Goal: Information Seeking & Learning: Learn about a topic

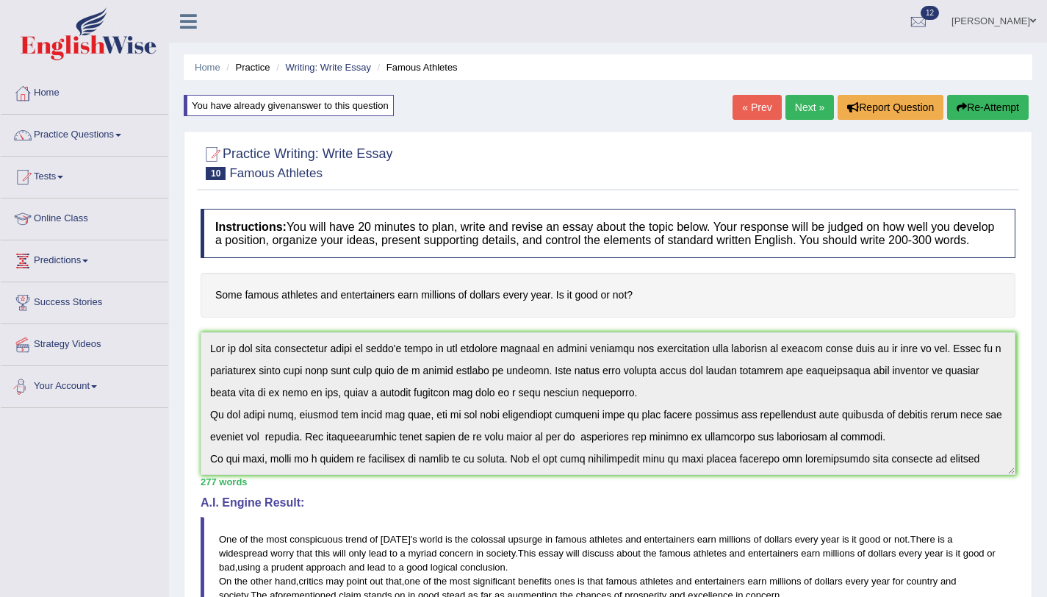
scroll to position [132, 0]
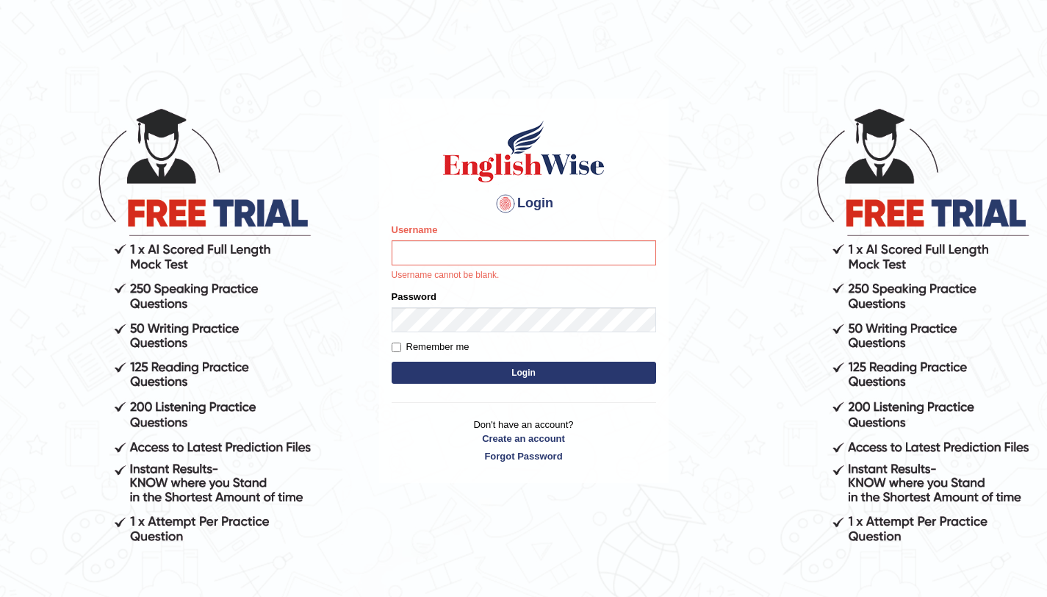
click at [712, 169] on body "Login Please fix the following errors: Username Username cannot be blank. Passw…" at bounding box center [523, 350] width 1047 height 597
click at [575, 259] on input "Username" at bounding box center [524, 252] width 265 height 25
type input "aliahmad_parramatta"
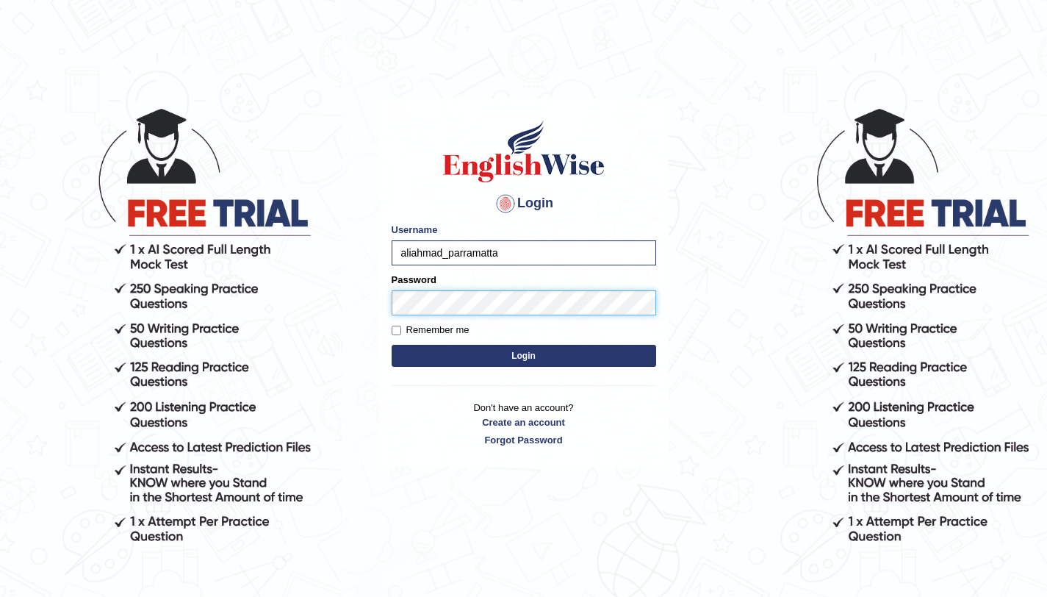
click at [392, 345] on button "Login" at bounding box center [524, 356] width 265 height 22
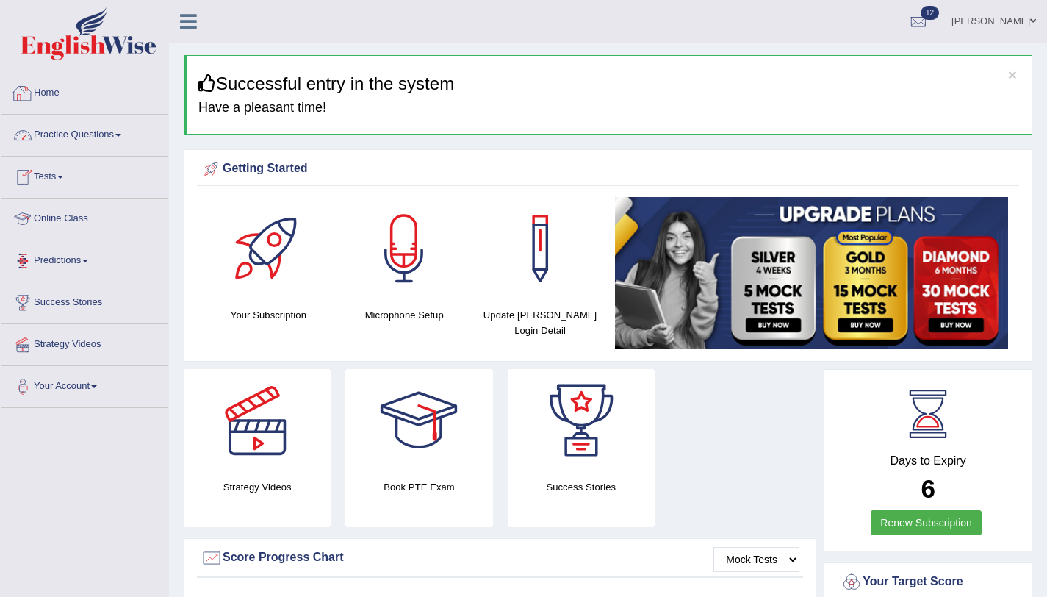
click at [71, 135] on link "Practice Questions" at bounding box center [85, 133] width 168 height 37
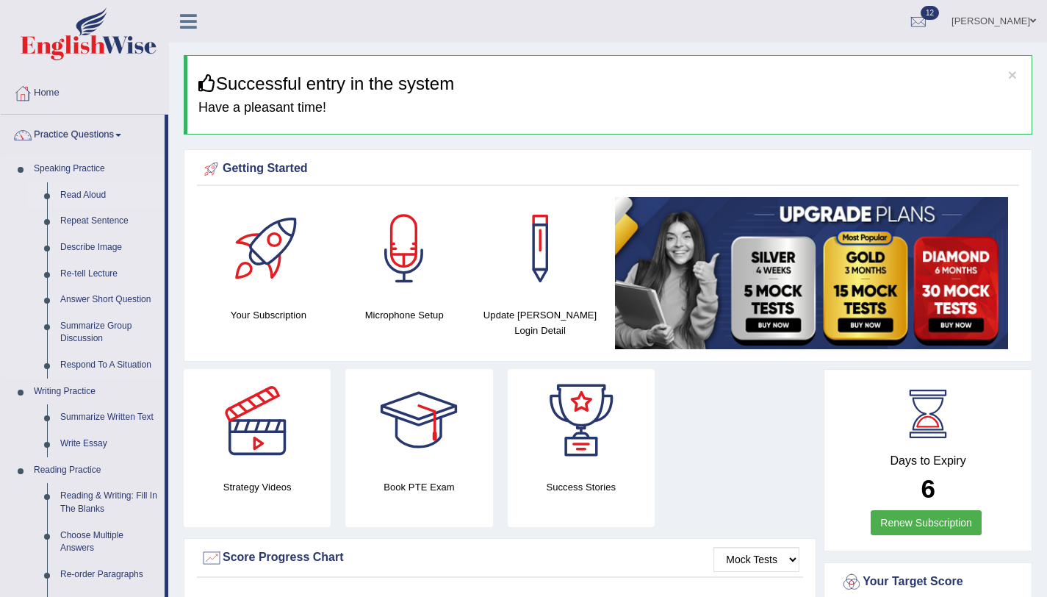
click at [107, 195] on link "Read Aloud" at bounding box center [109, 195] width 111 height 26
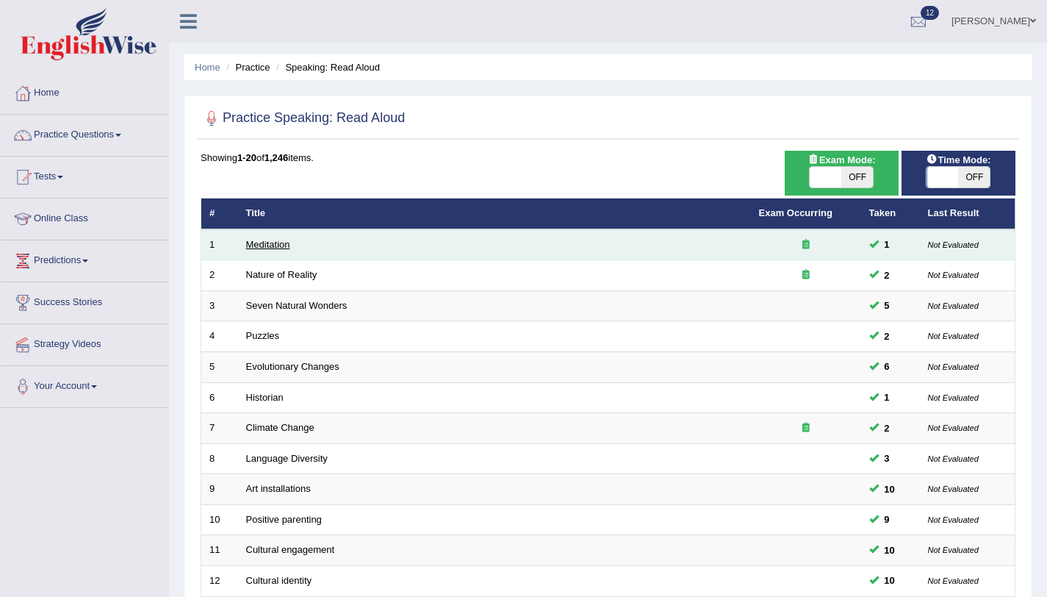
click at [272, 240] on link "Meditation" at bounding box center [268, 244] width 44 height 11
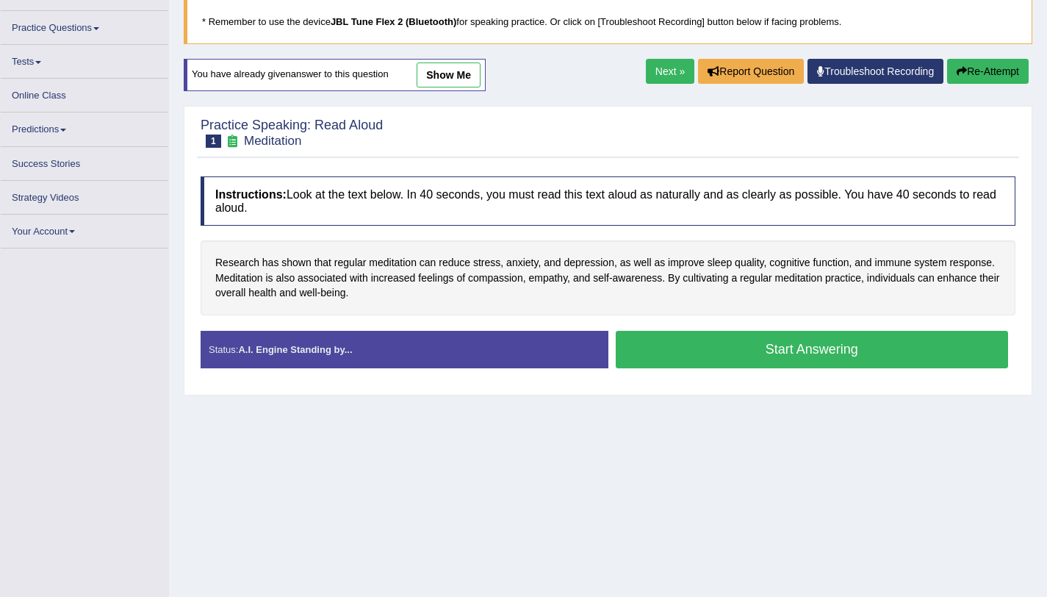
scroll to position [175, 0]
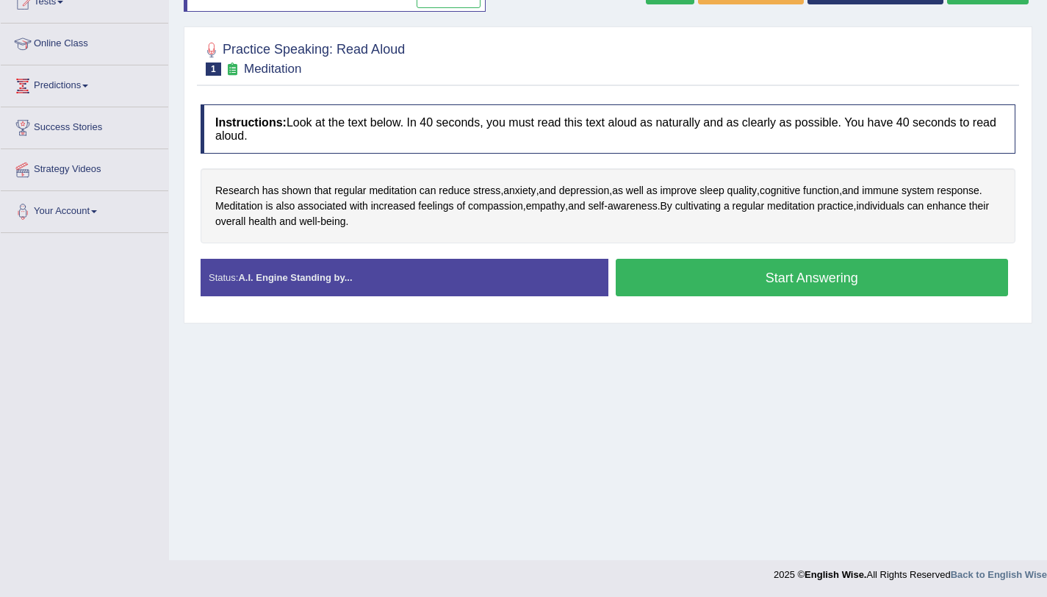
click at [653, 284] on button "Start Answering" at bounding box center [812, 277] width 393 height 37
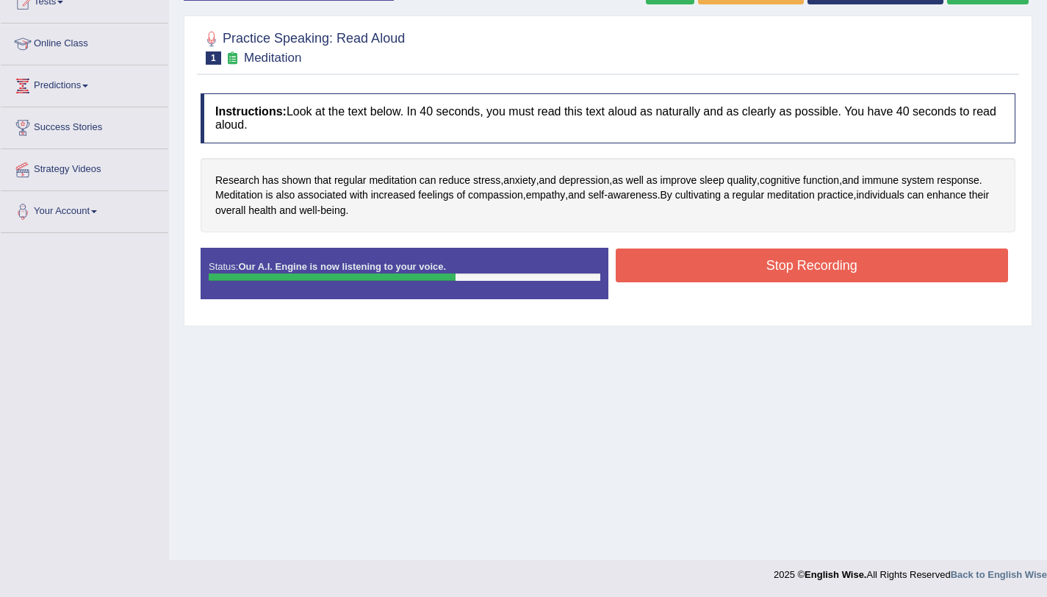
click at [694, 277] on button "Stop Recording" at bounding box center [812, 265] width 393 height 34
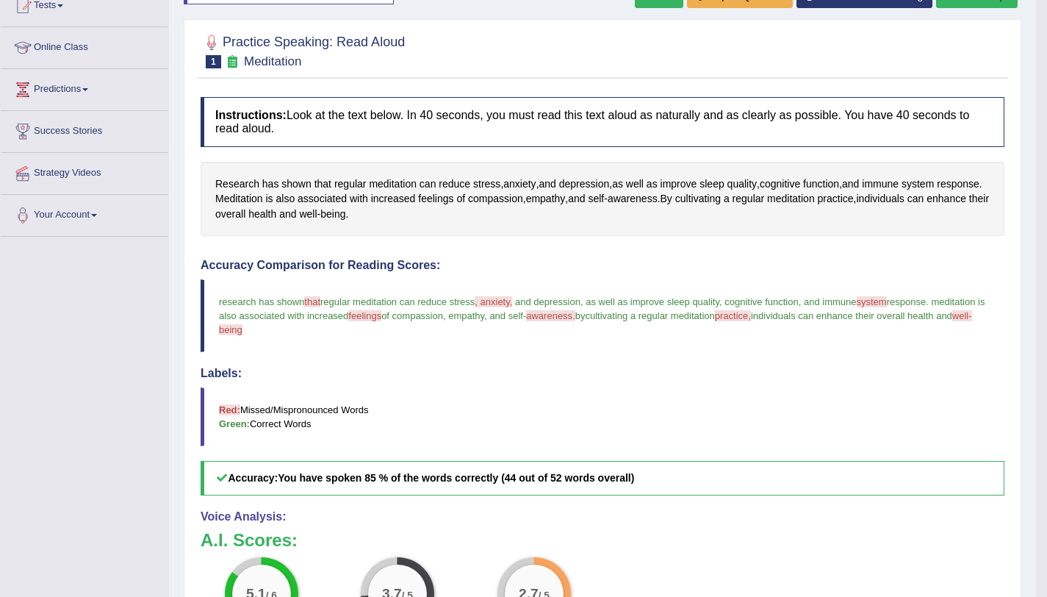
scroll to position [117, 0]
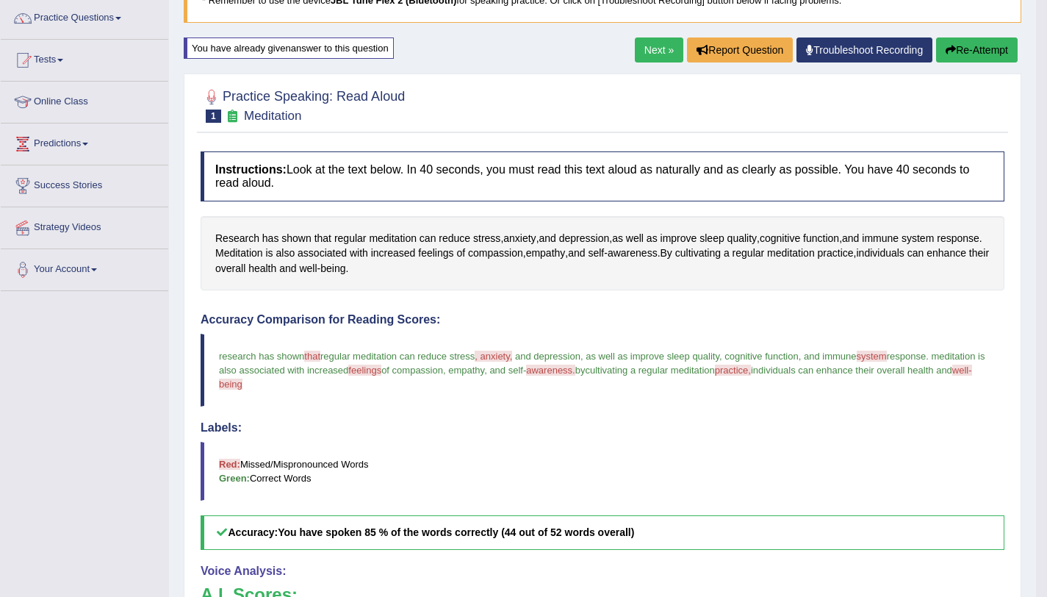
click at [1000, 47] on button "Re-Attempt" at bounding box center [977, 49] width 82 height 25
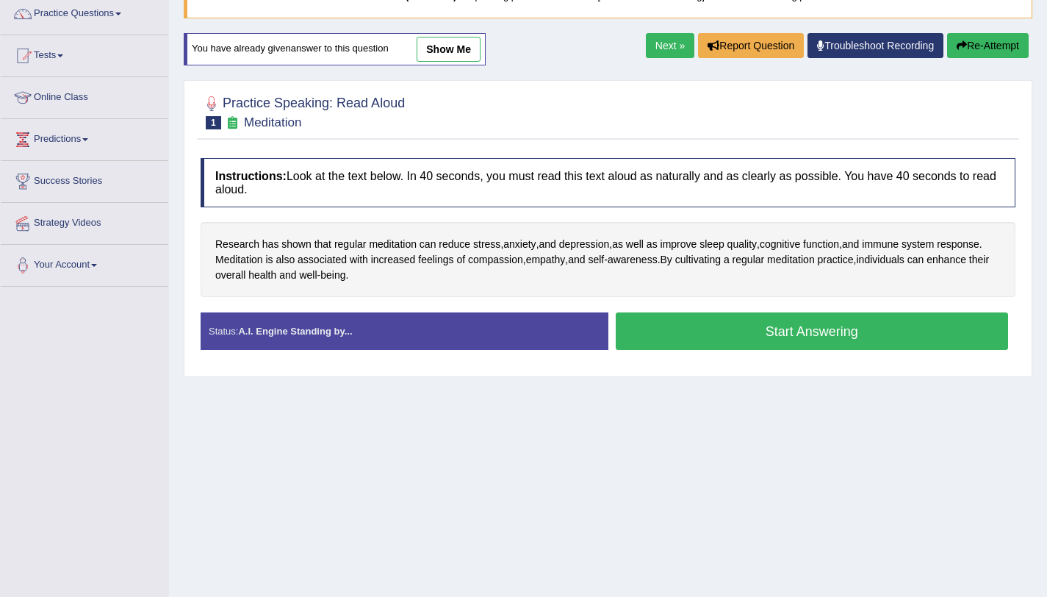
scroll to position [121, 0]
click at [689, 348] on button "Start Answering" at bounding box center [812, 330] width 393 height 37
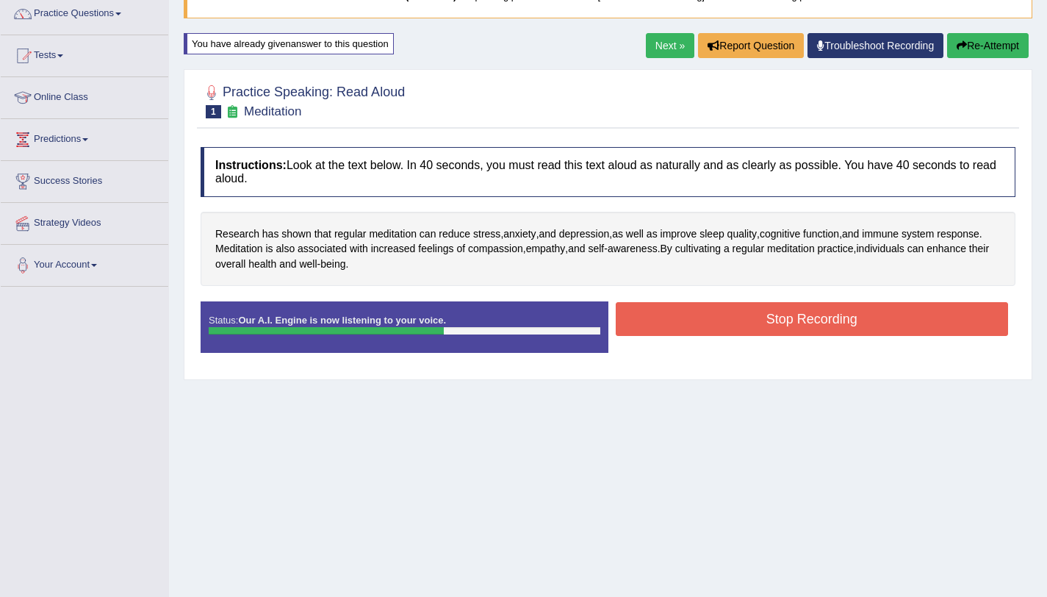
click at [653, 327] on button "Stop Recording" at bounding box center [812, 319] width 393 height 34
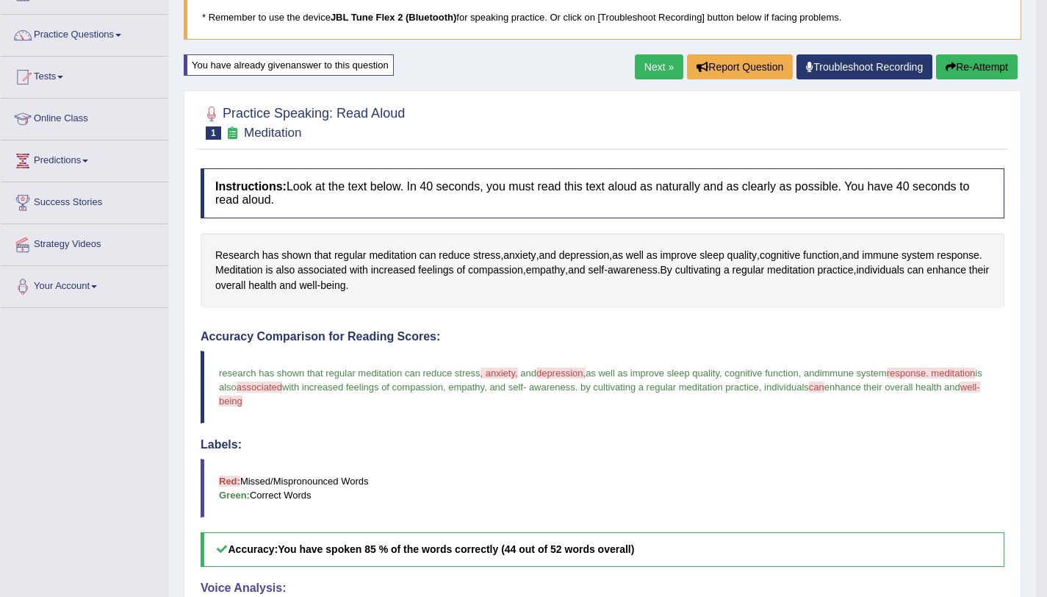
scroll to position [96, 0]
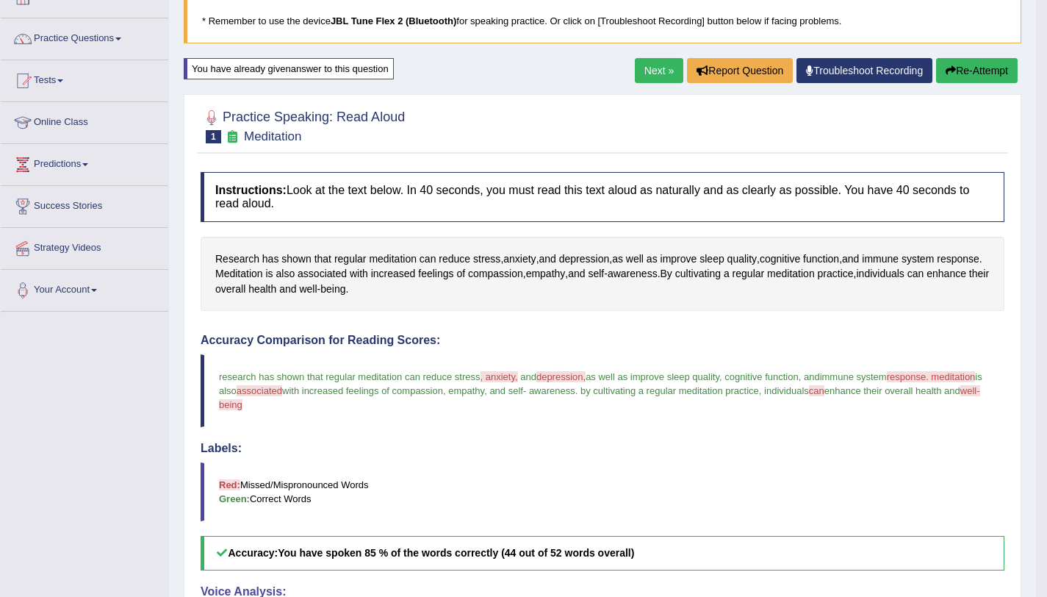
click at [949, 69] on icon "button" at bounding box center [951, 70] width 10 height 10
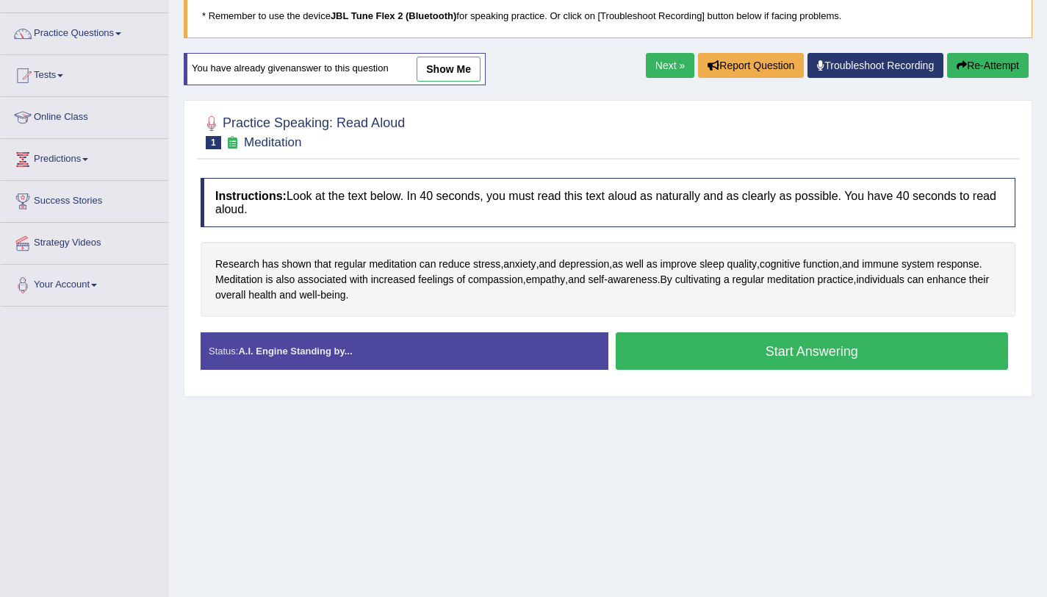
scroll to position [175, 0]
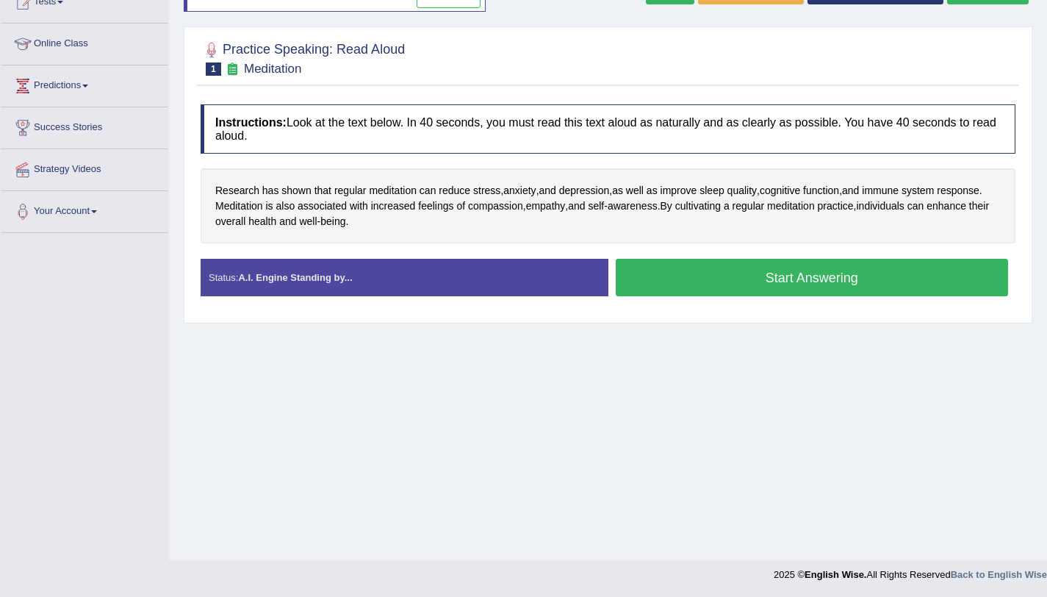
click at [733, 284] on button "Start Answering" at bounding box center [812, 277] width 393 height 37
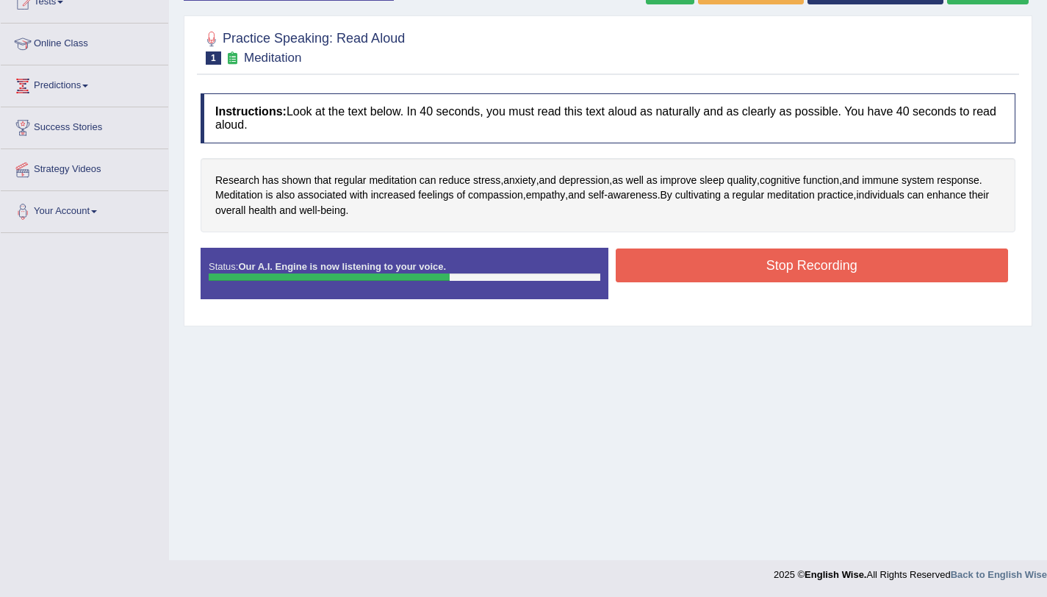
click at [654, 278] on button "Stop Recording" at bounding box center [812, 265] width 393 height 34
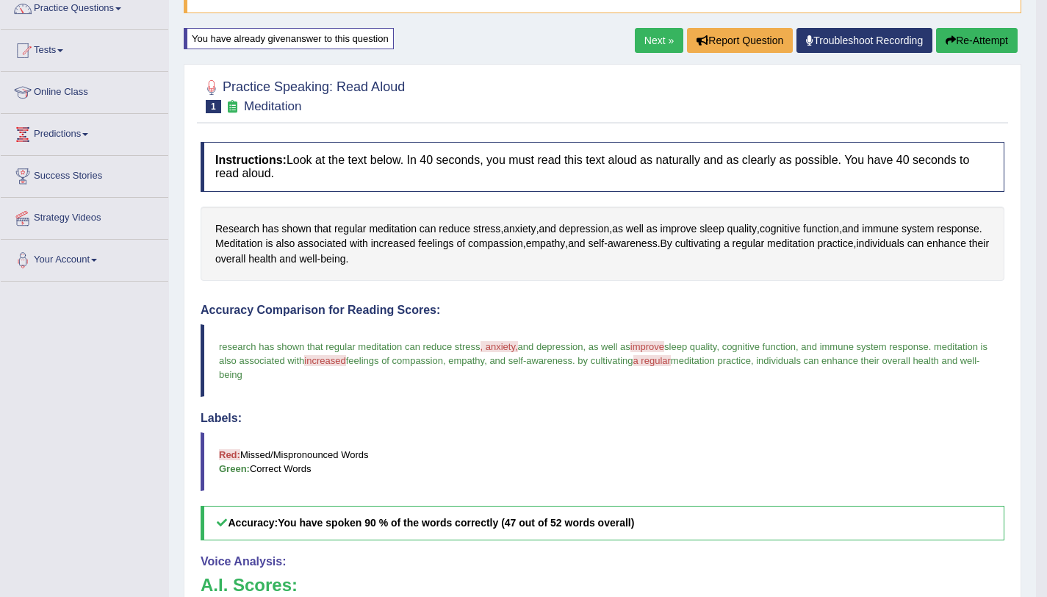
scroll to position [0, 0]
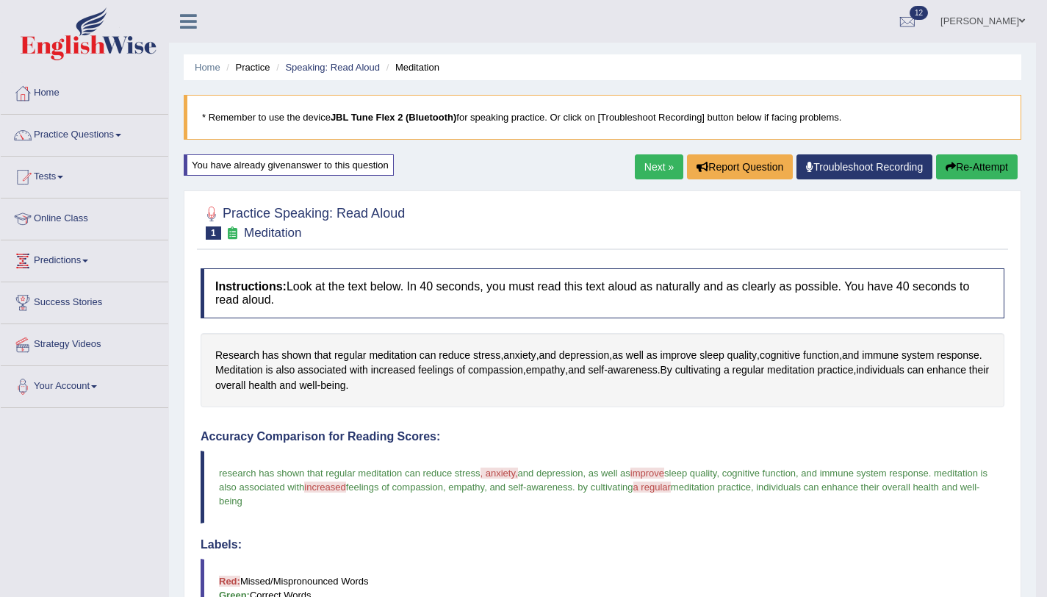
click at [951, 165] on icon "button" at bounding box center [951, 167] width 10 height 10
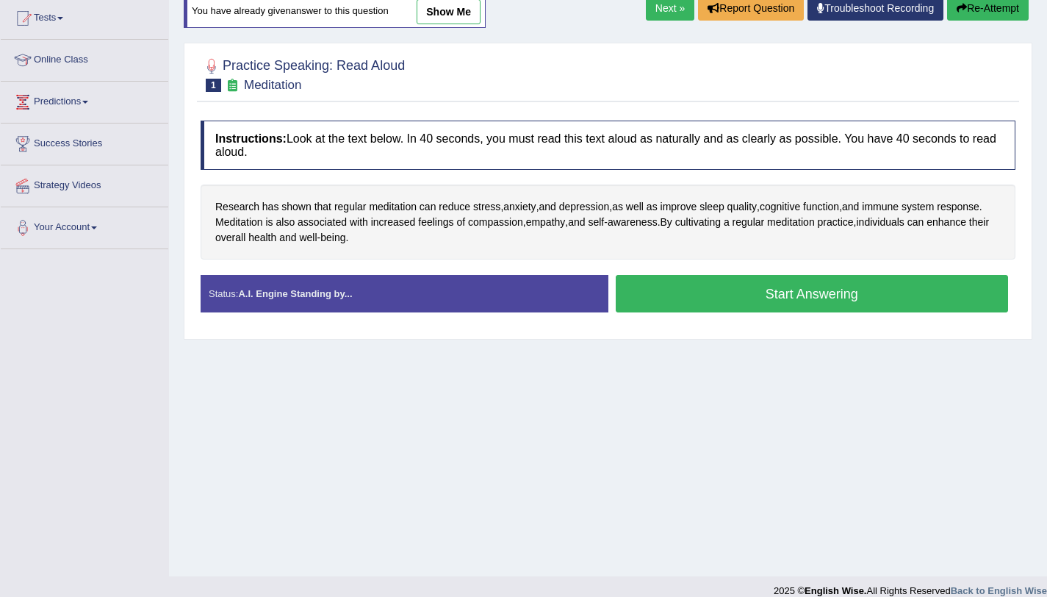
scroll to position [175, 0]
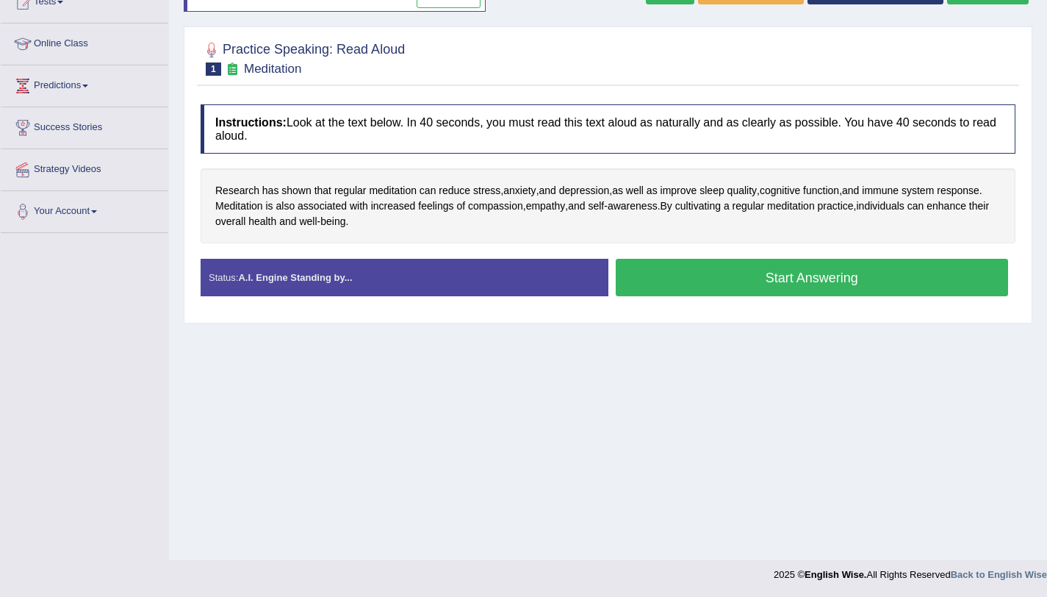
click at [745, 271] on button "Start Answering" at bounding box center [812, 277] width 393 height 37
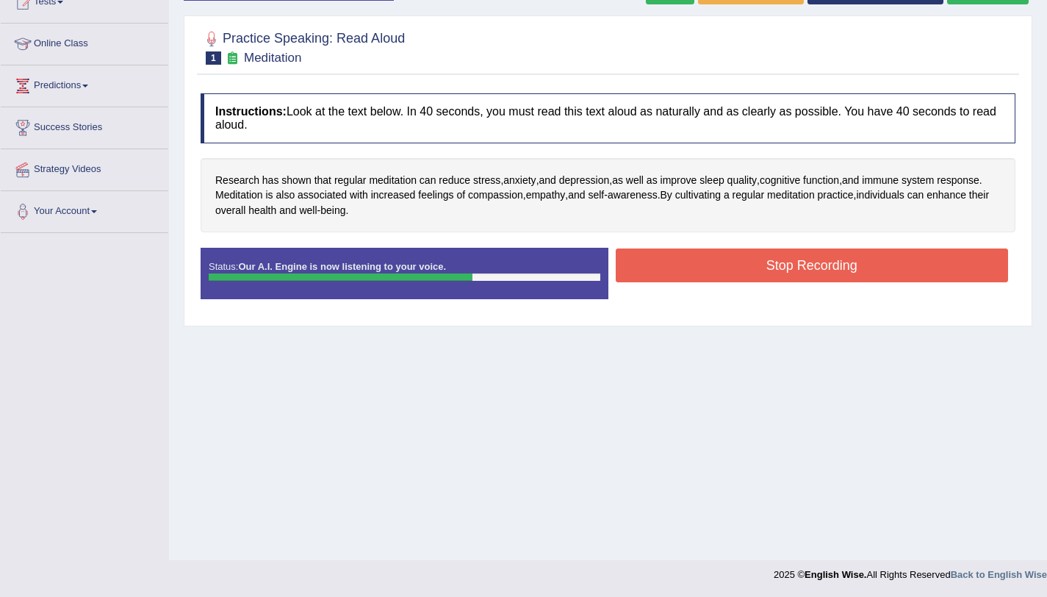
click at [734, 274] on button "Stop Recording" at bounding box center [812, 265] width 393 height 34
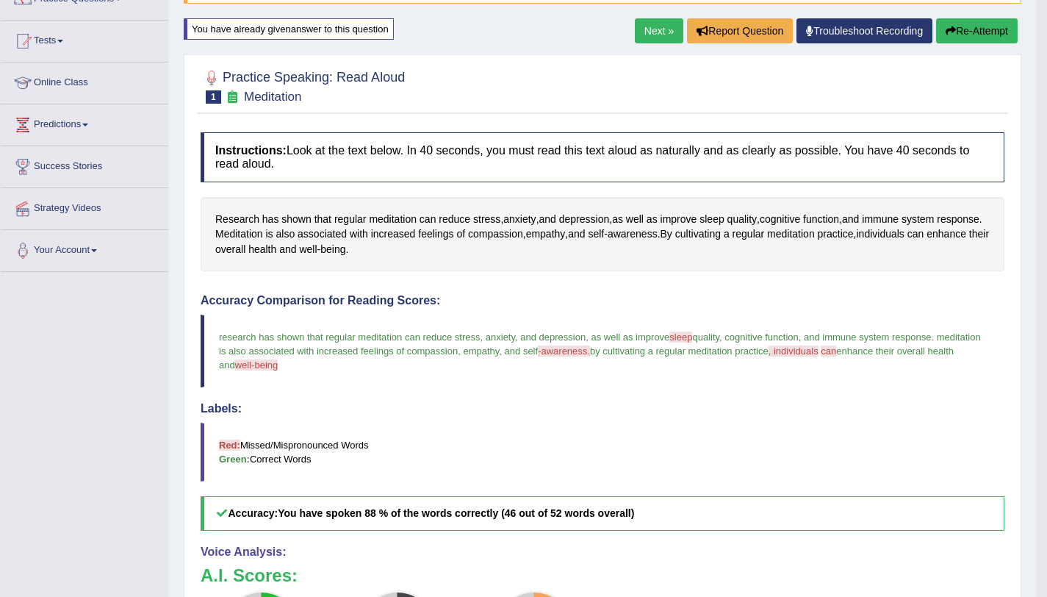
scroll to position [0, 0]
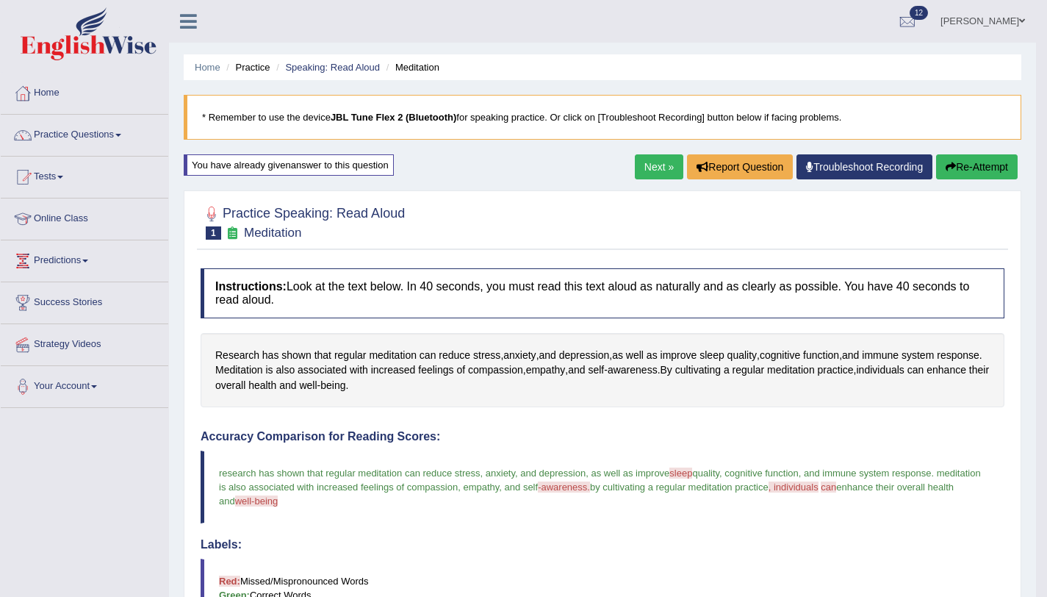
click at [651, 162] on link "Next »" at bounding box center [659, 166] width 49 height 25
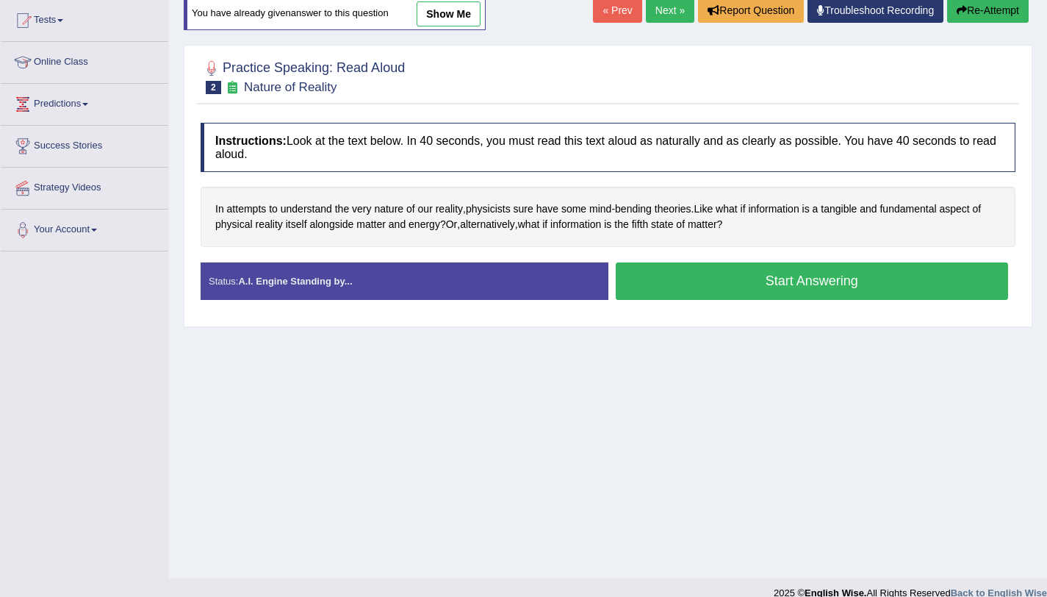
scroll to position [175, 0]
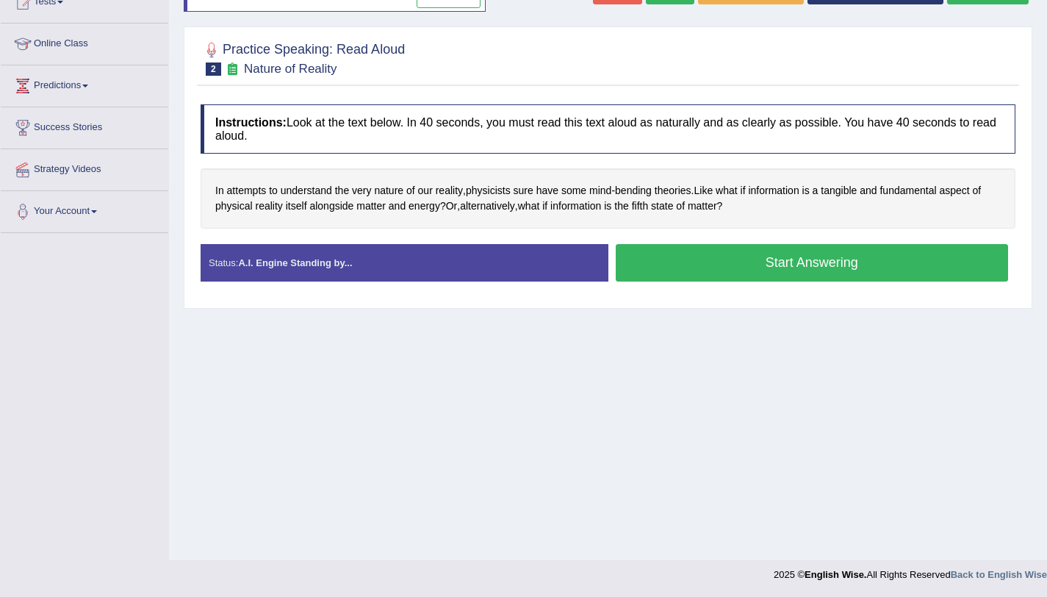
click at [669, 256] on button "Start Answering" at bounding box center [812, 262] width 393 height 37
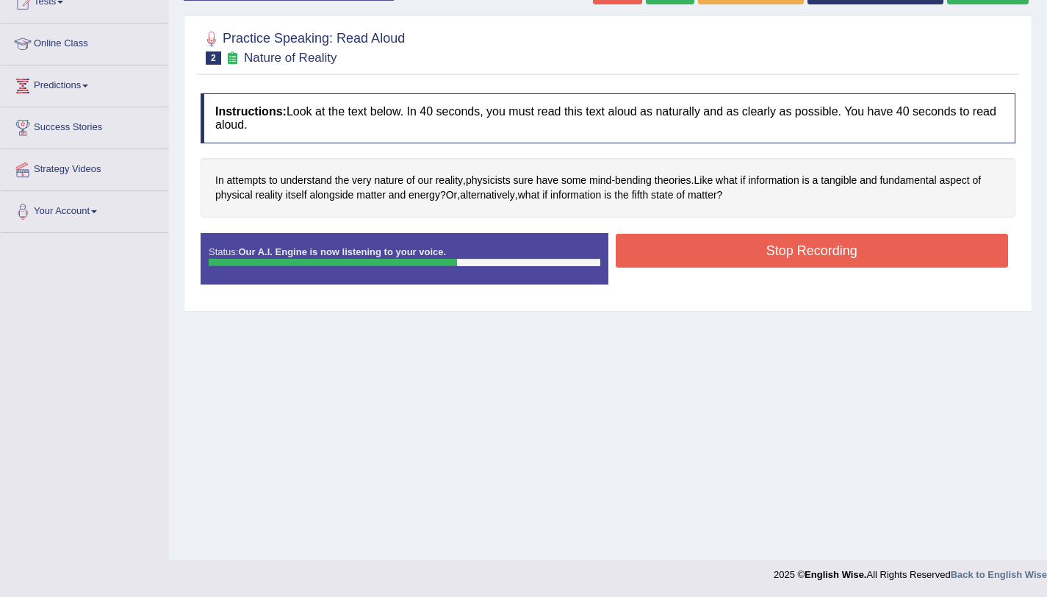
click at [681, 252] on button "Stop Recording" at bounding box center [812, 251] width 393 height 34
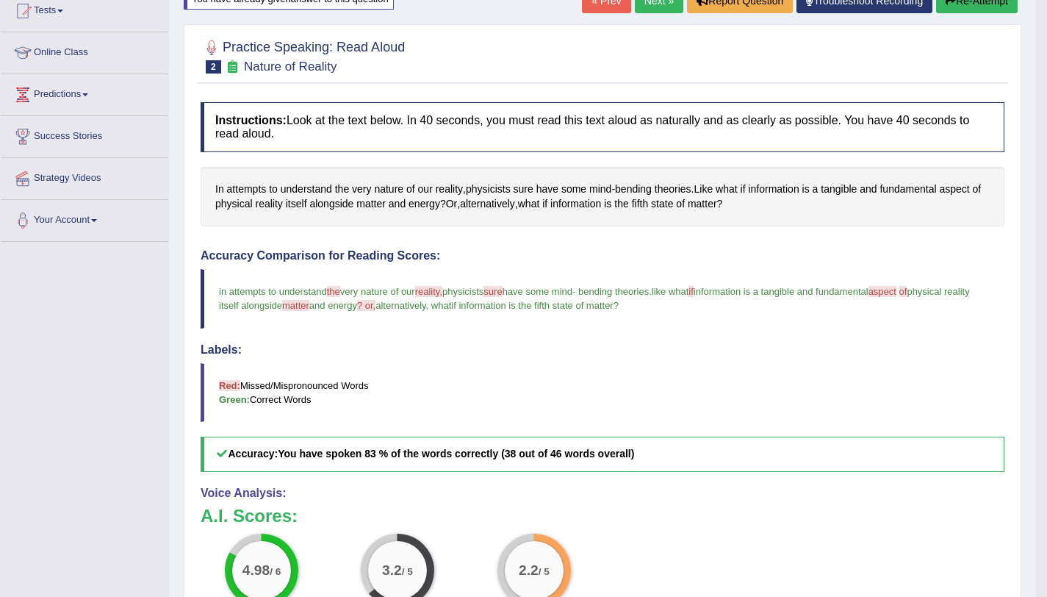
scroll to position [20, 0]
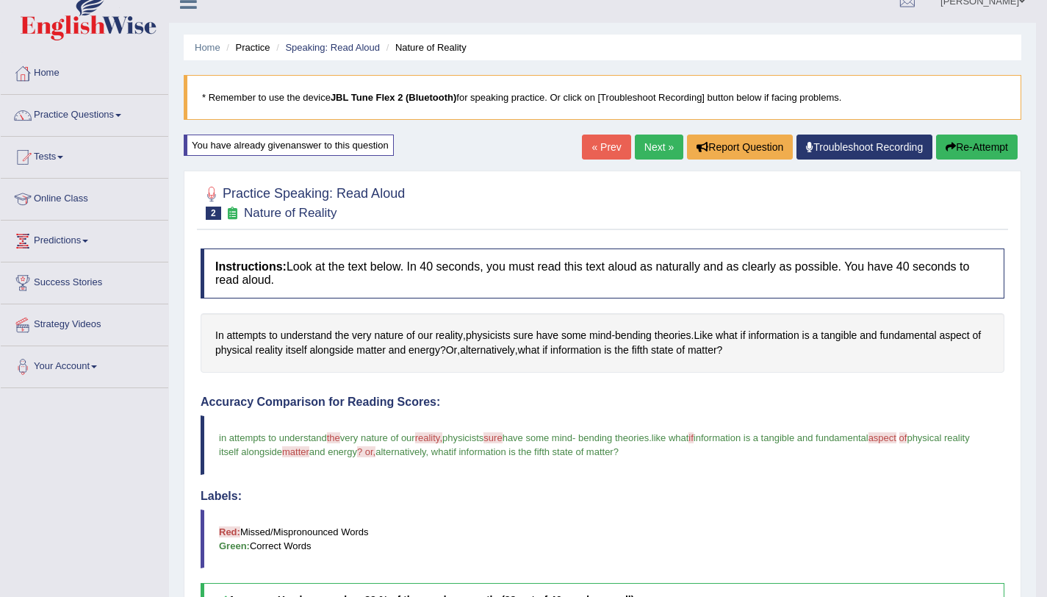
click at [949, 155] on button "Re-Attempt" at bounding box center [977, 147] width 82 height 25
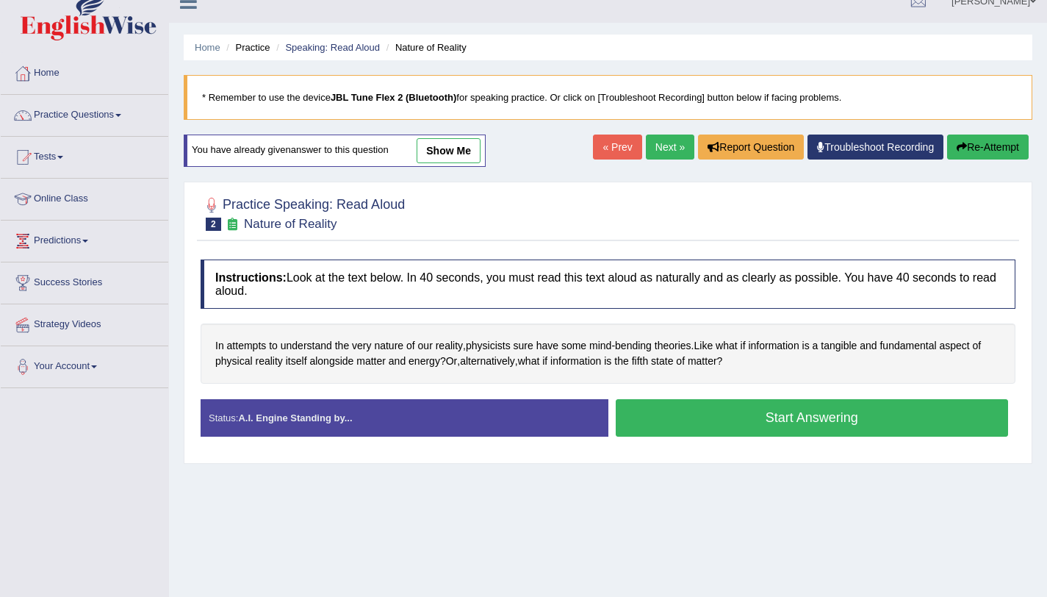
scroll to position [20, 0]
click at [659, 420] on button "Start Answering" at bounding box center [812, 417] width 393 height 37
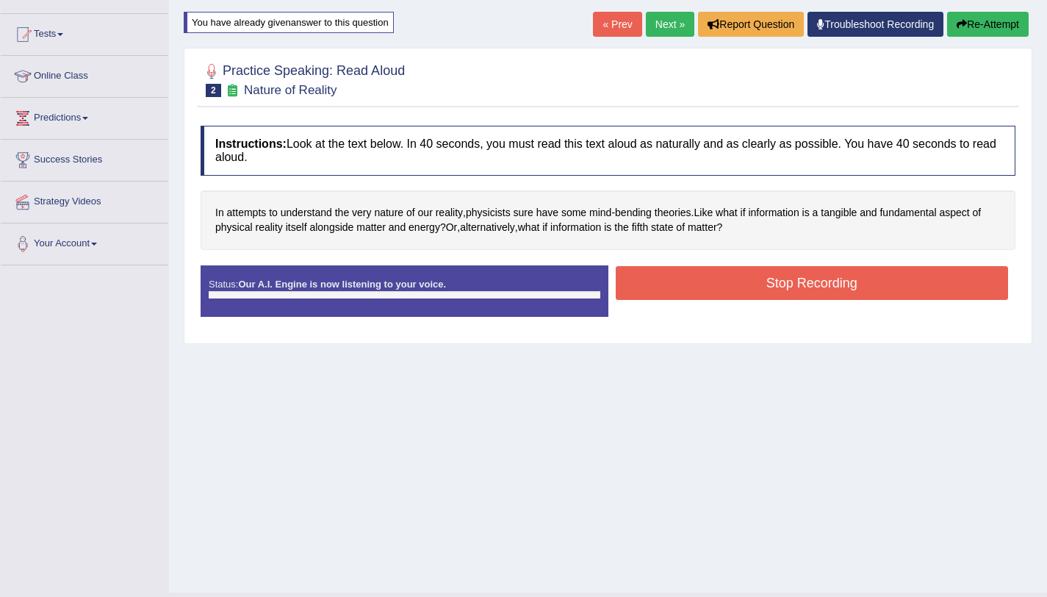
scroll to position [175, 0]
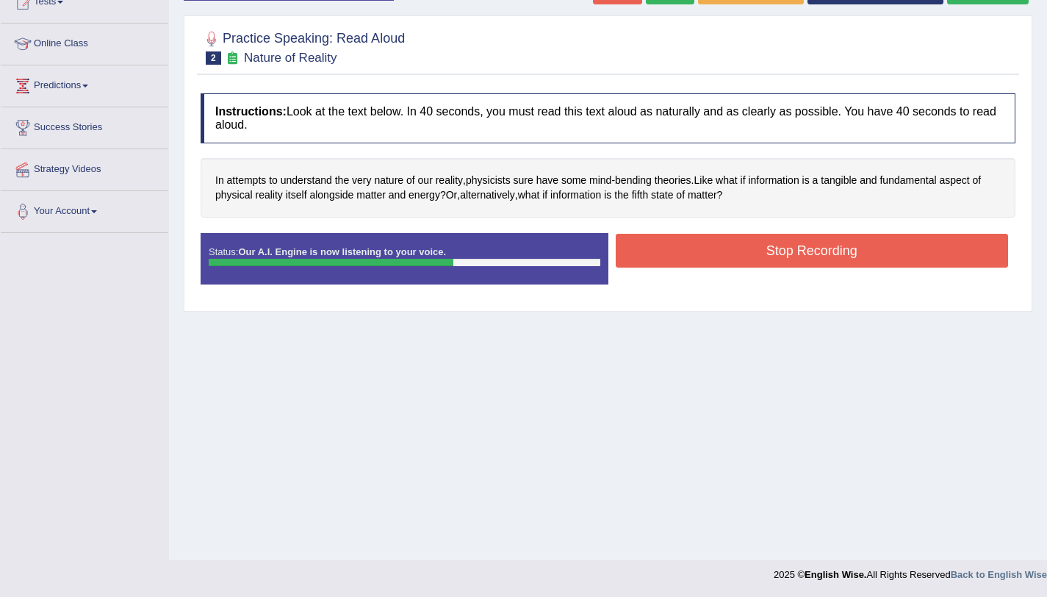
click at [715, 267] on button "Stop Recording" at bounding box center [812, 251] width 393 height 34
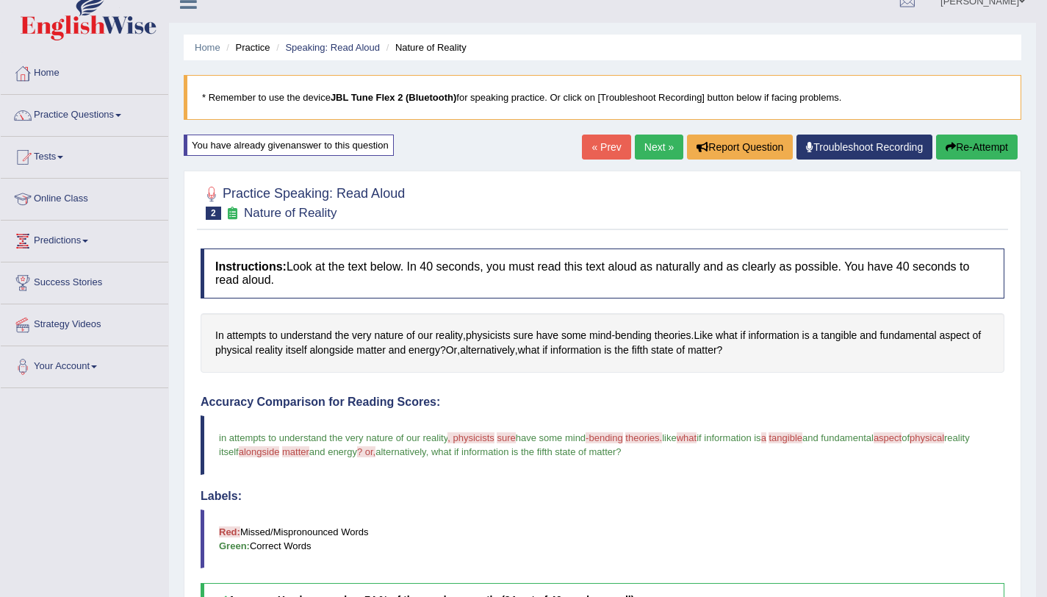
scroll to position [0, 0]
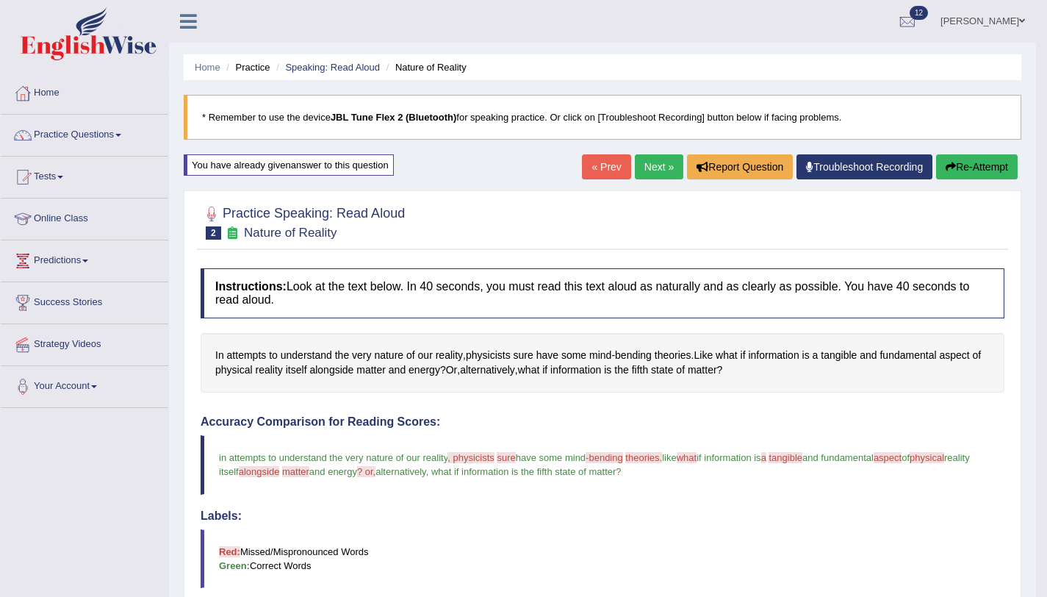
click at [672, 163] on link "Next »" at bounding box center [659, 166] width 49 height 25
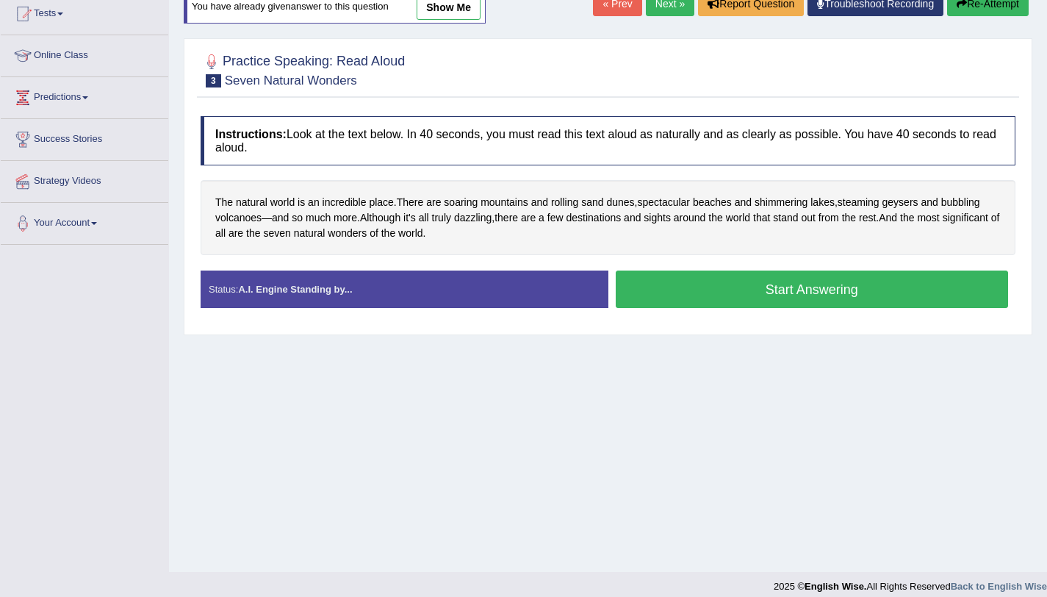
scroll to position [175, 0]
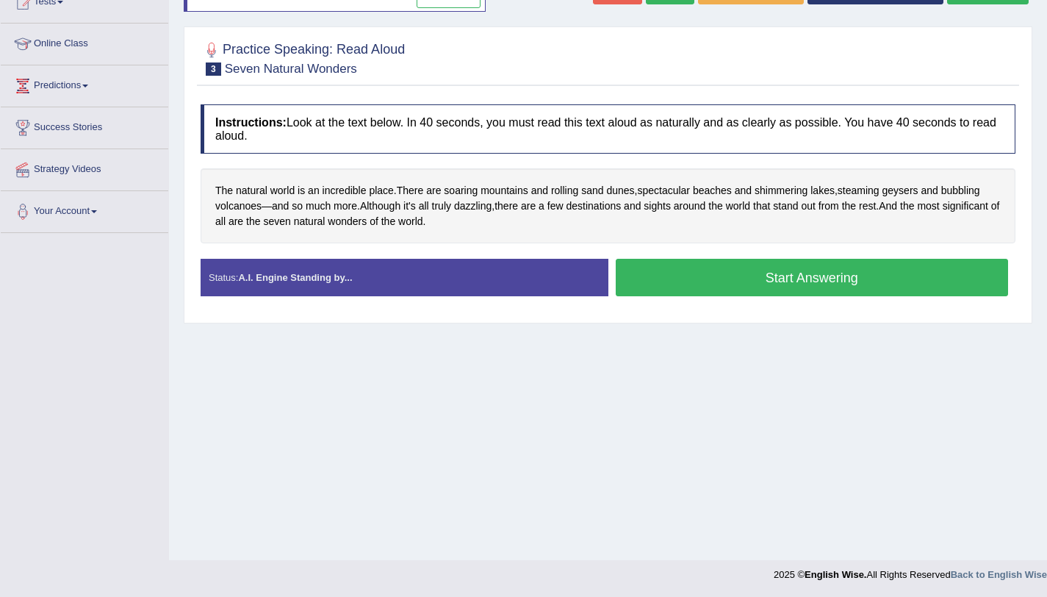
click at [664, 281] on button "Start Answering" at bounding box center [812, 277] width 393 height 37
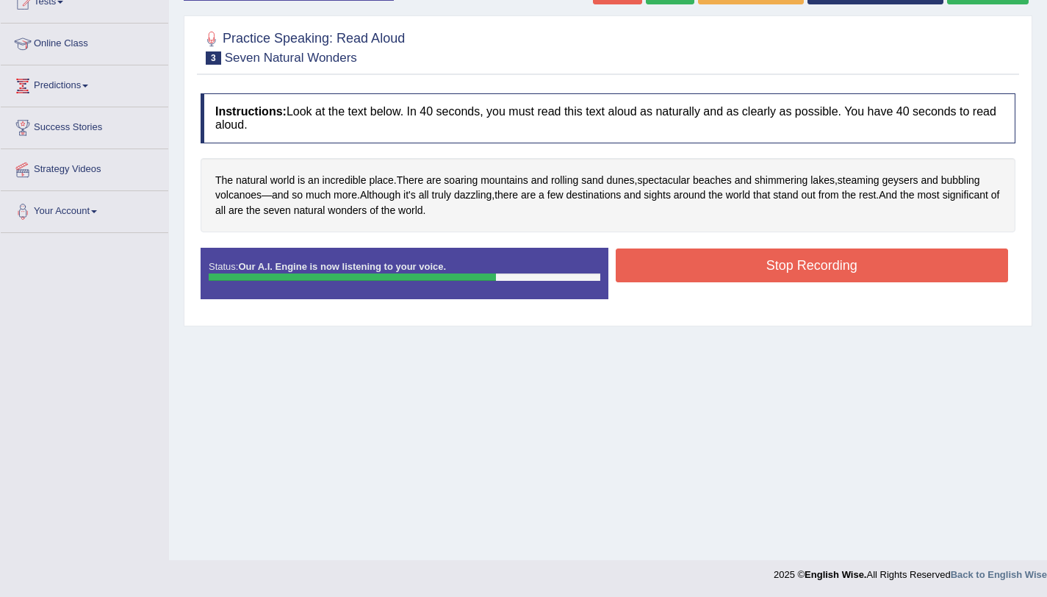
click at [651, 276] on button "Stop Recording" at bounding box center [812, 265] width 393 height 34
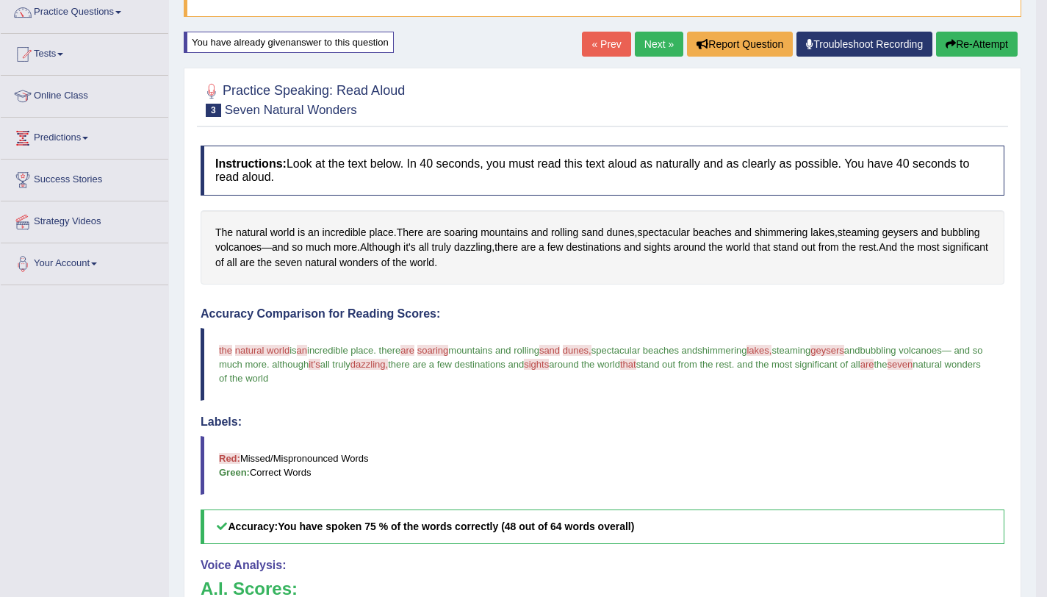
scroll to position [0, 0]
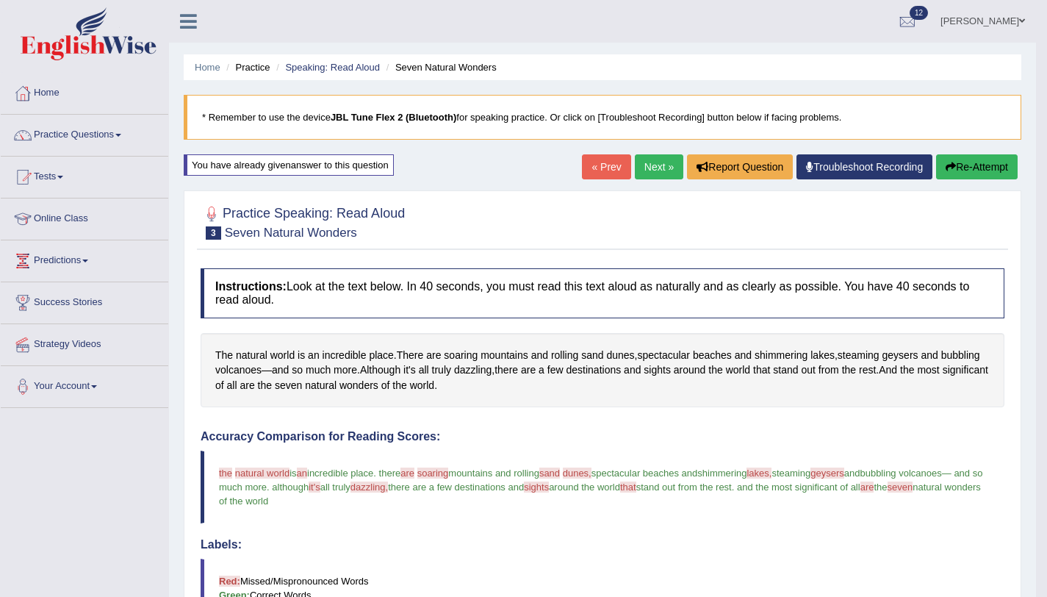
click at [956, 176] on button "Re-Attempt" at bounding box center [977, 166] width 82 height 25
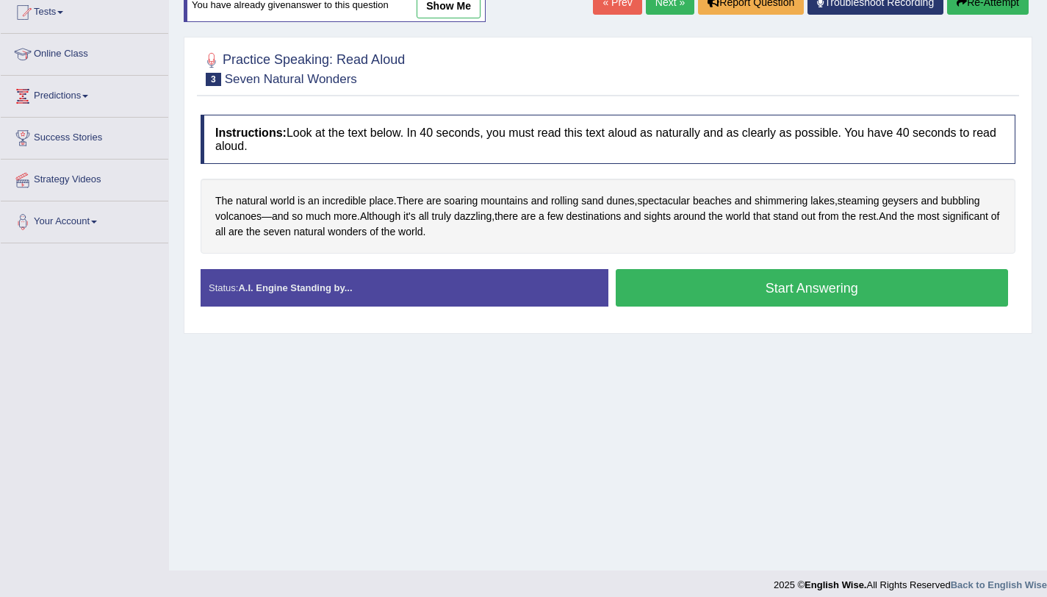
scroll to position [175, 0]
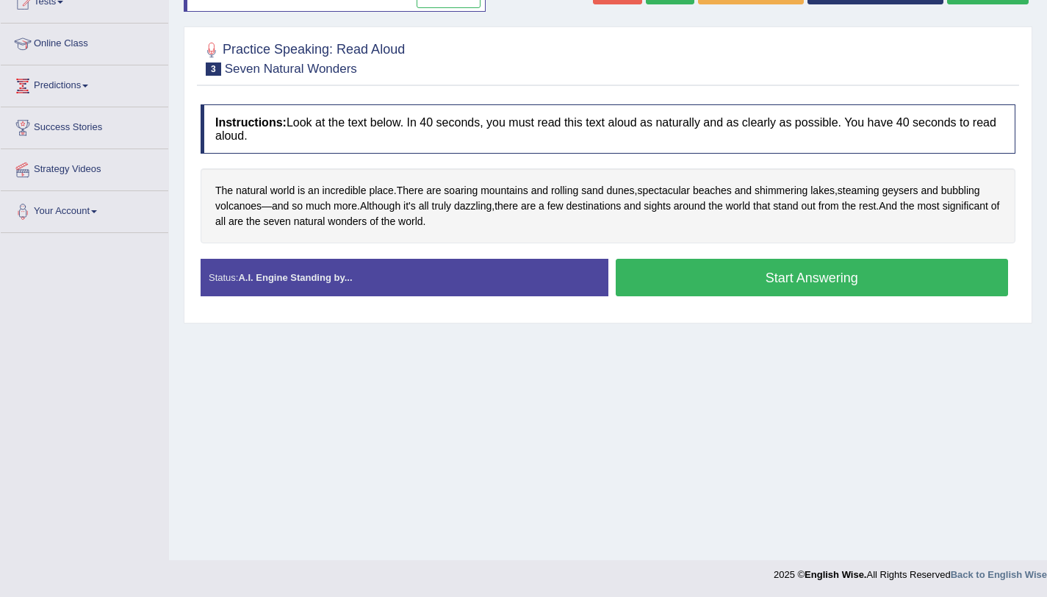
click at [784, 276] on button "Start Answering" at bounding box center [812, 277] width 393 height 37
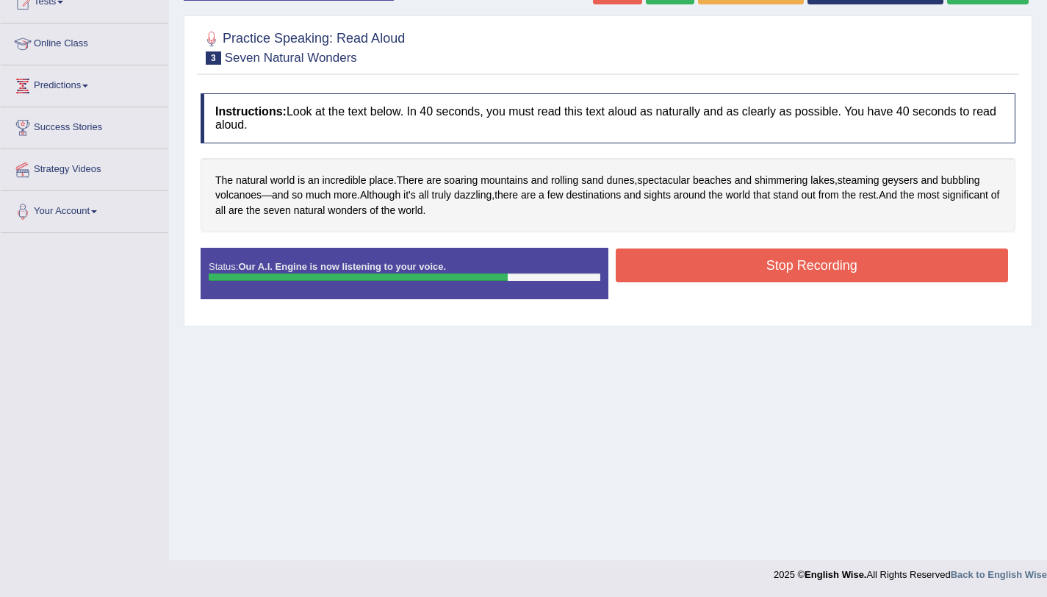
click at [723, 271] on button "Stop Recording" at bounding box center [812, 265] width 393 height 34
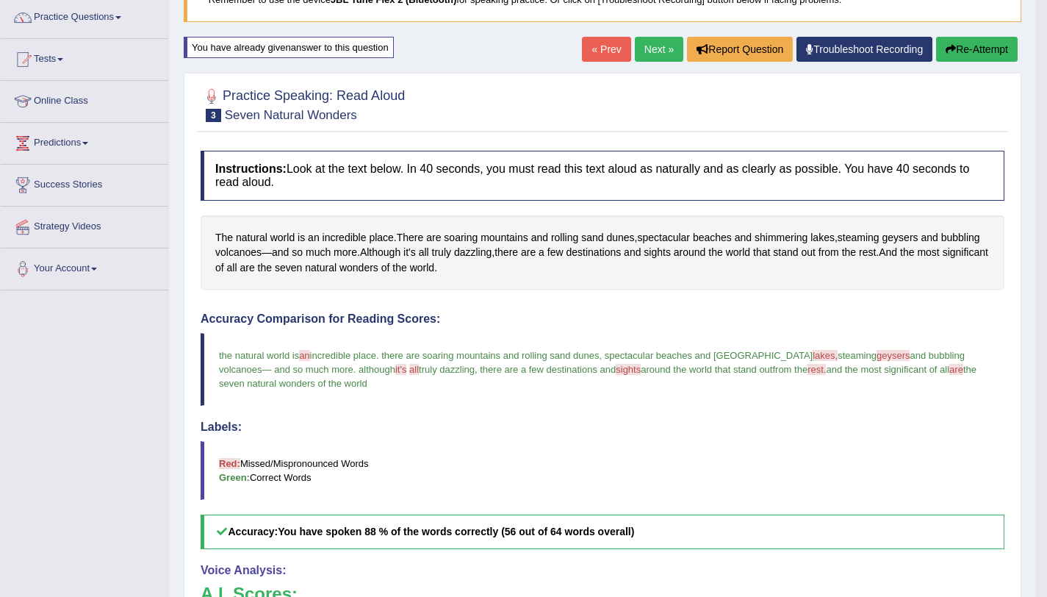
scroll to position [0, 0]
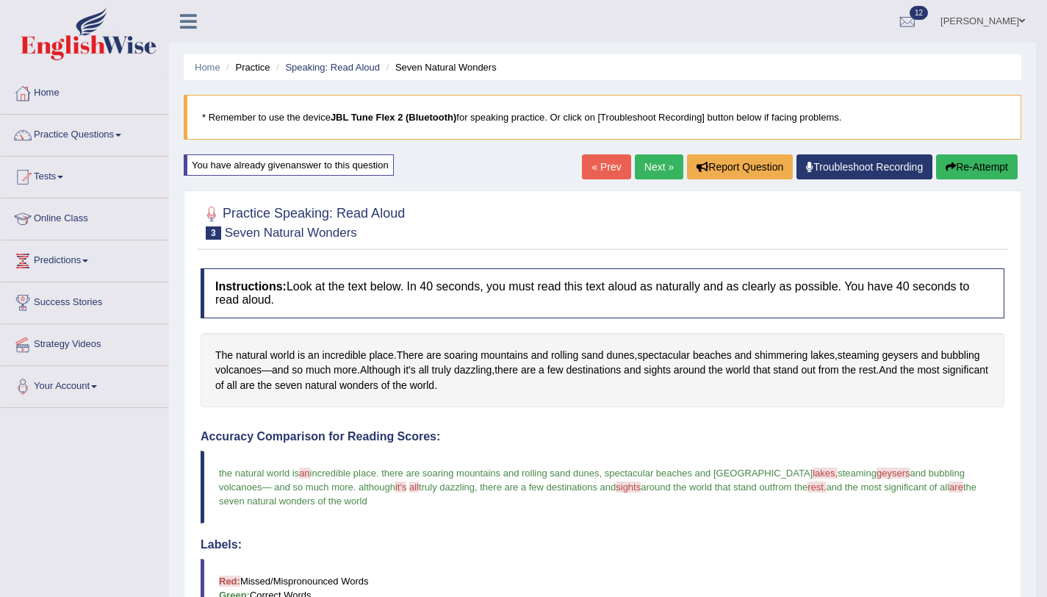
click at [646, 161] on link "Next »" at bounding box center [659, 166] width 49 height 25
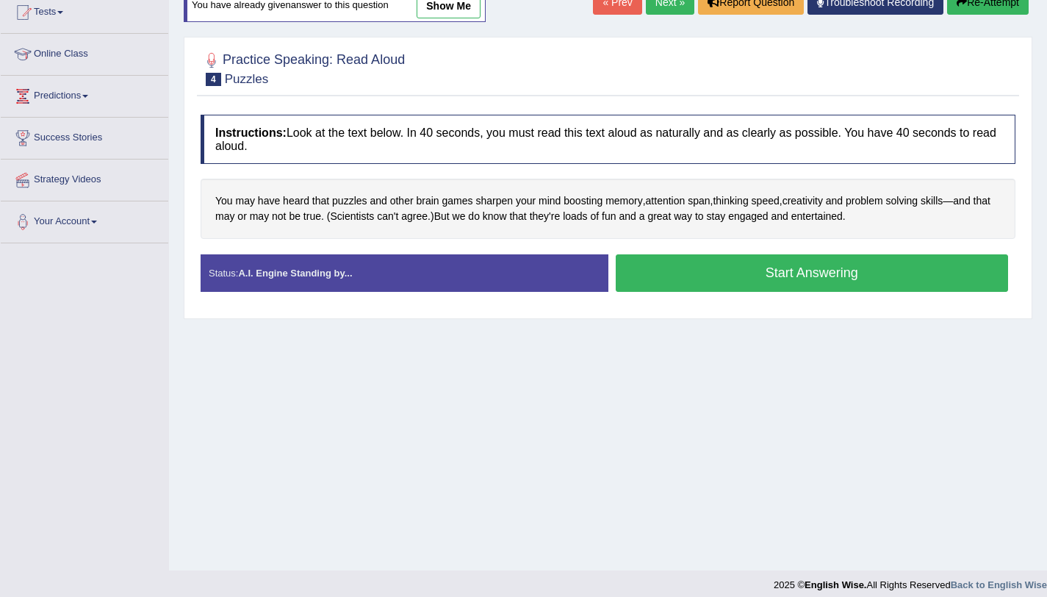
scroll to position [175, 0]
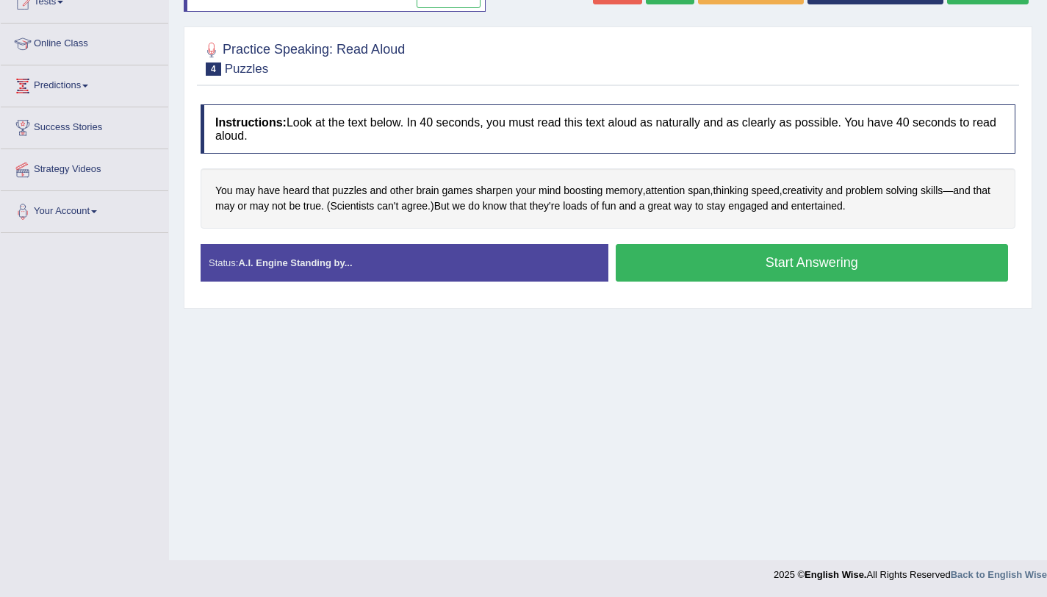
click at [658, 270] on button "Start Answering" at bounding box center [812, 262] width 393 height 37
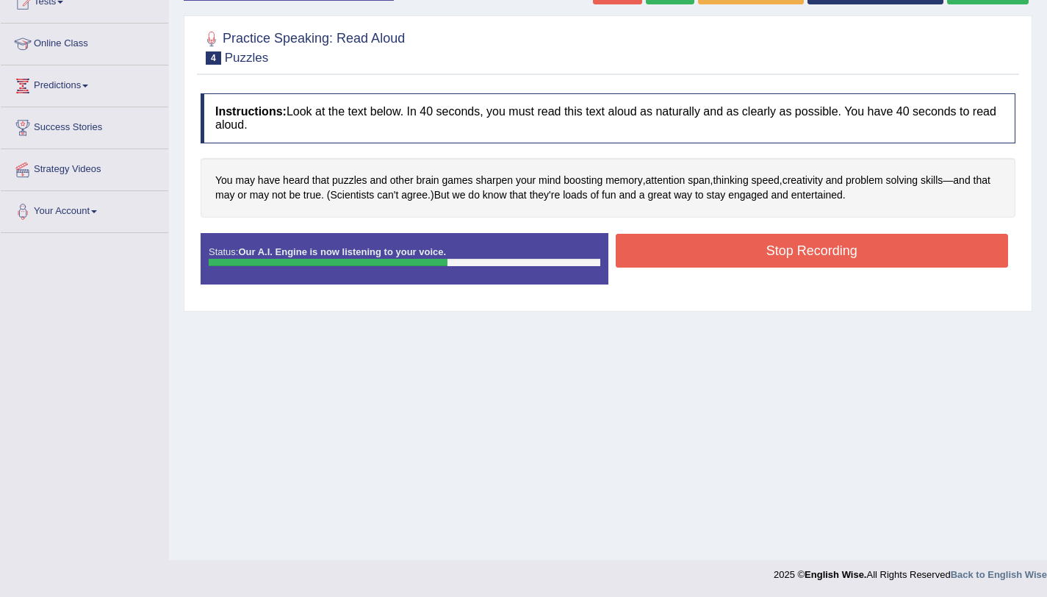
click at [798, 265] on button "Stop Recording" at bounding box center [812, 251] width 393 height 34
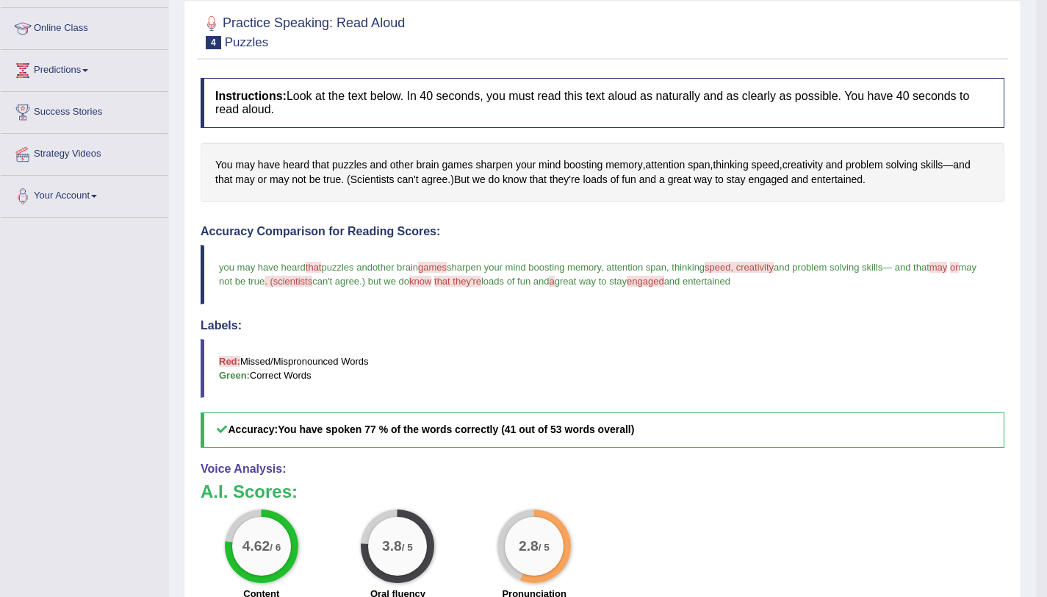
scroll to position [98, 0]
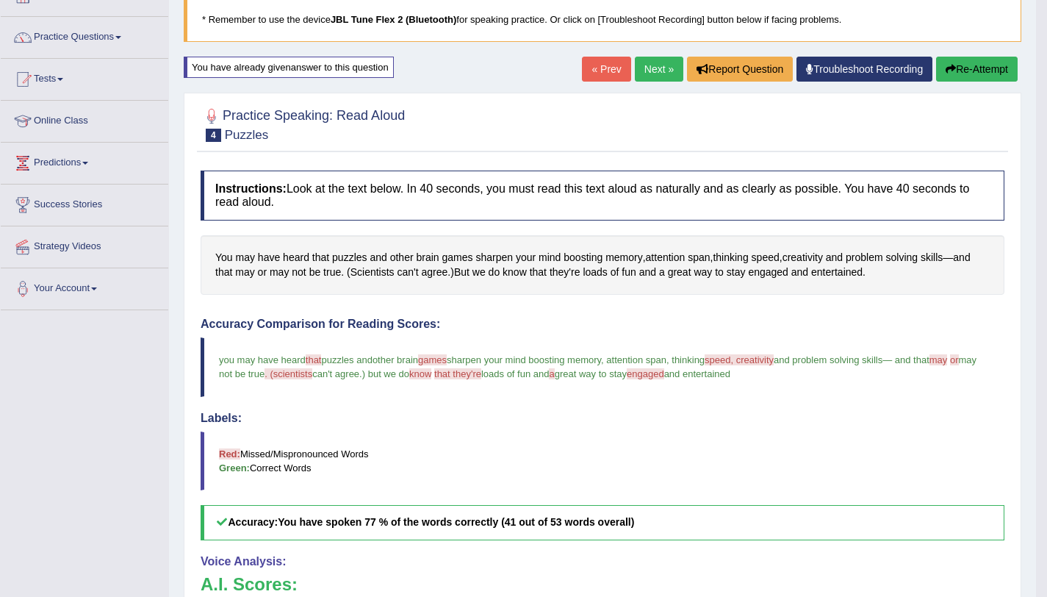
click at [994, 79] on button "Re-Attempt" at bounding box center [977, 69] width 82 height 25
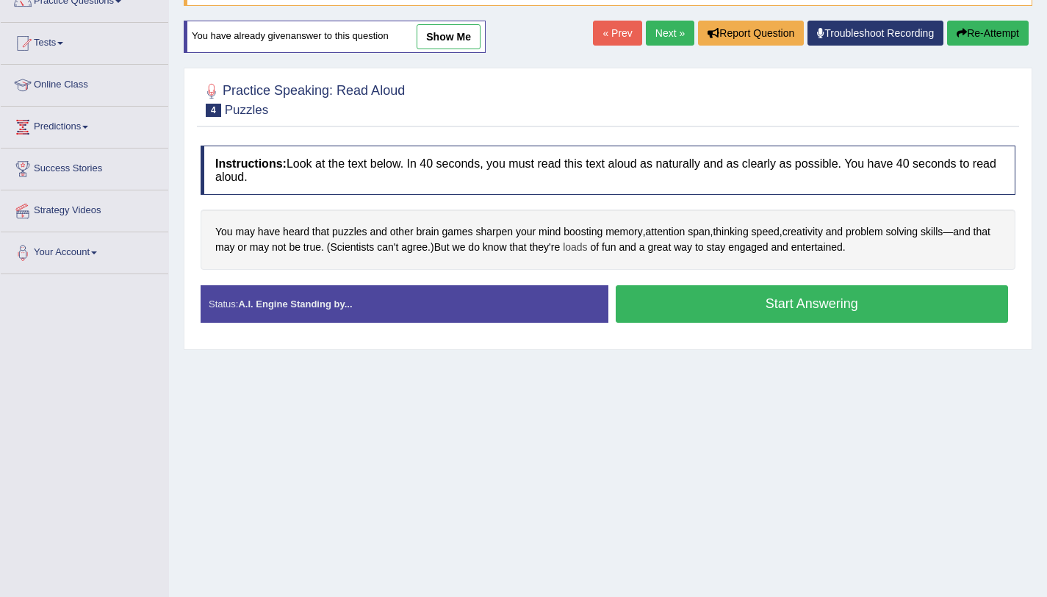
scroll to position [175, 0]
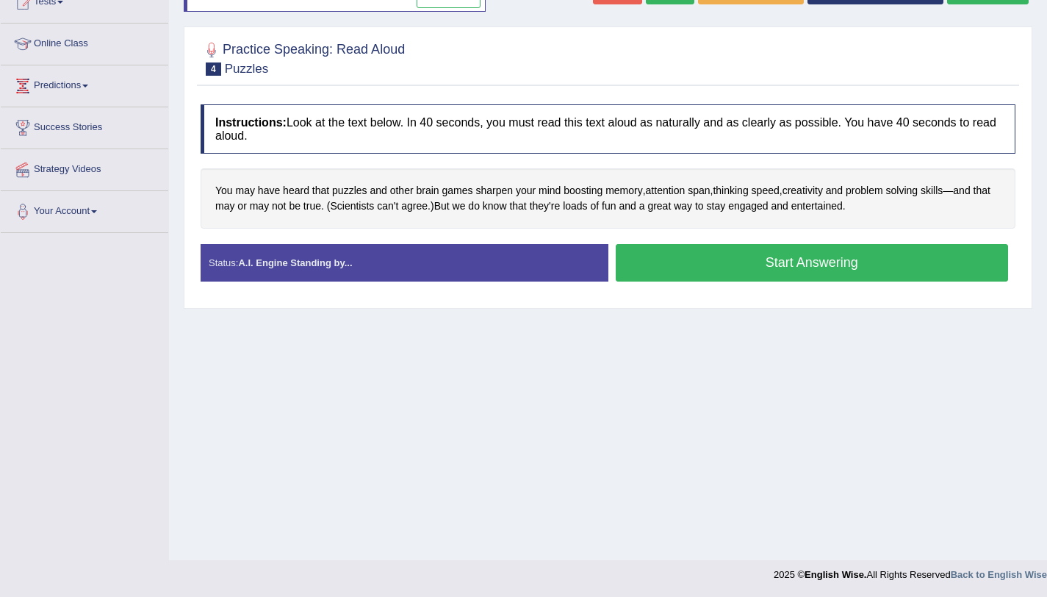
click at [687, 262] on button "Start Answering" at bounding box center [812, 262] width 393 height 37
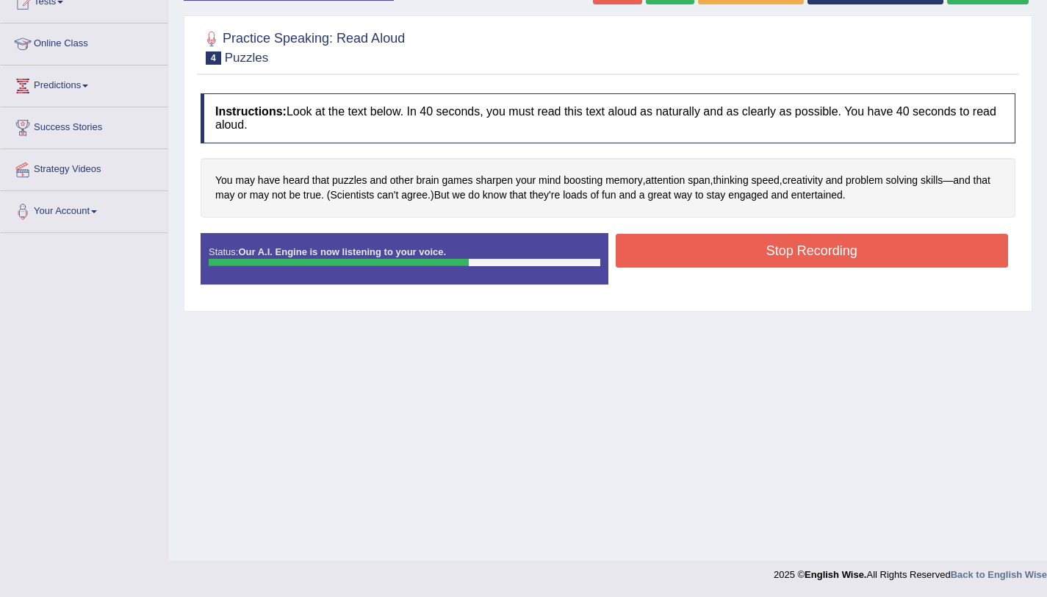
click at [699, 257] on button "Stop Recording" at bounding box center [812, 251] width 393 height 34
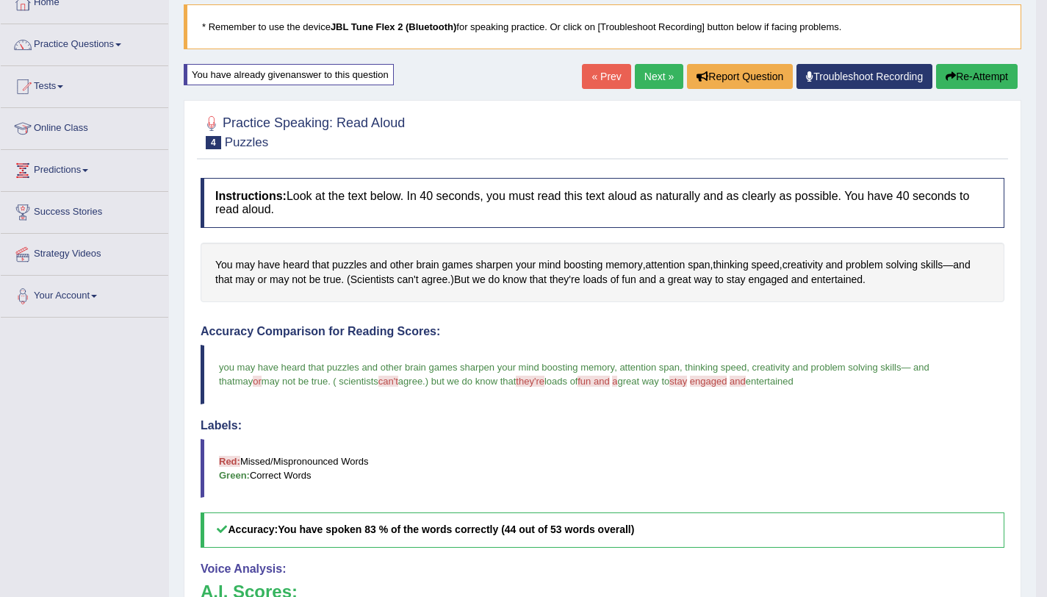
scroll to position [0, 0]
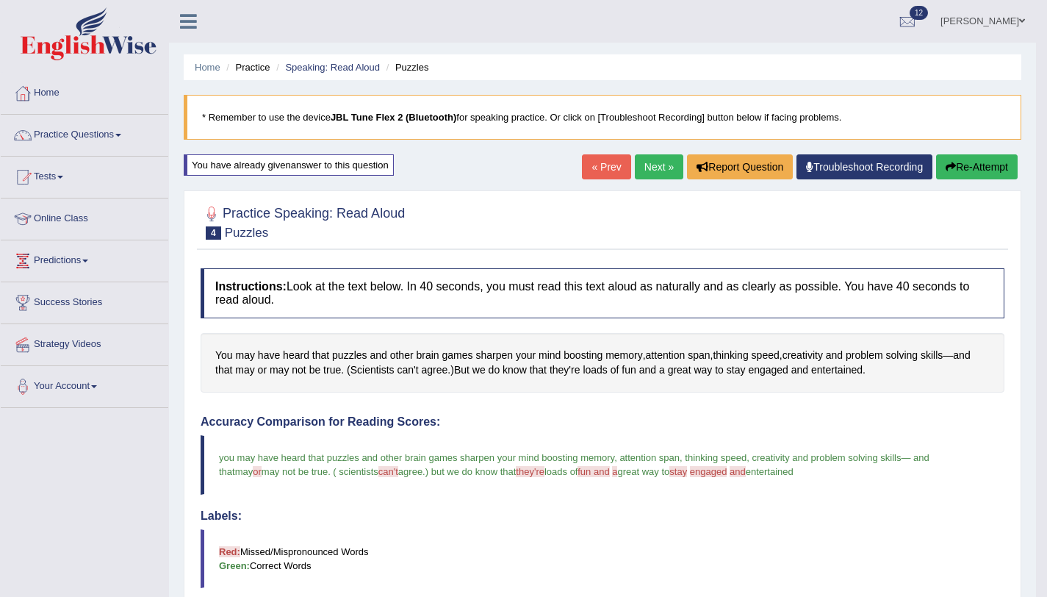
click at [637, 176] on link "Next »" at bounding box center [659, 166] width 49 height 25
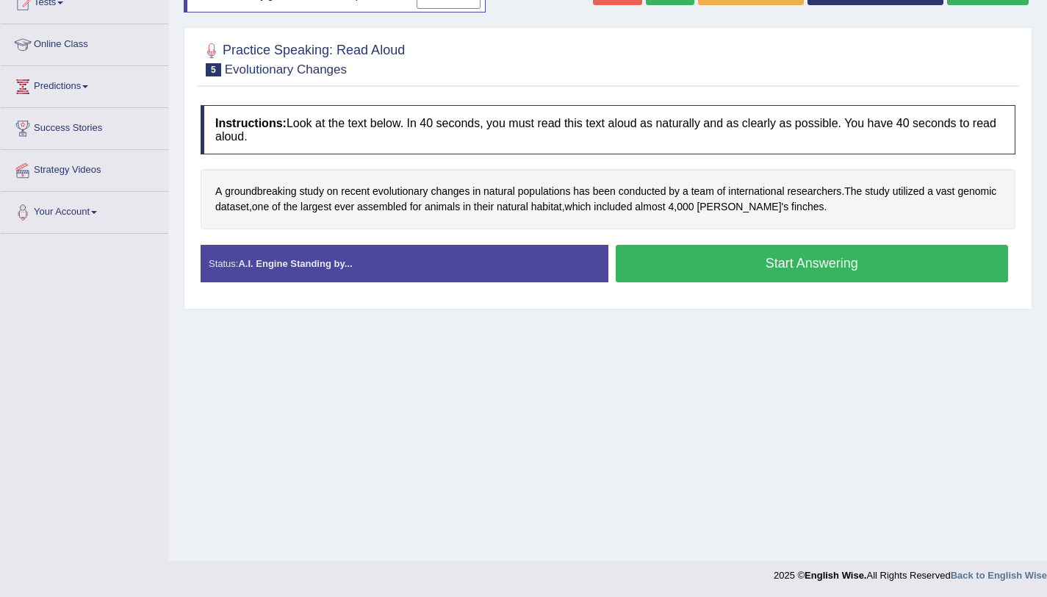
scroll to position [175, 0]
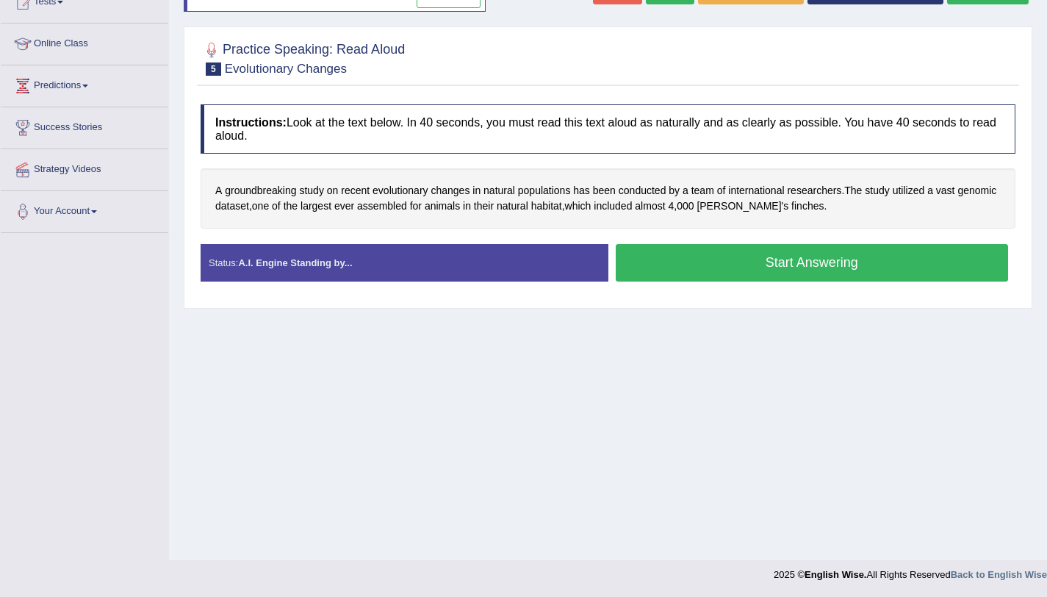
click at [694, 277] on button "Start Answering" at bounding box center [812, 262] width 393 height 37
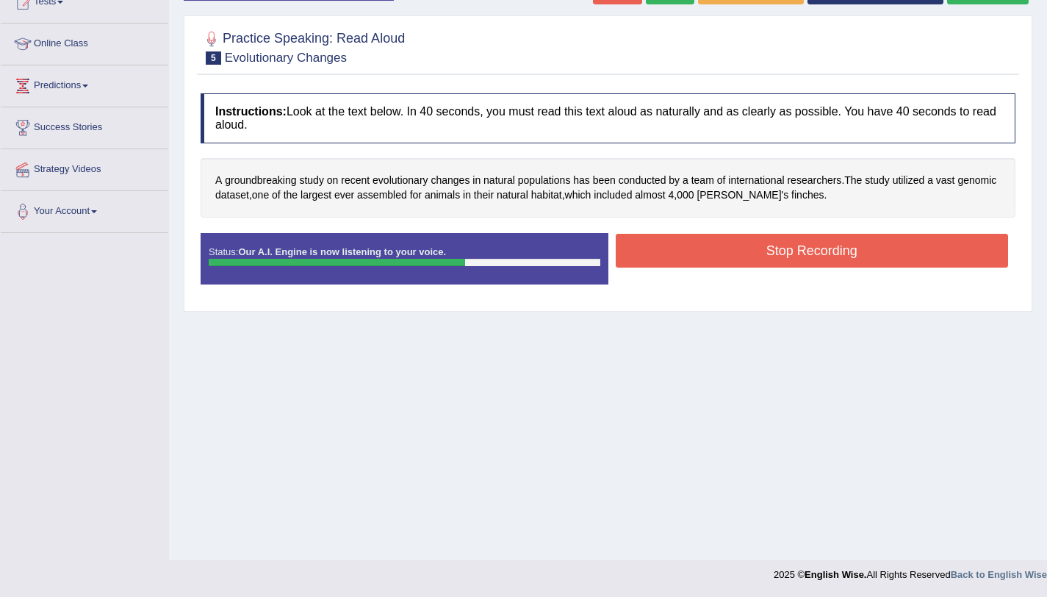
click at [692, 250] on button "Stop Recording" at bounding box center [812, 251] width 393 height 34
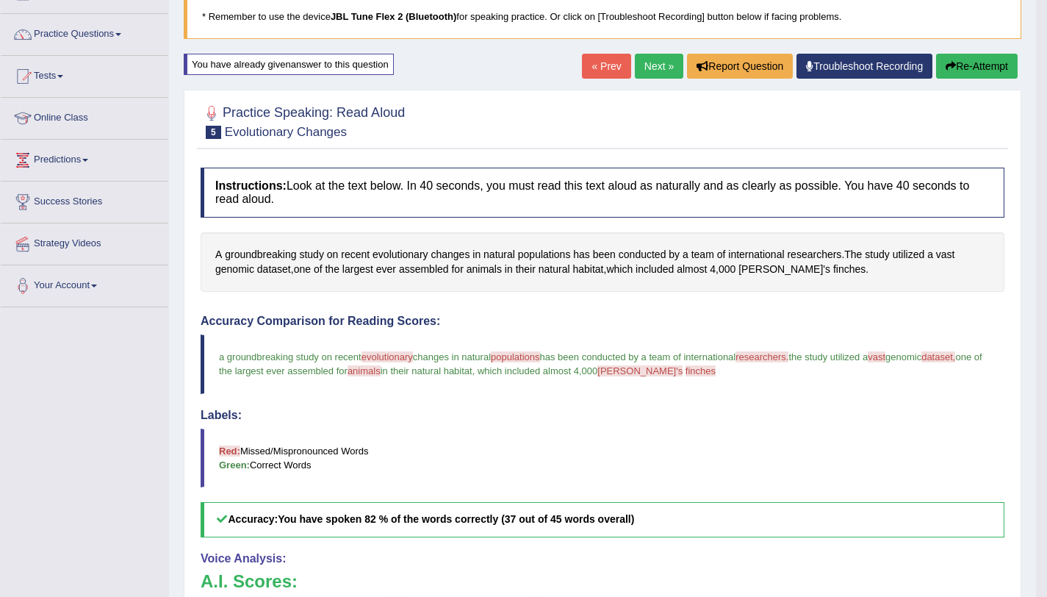
scroll to position [0, 0]
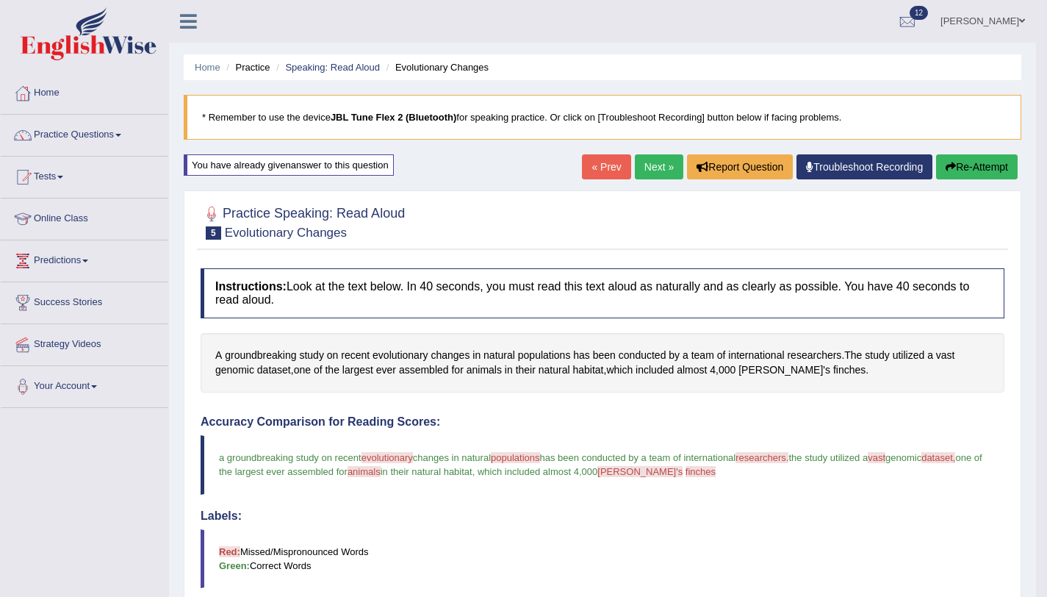
click at [1000, 173] on button "Re-Attempt" at bounding box center [977, 166] width 82 height 25
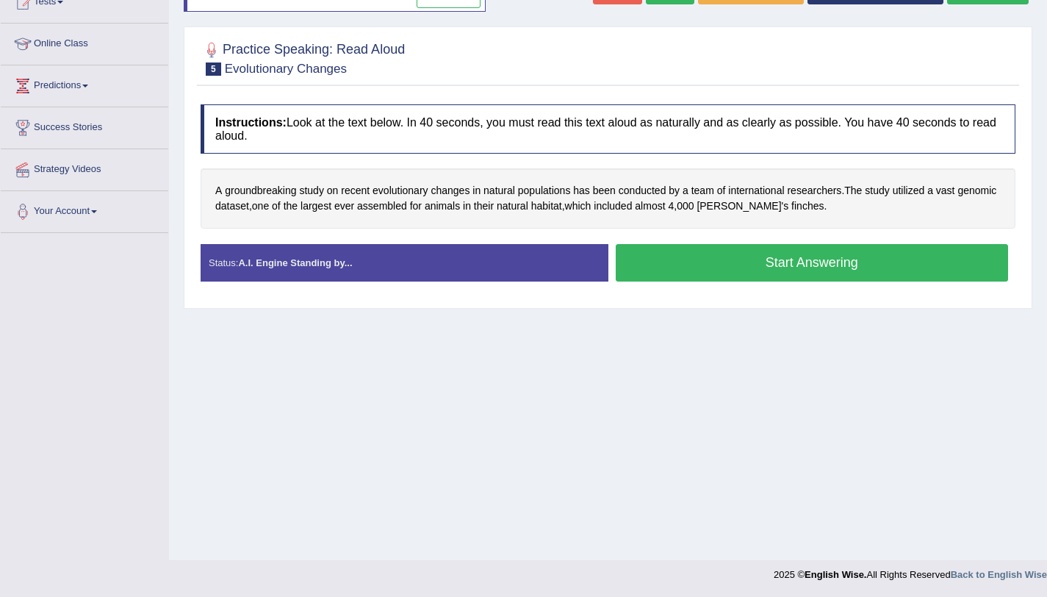
click at [834, 270] on button "Start Answering" at bounding box center [812, 262] width 393 height 37
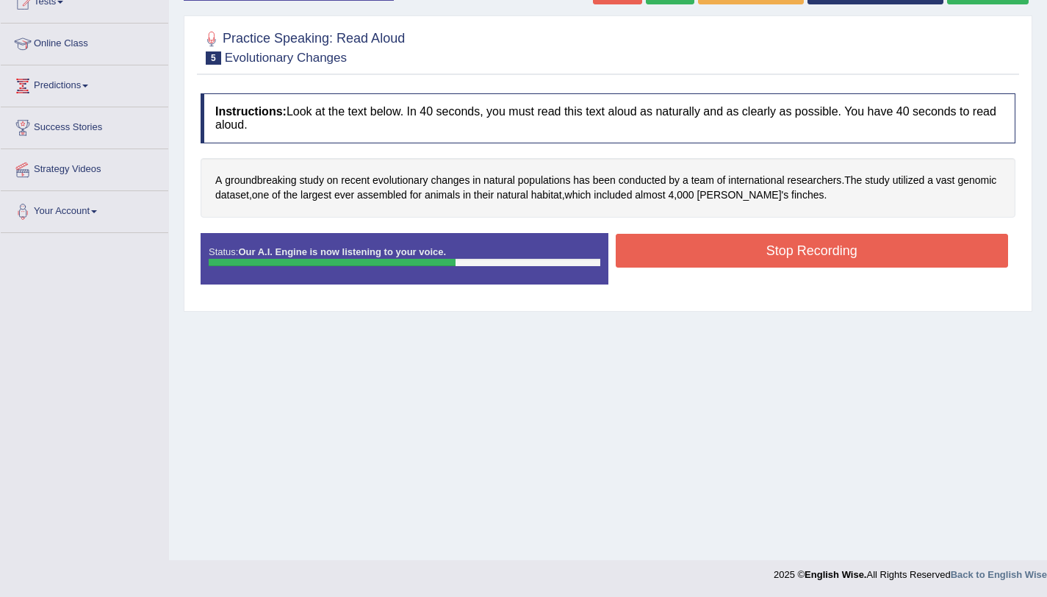
click at [741, 263] on button "Stop Recording" at bounding box center [812, 251] width 393 height 34
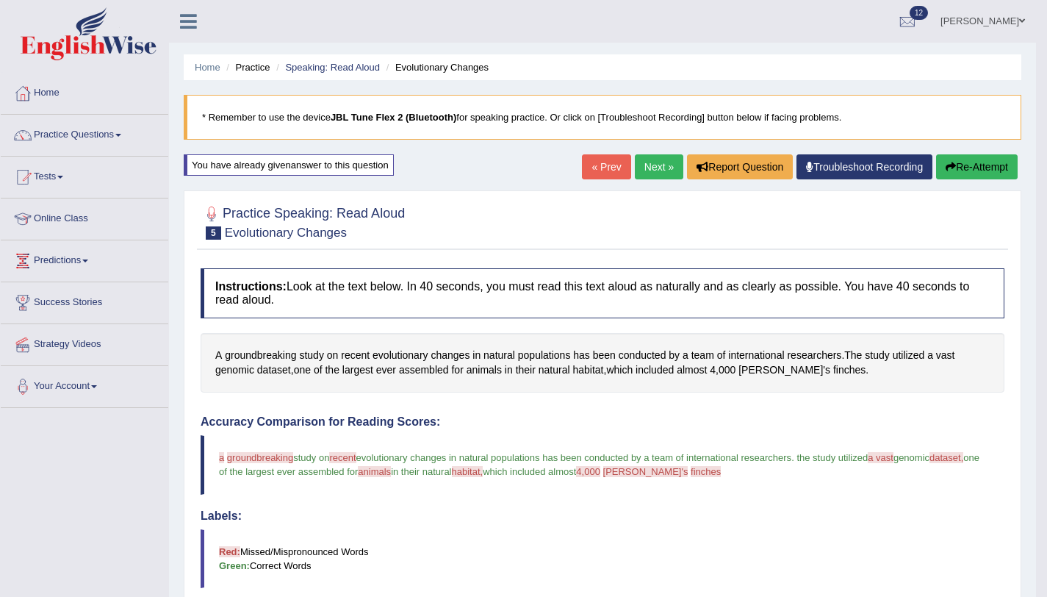
click at [940, 172] on button "Re-Attempt" at bounding box center [977, 166] width 82 height 25
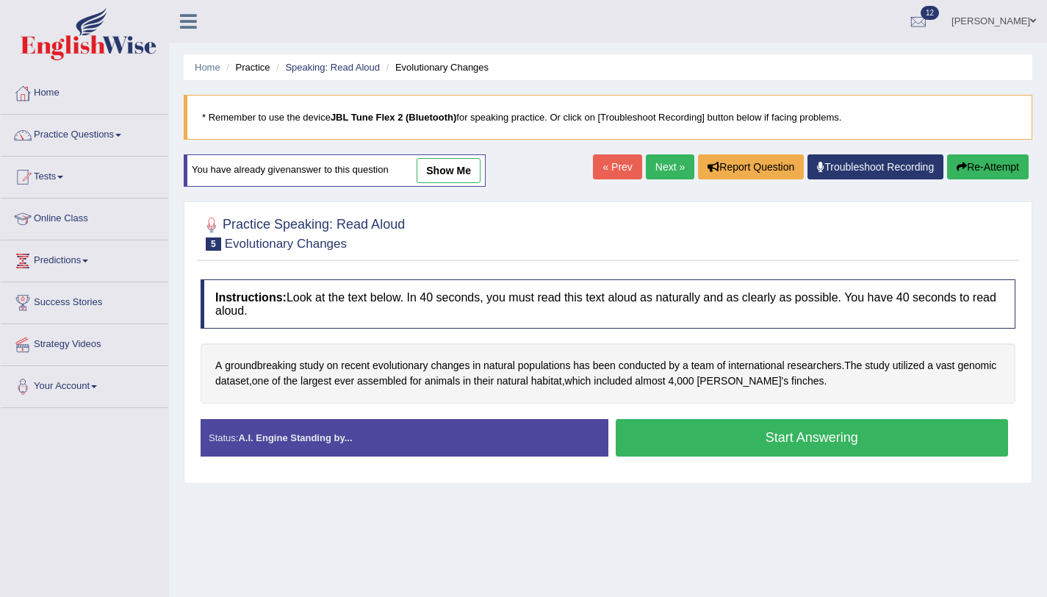
scroll to position [175, 0]
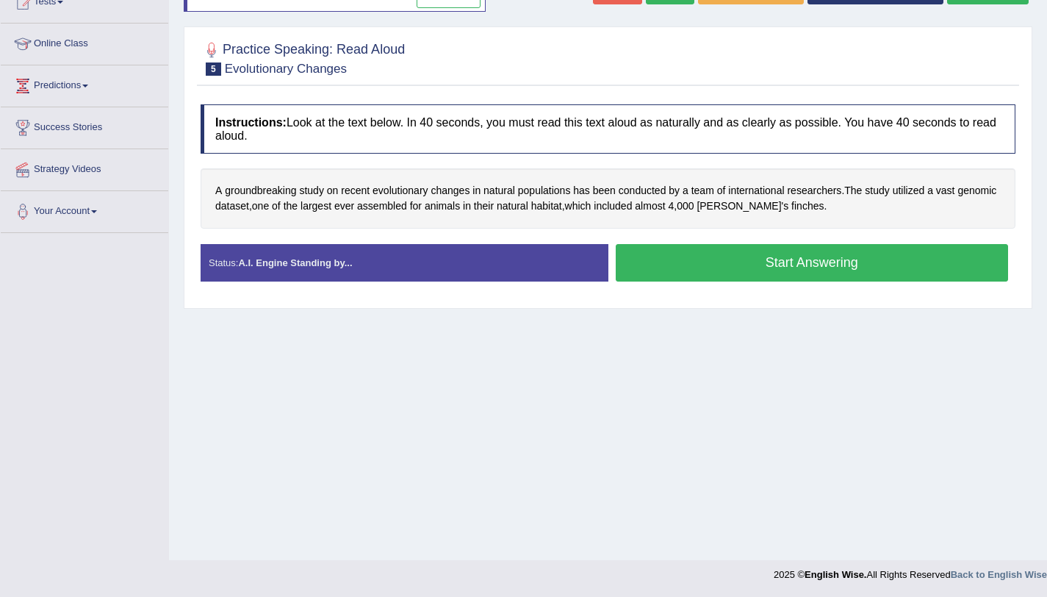
click at [674, 279] on button "Start Answering" at bounding box center [812, 262] width 393 height 37
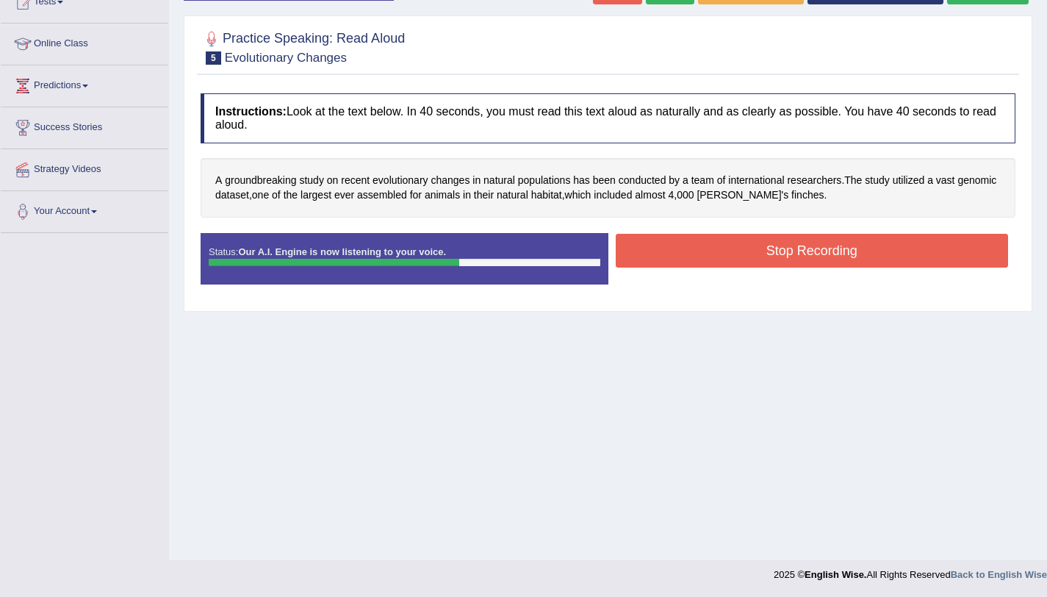
click at [803, 254] on button "Stop Recording" at bounding box center [812, 251] width 393 height 34
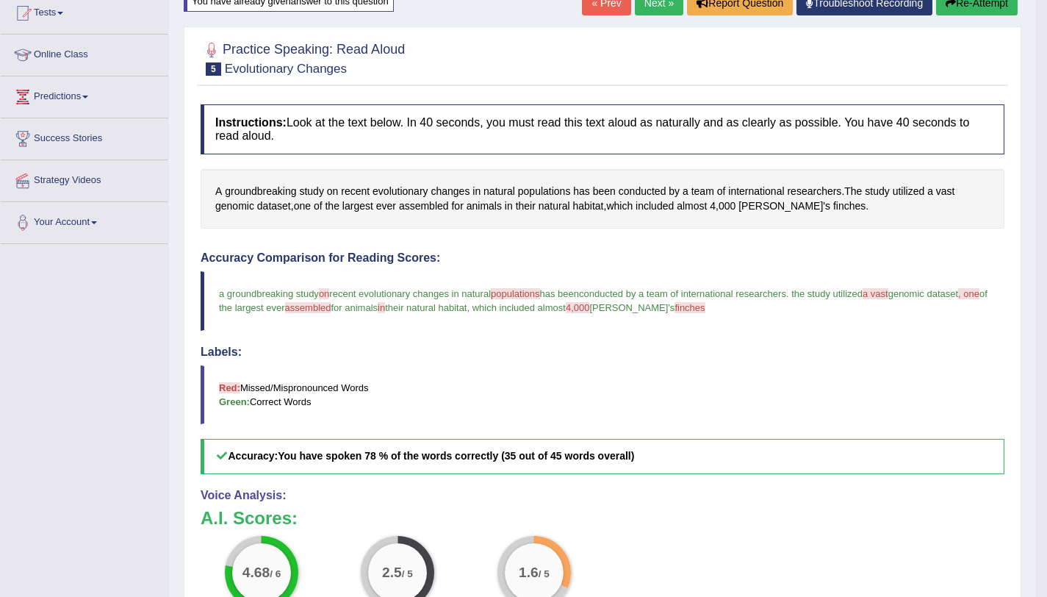
scroll to position [0, 0]
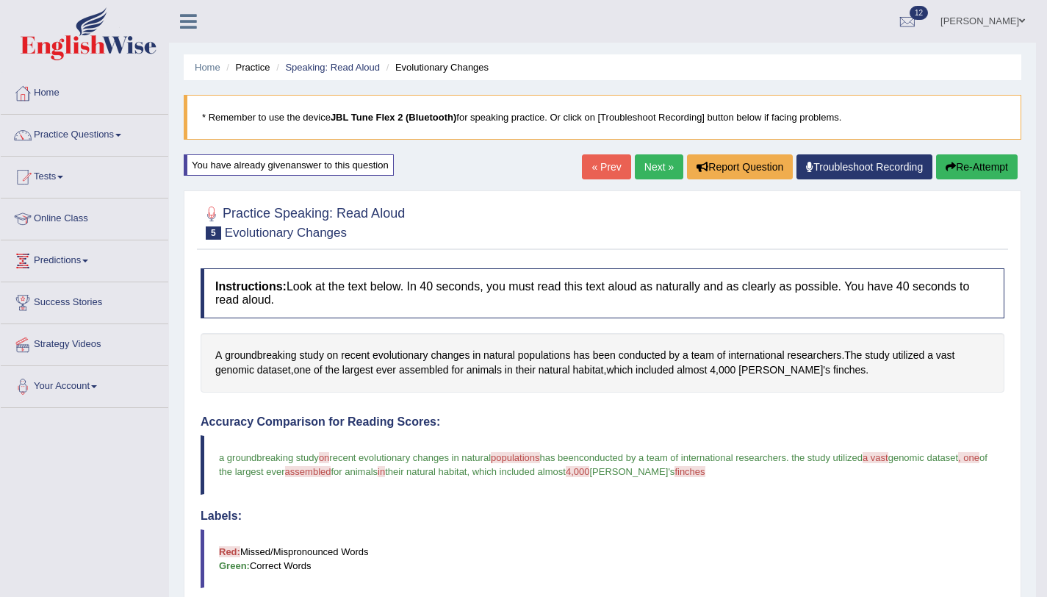
click at [648, 174] on link "Next »" at bounding box center [659, 166] width 49 height 25
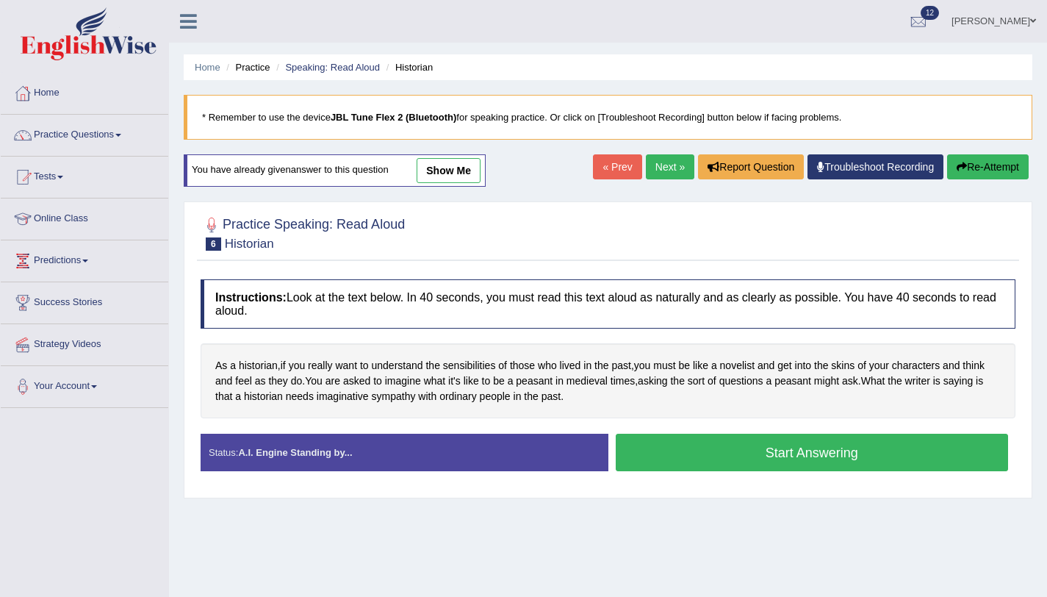
click at [724, 455] on button "Start Answering" at bounding box center [812, 452] width 393 height 37
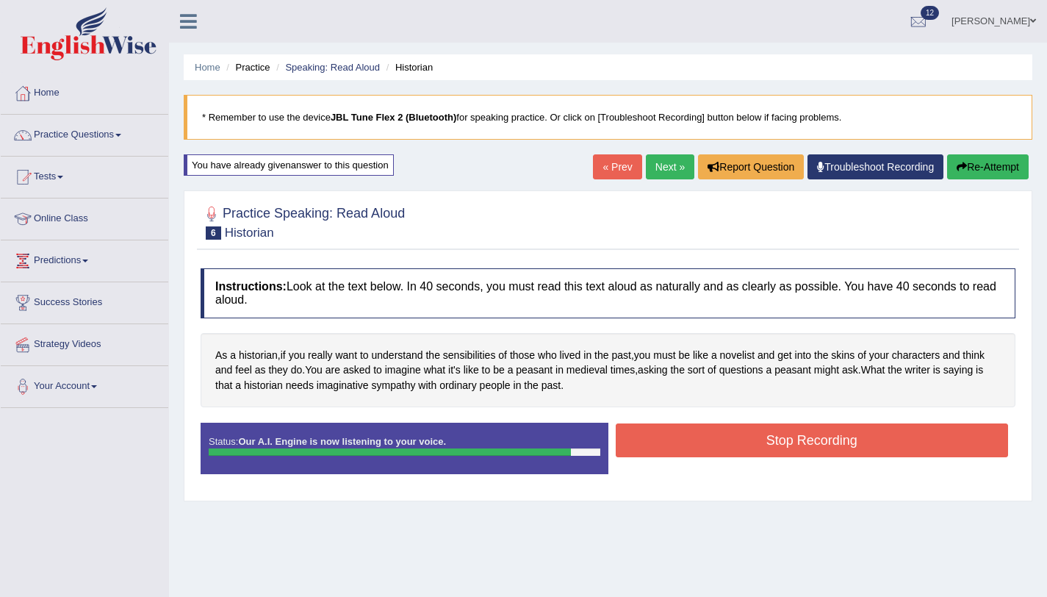
click at [700, 452] on button "Stop Recording" at bounding box center [812, 440] width 393 height 34
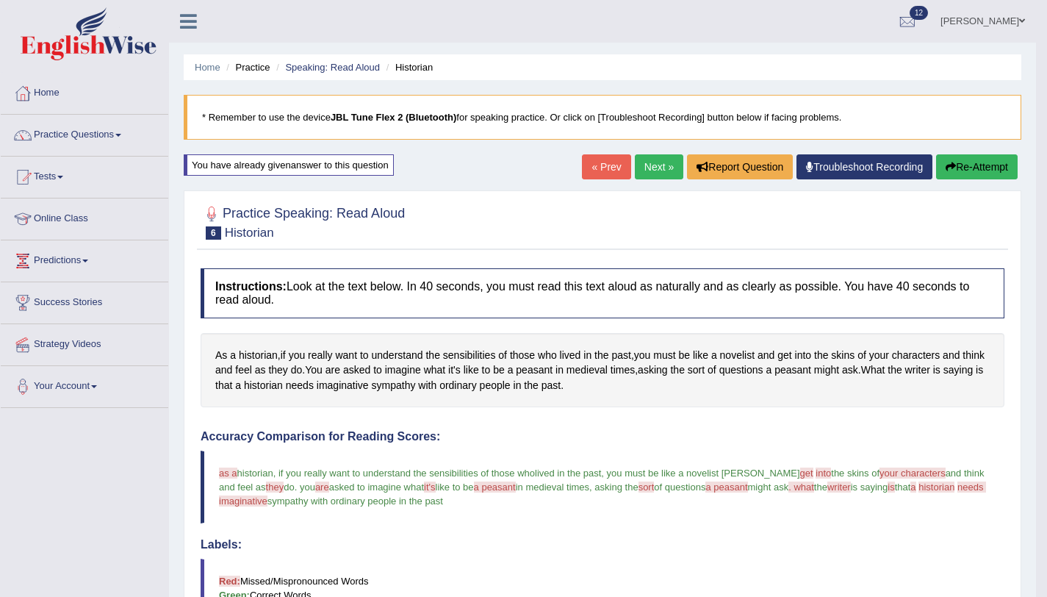
click at [658, 171] on link "Next »" at bounding box center [659, 166] width 49 height 25
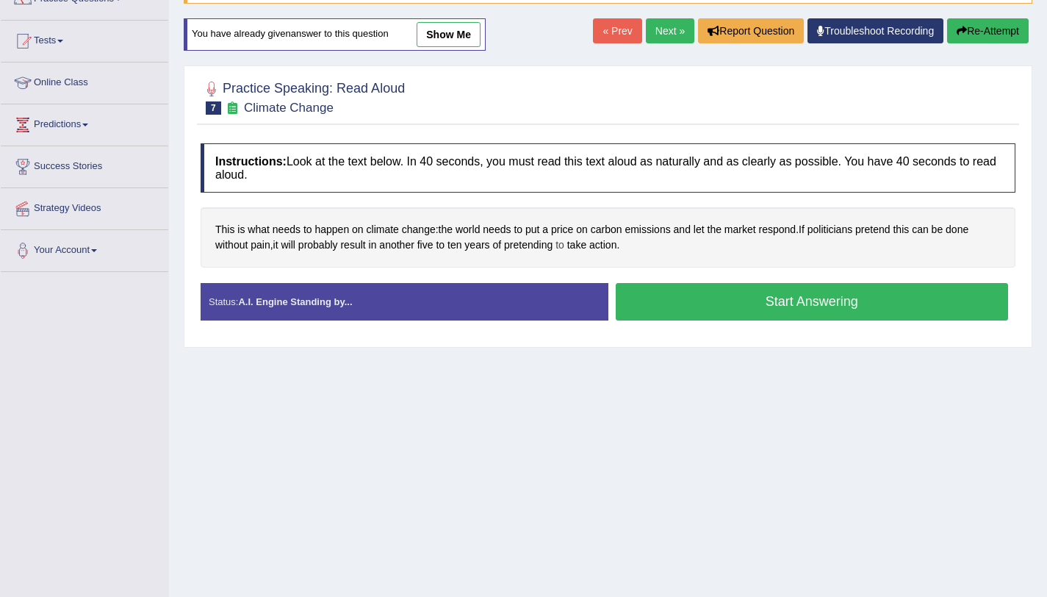
scroll to position [175, 0]
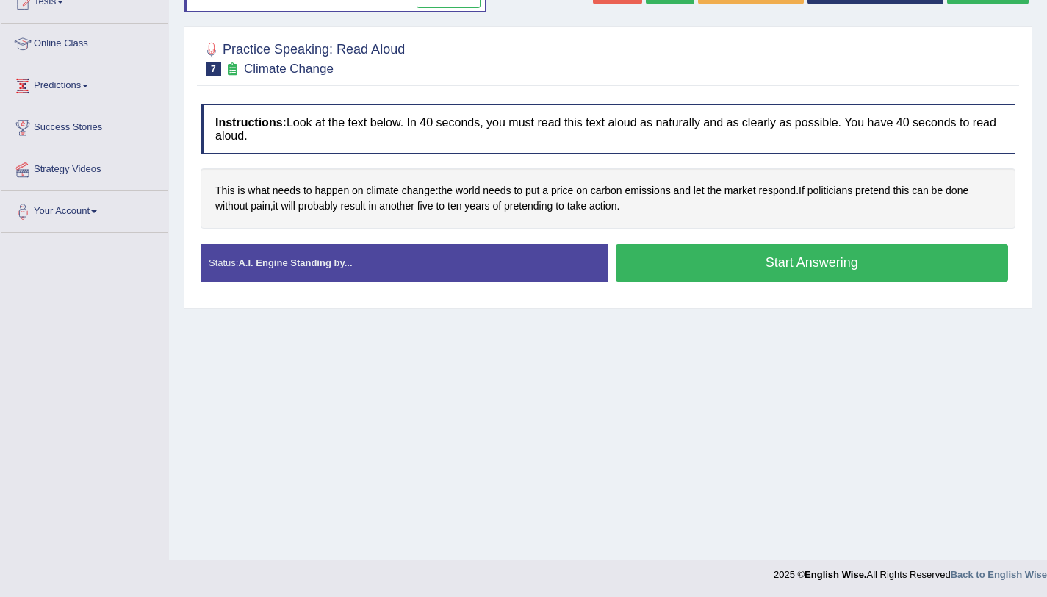
click at [657, 263] on button "Start Answering" at bounding box center [812, 262] width 393 height 37
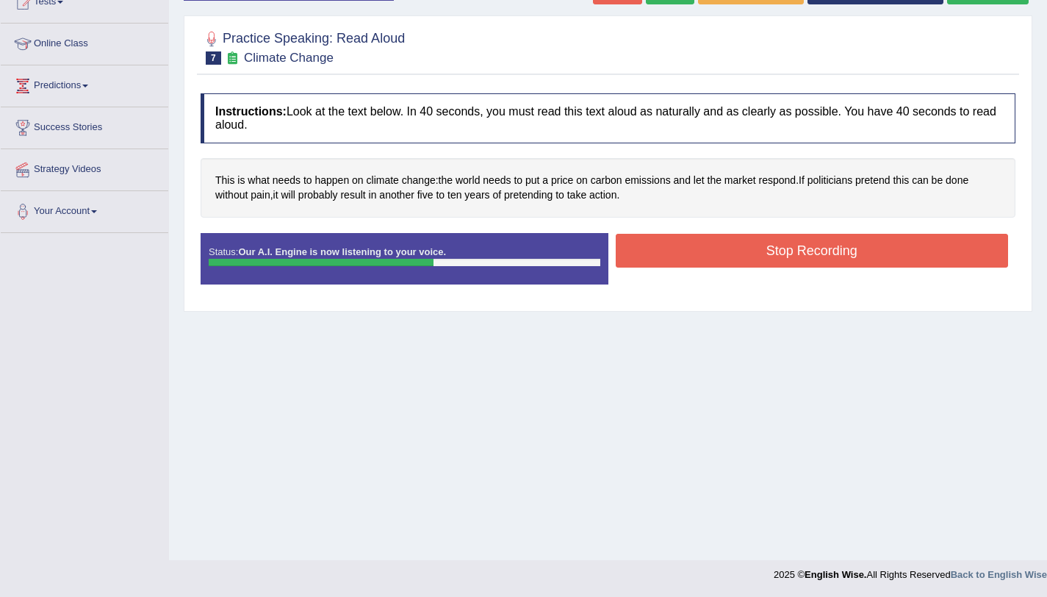
click at [676, 257] on button "Stop Recording" at bounding box center [812, 251] width 393 height 34
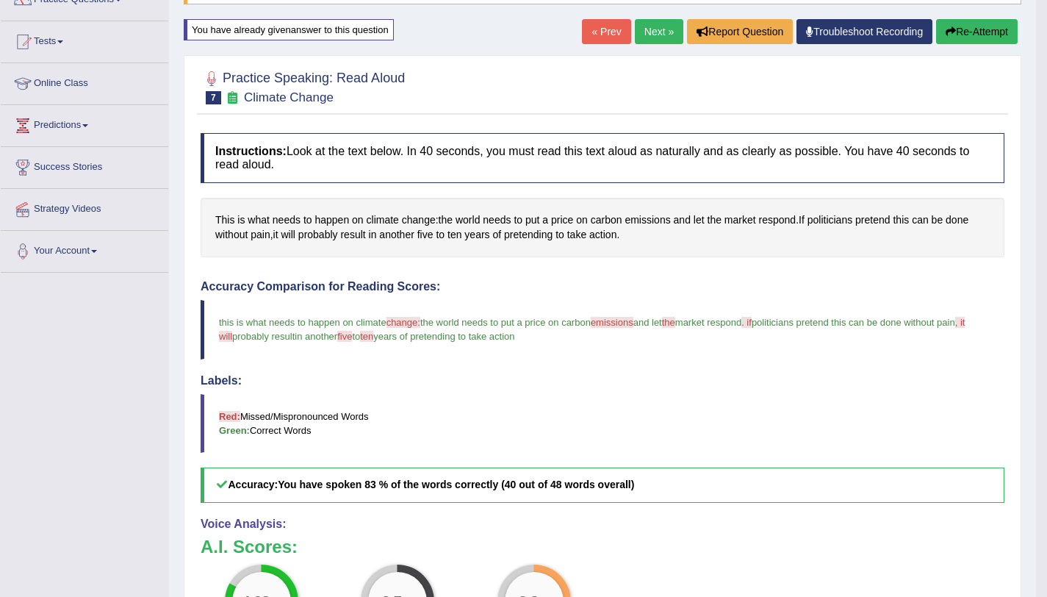
scroll to position [0, 0]
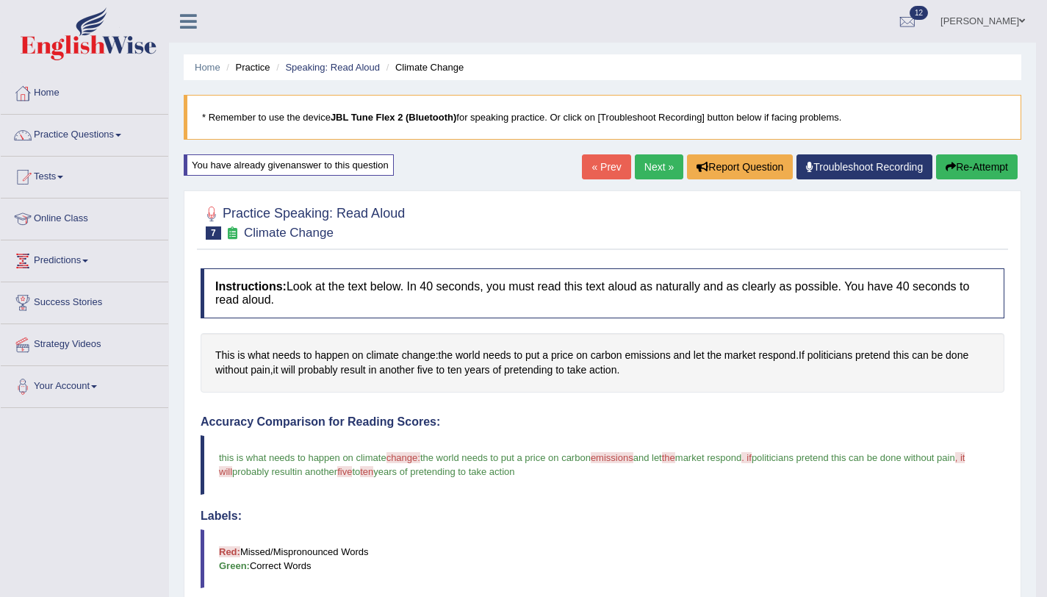
click at [650, 159] on link "Next »" at bounding box center [659, 166] width 49 height 25
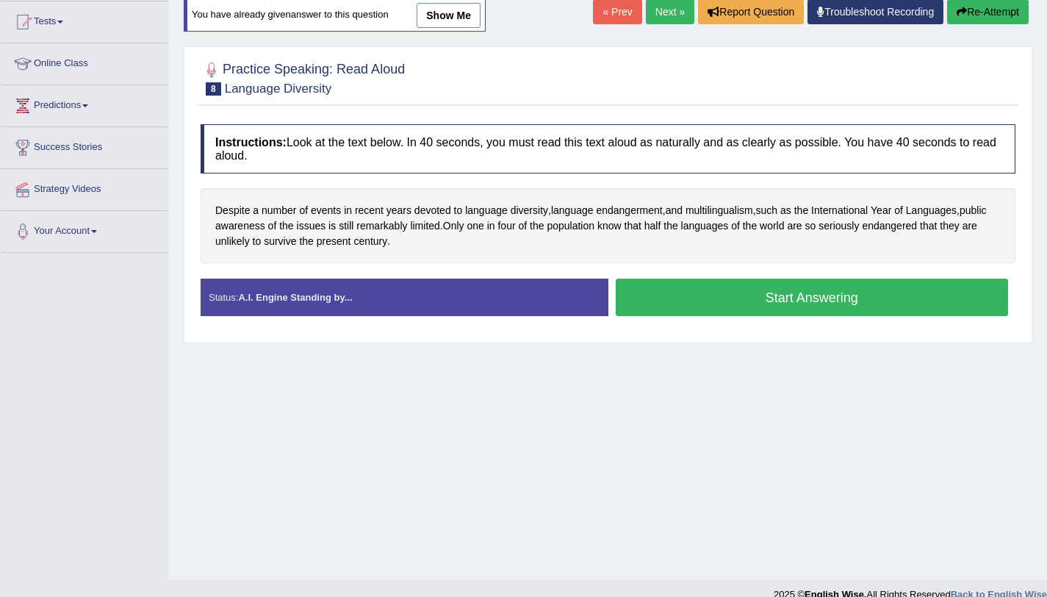
scroll to position [175, 0]
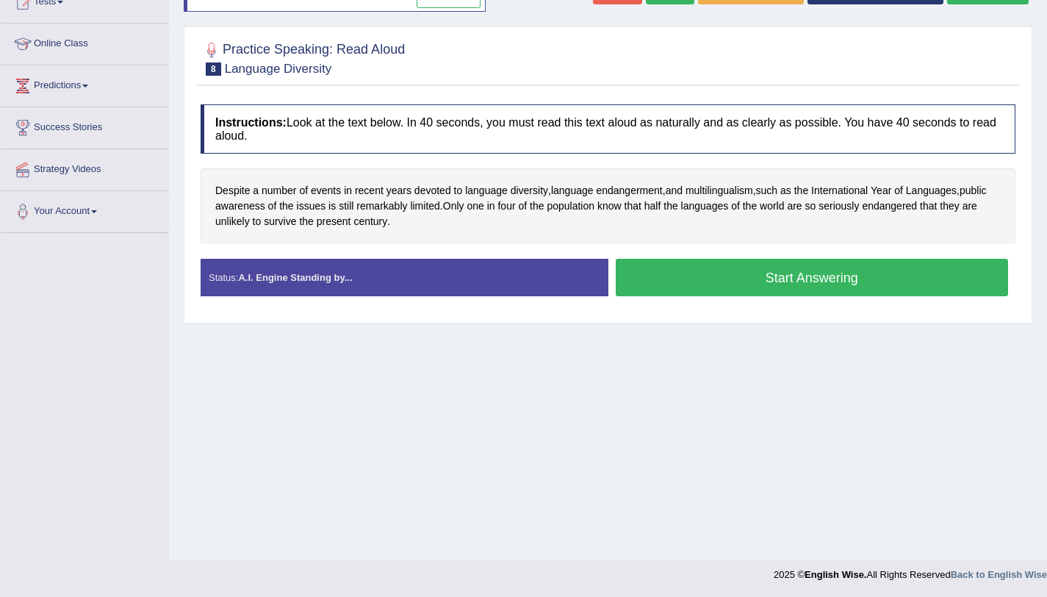
click at [645, 291] on button "Start Answering" at bounding box center [812, 277] width 393 height 37
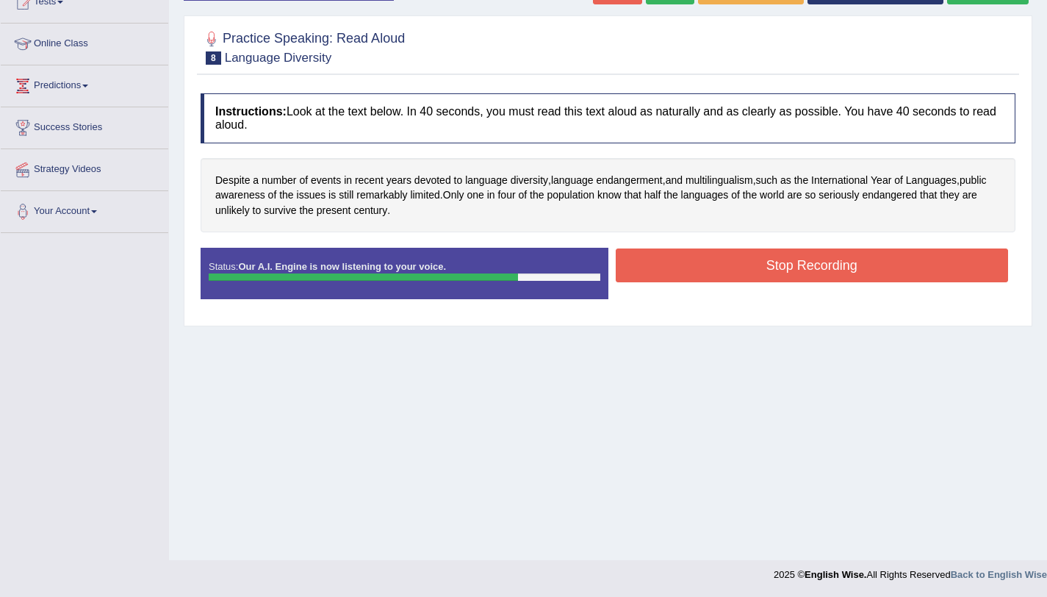
click at [709, 274] on button "Stop Recording" at bounding box center [812, 265] width 393 height 34
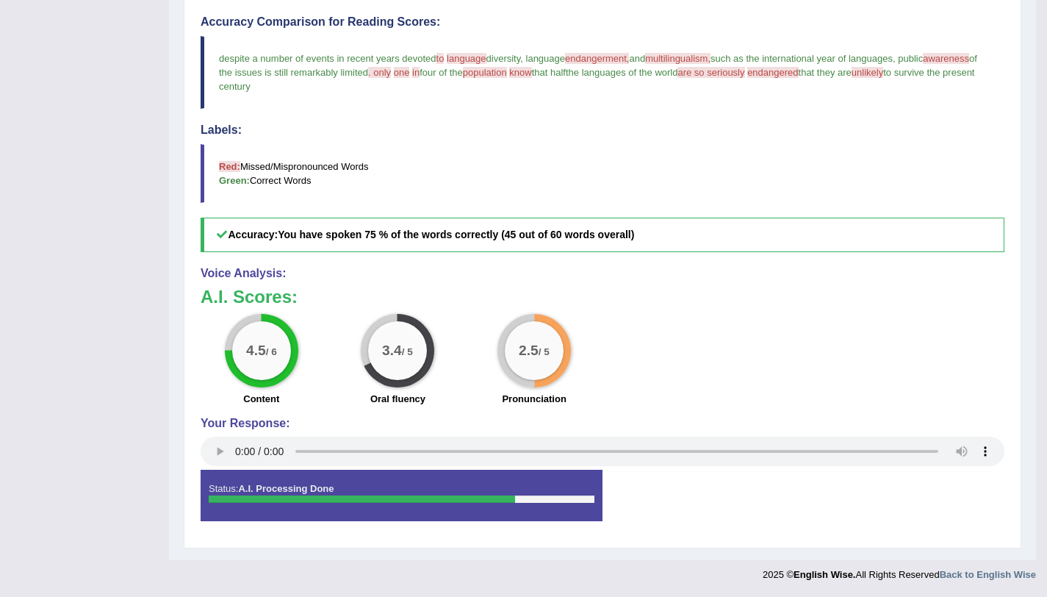
scroll to position [0, 0]
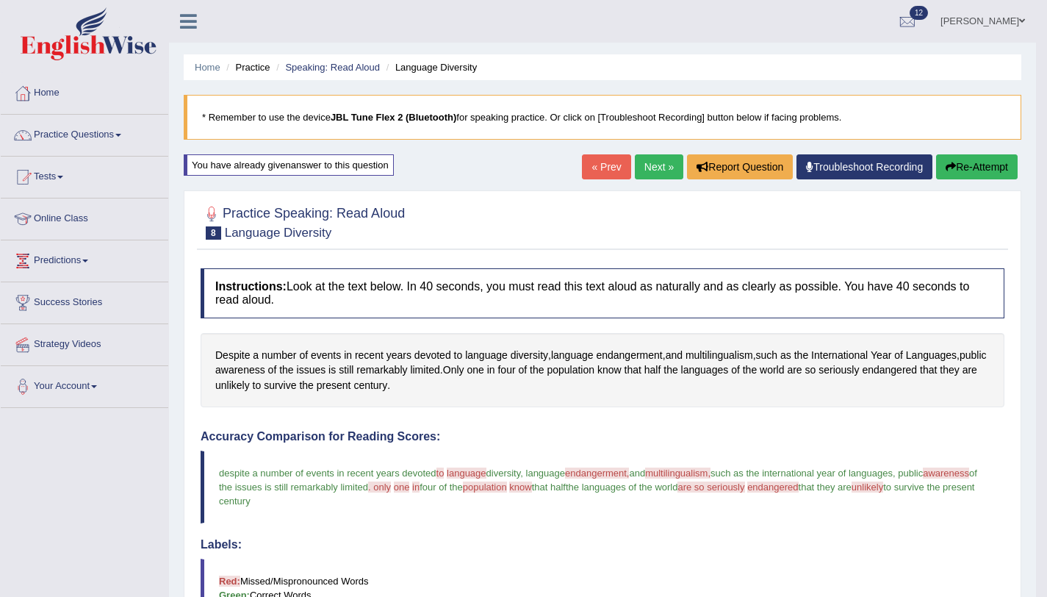
click at [642, 170] on link "Next »" at bounding box center [659, 166] width 49 height 25
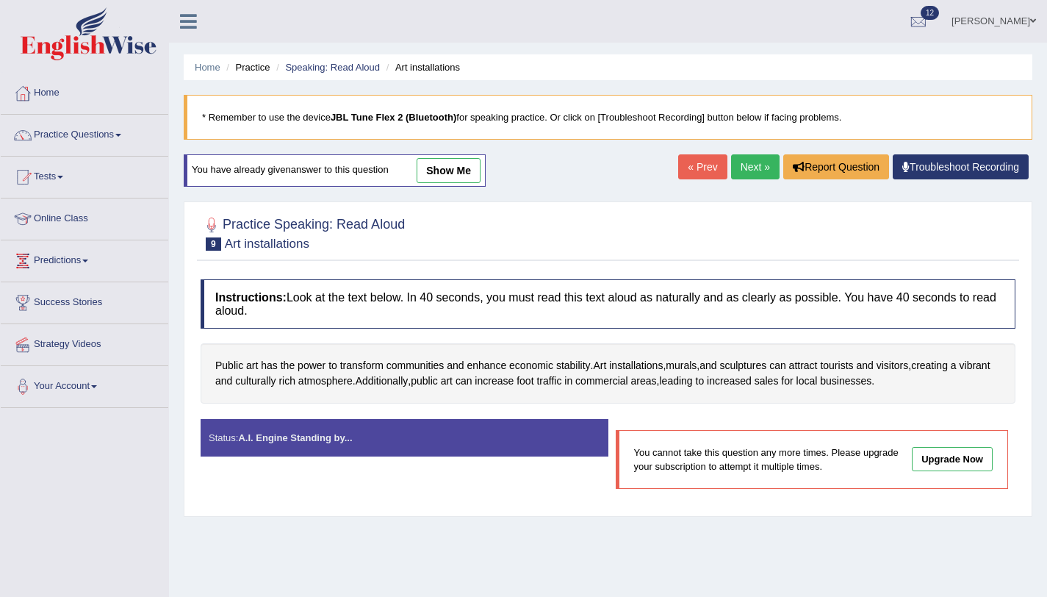
click at [767, 175] on link "Next »" at bounding box center [755, 166] width 49 height 25
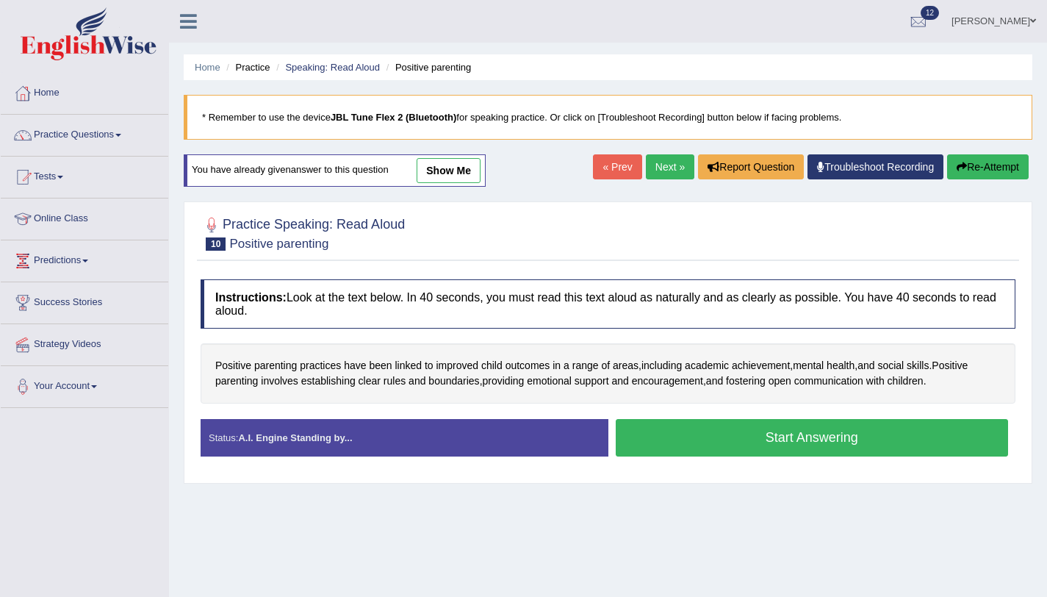
scroll to position [175, 0]
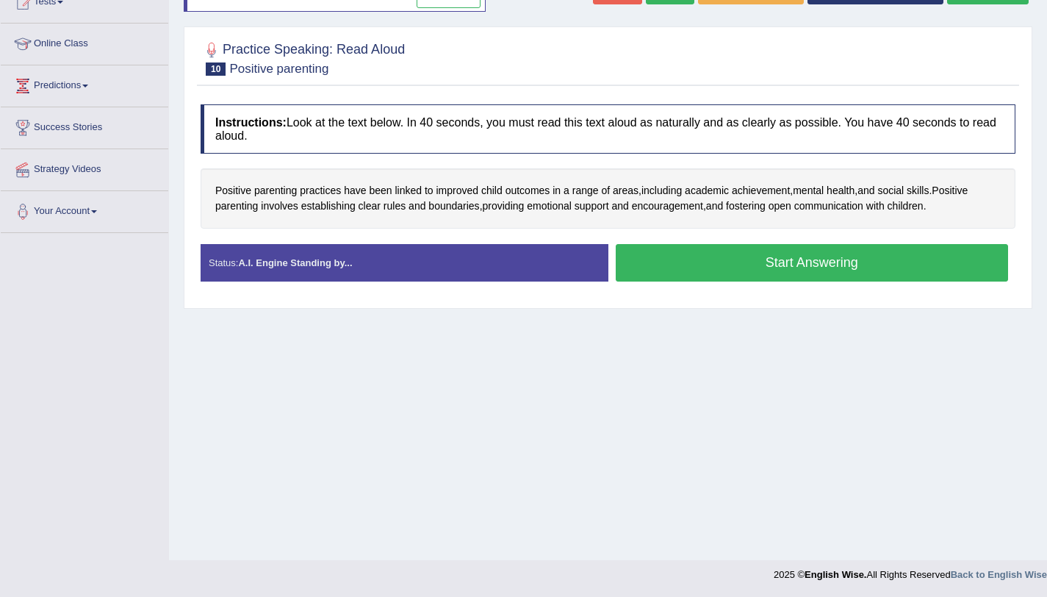
click at [652, 259] on button "Start Answering" at bounding box center [812, 262] width 393 height 37
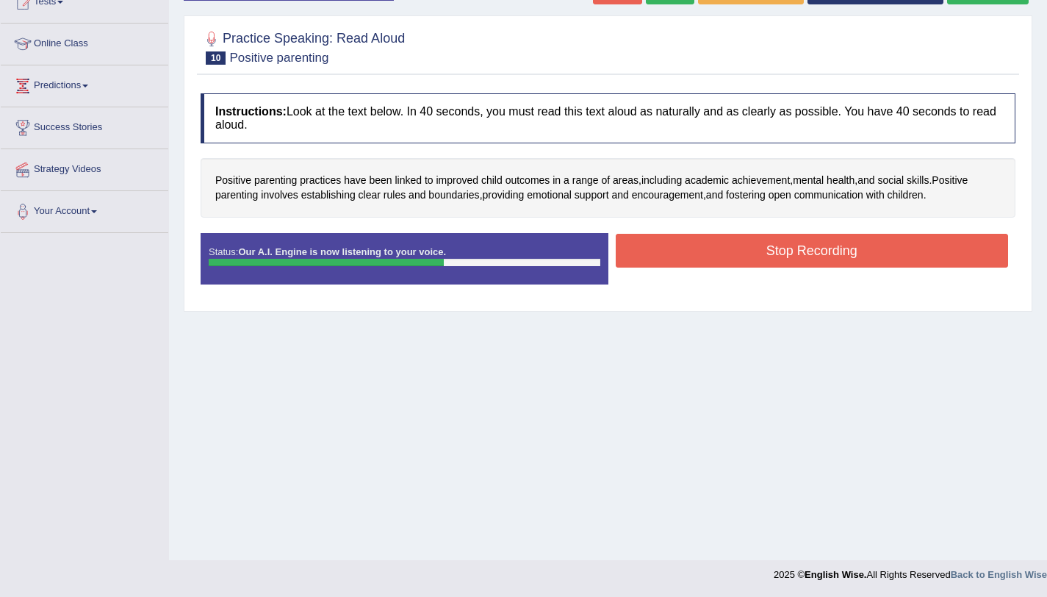
click at [759, 264] on button "Stop Recording" at bounding box center [812, 251] width 393 height 34
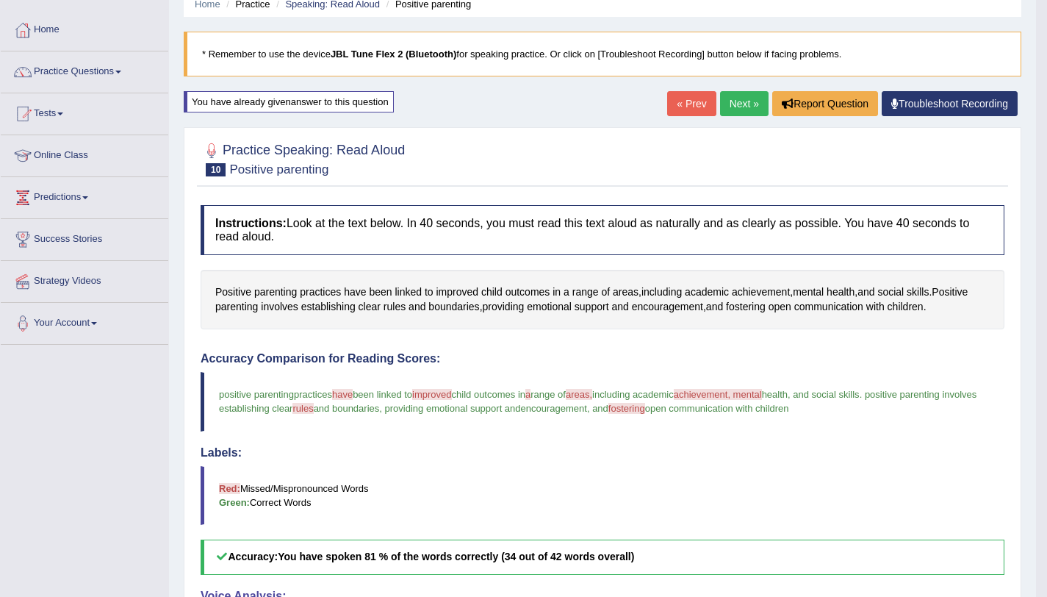
scroll to position [0, 0]
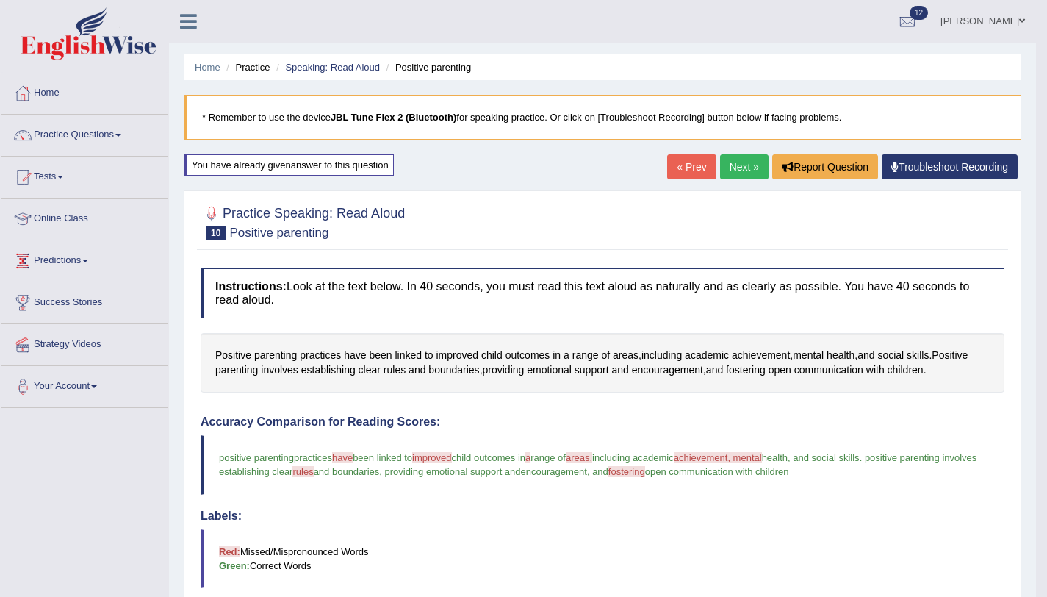
click at [720, 173] on link "Next »" at bounding box center [744, 166] width 49 height 25
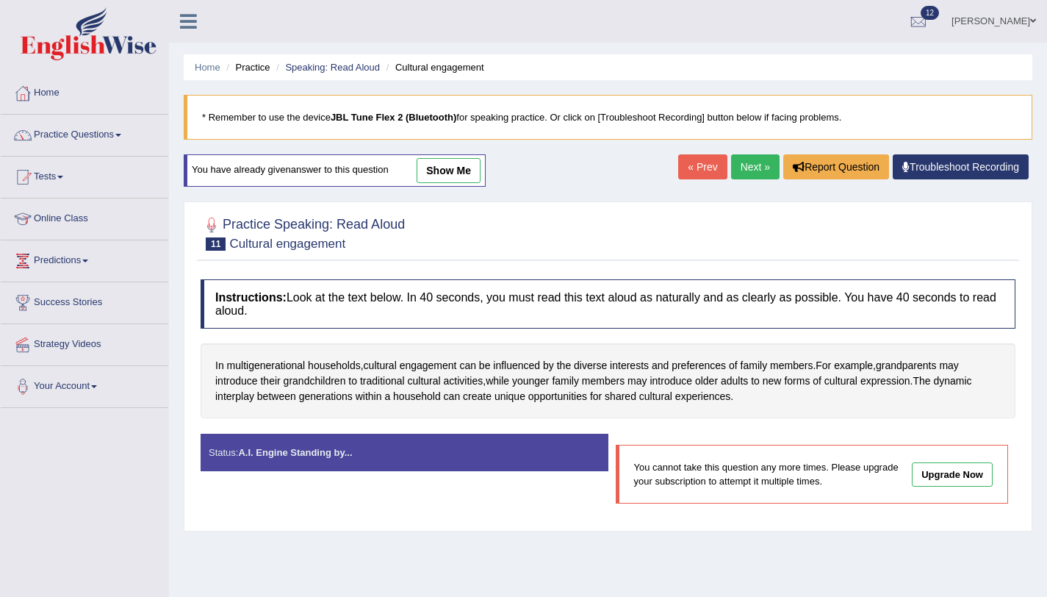
click at [759, 160] on link "Next »" at bounding box center [755, 166] width 49 height 25
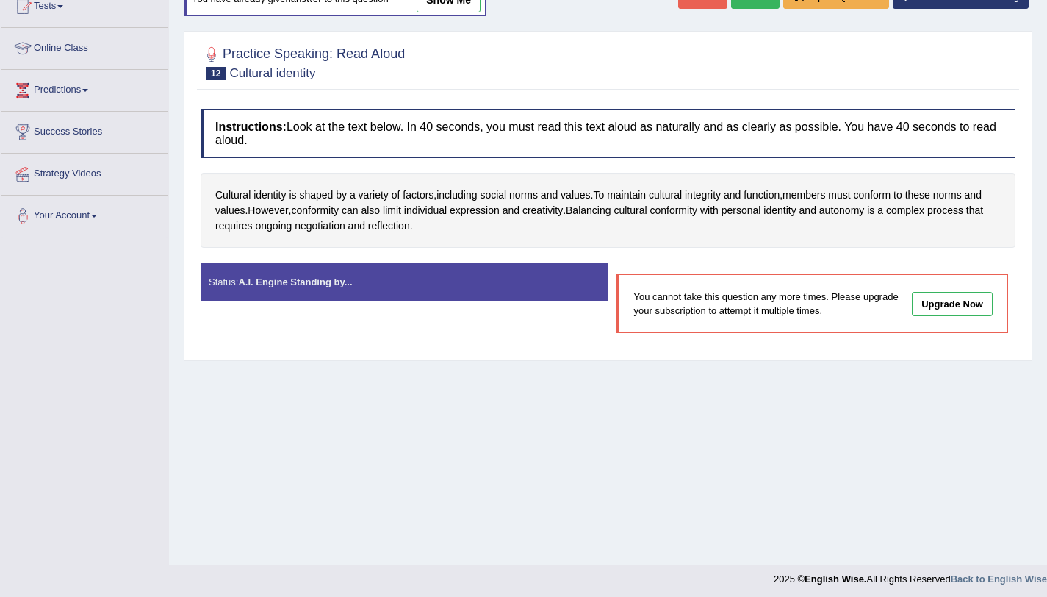
scroll to position [175, 0]
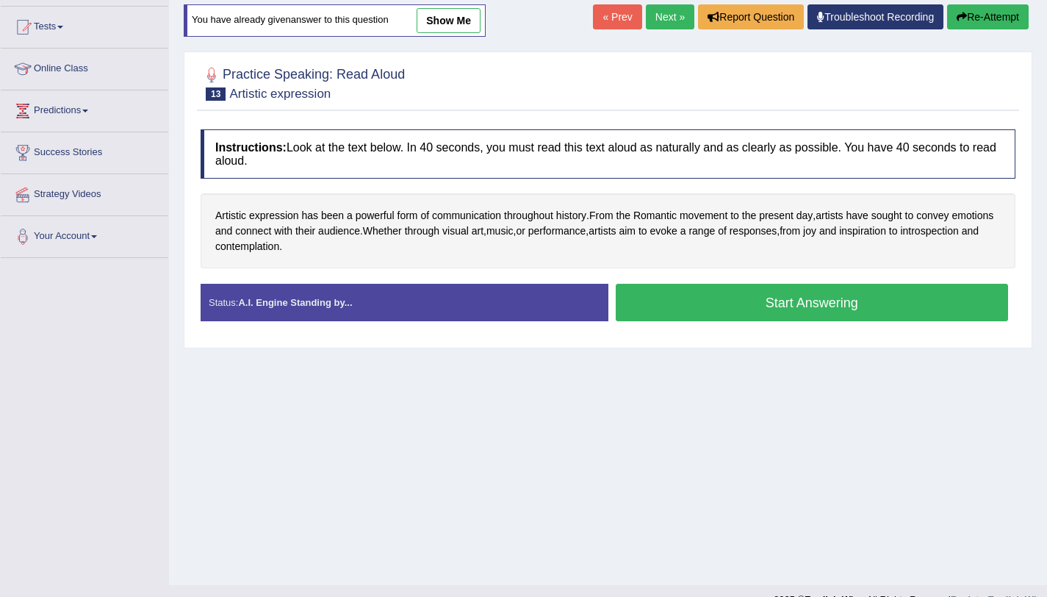
scroll to position [175, 0]
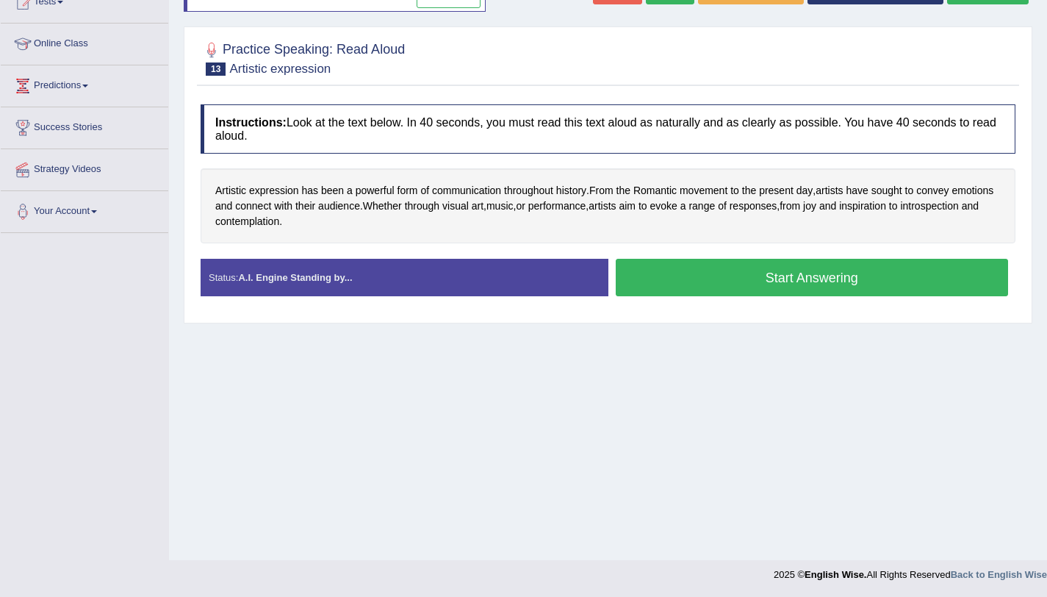
click at [738, 298] on div "Start Answering" at bounding box center [813, 279] width 408 height 41
click at [736, 295] on button "Start Answering" at bounding box center [812, 277] width 393 height 37
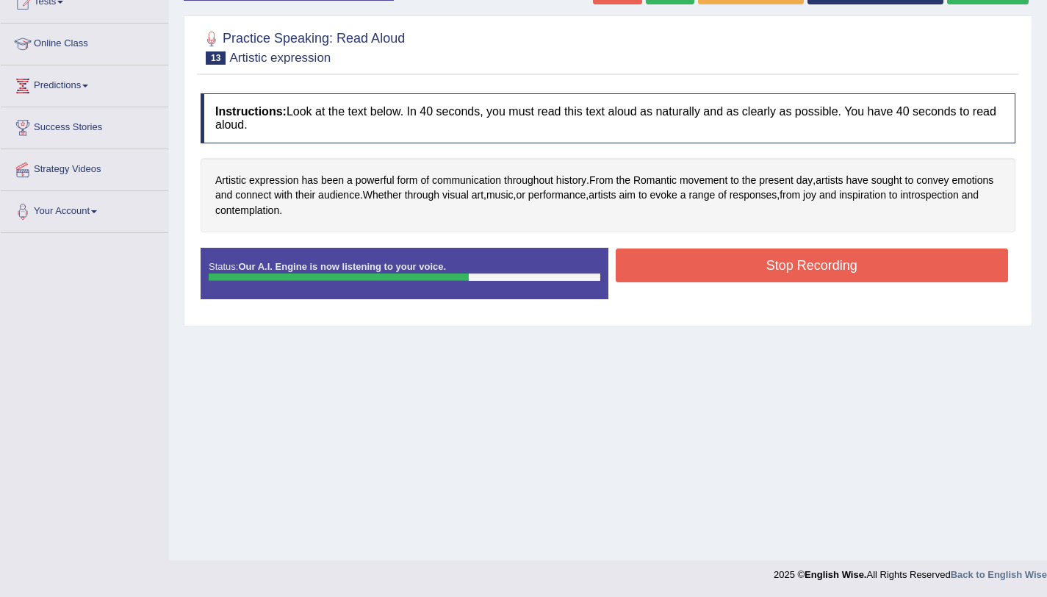
click at [739, 272] on button "Stop Recording" at bounding box center [812, 265] width 393 height 34
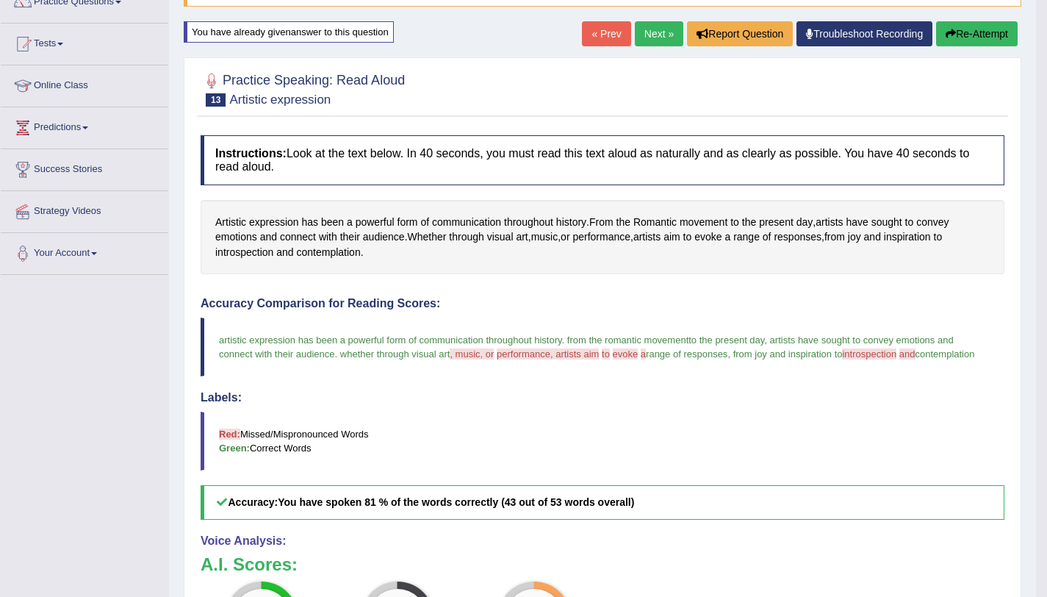
scroll to position [49, 0]
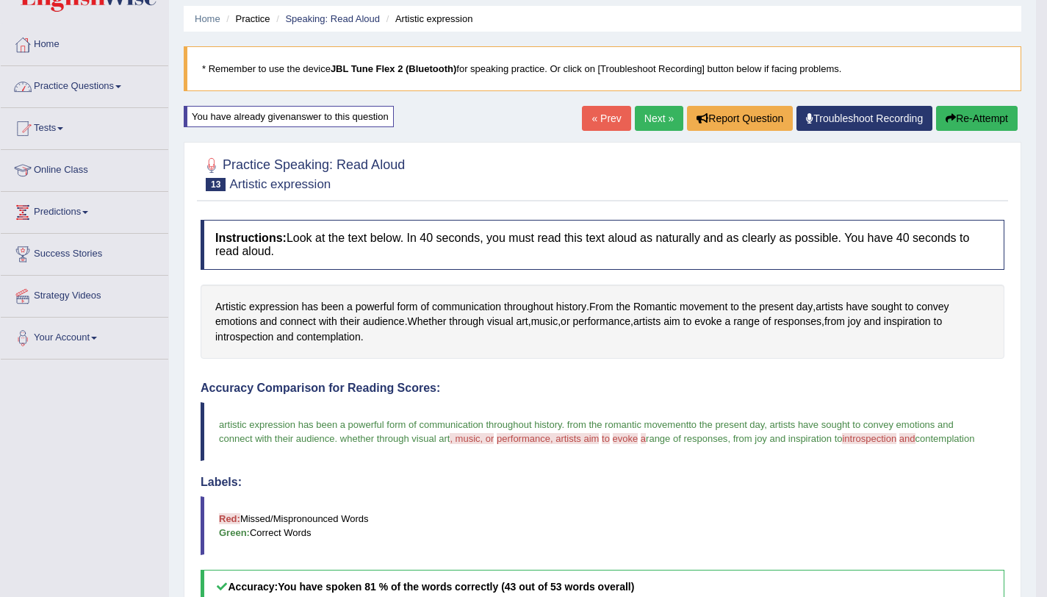
click at [116, 85] on link "Practice Questions" at bounding box center [85, 84] width 168 height 37
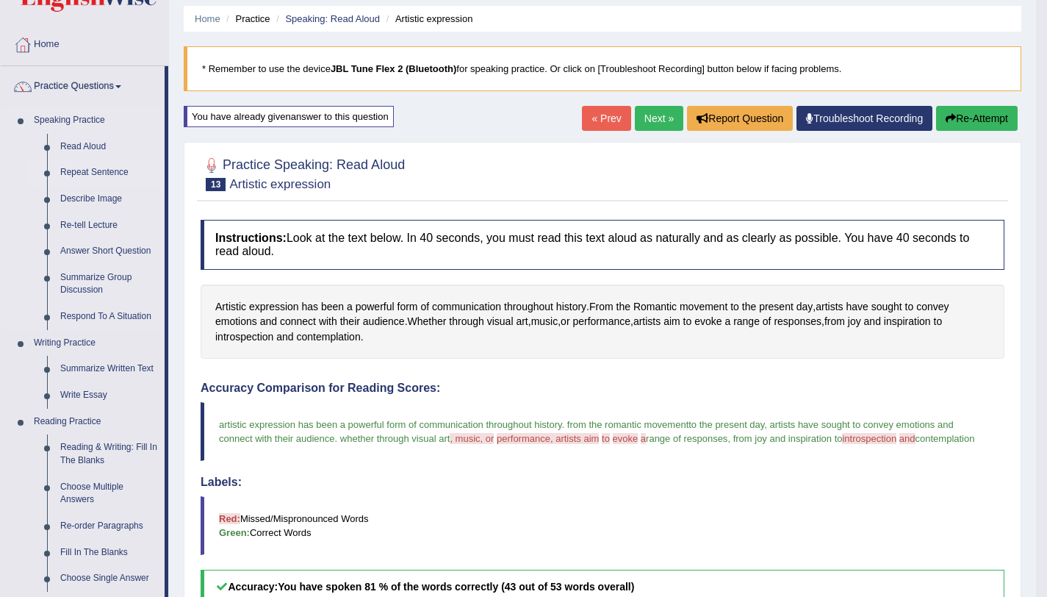
click at [98, 170] on link "Repeat Sentence" at bounding box center [109, 173] width 111 height 26
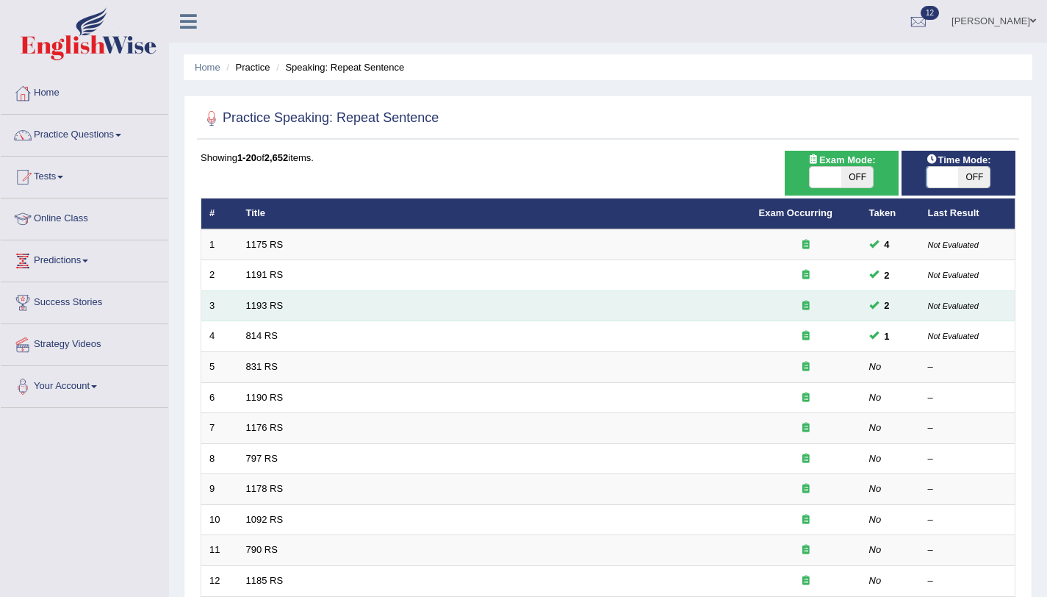
scroll to position [269, 0]
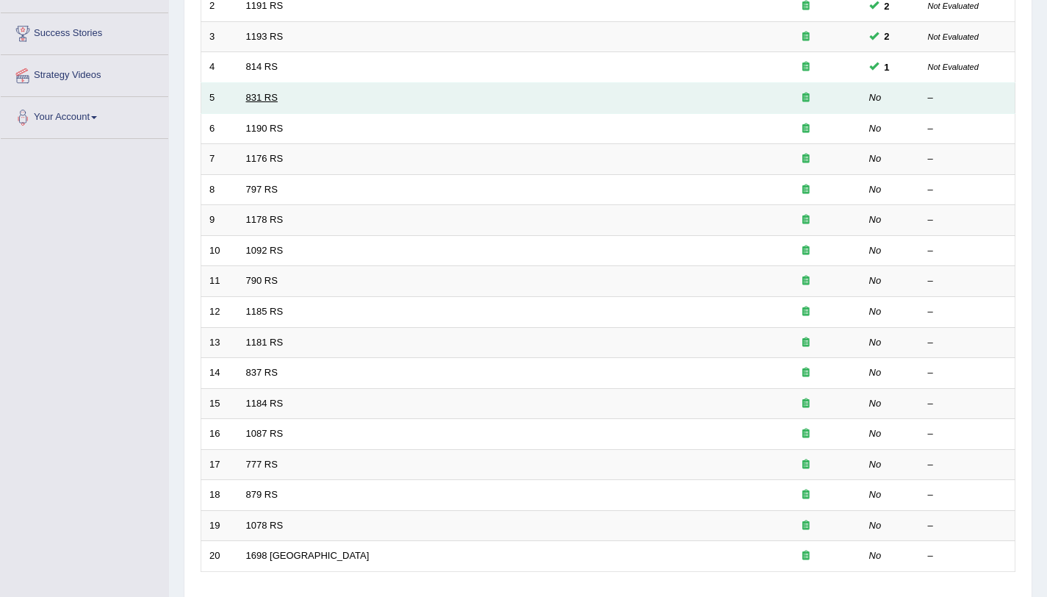
click at [251, 95] on link "831 RS" at bounding box center [262, 97] width 32 height 11
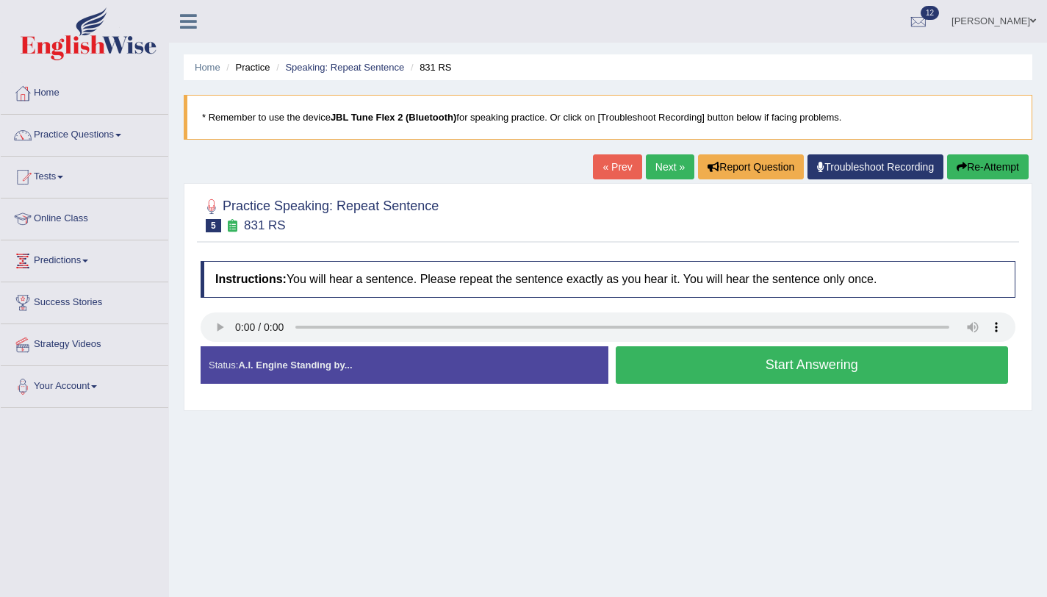
click at [760, 376] on button "Start Answering" at bounding box center [812, 364] width 393 height 37
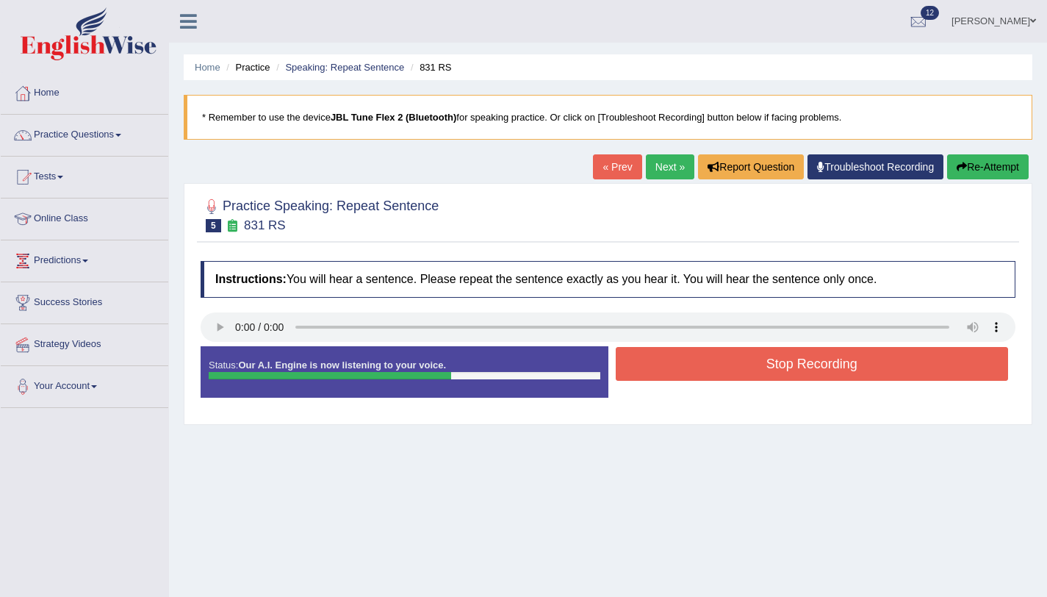
click at [745, 370] on button "Stop Recording" at bounding box center [812, 364] width 393 height 34
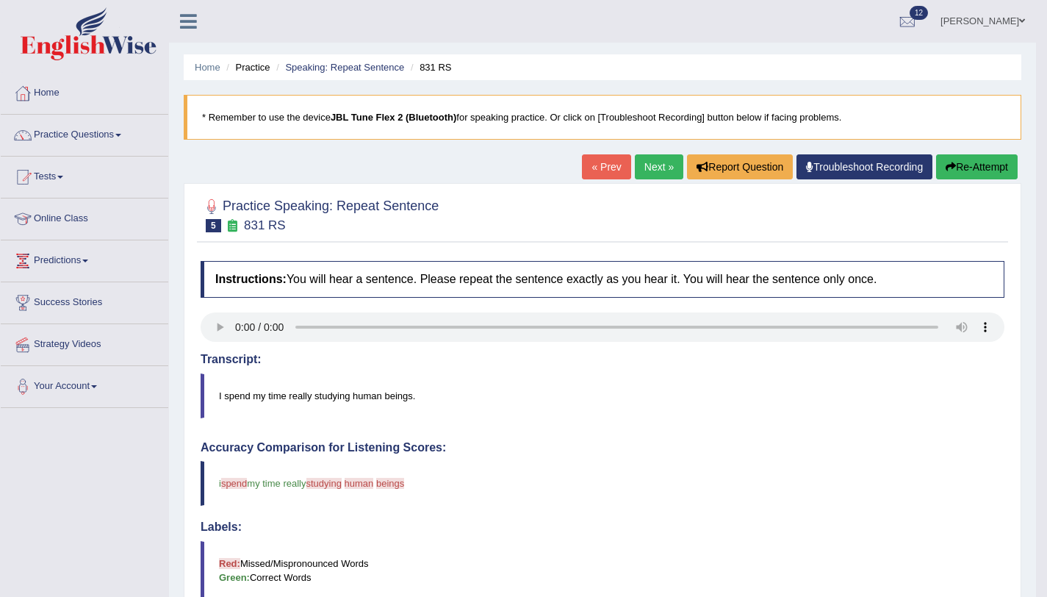
click at [992, 173] on button "Re-Attempt" at bounding box center [977, 166] width 82 height 25
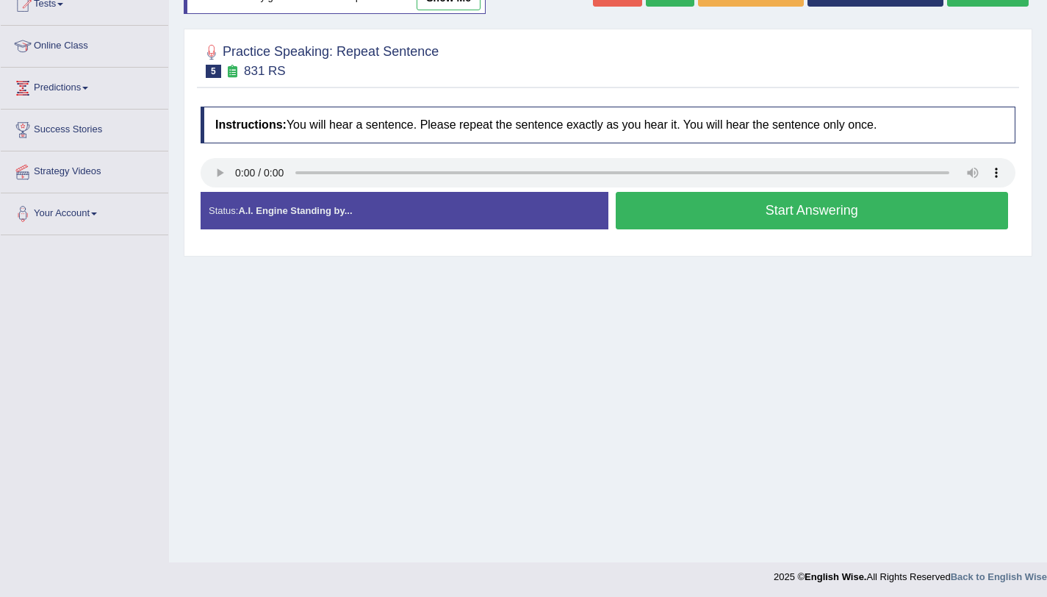
scroll to position [175, 0]
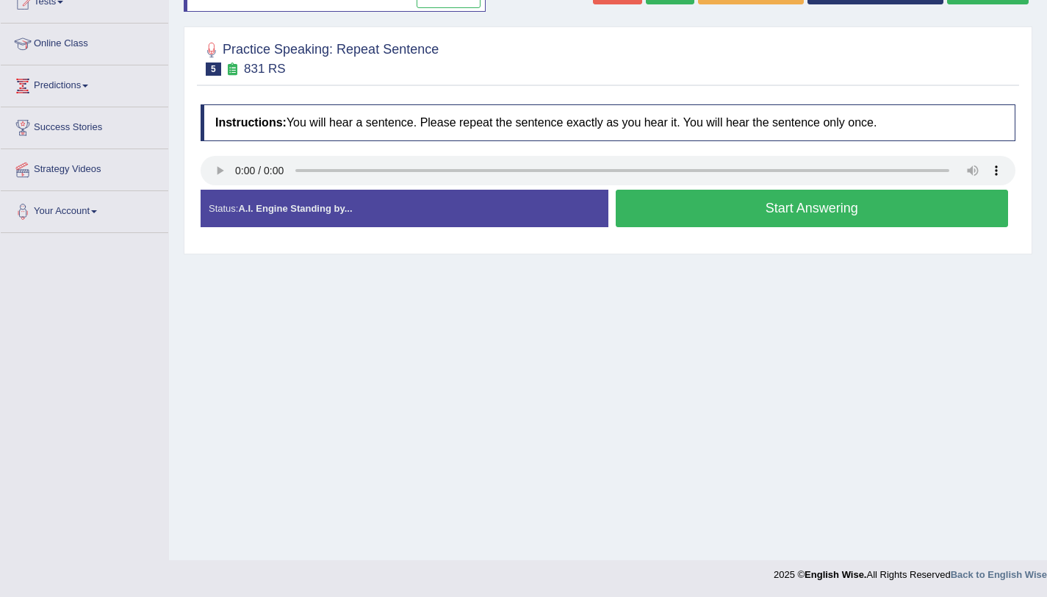
click at [719, 217] on button "Start Answering" at bounding box center [812, 208] width 393 height 37
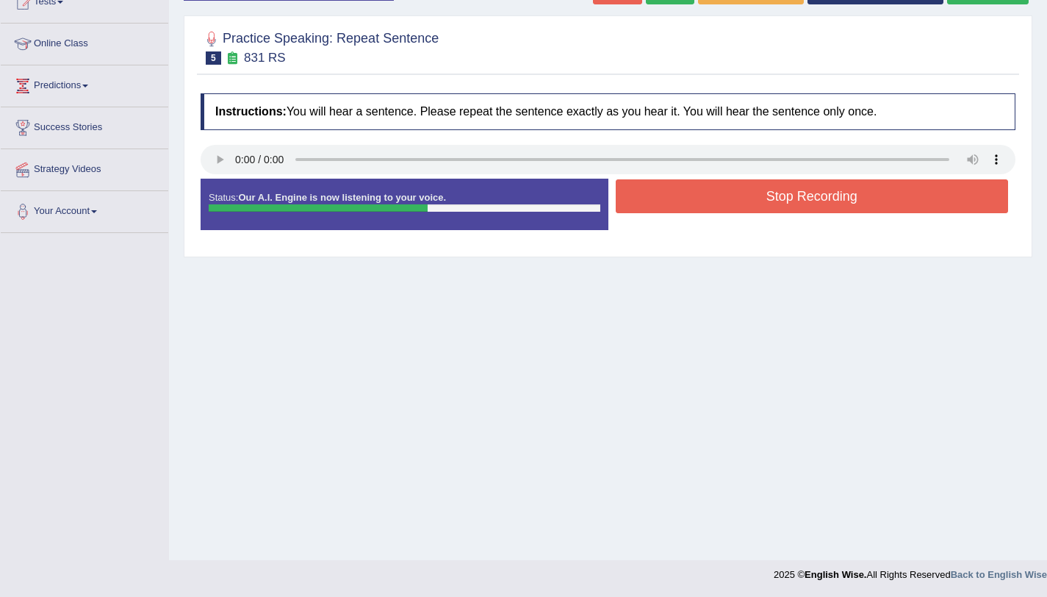
click at [698, 204] on button "Stop Recording" at bounding box center [812, 196] width 393 height 34
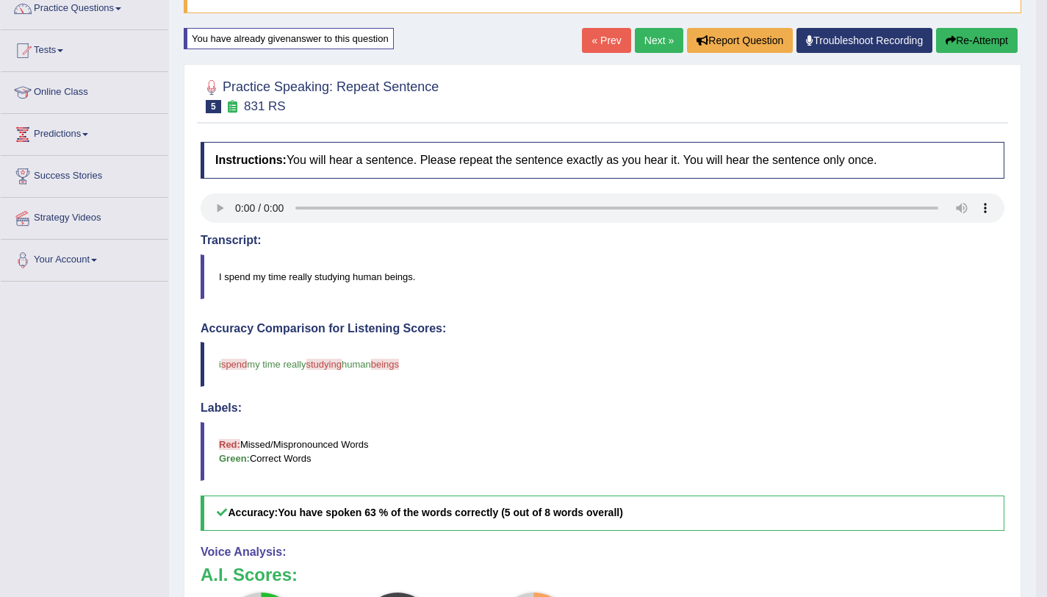
scroll to position [0, 0]
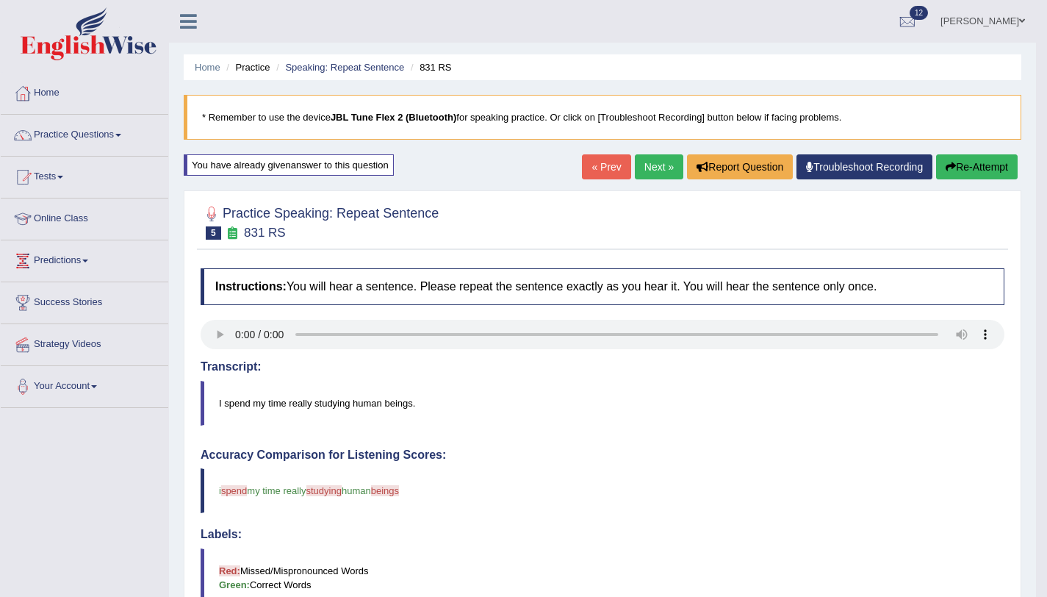
click at [972, 165] on button "Re-Attempt" at bounding box center [977, 166] width 82 height 25
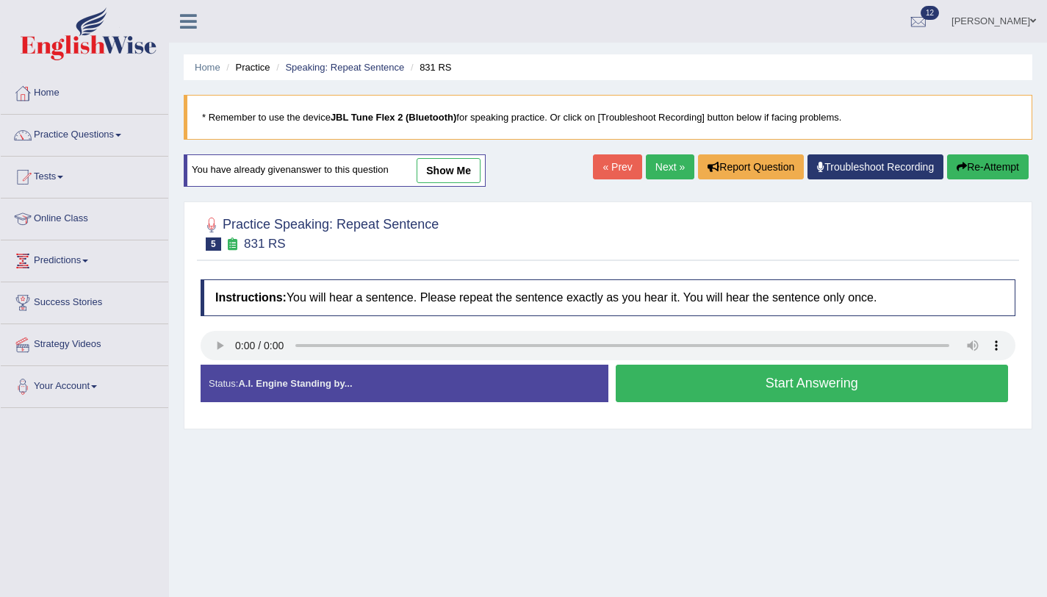
click at [749, 392] on button "Start Answering" at bounding box center [812, 383] width 393 height 37
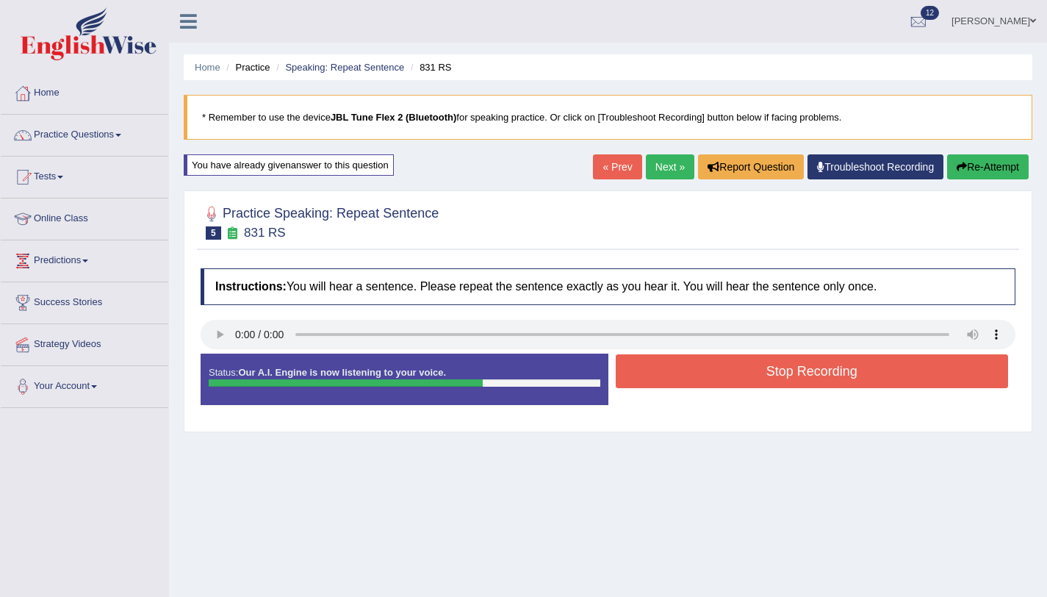
click at [692, 356] on button "Stop Recording" at bounding box center [812, 371] width 393 height 34
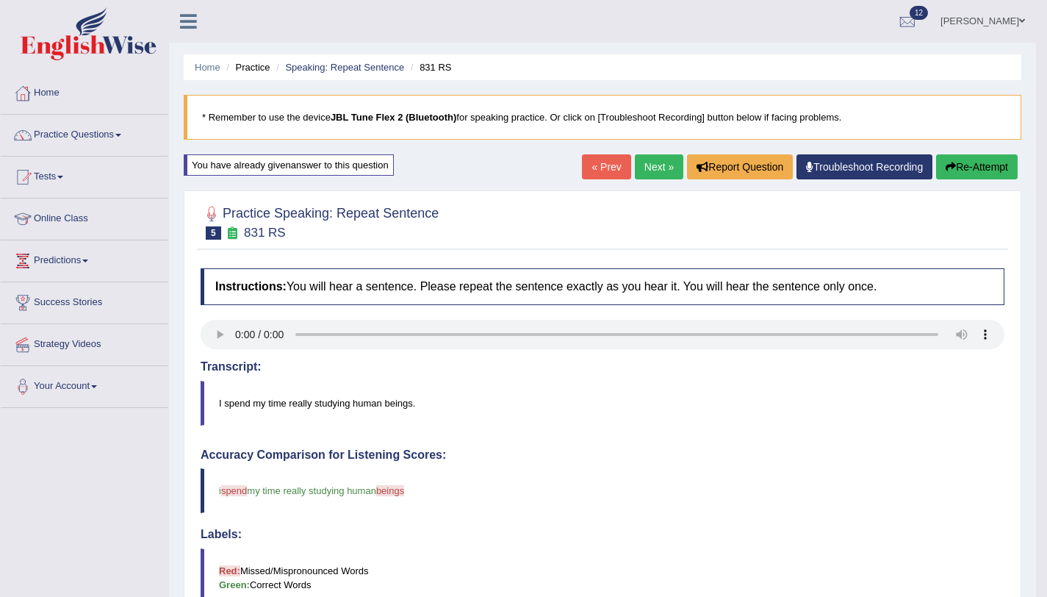
click at [972, 169] on button "Re-Attempt" at bounding box center [977, 166] width 82 height 25
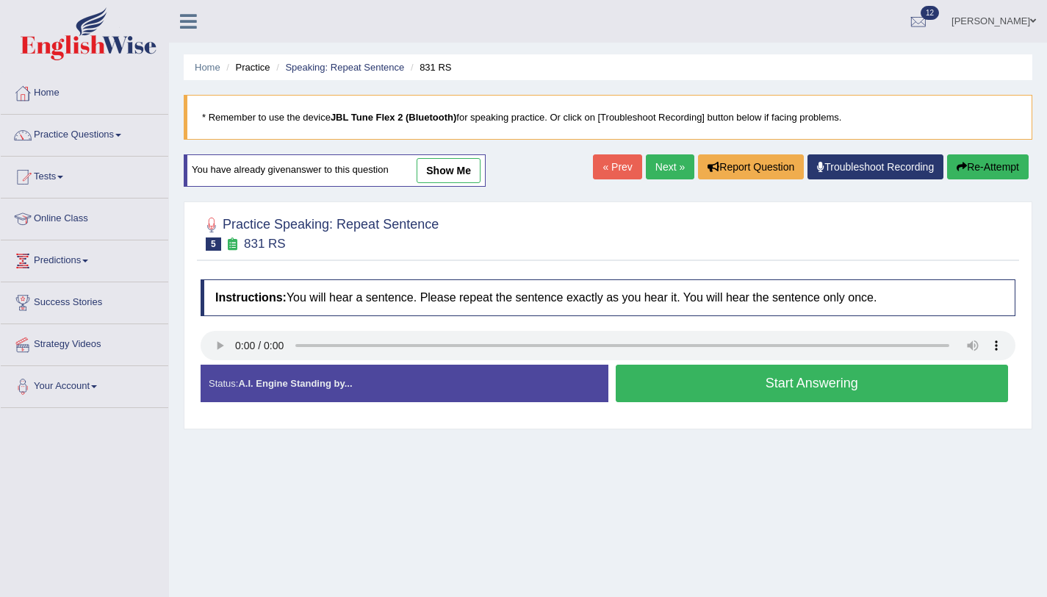
click at [768, 404] on div "Start Answering" at bounding box center [813, 385] width 408 height 41
click at [766, 402] on button "Start Answering" at bounding box center [812, 383] width 393 height 37
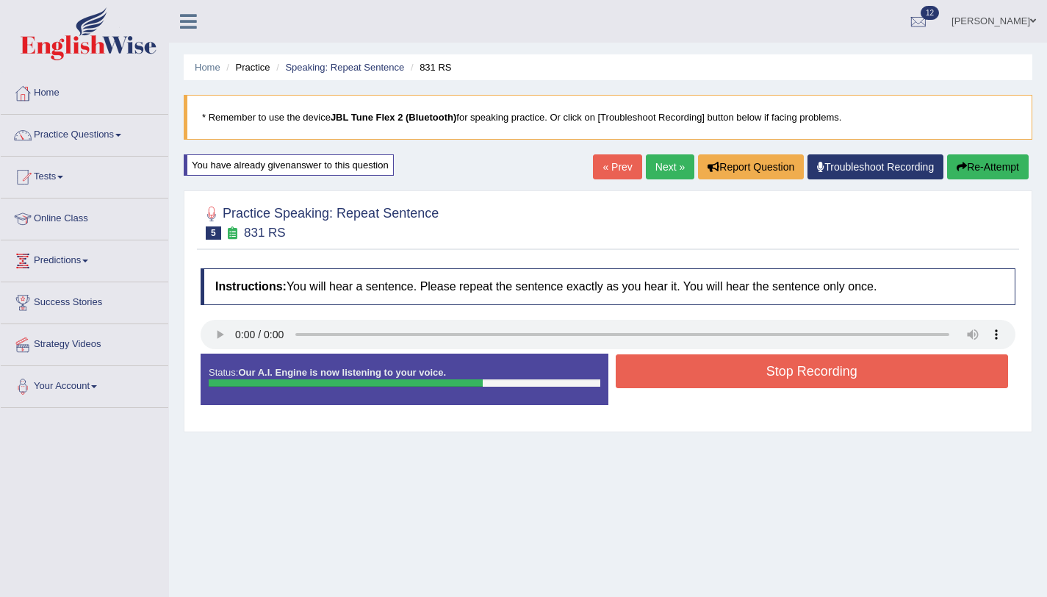
click at [637, 381] on button "Stop Recording" at bounding box center [812, 371] width 393 height 34
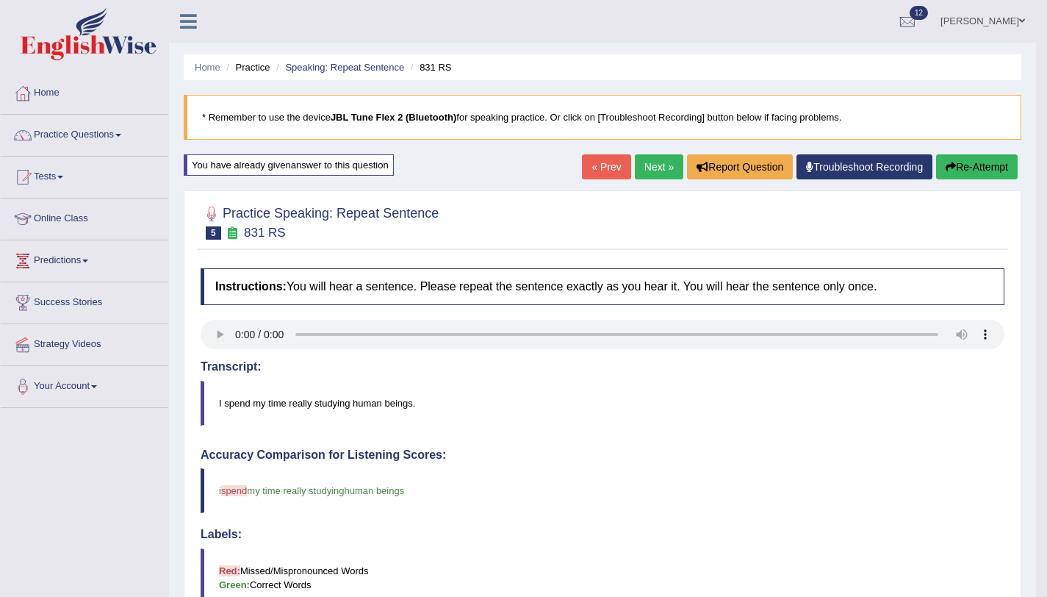
click at [664, 179] on link "Next »" at bounding box center [659, 166] width 49 height 25
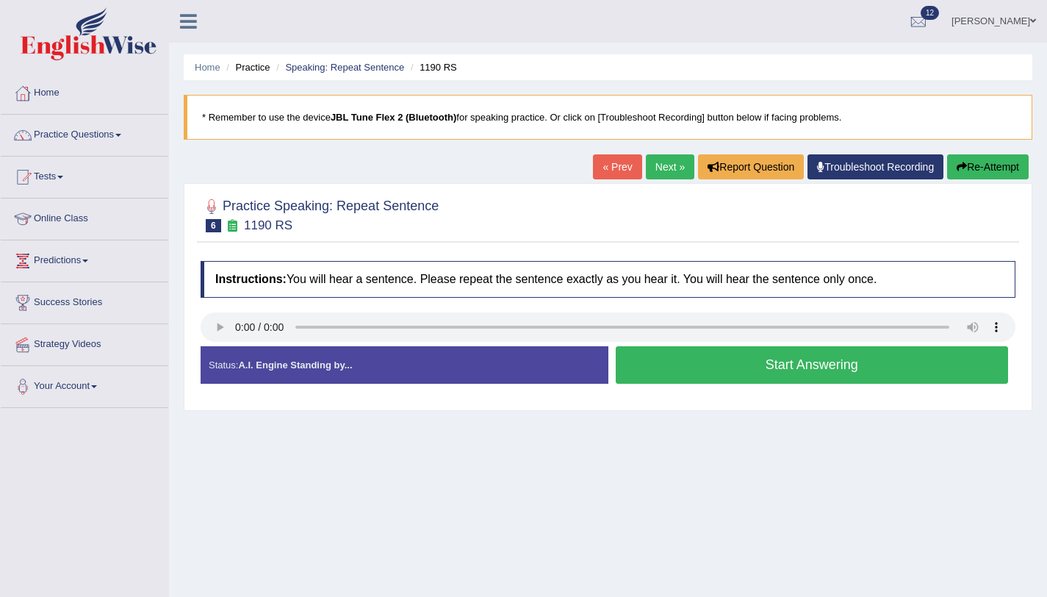
click at [759, 381] on button "Start Answering" at bounding box center [812, 364] width 393 height 37
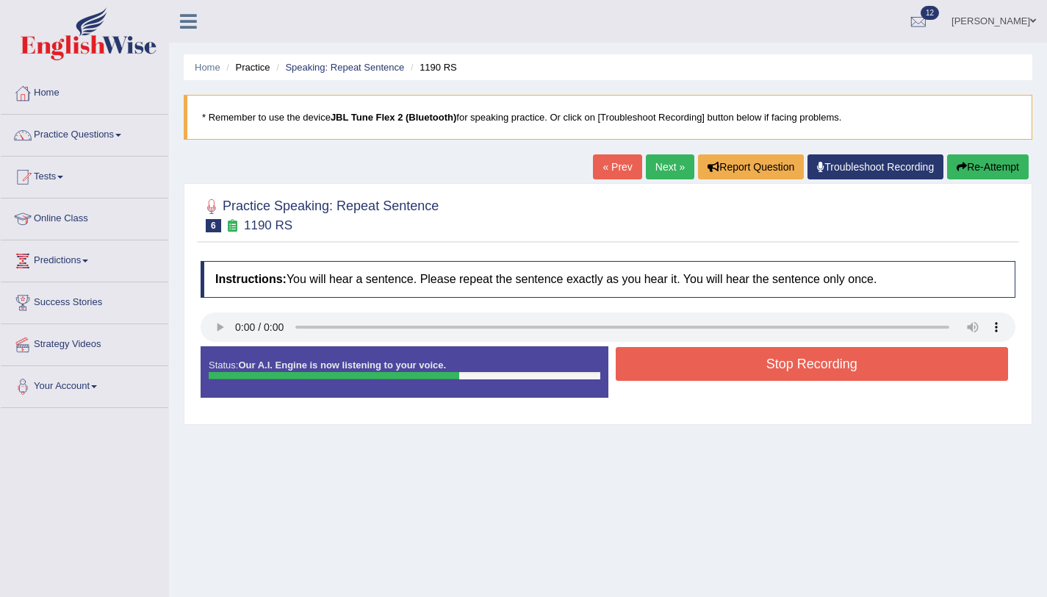
click at [686, 379] on button "Stop Recording" at bounding box center [812, 364] width 393 height 34
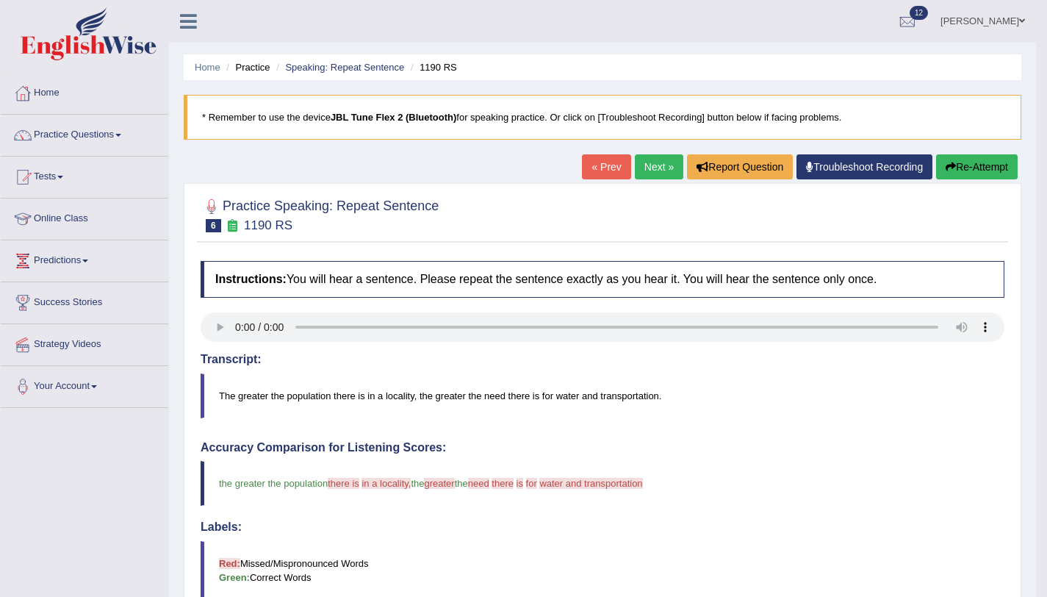
click at [642, 173] on link "Next »" at bounding box center [659, 166] width 49 height 25
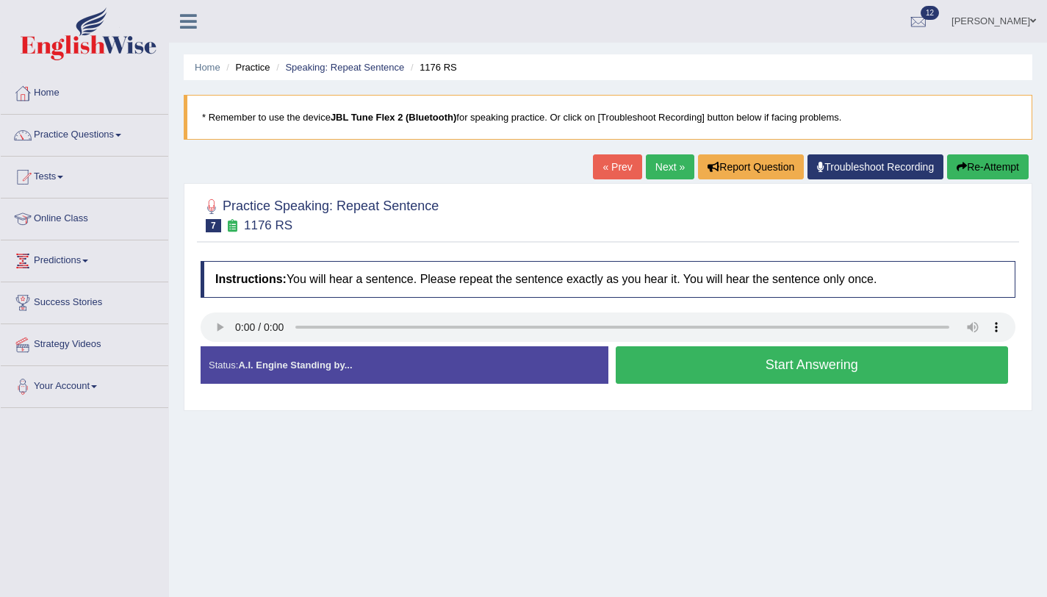
click at [687, 367] on button "Start Answering" at bounding box center [812, 364] width 393 height 37
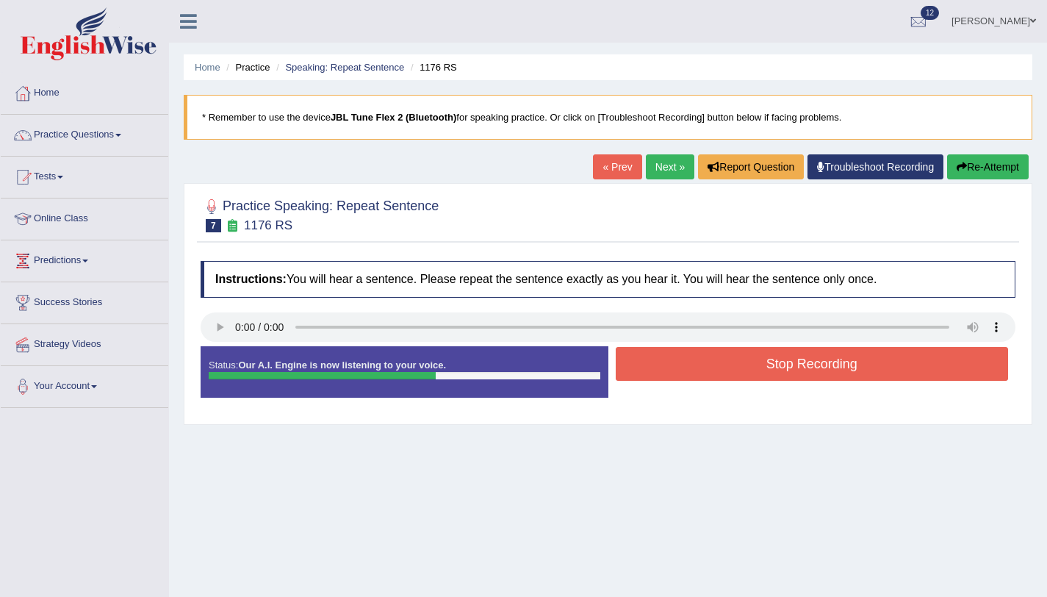
click at [646, 365] on button "Stop Recording" at bounding box center [812, 364] width 393 height 34
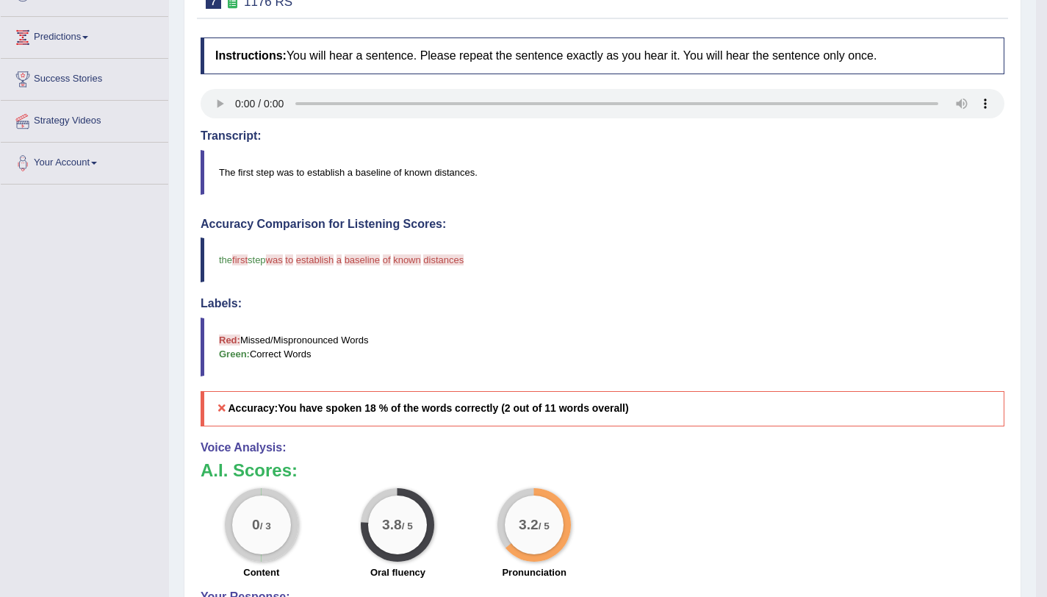
scroll to position [112, 0]
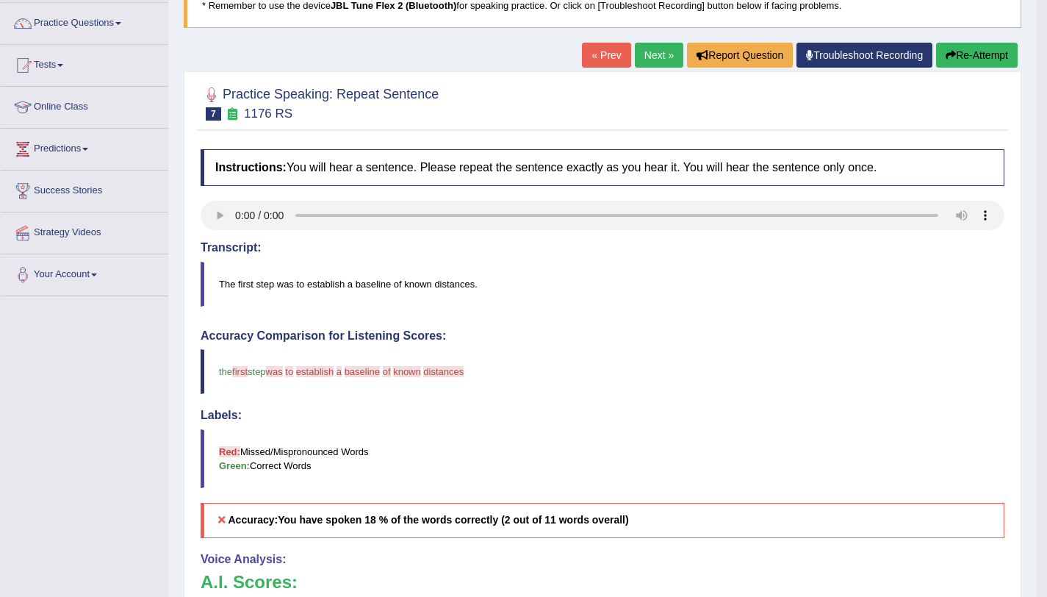
click at [648, 60] on link "Next »" at bounding box center [659, 55] width 49 height 25
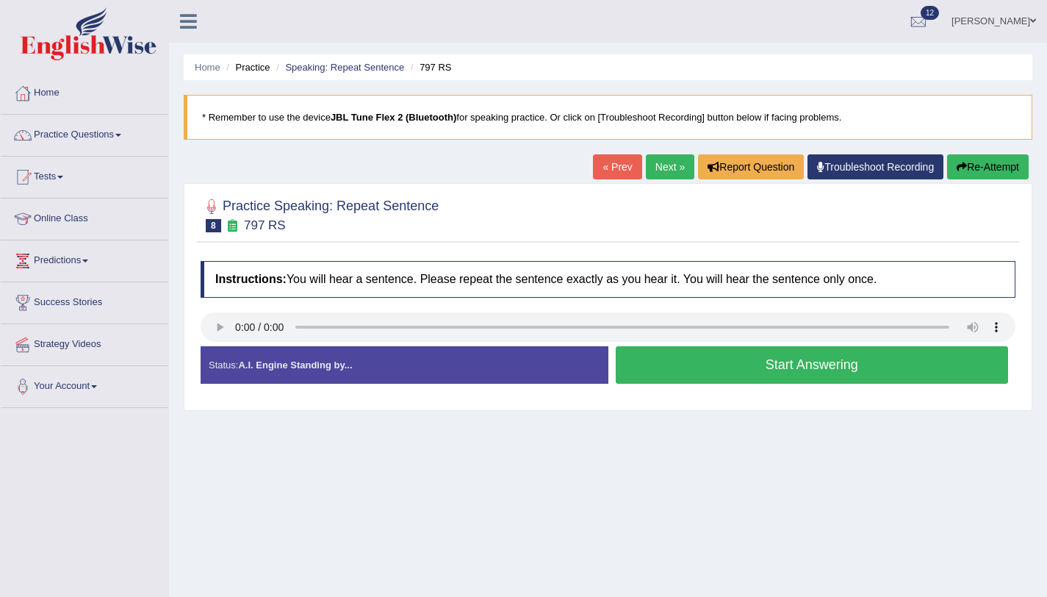
click at [726, 357] on button "Start Answering" at bounding box center [812, 364] width 393 height 37
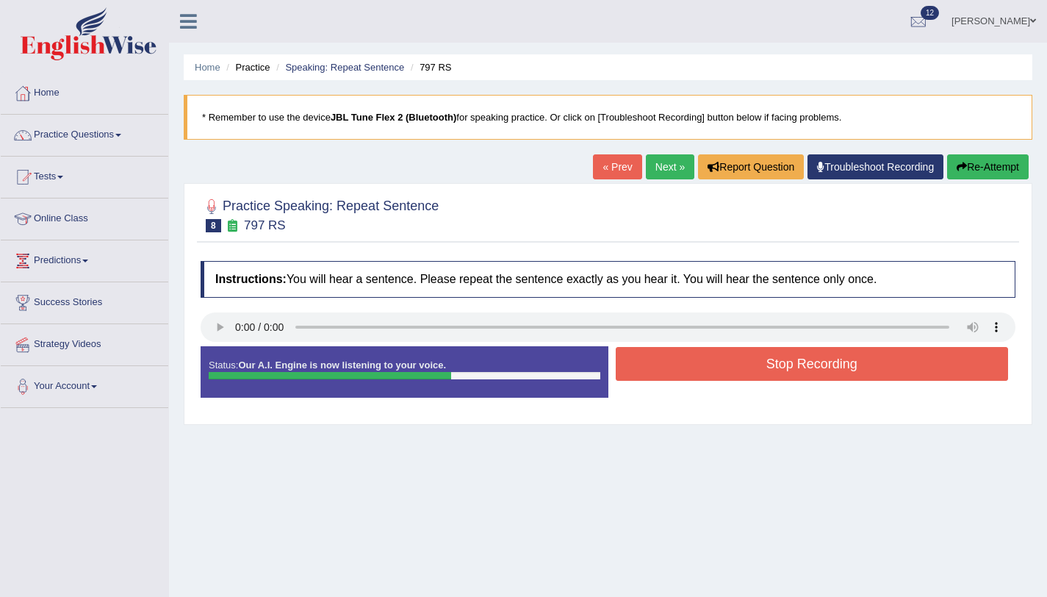
click at [664, 372] on button "Stop Recording" at bounding box center [812, 364] width 393 height 34
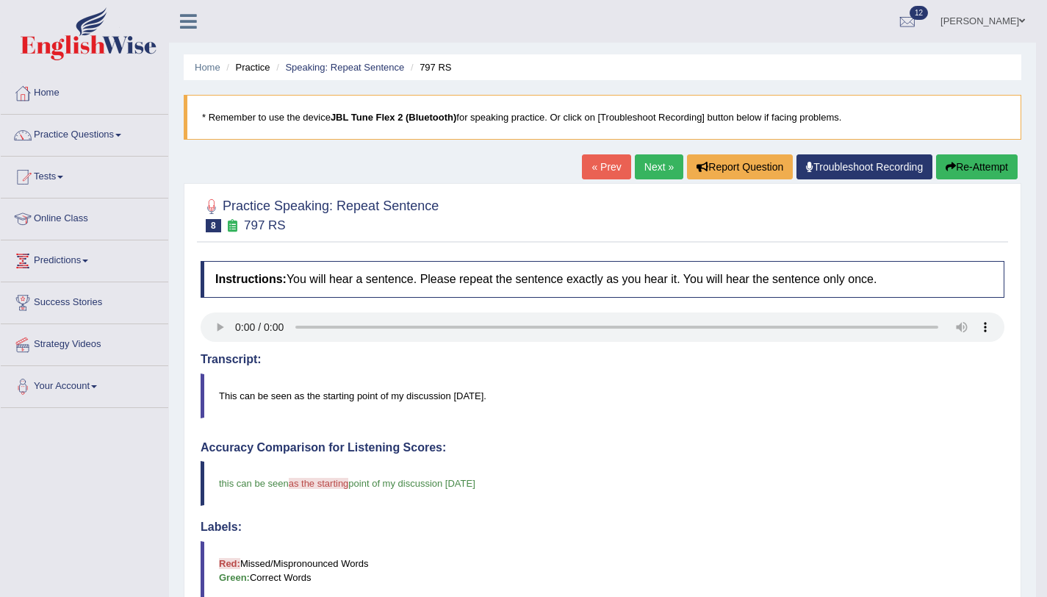
click at [642, 162] on link "Next »" at bounding box center [659, 166] width 49 height 25
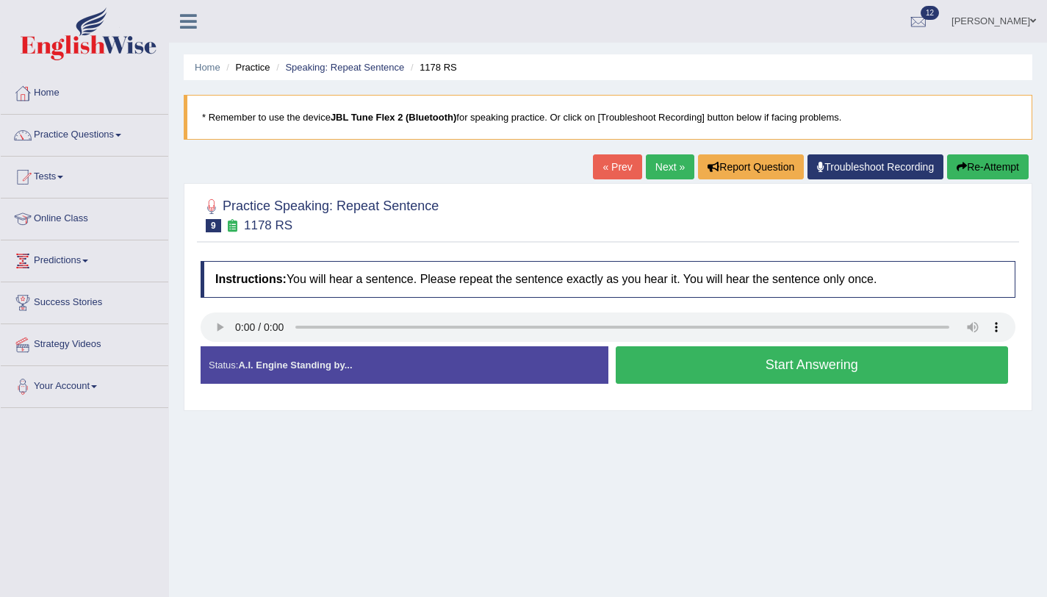
click at [678, 377] on button "Start Answering" at bounding box center [812, 364] width 393 height 37
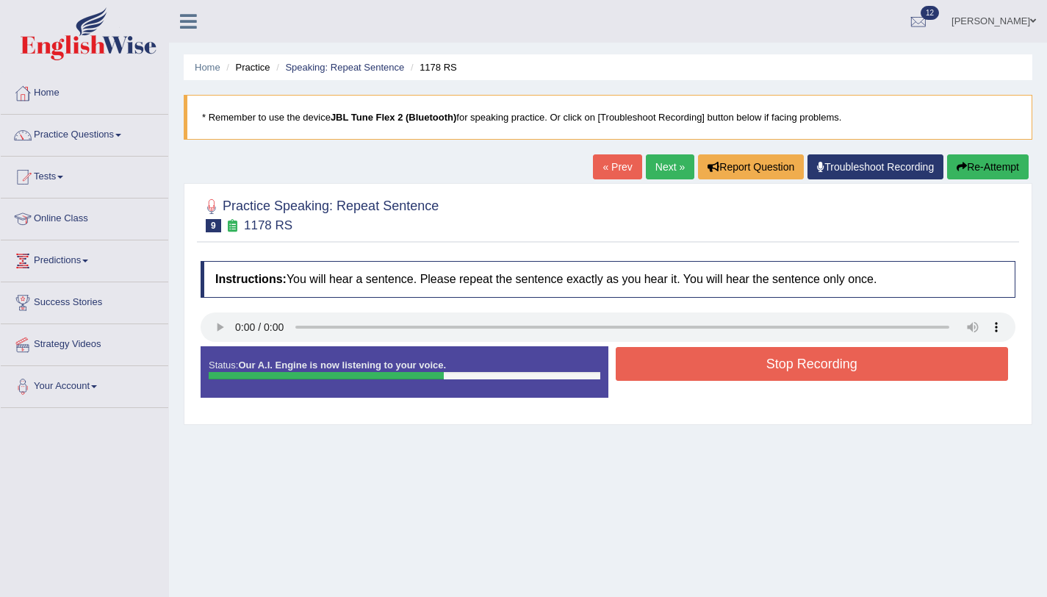
click at [678, 377] on button "Stop Recording" at bounding box center [812, 364] width 393 height 34
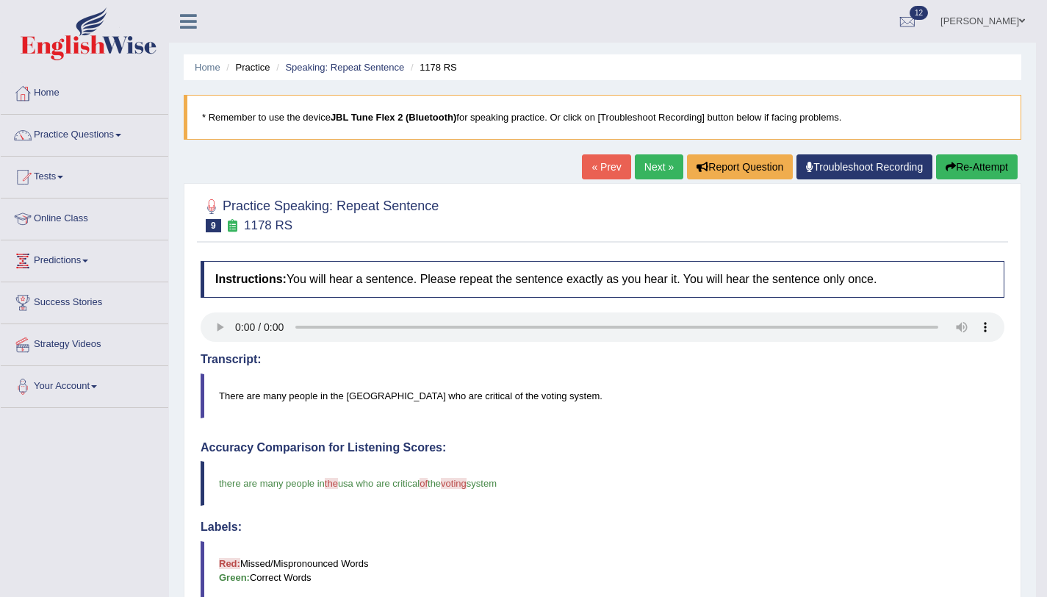
click at [642, 171] on link "Next »" at bounding box center [659, 166] width 49 height 25
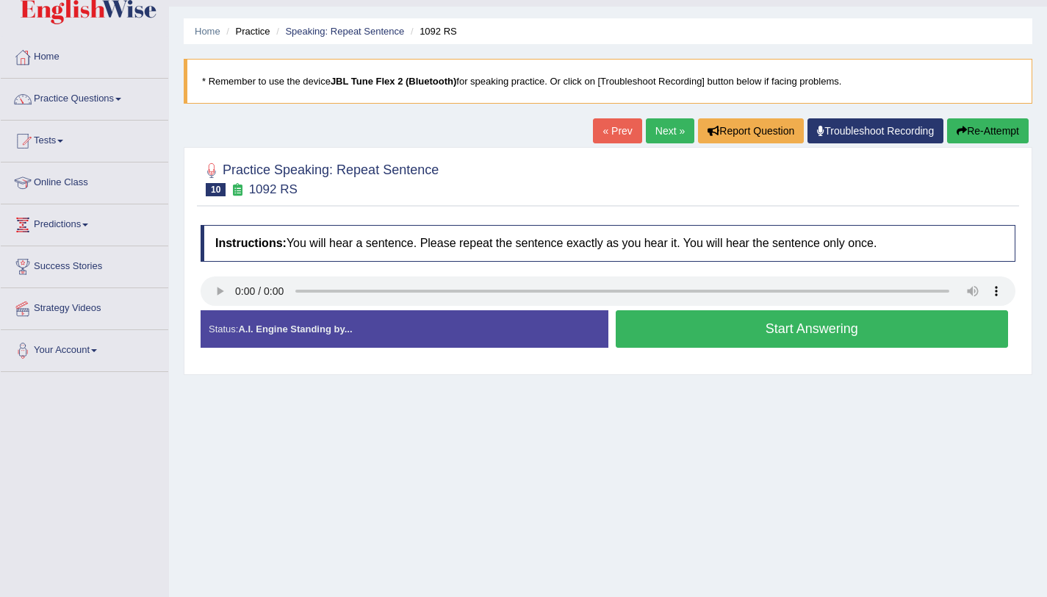
scroll to position [140, 0]
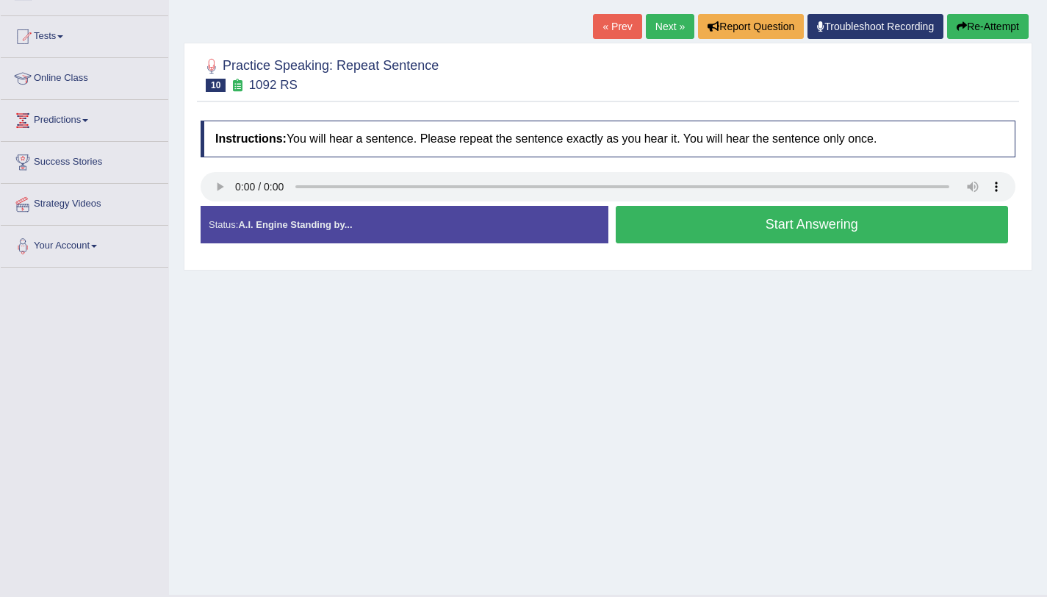
click at [704, 222] on button "Start Answering" at bounding box center [812, 224] width 393 height 37
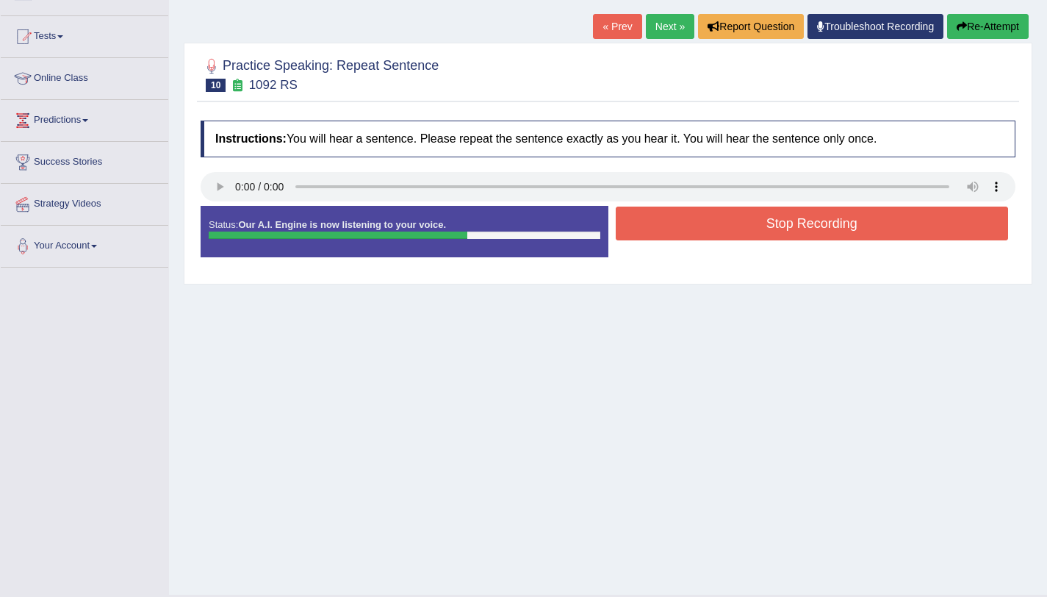
click at [706, 220] on button "Stop Recording" at bounding box center [812, 224] width 393 height 34
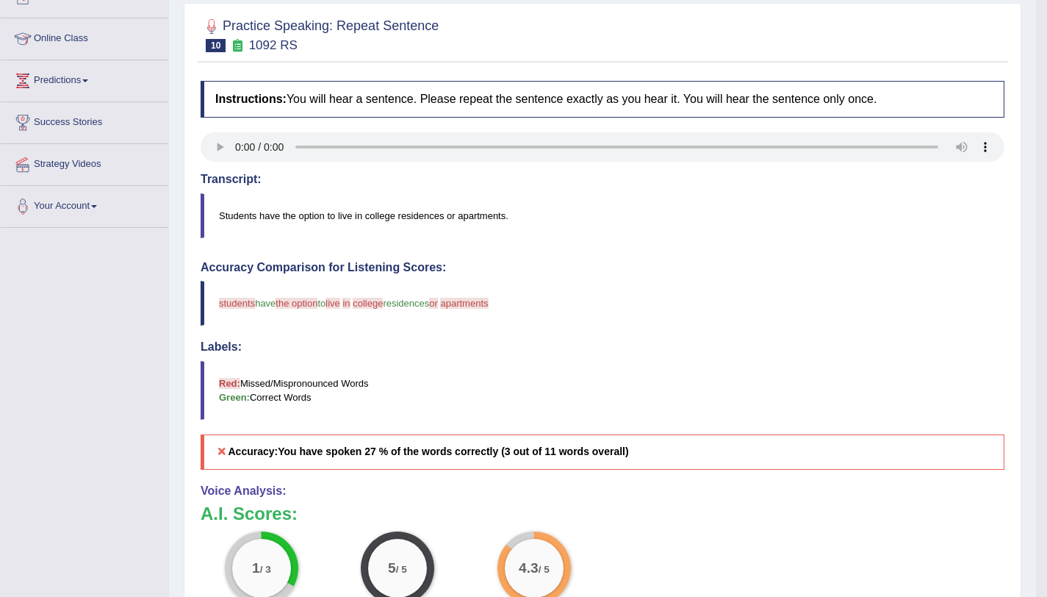
scroll to position [2, 0]
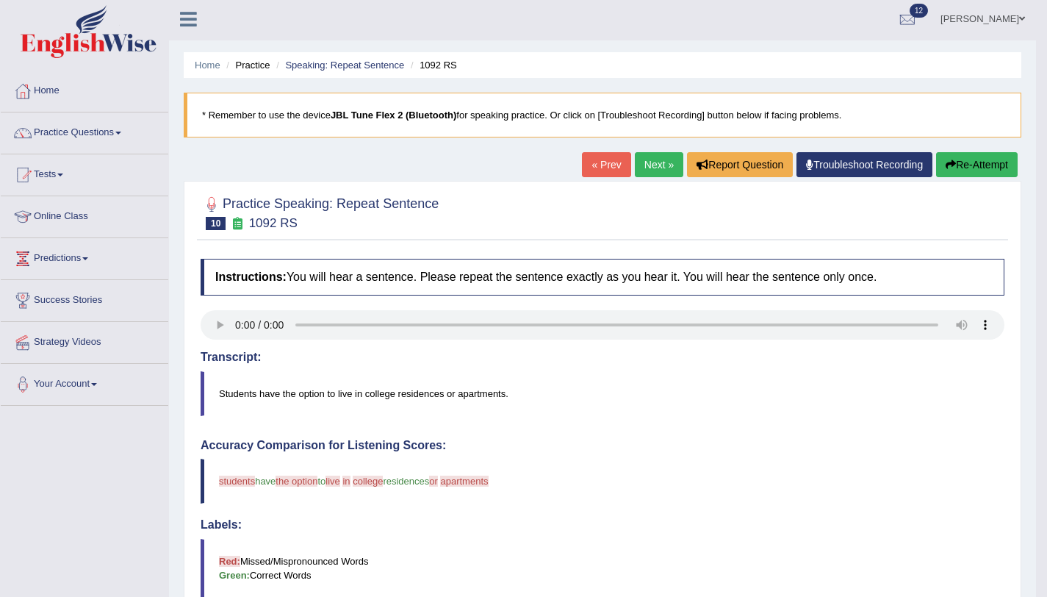
click at [653, 170] on link "Next »" at bounding box center [659, 164] width 49 height 25
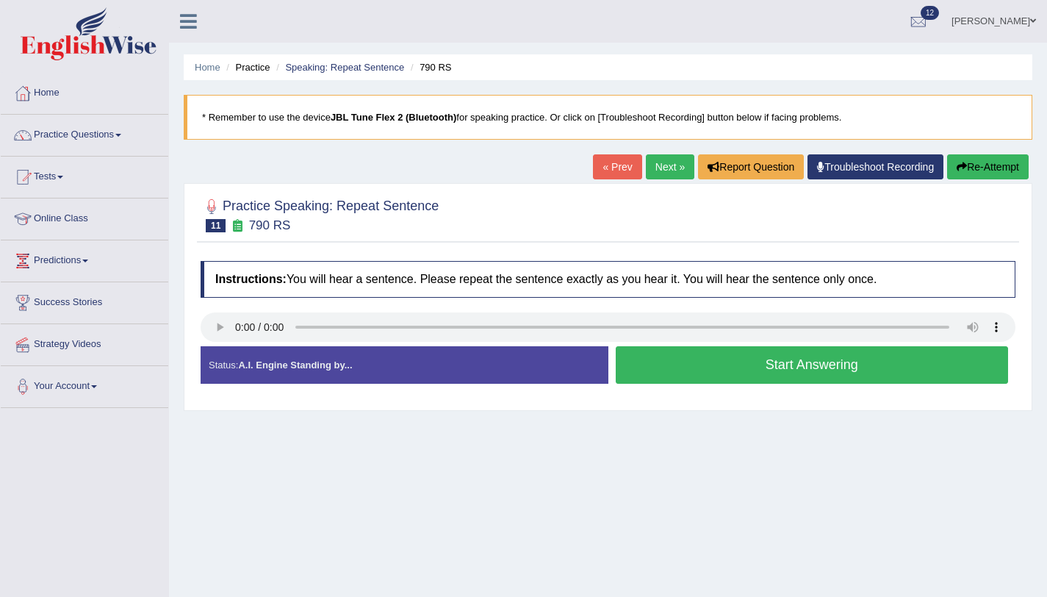
click at [697, 377] on button "Start Answering" at bounding box center [812, 364] width 393 height 37
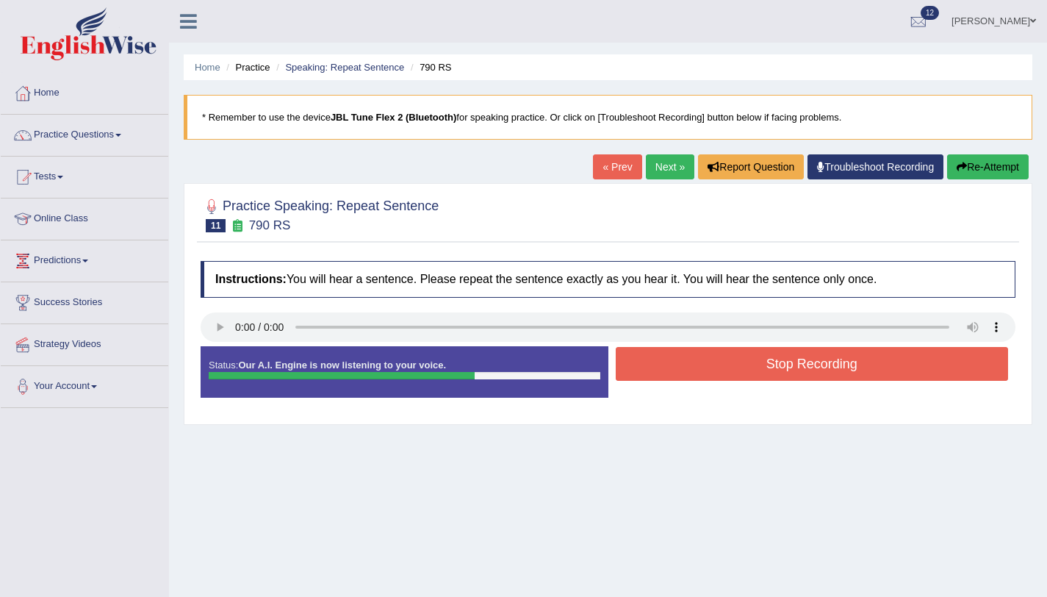
click at [653, 366] on button "Stop Recording" at bounding box center [812, 364] width 393 height 34
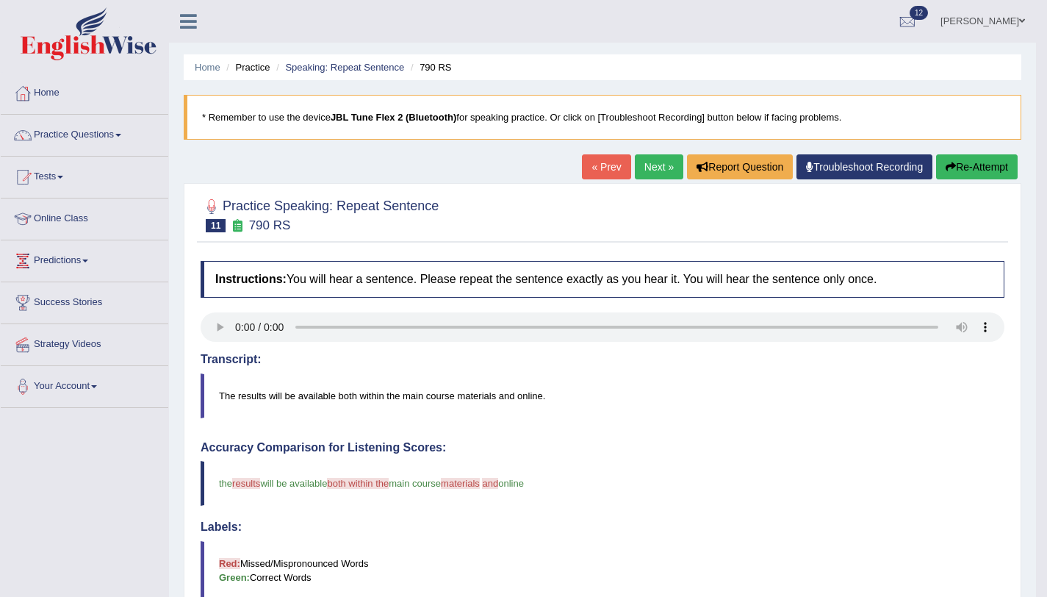
click at [635, 168] on link "Next »" at bounding box center [659, 166] width 49 height 25
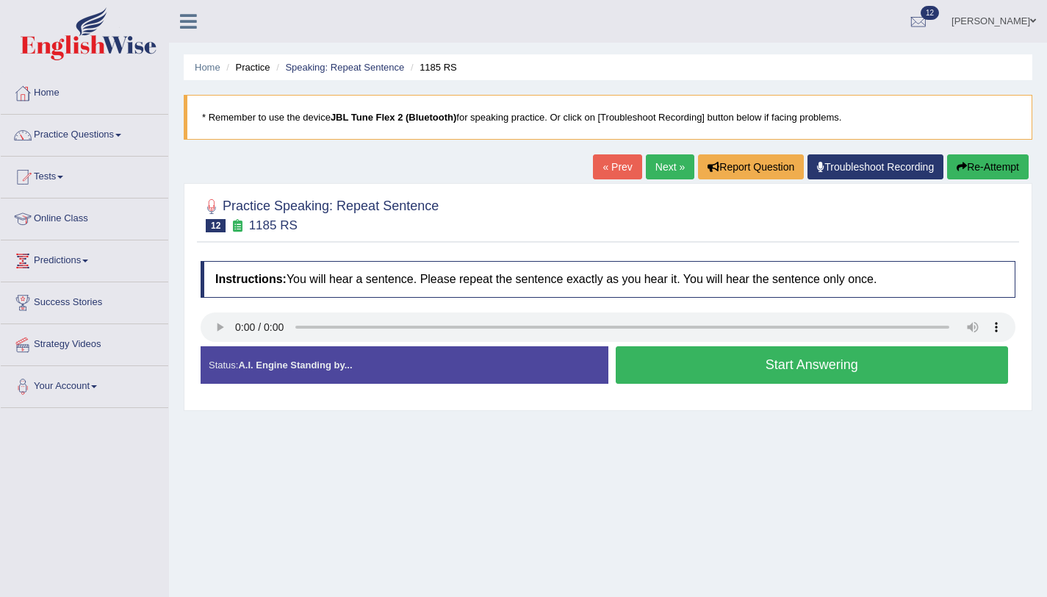
click at [682, 375] on button "Start Answering" at bounding box center [812, 364] width 393 height 37
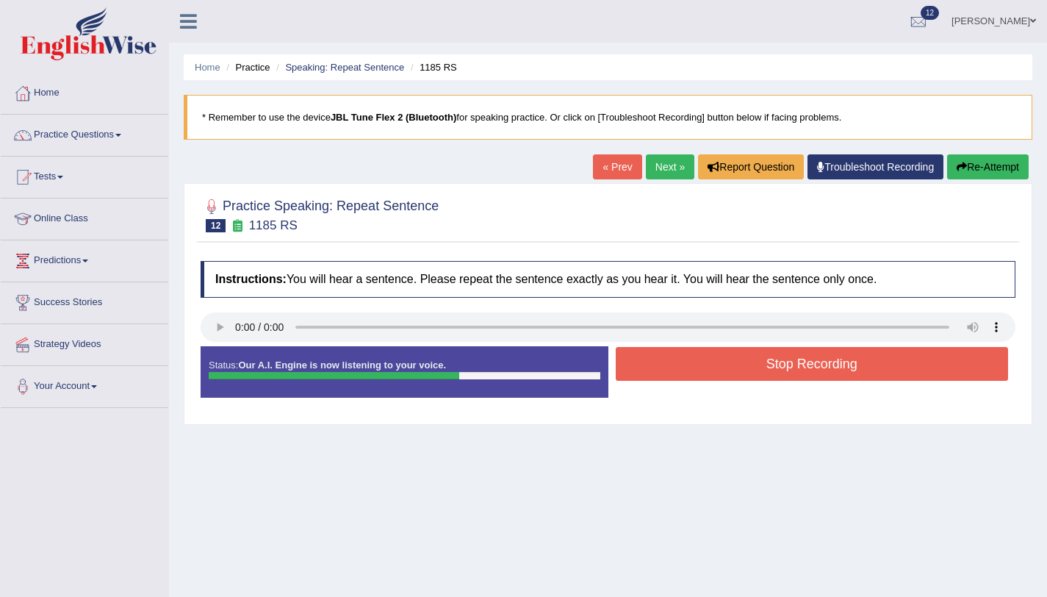
click at [702, 373] on button "Stop Recording" at bounding box center [812, 364] width 393 height 34
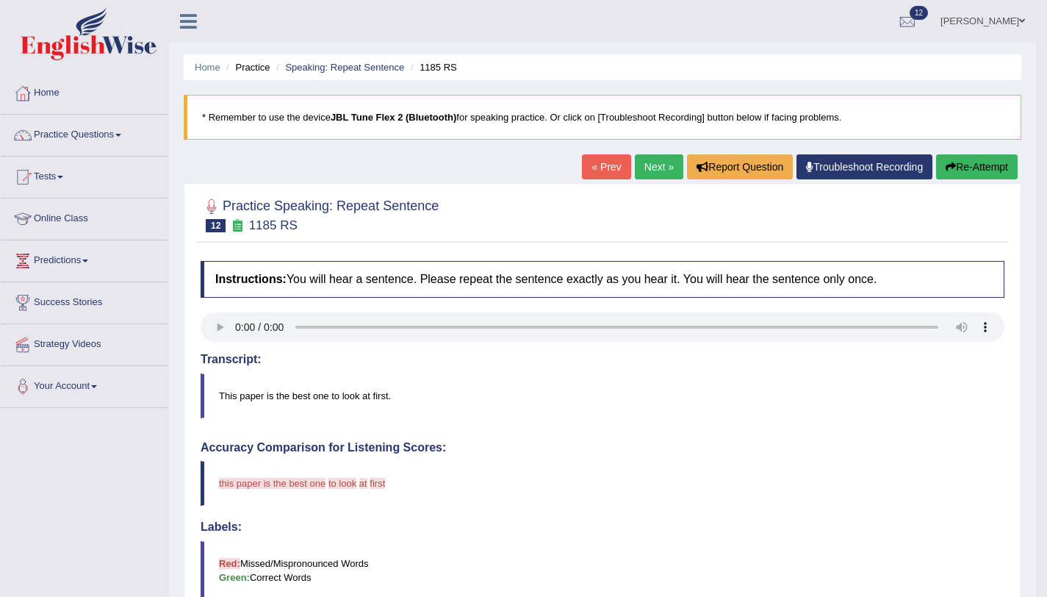
click at [984, 157] on button "Re-Attempt" at bounding box center [977, 166] width 82 height 25
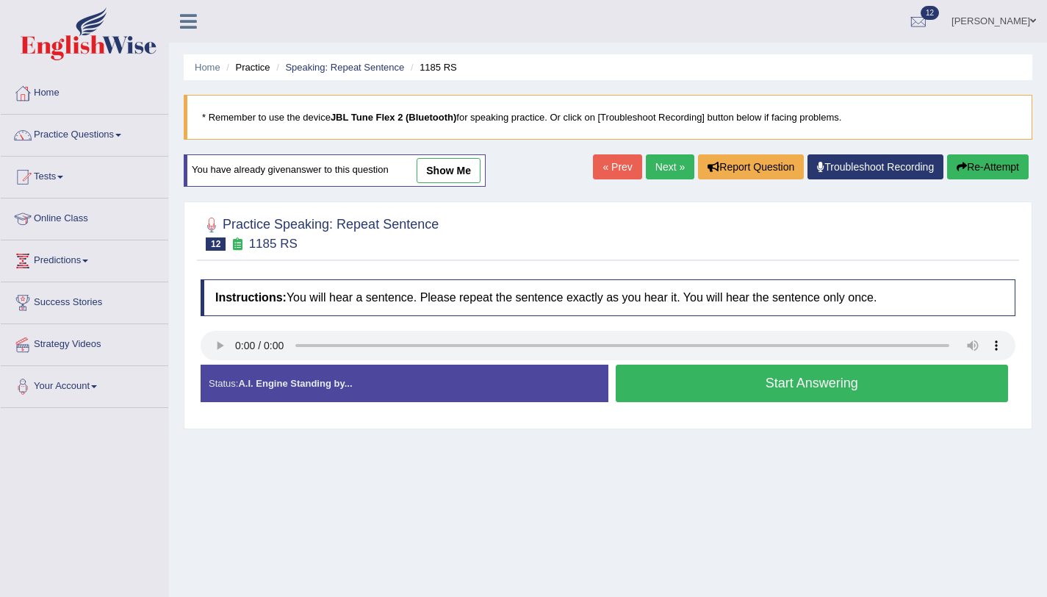
click at [688, 373] on button "Start Answering" at bounding box center [812, 383] width 393 height 37
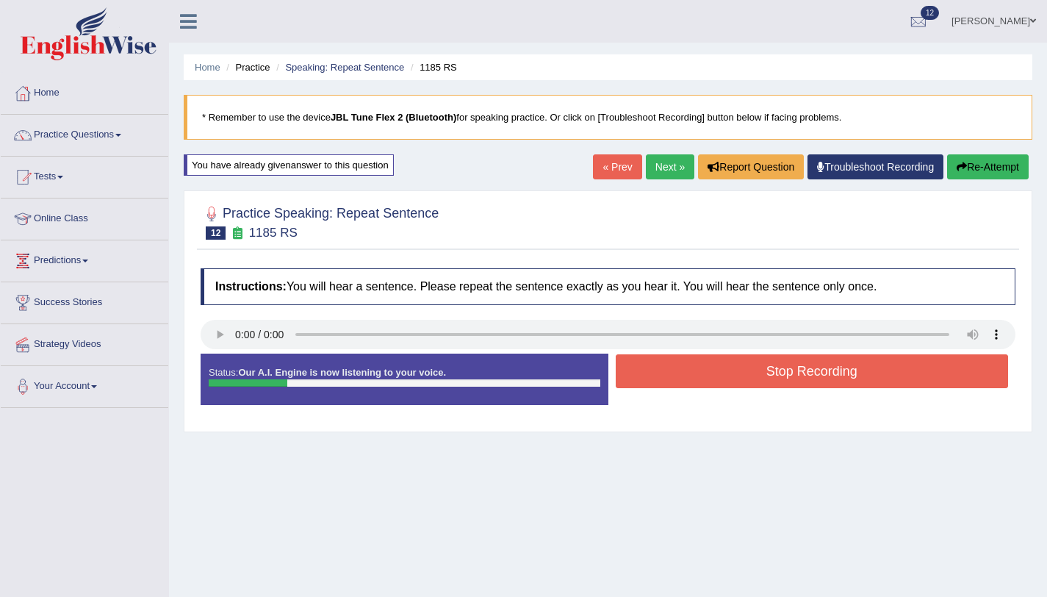
click at [686, 372] on button "Stop Recording" at bounding box center [812, 371] width 393 height 34
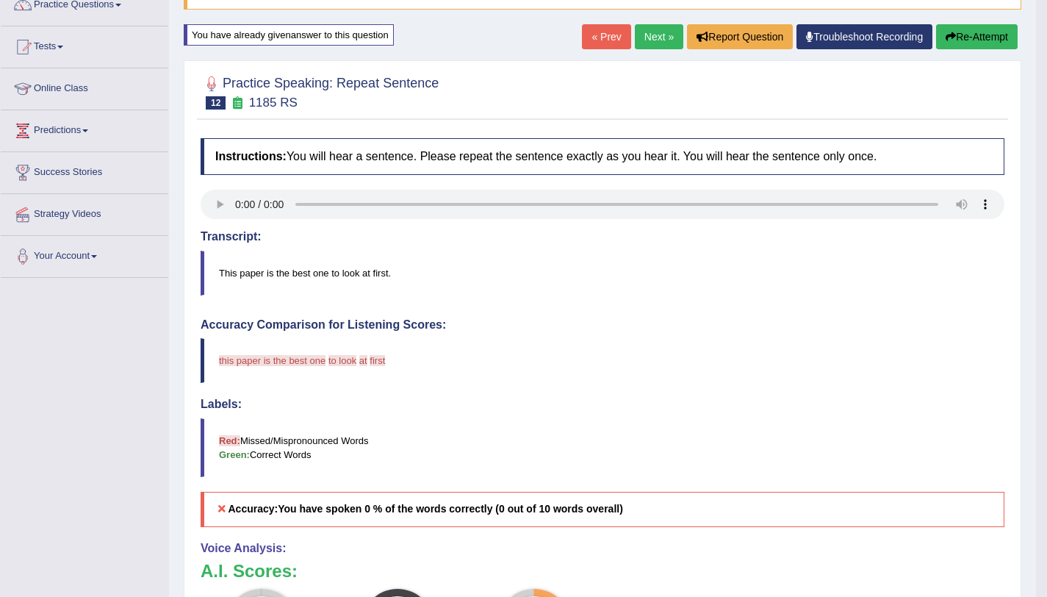
scroll to position [81, 0]
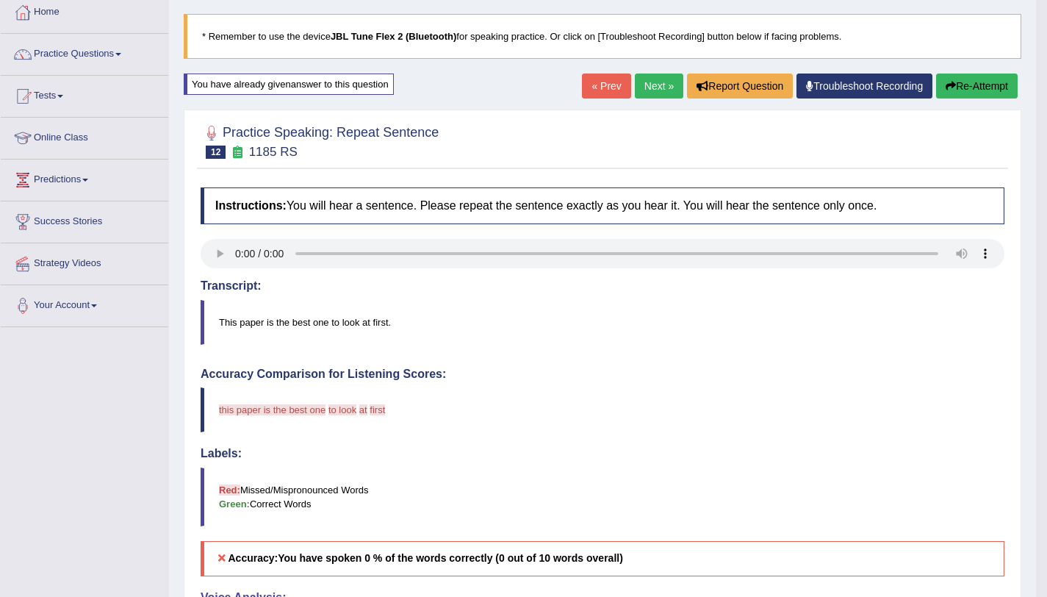
click at [946, 85] on icon "button" at bounding box center [951, 86] width 10 height 10
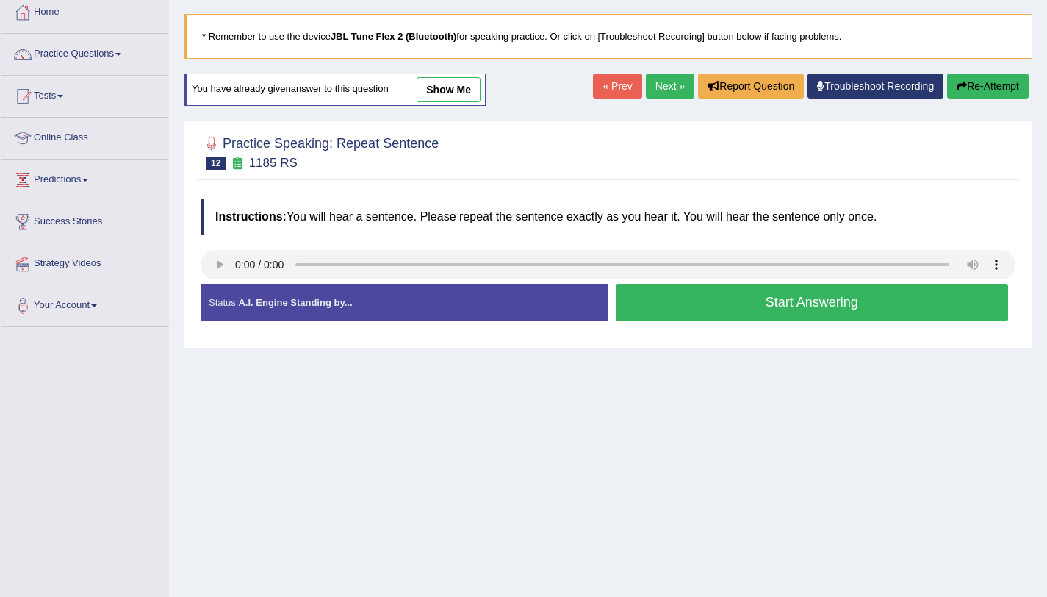
click at [667, 302] on button "Start Answering" at bounding box center [812, 302] width 393 height 37
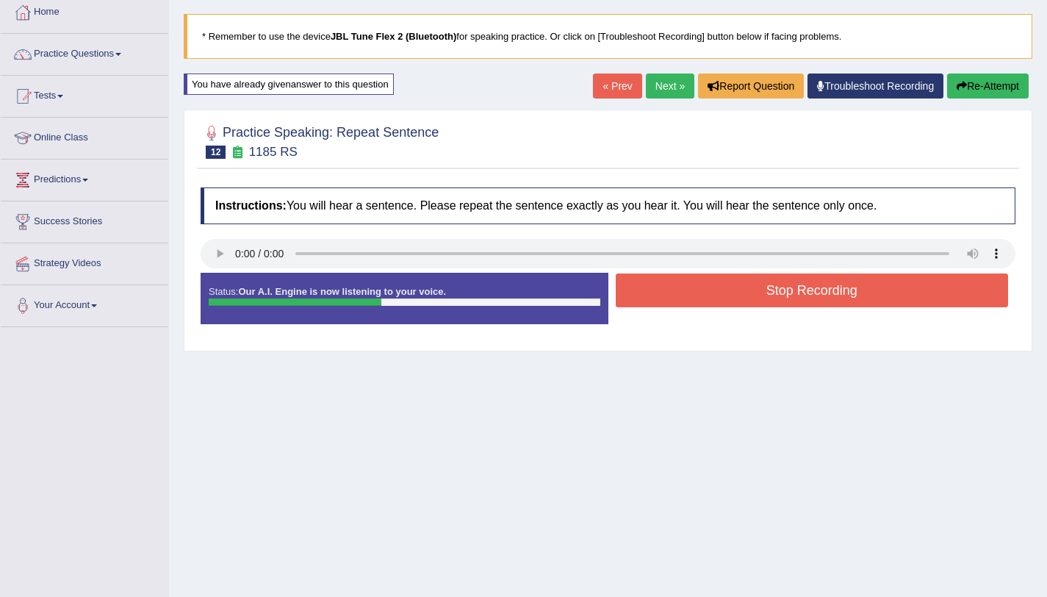
click at [667, 302] on button "Stop Recording" at bounding box center [812, 290] width 393 height 34
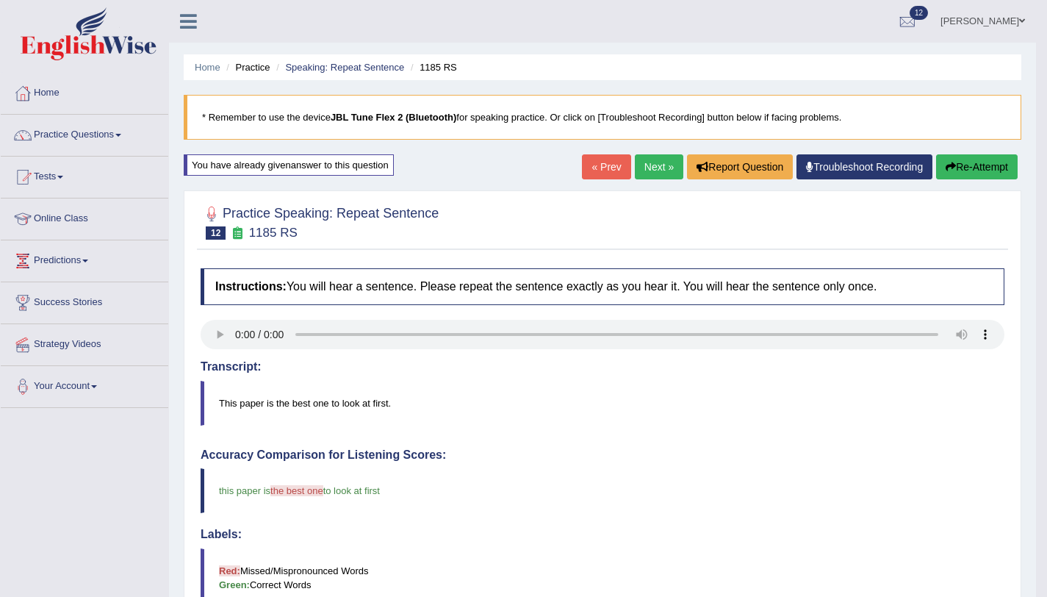
click at [655, 176] on link "Next »" at bounding box center [659, 166] width 49 height 25
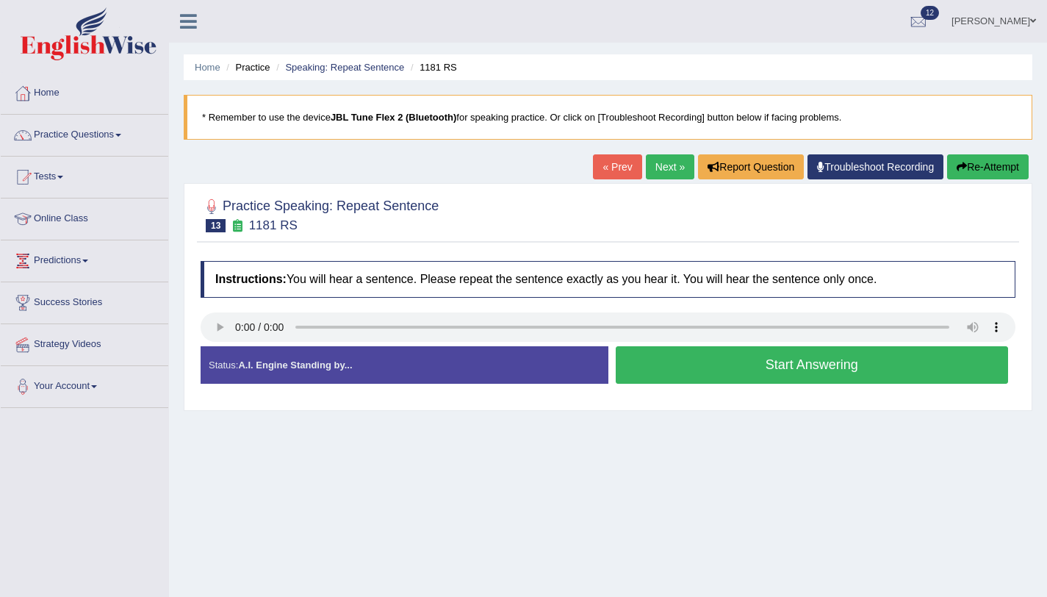
click at [702, 375] on button "Start Answering" at bounding box center [812, 364] width 393 height 37
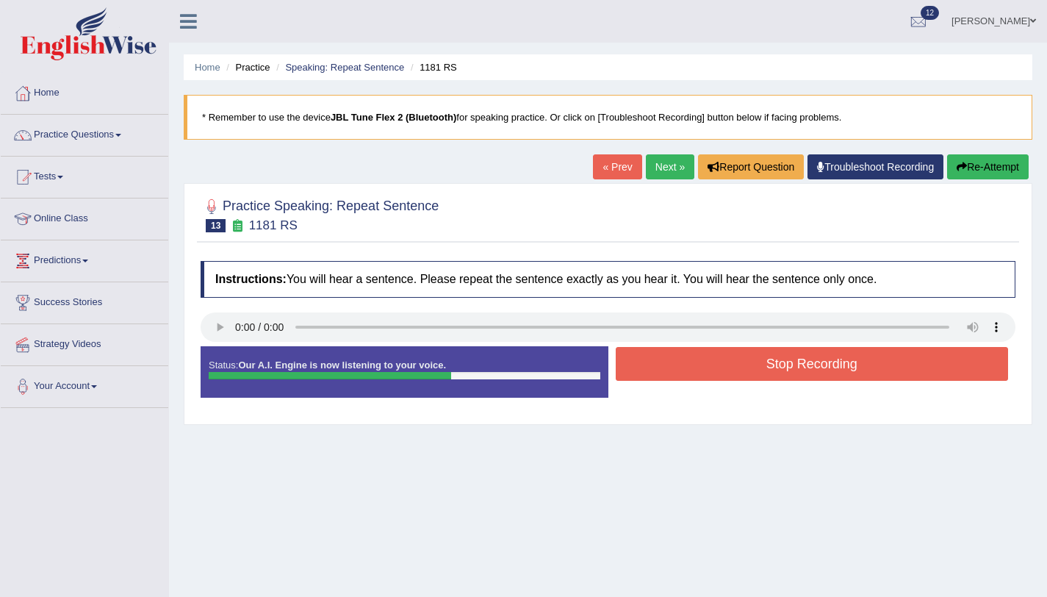
click at [701, 376] on button "Stop Recording" at bounding box center [812, 364] width 393 height 34
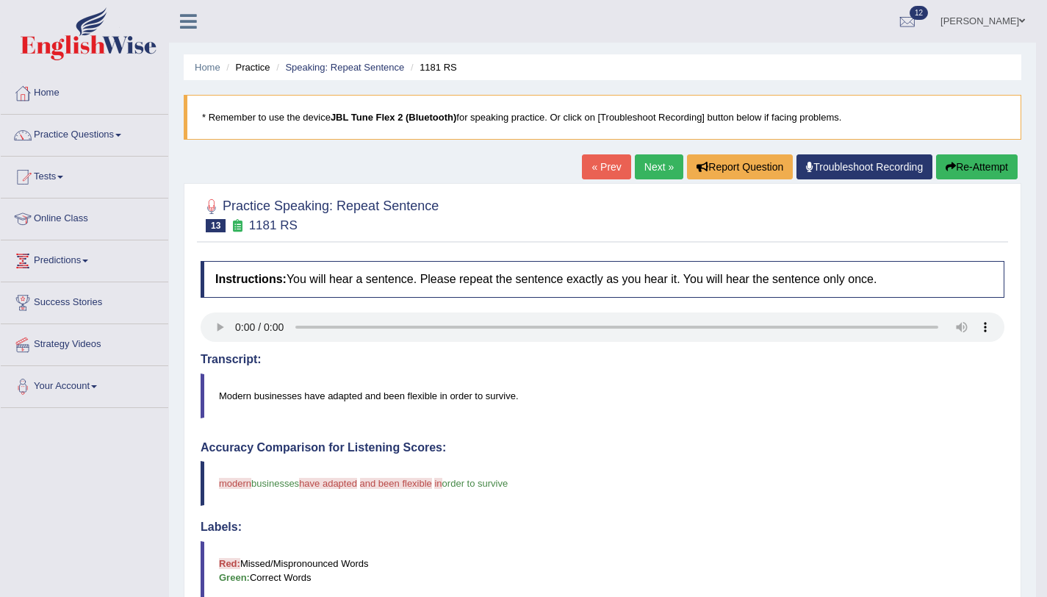
click at [635, 164] on link "Next »" at bounding box center [659, 166] width 49 height 25
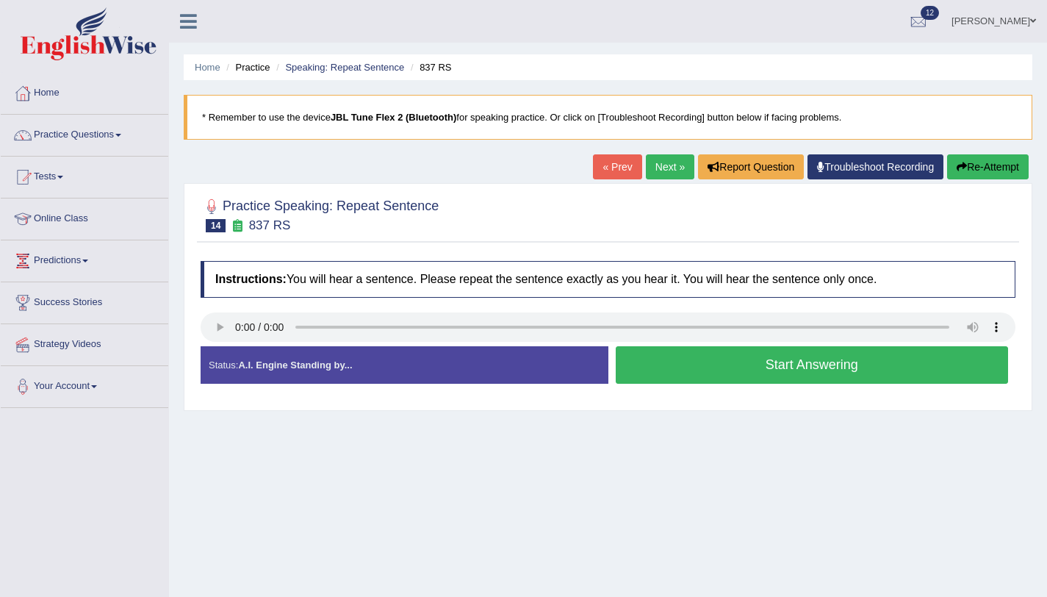
click at [805, 379] on button "Start Answering" at bounding box center [812, 364] width 393 height 37
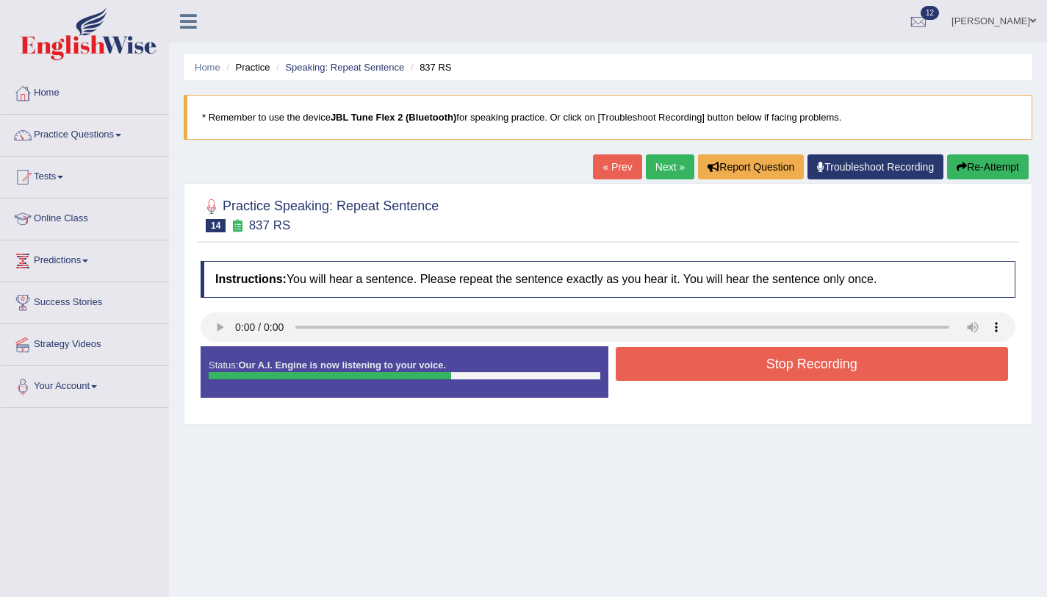
click at [783, 365] on button "Stop Recording" at bounding box center [812, 364] width 393 height 34
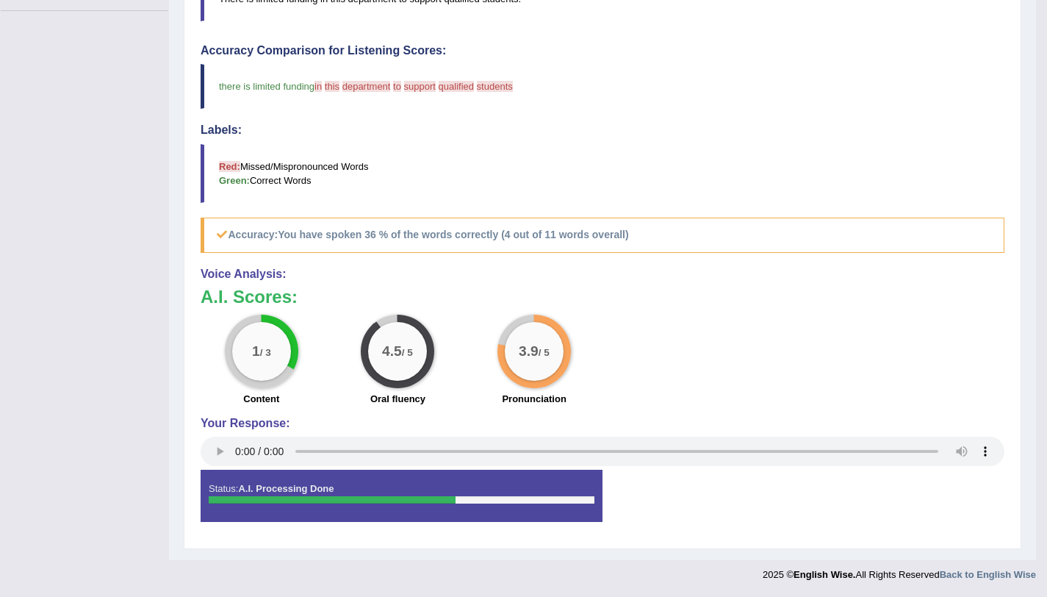
scroll to position [79, 0]
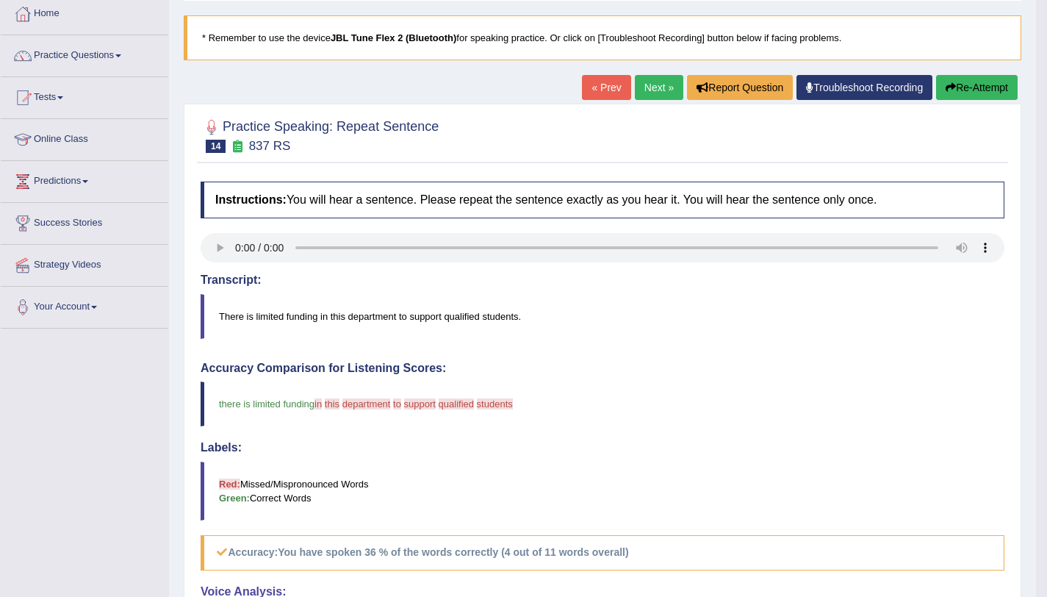
click at [953, 92] on button "Re-Attempt" at bounding box center [977, 87] width 82 height 25
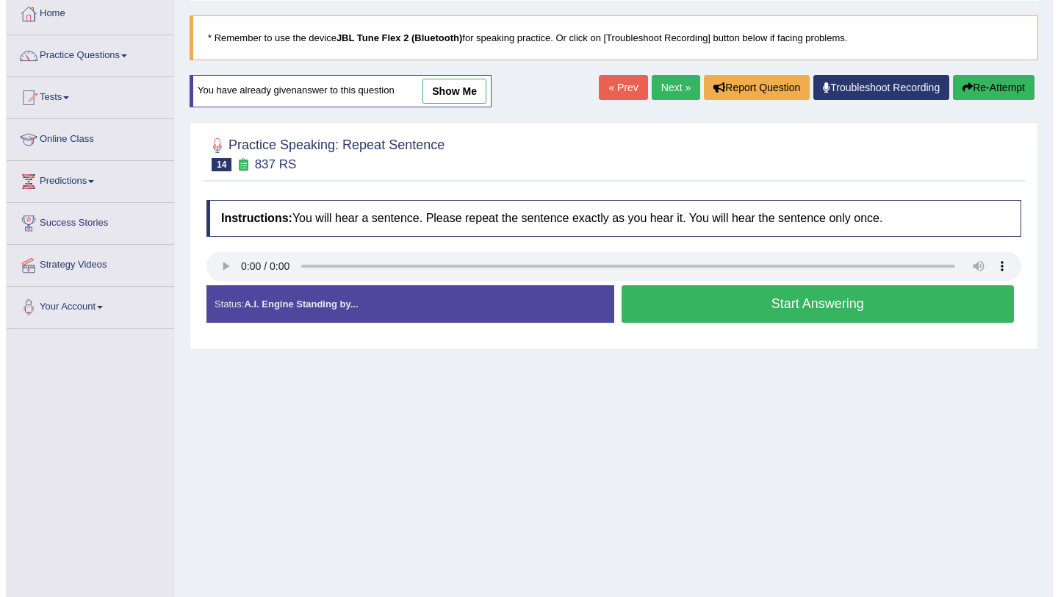
scroll to position [79, 0]
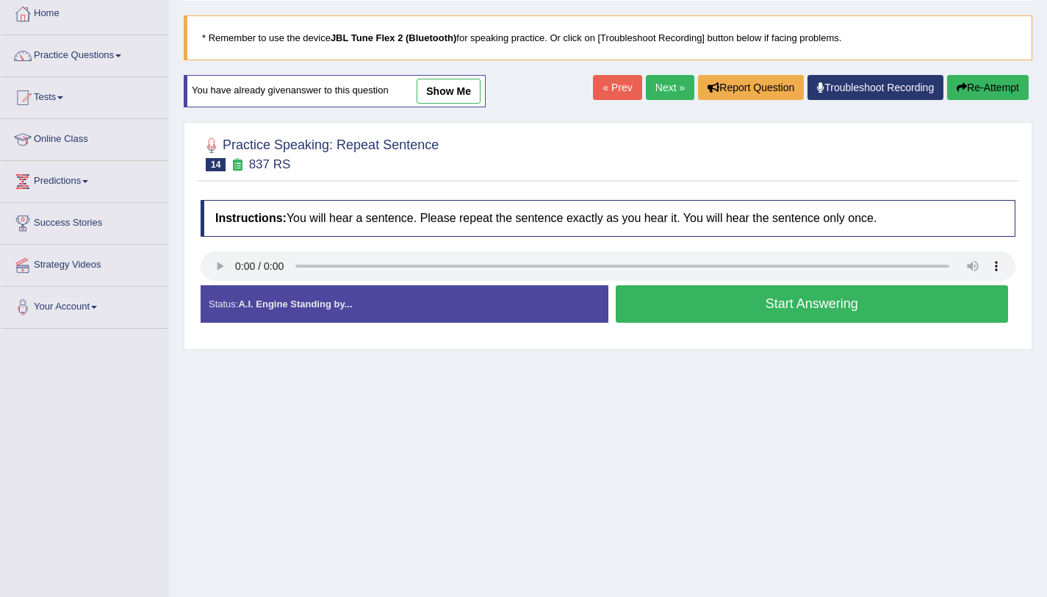
click at [642, 317] on button "Start Answering" at bounding box center [812, 303] width 393 height 37
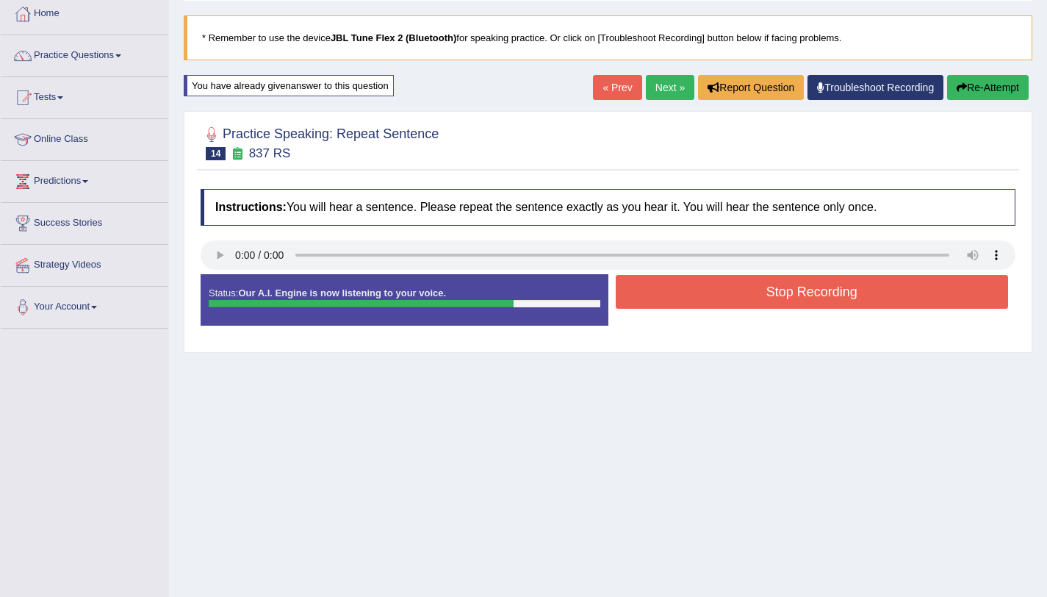
click at [678, 290] on button "Stop Recording" at bounding box center [812, 292] width 393 height 34
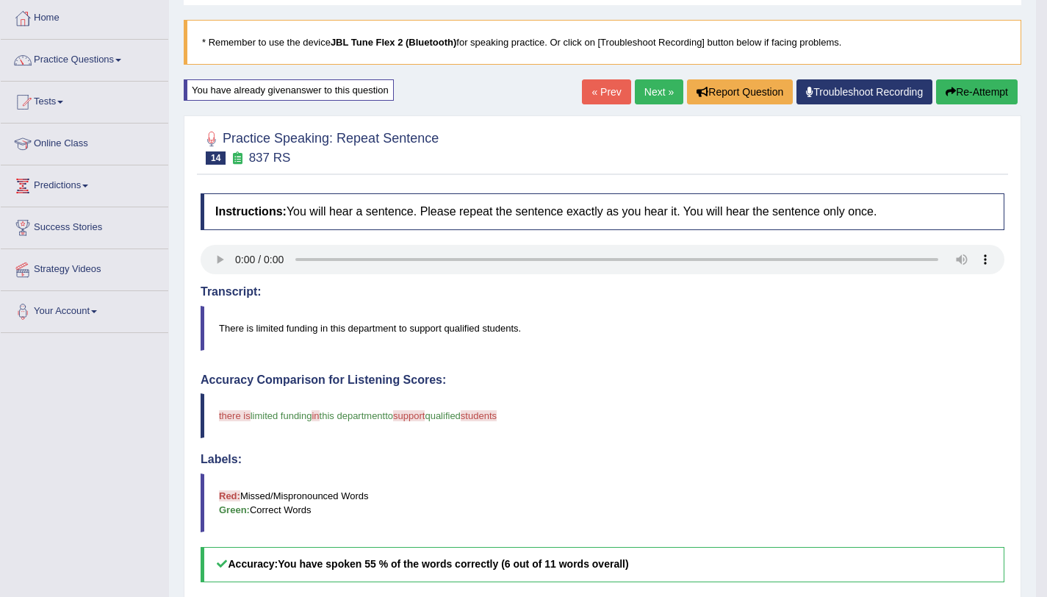
scroll to position [0, 0]
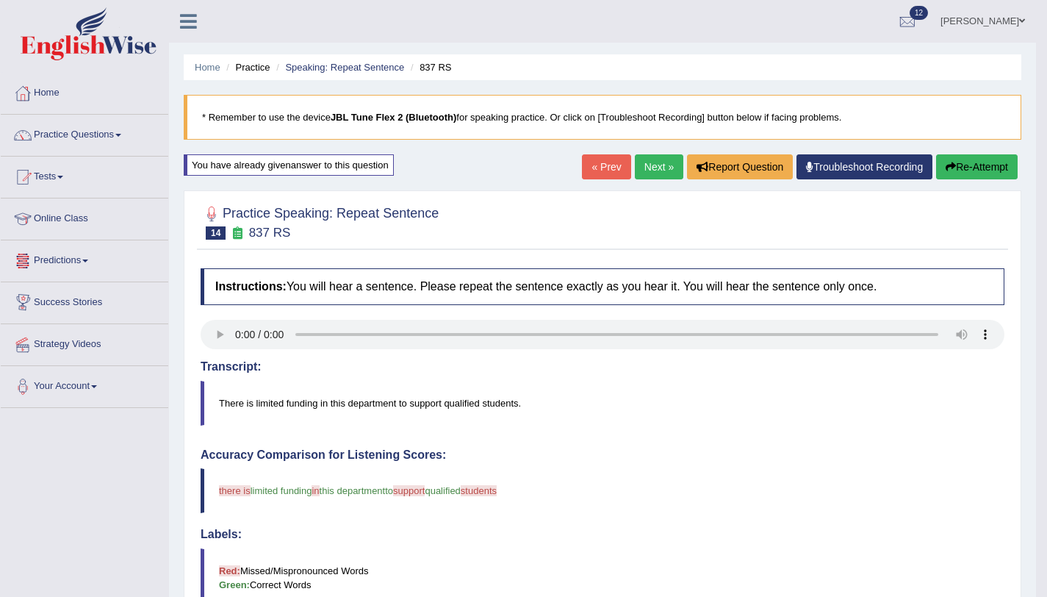
click at [651, 165] on link "Next »" at bounding box center [659, 166] width 49 height 25
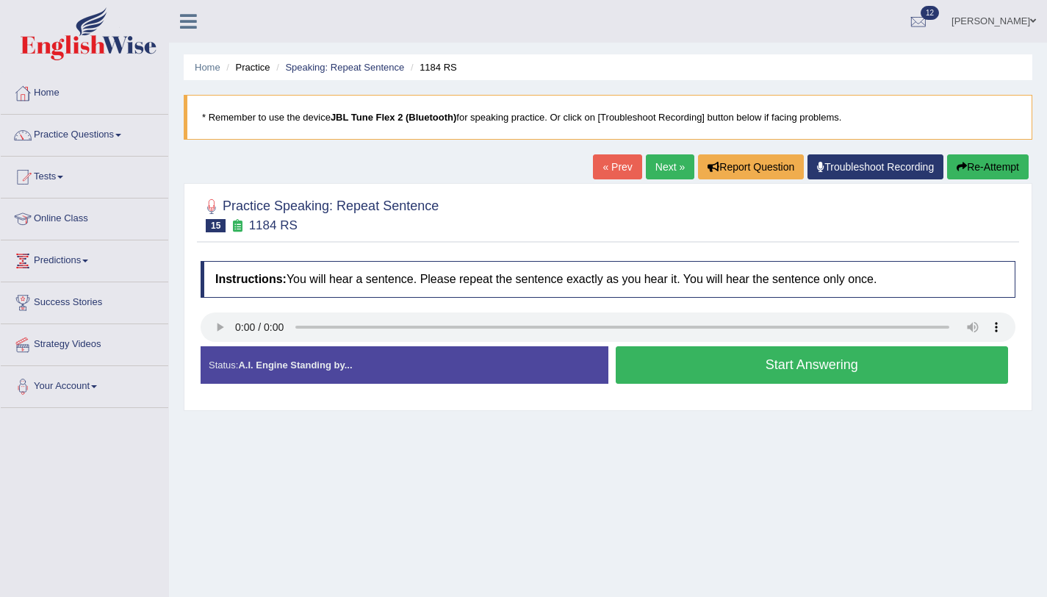
click at [732, 376] on button "Start Answering" at bounding box center [812, 364] width 393 height 37
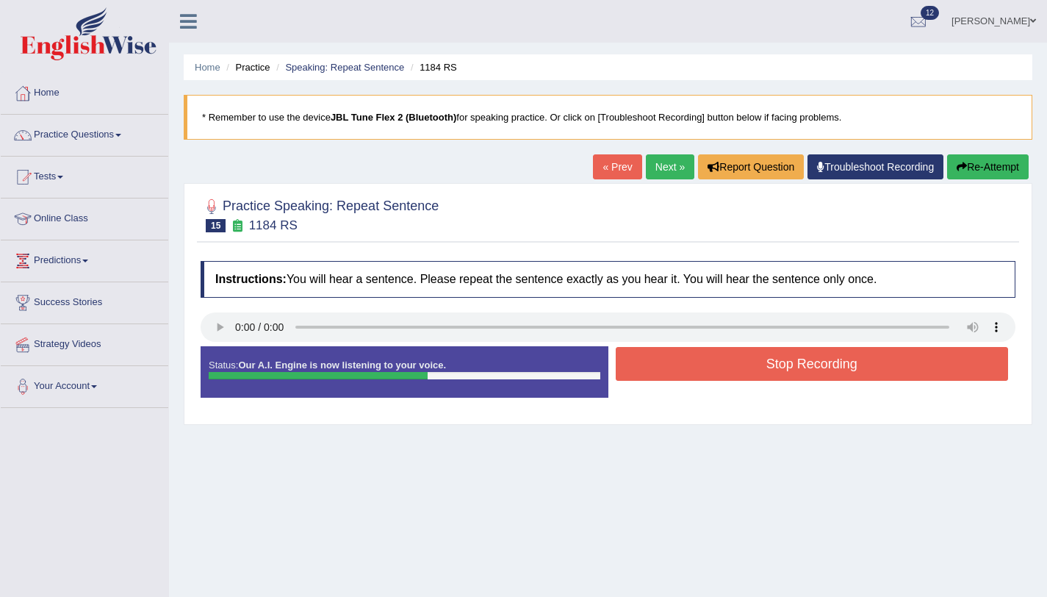
click at [726, 374] on button "Stop Recording" at bounding box center [812, 364] width 393 height 34
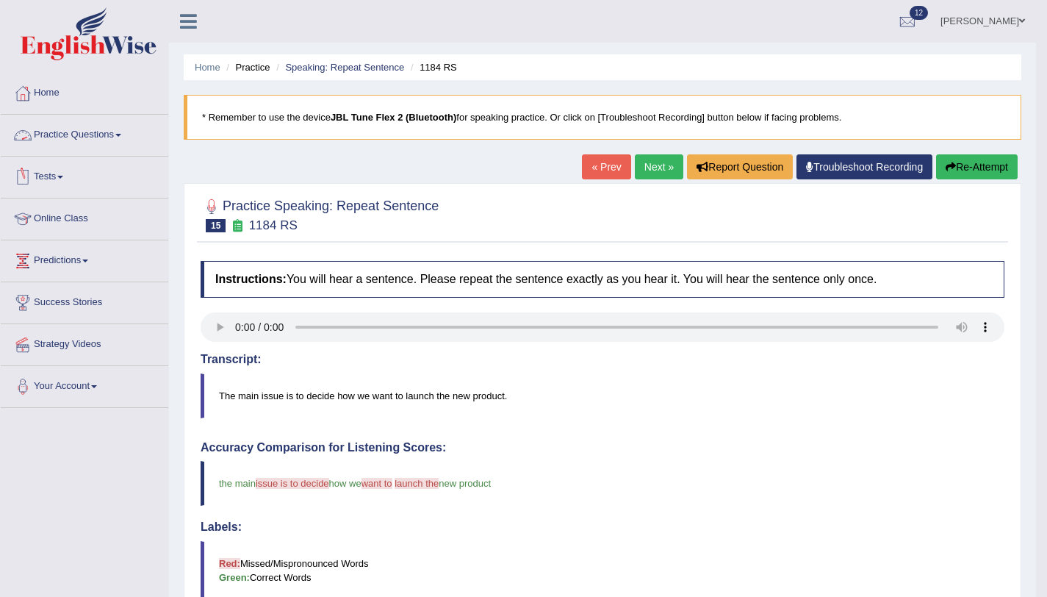
click at [127, 131] on link "Practice Questions" at bounding box center [85, 133] width 168 height 37
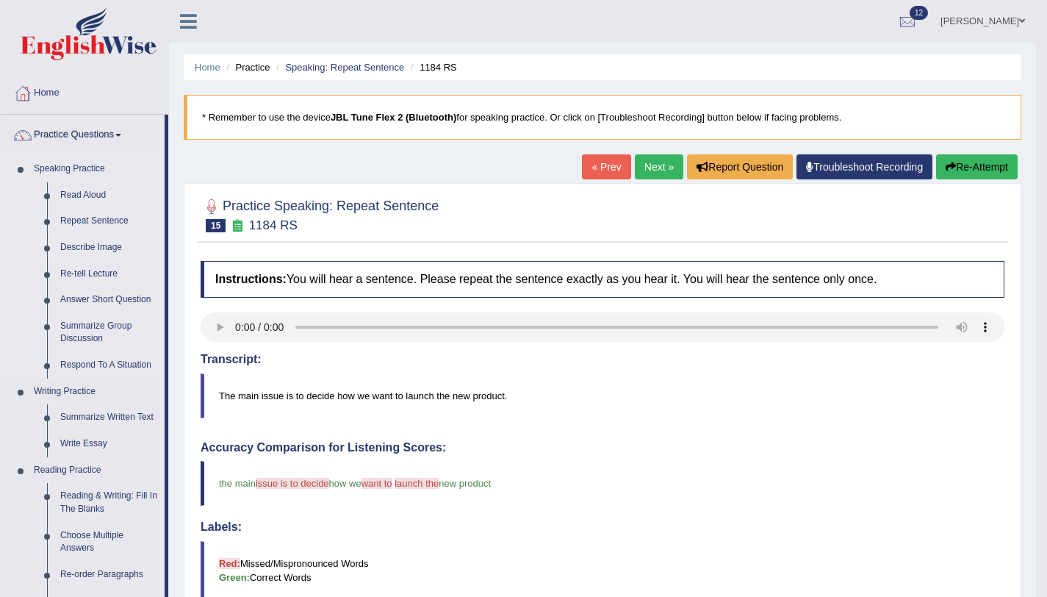
click at [112, 248] on link "Describe Image" at bounding box center [109, 247] width 111 height 26
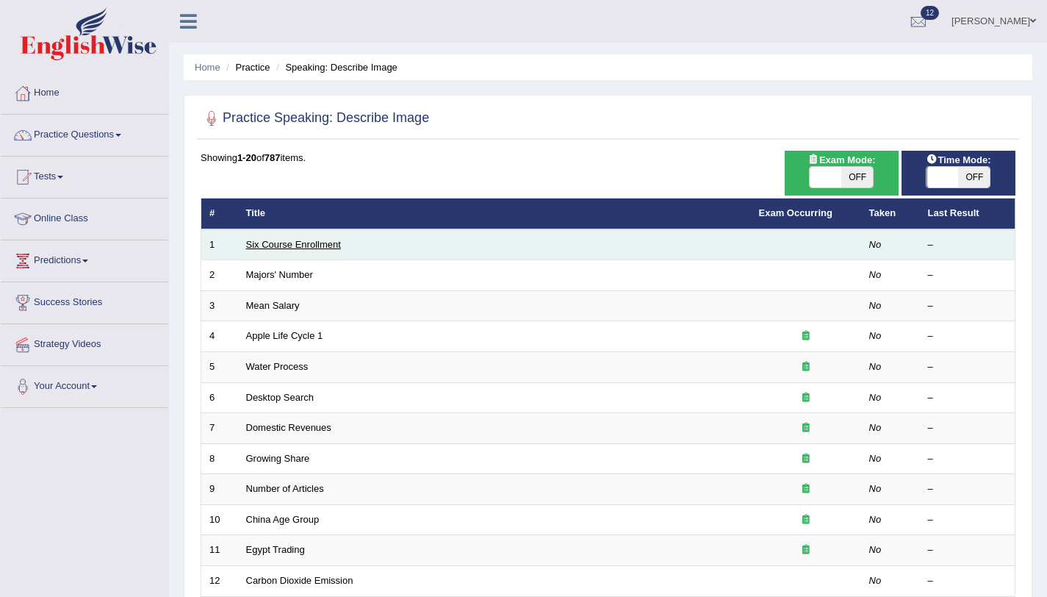
click at [291, 247] on link "Six Course Enrollment" at bounding box center [293, 244] width 95 height 11
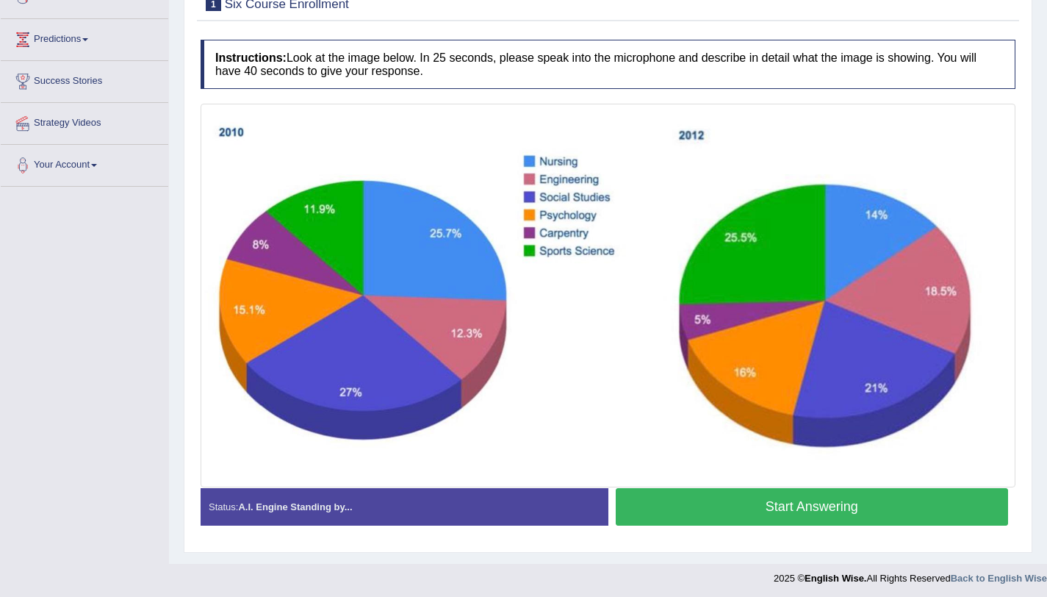
scroll to position [219, 0]
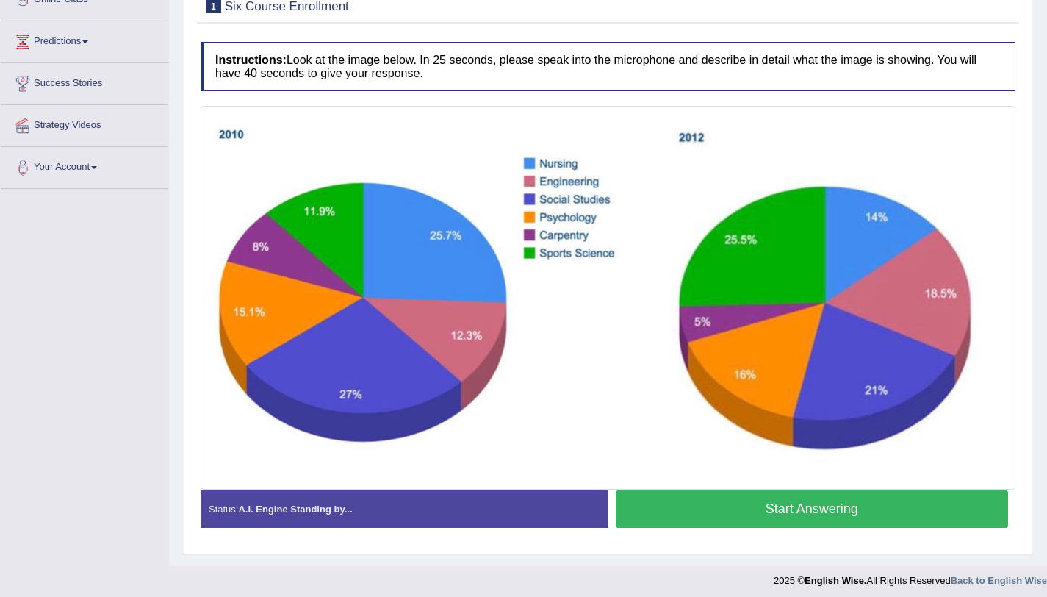
click at [717, 498] on button "Start Answering" at bounding box center [812, 508] width 393 height 37
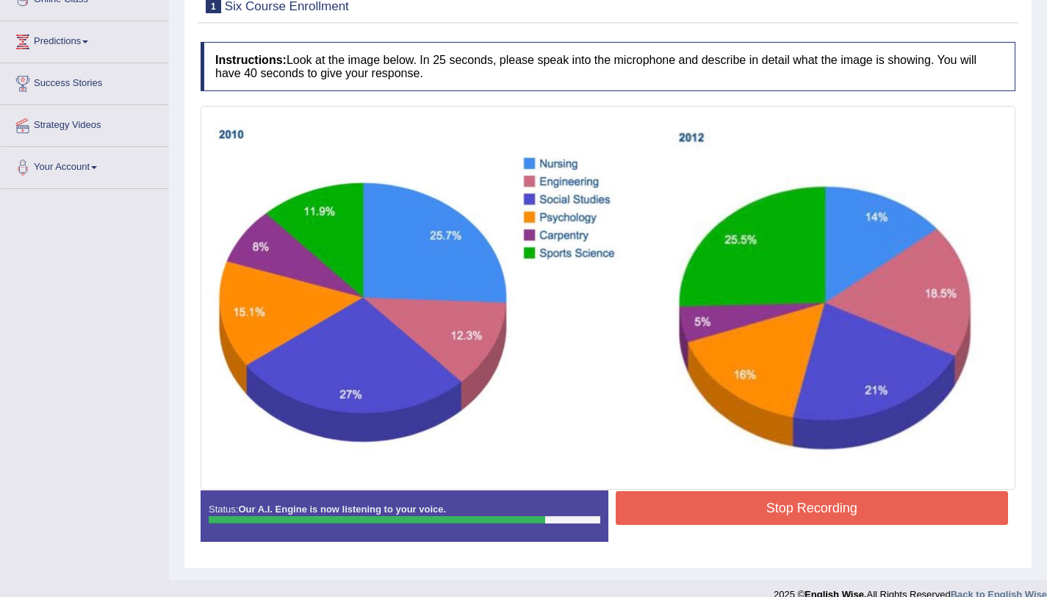
click at [696, 507] on button "Stop Recording" at bounding box center [812, 508] width 393 height 34
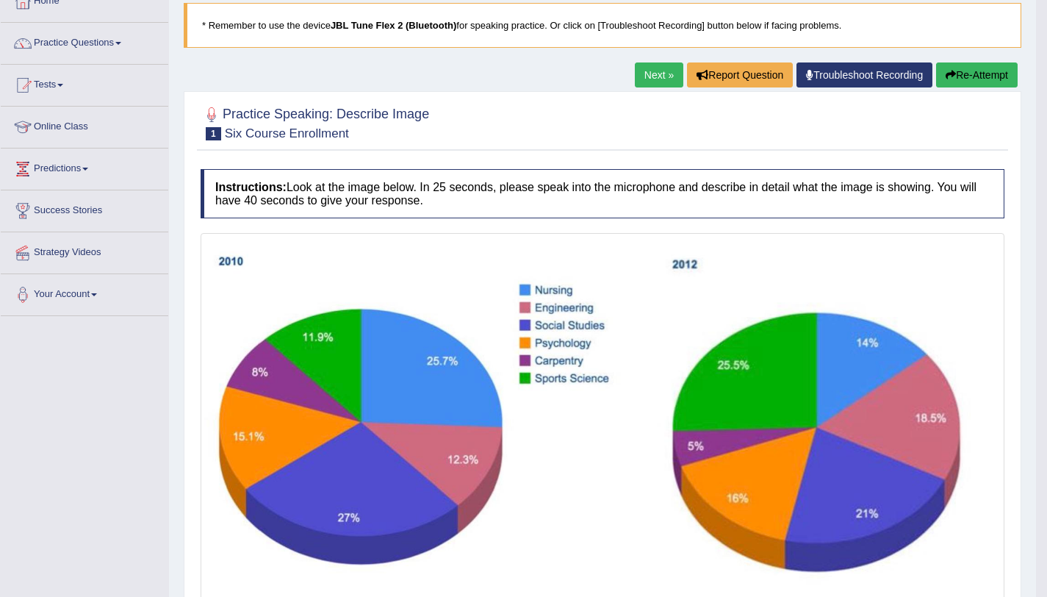
scroll to position [0, 0]
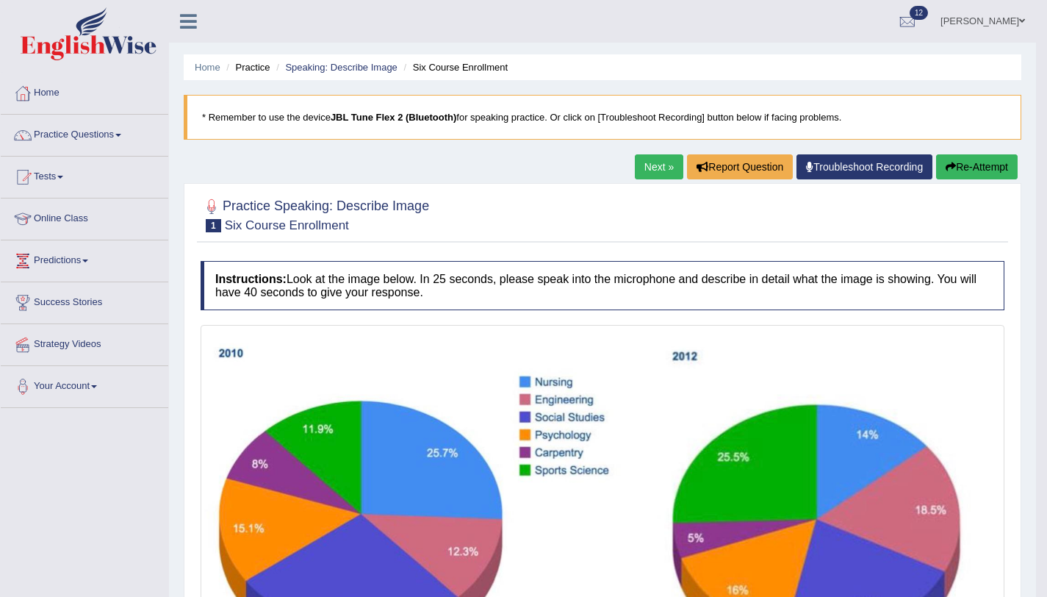
click at [660, 173] on link "Next »" at bounding box center [659, 166] width 49 height 25
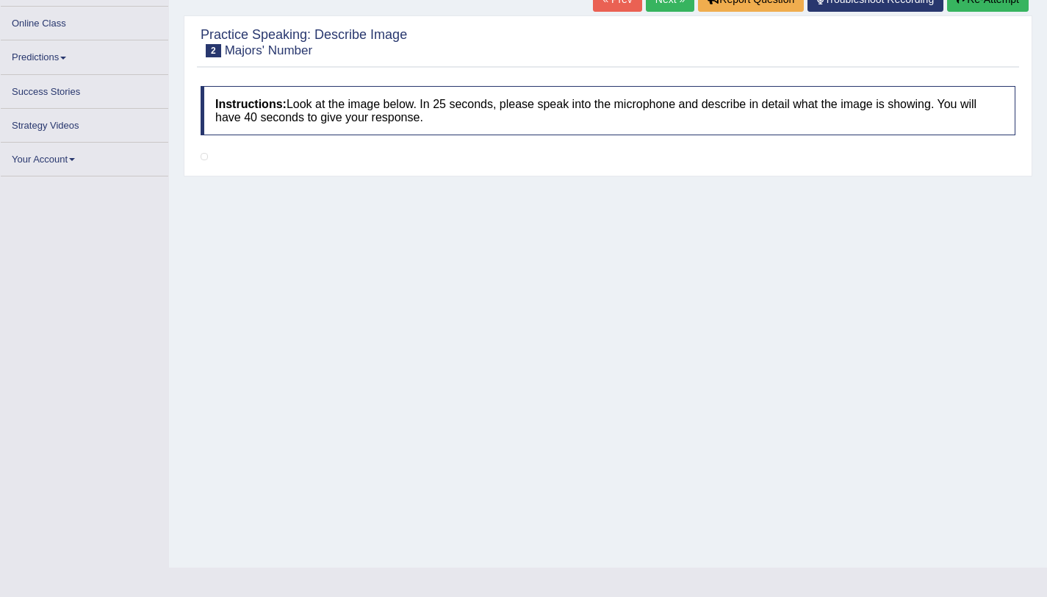
scroll to position [175, 0]
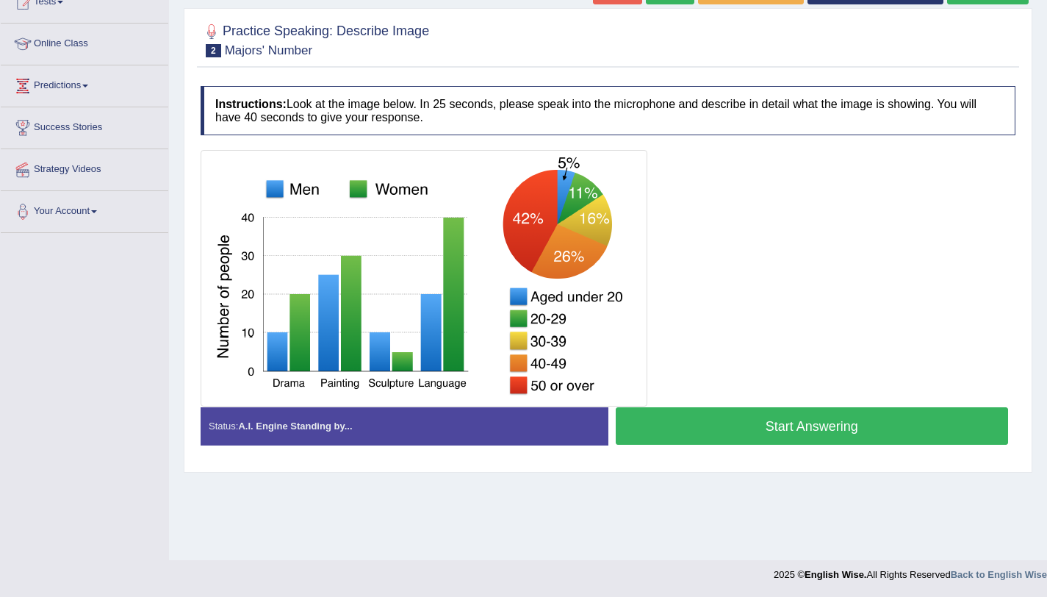
click at [763, 429] on button "Start Answering" at bounding box center [812, 425] width 393 height 37
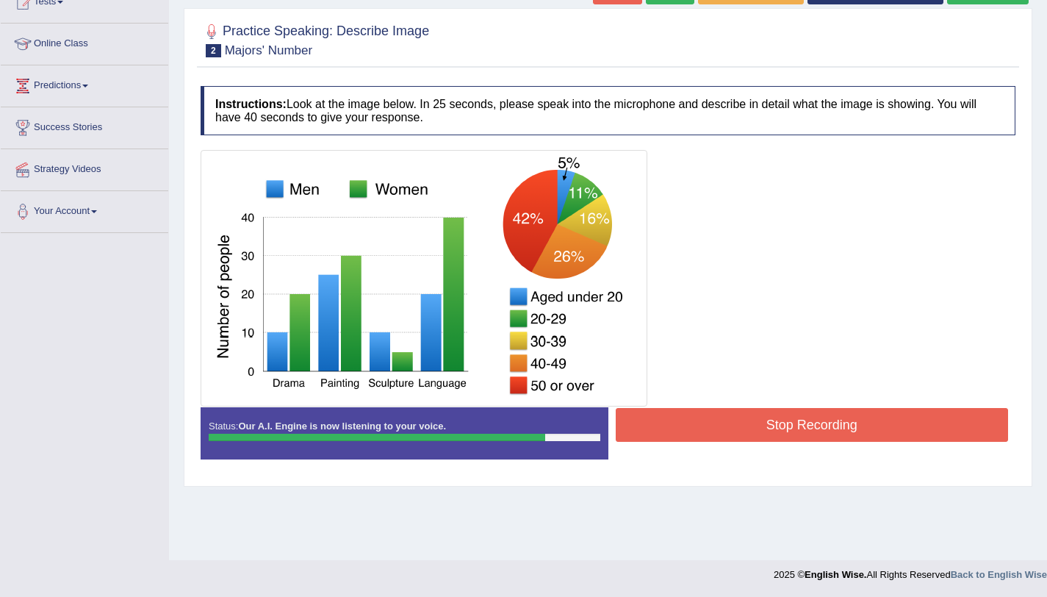
click at [726, 436] on button "Stop Recording" at bounding box center [812, 425] width 393 height 34
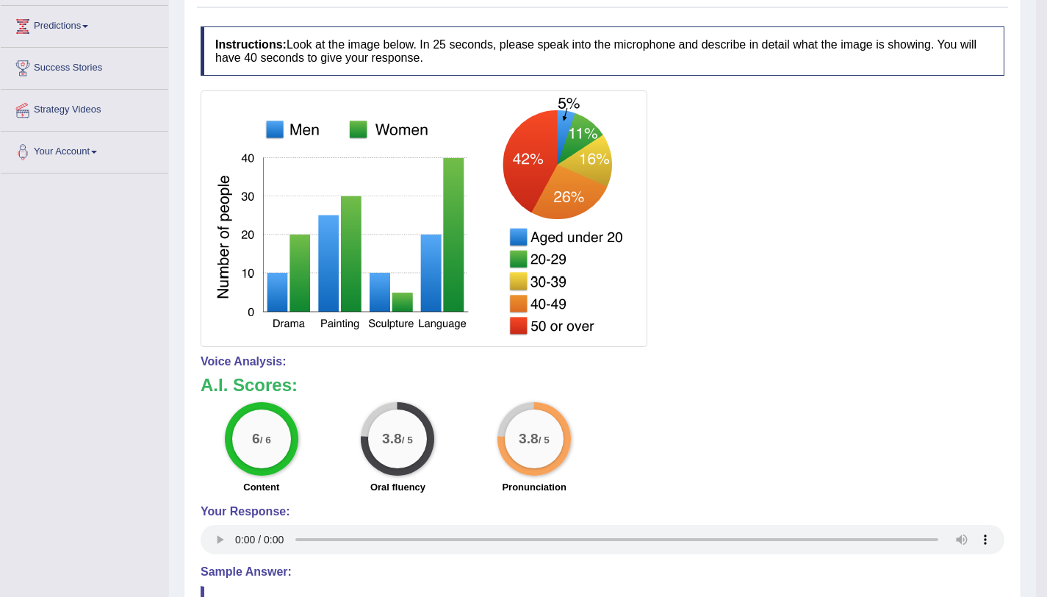
scroll to position [98, 0]
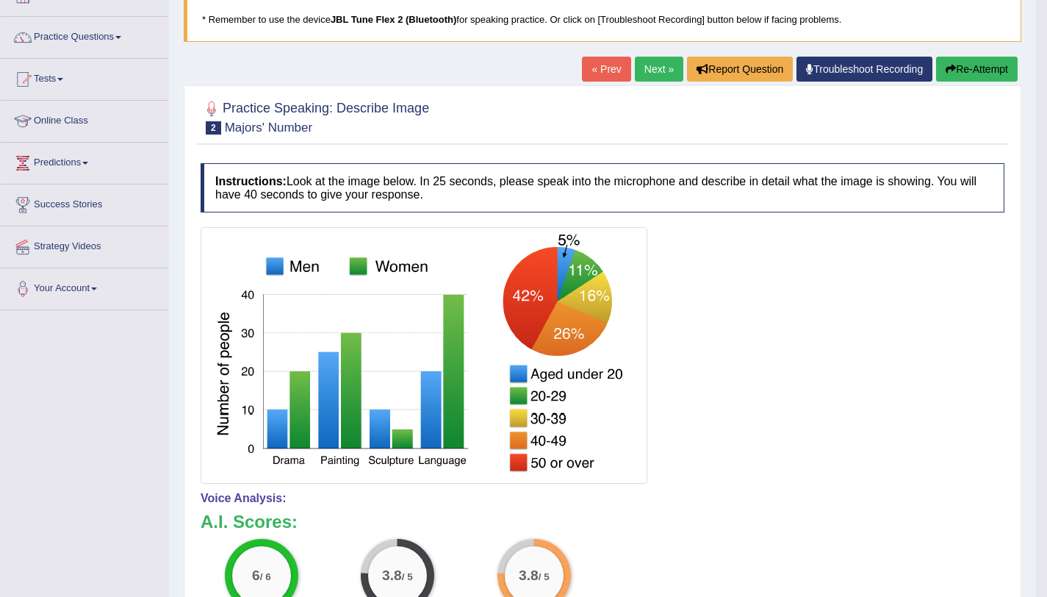
click at [956, 60] on button "Re-Attempt" at bounding box center [977, 69] width 82 height 25
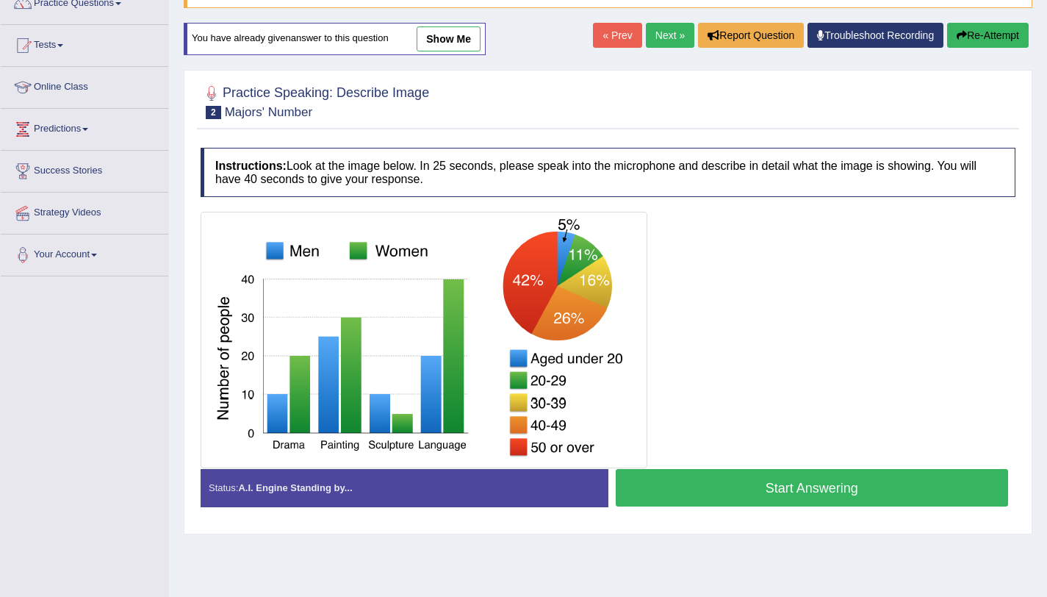
scroll to position [175, 0]
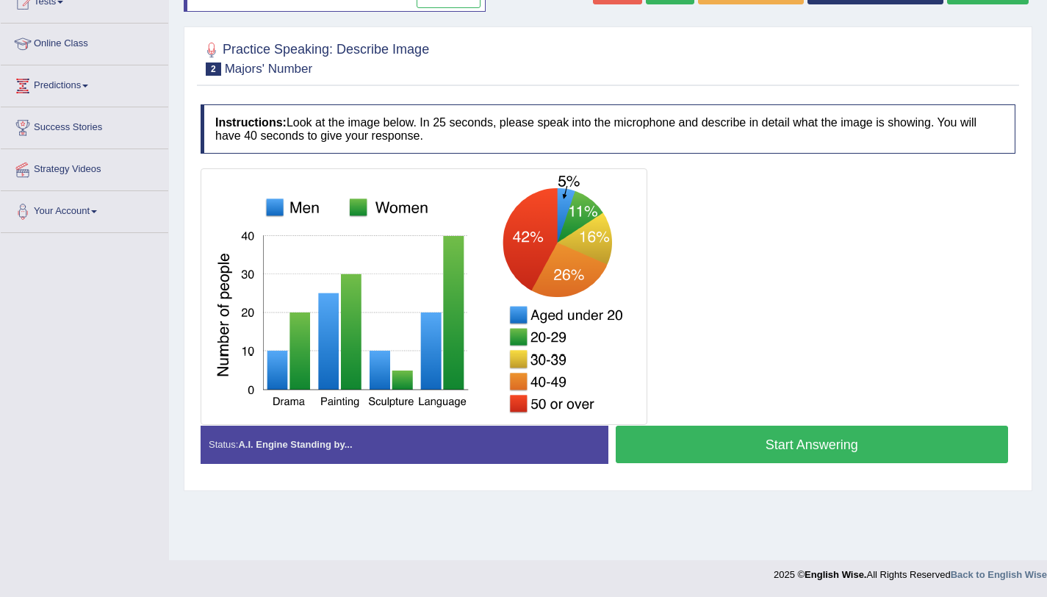
click at [789, 456] on button "Start Answering" at bounding box center [812, 444] width 393 height 37
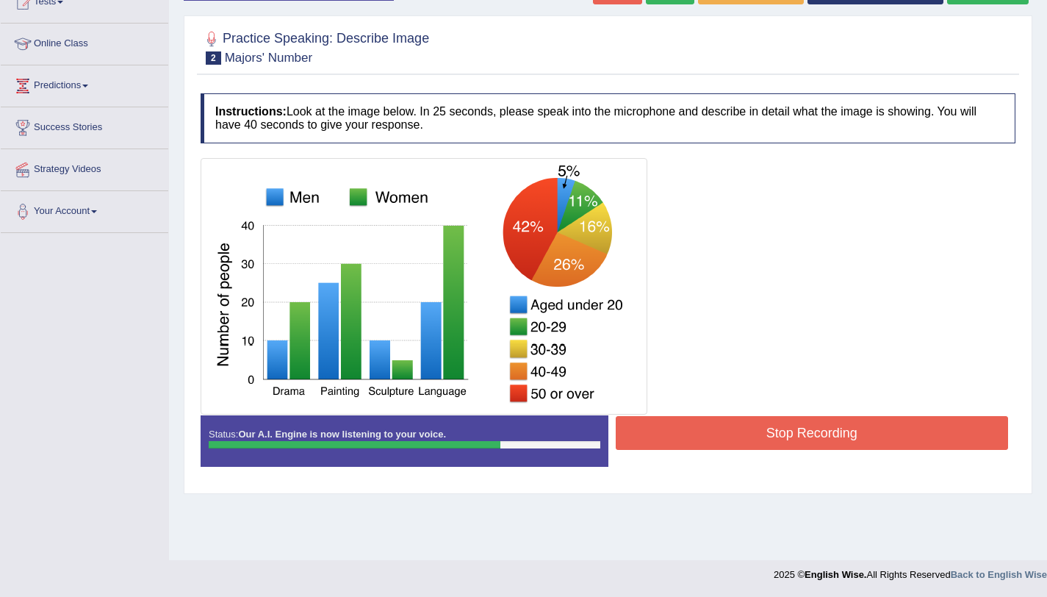
click at [822, 426] on button "Stop Recording" at bounding box center [812, 433] width 393 height 34
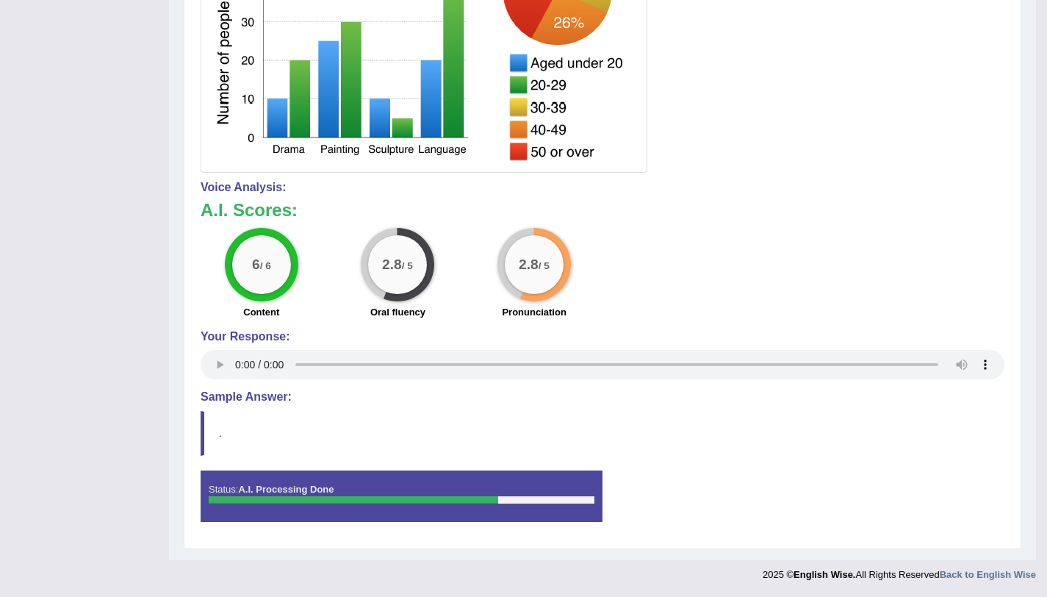
scroll to position [120, 0]
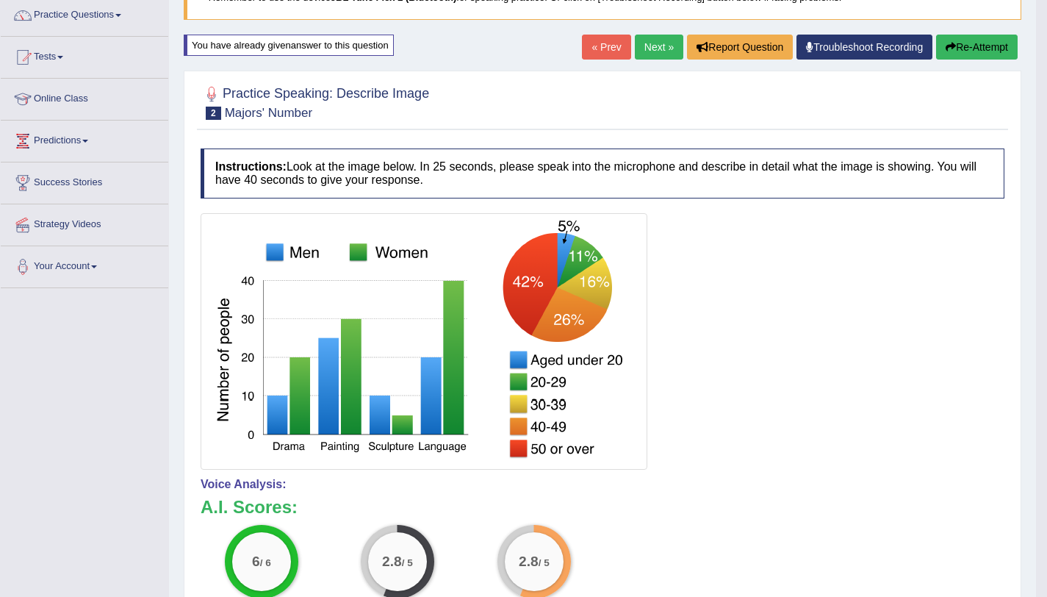
click at [972, 49] on button "Re-Attempt" at bounding box center [977, 47] width 82 height 25
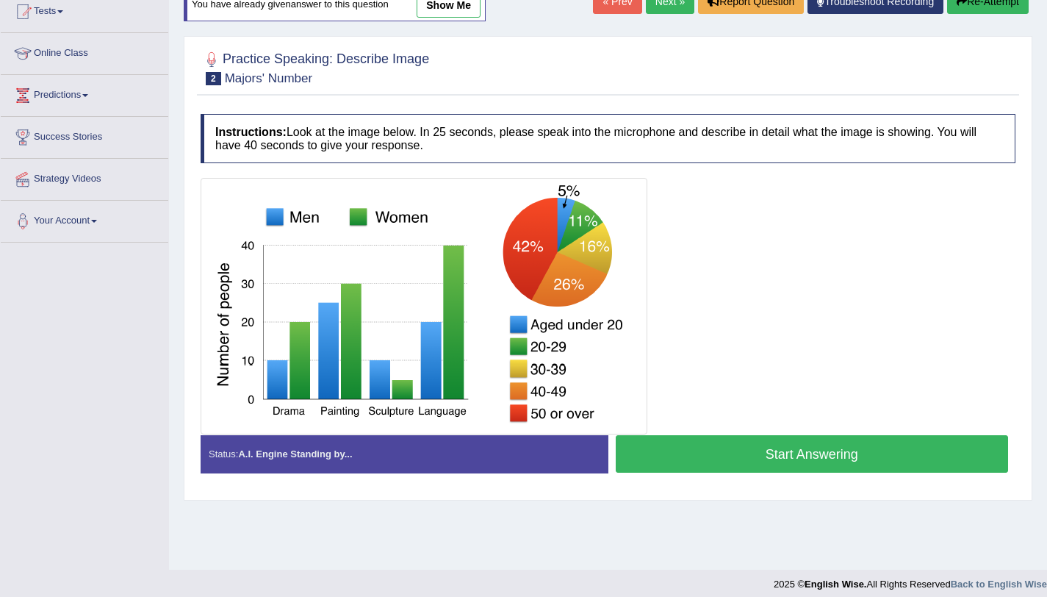
scroll to position [175, 0]
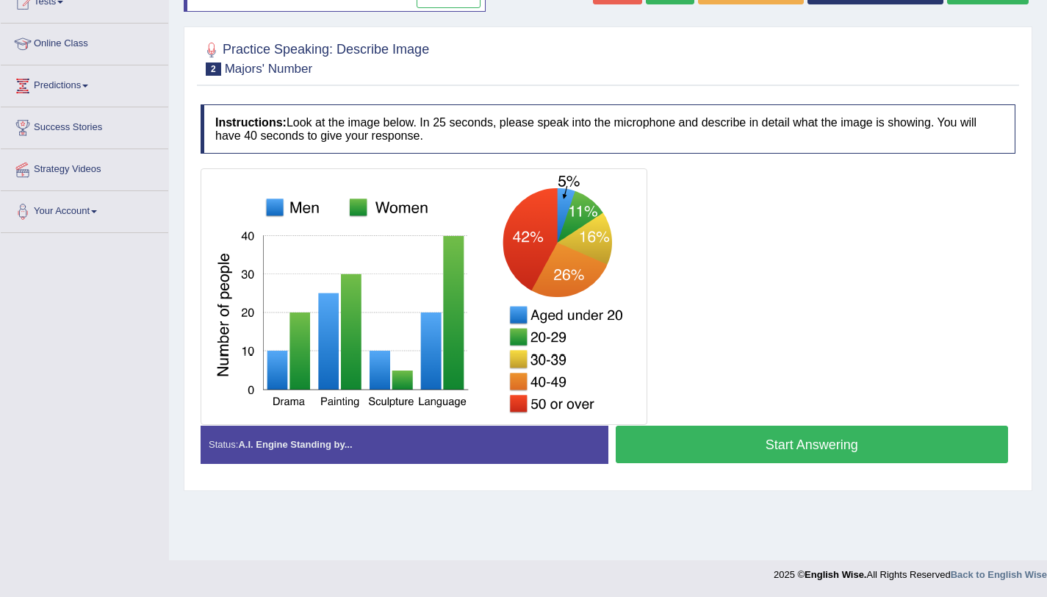
click at [778, 445] on button "Start Answering" at bounding box center [812, 444] width 393 height 37
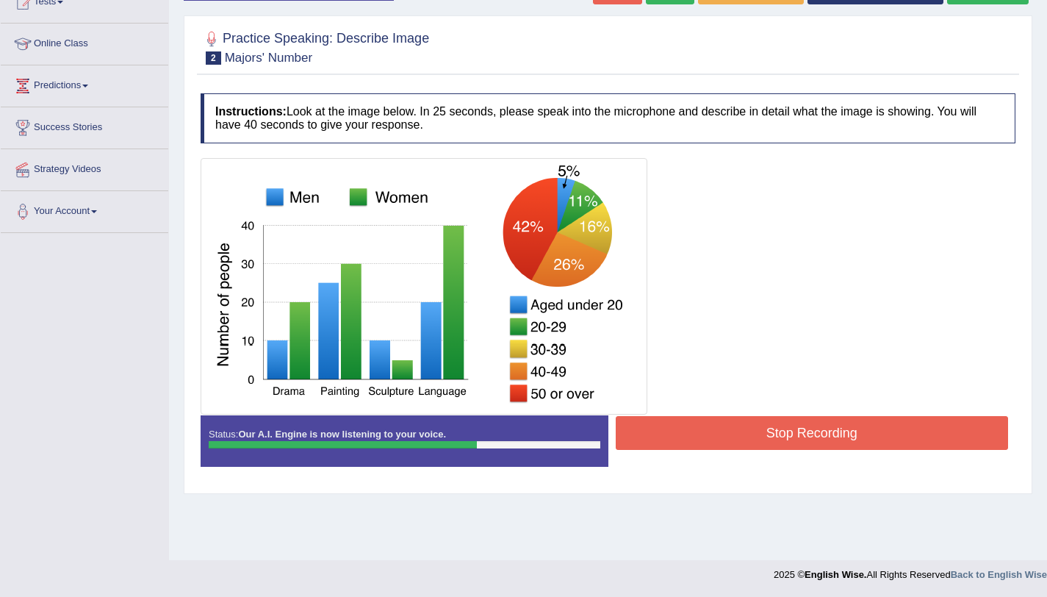
click at [877, 426] on button "Stop Recording" at bounding box center [812, 433] width 393 height 34
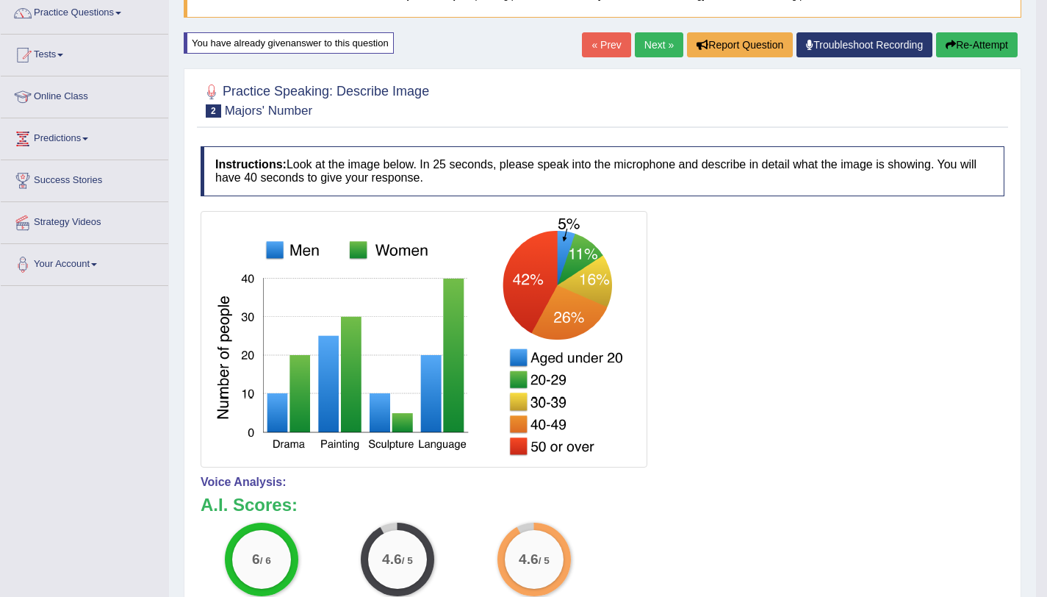
scroll to position [36, 0]
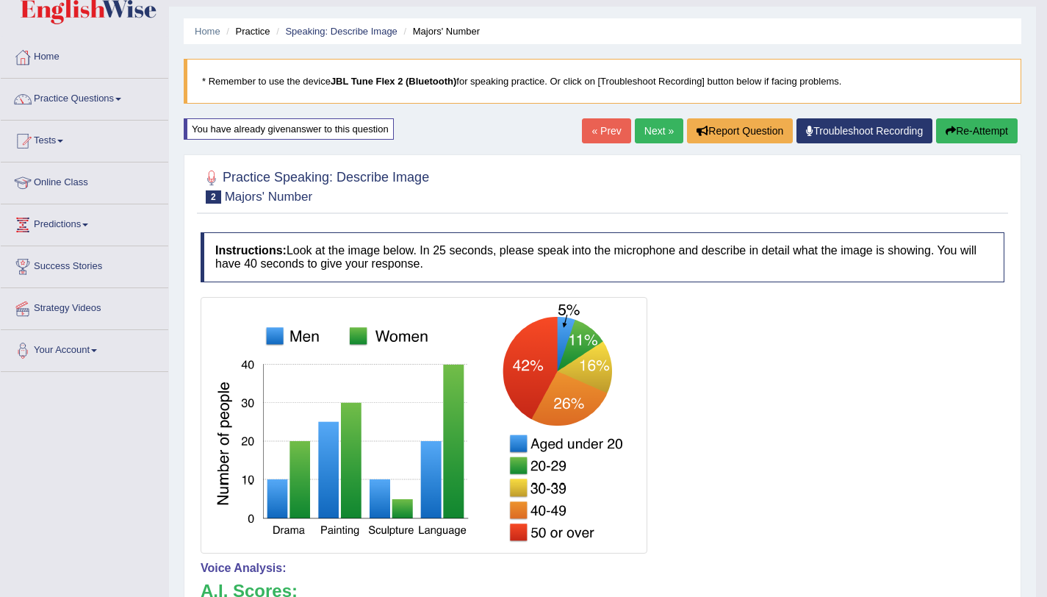
click at [659, 137] on link "Next »" at bounding box center [659, 130] width 49 height 25
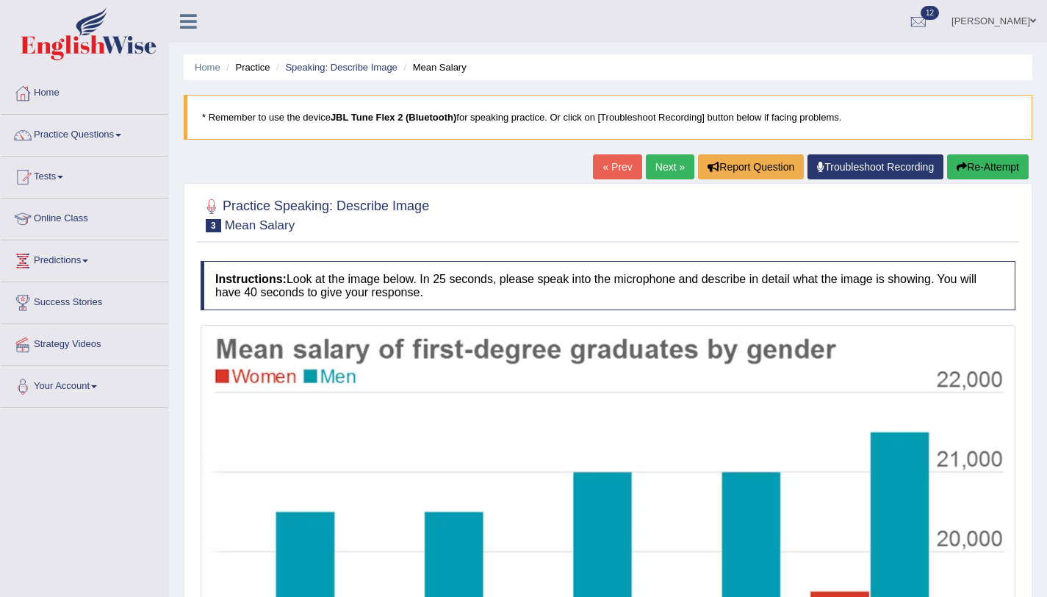
scroll to position [276, 0]
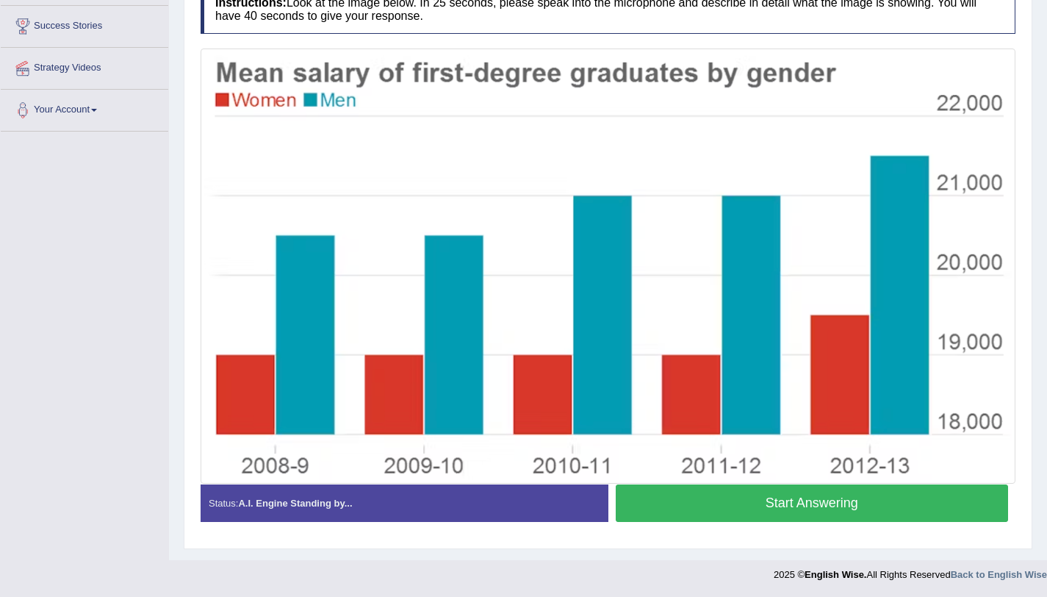
click at [689, 501] on button "Start Answering" at bounding box center [812, 502] width 393 height 37
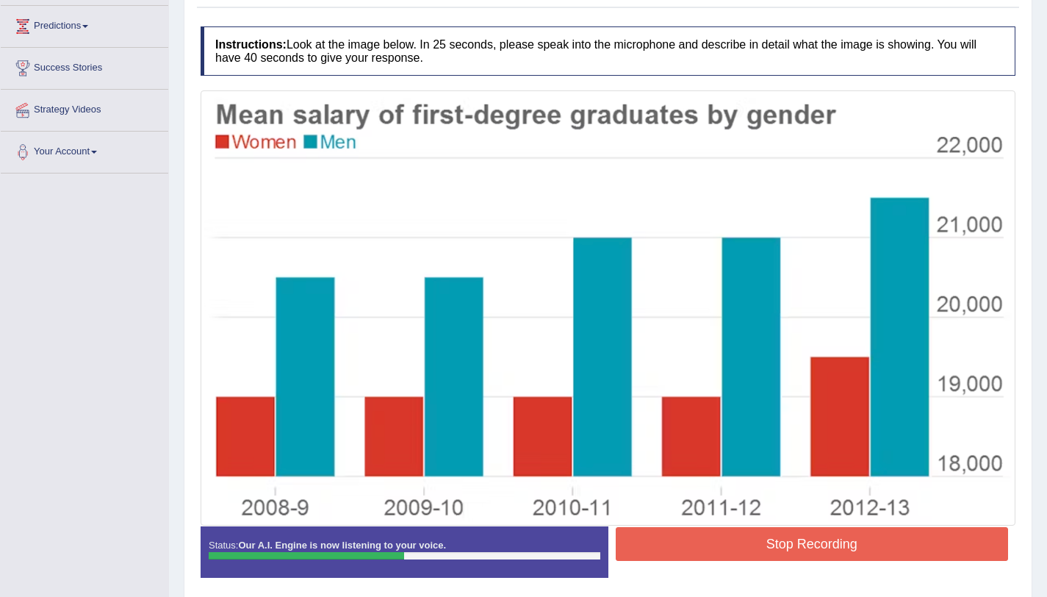
scroll to position [290, 0]
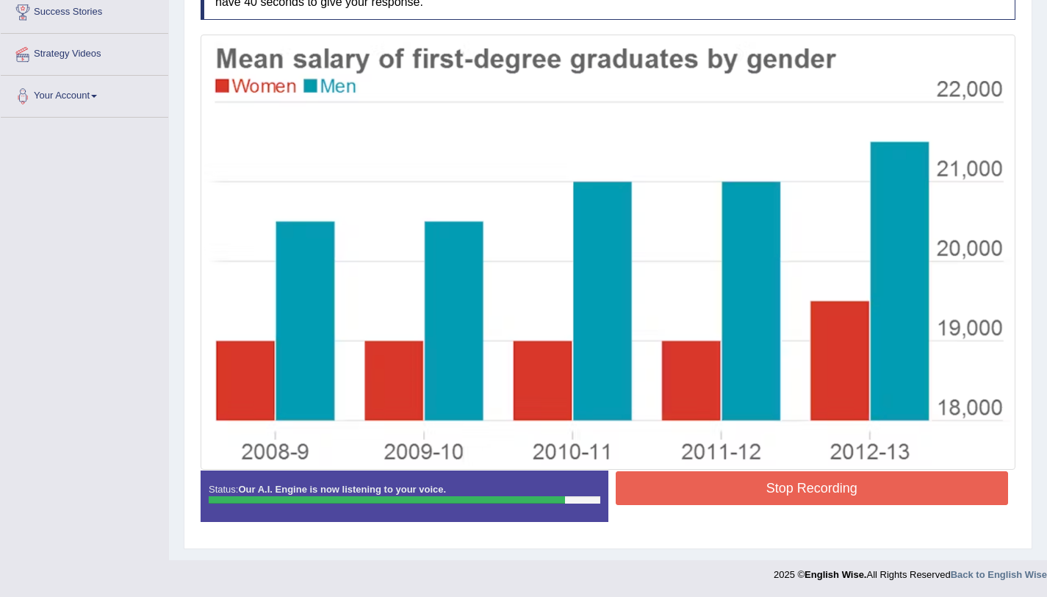
click at [665, 488] on button "Stop Recording" at bounding box center [812, 488] width 393 height 34
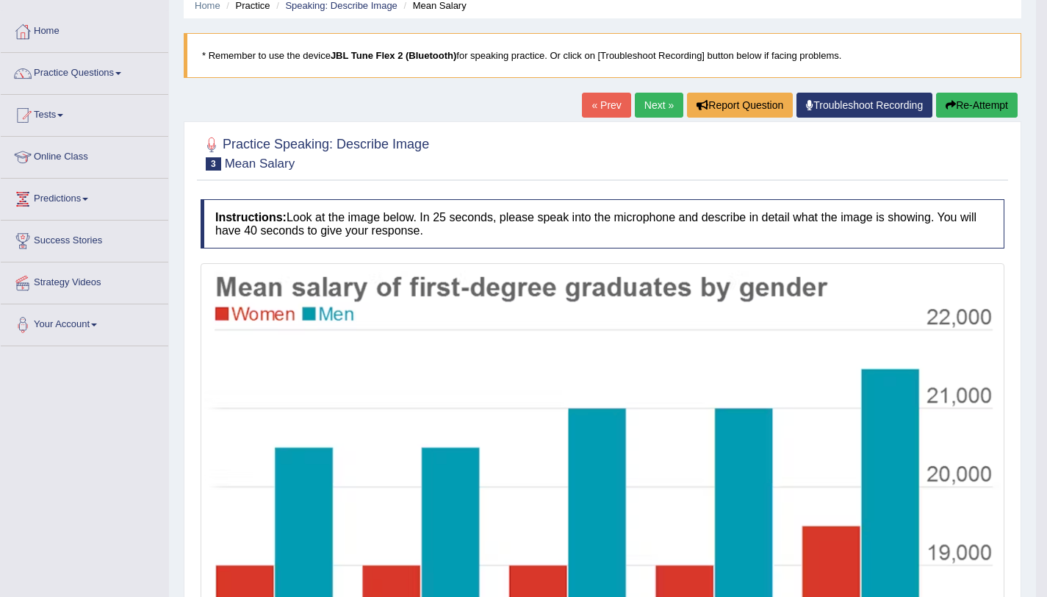
scroll to position [0, 0]
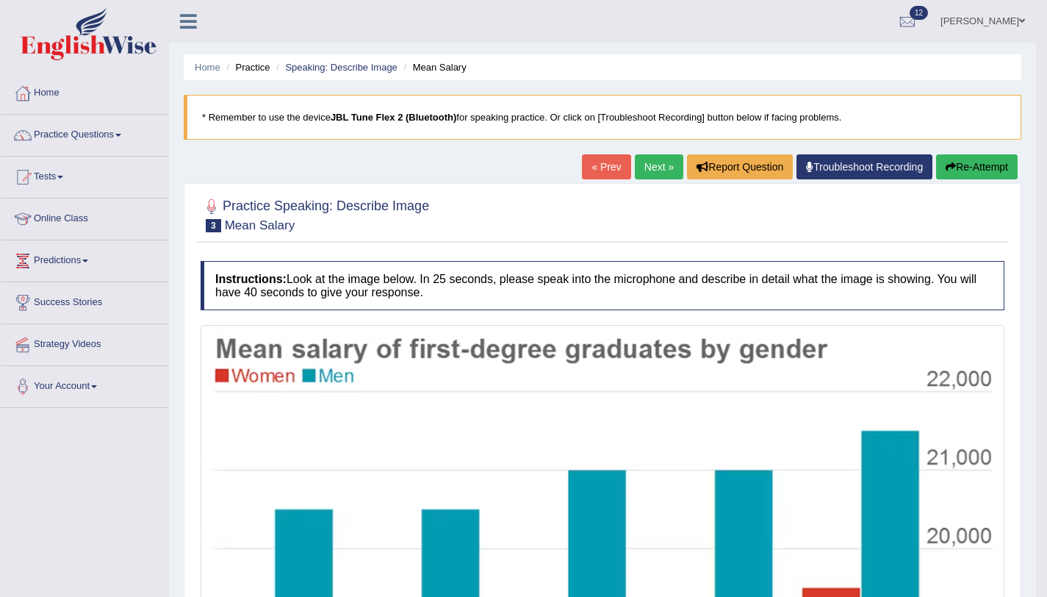
click at [954, 174] on button "Re-Attempt" at bounding box center [977, 166] width 82 height 25
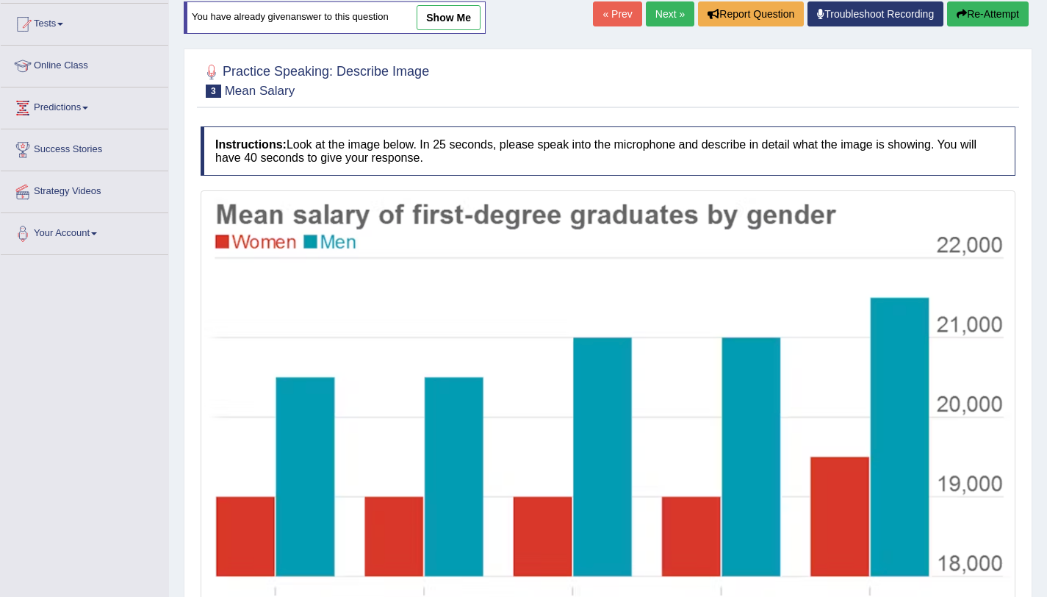
scroll to position [295, 0]
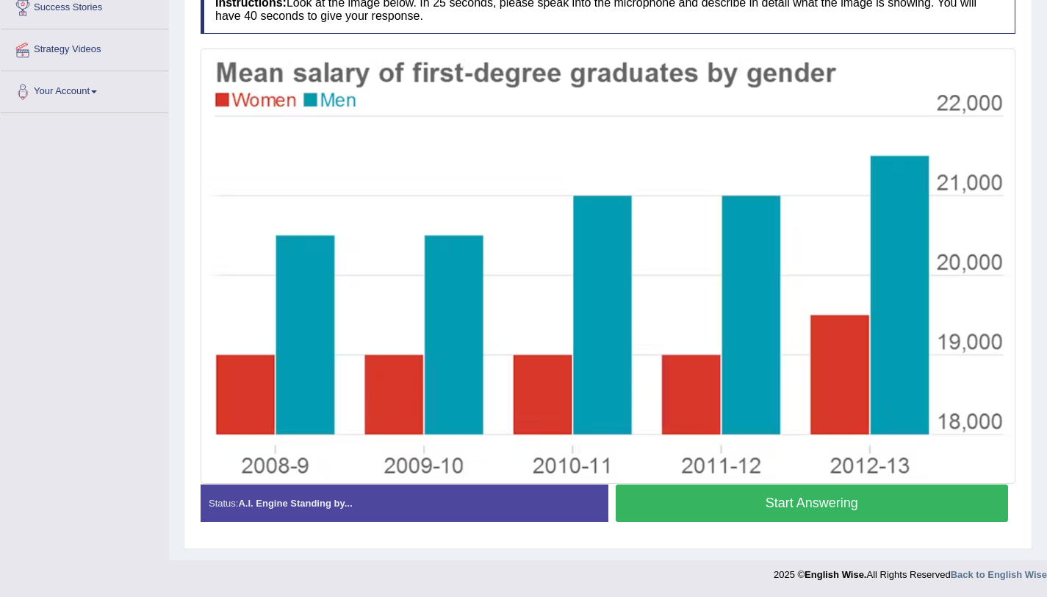
click at [736, 498] on button "Start Answering" at bounding box center [812, 502] width 393 height 37
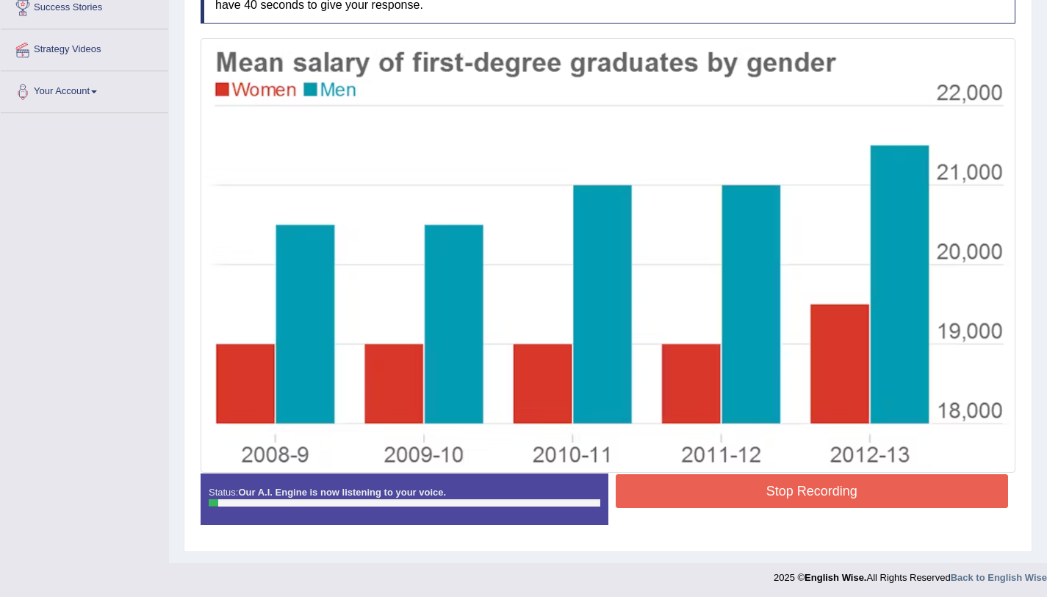
scroll to position [298, 0]
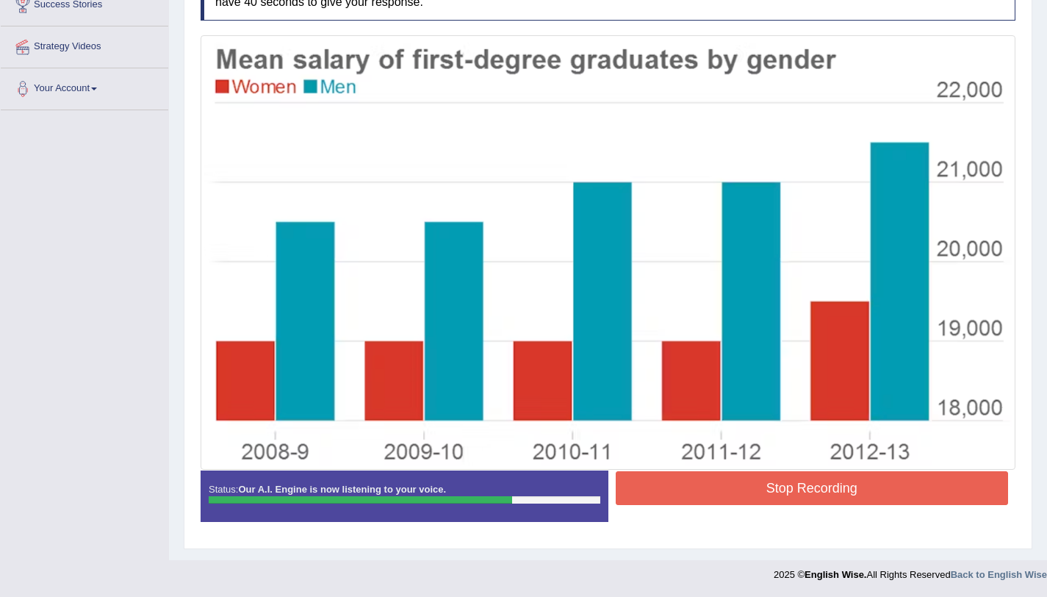
click at [822, 481] on button "Stop Recording" at bounding box center [812, 488] width 393 height 34
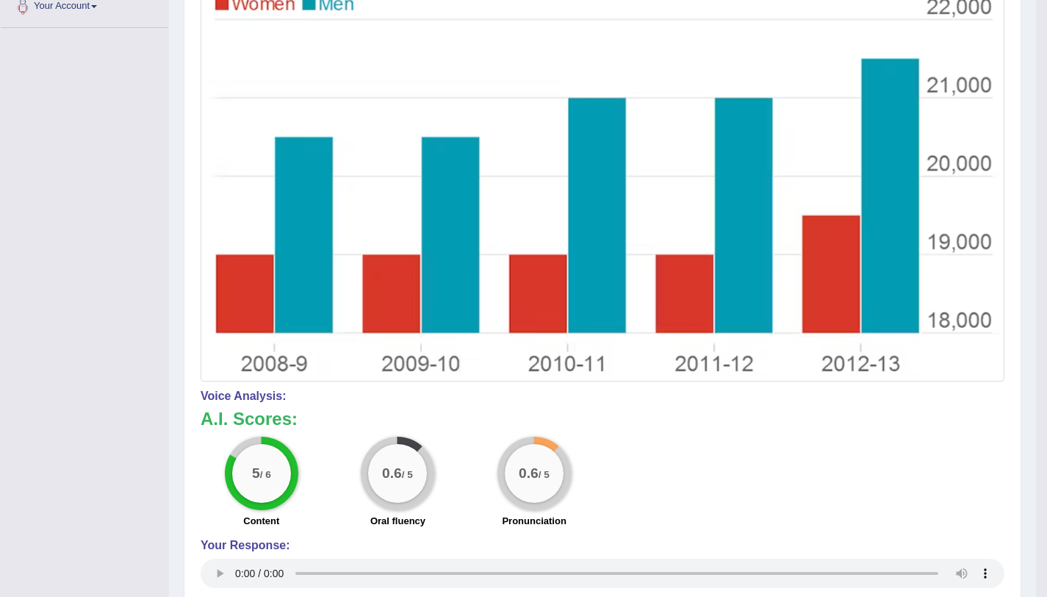
scroll to position [0, 0]
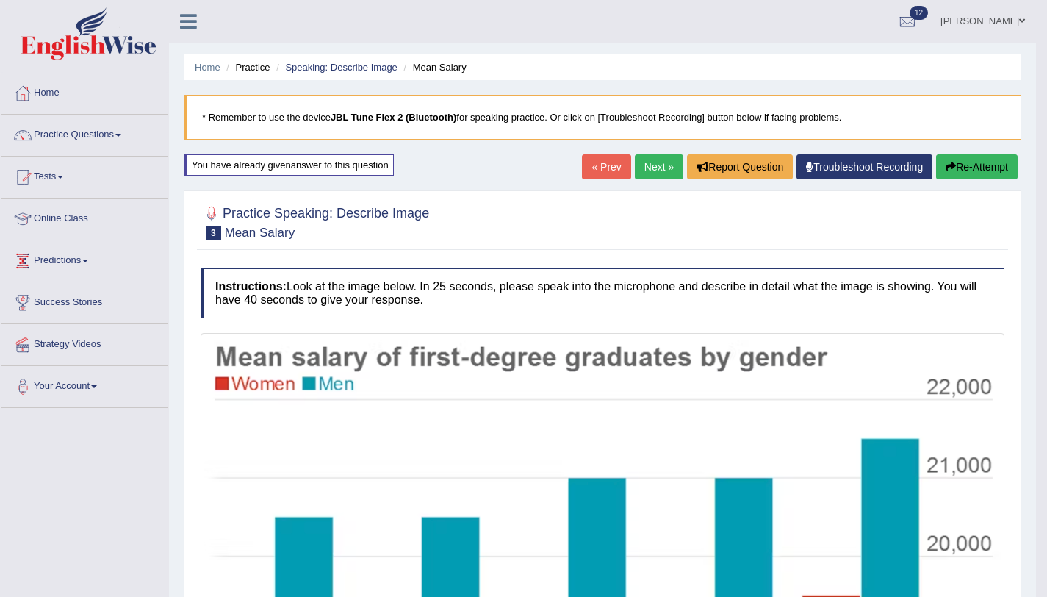
click at [996, 175] on button "Re-Attempt" at bounding box center [977, 166] width 82 height 25
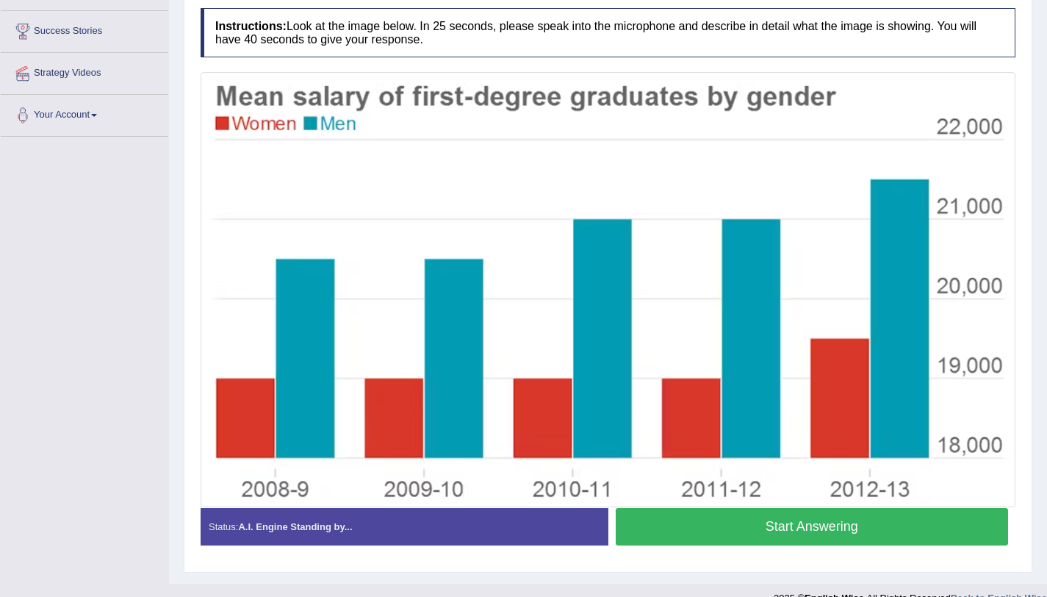
scroll to position [295, 0]
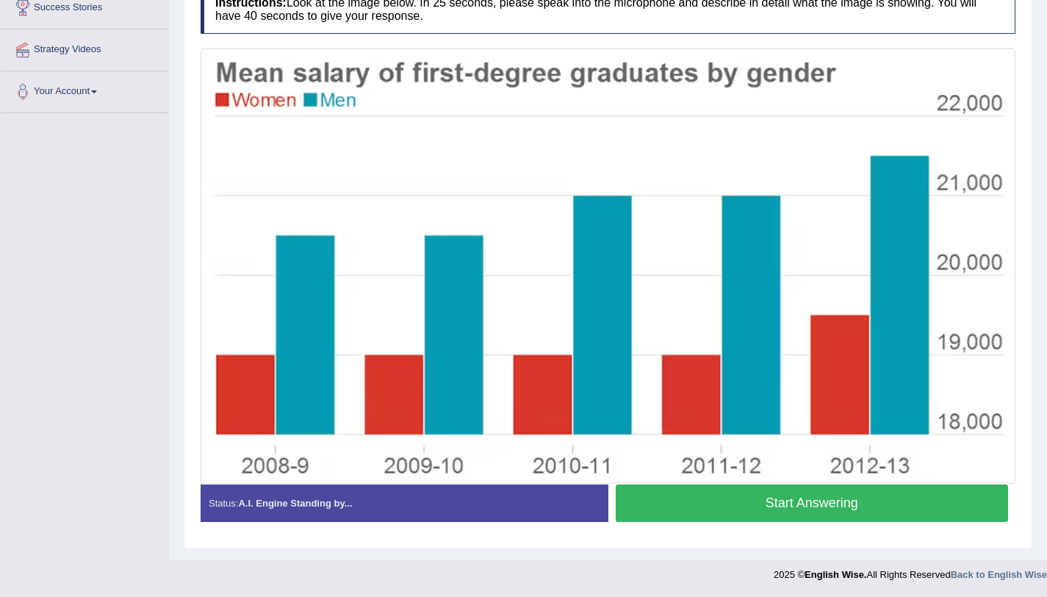
drag, startPoint x: 781, startPoint y: 504, endPoint x: 799, endPoint y: 493, distance: 21.4
click at [781, 504] on button "Start Answering" at bounding box center [812, 502] width 393 height 37
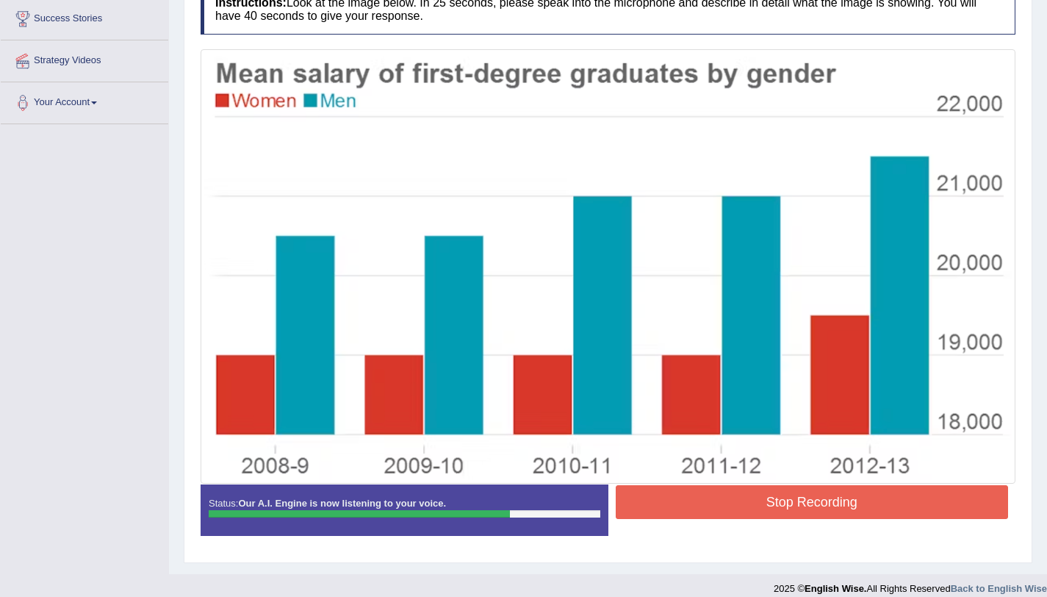
click at [787, 498] on button "Stop Recording" at bounding box center [812, 502] width 393 height 34
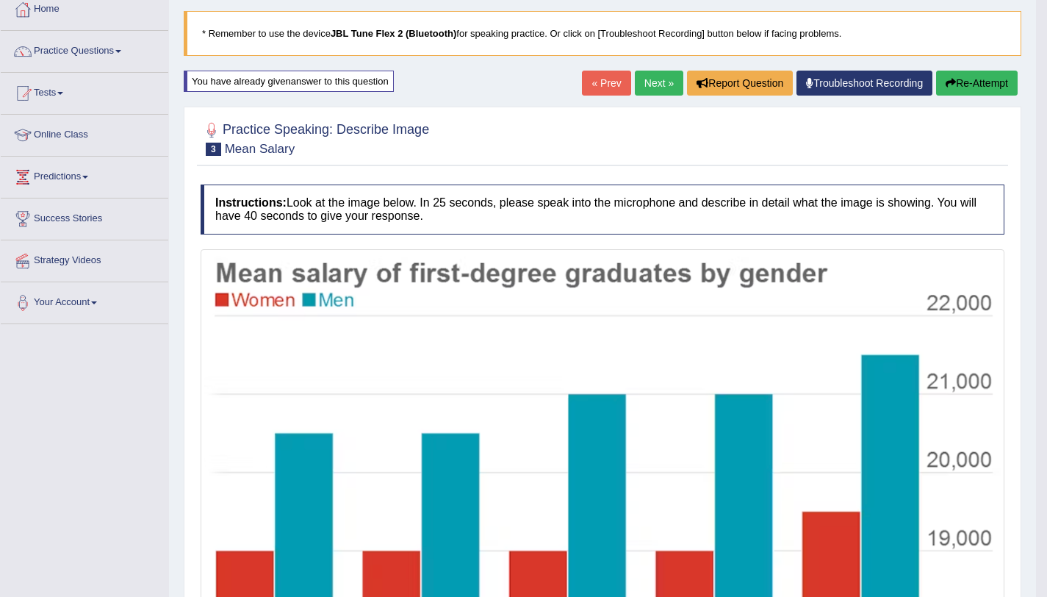
scroll to position [0, 0]
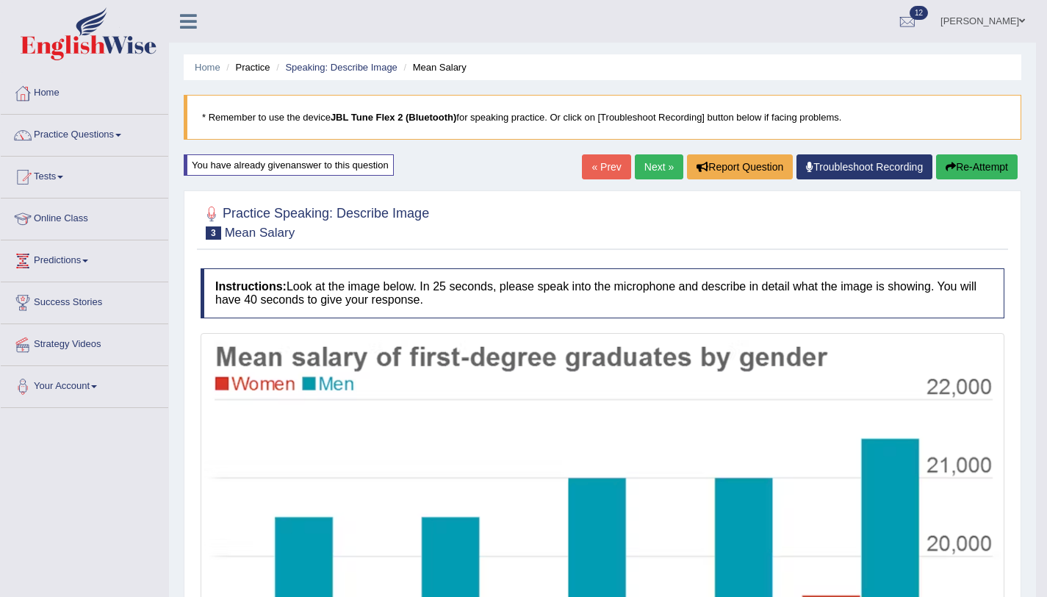
click at [644, 157] on link "Next »" at bounding box center [659, 166] width 49 height 25
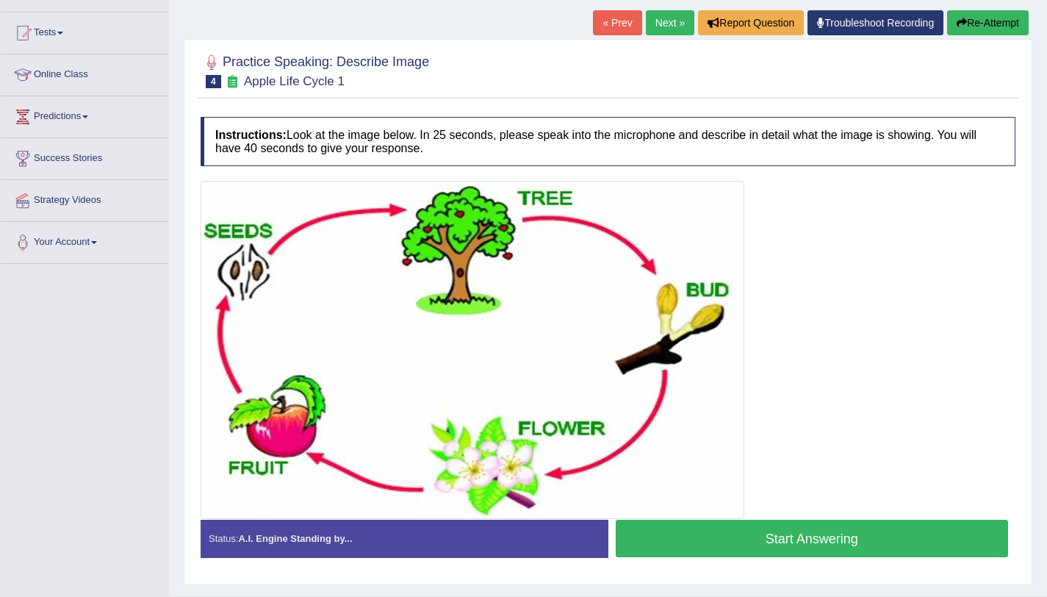
scroll to position [180, 0]
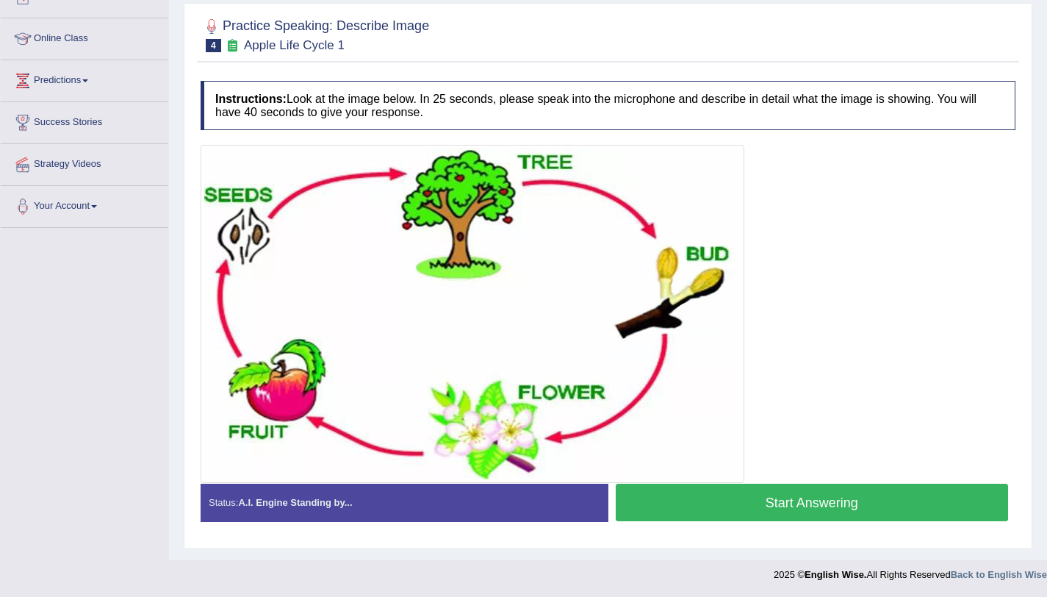
click at [669, 512] on button "Start Answering" at bounding box center [812, 502] width 393 height 37
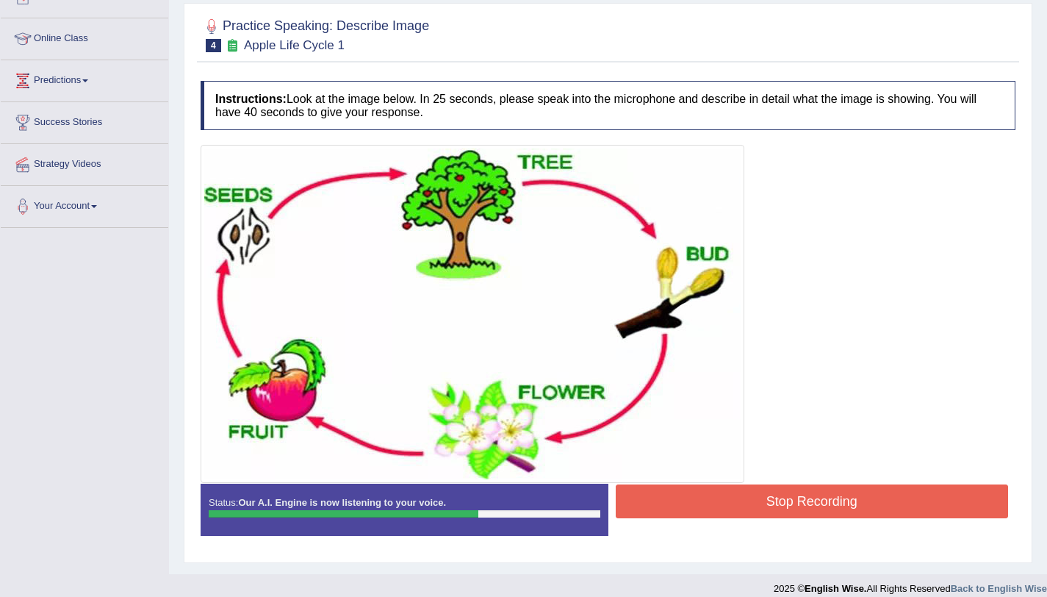
click at [667, 509] on button "Stop Recording" at bounding box center [812, 501] width 393 height 34
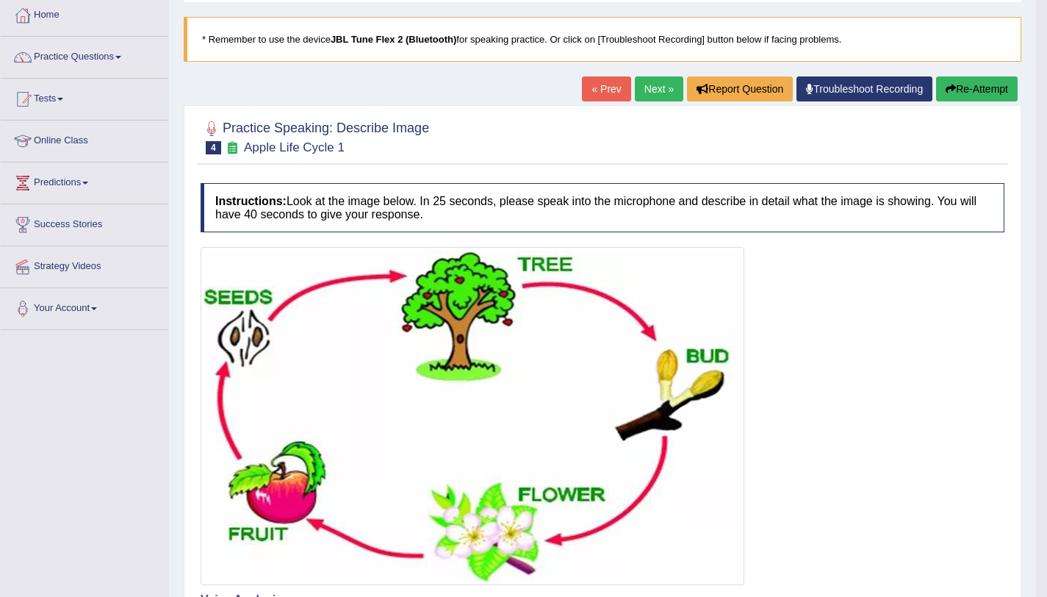
scroll to position [0, 0]
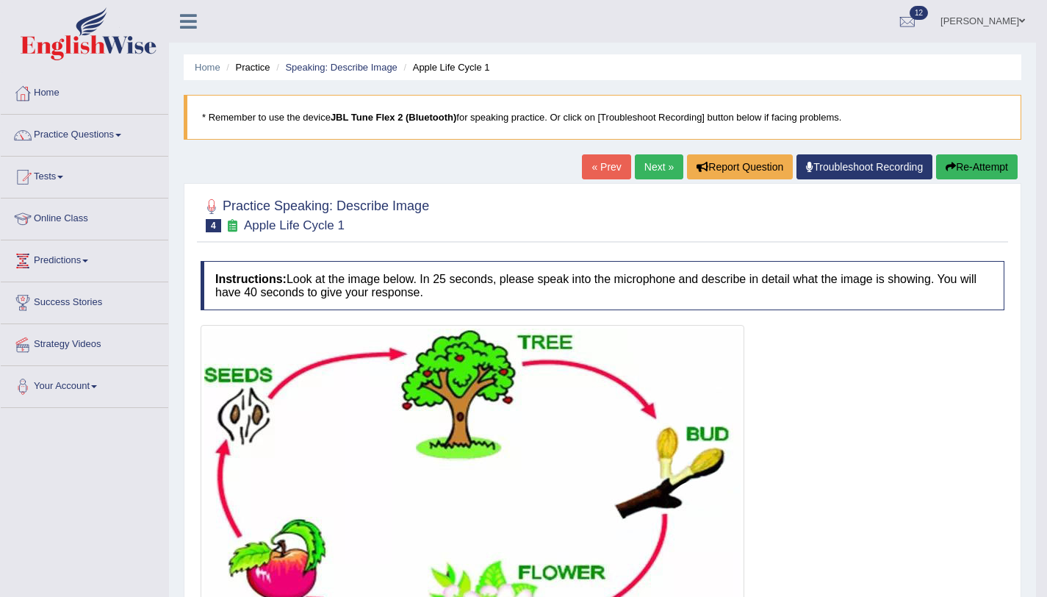
click at [635, 172] on link "Next »" at bounding box center [659, 166] width 49 height 25
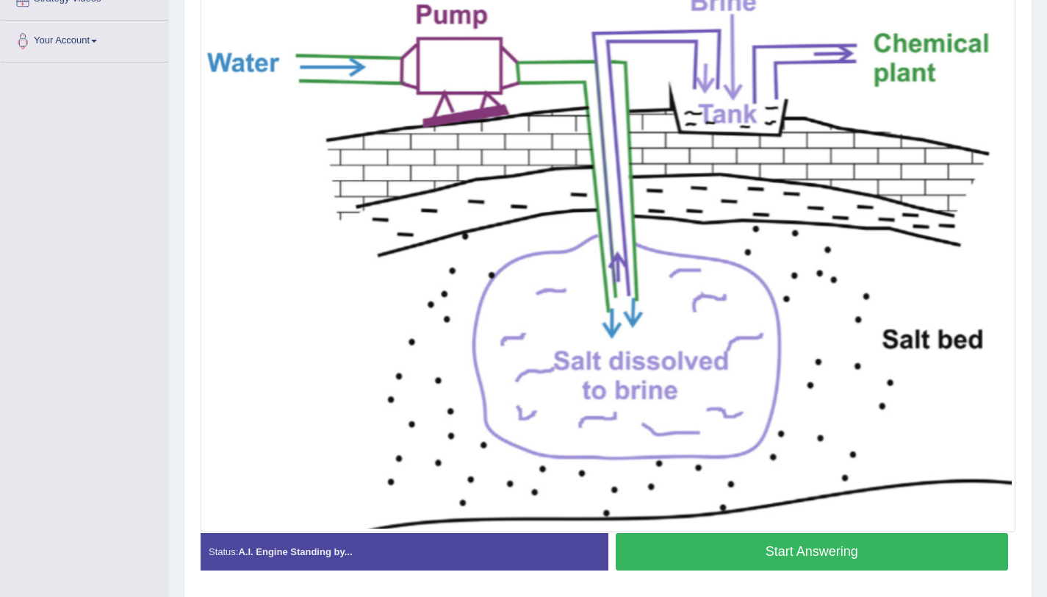
scroll to position [343, 0]
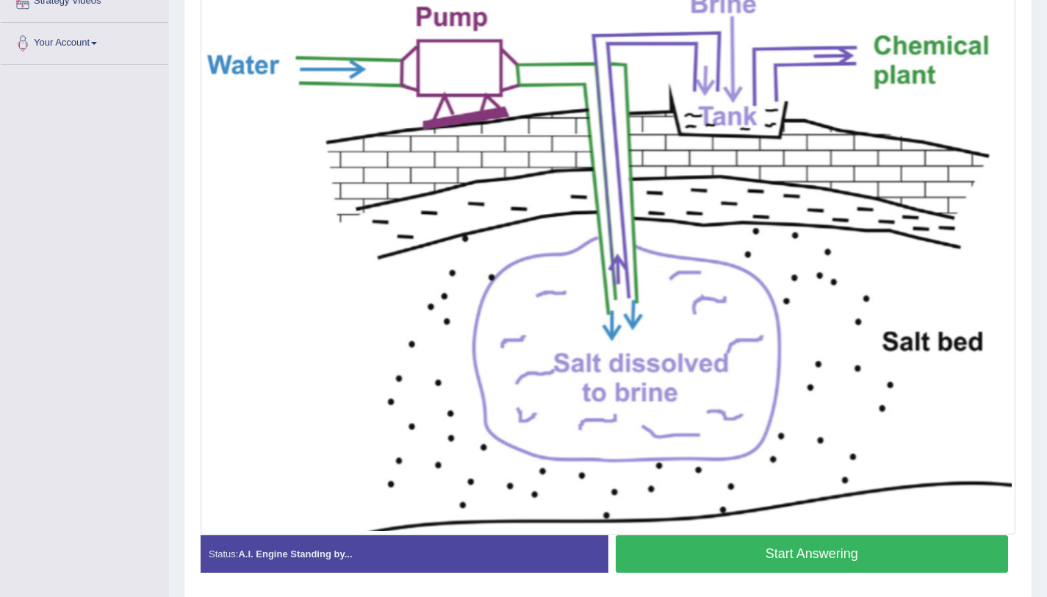
click at [700, 555] on button "Start Answering" at bounding box center [812, 553] width 393 height 37
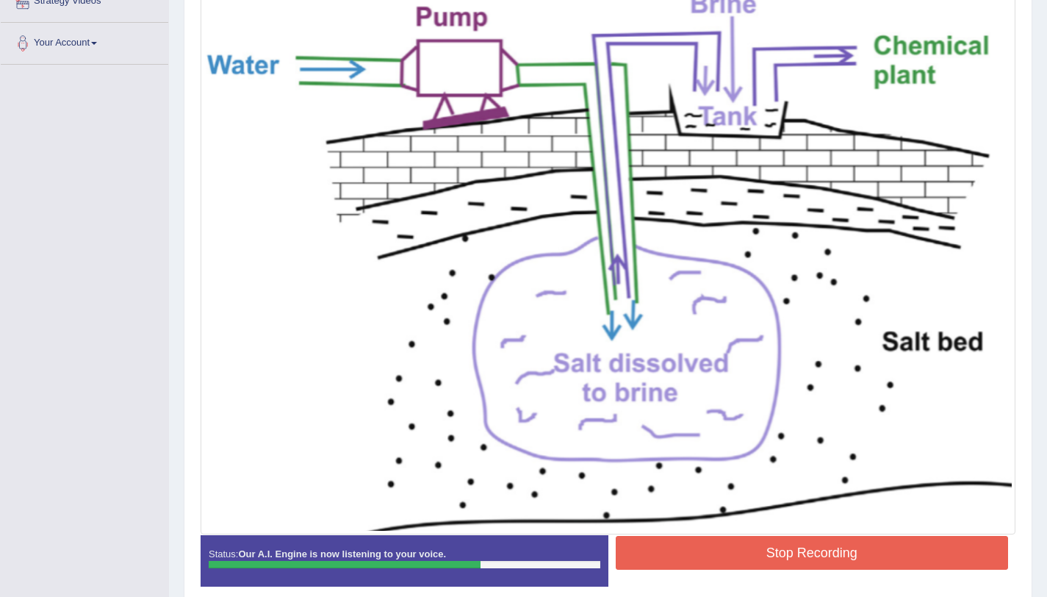
click at [674, 542] on button "Stop Recording" at bounding box center [812, 553] width 393 height 34
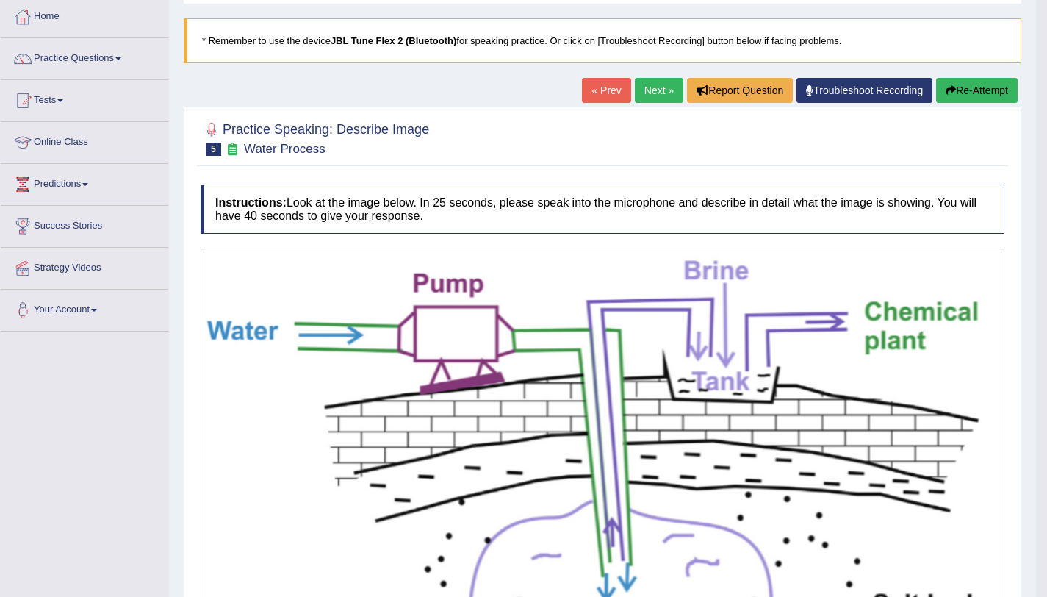
scroll to position [0, 0]
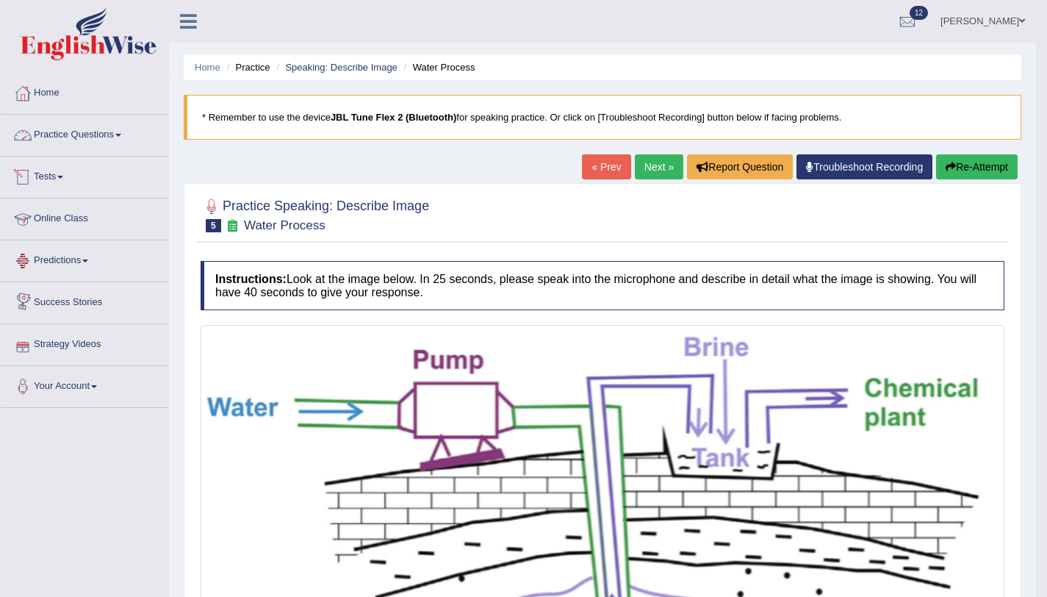
click at [106, 137] on link "Practice Questions" at bounding box center [85, 133] width 168 height 37
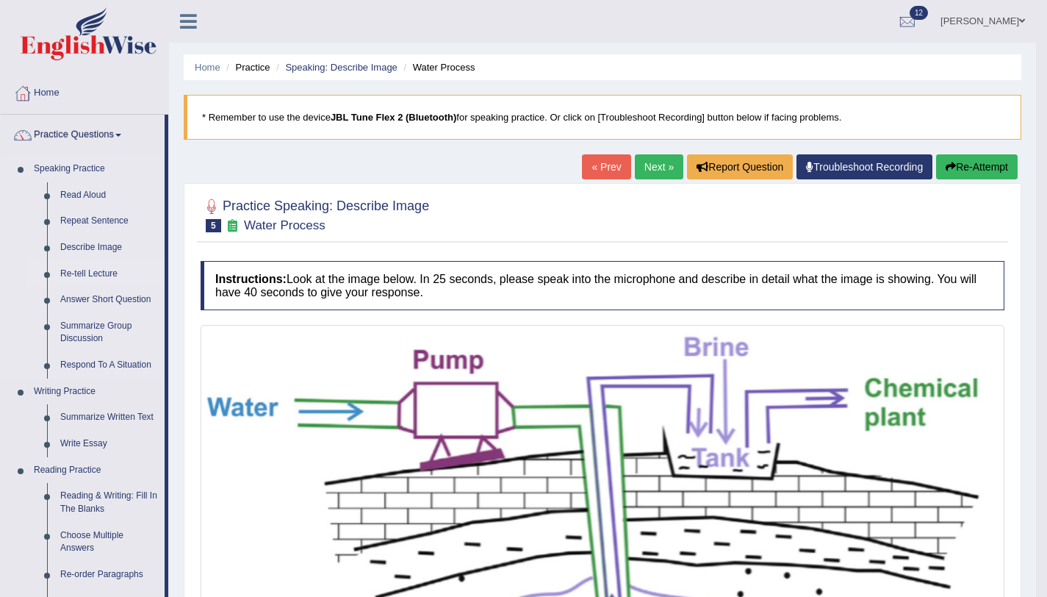
click at [96, 272] on link "Re-tell Lecture" at bounding box center [109, 274] width 111 height 26
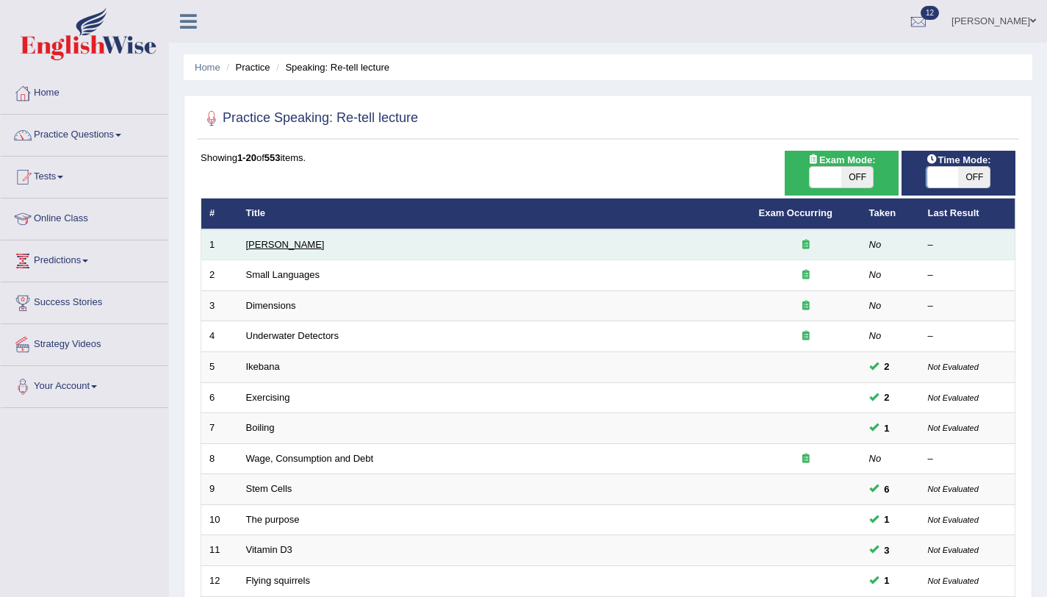
click at [278, 246] on link "[PERSON_NAME]" at bounding box center [285, 244] width 79 height 11
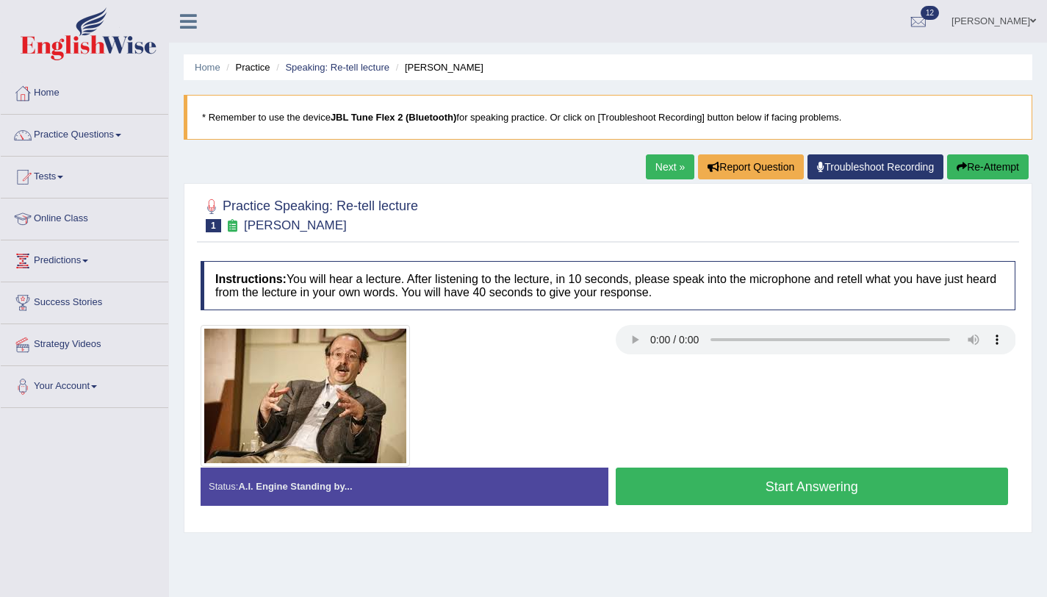
click at [654, 492] on button "Start Answering" at bounding box center [812, 485] width 393 height 37
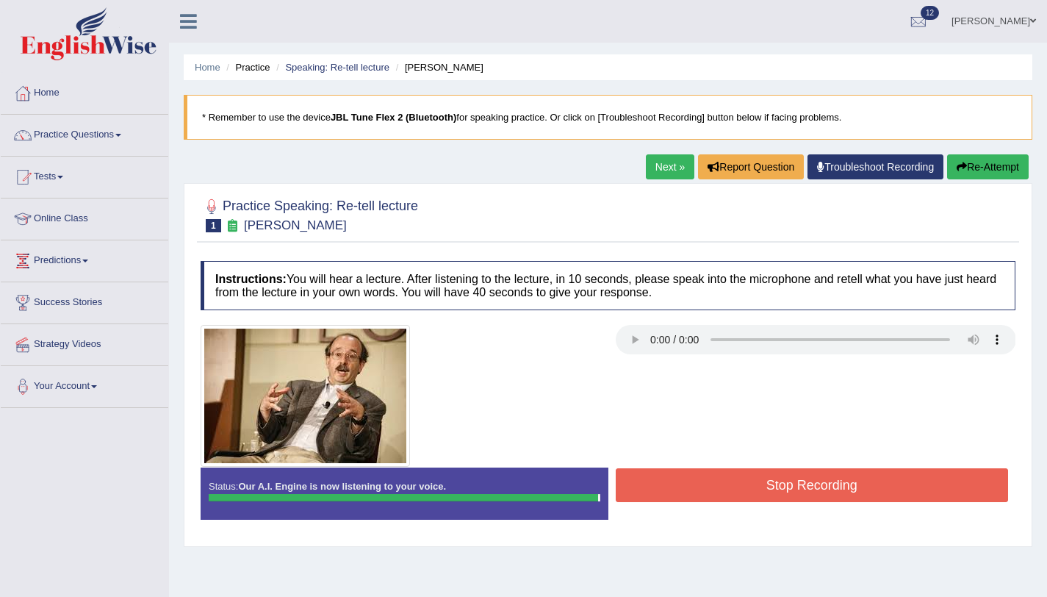
click at [656, 495] on button "Stop Recording" at bounding box center [812, 485] width 393 height 34
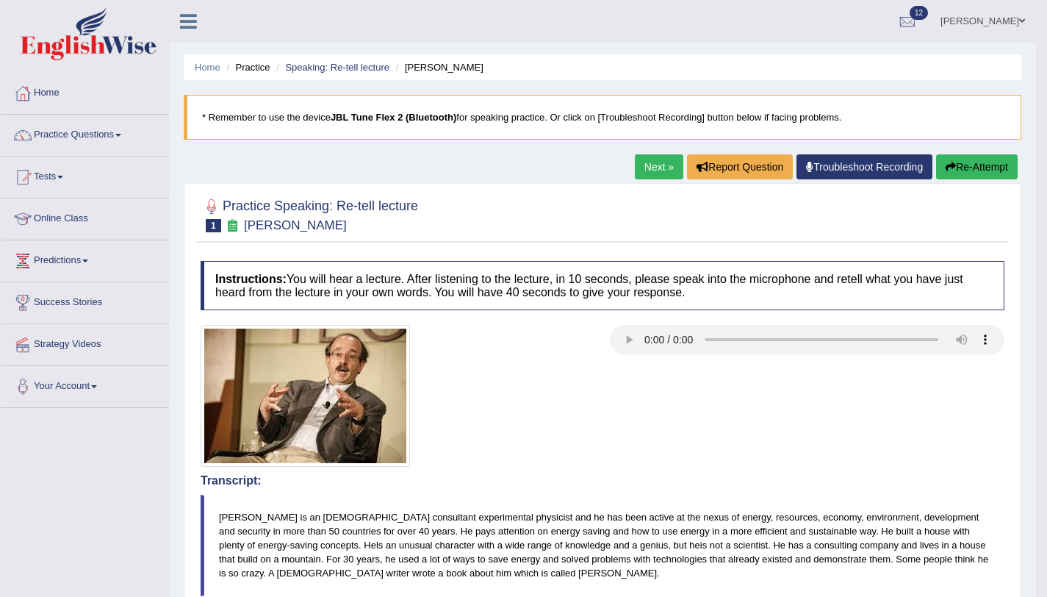
click at [639, 174] on link "Next »" at bounding box center [659, 166] width 49 height 25
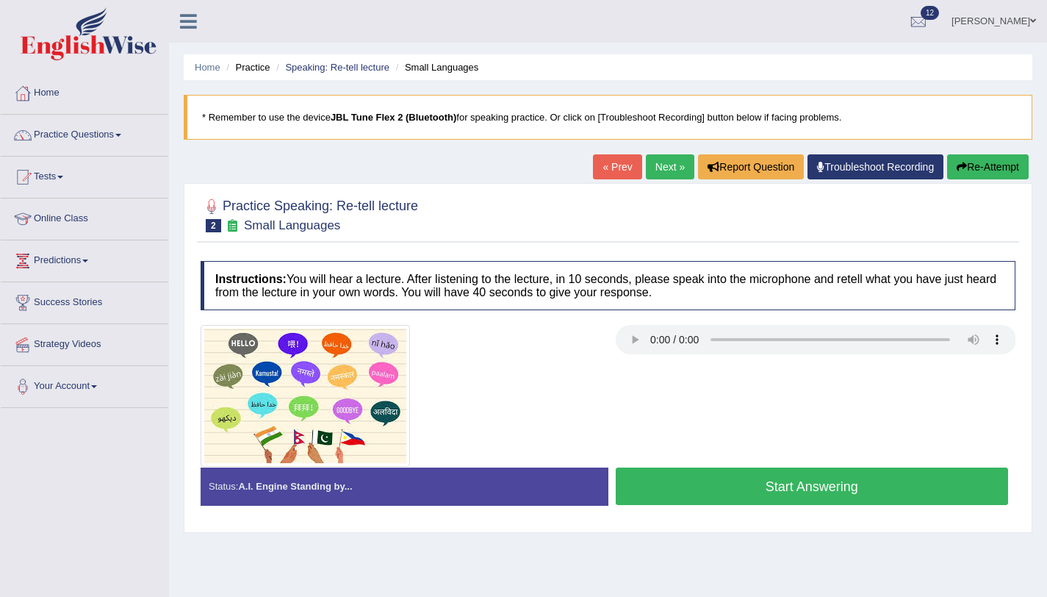
click at [850, 480] on button "Start Answering" at bounding box center [812, 485] width 393 height 37
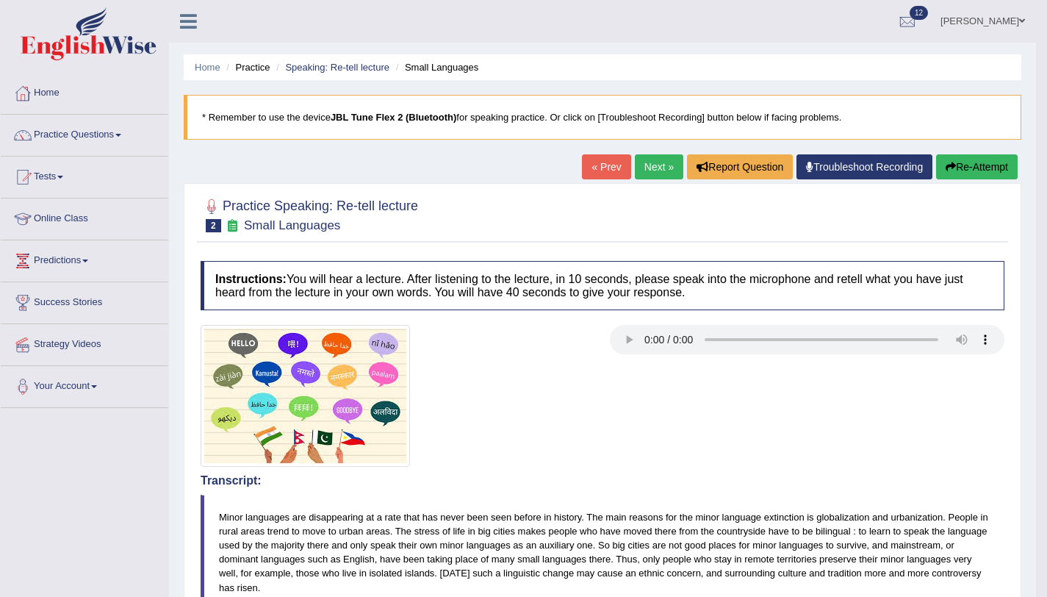
click at [1000, 171] on button "Re-Attempt" at bounding box center [977, 166] width 82 height 25
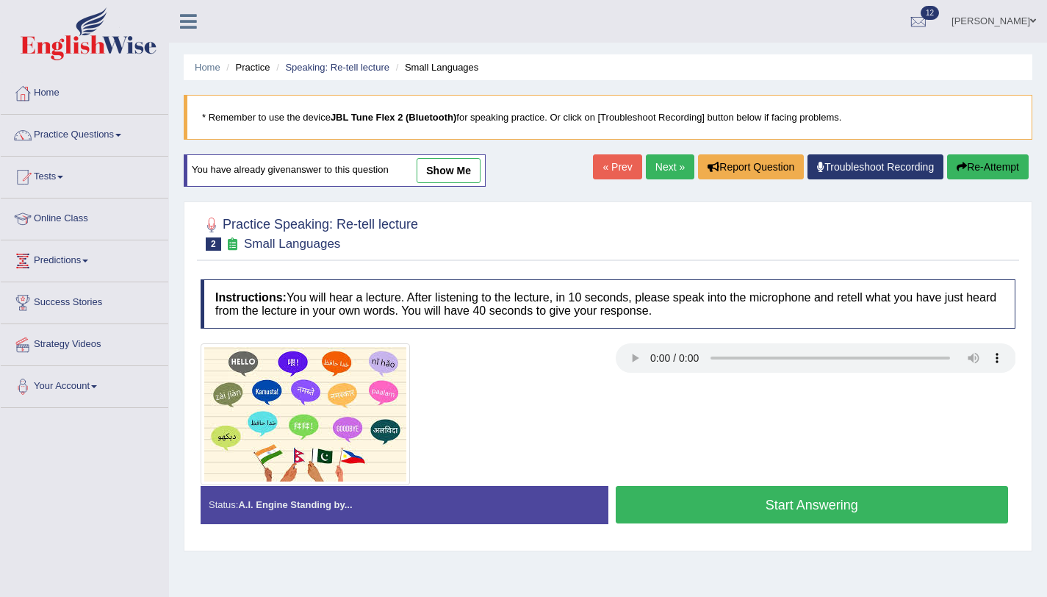
click at [639, 500] on button "Start Answering" at bounding box center [812, 504] width 393 height 37
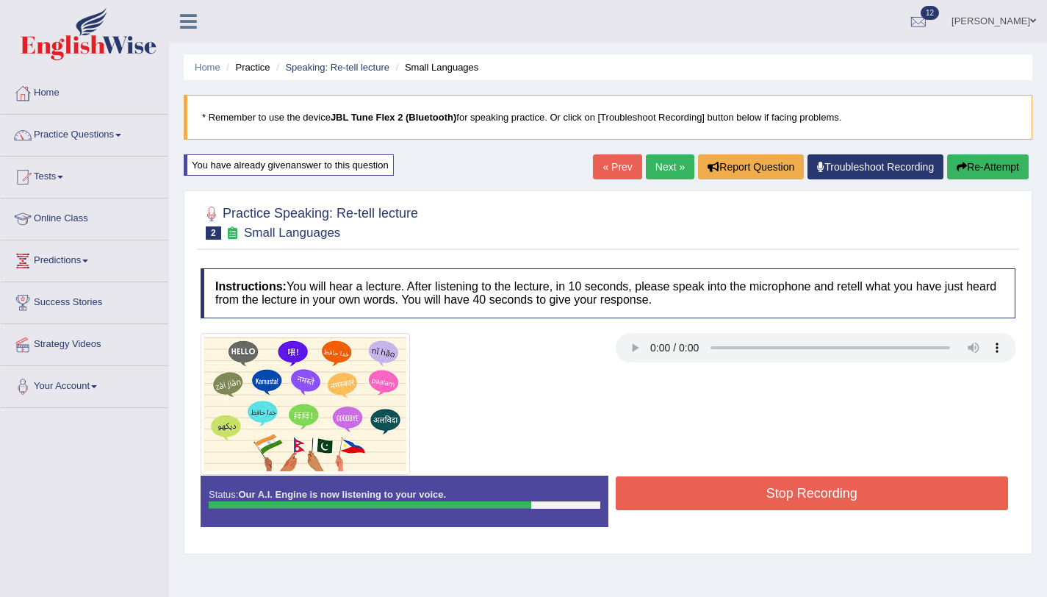
click at [639, 500] on button "Stop Recording" at bounding box center [812, 493] width 393 height 34
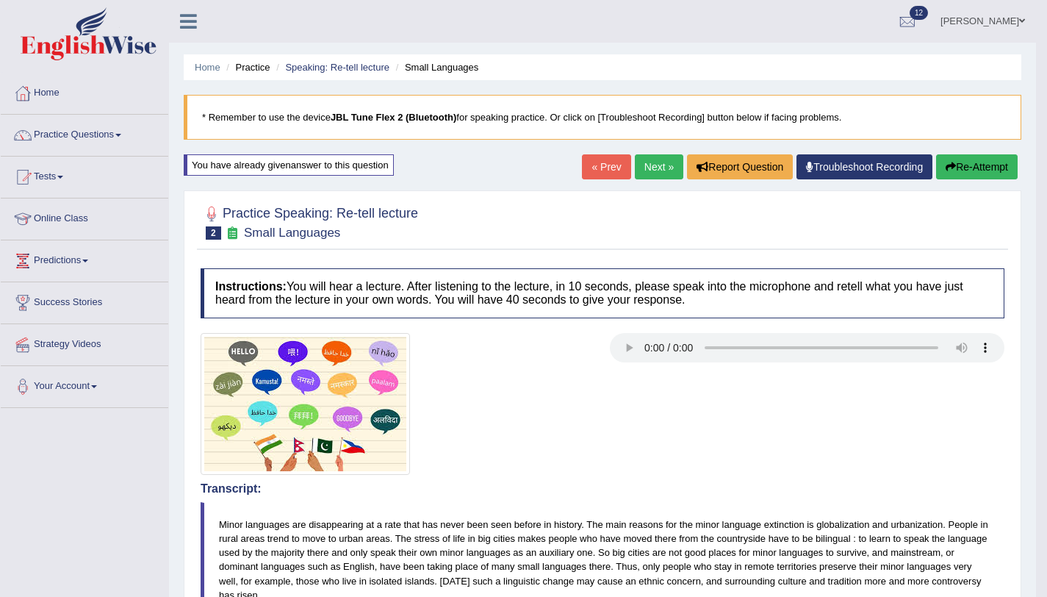
click at [635, 173] on link "Next »" at bounding box center [659, 166] width 49 height 25
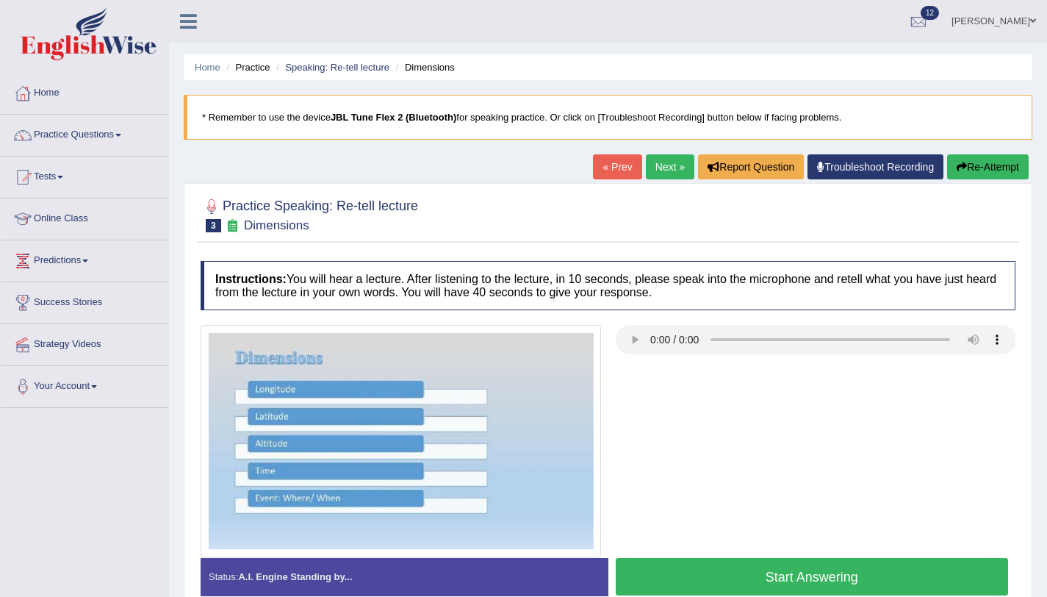
click at [917, 572] on button "Start Answering" at bounding box center [812, 576] width 393 height 37
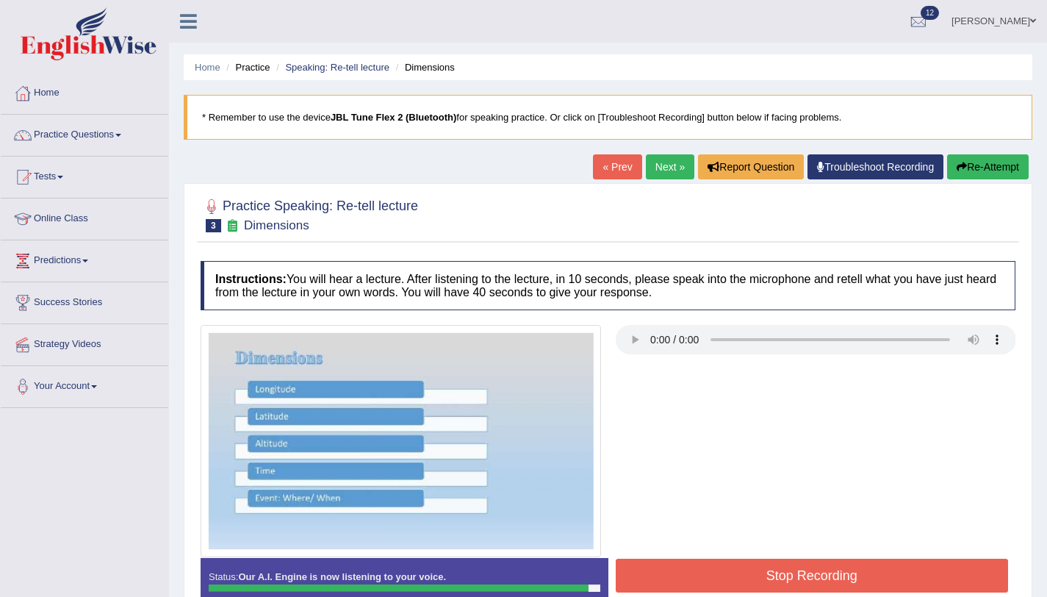
click at [917, 572] on button "Stop Recording" at bounding box center [812, 576] width 393 height 34
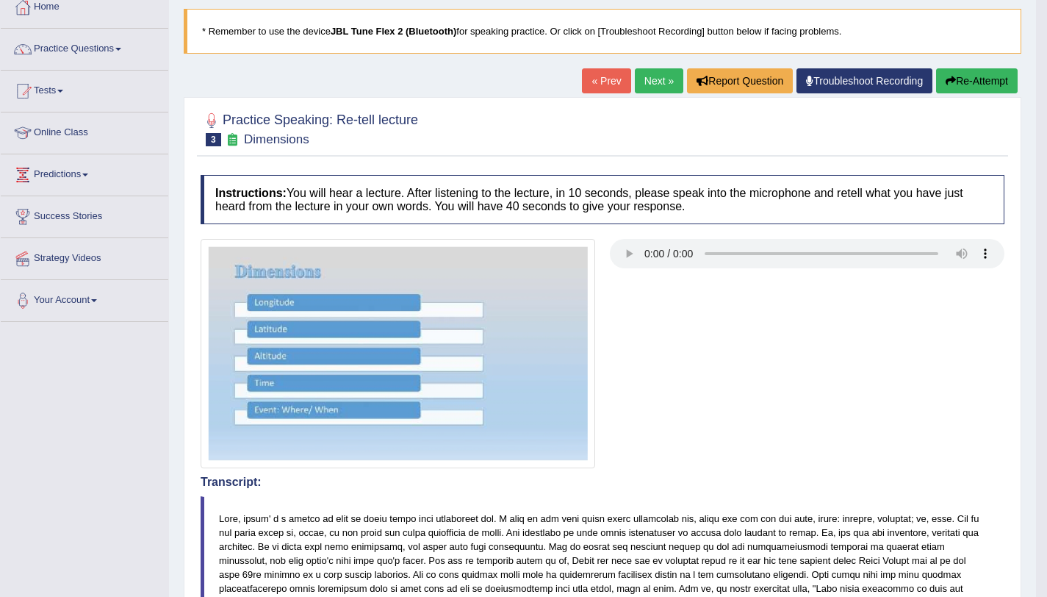
scroll to position [85, 0]
click at [936, 89] on button "Re-Attempt" at bounding box center [977, 81] width 82 height 25
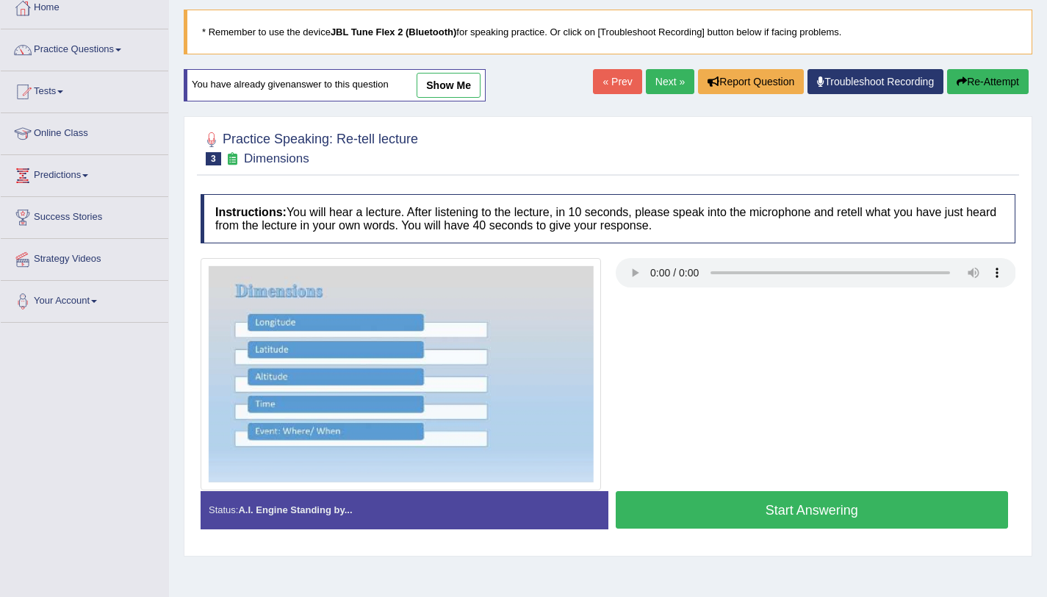
scroll to position [85, 0]
click at [734, 523] on button "Start Answering" at bounding box center [812, 509] width 393 height 37
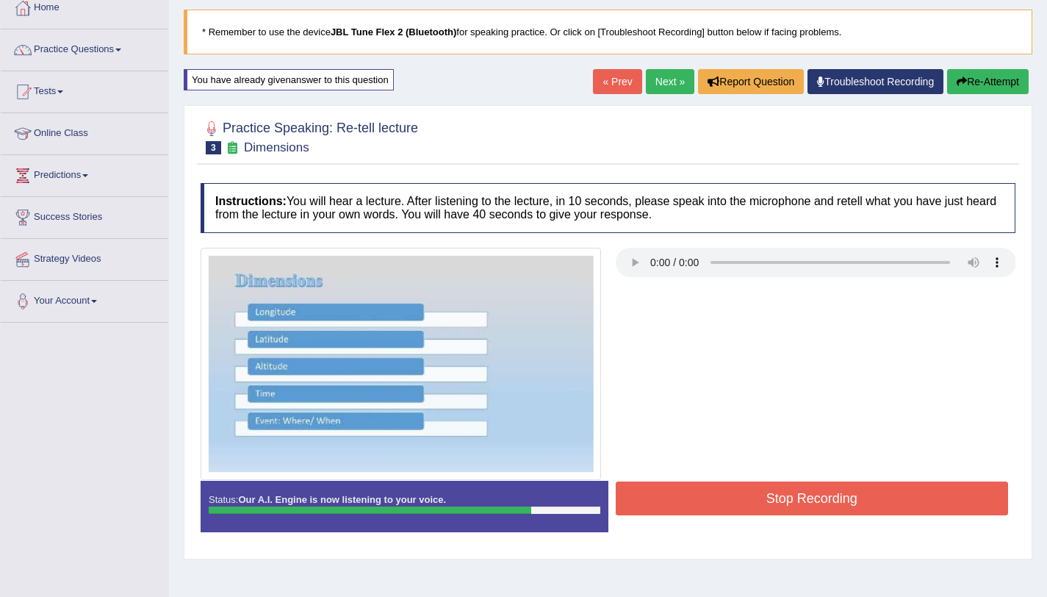
click at [734, 501] on button "Stop Recording" at bounding box center [812, 498] width 393 height 34
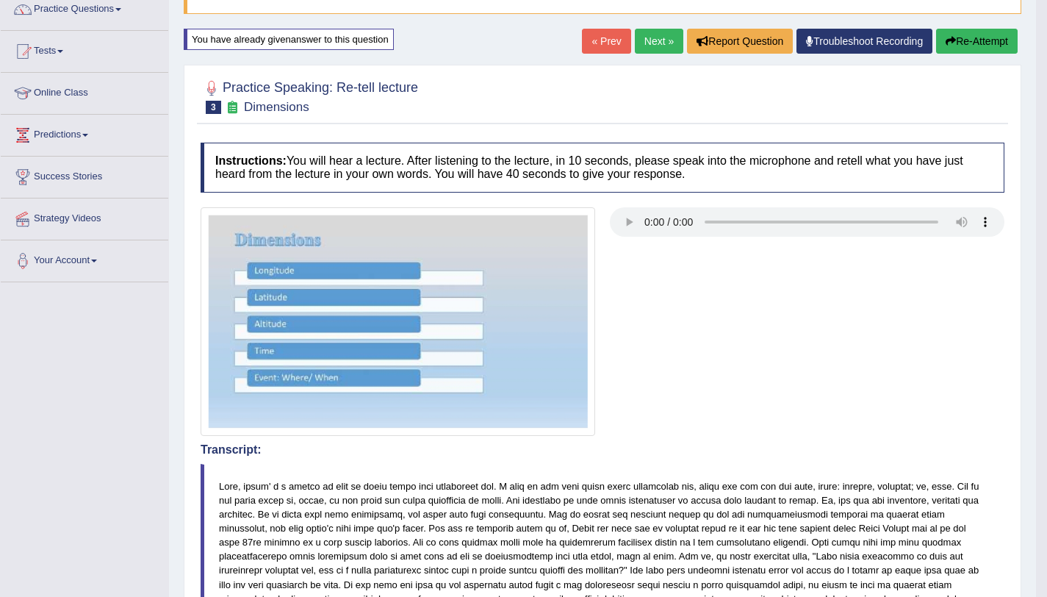
scroll to position [0, 0]
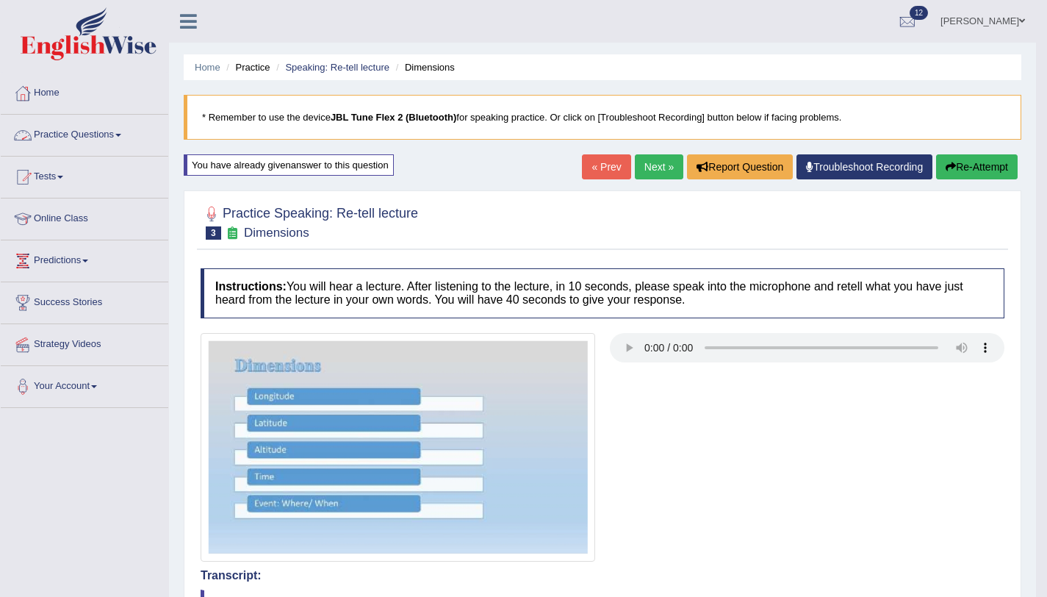
click at [97, 139] on link "Practice Questions" at bounding box center [85, 133] width 168 height 37
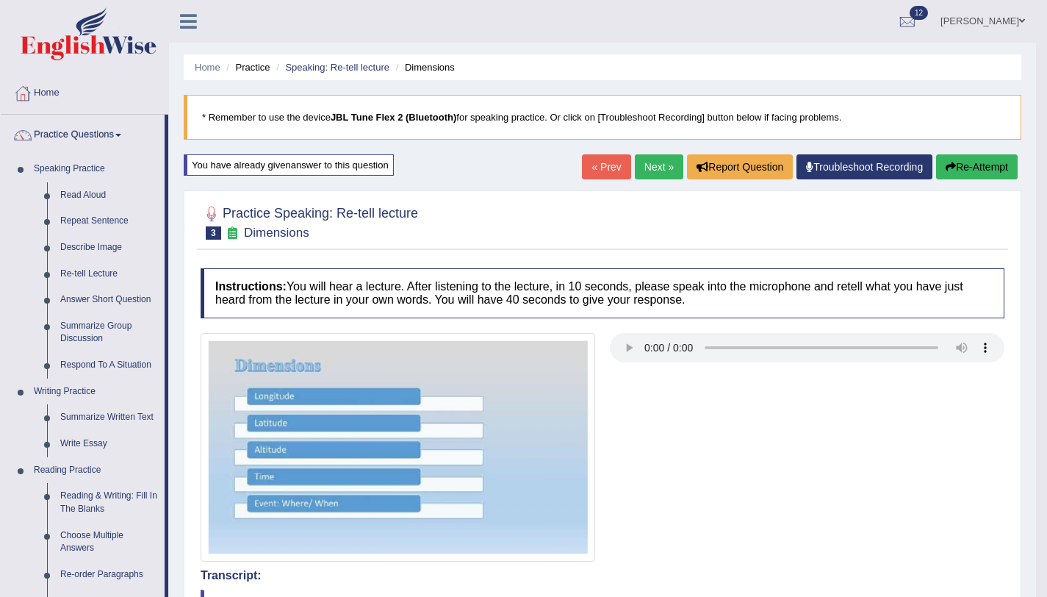
click at [964, 179] on div "« Prev Next » Report Question Troubleshoot Recording Re-Attempt" at bounding box center [802, 168] width 440 height 29
click at [964, 174] on button "Re-Attempt" at bounding box center [977, 166] width 82 height 25
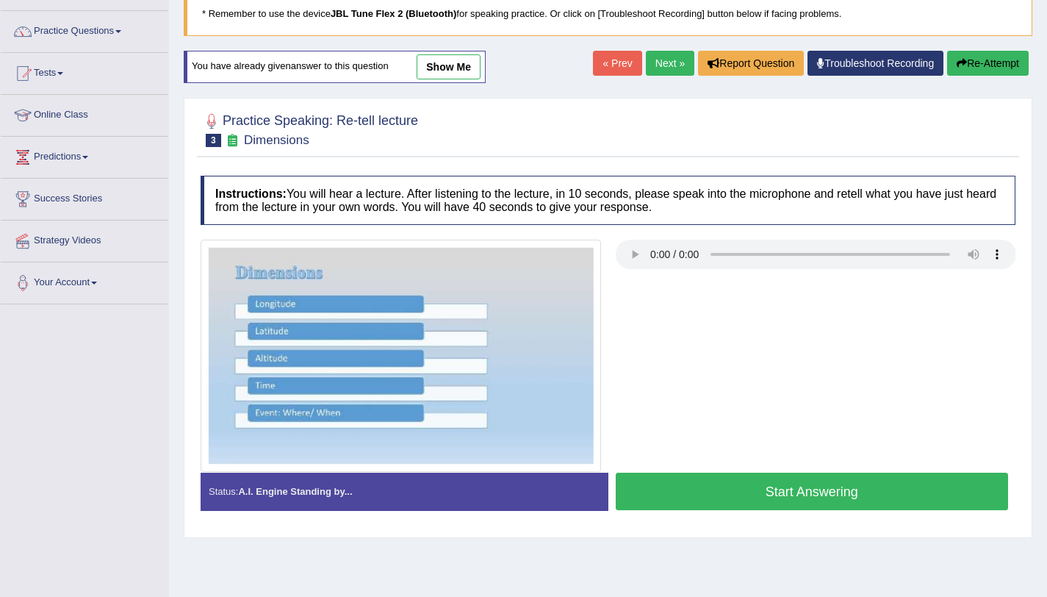
scroll to position [175, 0]
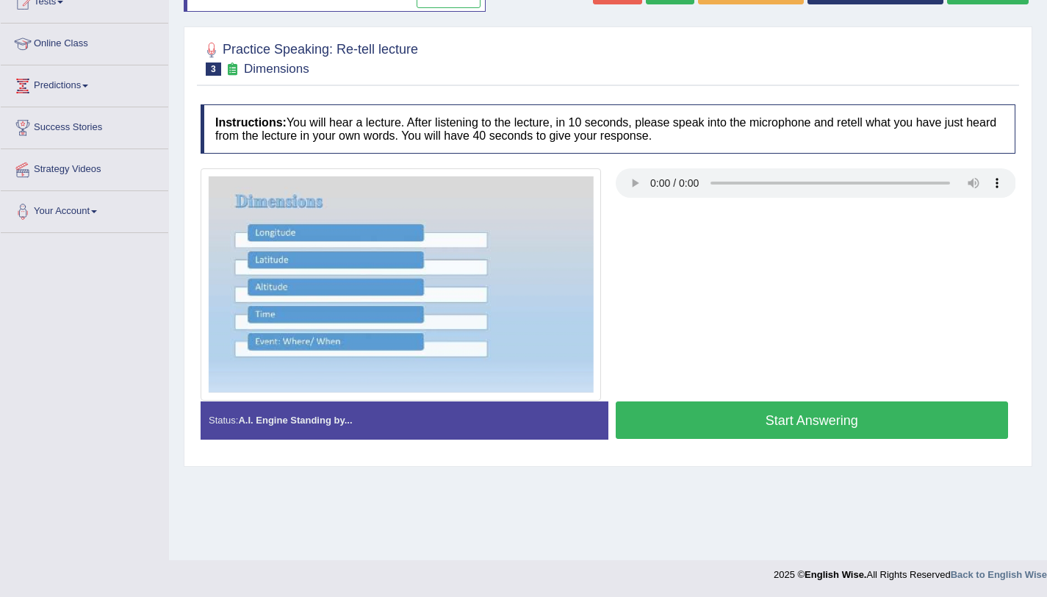
click at [800, 432] on button "Start Answering" at bounding box center [812, 419] width 393 height 37
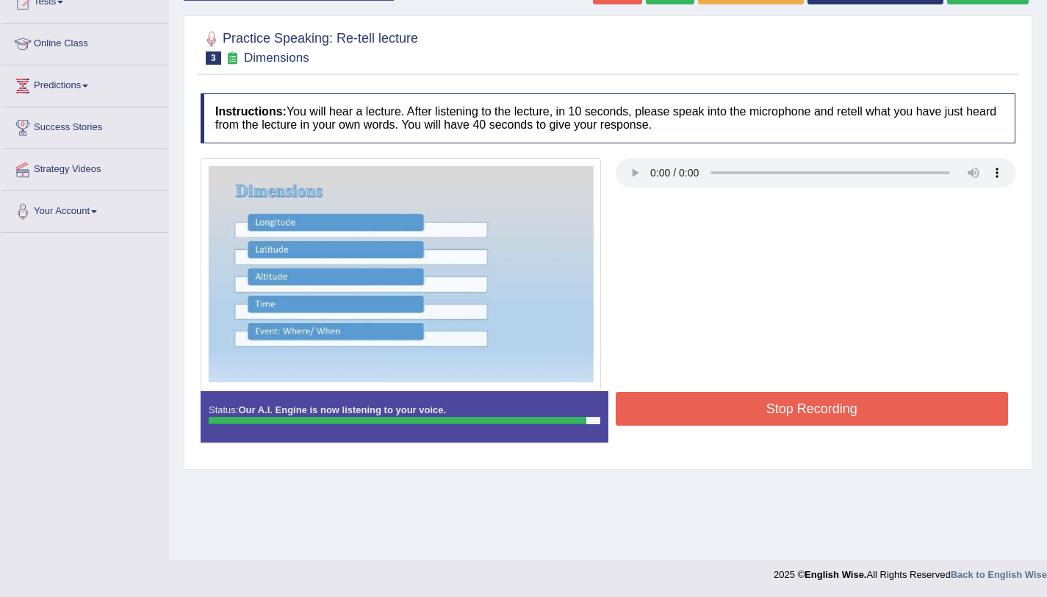
click at [896, 417] on button "Stop Recording" at bounding box center [812, 409] width 393 height 34
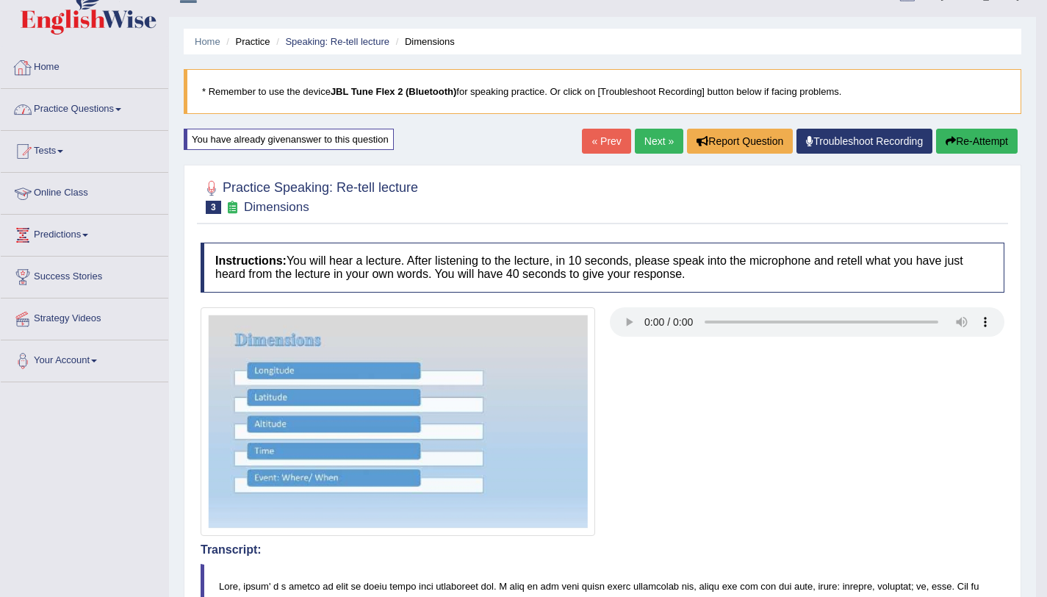
scroll to position [0, 0]
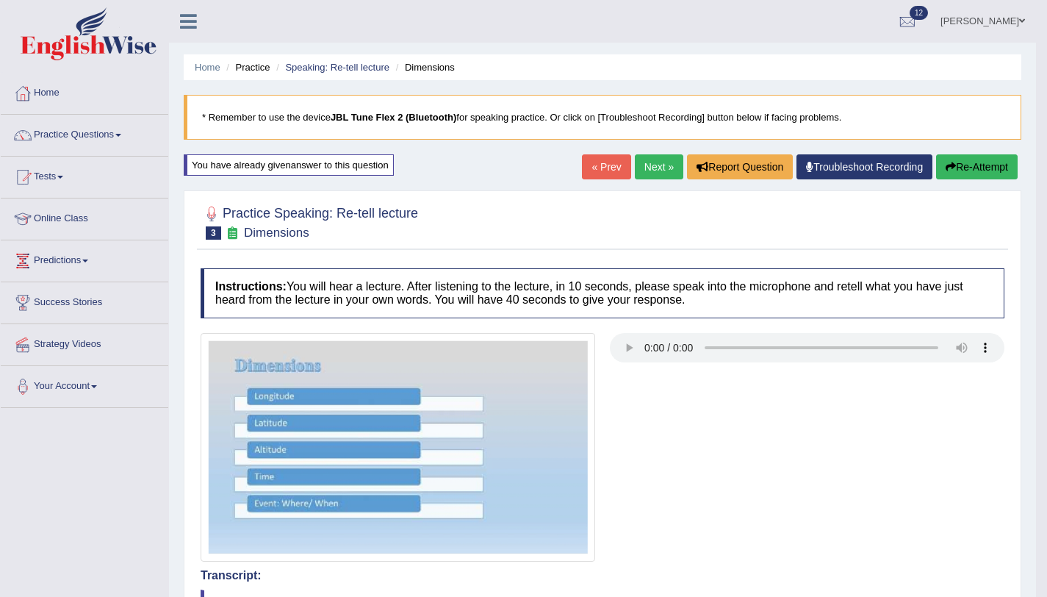
click at [961, 164] on button "Re-Attempt" at bounding box center [977, 166] width 82 height 25
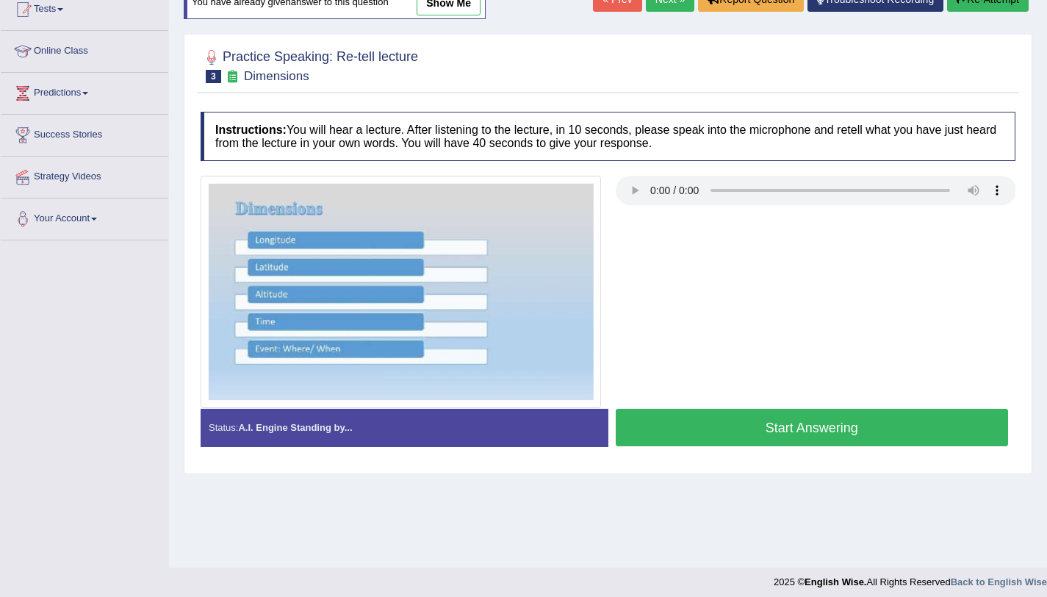
scroll to position [175, 0]
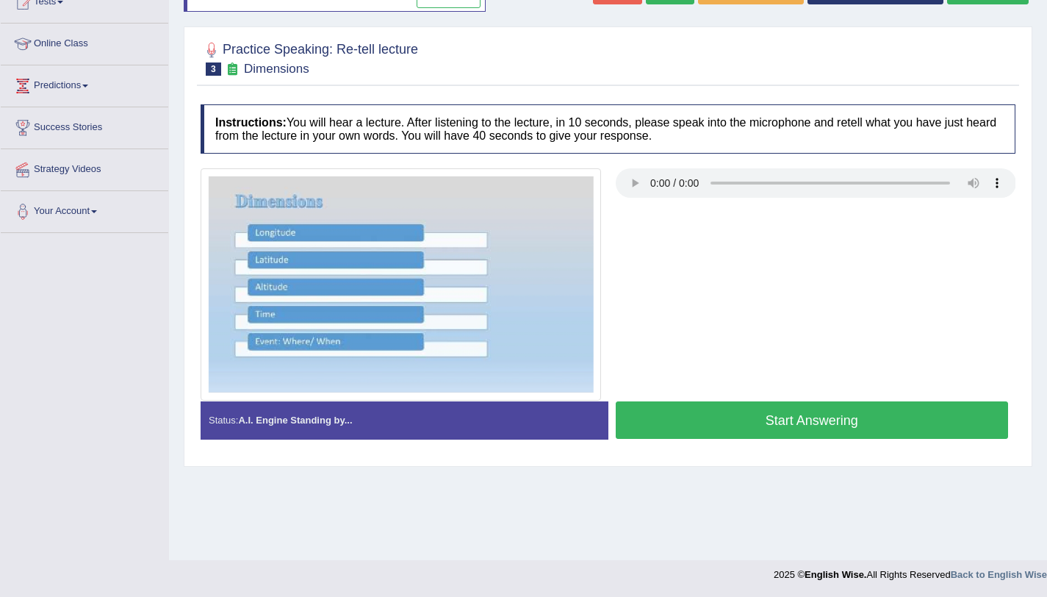
click at [681, 407] on button "Start Answering" at bounding box center [812, 419] width 393 height 37
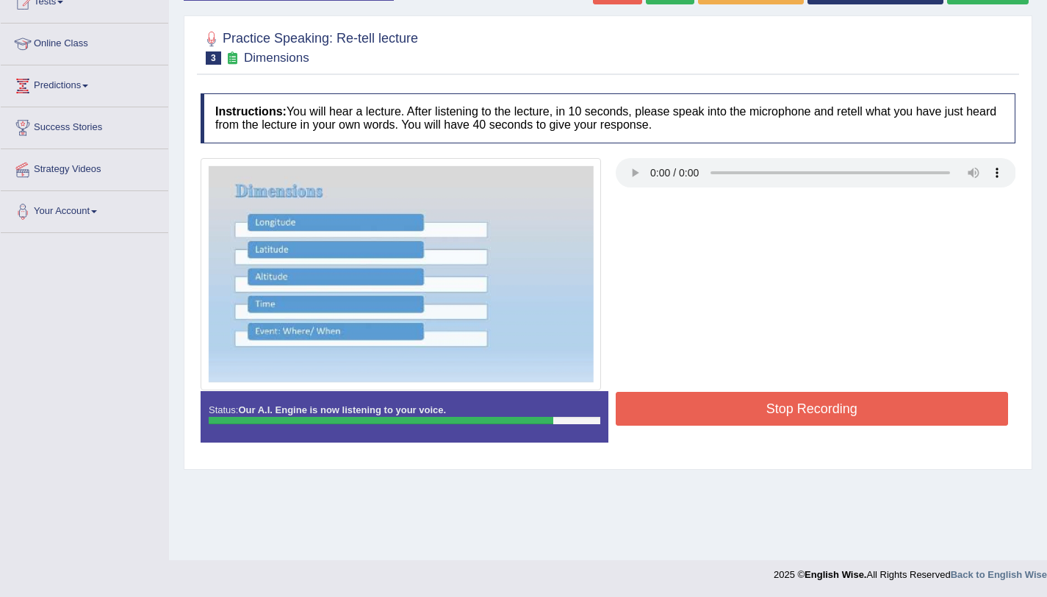
click at [781, 406] on button "Stop Recording" at bounding box center [812, 409] width 393 height 34
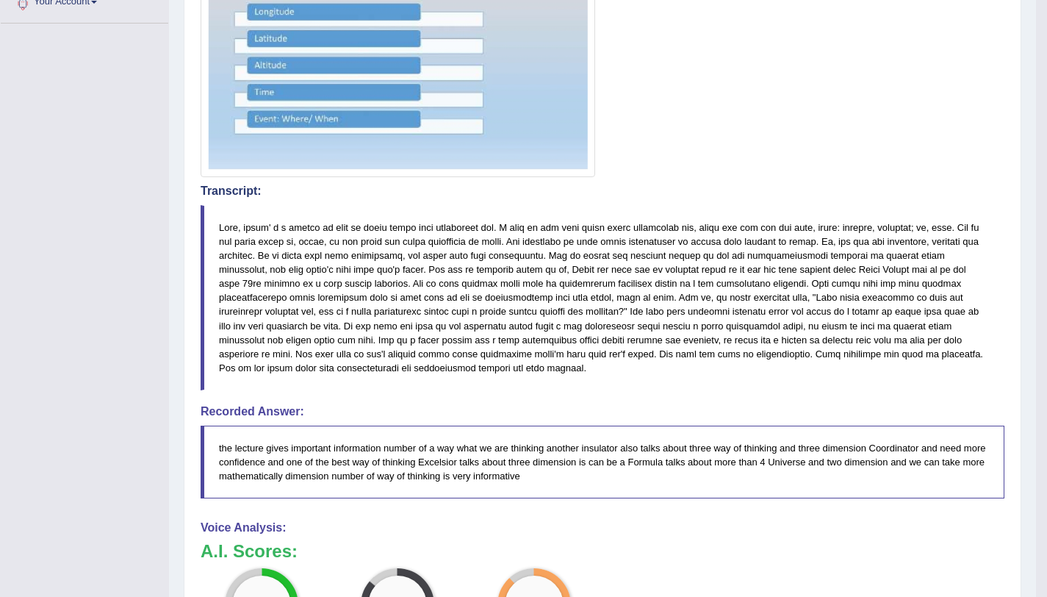
scroll to position [31, 0]
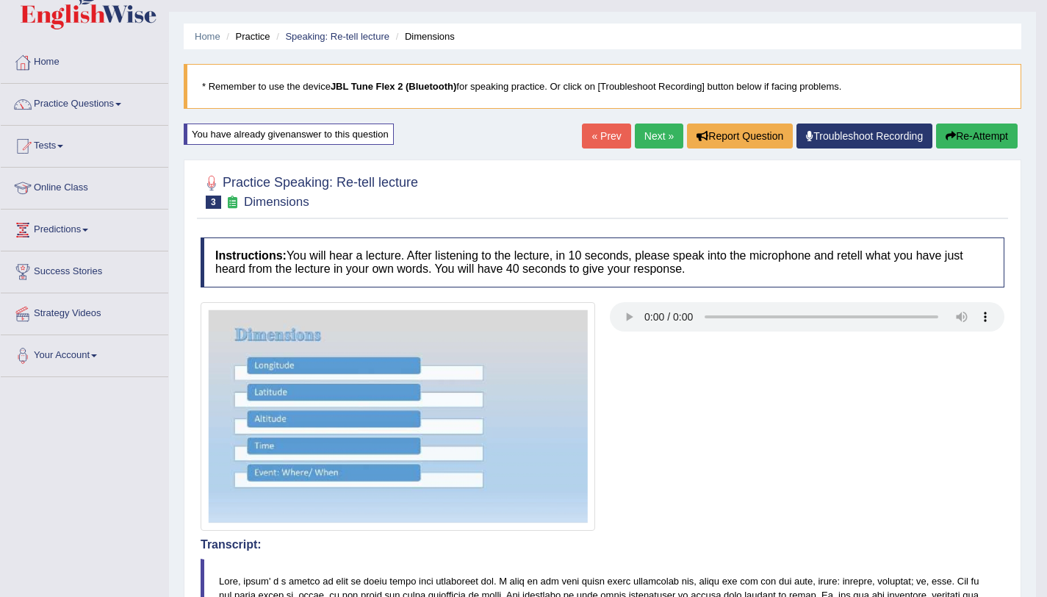
click at [121, 103] on span at bounding box center [118, 104] width 6 height 3
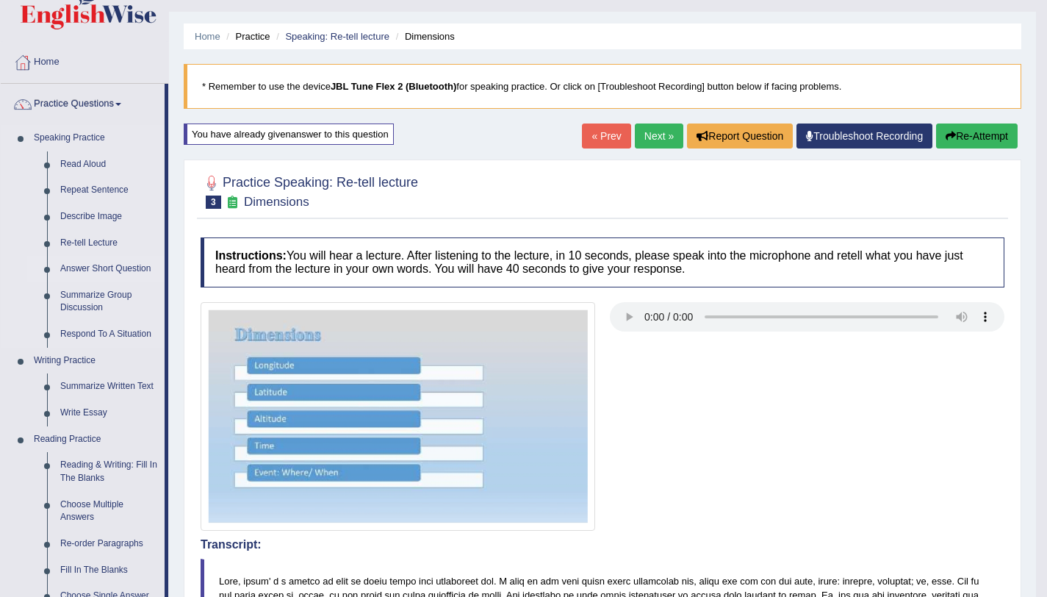
click at [114, 265] on link "Answer Short Question" at bounding box center [109, 269] width 111 height 26
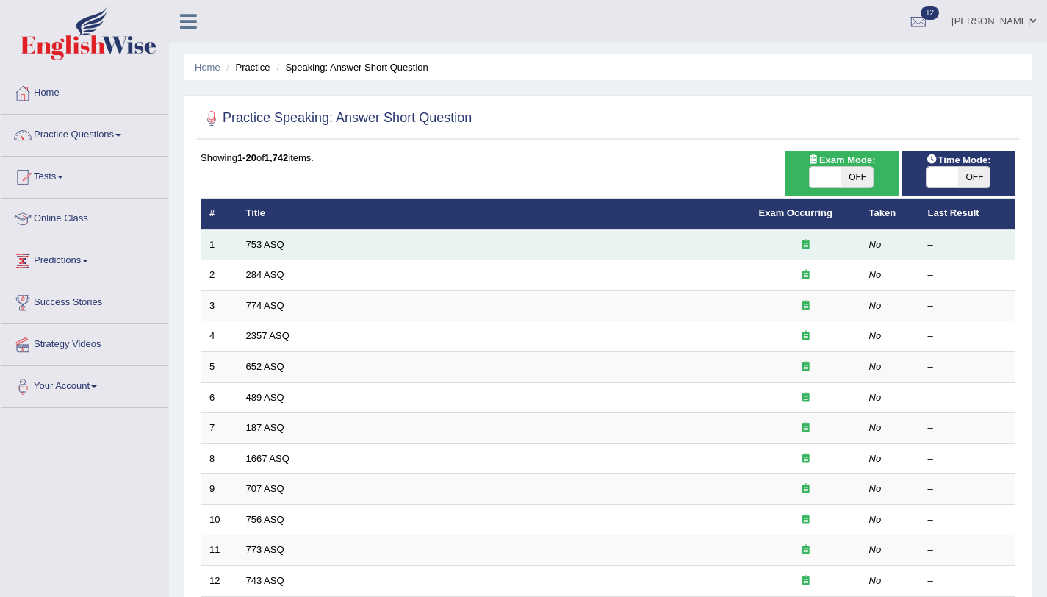
click at [277, 248] on link "753 ASQ" at bounding box center [265, 244] width 38 height 11
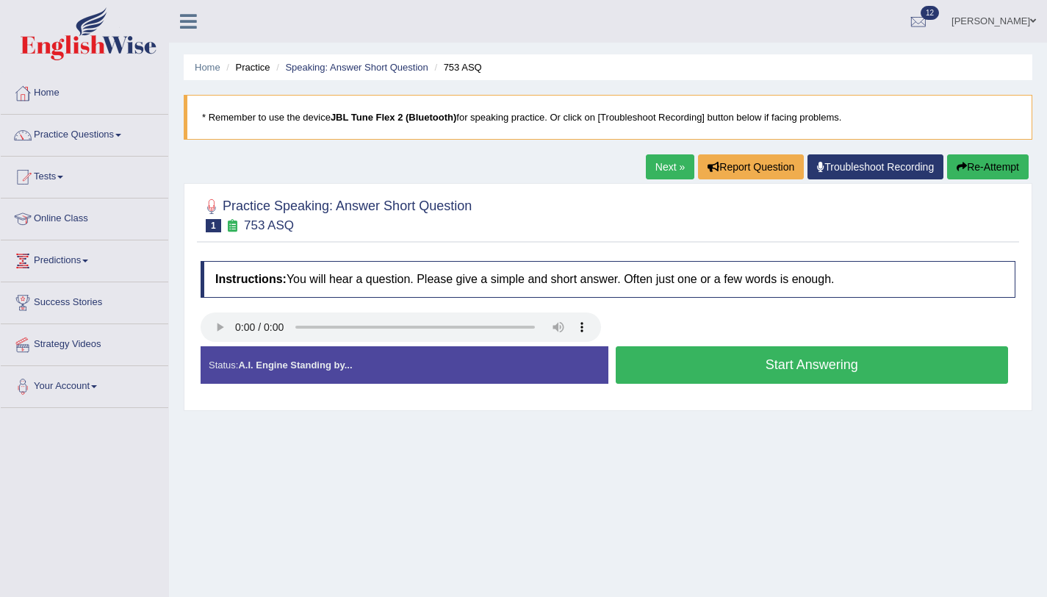
click at [747, 362] on button "Start Answering" at bounding box center [812, 364] width 393 height 37
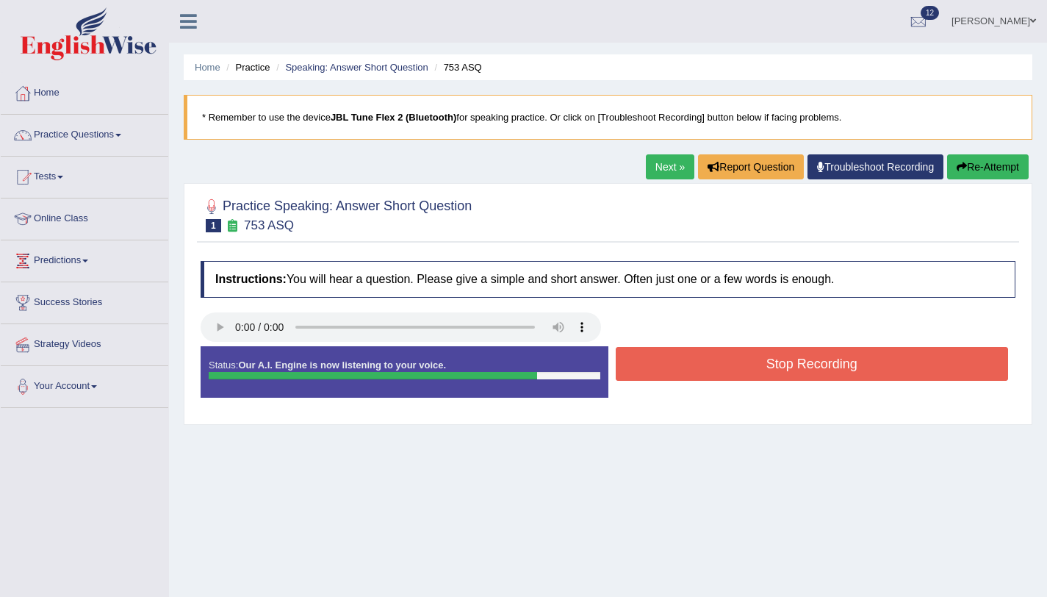
click at [747, 362] on button "Stop Recording" at bounding box center [812, 364] width 393 height 34
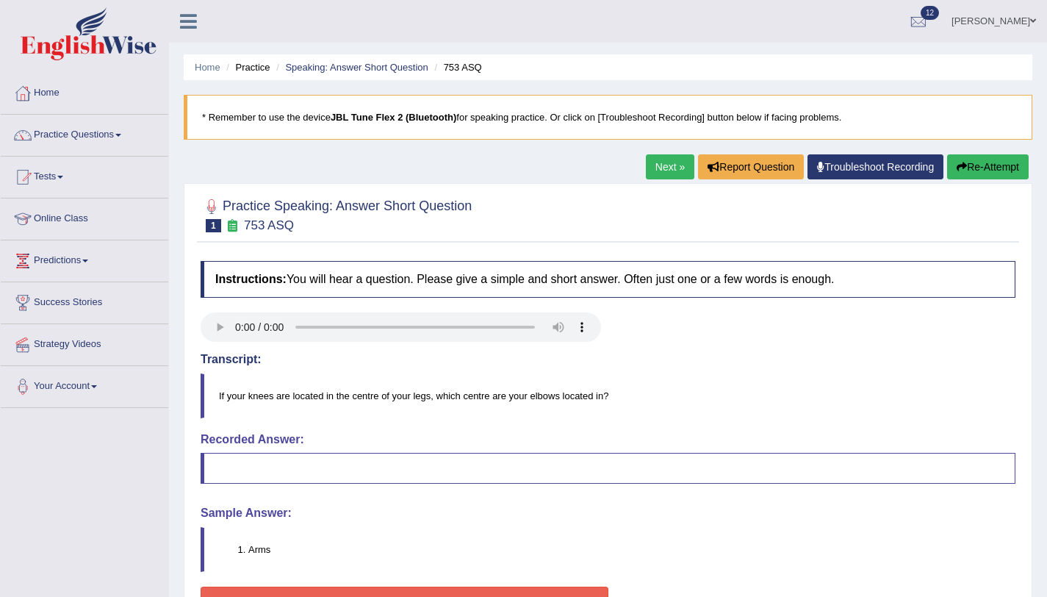
click at [983, 174] on button "Re-Attempt" at bounding box center [988, 166] width 82 height 25
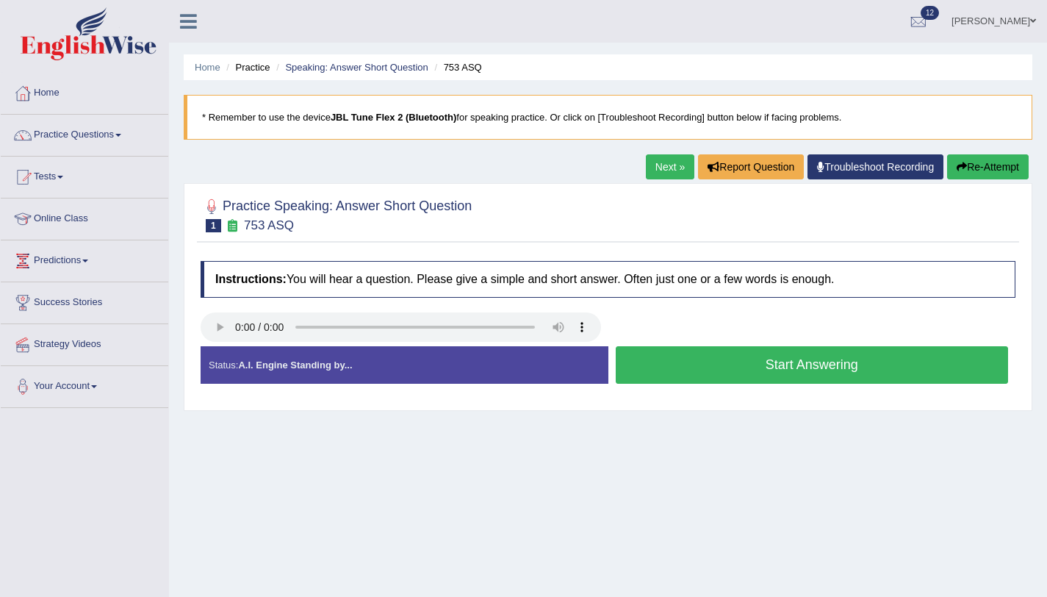
click at [854, 367] on button "Start Answering" at bounding box center [812, 364] width 393 height 37
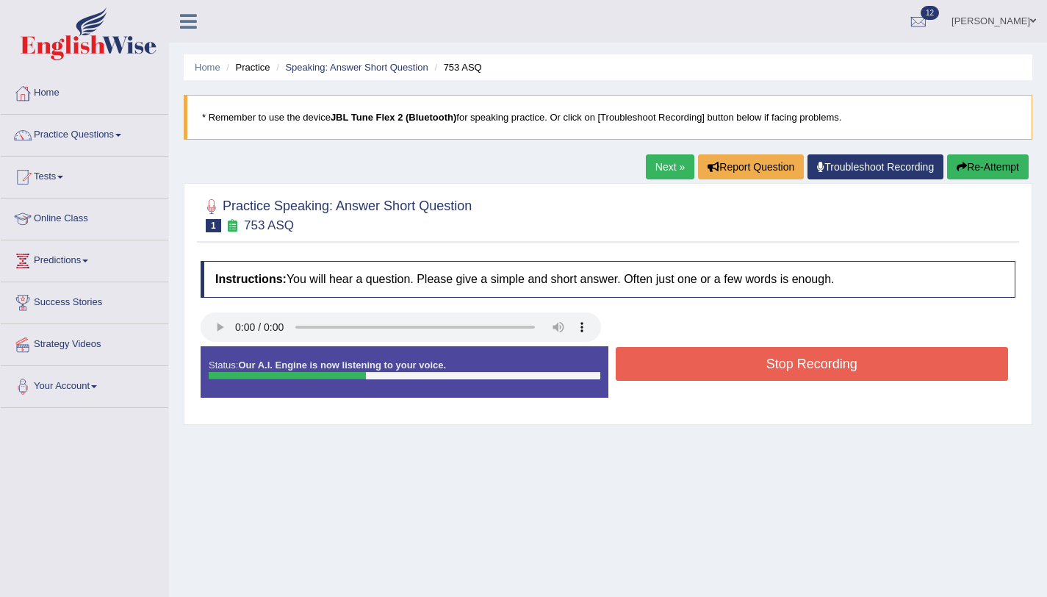
click at [853, 367] on button "Stop Recording" at bounding box center [812, 364] width 393 height 34
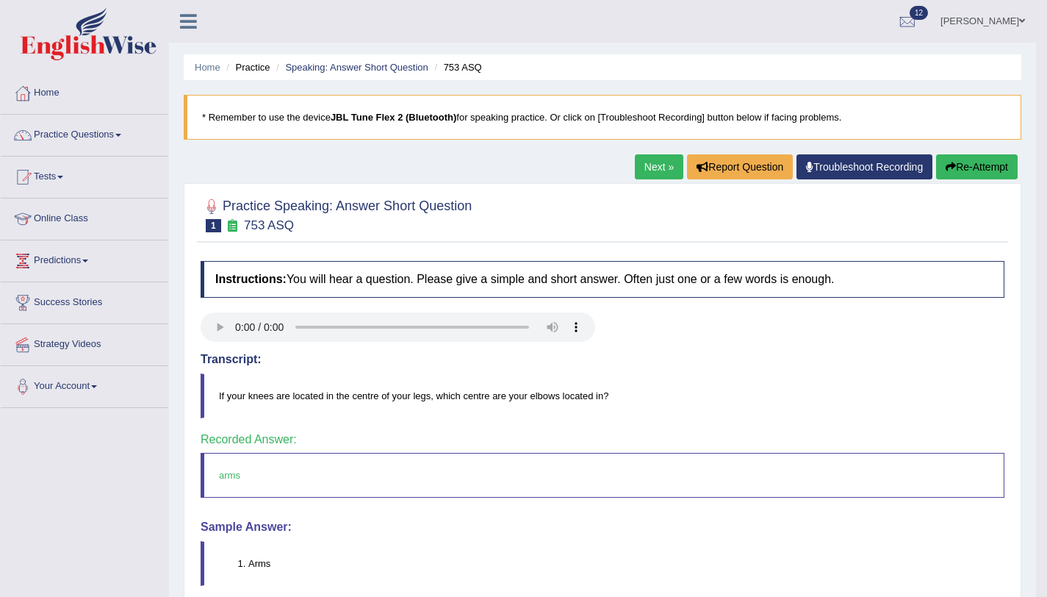
click at [637, 173] on link "Next »" at bounding box center [659, 166] width 49 height 25
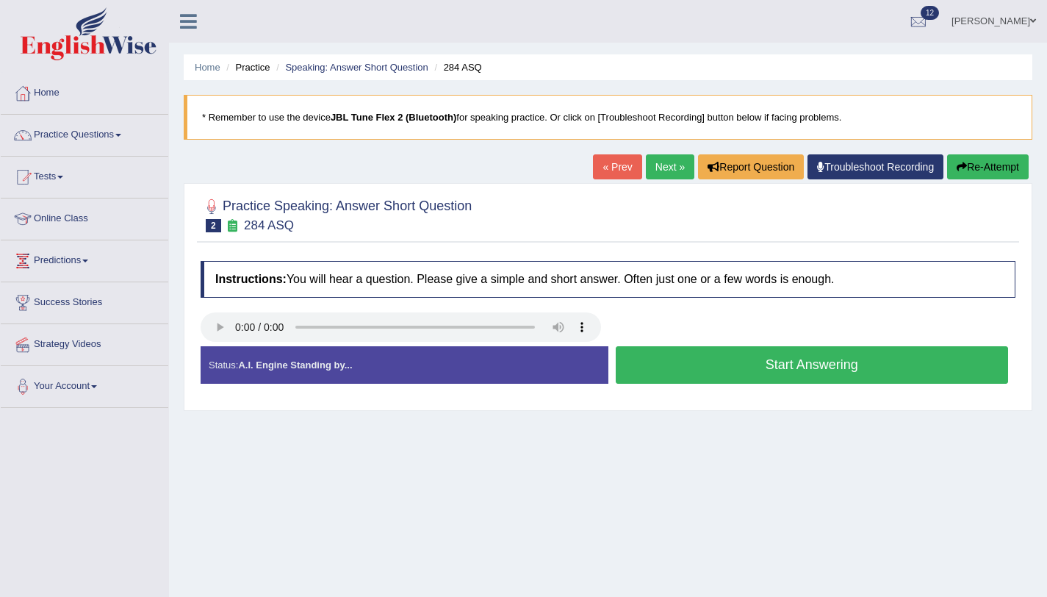
click at [728, 368] on button "Start Answering" at bounding box center [812, 364] width 393 height 37
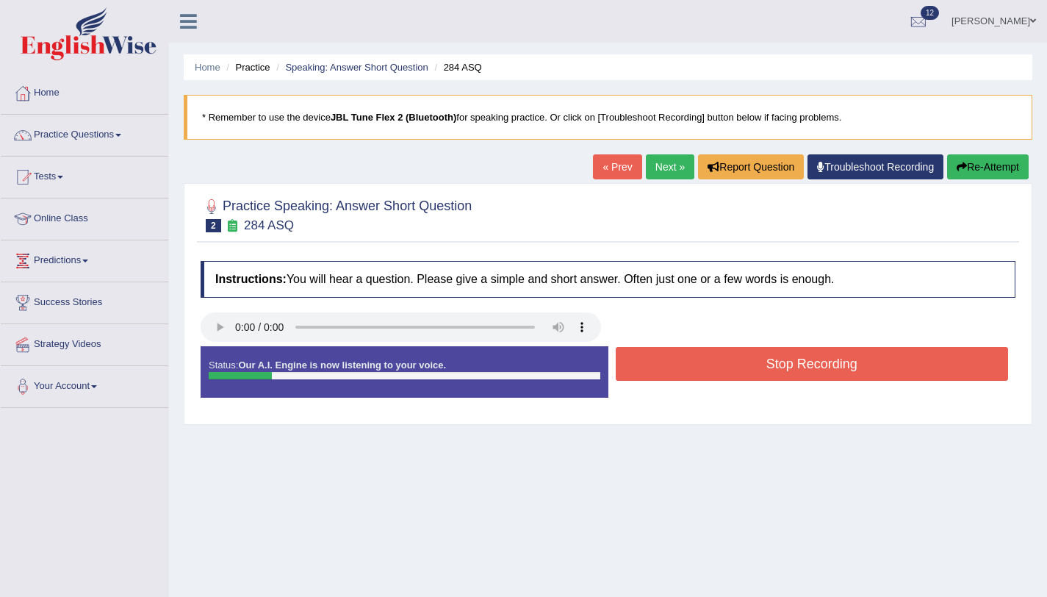
click at [728, 368] on button "Stop Recording" at bounding box center [812, 364] width 393 height 34
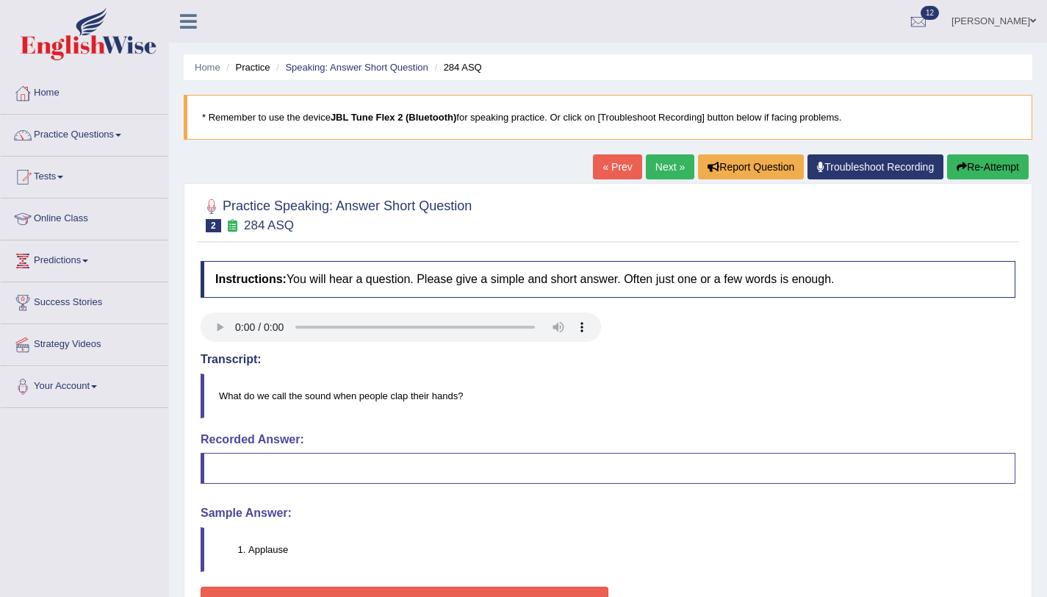
click at [964, 173] on button "Re-Attempt" at bounding box center [988, 166] width 82 height 25
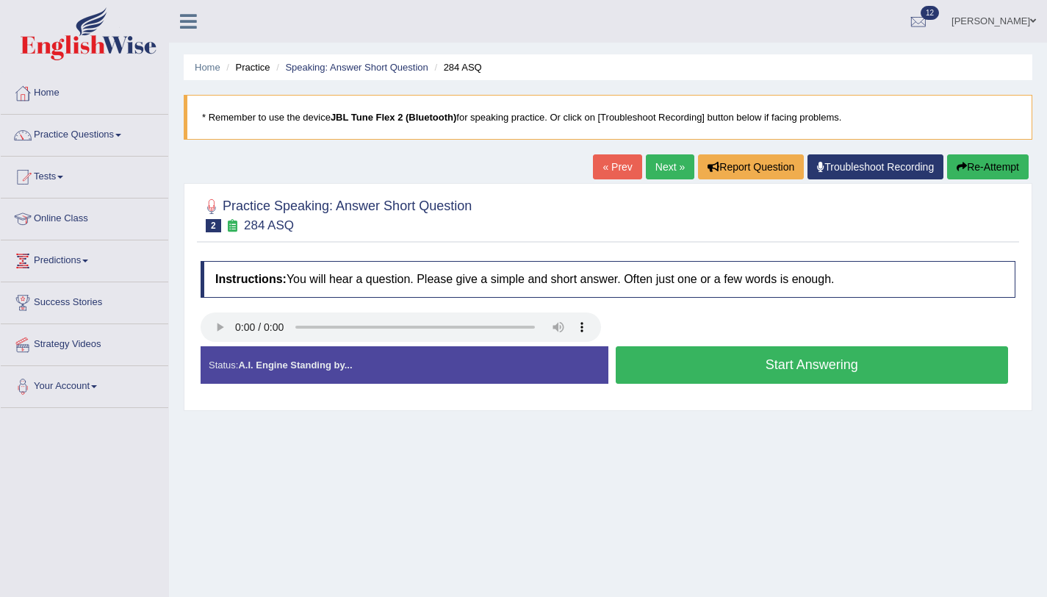
click at [749, 370] on button "Start Answering" at bounding box center [812, 364] width 393 height 37
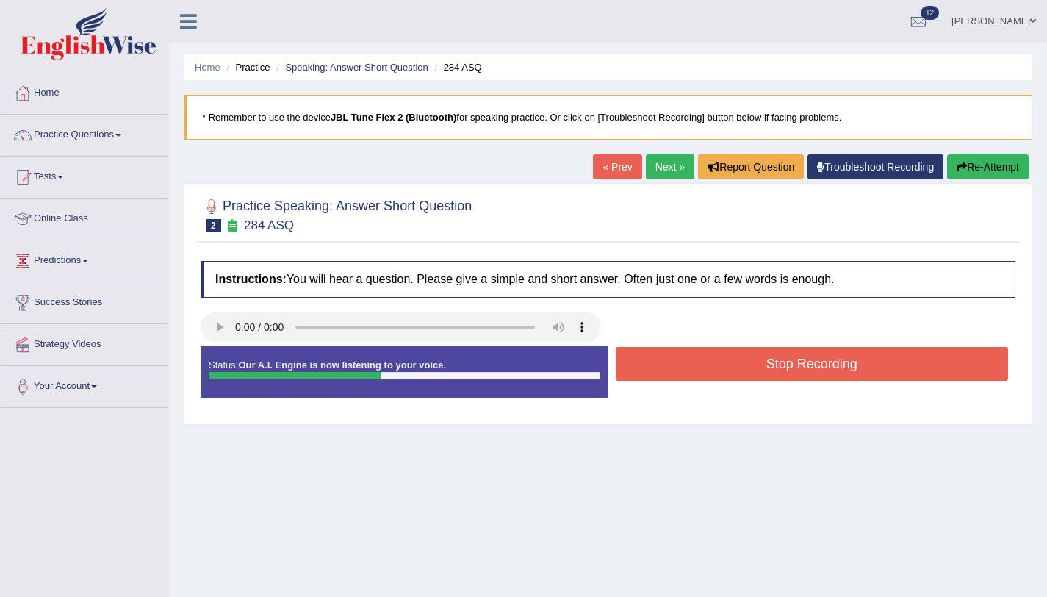
click at [749, 370] on button "Stop Recording" at bounding box center [812, 364] width 393 height 34
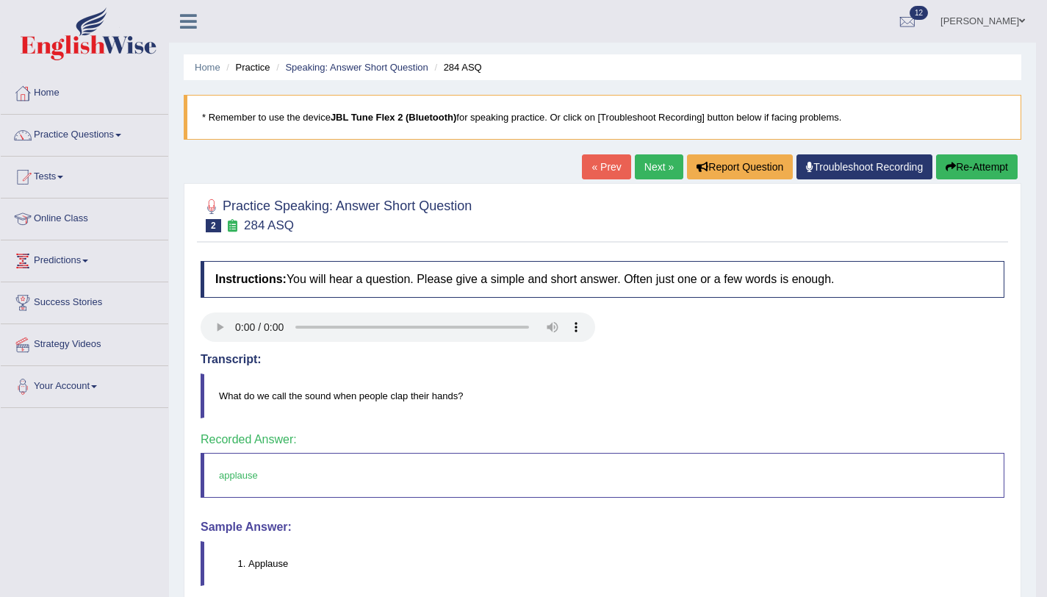
click at [636, 171] on link "Next »" at bounding box center [659, 166] width 49 height 25
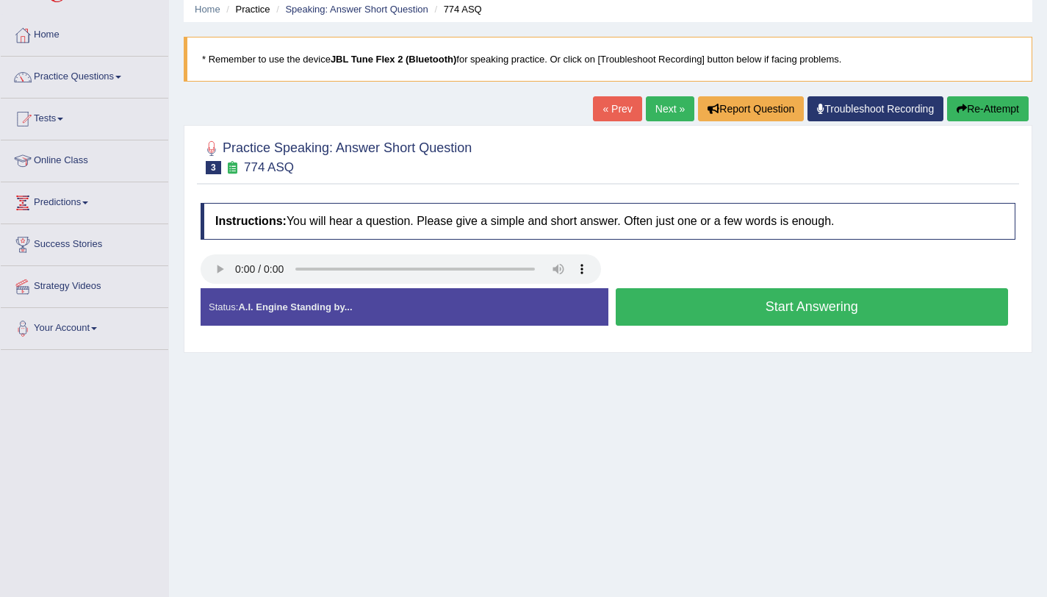
scroll to position [140, 0]
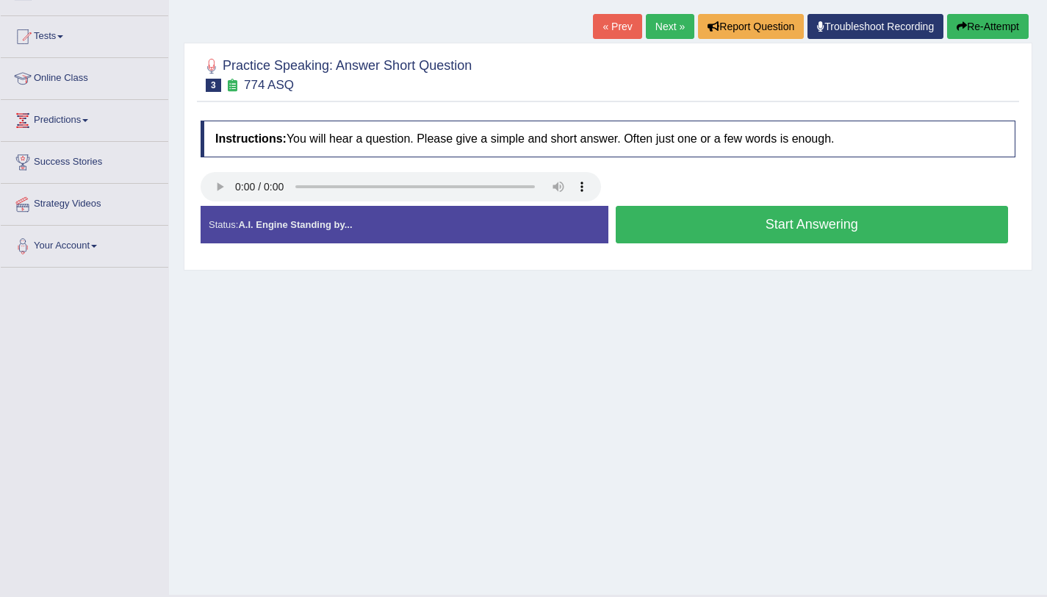
click at [768, 214] on button "Start Answering" at bounding box center [812, 224] width 393 height 37
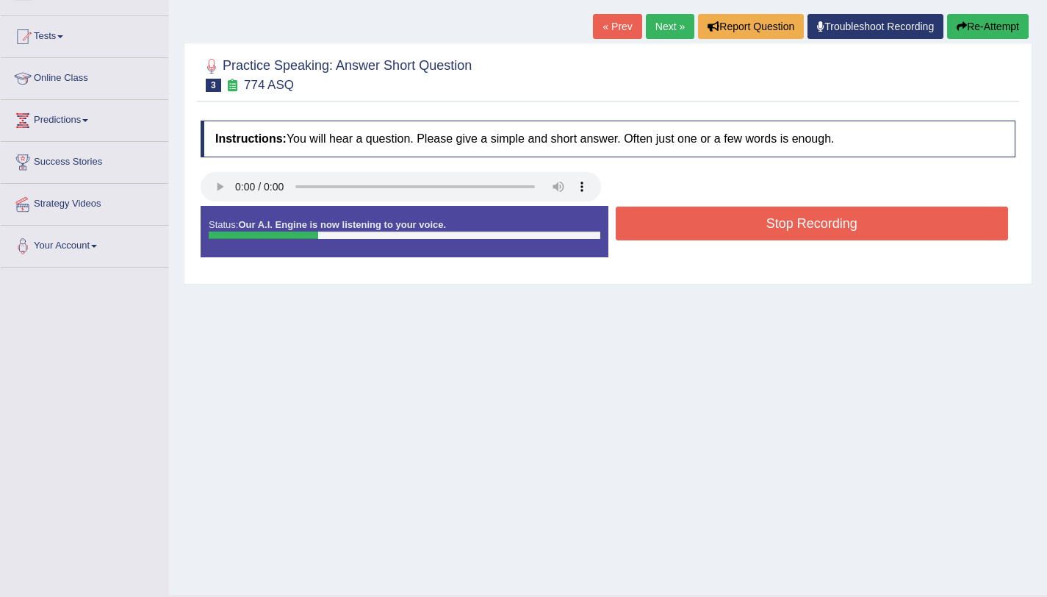
click at [768, 214] on button "Stop Recording" at bounding box center [812, 224] width 393 height 34
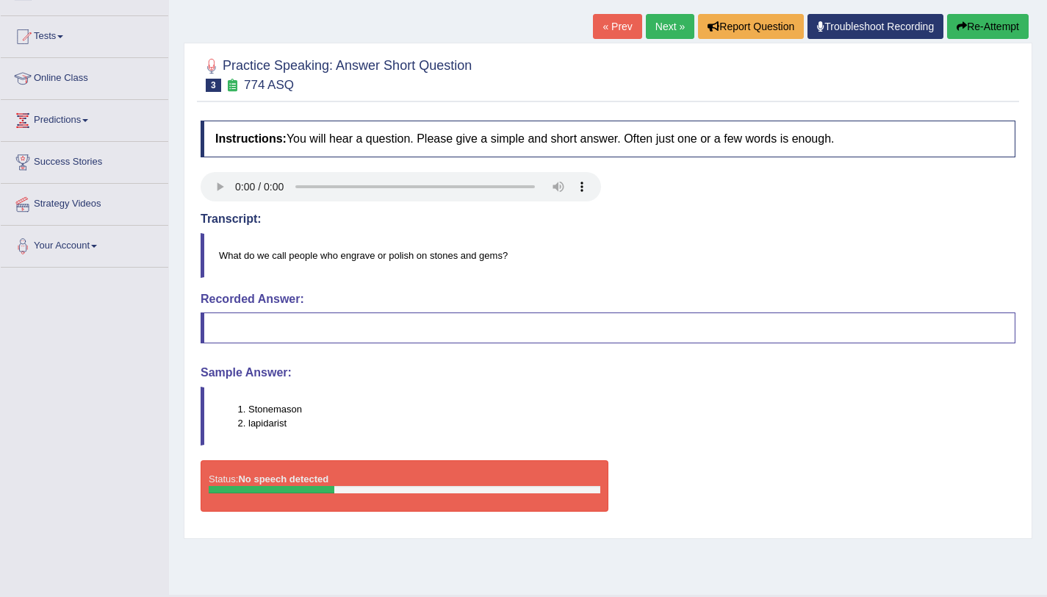
click at [979, 40] on div "« Prev Next » Report Question Troubleshoot Recording Re-Attempt" at bounding box center [813, 28] width 440 height 29
click at [978, 33] on button "Re-Attempt" at bounding box center [988, 26] width 82 height 25
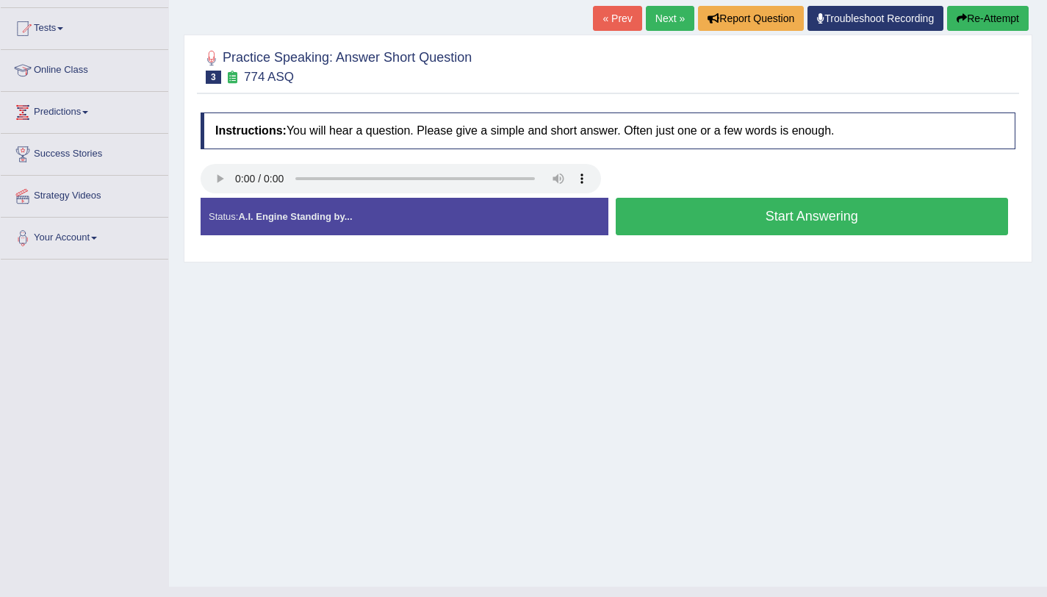
scroll to position [140, 0]
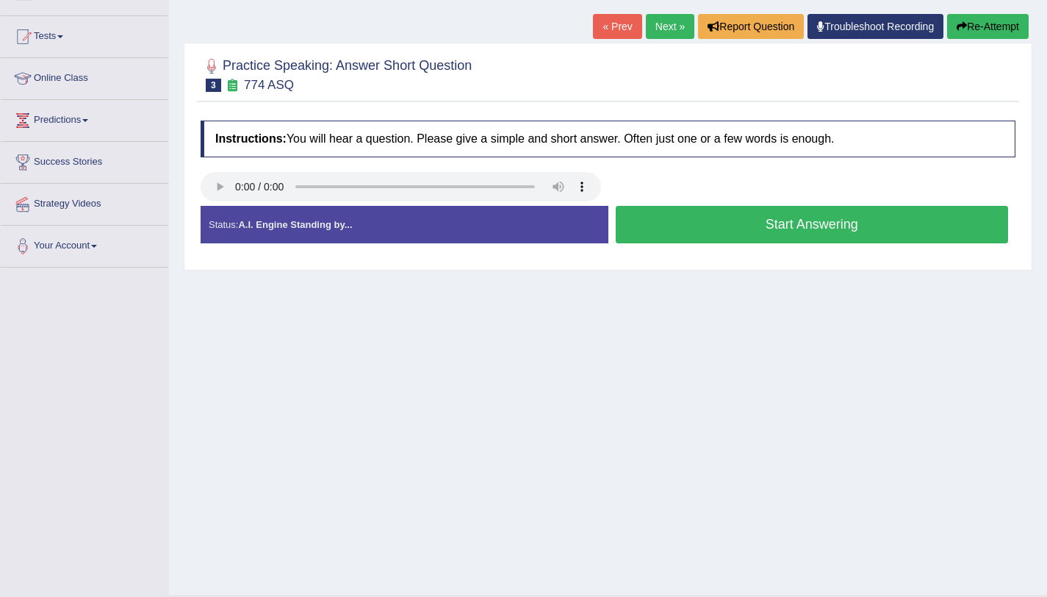
click at [815, 234] on button "Start Answering" at bounding box center [812, 224] width 393 height 37
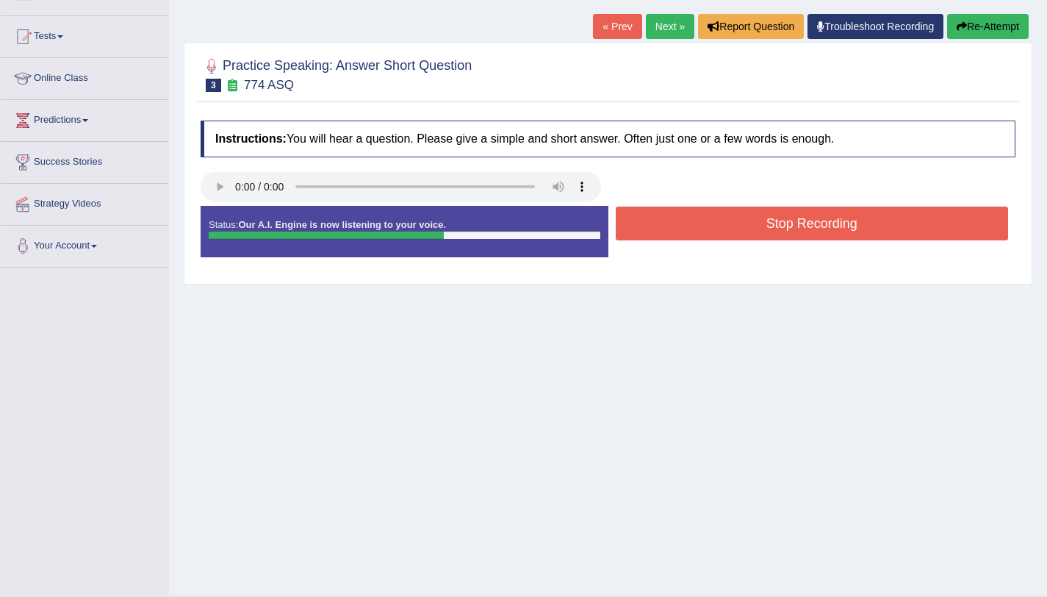
click at [814, 232] on button "Stop Recording" at bounding box center [812, 224] width 393 height 34
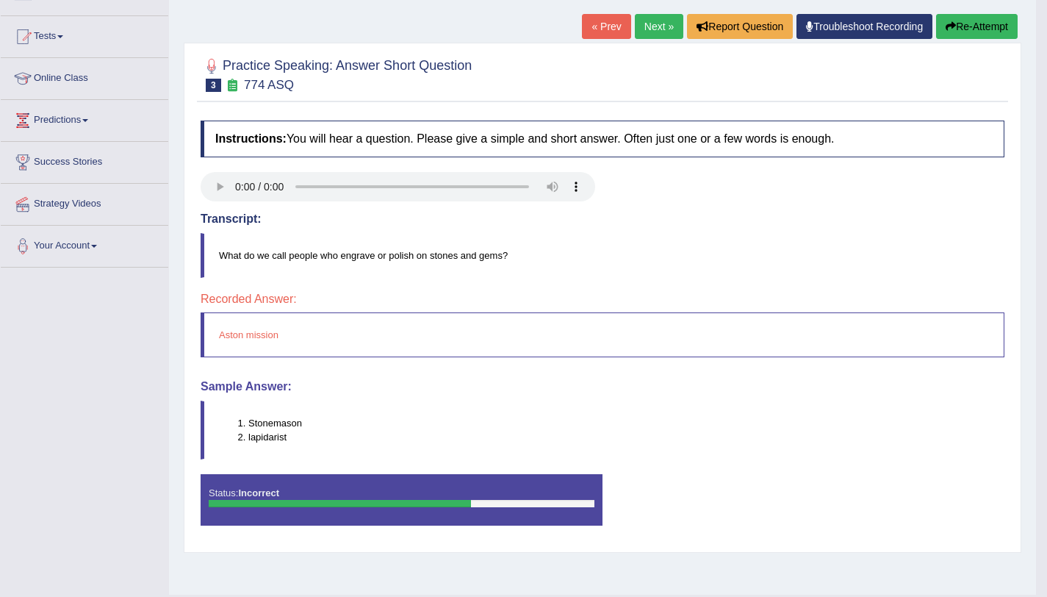
click at [969, 37] on button "Re-Attempt" at bounding box center [977, 26] width 82 height 25
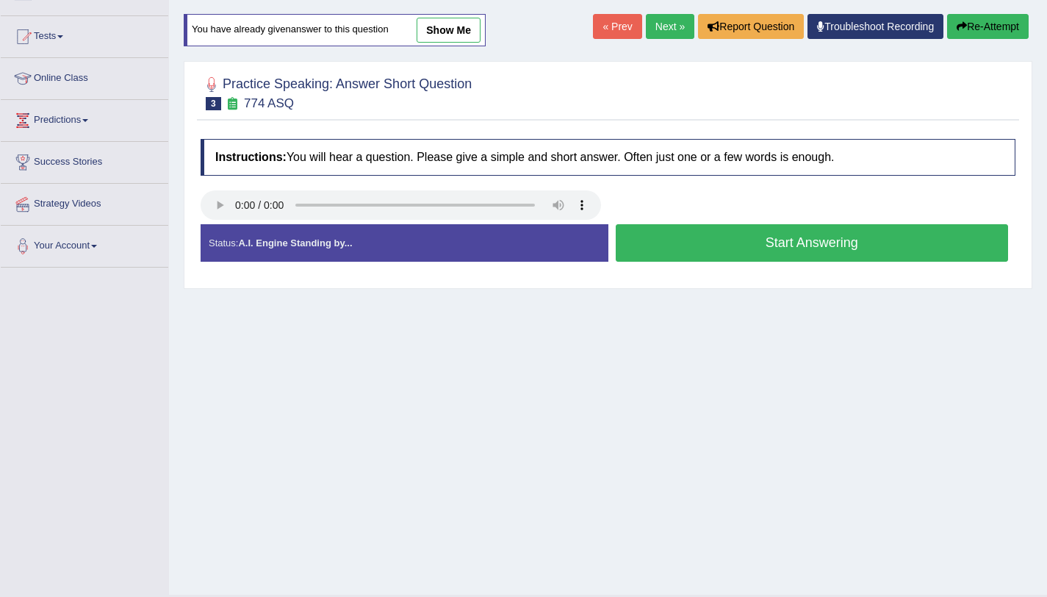
click at [857, 260] on button "Start Answering" at bounding box center [812, 242] width 393 height 37
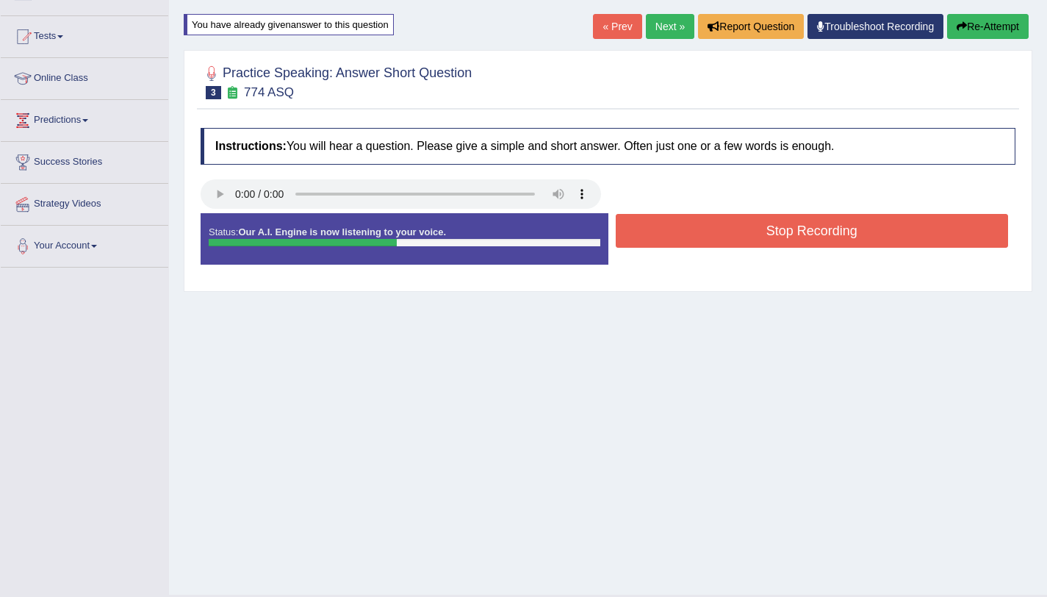
click at [854, 242] on button "Stop Recording" at bounding box center [812, 231] width 393 height 34
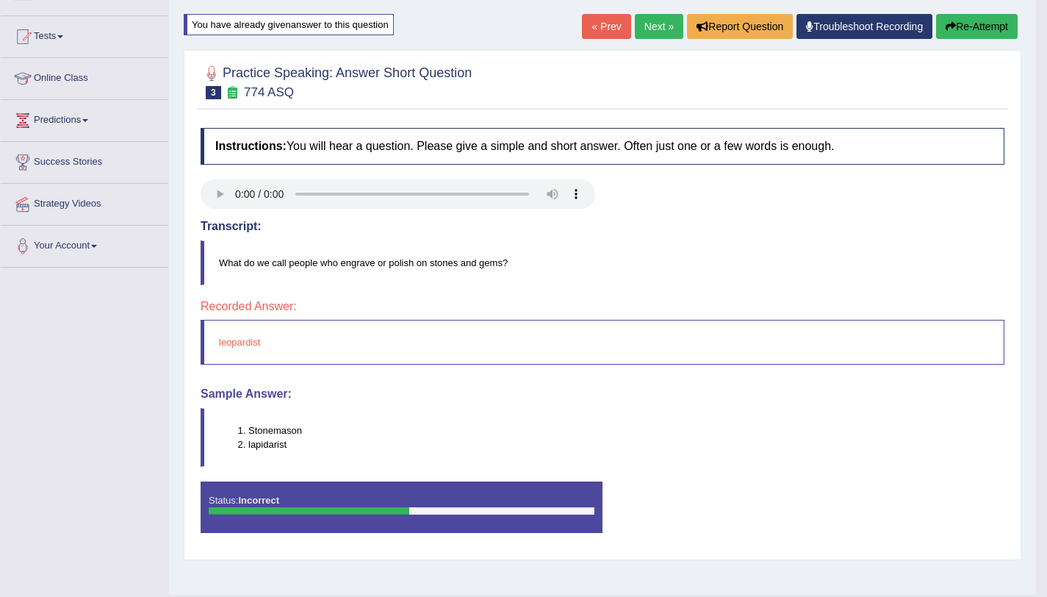
click at [969, 29] on button "Re-Attempt" at bounding box center [977, 26] width 82 height 25
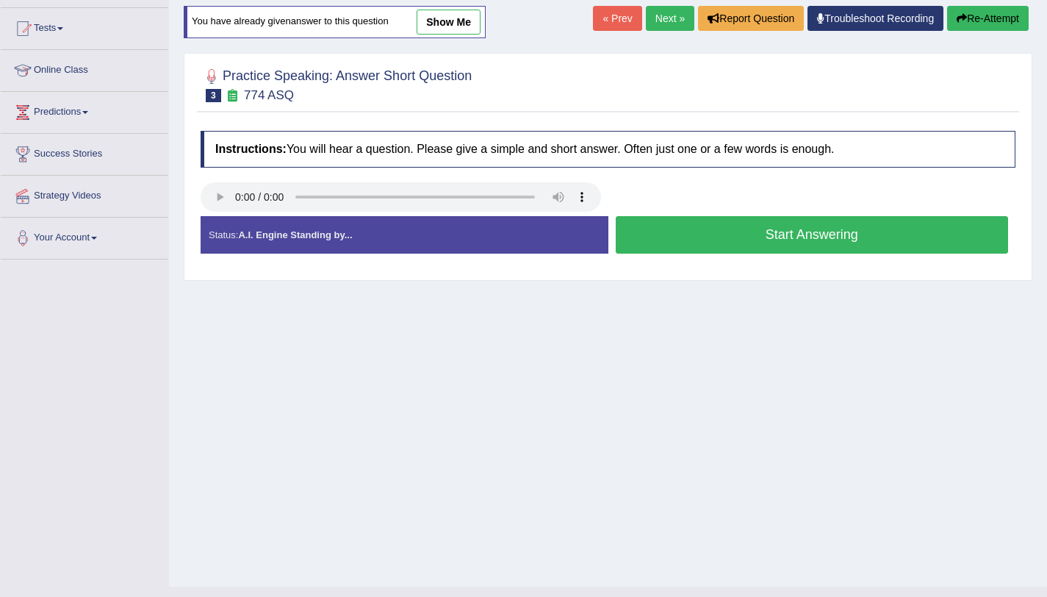
scroll to position [140, 0]
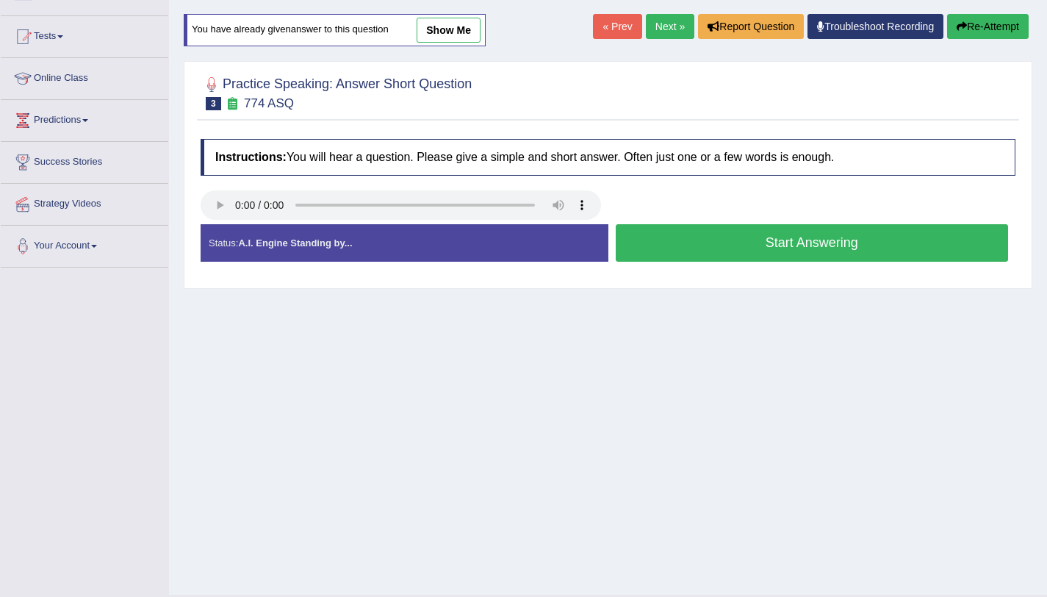
click at [755, 257] on button "Start Answering" at bounding box center [812, 242] width 393 height 37
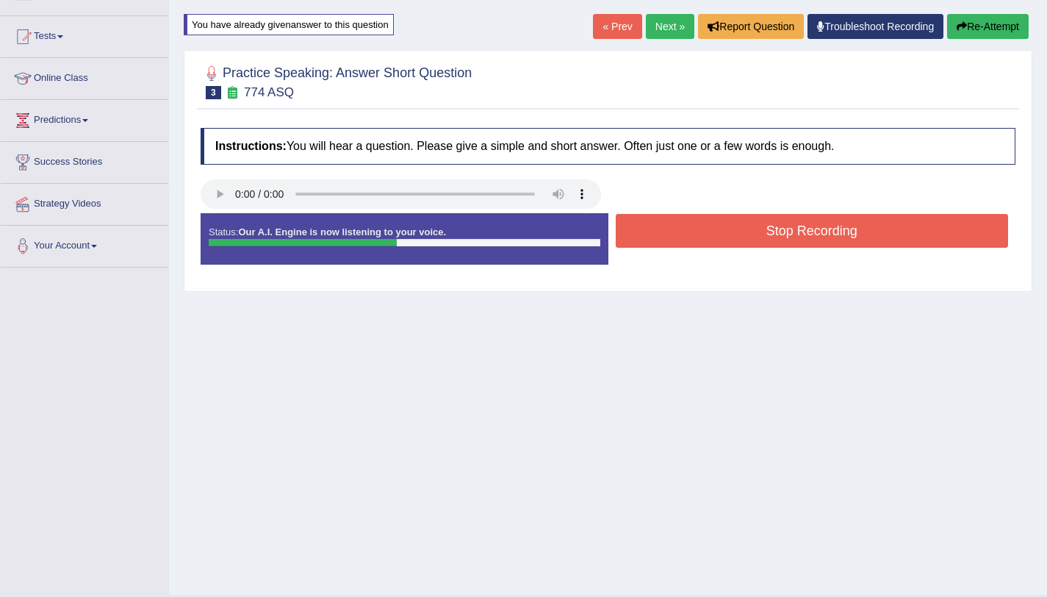
click at [756, 244] on button "Stop Recording" at bounding box center [812, 231] width 393 height 34
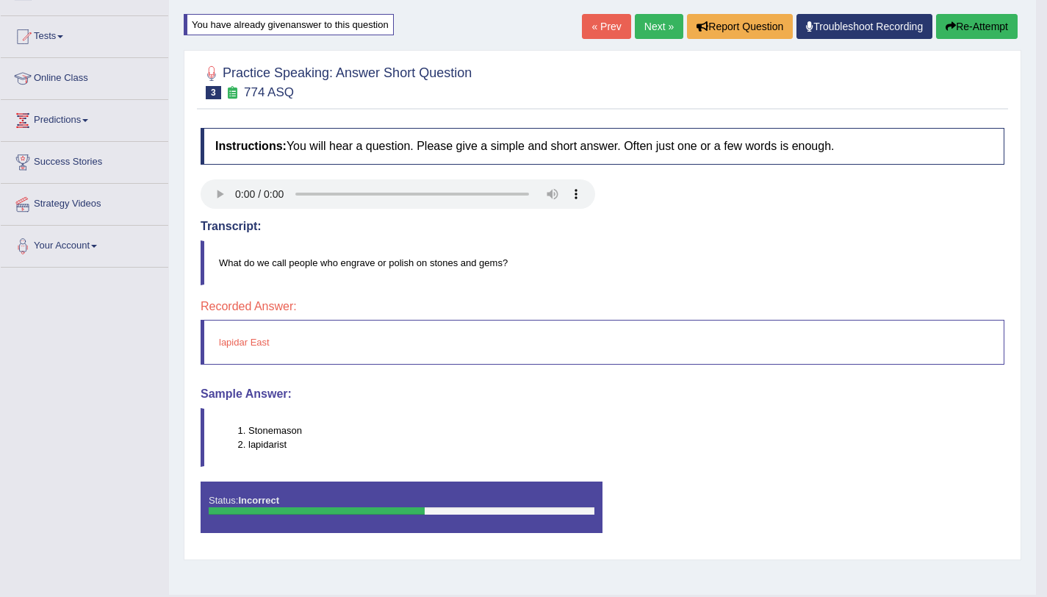
click at [635, 32] on link "Next »" at bounding box center [659, 26] width 49 height 25
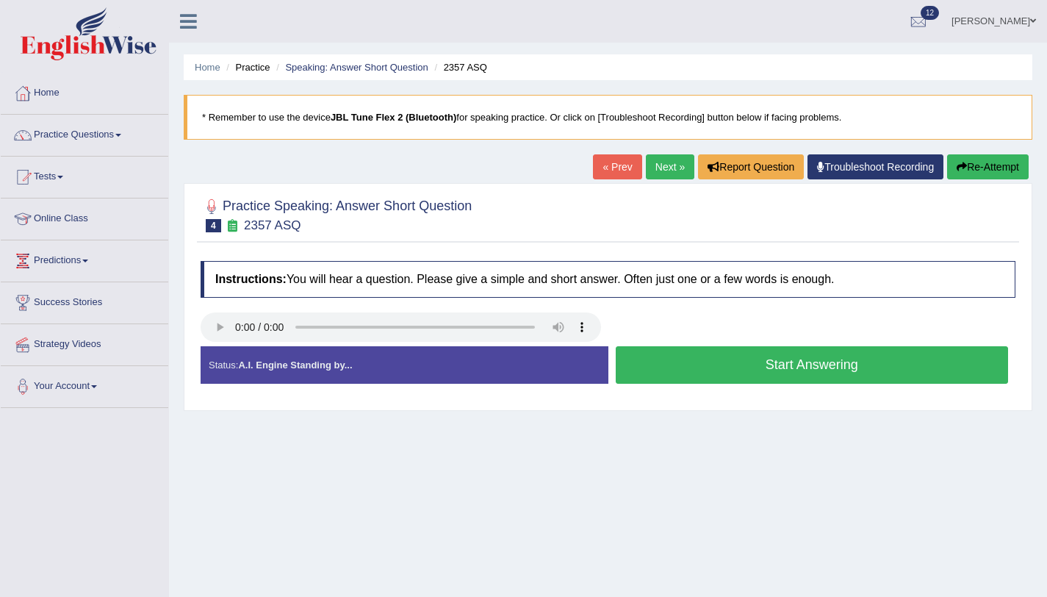
click at [652, 363] on button "Start Answering" at bounding box center [812, 364] width 393 height 37
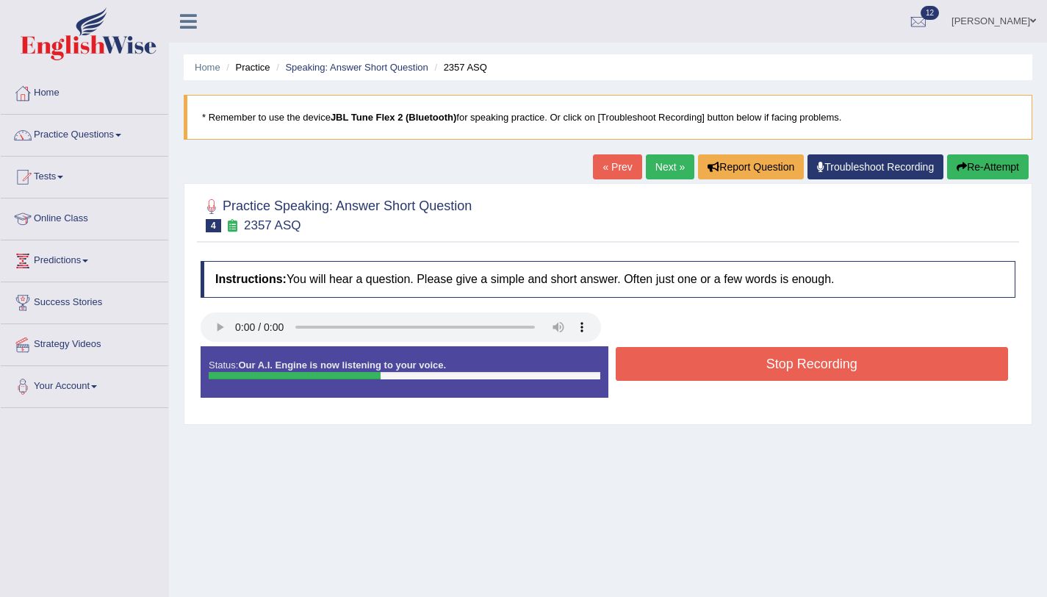
click at [652, 363] on button "Stop Recording" at bounding box center [812, 364] width 393 height 34
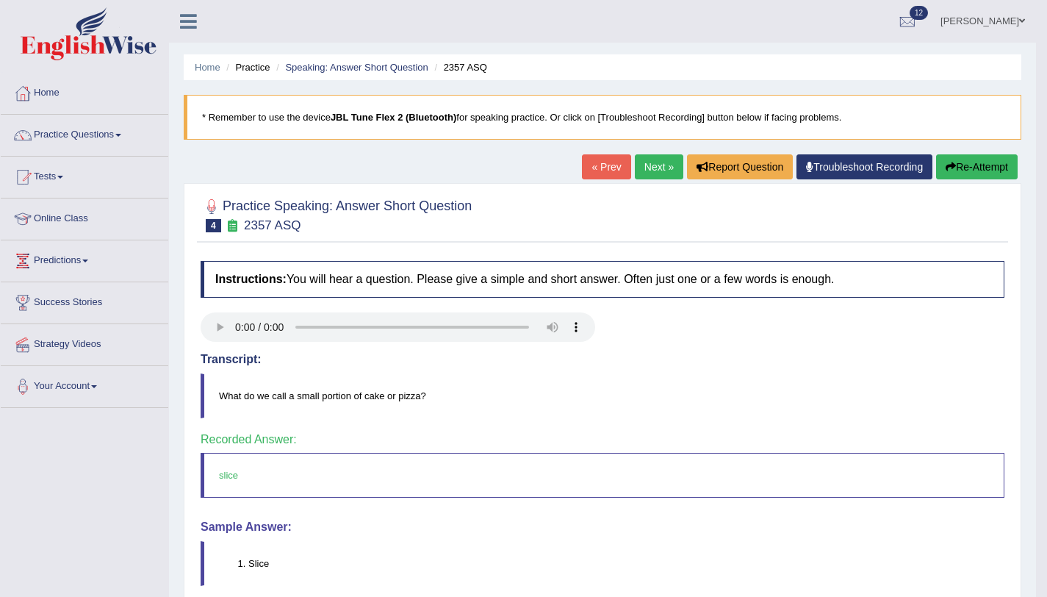
click at [644, 168] on link "Next »" at bounding box center [659, 166] width 49 height 25
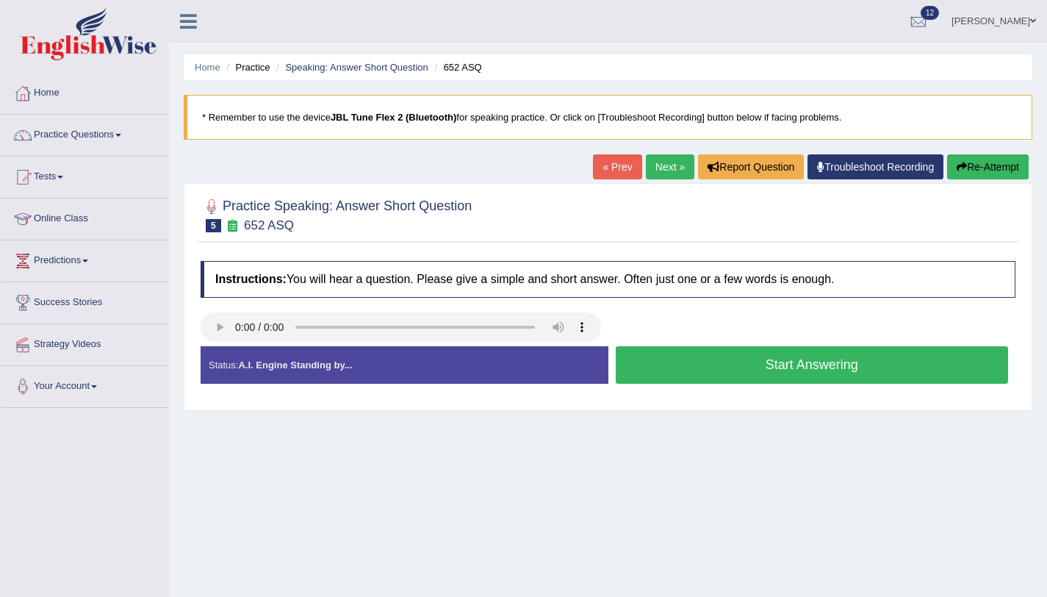
click at [647, 379] on button "Start Answering" at bounding box center [812, 364] width 393 height 37
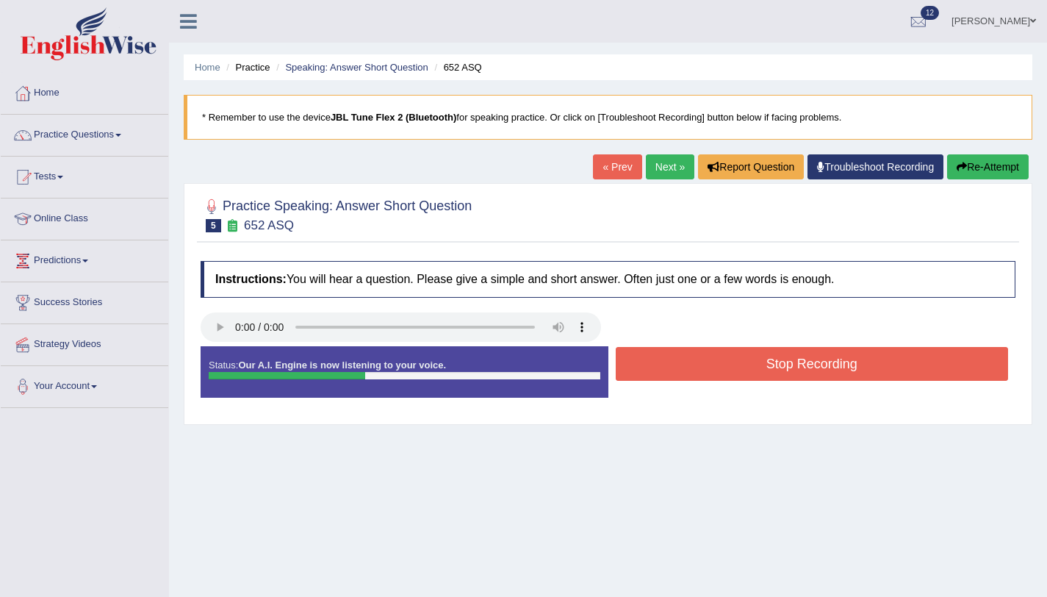
click at [645, 376] on button "Stop Recording" at bounding box center [812, 364] width 393 height 34
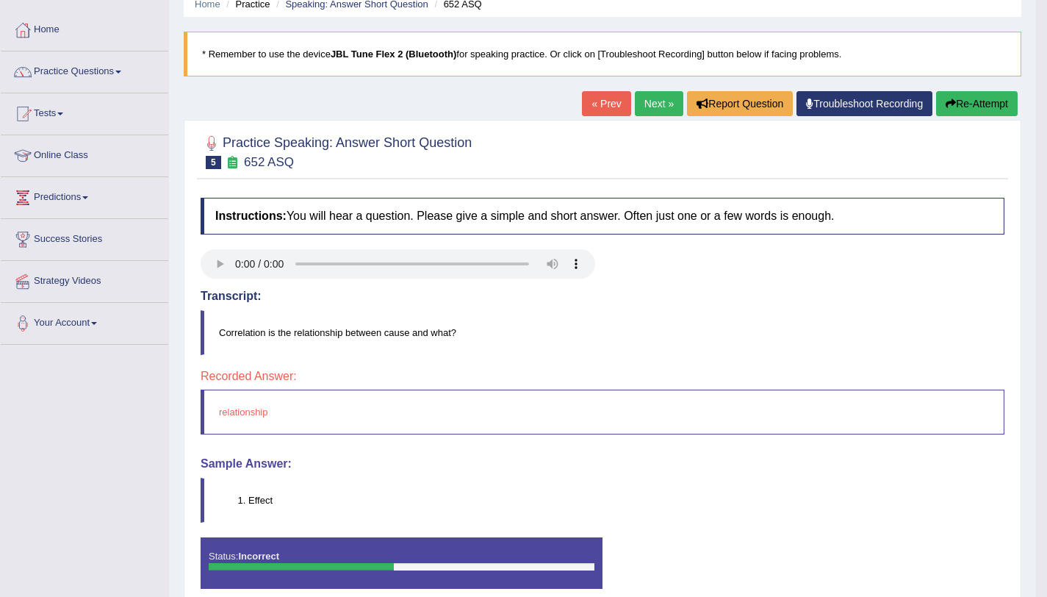
scroll to position [71, 0]
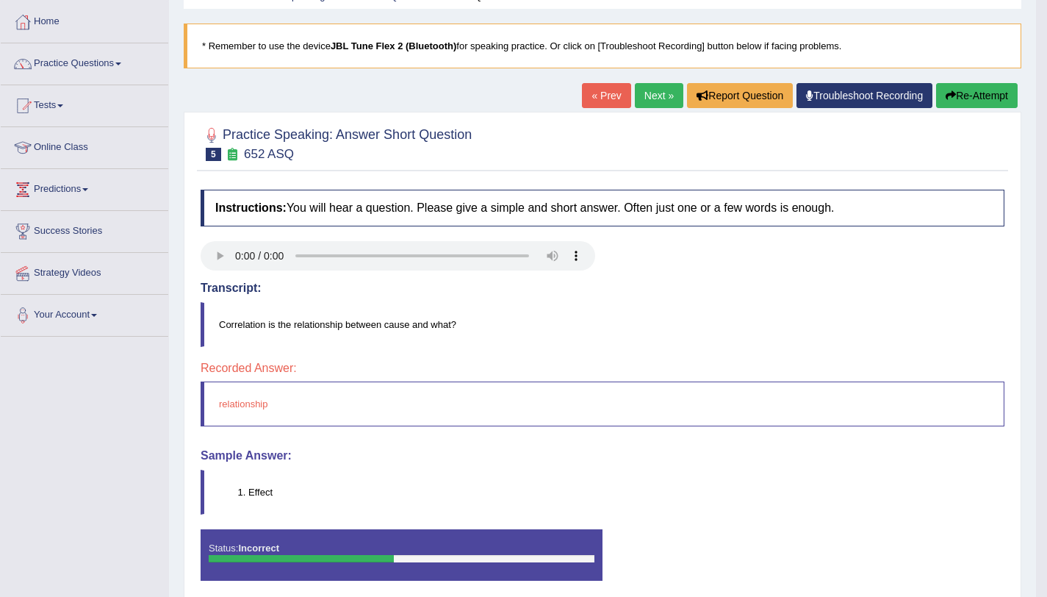
click at [971, 94] on button "Re-Attempt" at bounding box center [977, 95] width 82 height 25
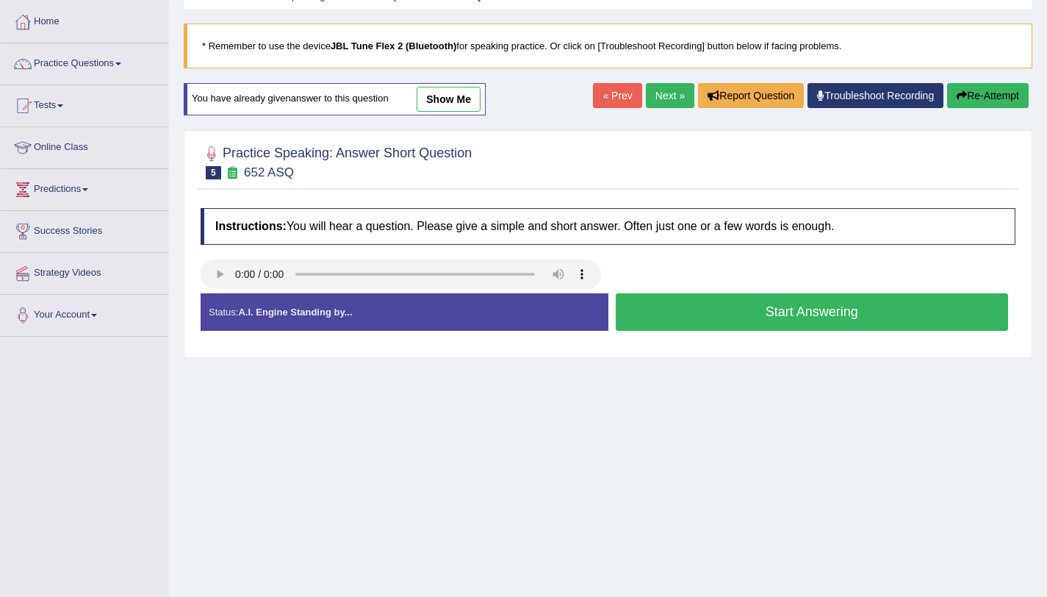
scroll to position [71, 0]
click at [965, 315] on button "Start Answering" at bounding box center [812, 311] width 393 height 37
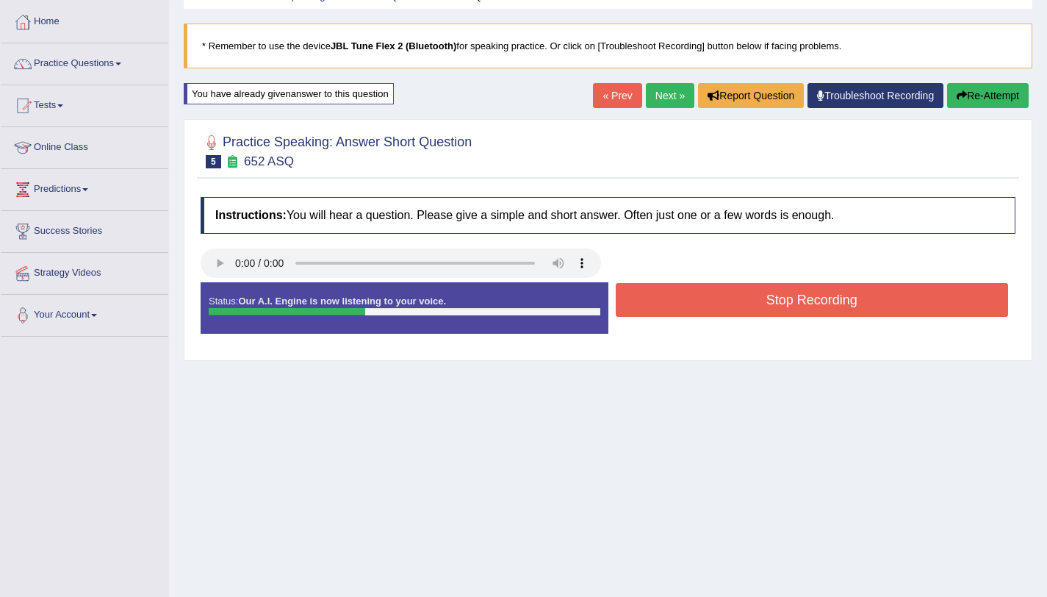
click at [946, 309] on button "Stop Recording" at bounding box center [812, 300] width 393 height 34
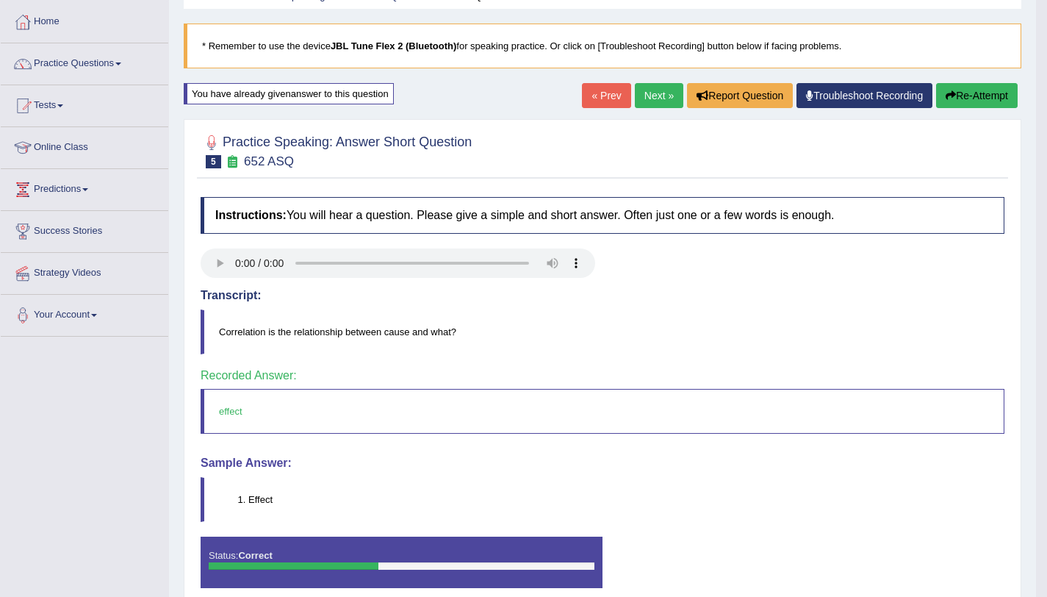
click at [659, 93] on link "Next »" at bounding box center [659, 95] width 49 height 25
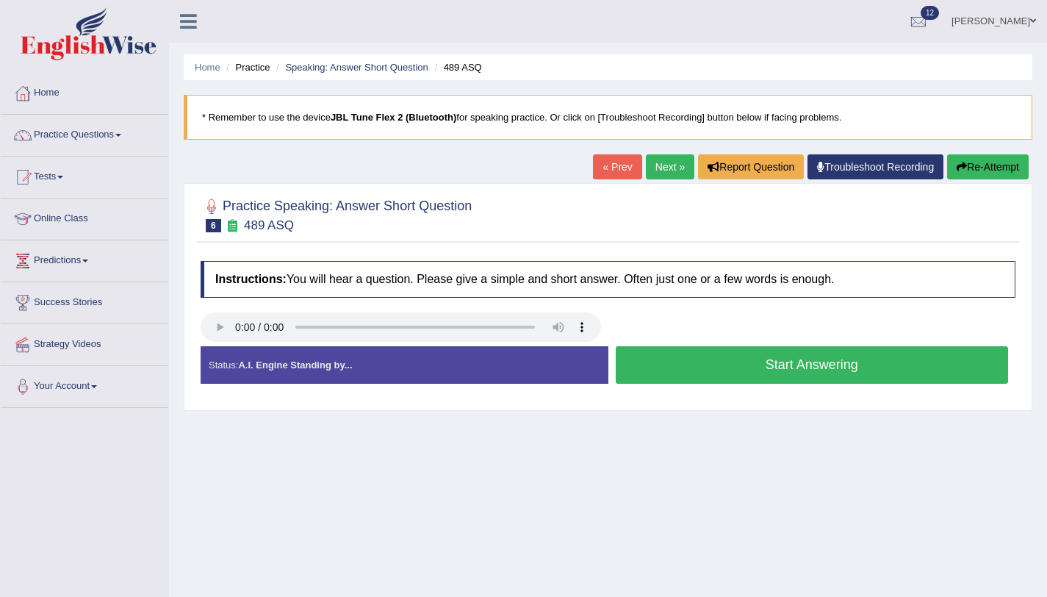
click at [738, 366] on button "Start Answering" at bounding box center [812, 364] width 393 height 37
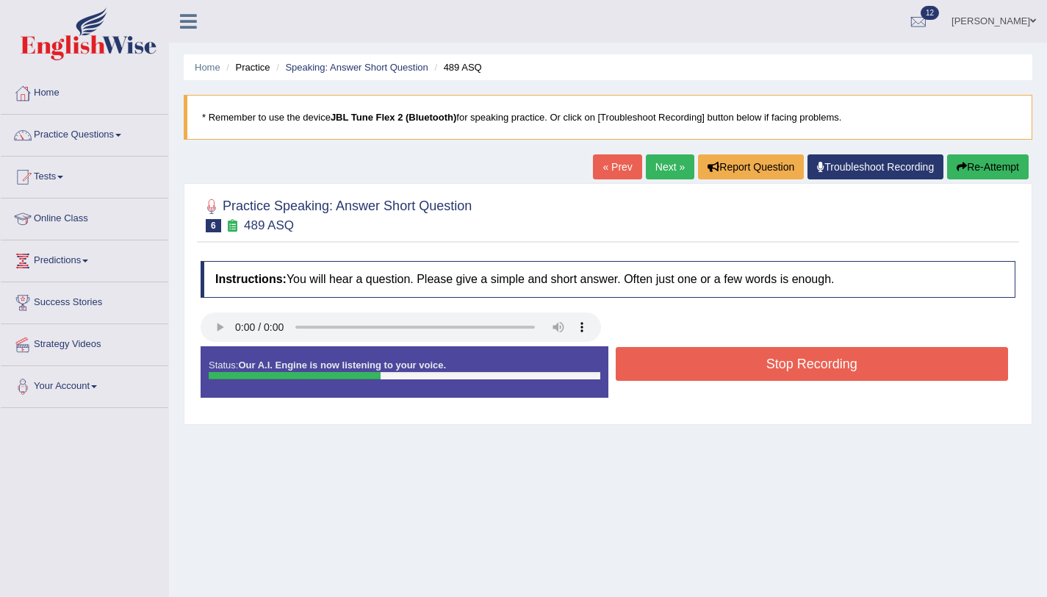
click at [738, 366] on button "Stop Recording" at bounding box center [812, 364] width 393 height 34
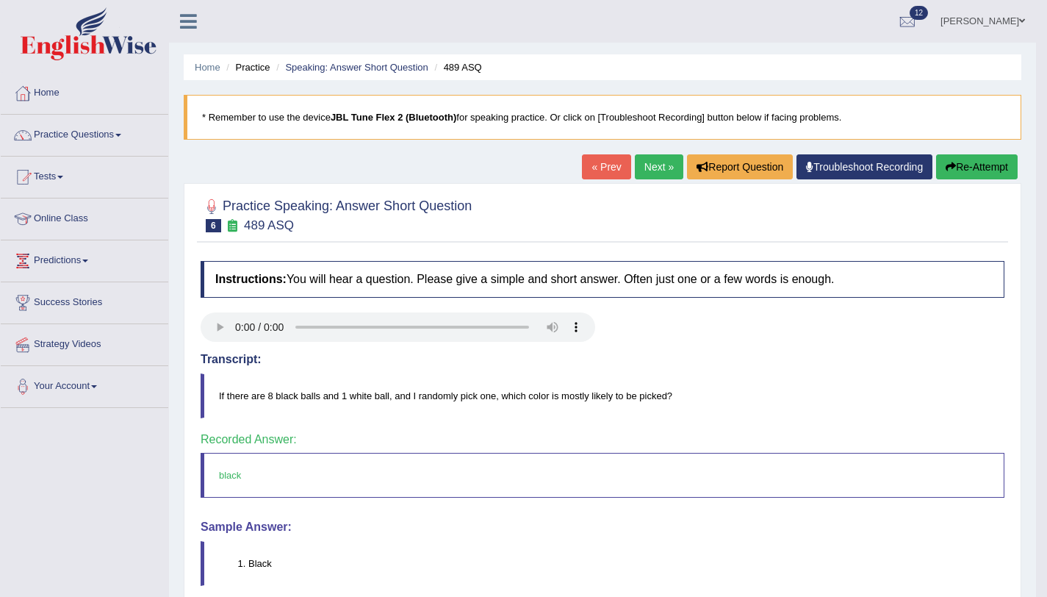
click at [658, 173] on link "Next »" at bounding box center [659, 166] width 49 height 25
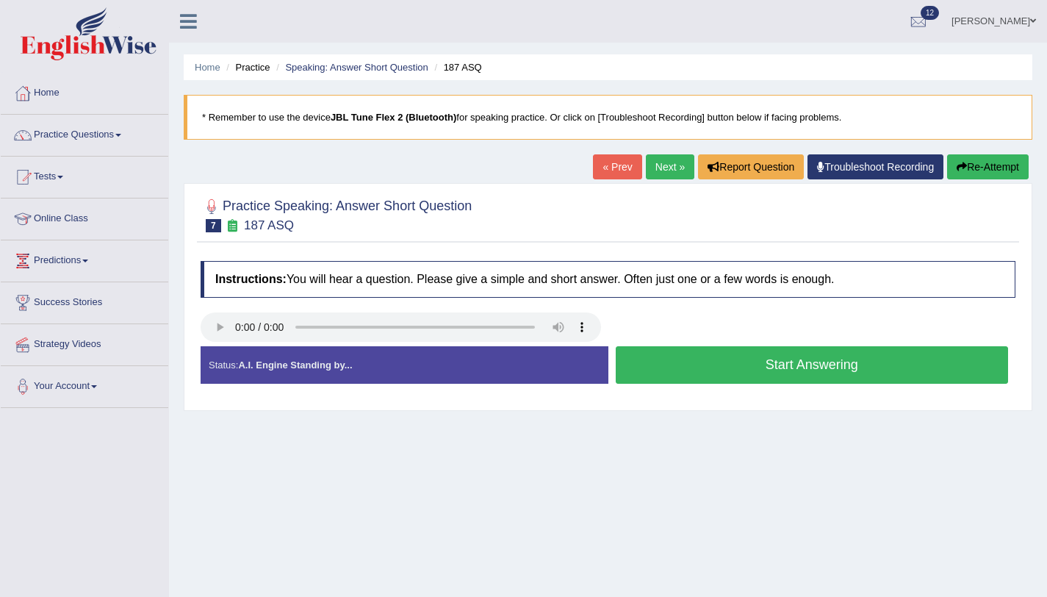
click at [648, 365] on button "Start Answering" at bounding box center [812, 364] width 393 height 37
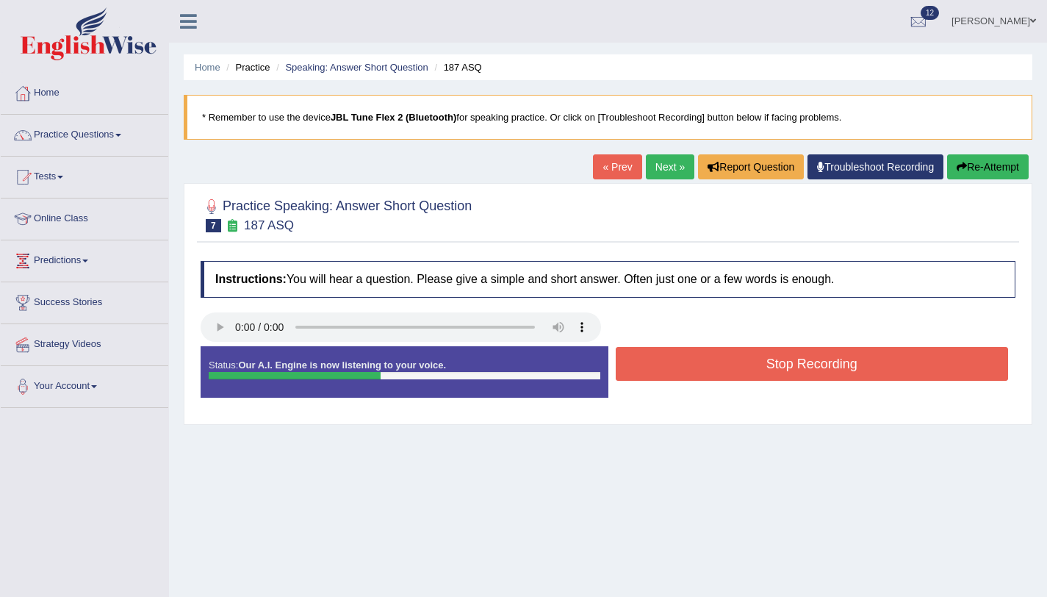
click at [648, 365] on button "Stop Recording" at bounding box center [812, 364] width 393 height 34
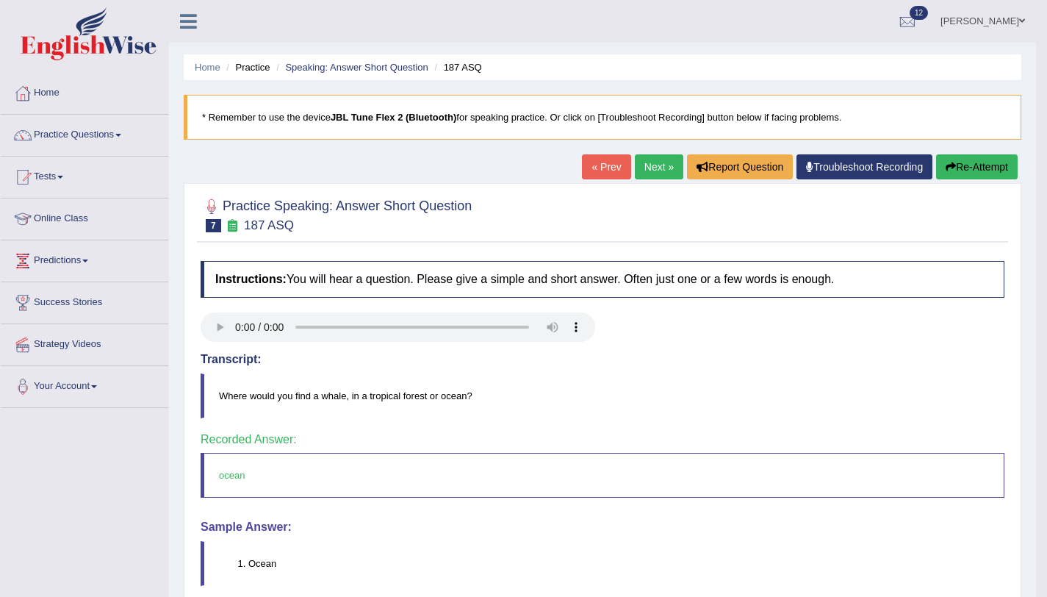
click at [636, 171] on link "Next »" at bounding box center [659, 166] width 49 height 25
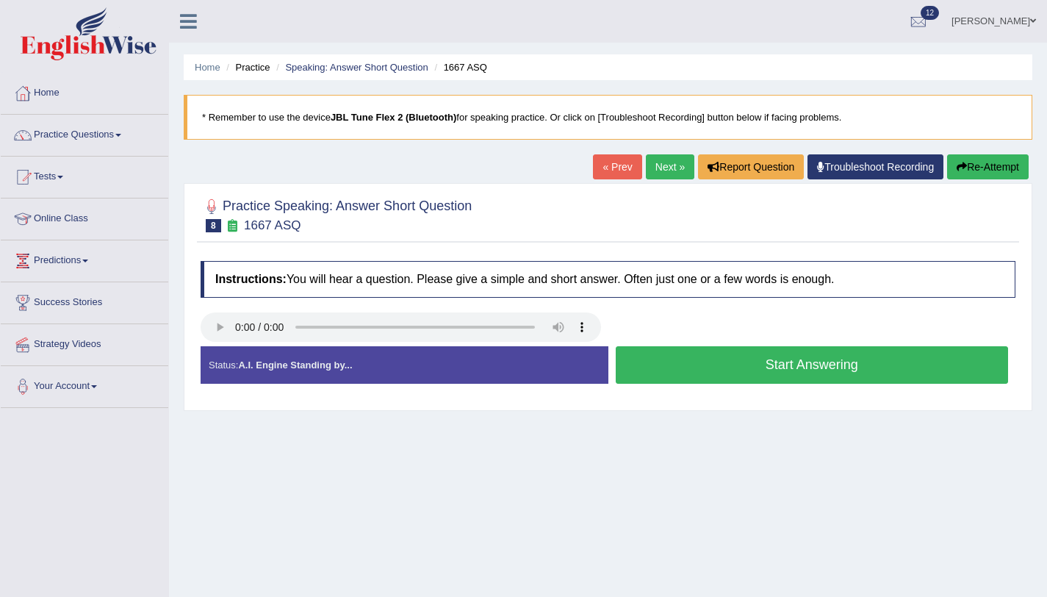
click at [675, 360] on button "Start Answering" at bounding box center [812, 364] width 393 height 37
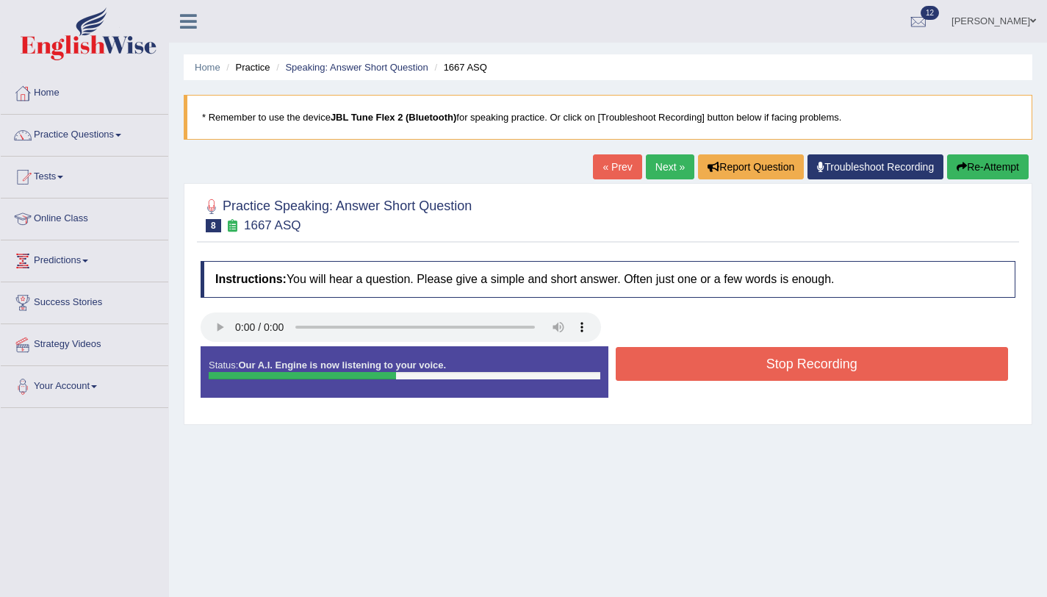
click at [673, 359] on button "Stop Recording" at bounding box center [812, 364] width 393 height 34
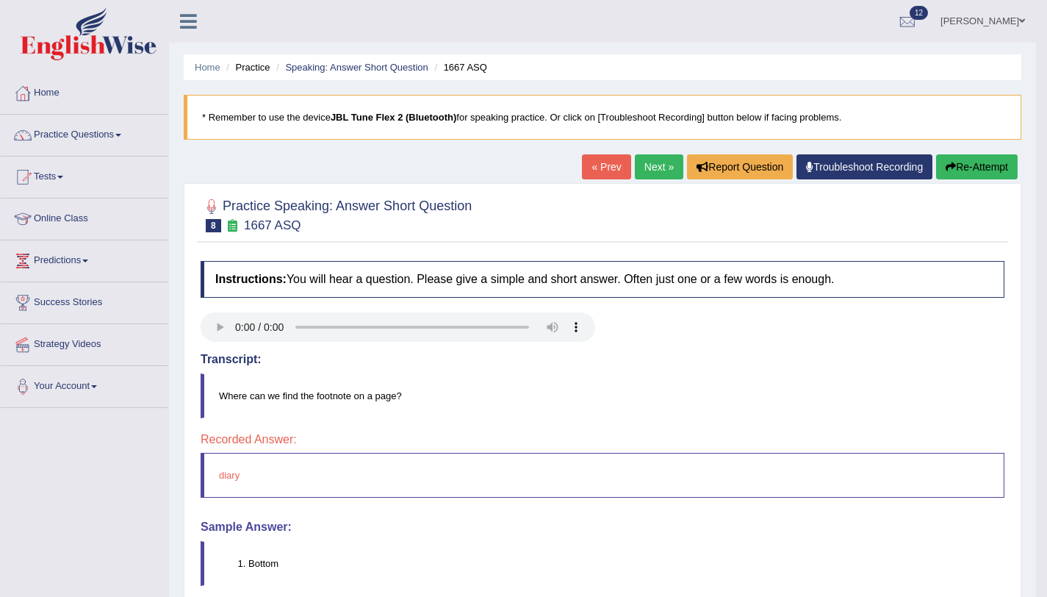
click at [639, 170] on link "Next »" at bounding box center [659, 166] width 49 height 25
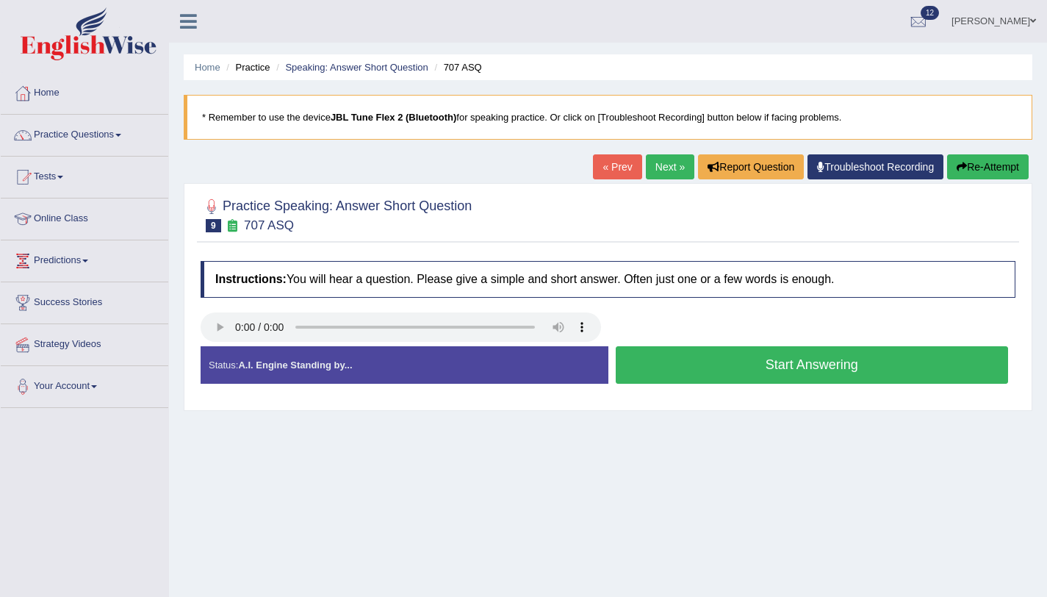
click at [609, 171] on link "« Prev" at bounding box center [617, 166] width 49 height 25
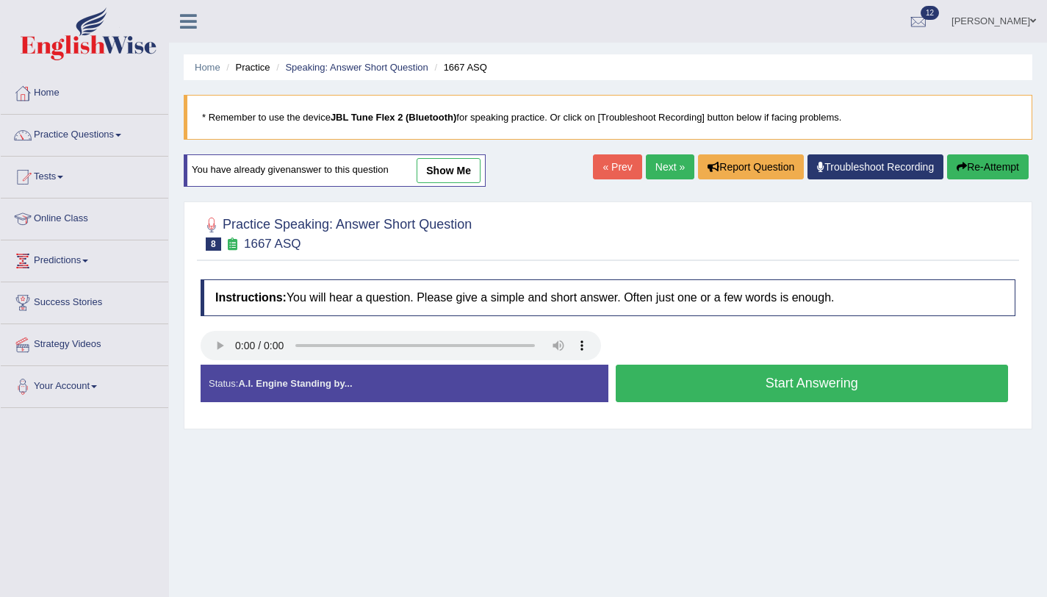
click at [957, 165] on icon "button" at bounding box center [962, 167] width 10 height 10
click at [714, 385] on button "Start Answering" at bounding box center [812, 383] width 393 height 37
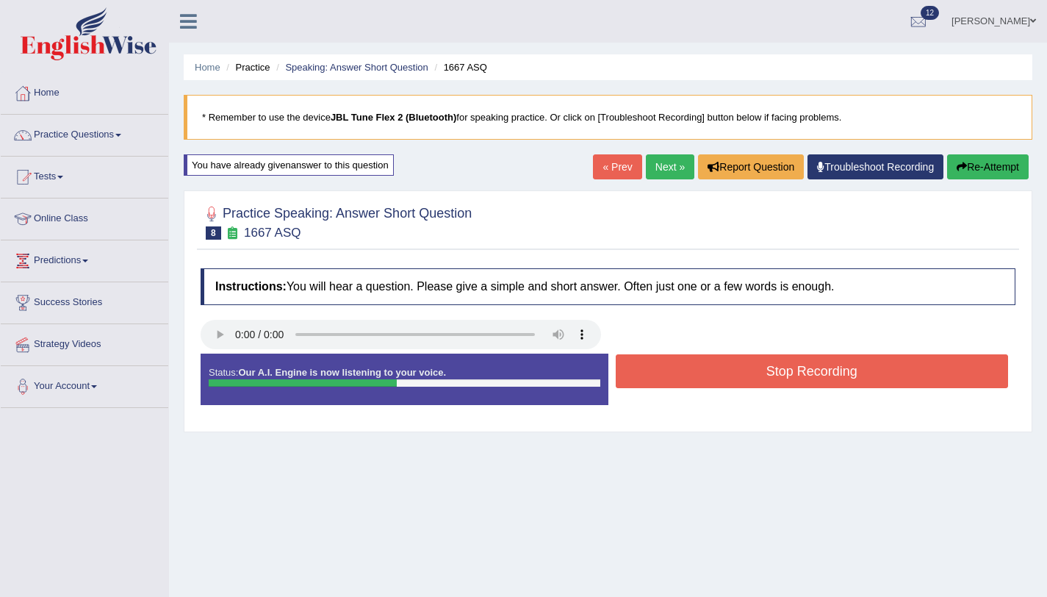
click at [707, 381] on button "Stop Recording" at bounding box center [812, 371] width 393 height 34
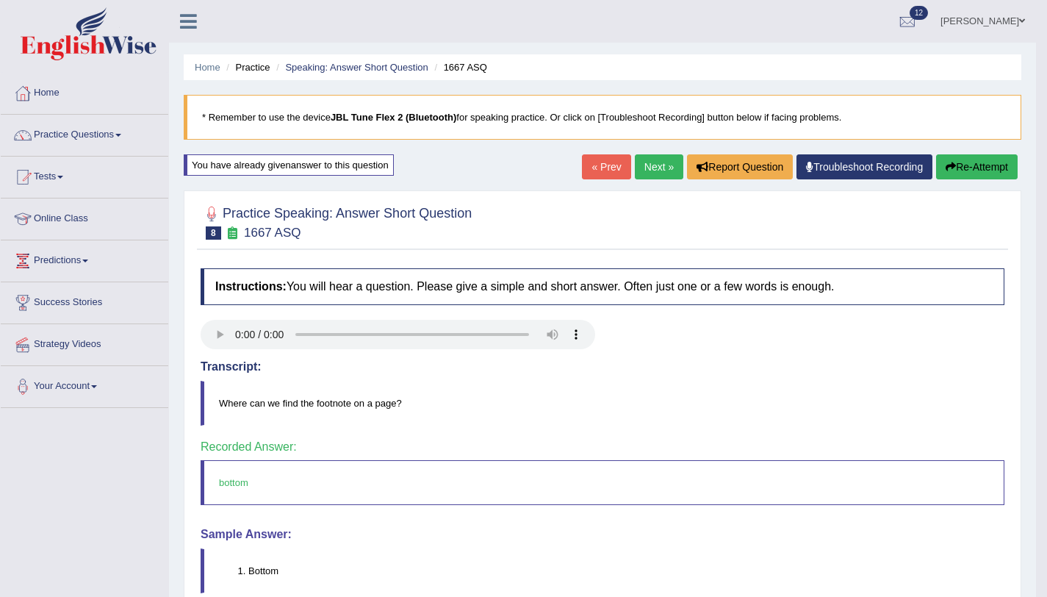
click at [640, 175] on link "Next »" at bounding box center [659, 166] width 49 height 25
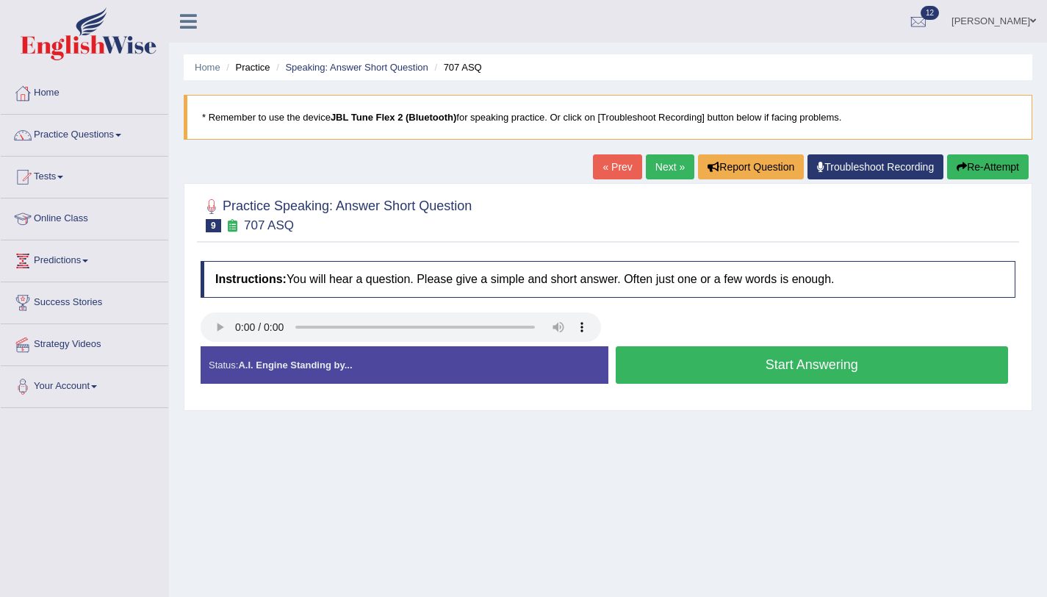
click at [710, 369] on button "Start Answering" at bounding box center [812, 364] width 393 height 37
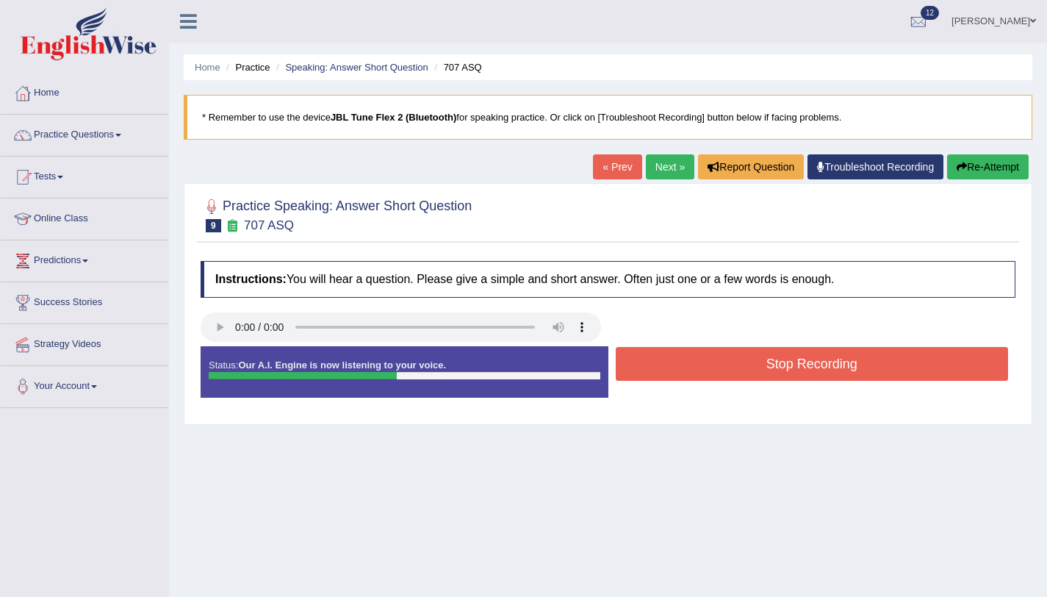
click at [710, 369] on button "Stop Recording" at bounding box center [812, 364] width 393 height 34
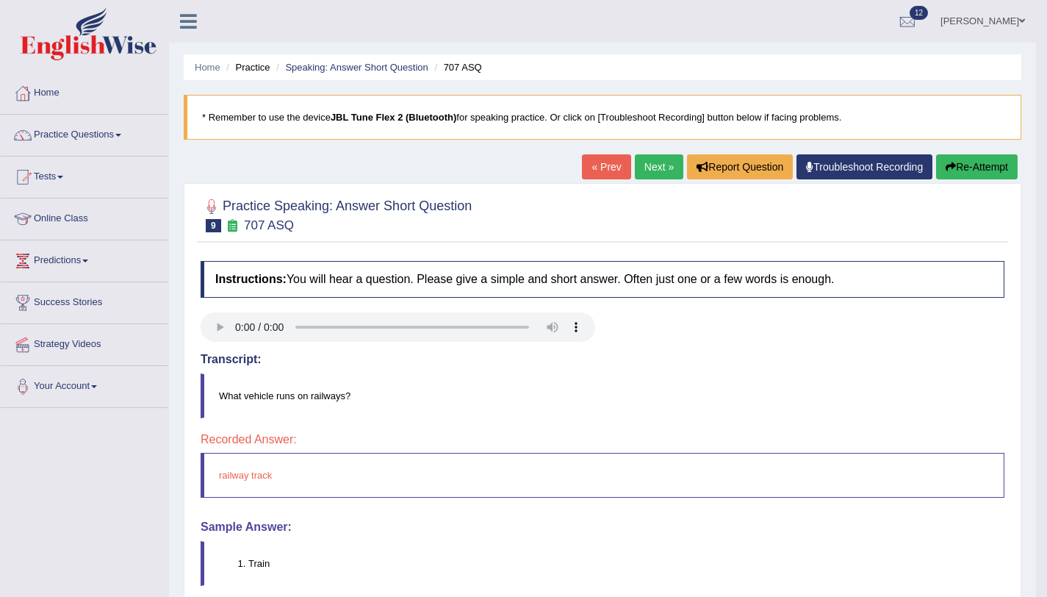
click at [958, 165] on button "Re-Attempt" at bounding box center [977, 166] width 82 height 25
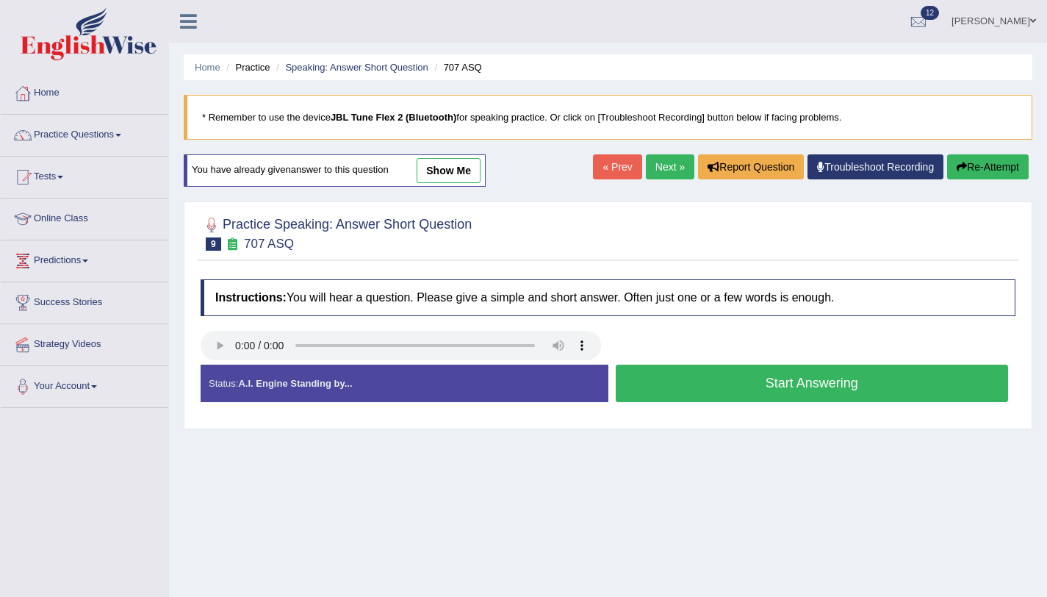
click at [696, 393] on button "Start Answering" at bounding box center [812, 383] width 393 height 37
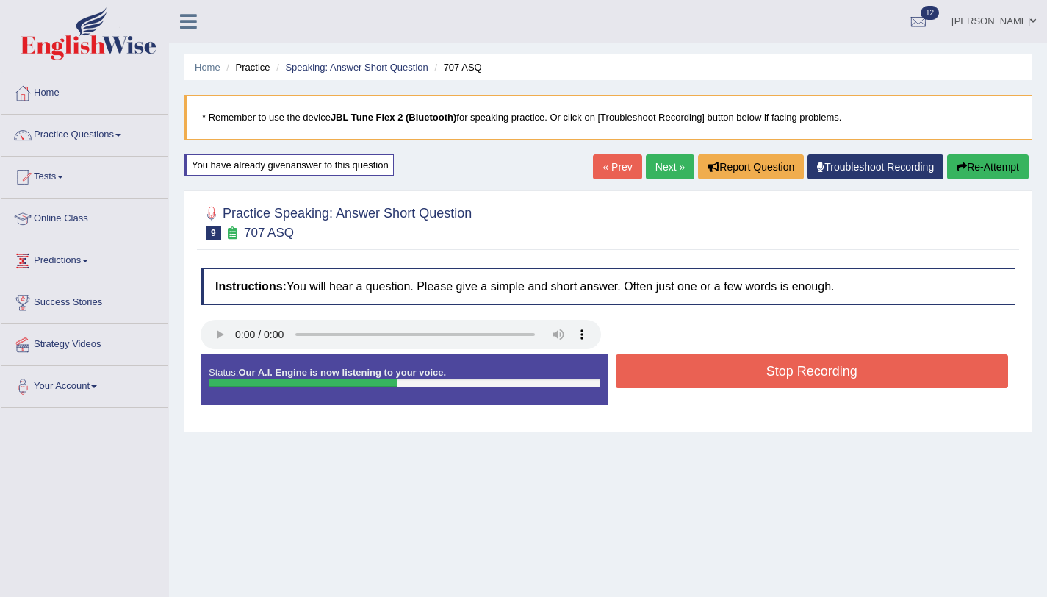
click at [728, 373] on button "Stop Recording" at bounding box center [812, 371] width 393 height 34
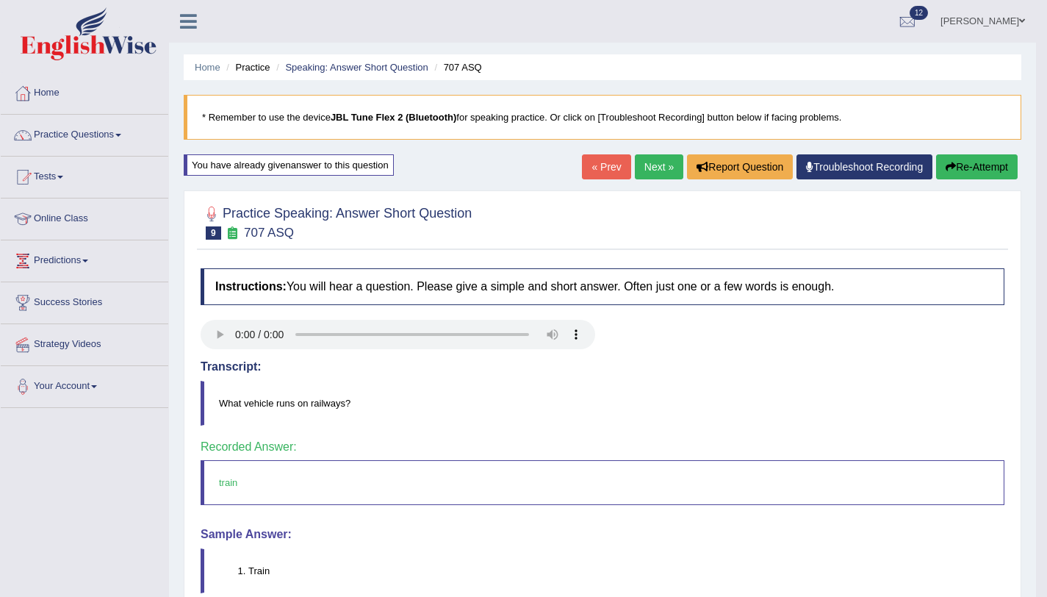
click at [672, 169] on link "Next »" at bounding box center [659, 166] width 49 height 25
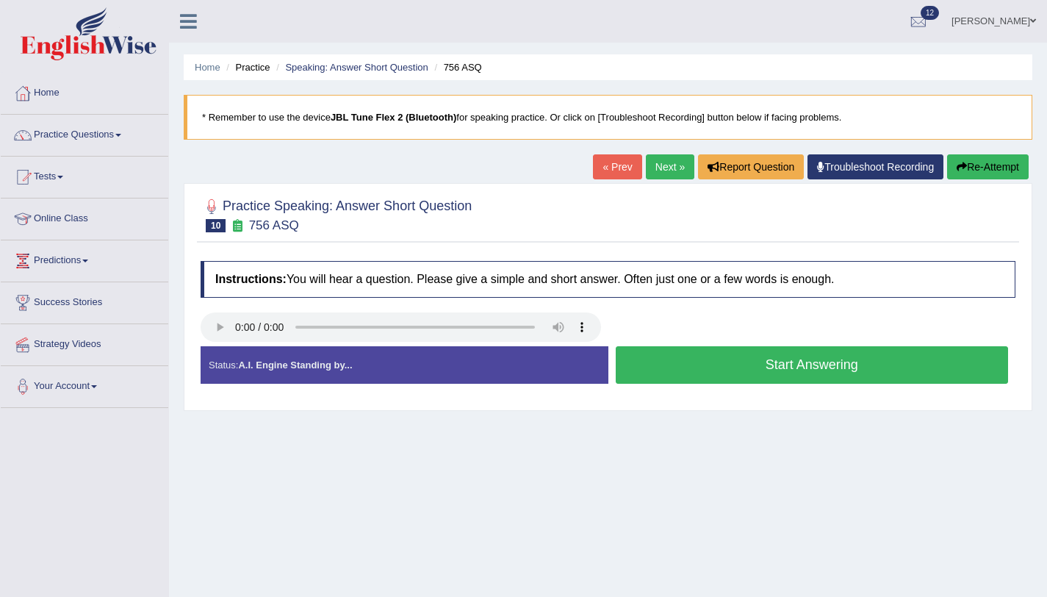
click at [724, 362] on button "Start Answering" at bounding box center [812, 364] width 393 height 37
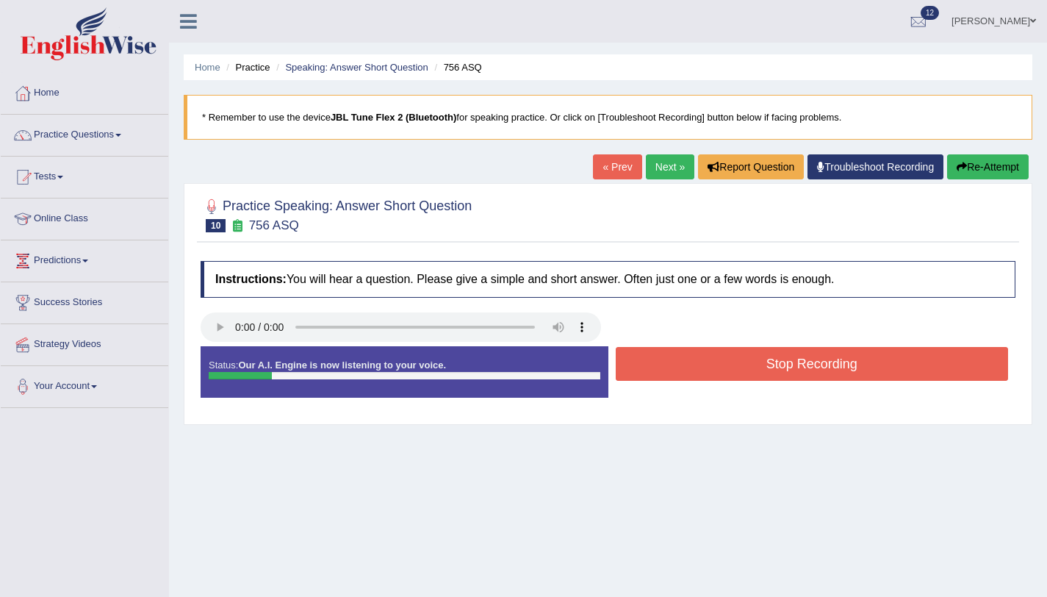
click at [722, 360] on button "Stop Recording" at bounding box center [812, 364] width 393 height 34
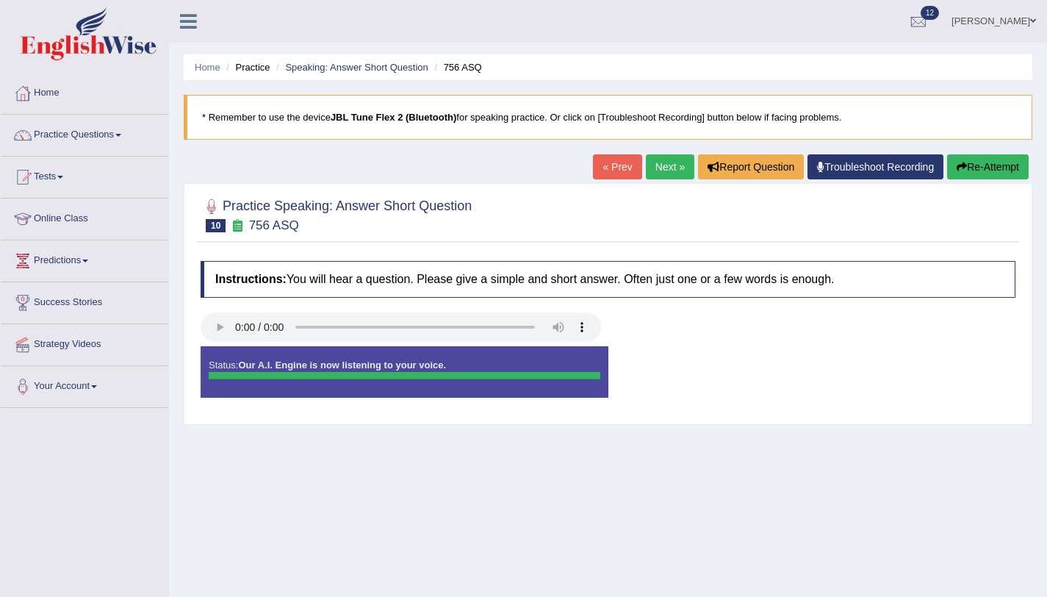
click at [995, 171] on button "Re-Attempt" at bounding box center [988, 166] width 82 height 25
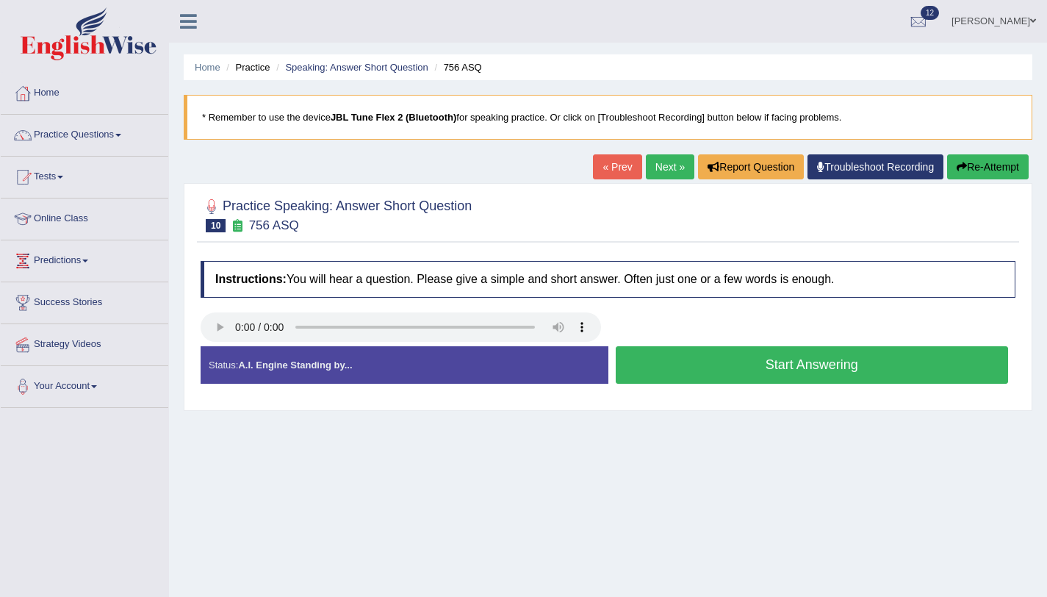
click at [720, 376] on button "Start Answering" at bounding box center [812, 364] width 393 height 37
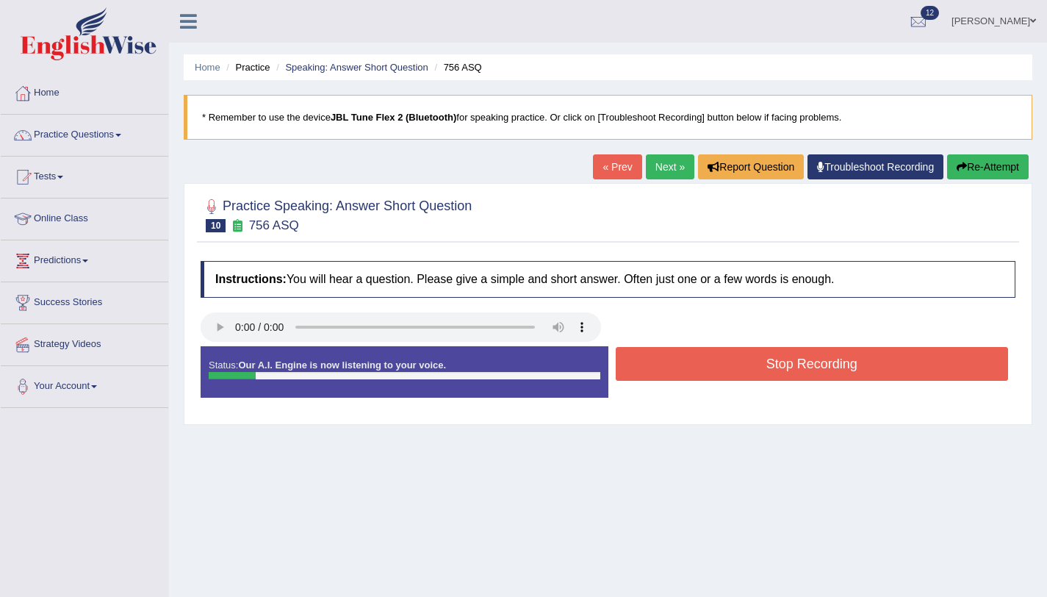
click at [709, 358] on button "Stop Recording" at bounding box center [812, 364] width 393 height 34
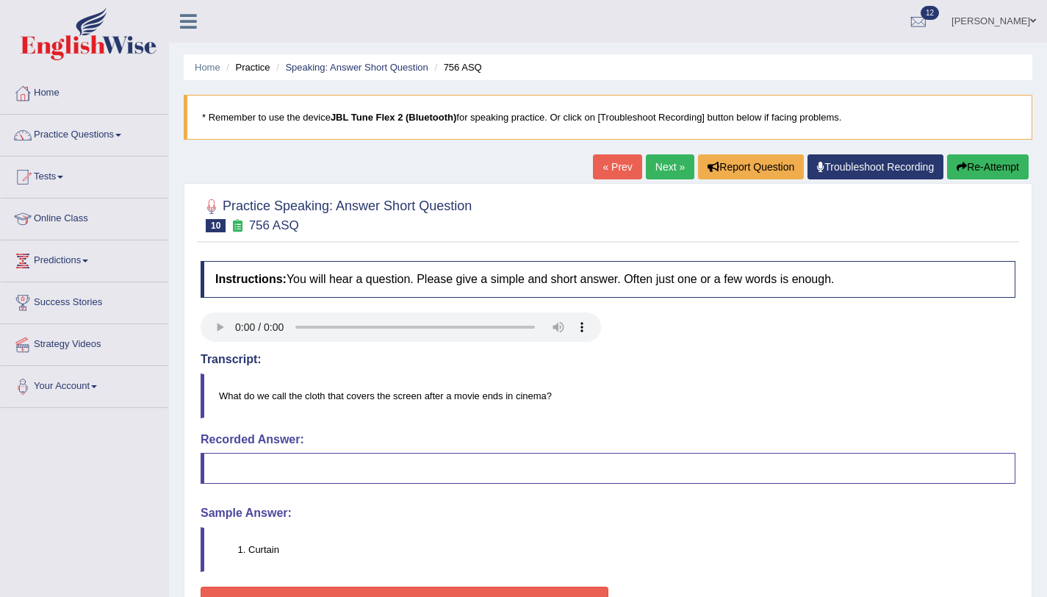
click at [1004, 177] on button "Re-Attempt" at bounding box center [988, 166] width 82 height 25
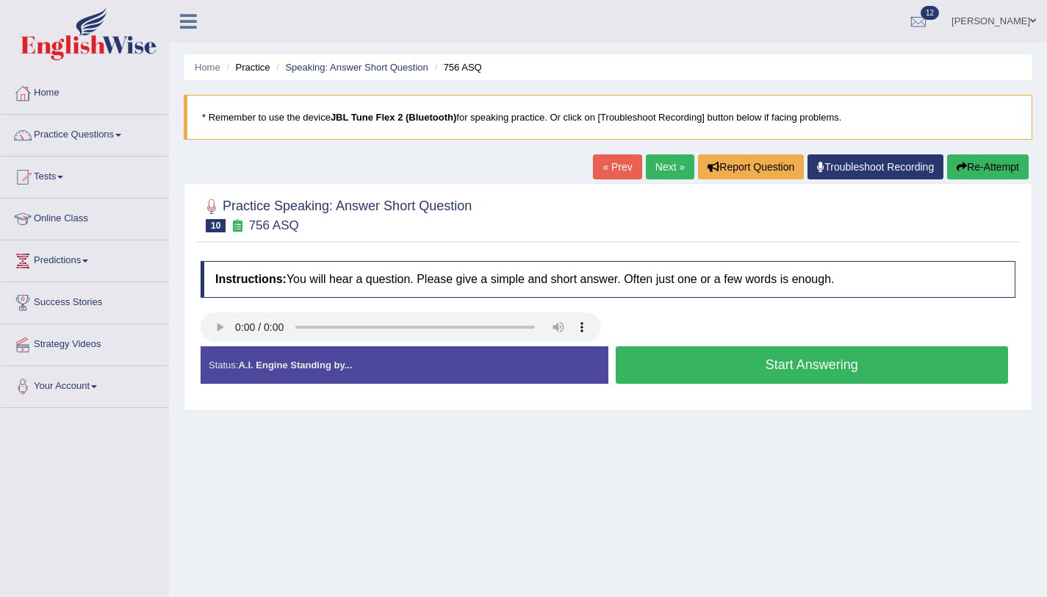
click at [764, 373] on button "Start Answering" at bounding box center [812, 364] width 393 height 37
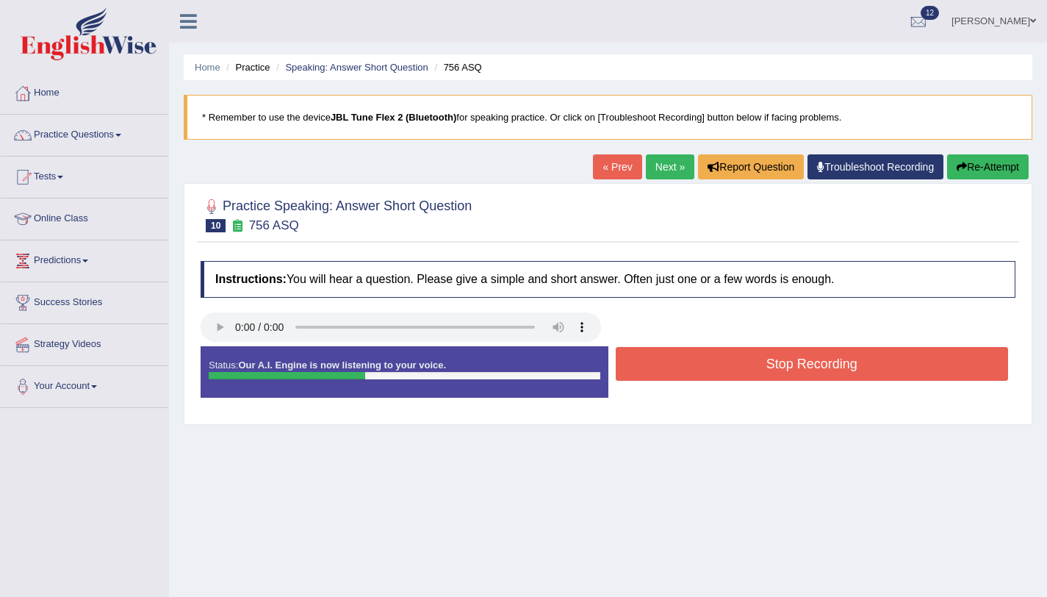
click at [763, 373] on button "Stop Recording" at bounding box center [812, 364] width 393 height 34
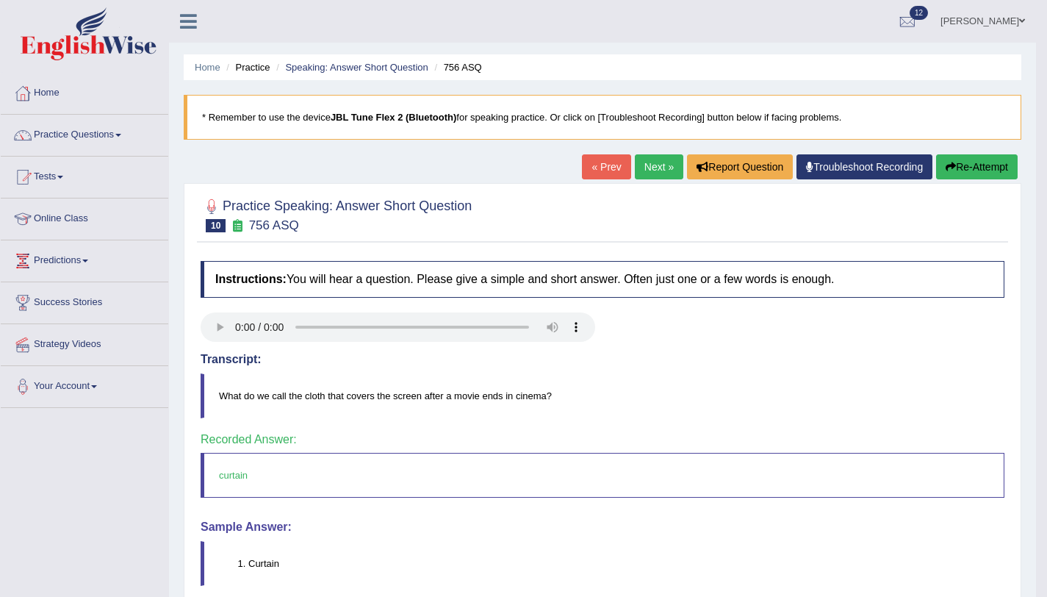
click at [652, 177] on link "Next »" at bounding box center [659, 166] width 49 height 25
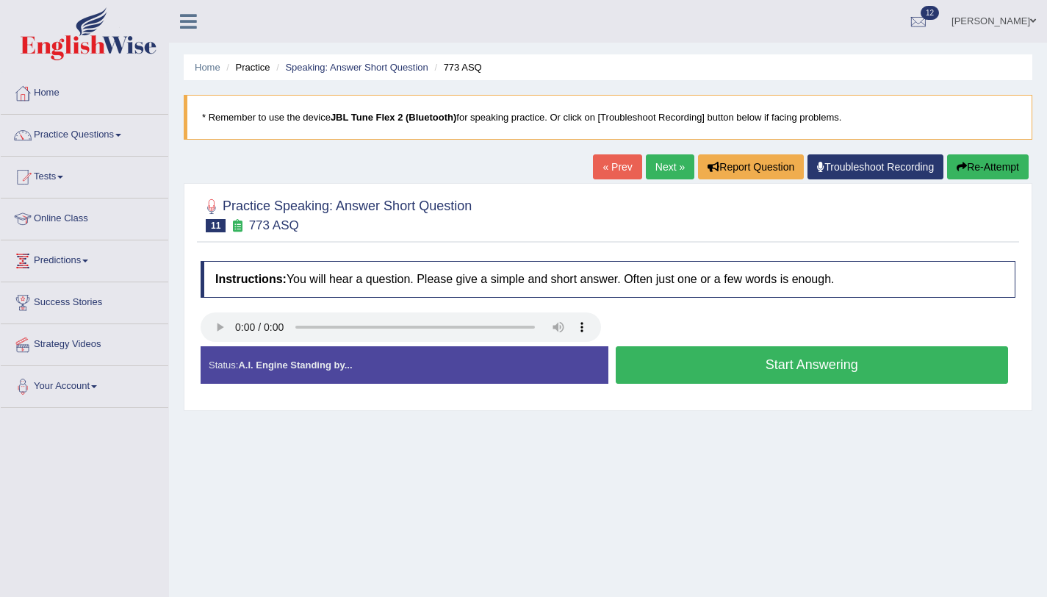
click at [643, 372] on button "Start Answering" at bounding box center [812, 364] width 393 height 37
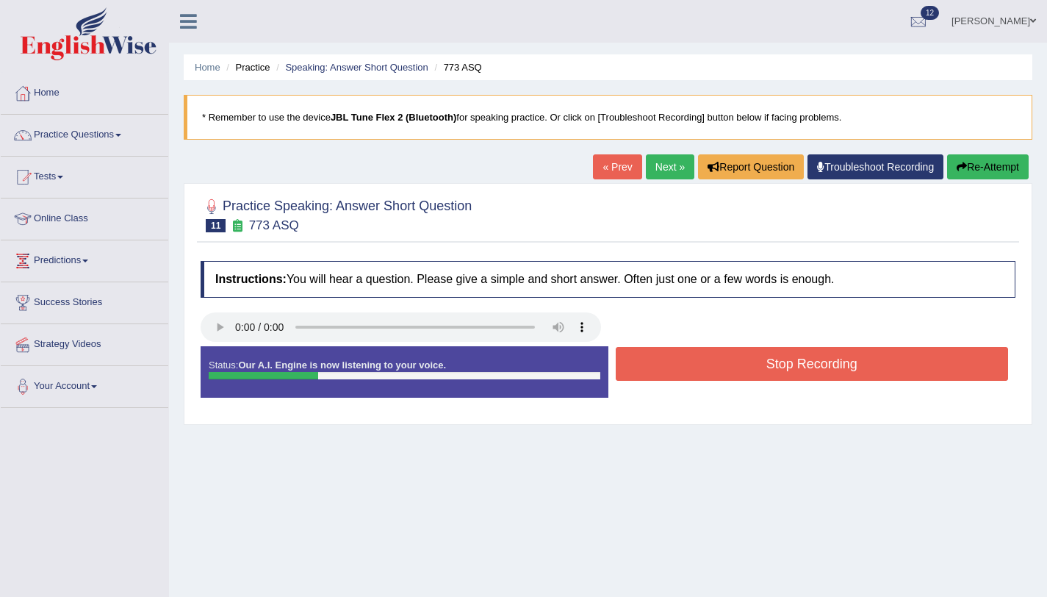
click at [643, 372] on button "Stop Recording" at bounding box center [812, 364] width 393 height 34
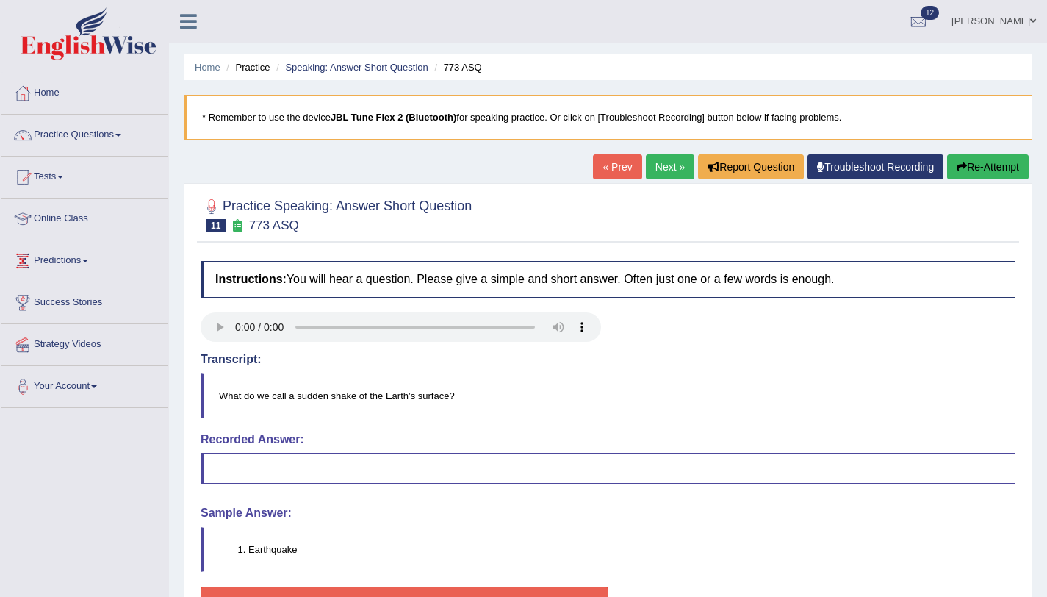
click at [988, 166] on button "Re-Attempt" at bounding box center [988, 166] width 82 height 25
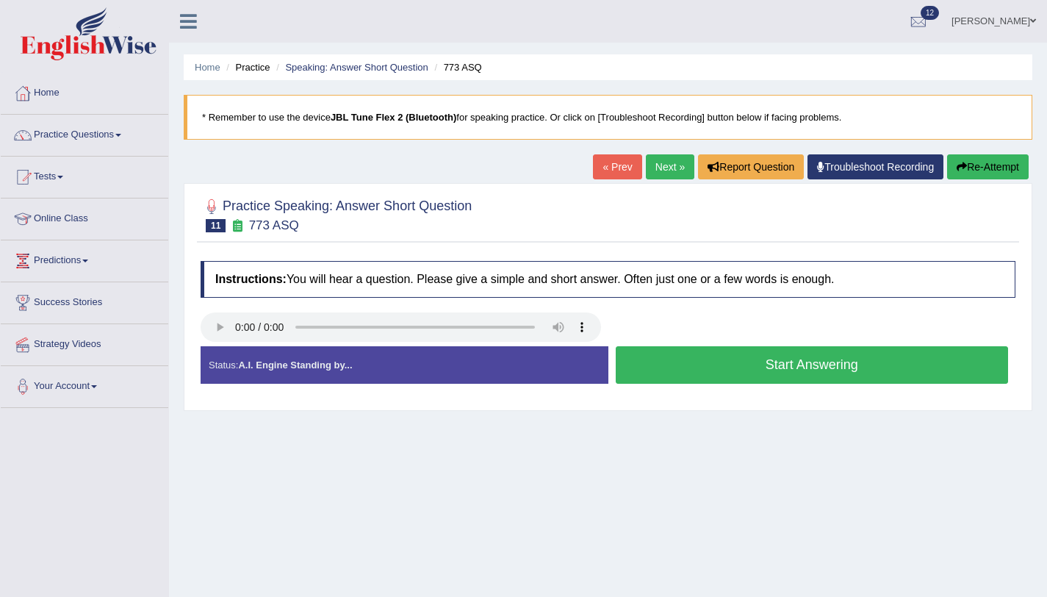
click at [659, 366] on button "Start Answering" at bounding box center [812, 364] width 393 height 37
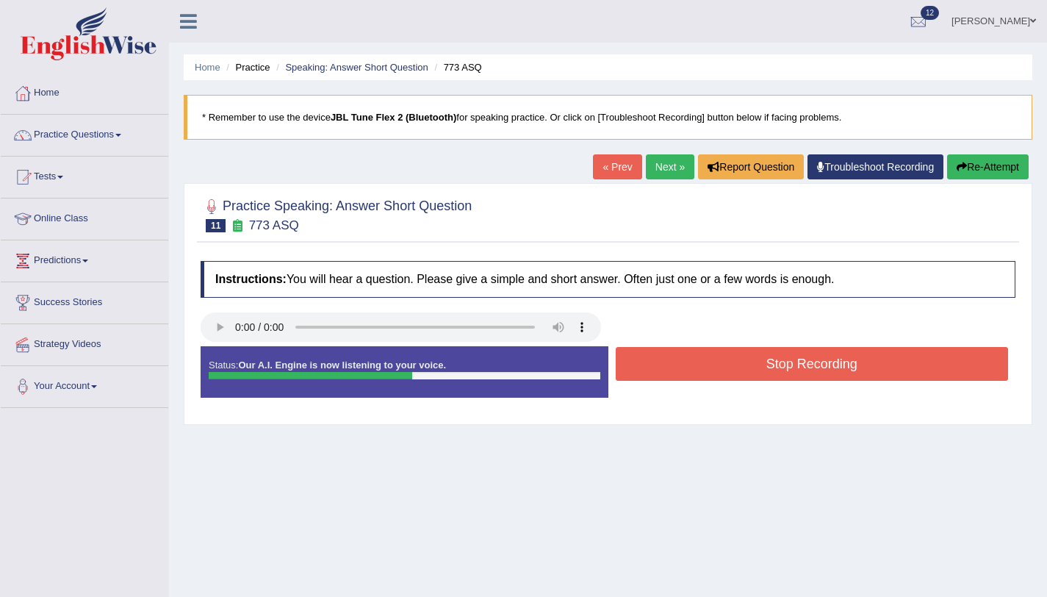
click at [656, 365] on button "Stop Recording" at bounding box center [812, 364] width 393 height 34
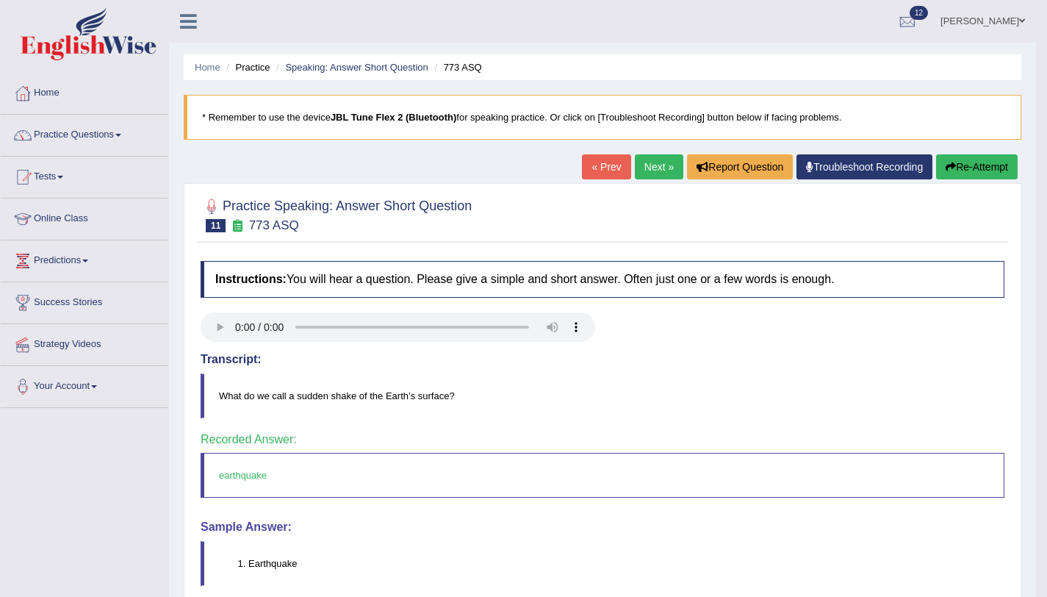
click at [649, 176] on link "Next »" at bounding box center [659, 166] width 49 height 25
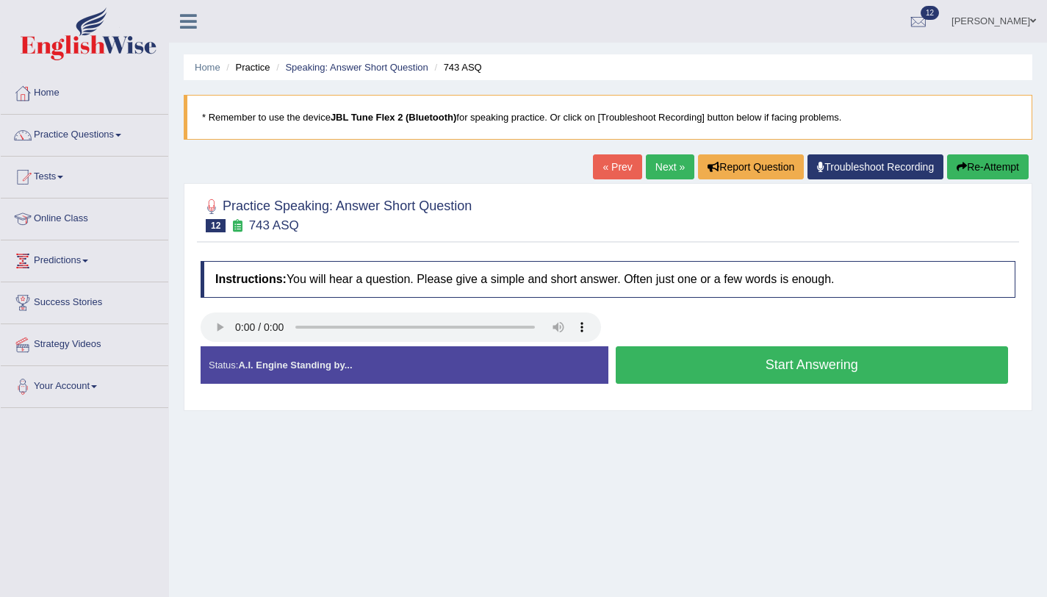
click at [667, 364] on button "Start Answering" at bounding box center [812, 364] width 393 height 37
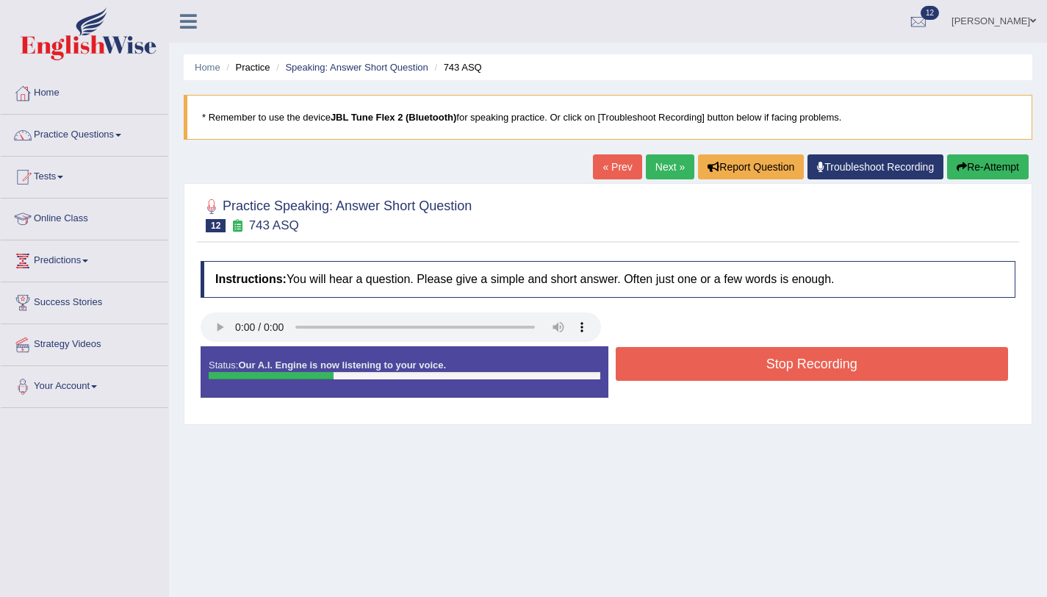
click at [662, 362] on button "Stop Recording" at bounding box center [812, 364] width 393 height 34
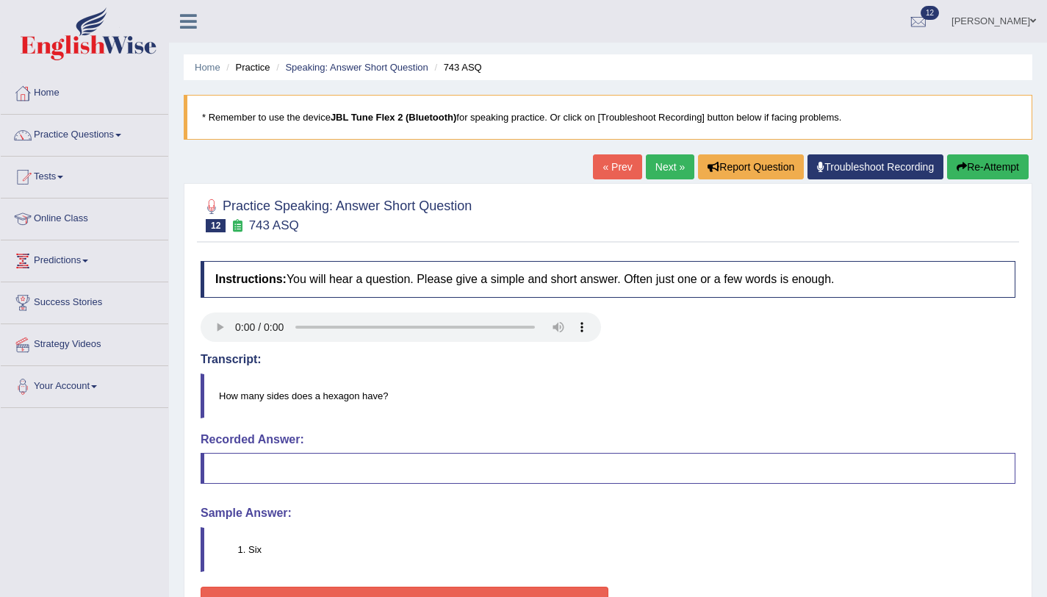
click at [978, 176] on button "Re-Attempt" at bounding box center [988, 166] width 82 height 25
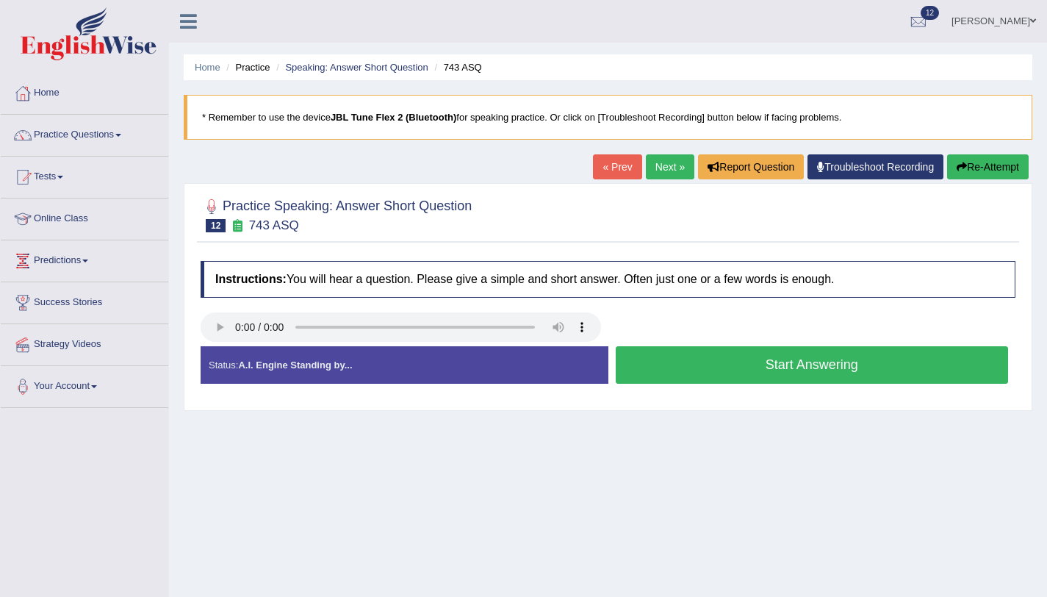
click at [817, 351] on button "Start Answering" at bounding box center [812, 364] width 393 height 37
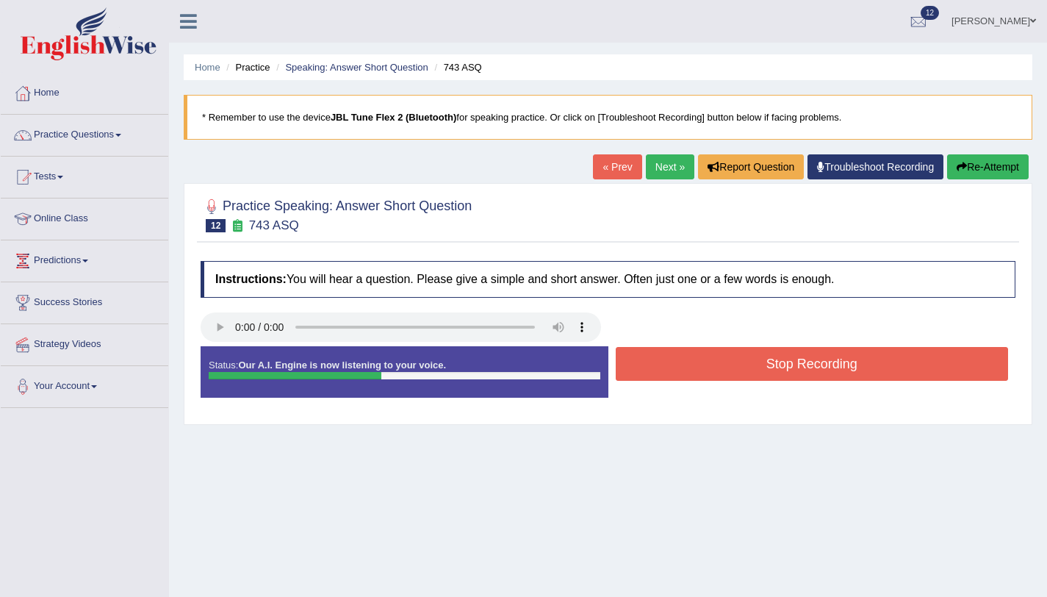
click at [815, 352] on button "Stop Recording" at bounding box center [812, 364] width 393 height 34
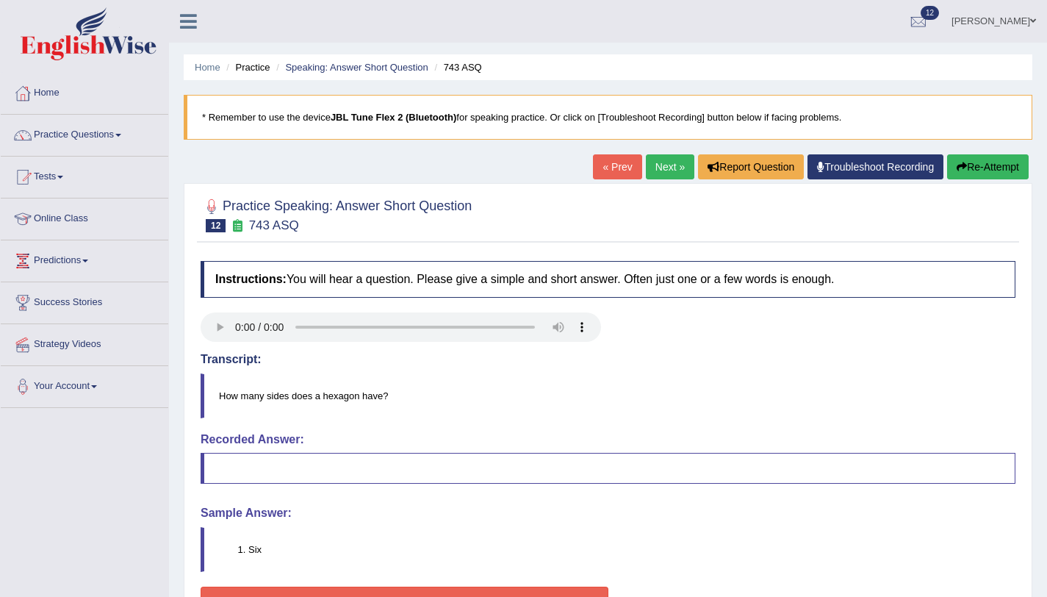
click at [672, 176] on link "Next »" at bounding box center [670, 166] width 49 height 25
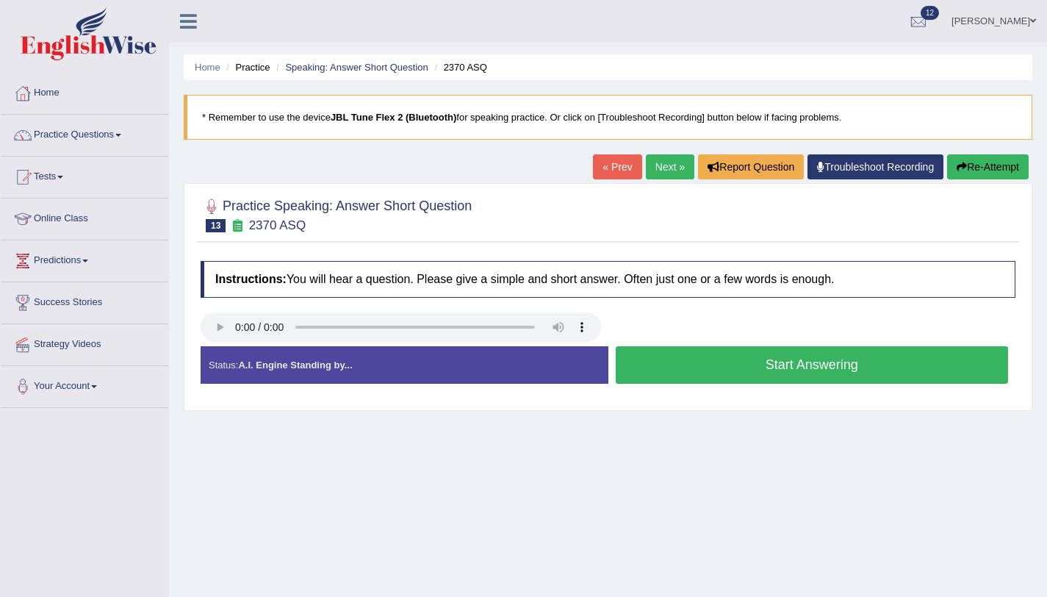
click at [754, 374] on button "Start Answering" at bounding box center [812, 364] width 393 height 37
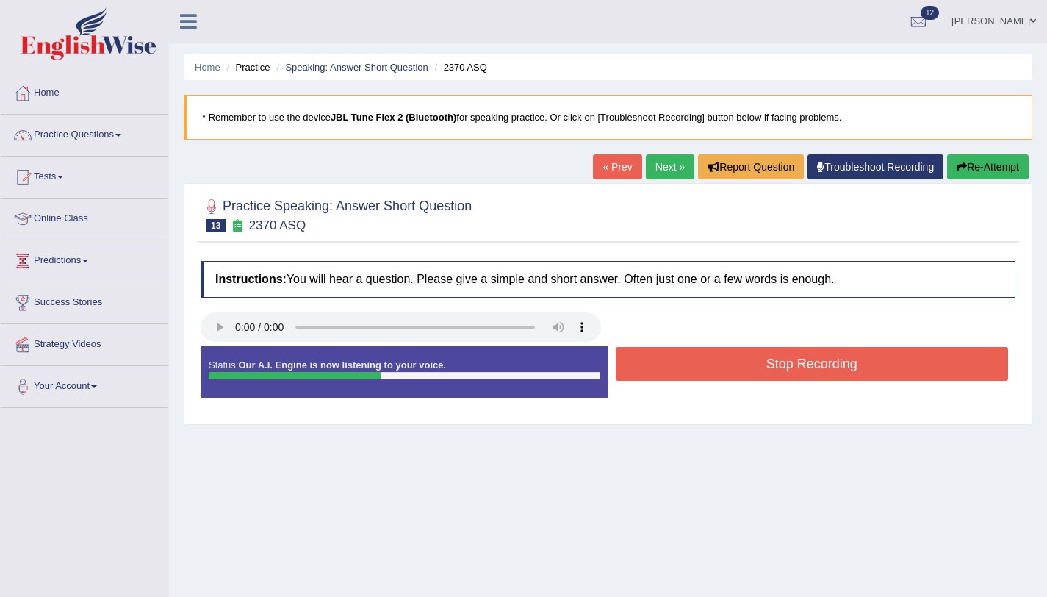
click at [753, 373] on button "Stop Recording" at bounding box center [812, 364] width 393 height 34
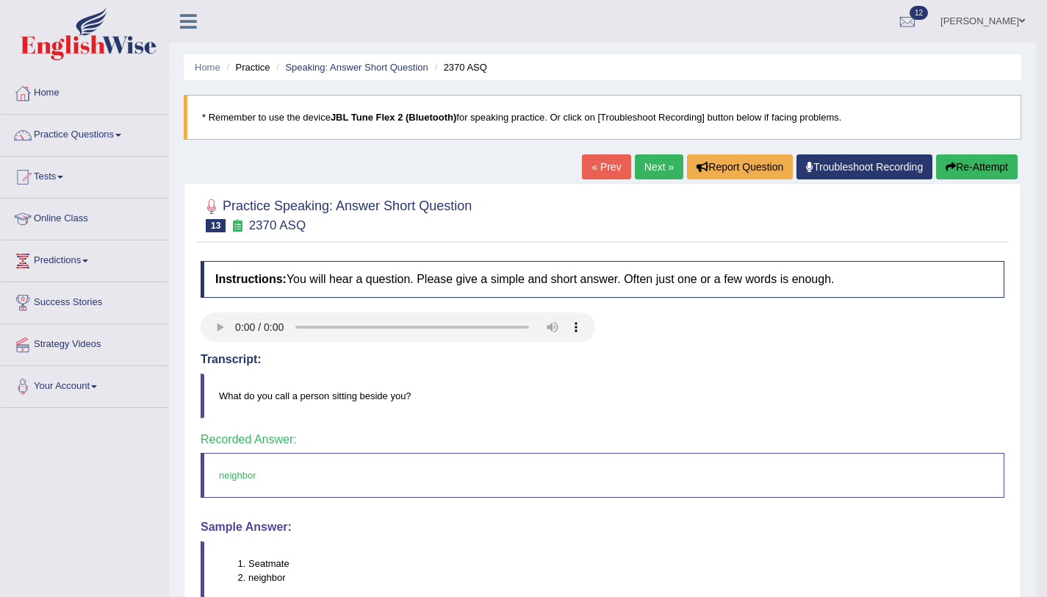
click at [635, 171] on link "Next »" at bounding box center [659, 166] width 49 height 25
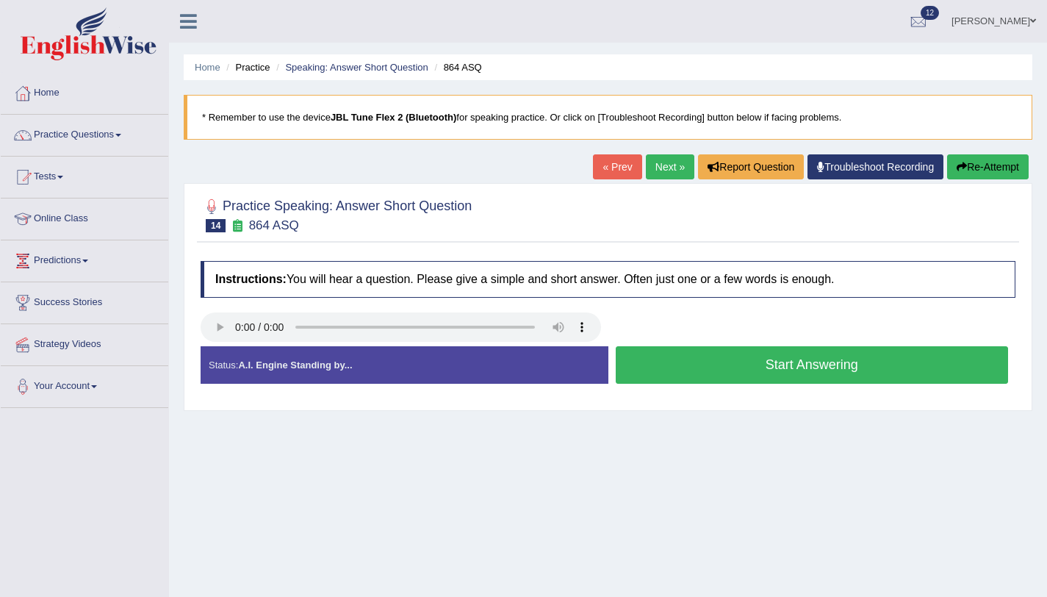
click at [684, 356] on button "Start Answering" at bounding box center [812, 364] width 393 height 37
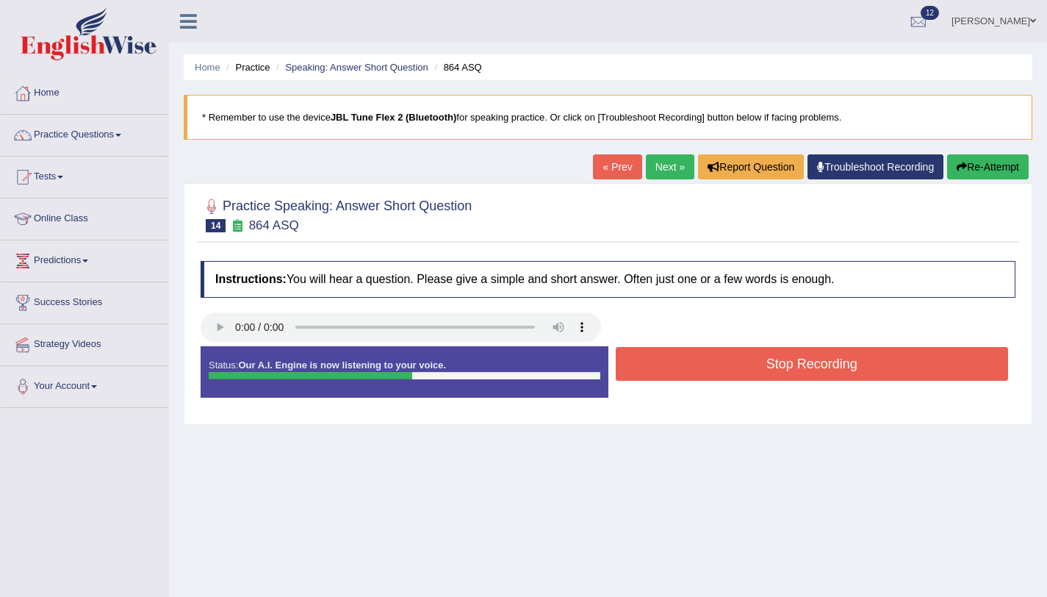
click at [684, 356] on button "Stop Recording" at bounding box center [812, 364] width 393 height 34
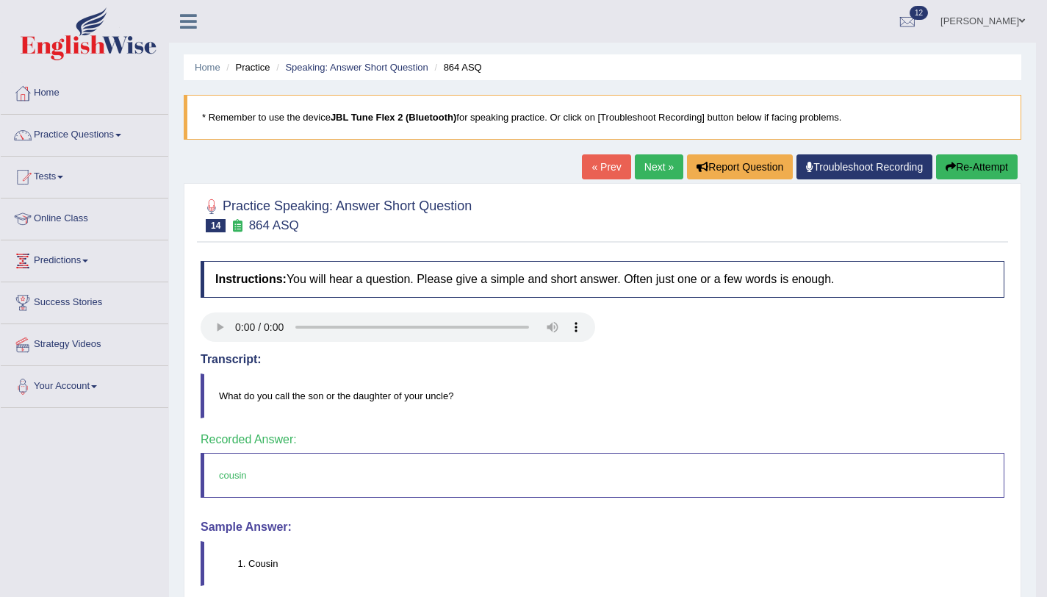
click at [645, 169] on link "Next »" at bounding box center [659, 166] width 49 height 25
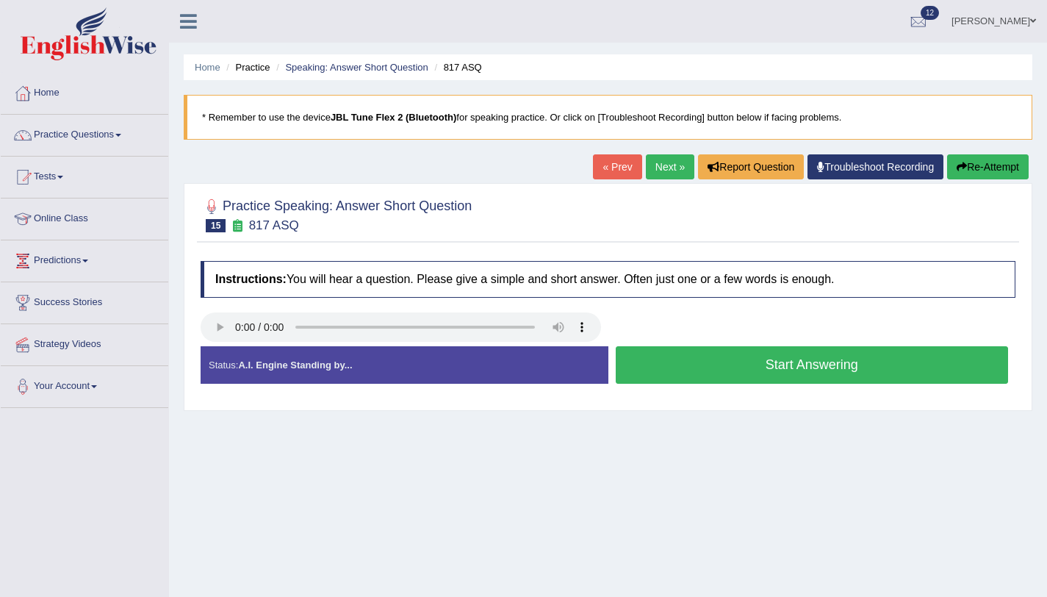
click at [817, 376] on button "Start Answering" at bounding box center [812, 364] width 393 height 37
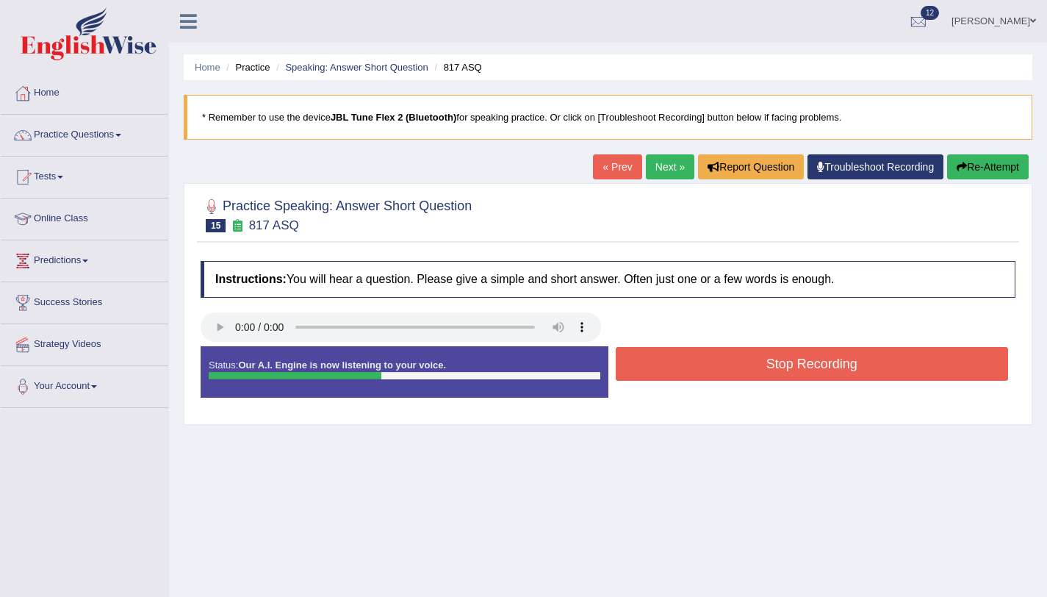
click at [817, 374] on button "Stop Recording" at bounding box center [812, 364] width 393 height 34
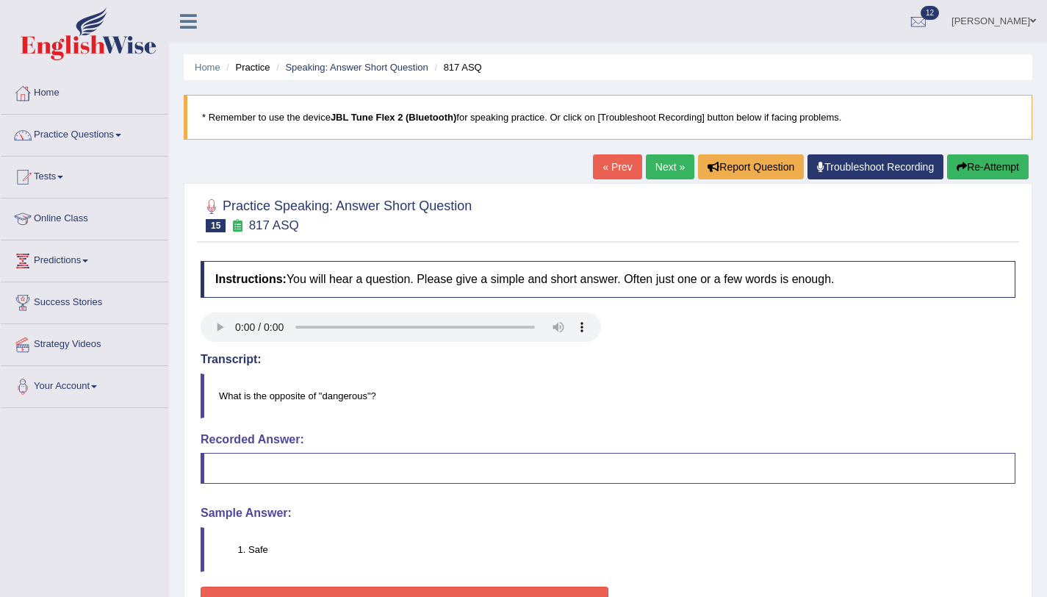
click at [646, 166] on link "Next »" at bounding box center [670, 166] width 49 height 25
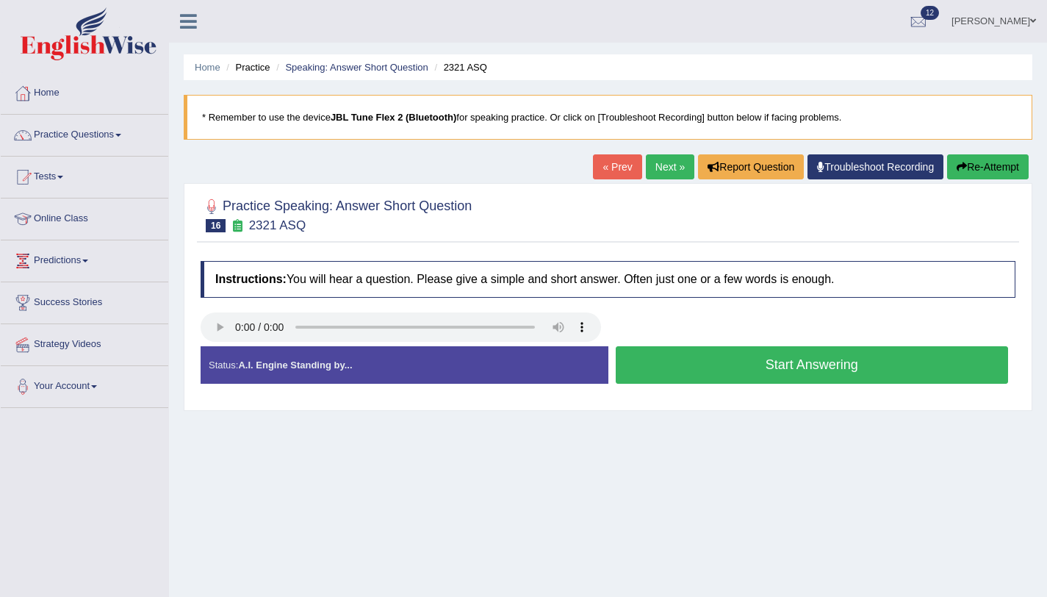
click at [954, 370] on button "Start Answering" at bounding box center [812, 364] width 393 height 37
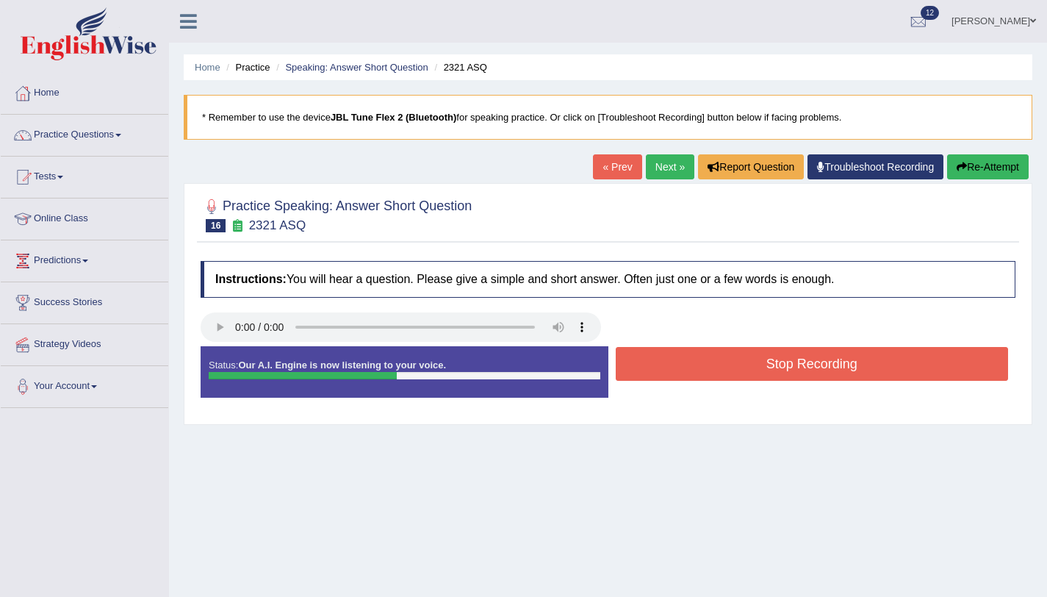
click at [931, 366] on button "Stop Recording" at bounding box center [812, 364] width 393 height 34
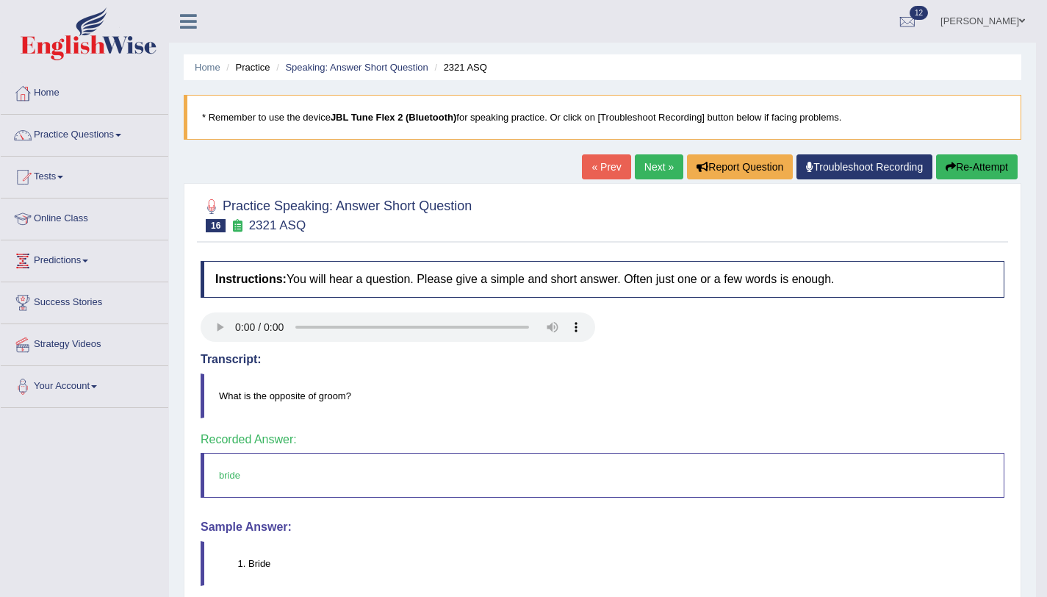
click at [653, 174] on link "Next »" at bounding box center [659, 166] width 49 height 25
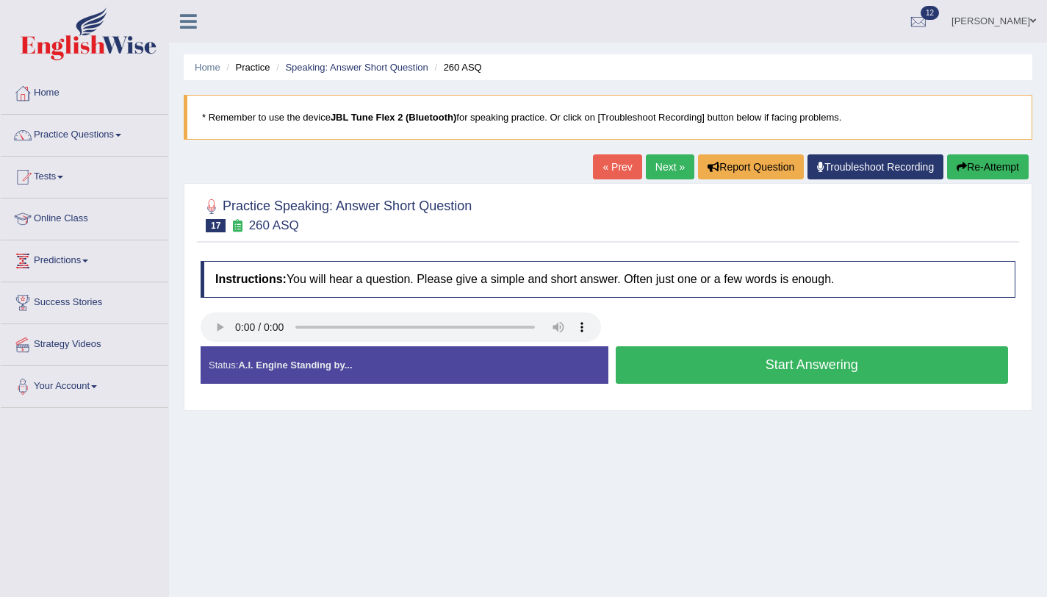
click at [890, 362] on button "Start Answering" at bounding box center [812, 364] width 393 height 37
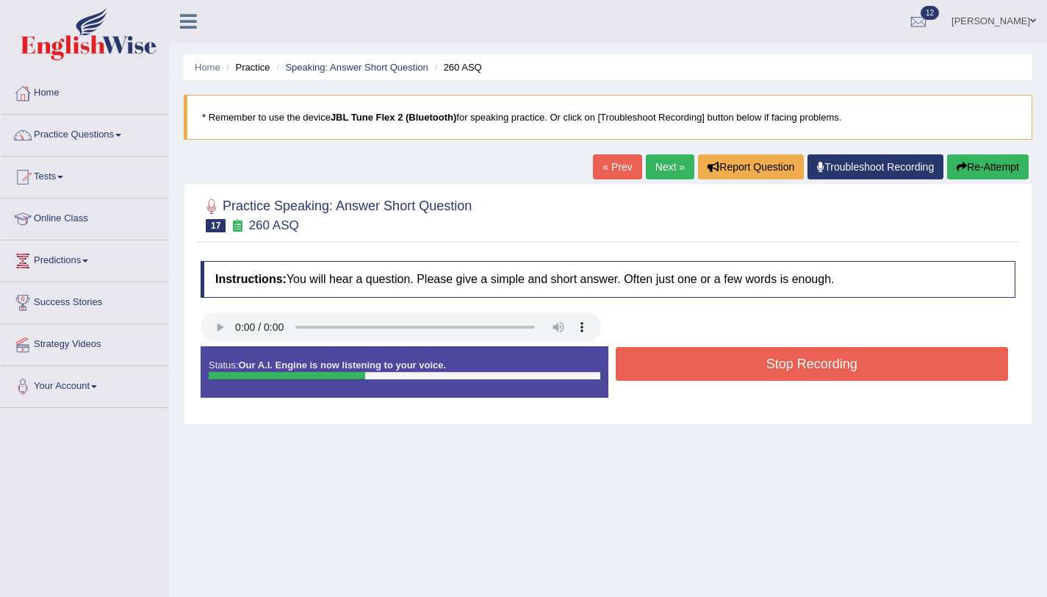
click at [888, 362] on button "Stop Recording" at bounding box center [812, 364] width 393 height 34
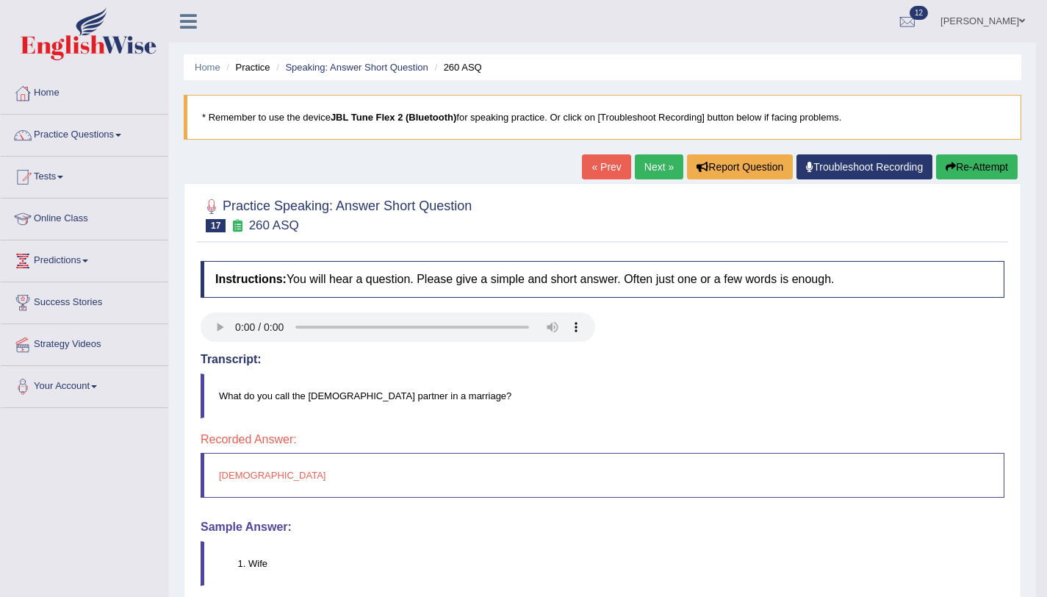
click at [652, 159] on link "Next »" at bounding box center [659, 166] width 49 height 25
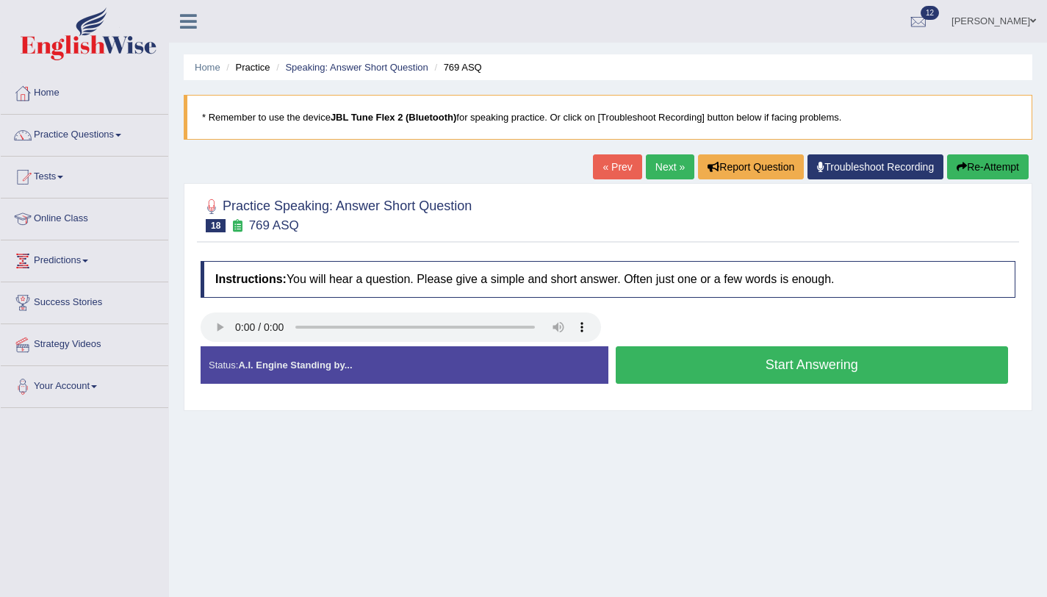
click at [784, 358] on button "Start Answering" at bounding box center [812, 364] width 393 height 37
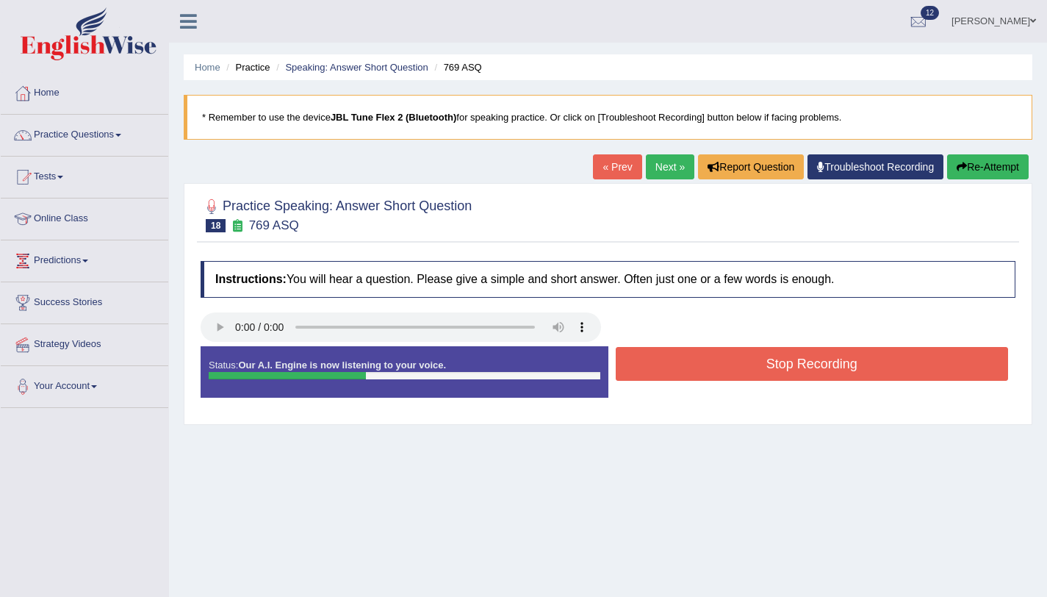
click at [784, 358] on button "Stop Recording" at bounding box center [812, 364] width 393 height 34
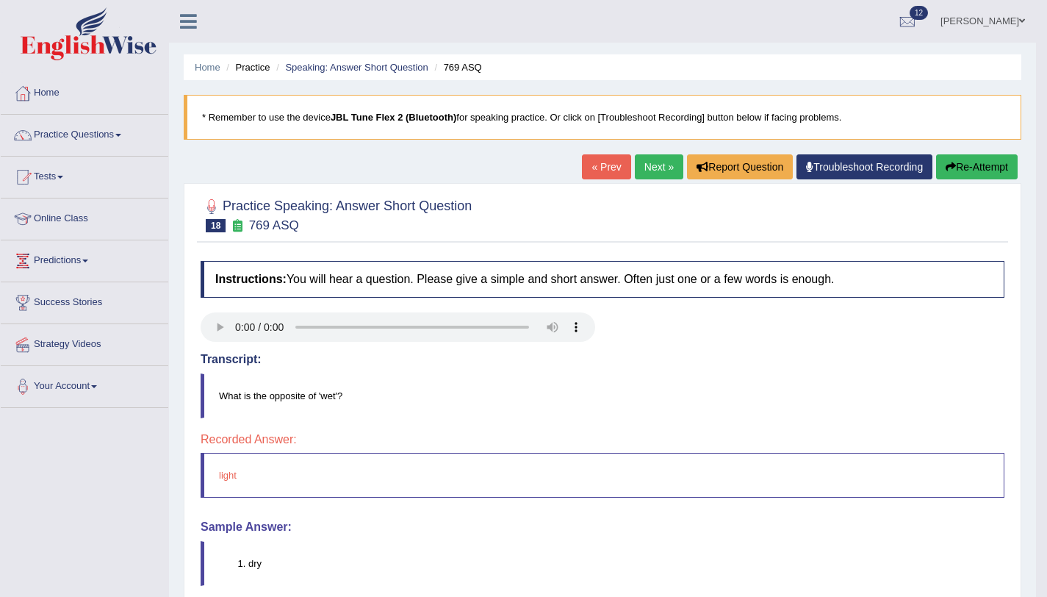
click at [116, 134] on link "Practice Questions" at bounding box center [85, 133] width 168 height 37
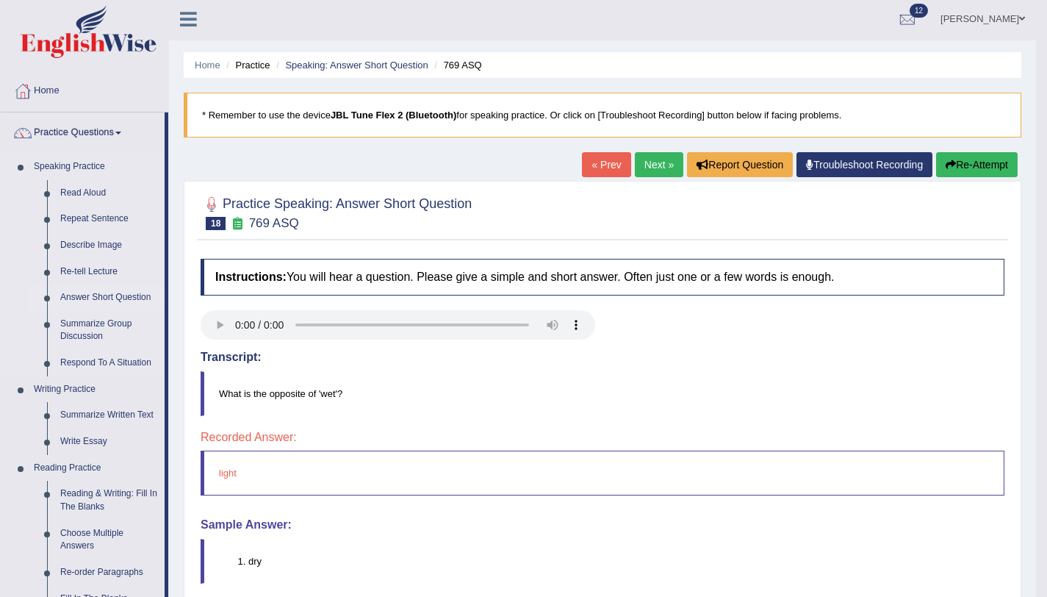
scroll to position [3, 0]
click at [664, 165] on link "Next »" at bounding box center [659, 163] width 49 height 25
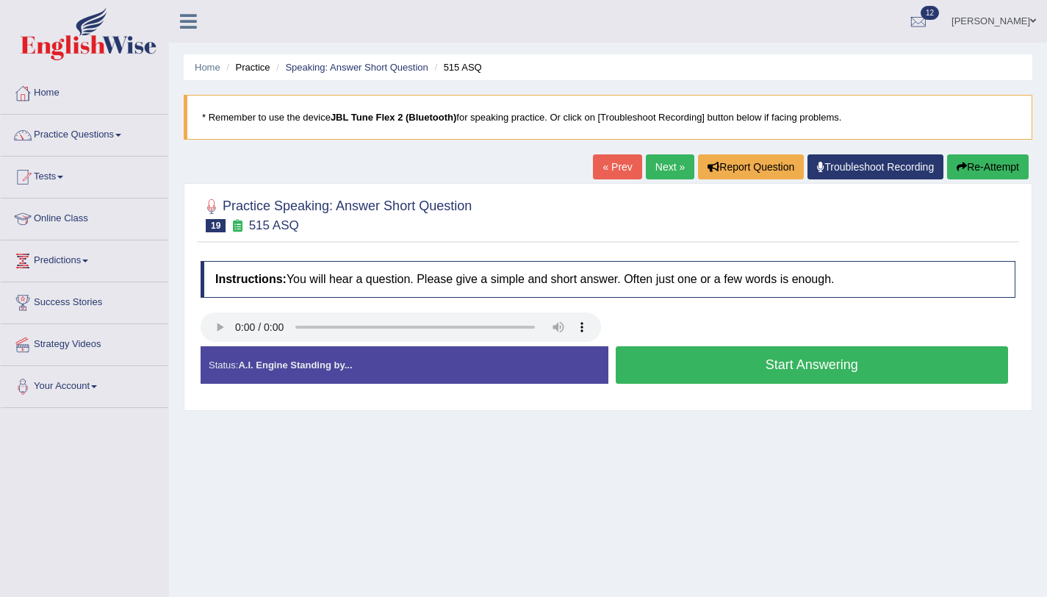
click at [684, 373] on button "Start Answering" at bounding box center [812, 364] width 393 height 37
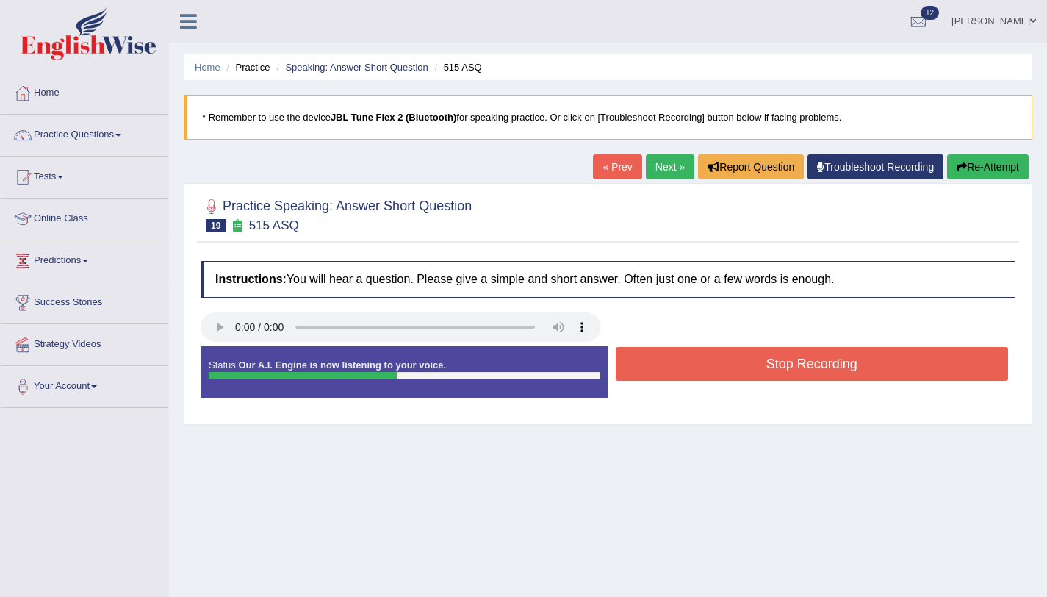
click at [683, 373] on button "Stop Recording" at bounding box center [812, 364] width 393 height 34
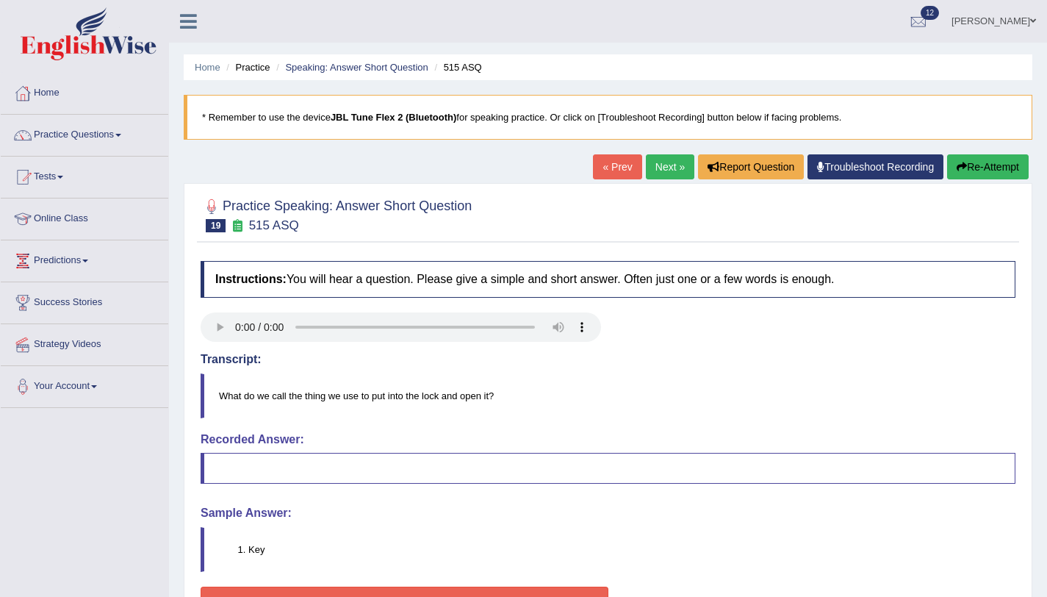
click at [646, 164] on link "Next »" at bounding box center [670, 166] width 49 height 25
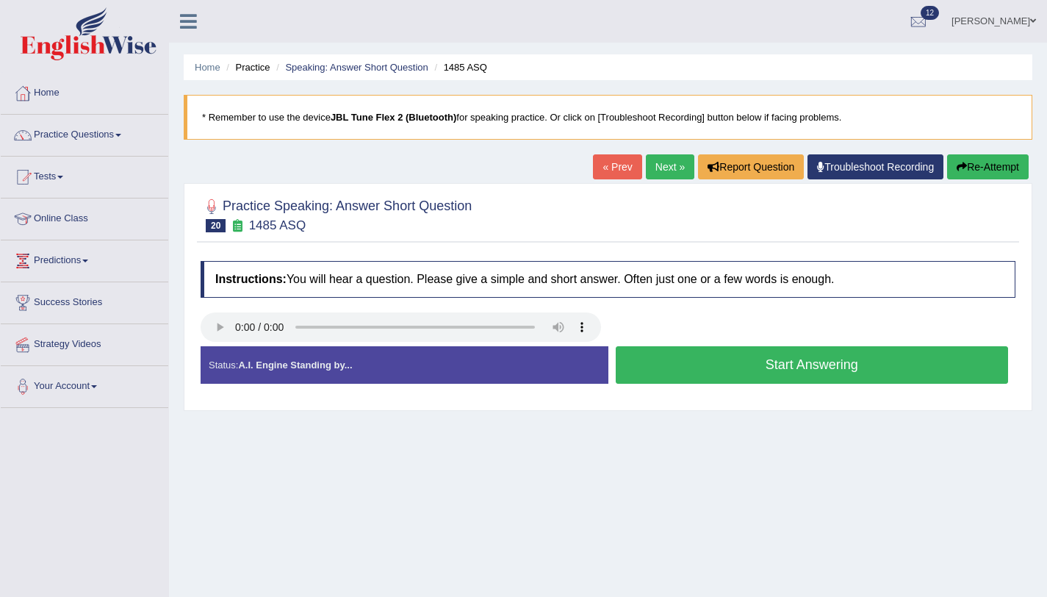
click at [703, 359] on button "Start Answering" at bounding box center [812, 364] width 393 height 37
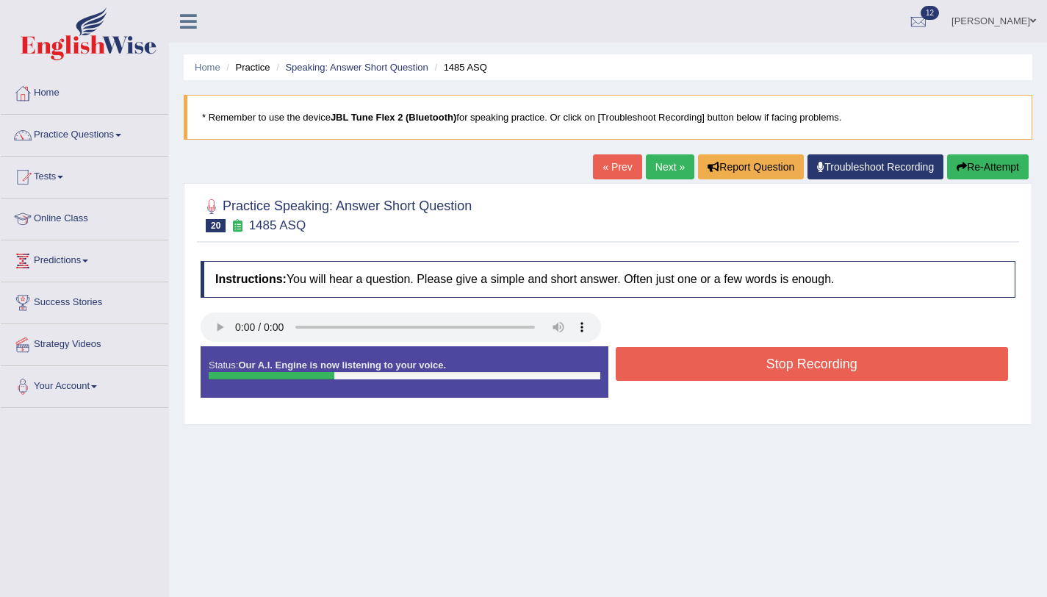
click at [703, 359] on button "Stop Recording" at bounding box center [812, 364] width 393 height 34
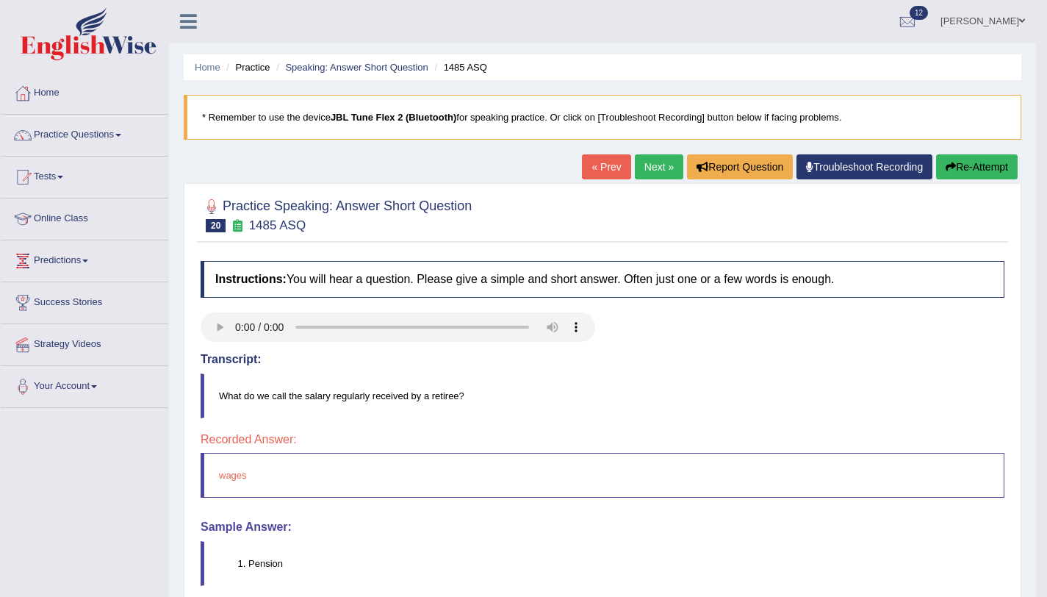
scroll to position [24, 0]
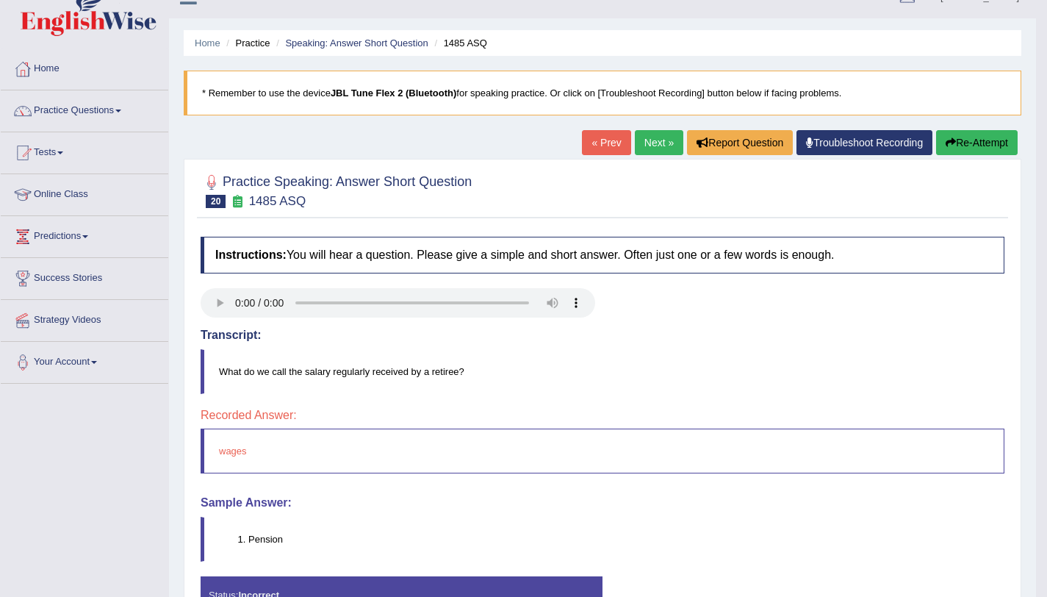
click at [952, 137] on button "Re-Attempt" at bounding box center [977, 142] width 82 height 25
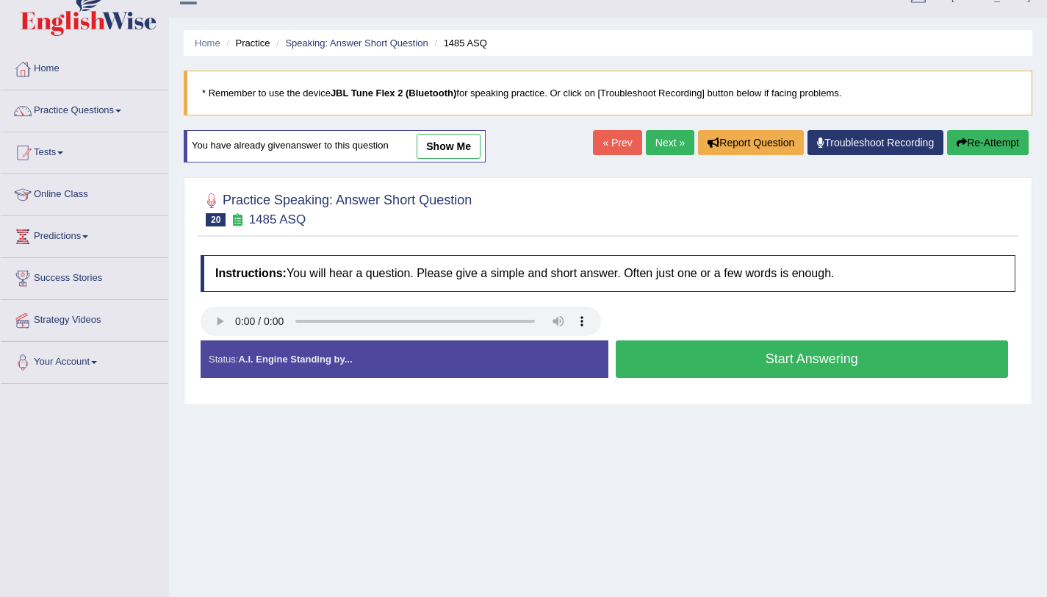
scroll to position [24, 0]
click at [800, 370] on button "Start Answering" at bounding box center [812, 358] width 393 height 37
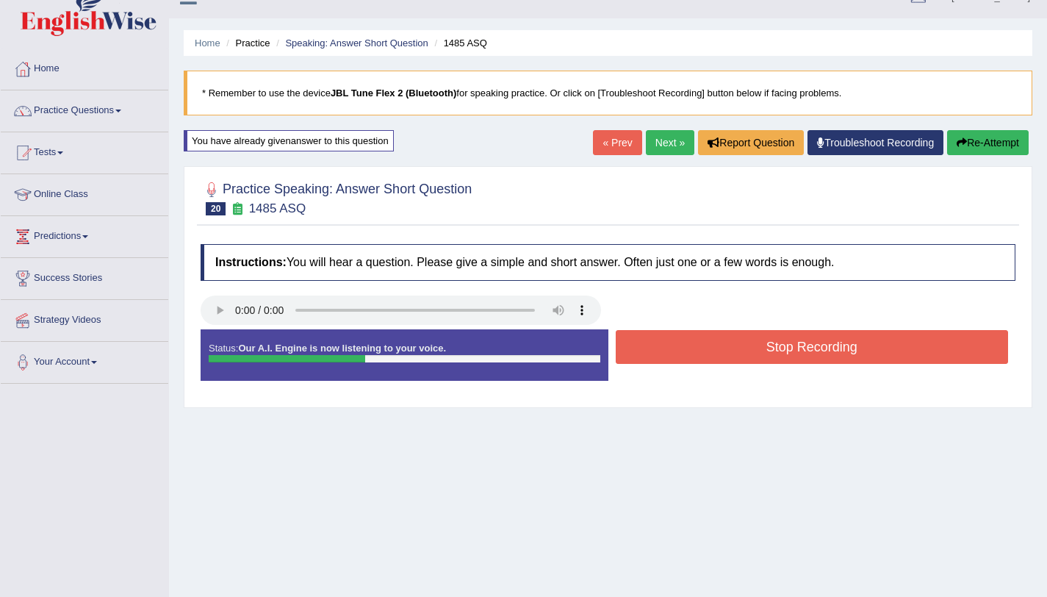
click at [777, 363] on button "Stop Recording" at bounding box center [812, 347] width 393 height 34
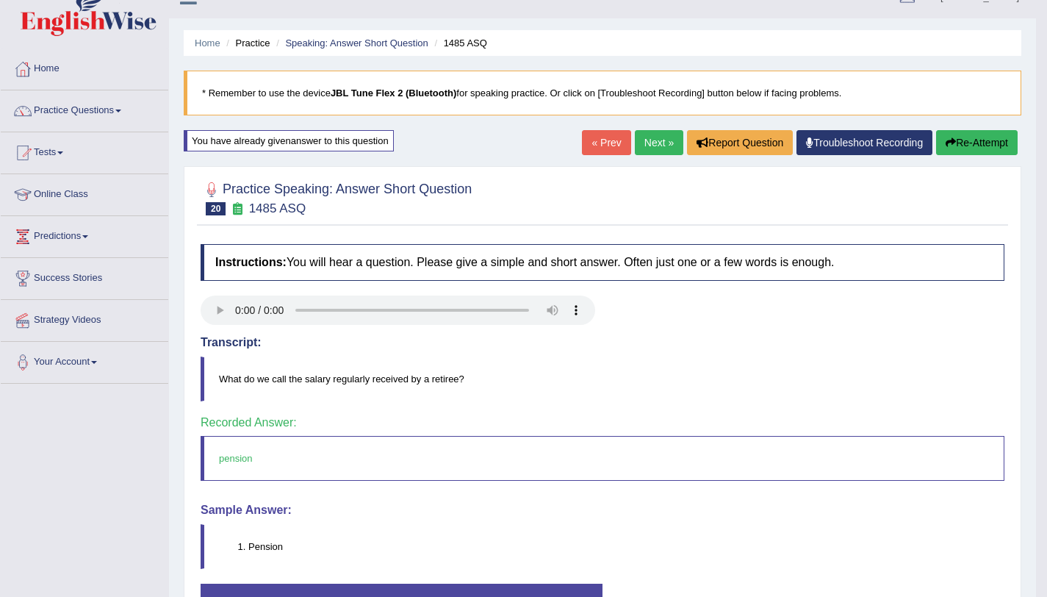
click at [664, 148] on link "Next »" at bounding box center [659, 142] width 49 height 25
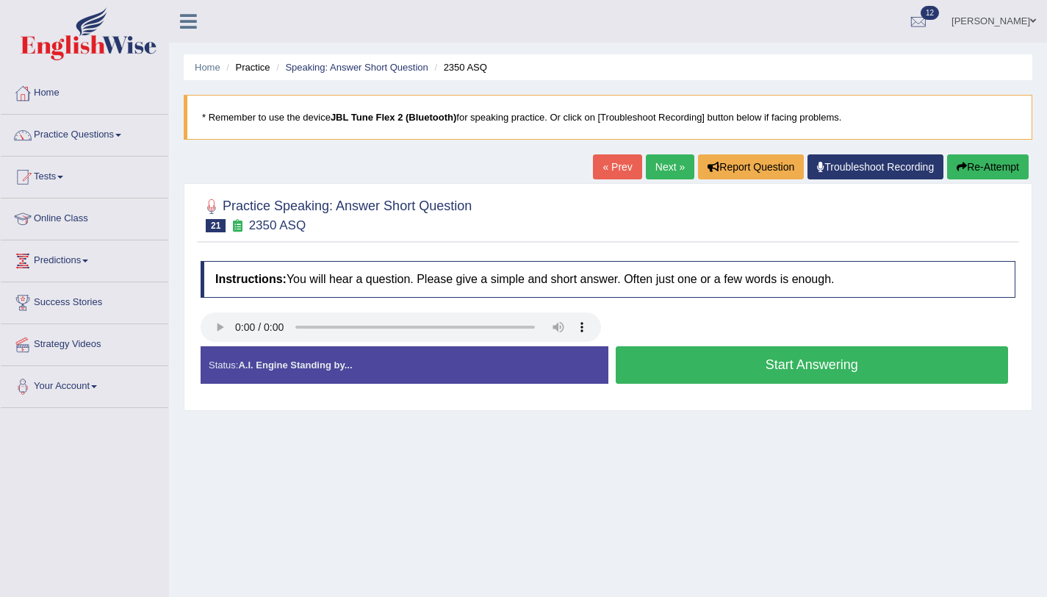
click at [760, 351] on button "Start Answering" at bounding box center [812, 364] width 393 height 37
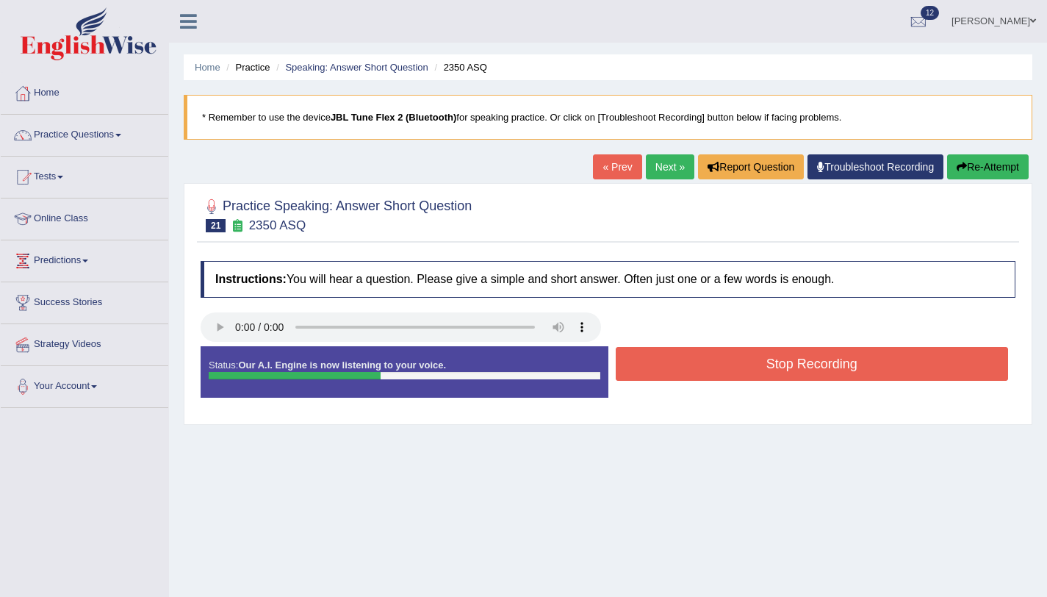
click at [752, 362] on button "Stop Recording" at bounding box center [812, 364] width 393 height 34
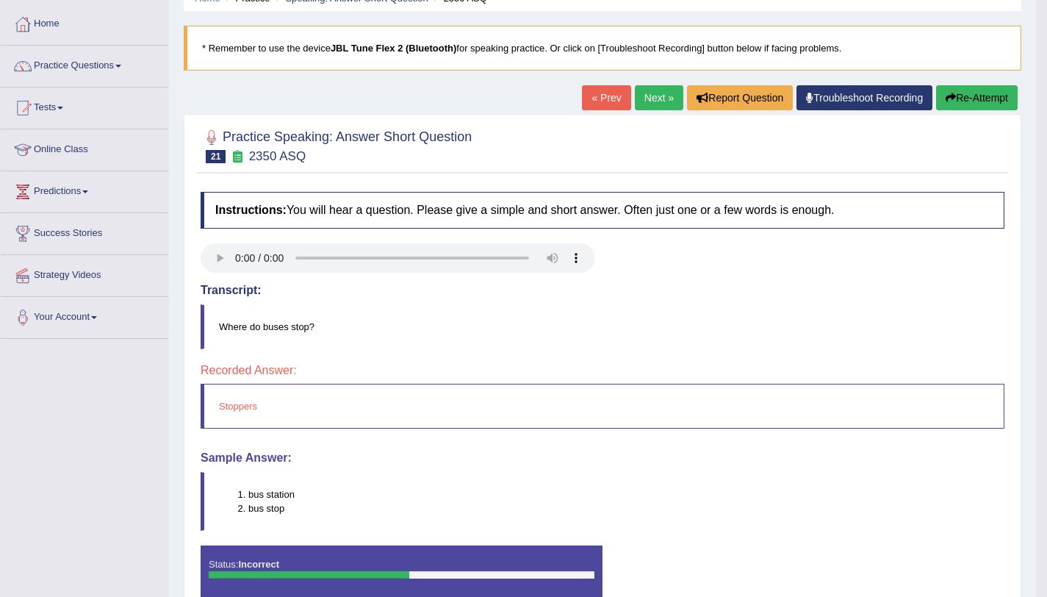
scroll to position [36, 0]
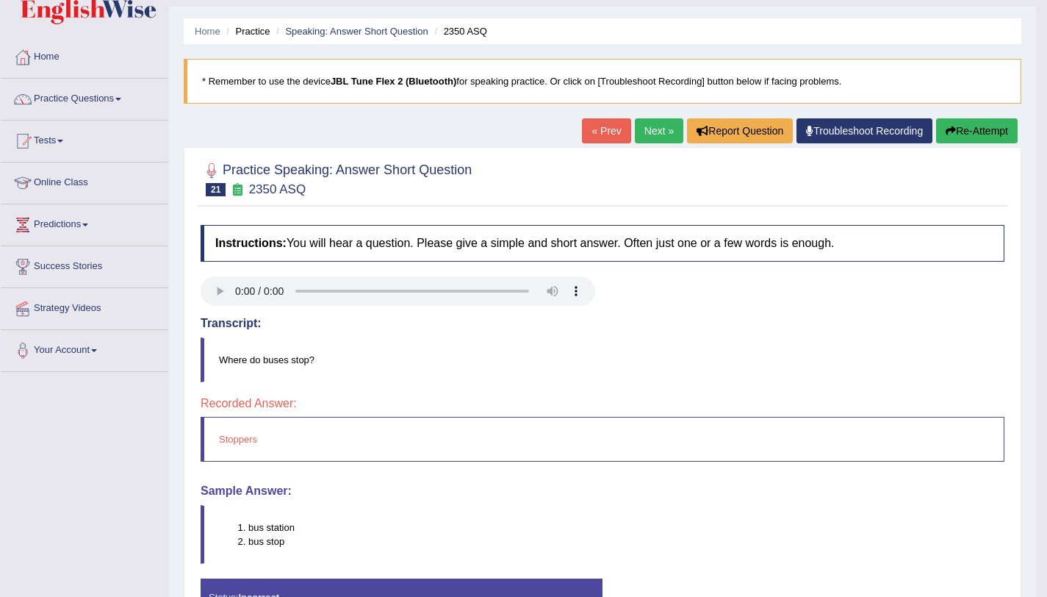
click at [664, 131] on link "Next »" at bounding box center [659, 130] width 49 height 25
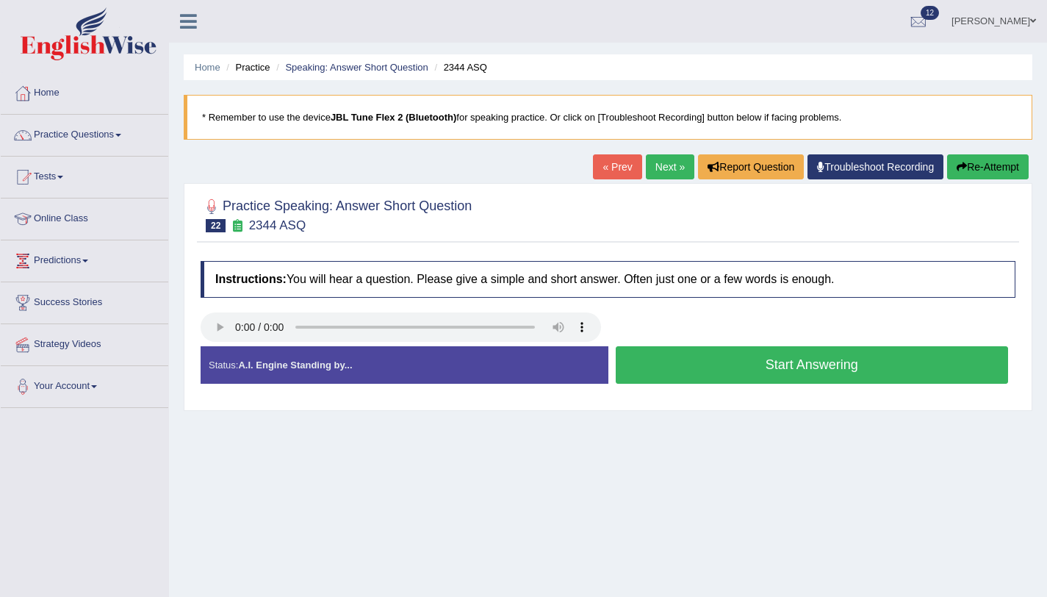
click at [667, 375] on button "Start Answering" at bounding box center [812, 364] width 393 height 37
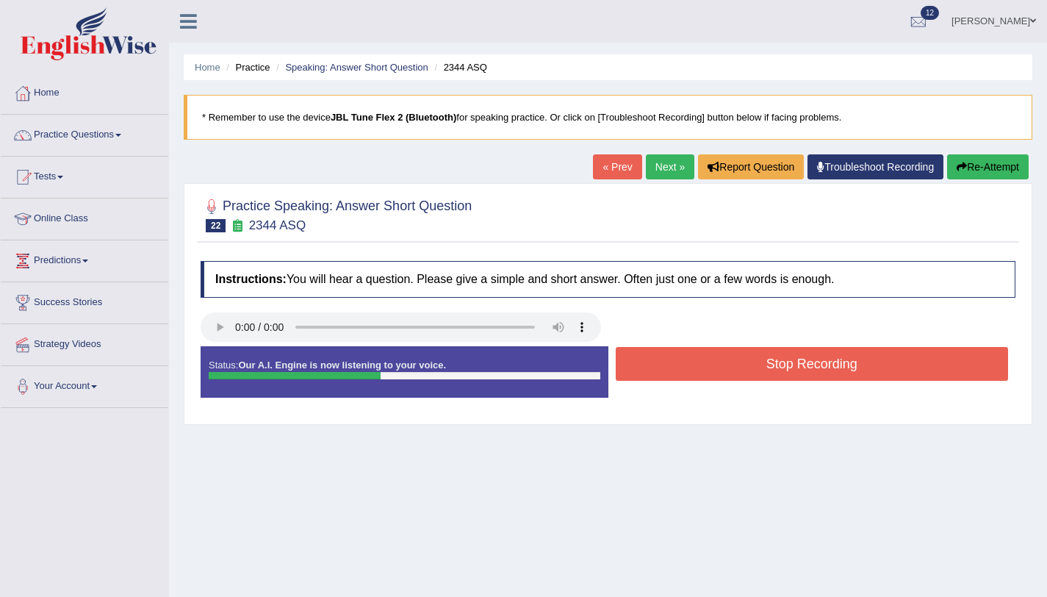
click at [666, 374] on button "Stop Recording" at bounding box center [812, 364] width 393 height 34
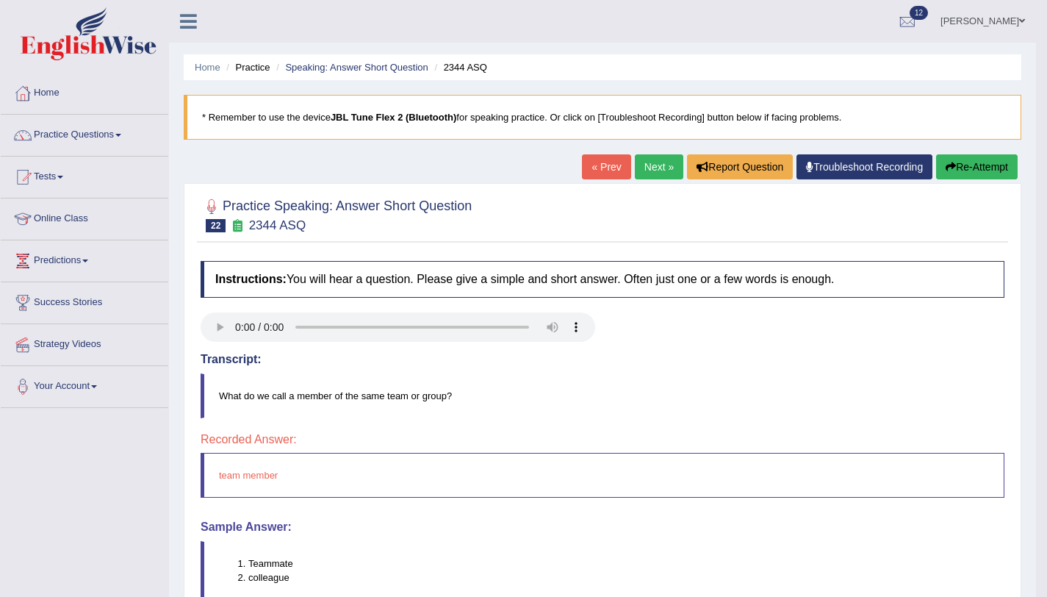
click at [996, 172] on button "Re-Attempt" at bounding box center [977, 166] width 82 height 25
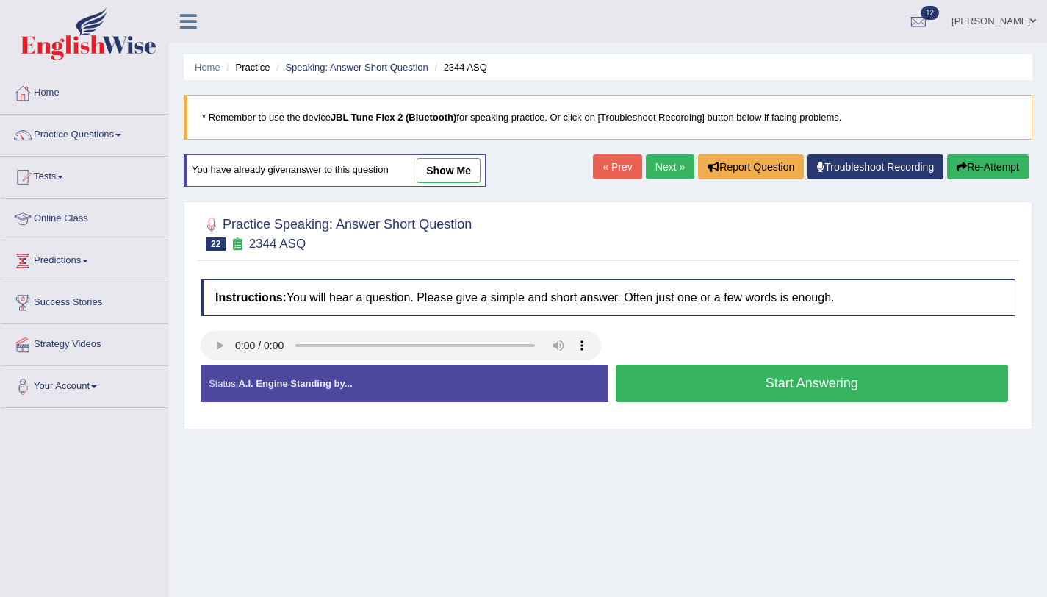
click at [207, 487] on div "Home Practice Speaking: Answer Short Question 2344 ASQ * Remember to use the de…" at bounding box center [608, 367] width 878 height 735
click at [98, 132] on link "Practice Questions" at bounding box center [85, 133] width 168 height 37
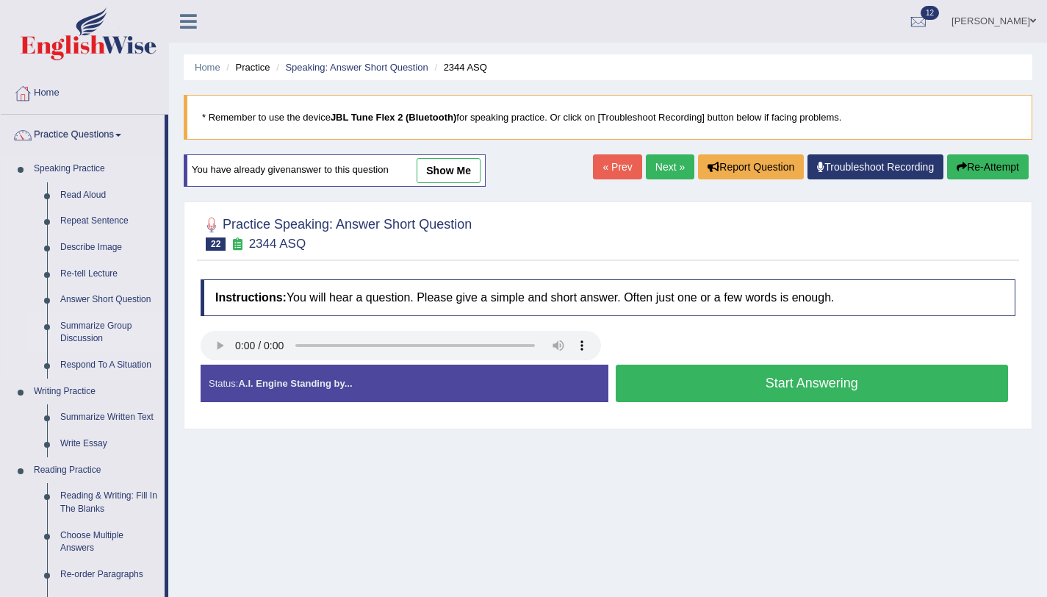
click at [93, 331] on link "Summarize Group Discussion" at bounding box center [109, 332] width 111 height 39
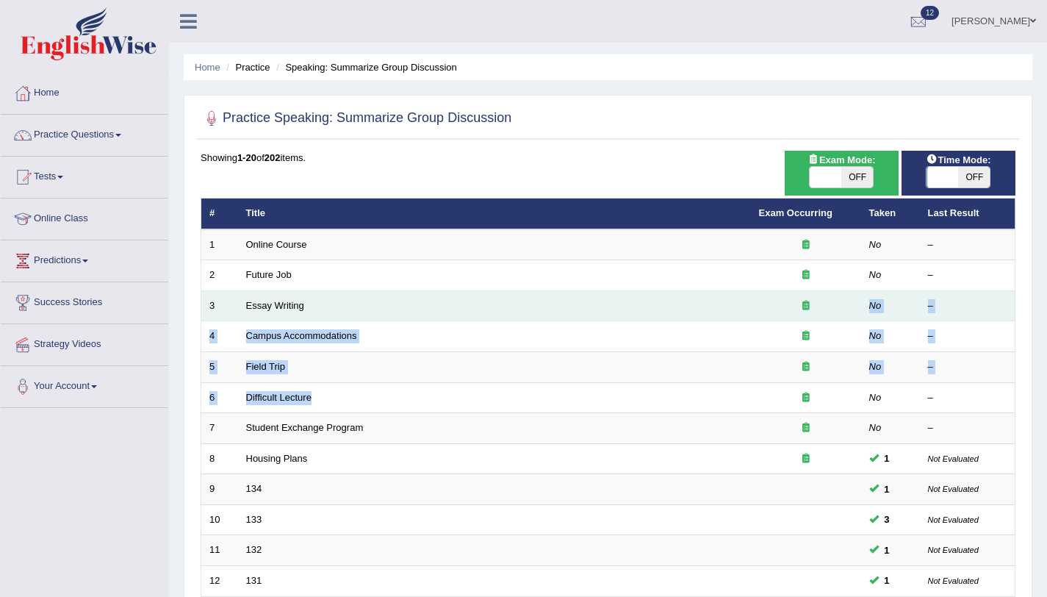
drag, startPoint x: 509, startPoint y: 391, endPoint x: 406, endPoint y: 309, distance: 131.8
click at [406, 309] on tbody "1 Online Course No – 2 Future Job No – 3 Essay Writing No – 4 Campus Accommodat…" at bounding box center [608, 535] width 814 height 612
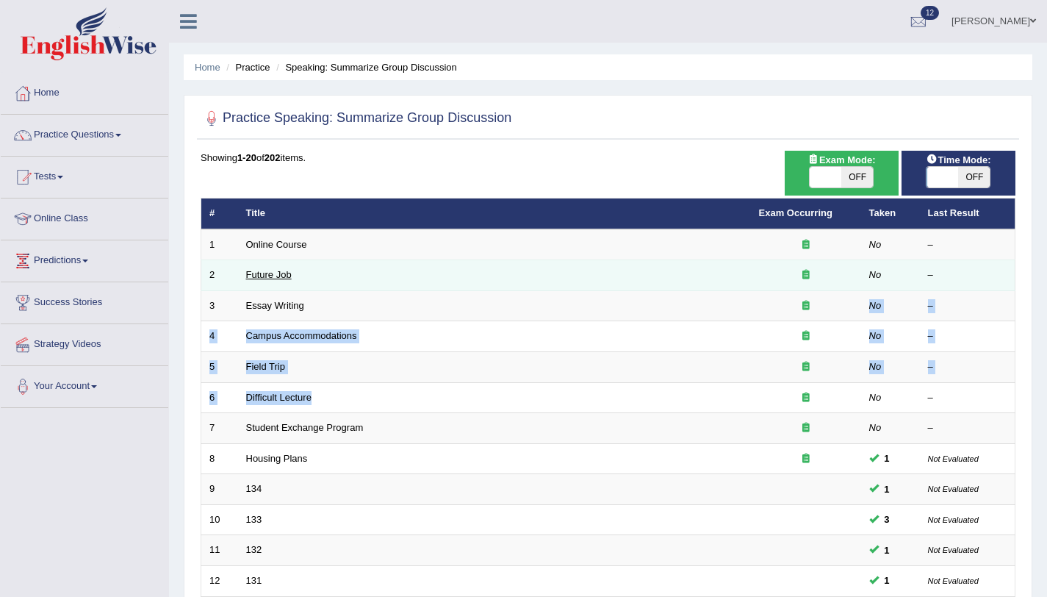
click at [275, 277] on link "Future Job" at bounding box center [269, 274] width 46 height 11
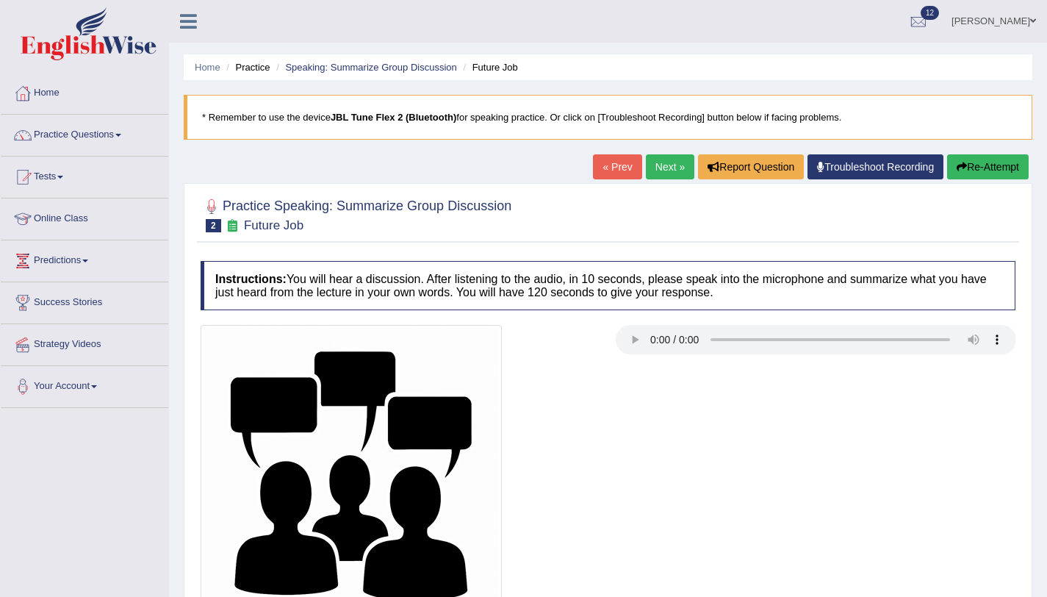
click at [624, 471] on div at bounding box center [608, 475] width 830 height 301
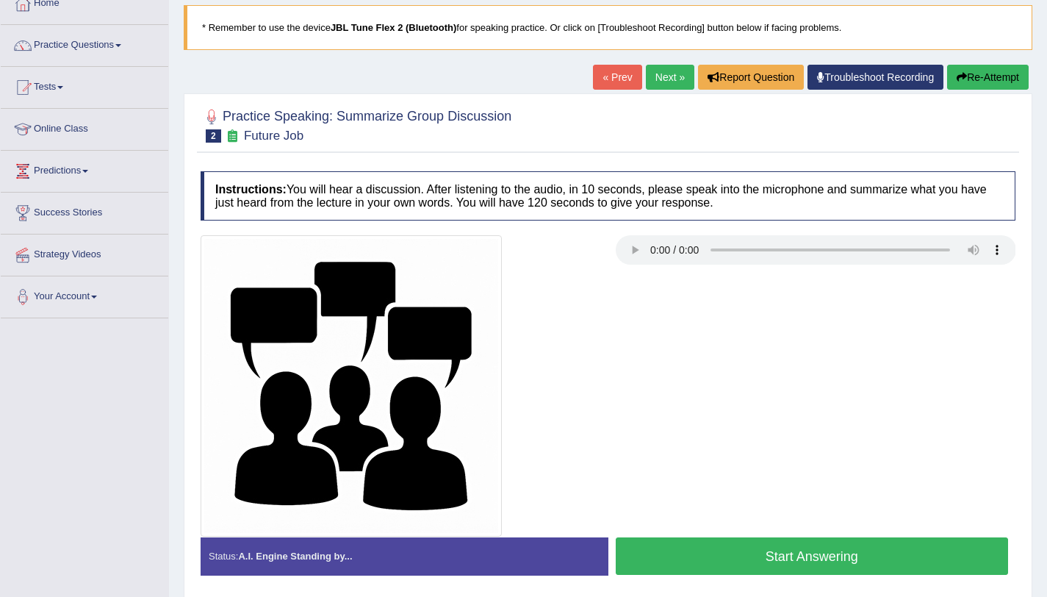
scroll to position [118, 0]
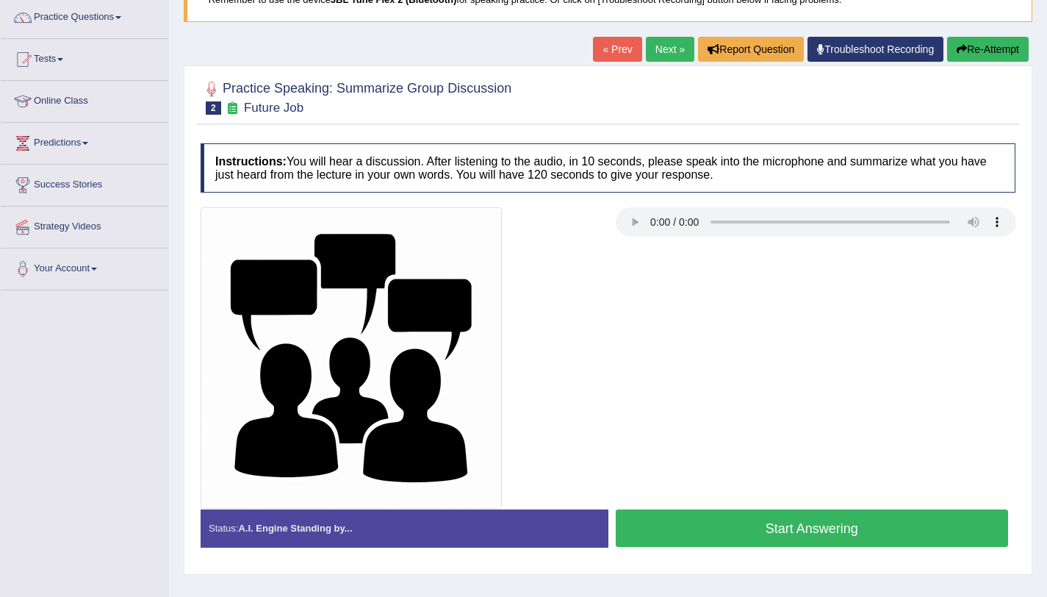
click at [933, 537] on button "Start Answering" at bounding box center [812, 527] width 393 height 37
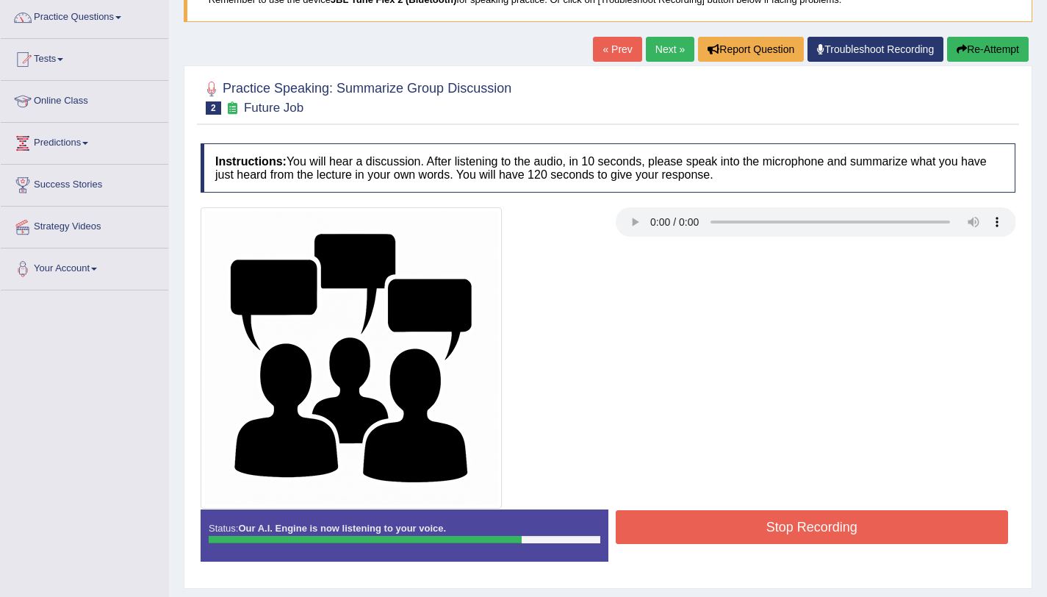
click at [933, 537] on button "Stop Recording" at bounding box center [812, 527] width 393 height 34
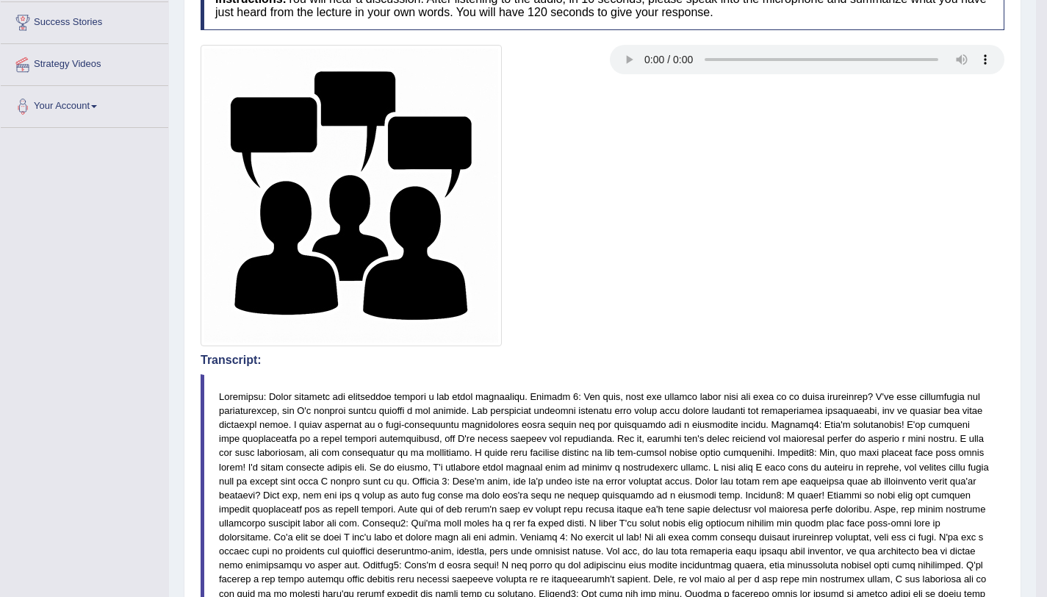
scroll to position [5, 0]
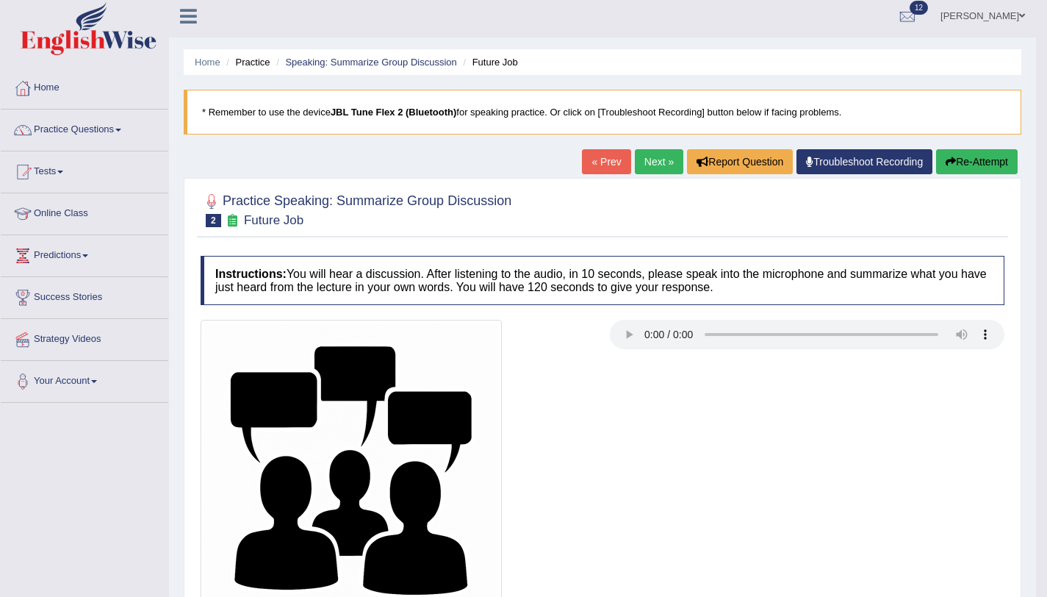
click at [947, 169] on button "Re-Attempt" at bounding box center [977, 161] width 82 height 25
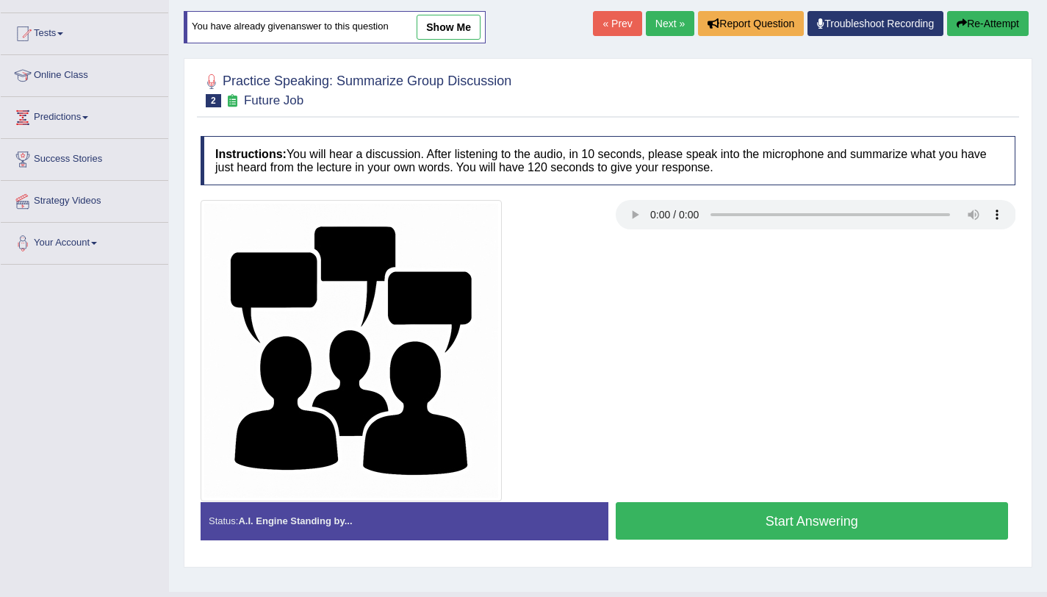
scroll to position [175, 0]
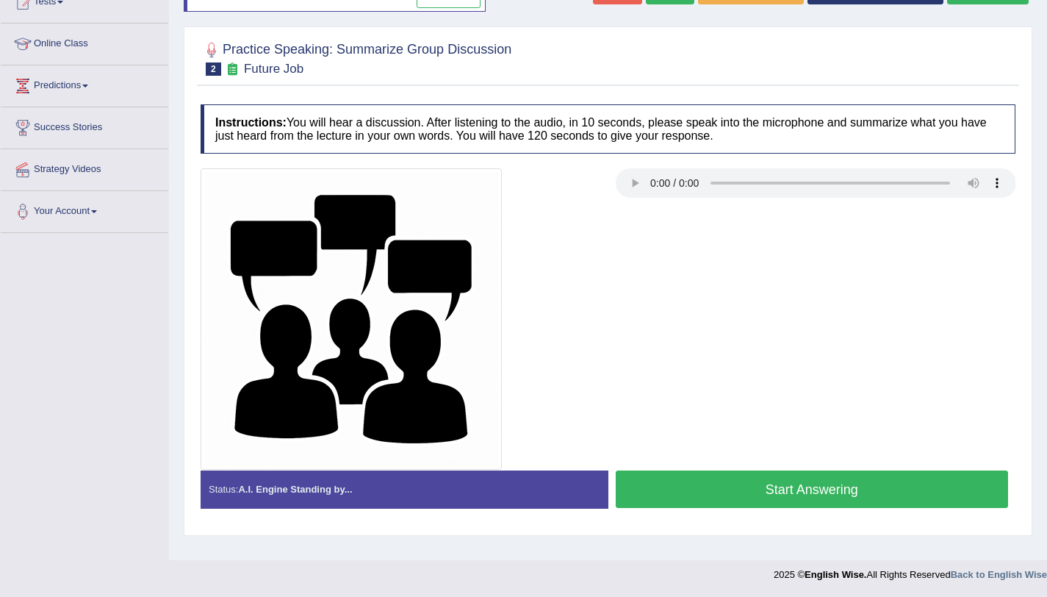
click at [661, 503] on button "Start Answering" at bounding box center [812, 488] width 393 height 37
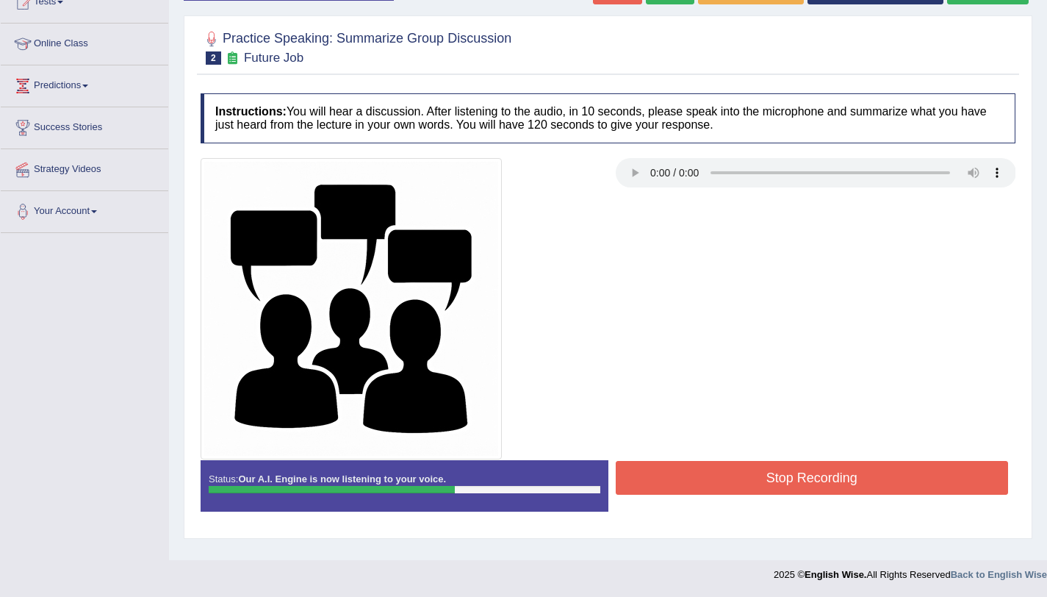
click at [674, 481] on button "Stop Recording" at bounding box center [812, 478] width 393 height 34
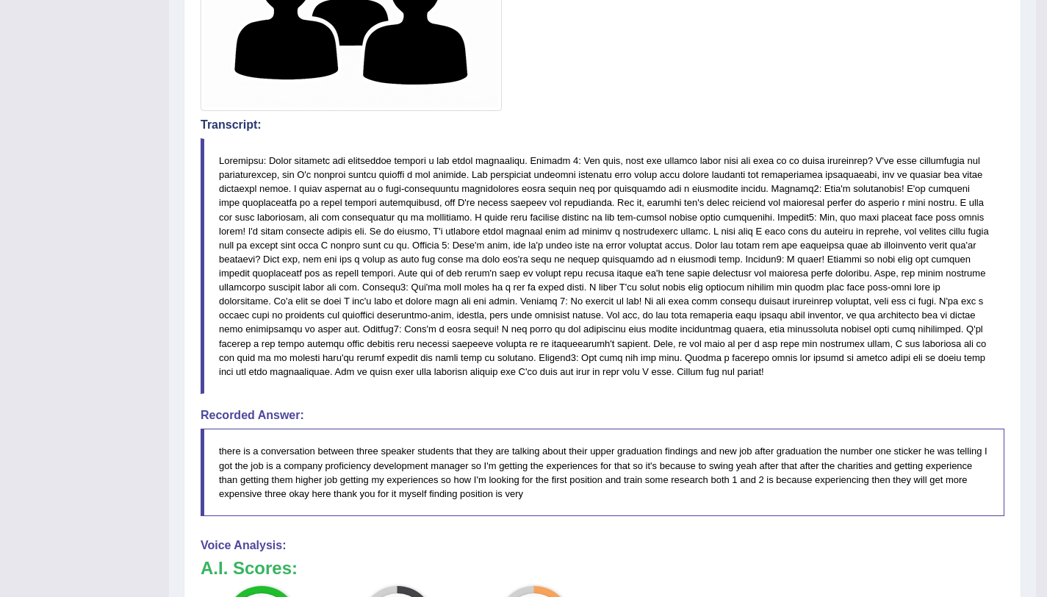
scroll to position [126, 0]
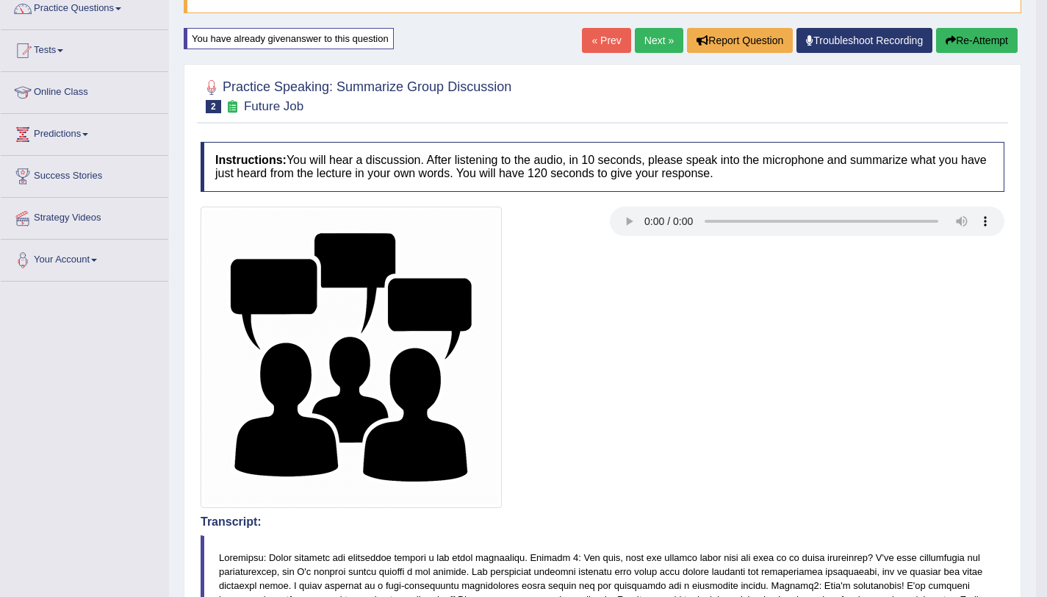
click at [975, 49] on button "Re-Attempt" at bounding box center [977, 40] width 82 height 25
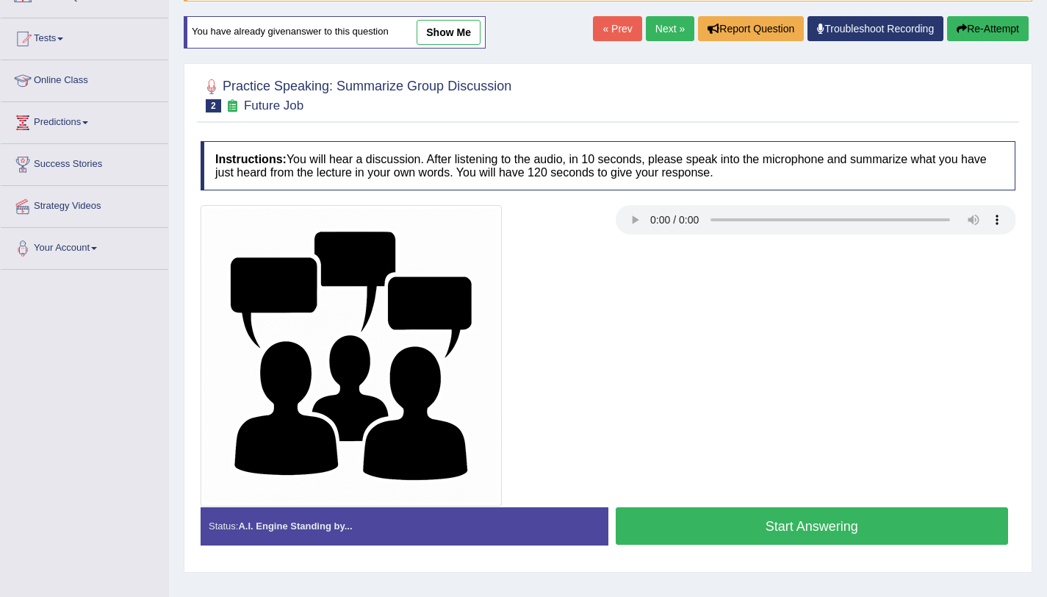
scroll to position [126, 0]
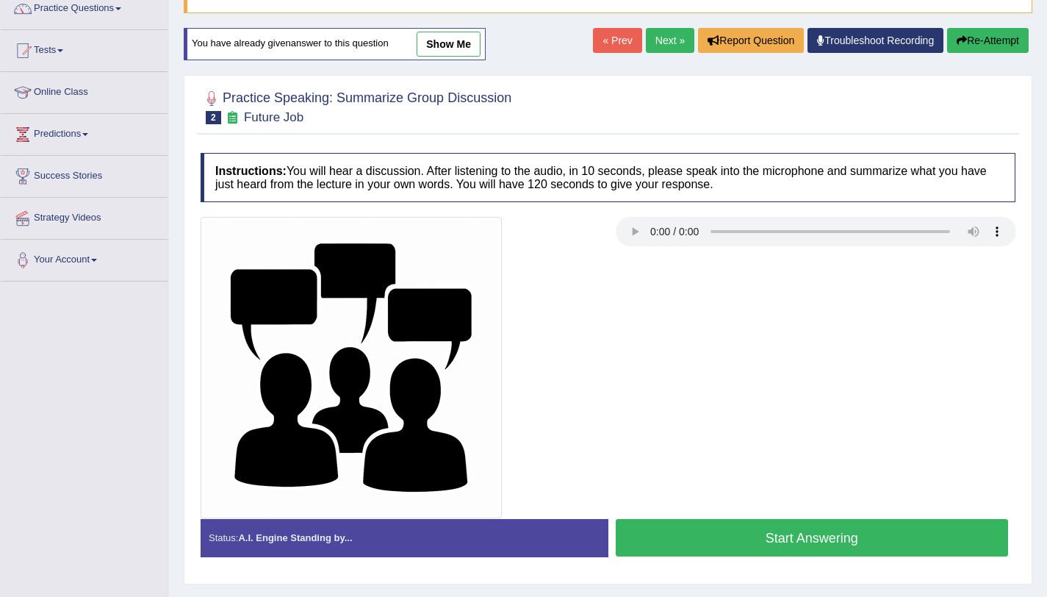
click at [635, 524] on button "Start Answering" at bounding box center [812, 537] width 393 height 37
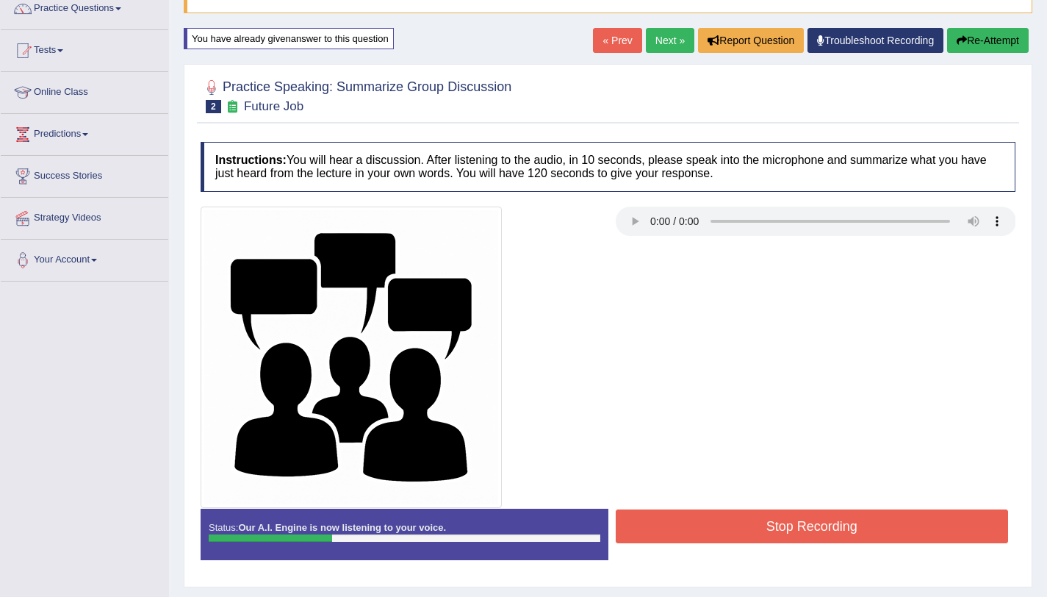
click at [635, 524] on button "Stop Recording" at bounding box center [812, 526] width 393 height 34
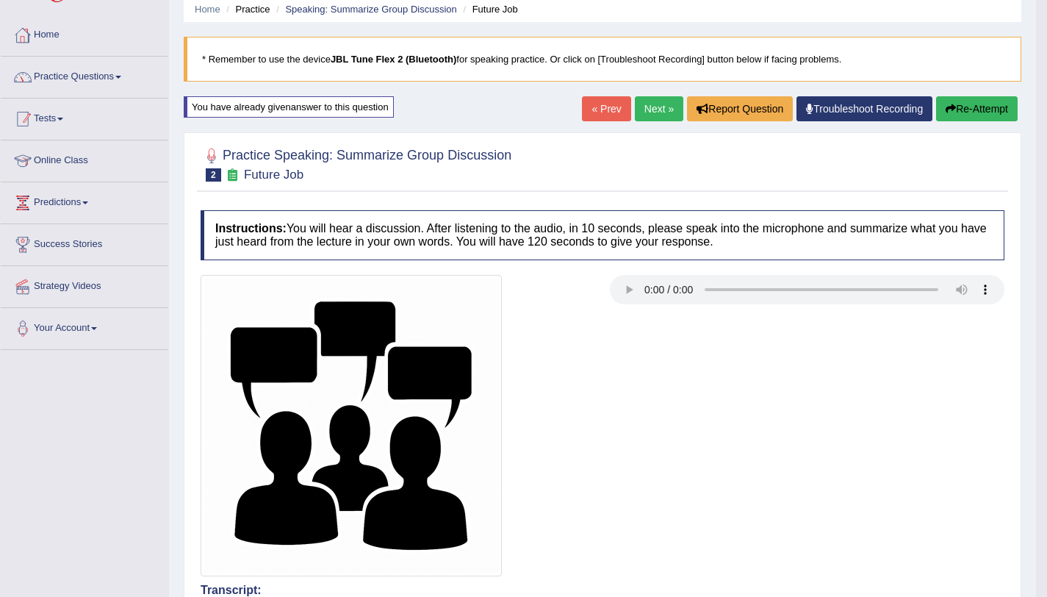
scroll to position [0, 0]
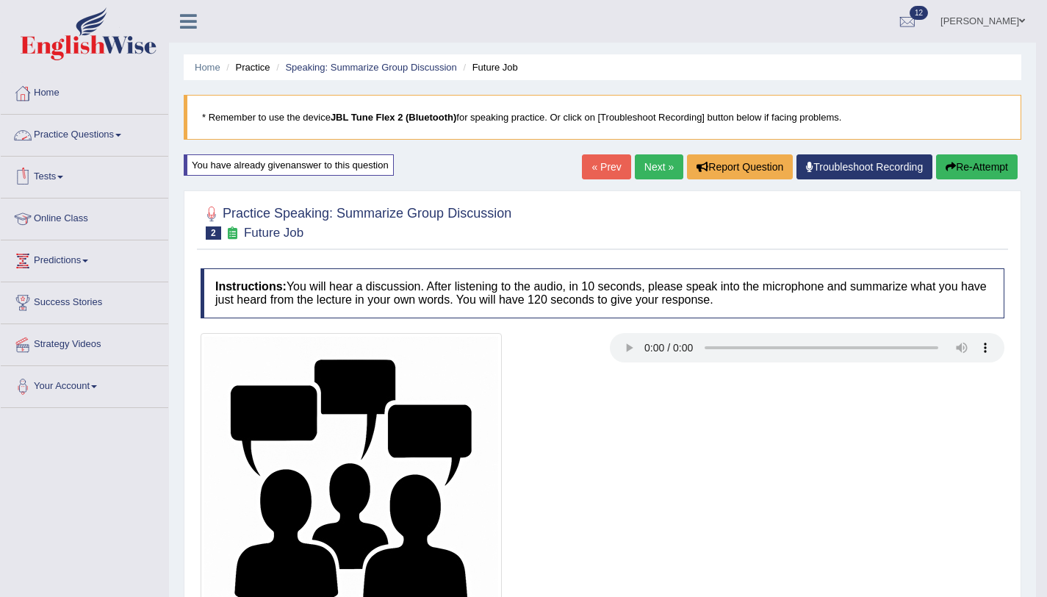
click at [96, 135] on link "Practice Questions" at bounding box center [85, 133] width 168 height 37
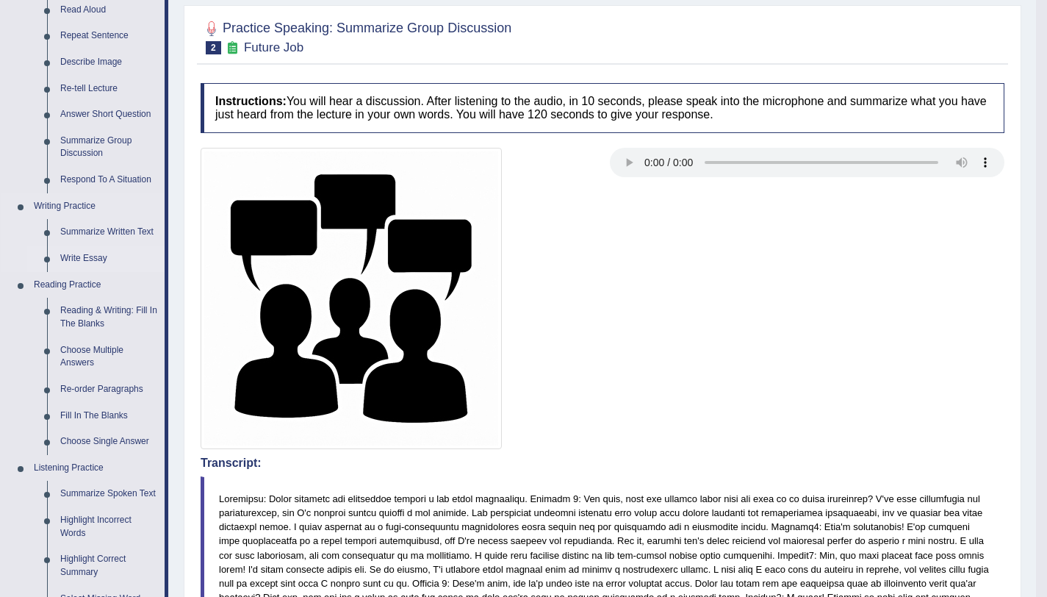
scroll to position [186, 0]
click at [91, 180] on link "Respond To A Situation" at bounding box center [109, 179] width 111 height 26
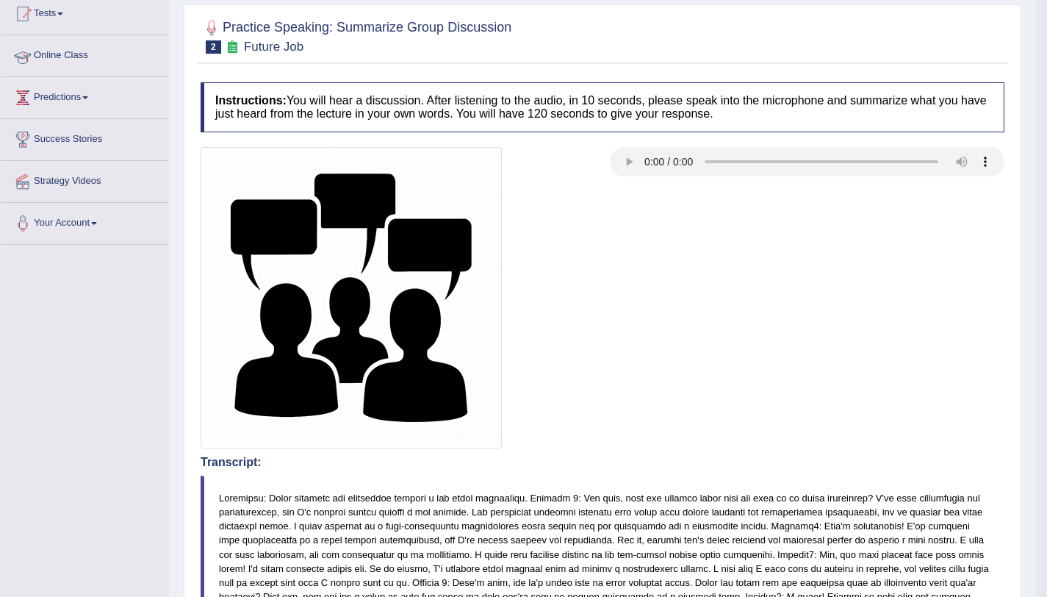
scroll to position [185, 0]
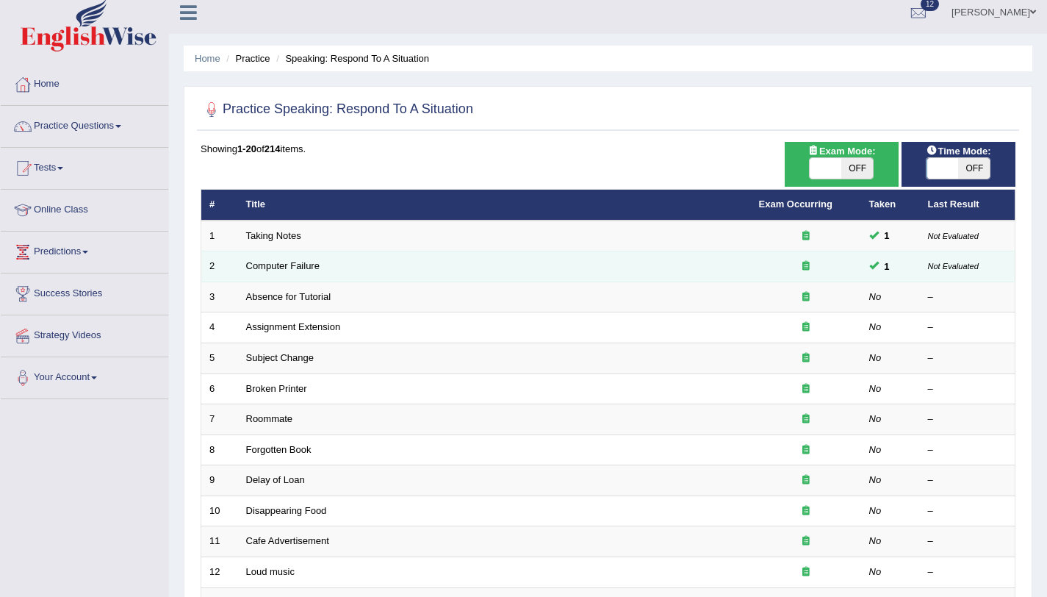
scroll to position [20, 0]
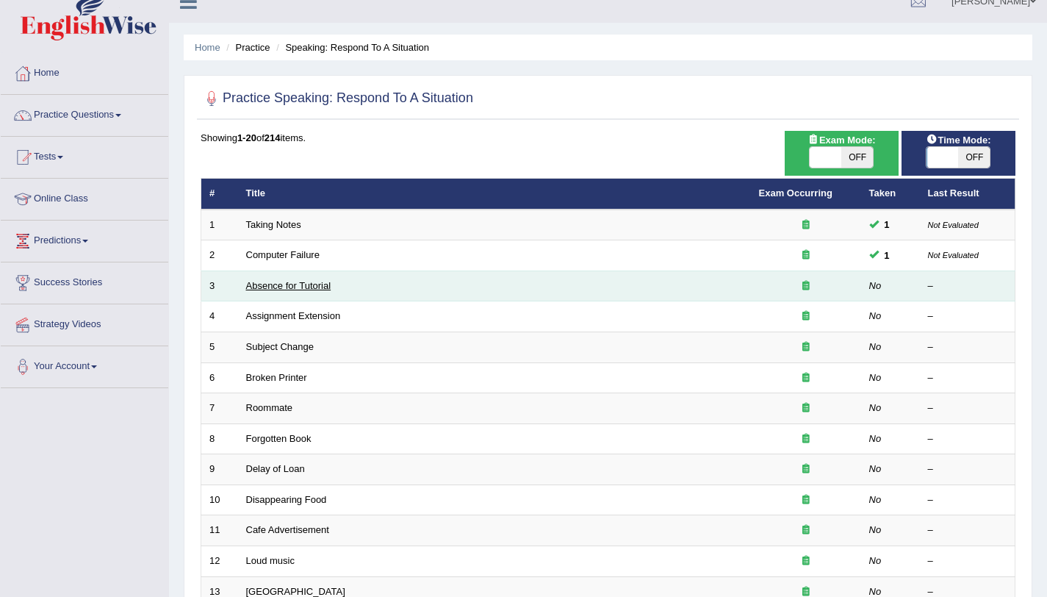
click at [279, 287] on link "Absence for Tutorial" at bounding box center [288, 285] width 85 height 11
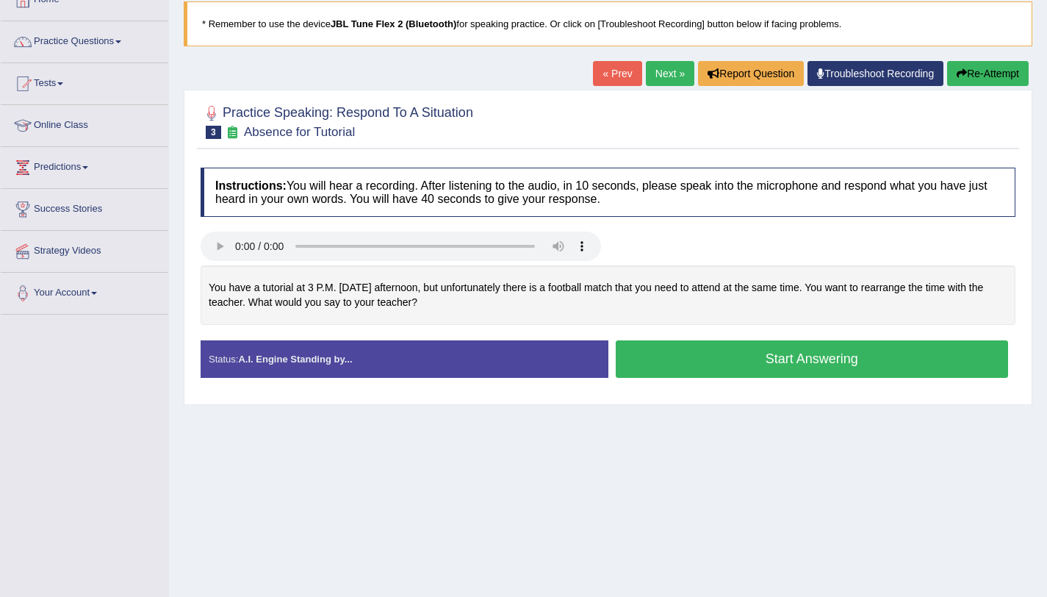
scroll to position [175, 0]
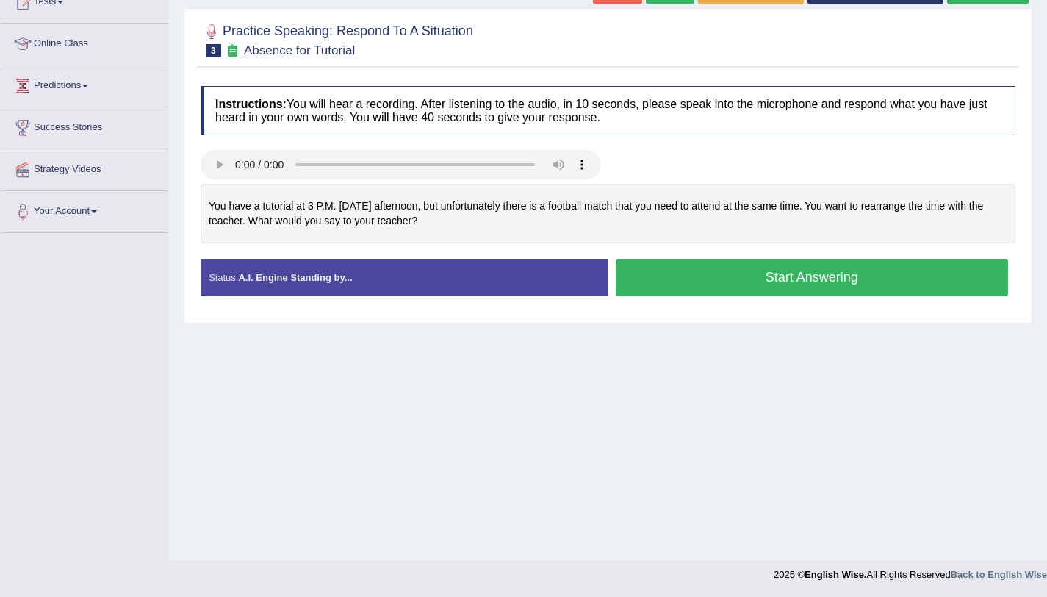
click at [679, 283] on button "Start Answering" at bounding box center [812, 277] width 393 height 37
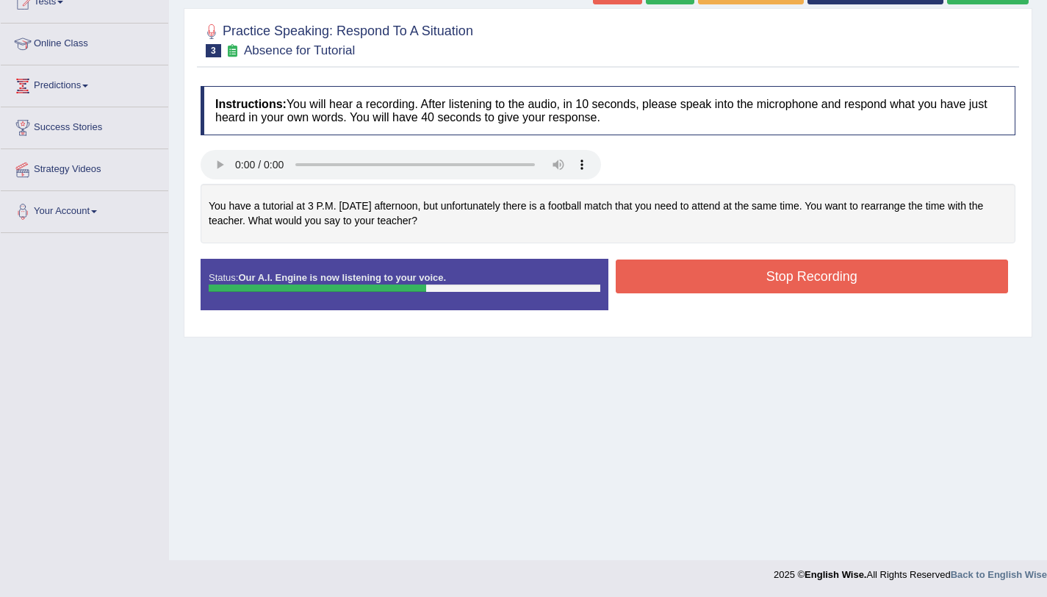
click at [678, 282] on button "Stop Recording" at bounding box center [812, 276] width 393 height 34
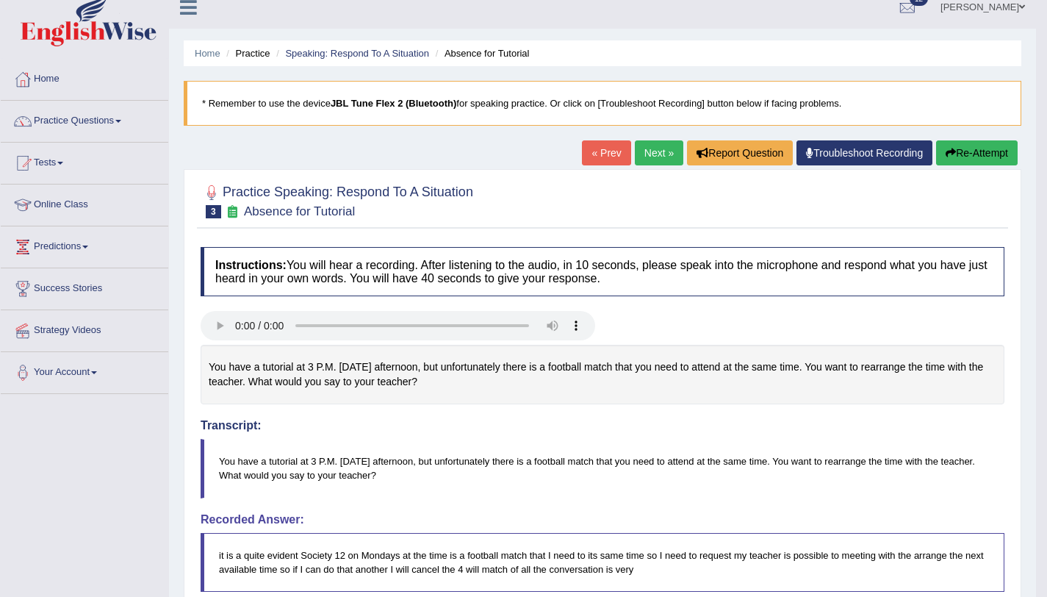
scroll to position [0, 0]
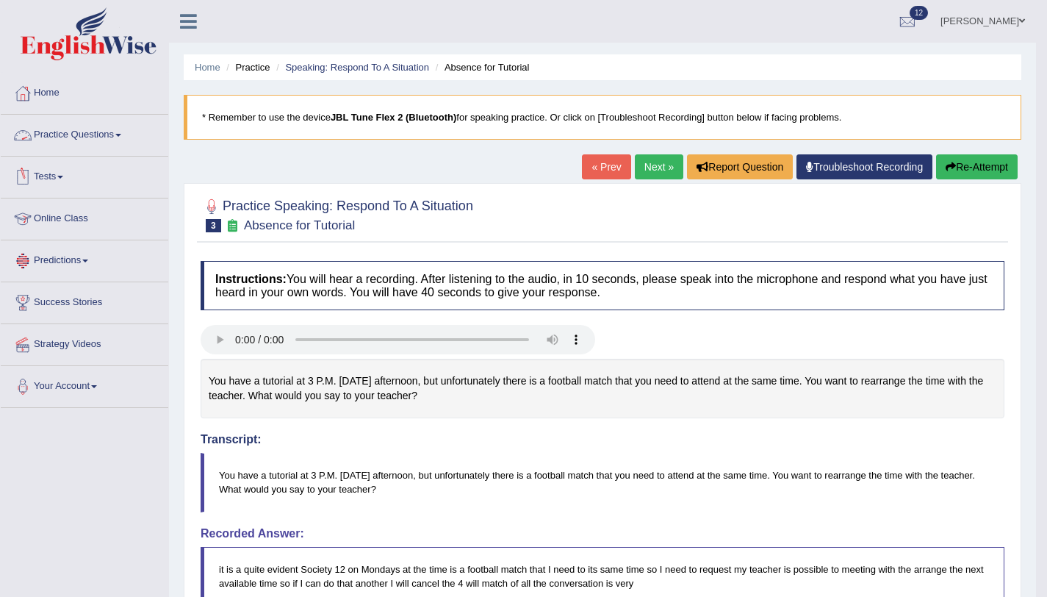
click at [99, 136] on link "Practice Questions" at bounding box center [85, 133] width 168 height 37
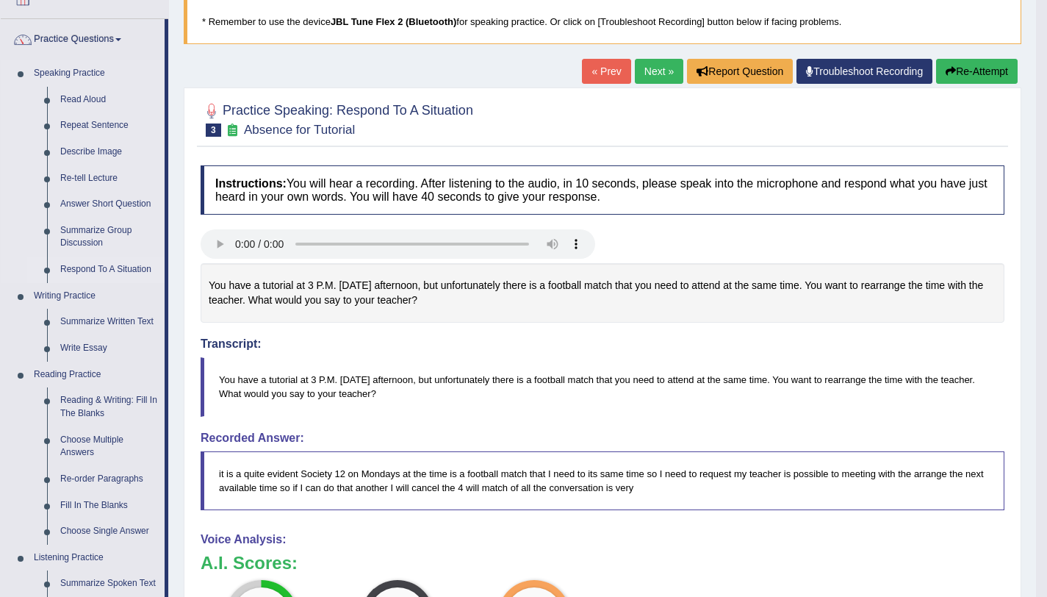
scroll to position [100, 0]
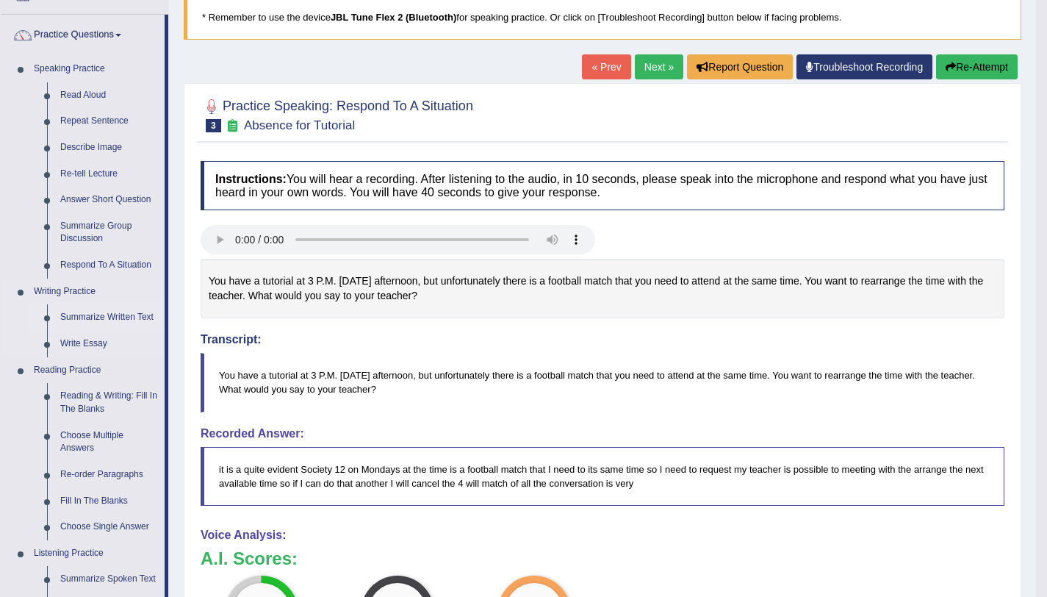
click at [124, 315] on link "Summarize Written Text" at bounding box center [109, 317] width 111 height 26
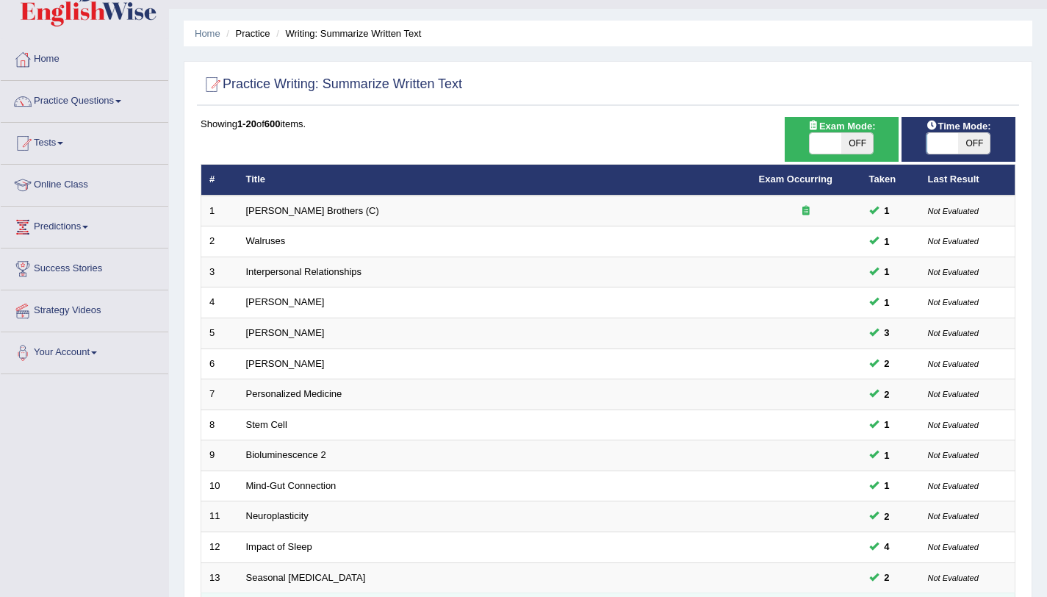
scroll to position [376, 0]
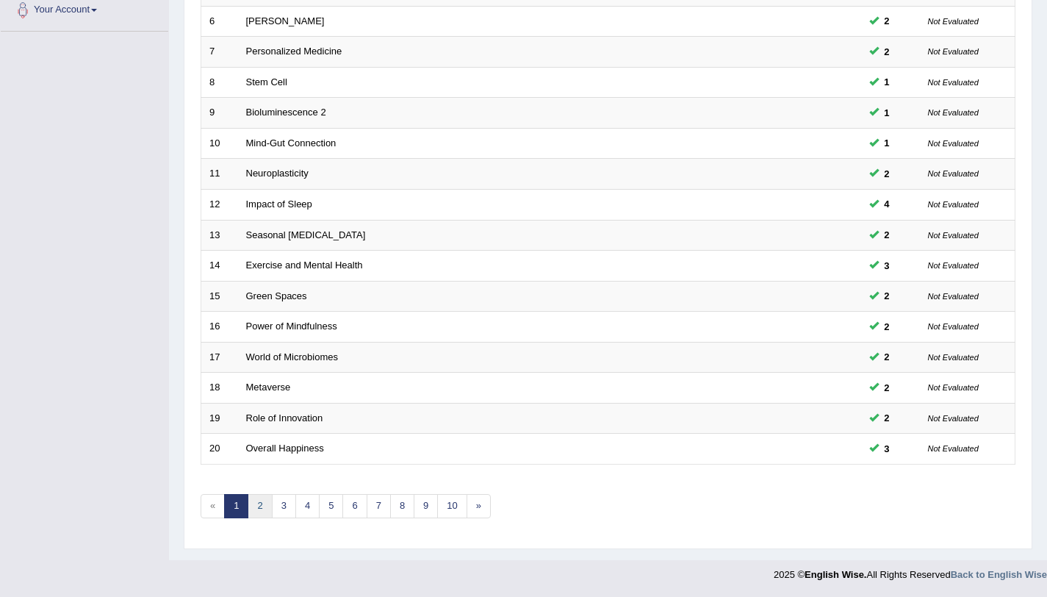
click at [268, 504] on link "2" at bounding box center [260, 506] width 24 height 24
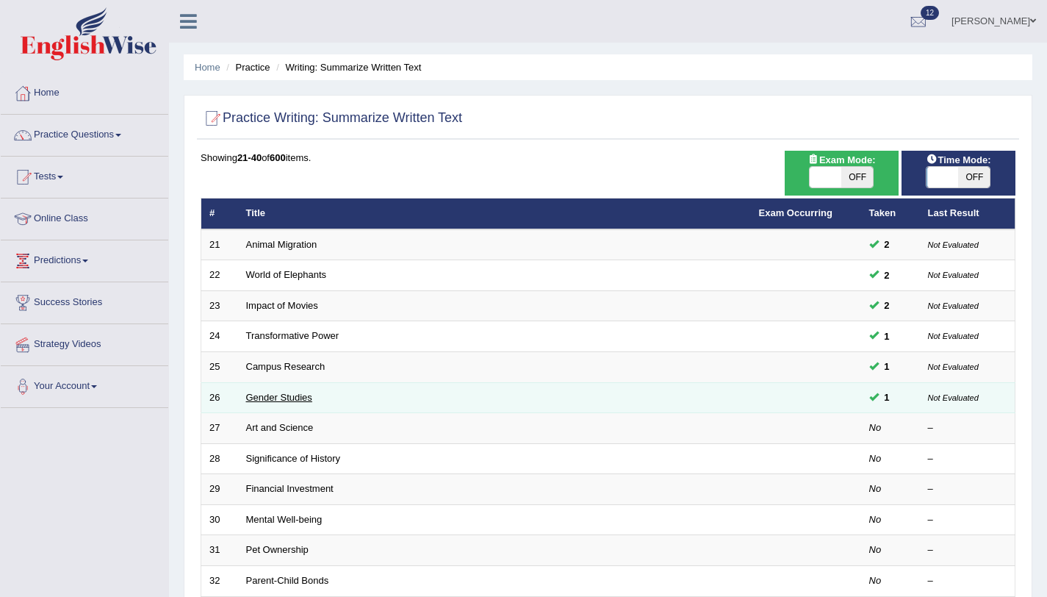
click at [257, 395] on link "Gender Studies" at bounding box center [279, 397] width 66 height 11
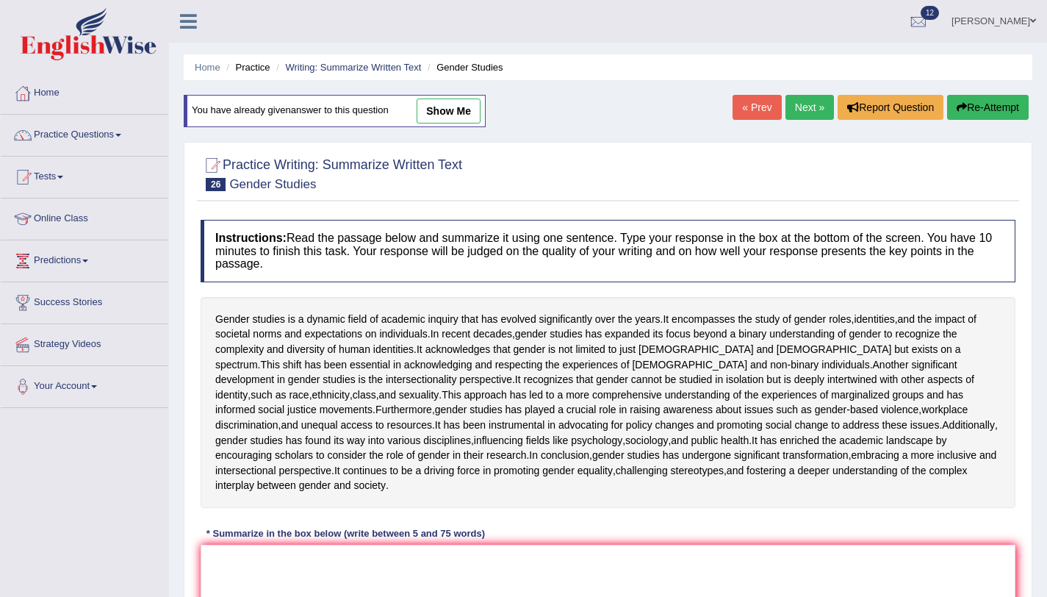
click at [820, 95] on link "Next »" at bounding box center [810, 107] width 49 height 25
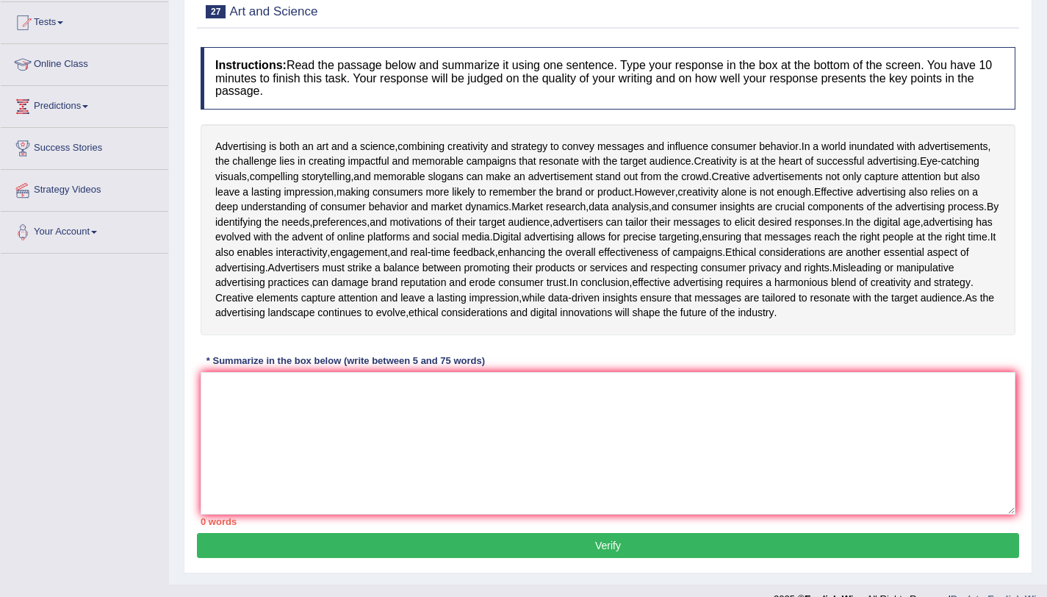
scroll to position [284, 0]
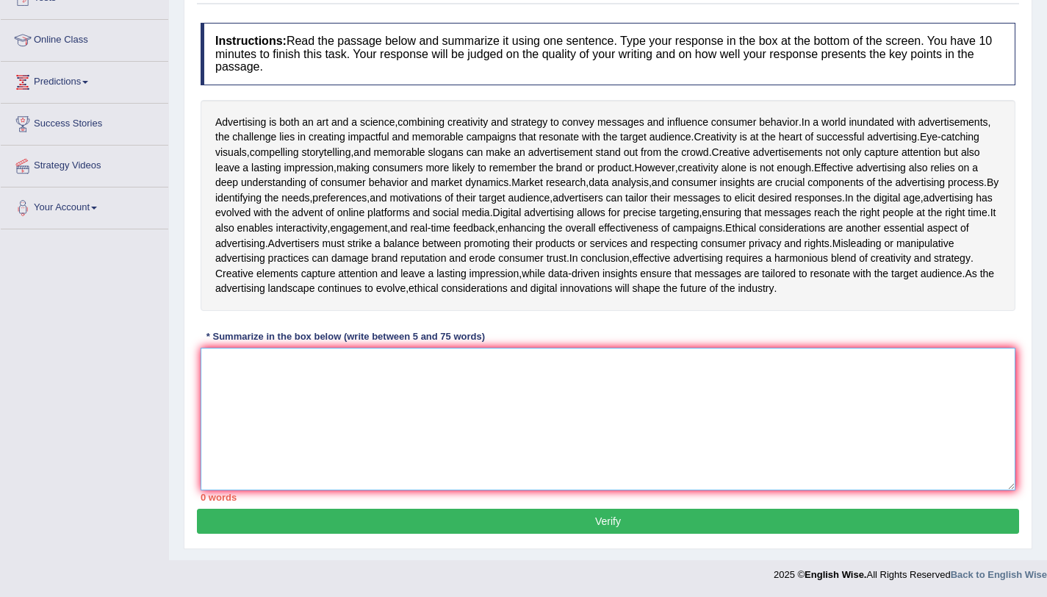
click at [780, 464] on textarea at bounding box center [608, 419] width 815 height 143
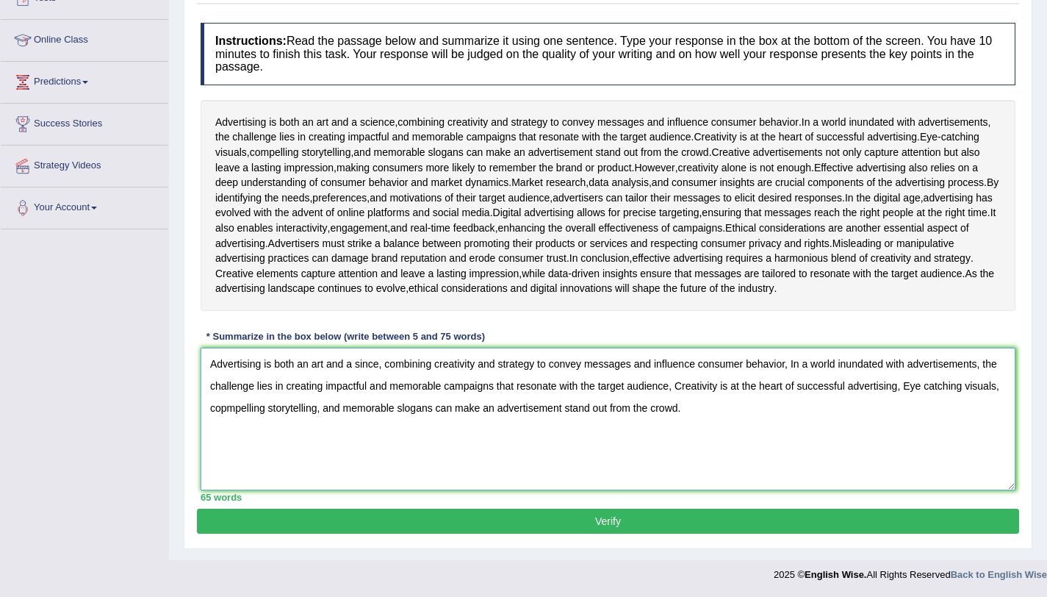
type textarea "Advertising is both an art and a since, combining creativity and strategy to co…"
click at [725, 510] on button "Verify" at bounding box center [608, 521] width 822 height 25
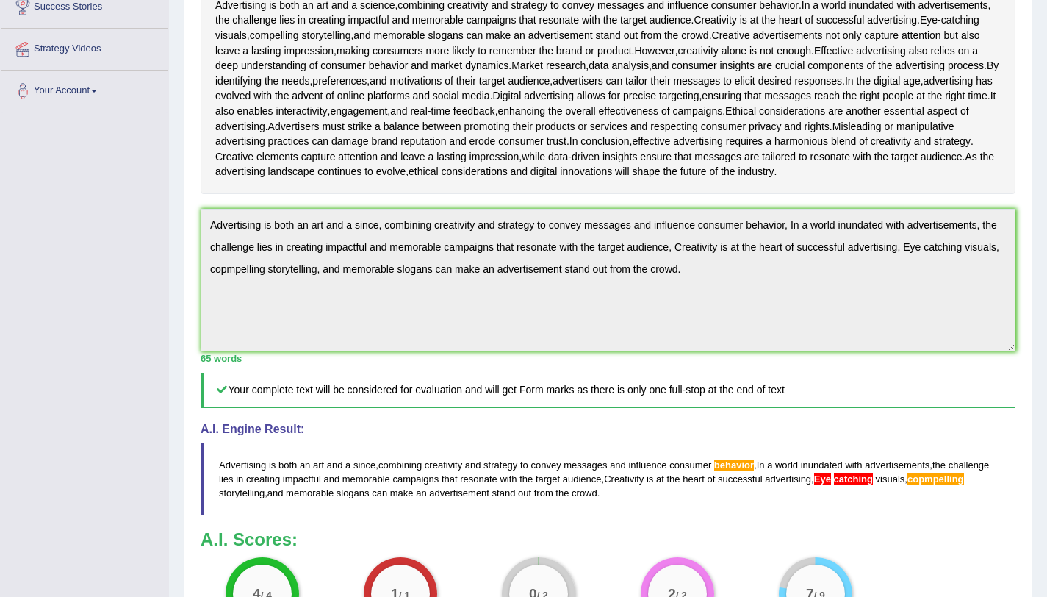
scroll to position [295, 0]
click at [754, 471] on span "behavior" at bounding box center [734, 465] width 40 height 11
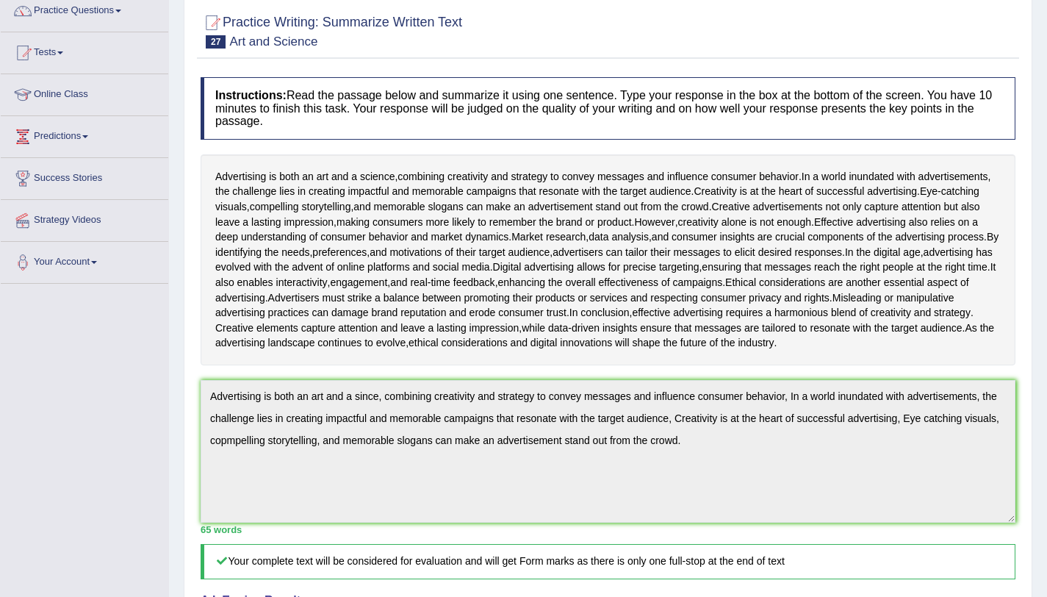
scroll to position [0, 0]
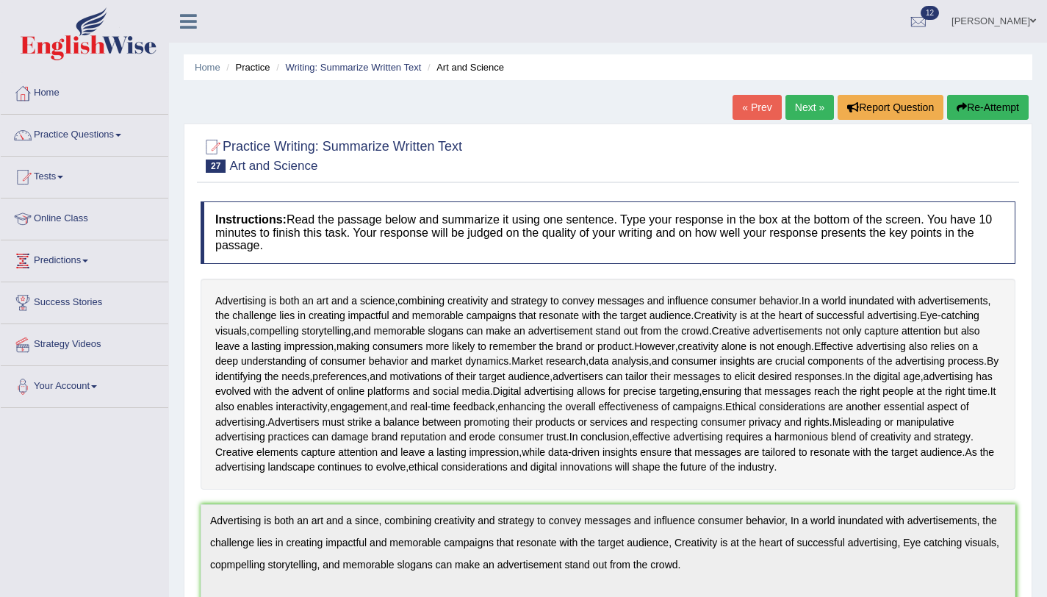
click at [1002, 110] on button "Re-Attempt" at bounding box center [988, 107] width 82 height 25
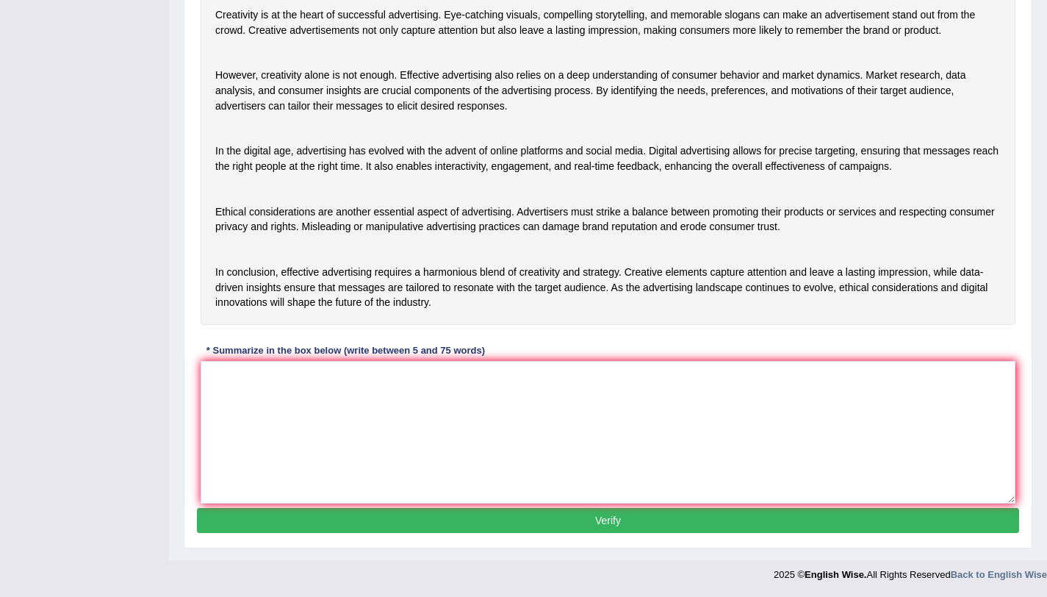
scroll to position [303, 0]
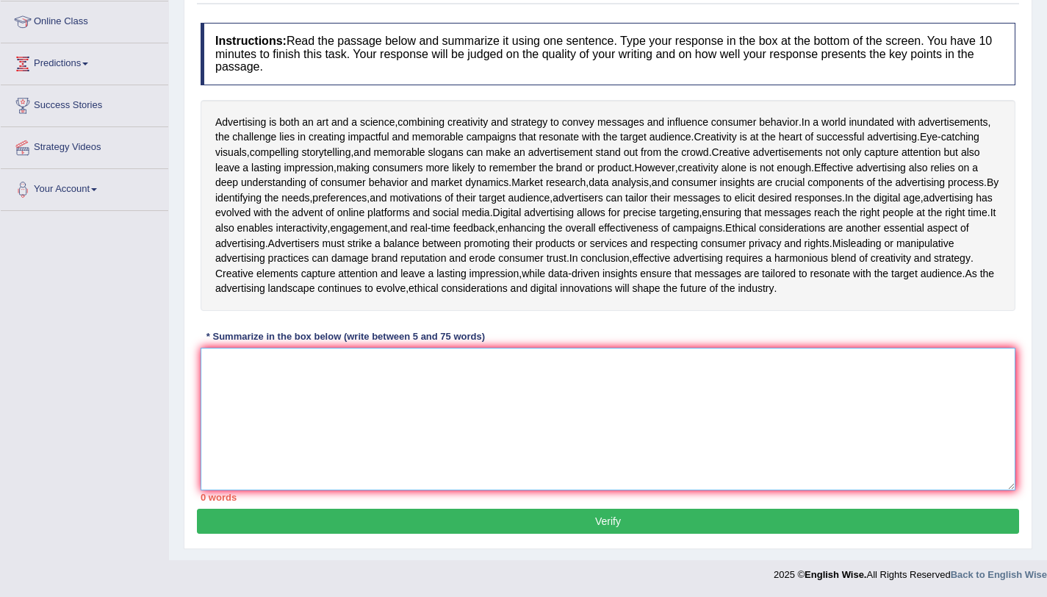
click at [589, 408] on textarea at bounding box center [608, 419] width 815 height 143
paste textarea "Advertising is both an art and a since, combining creativity and strategy to co…"
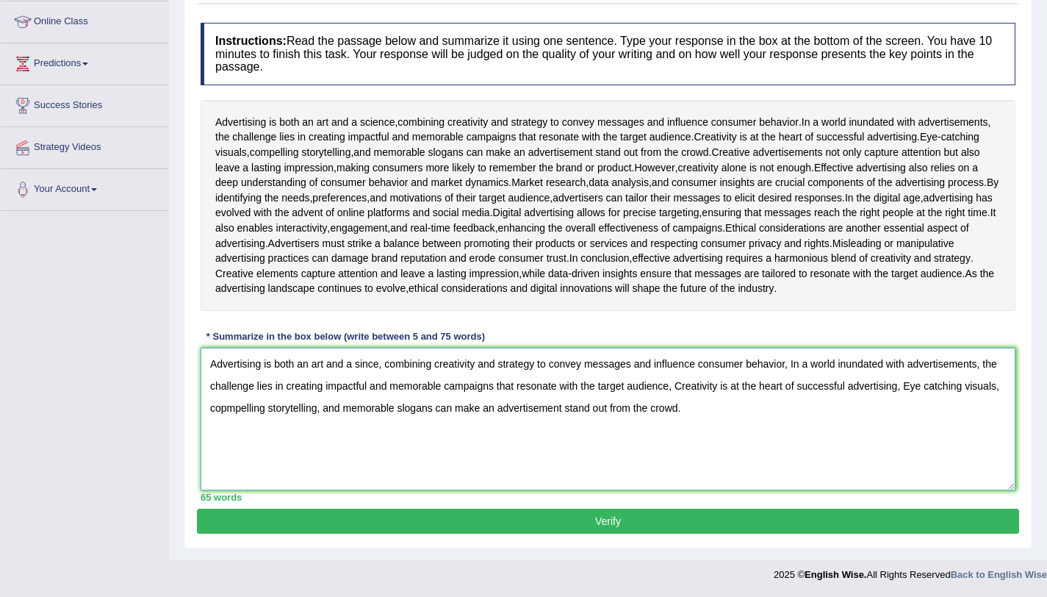
click at [929, 389] on textarea "Advertising is both an art and a since, combining creativity and strategy to co…" at bounding box center [608, 419] width 815 height 143
click at [932, 385] on textarea "Advertising is both an art and a since, combining creativity and strategy to co…" at bounding box center [608, 419] width 815 height 143
click at [930, 387] on textarea "Advertising is both an art and a since, combining creativity and strategy to co…" at bounding box center [608, 419] width 815 height 143
click at [266, 410] on textarea "Advertising is both an art and a since, combining creativity and strategy to co…" at bounding box center [608, 419] width 815 height 143
type textarea "Advertising is both an art and a since, combining creativity and strategy to co…"
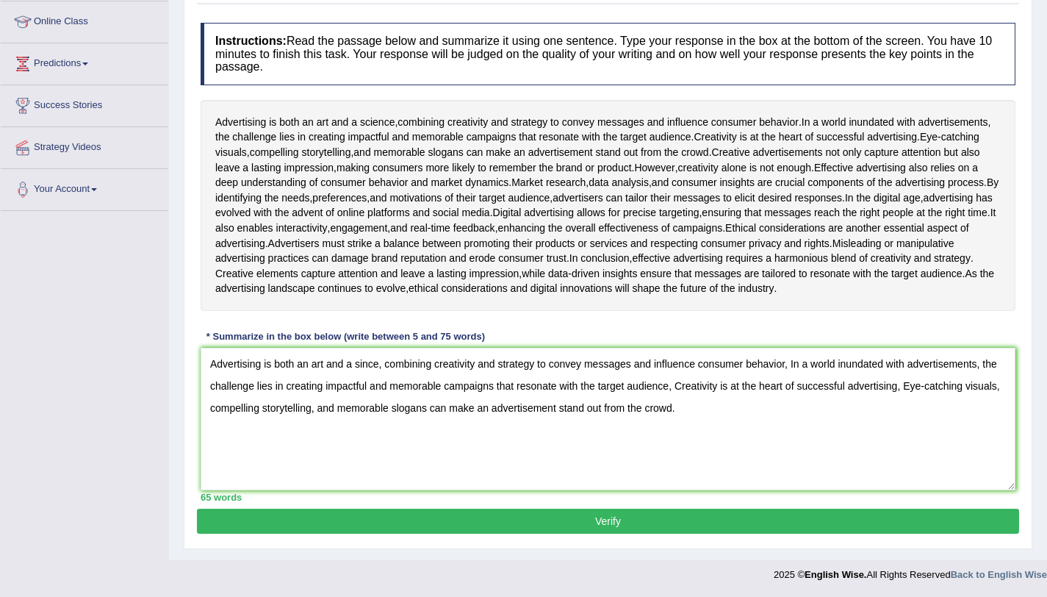
click at [534, 514] on button "Verify" at bounding box center [608, 521] width 822 height 25
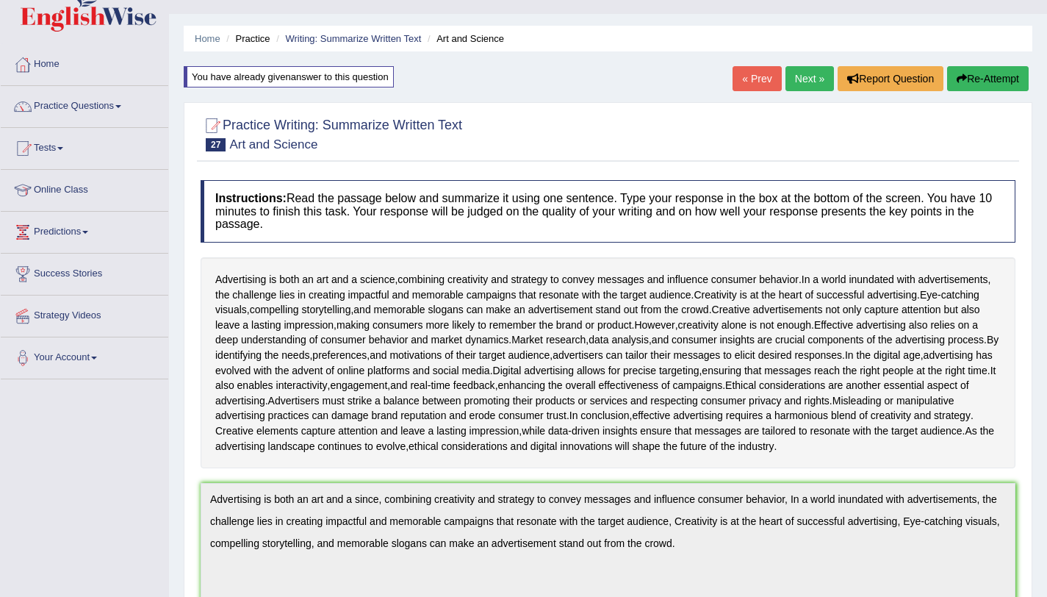
scroll to position [0, 0]
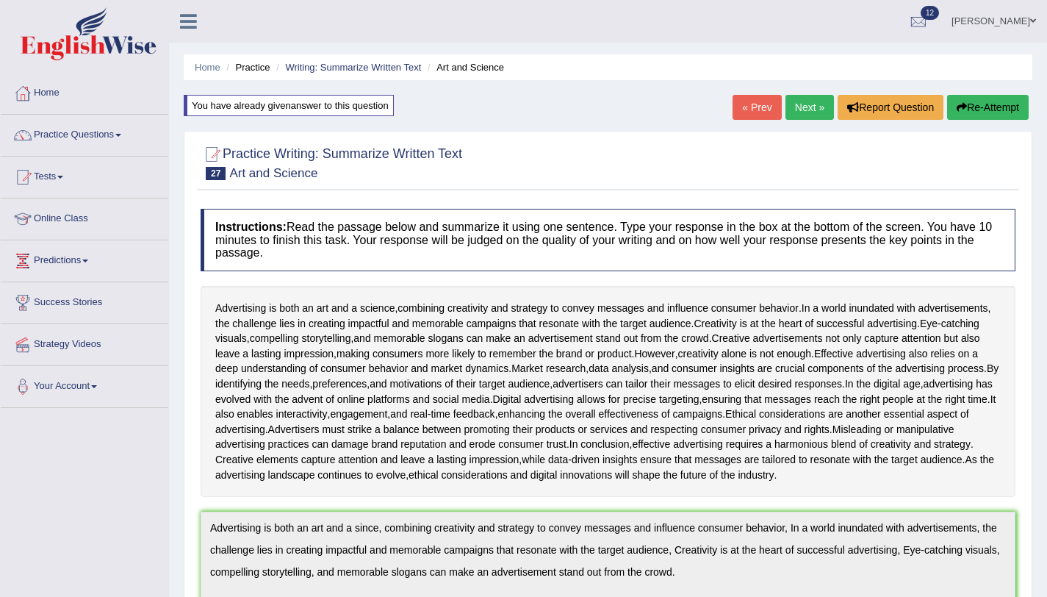
click at [1019, 105] on button "Re-Attempt" at bounding box center [988, 107] width 82 height 25
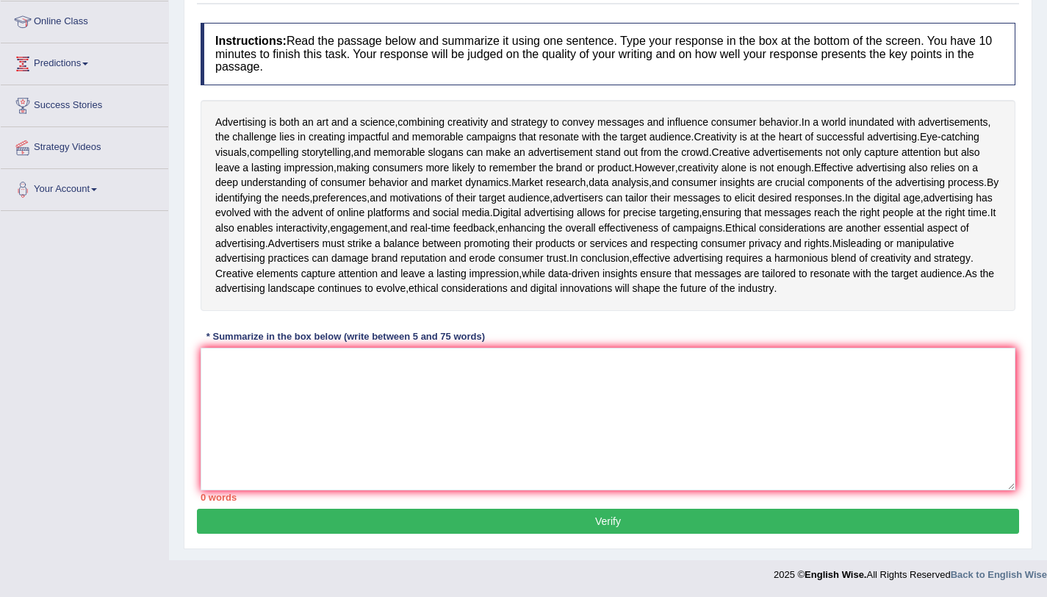
scroll to position [303, 0]
click at [712, 420] on textarea at bounding box center [608, 419] width 815 height 143
paste textarea "Advertising is both an art and a since, combining creativity and strategy to co…"
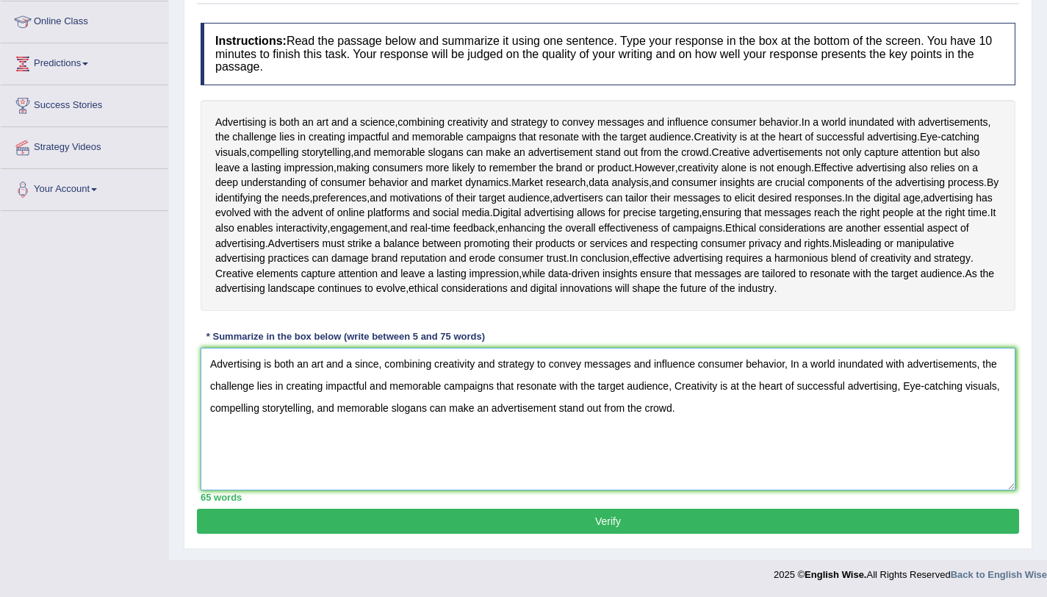
click at [784, 365] on textarea "Advertising is both an art and a since, combining creativity and strategy to co…" at bounding box center [608, 419] width 815 height 143
click at [787, 363] on textarea "Advertising is both an art and a since, combining creativity and strategy to co…" at bounding box center [608, 419] width 815 height 143
type textarea "Advertising is both an art and a since, combining creativity and strategy to co…"
click at [718, 515] on button "Verify" at bounding box center [608, 521] width 822 height 25
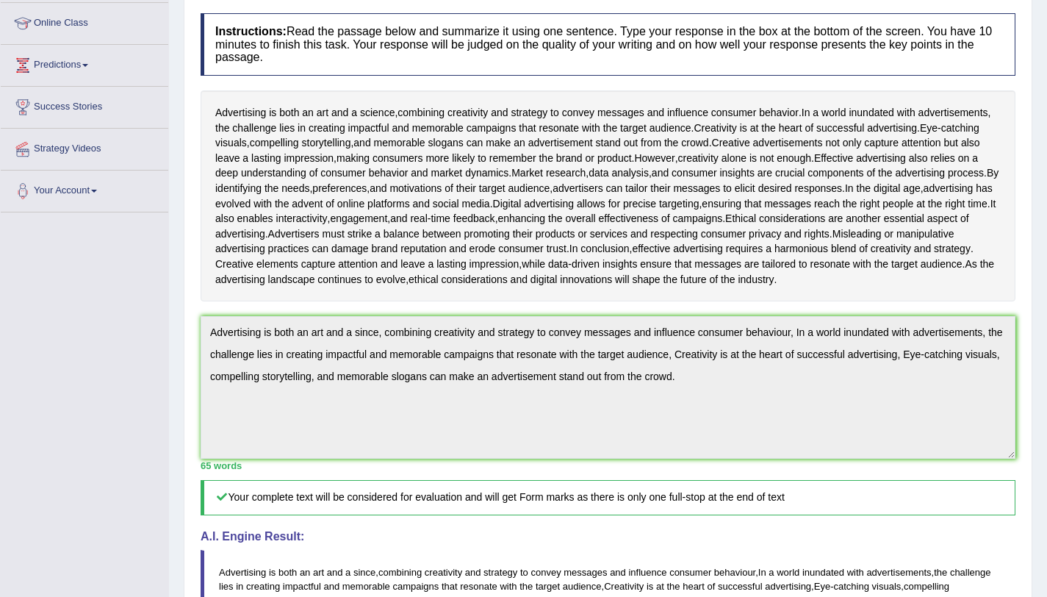
scroll to position [0, 0]
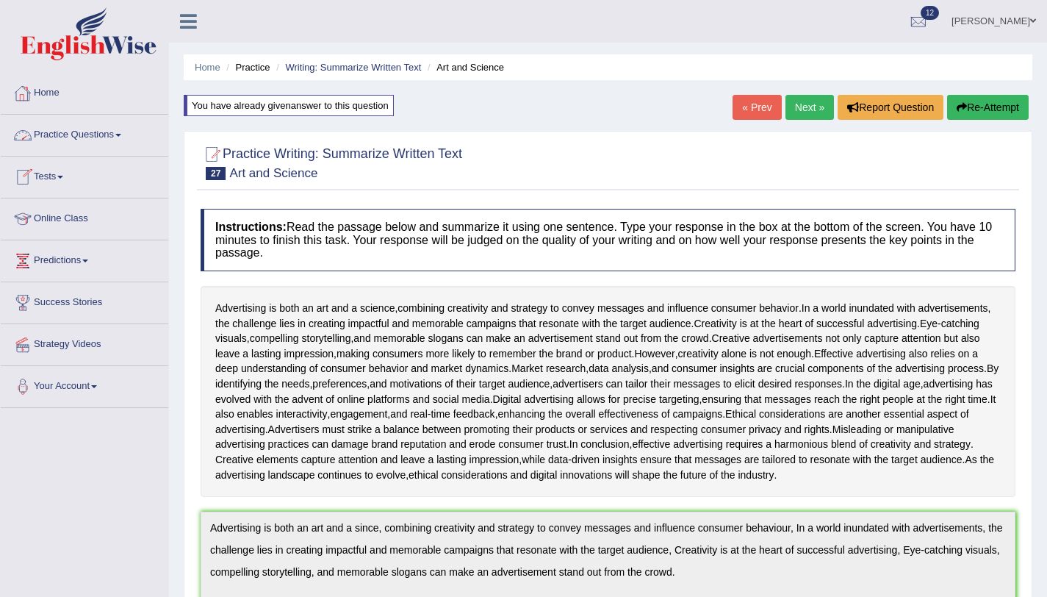
click at [110, 135] on link "Practice Questions" at bounding box center [85, 133] width 168 height 37
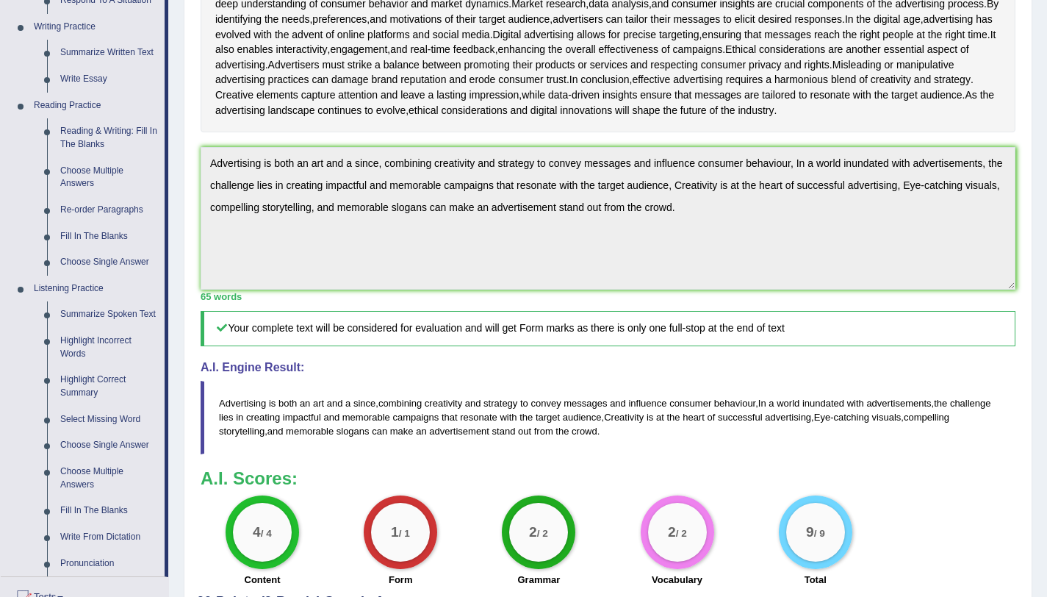
scroll to position [400, 0]
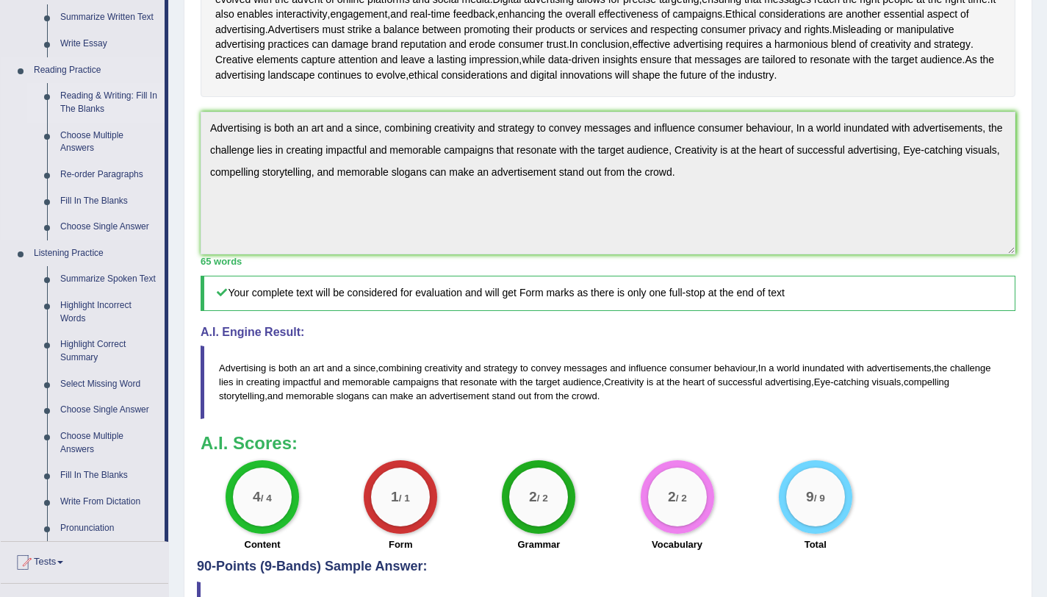
click at [87, 106] on link "Reading & Writing: Fill In The Blanks" at bounding box center [109, 102] width 111 height 39
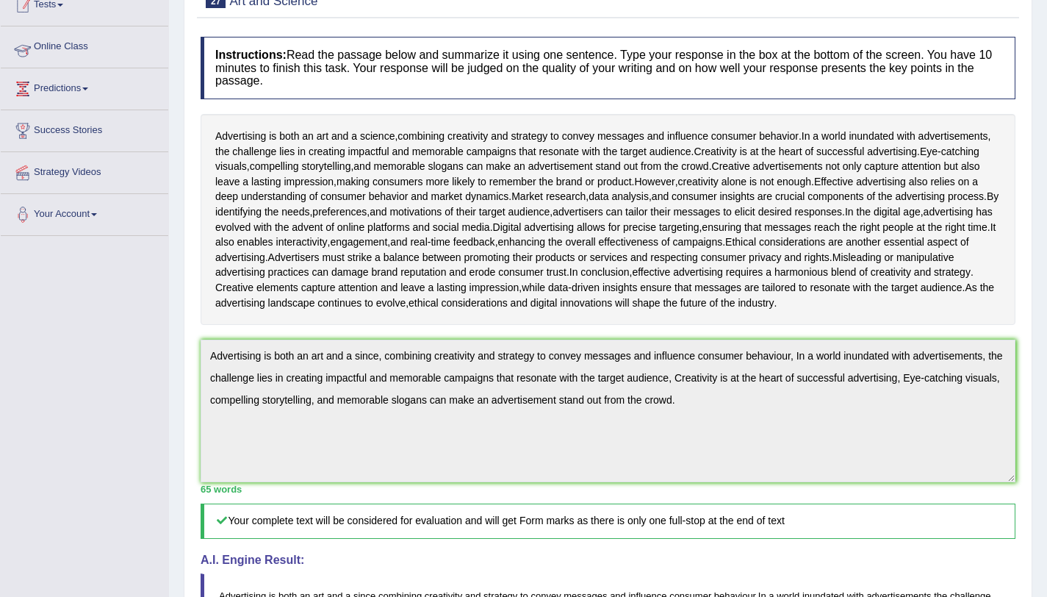
scroll to position [180, 0]
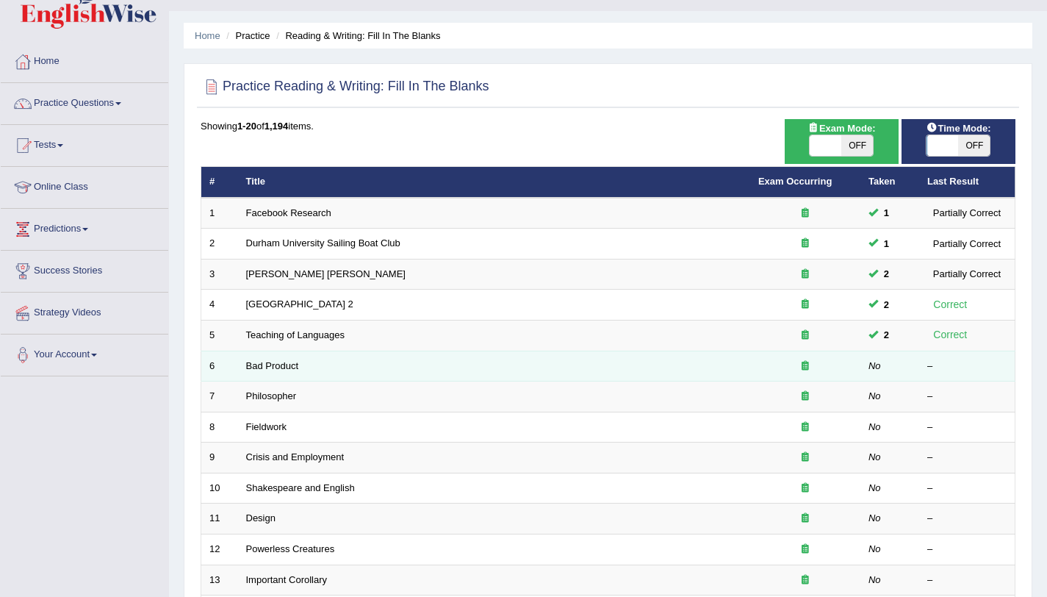
scroll to position [111, 0]
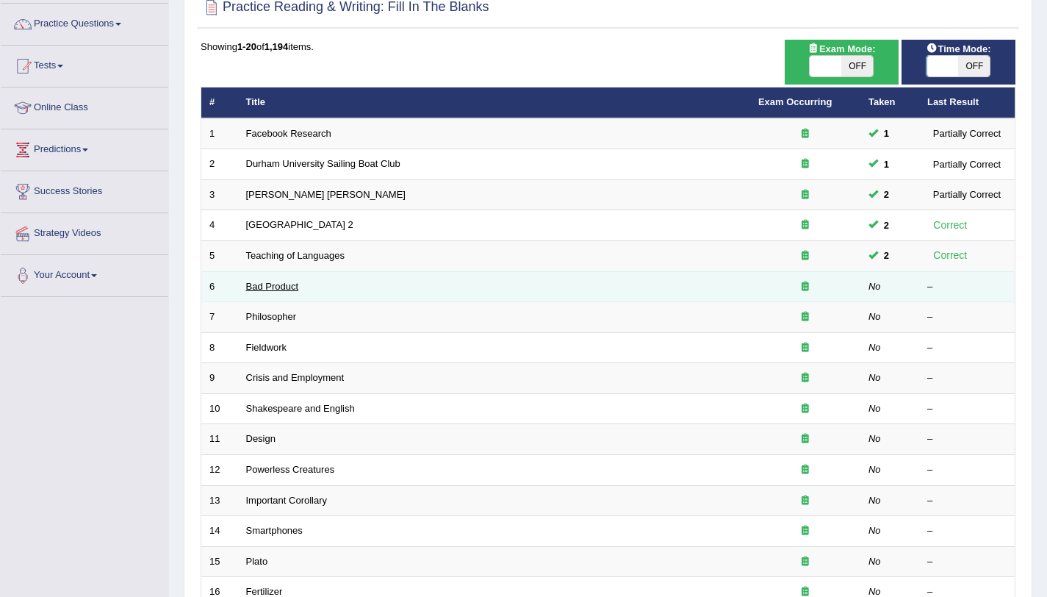
click at [257, 285] on link "Bad Product" at bounding box center [272, 286] width 53 height 11
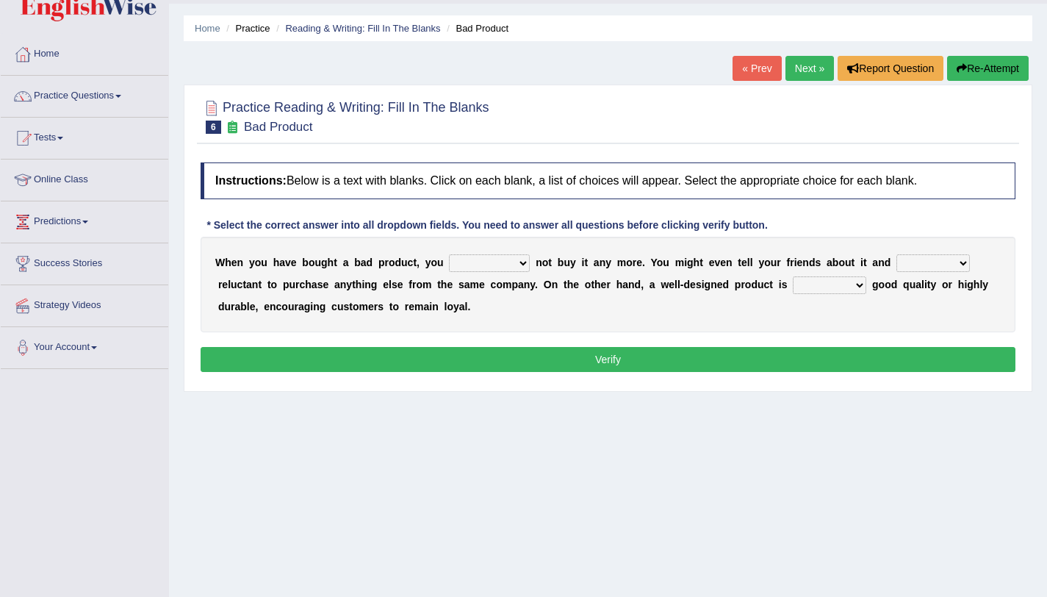
scroll to position [175, 0]
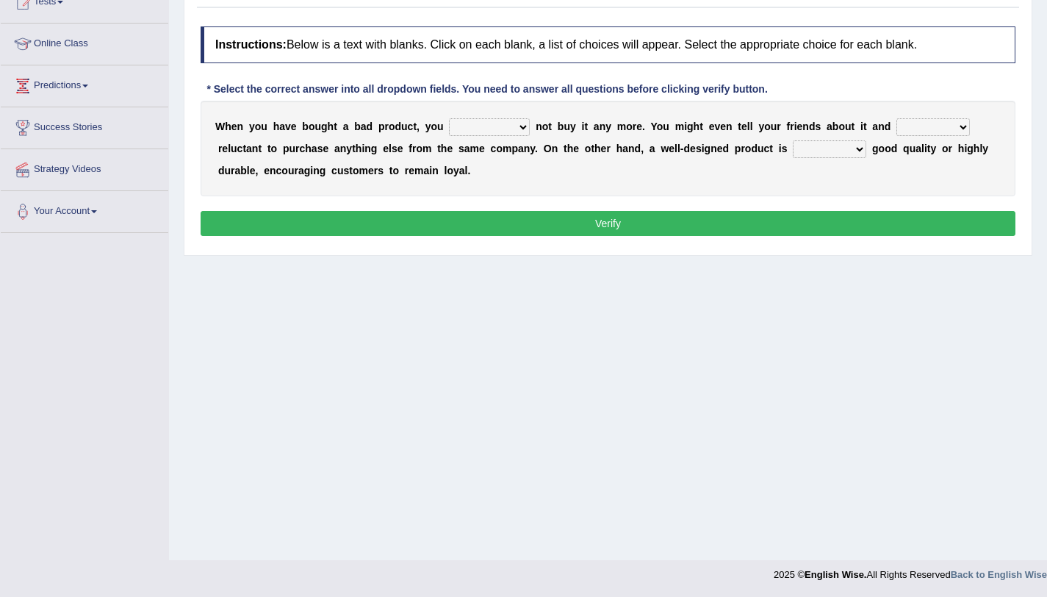
click at [503, 127] on select "would have should have should" at bounding box center [489, 127] width 81 height 18
select select "should"
click at [449, 118] on select "would have should have should" at bounding box center [489, 127] width 81 height 18
click at [911, 129] on select "is are be being" at bounding box center [934, 127] width 74 height 18
select select "be"
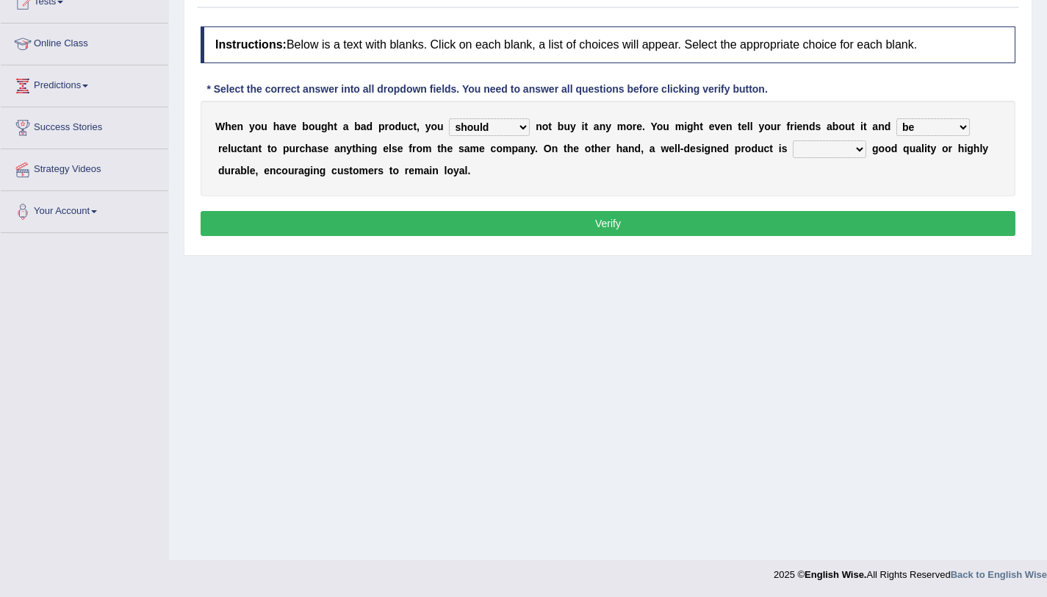
click at [897, 118] on select "is are be being" at bounding box center [934, 127] width 74 height 18
click at [825, 151] on select "both also neither either" at bounding box center [830, 149] width 74 height 18
select select "both"
click at [793, 140] on select "both also neither either" at bounding box center [830, 149] width 74 height 18
click at [794, 231] on button "Verify" at bounding box center [608, 223] width 815 height 25
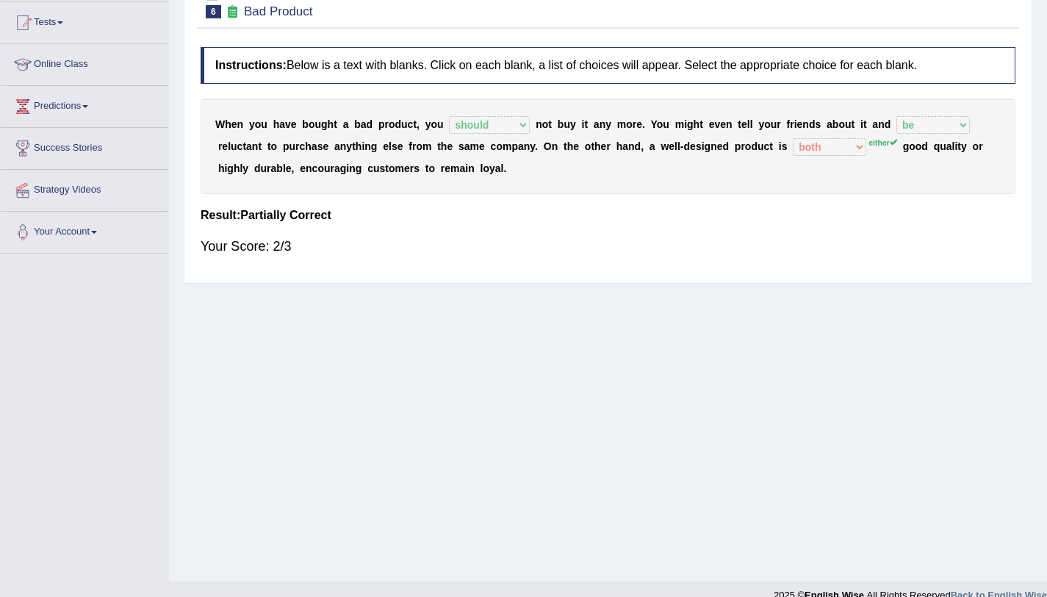
scroll to position [0, 0]
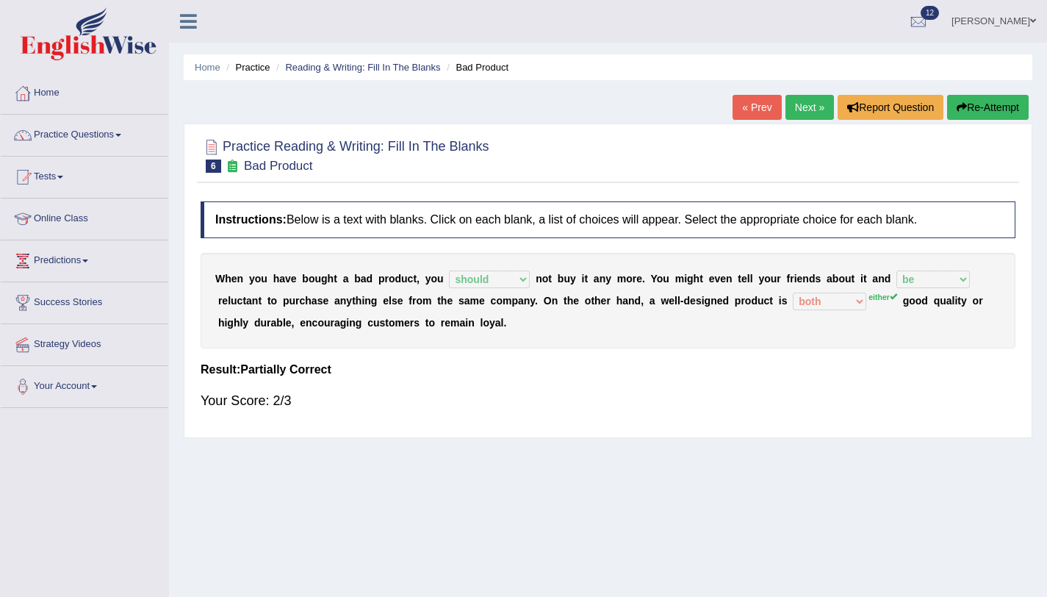
click at [820, 109] on link "Next »" at bounding box center [810, 107] width 49 height 25
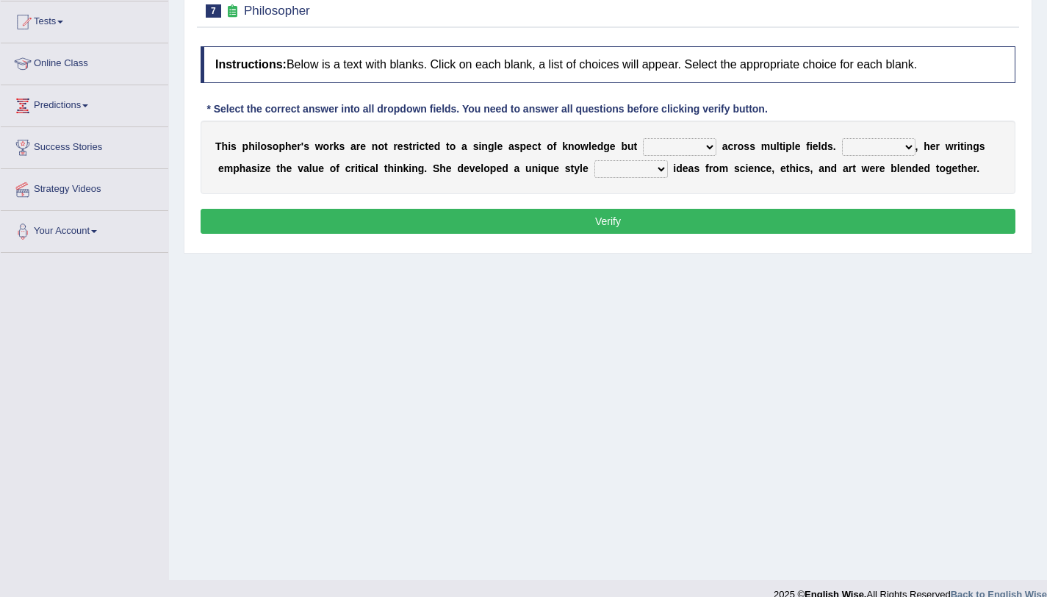
scroll to position [175, 0]
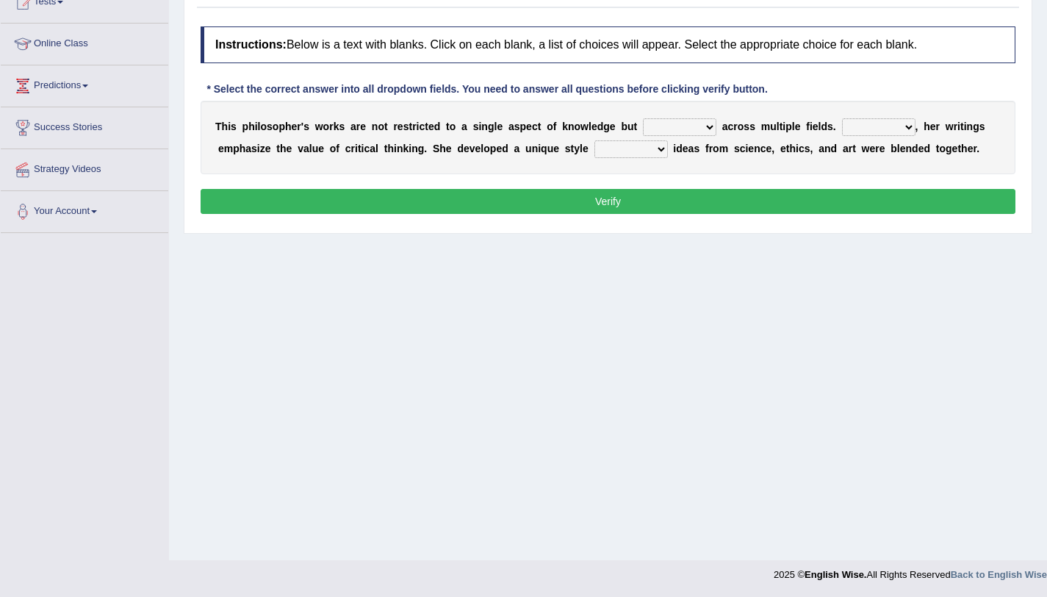
click at [673, 124] on select "constrain contain assemble extend" at bounding box center [680, 127] width 74 height 18
select select "contain"
click at [643, 118] on select "constrain contain assemble extend" at bounding box center [680, 127] width 74 height 18
click at [883, 128] on select "Rather So Moreover Likely" at bounding box center [879, 127] width 74 height 18
select select "Moreover"
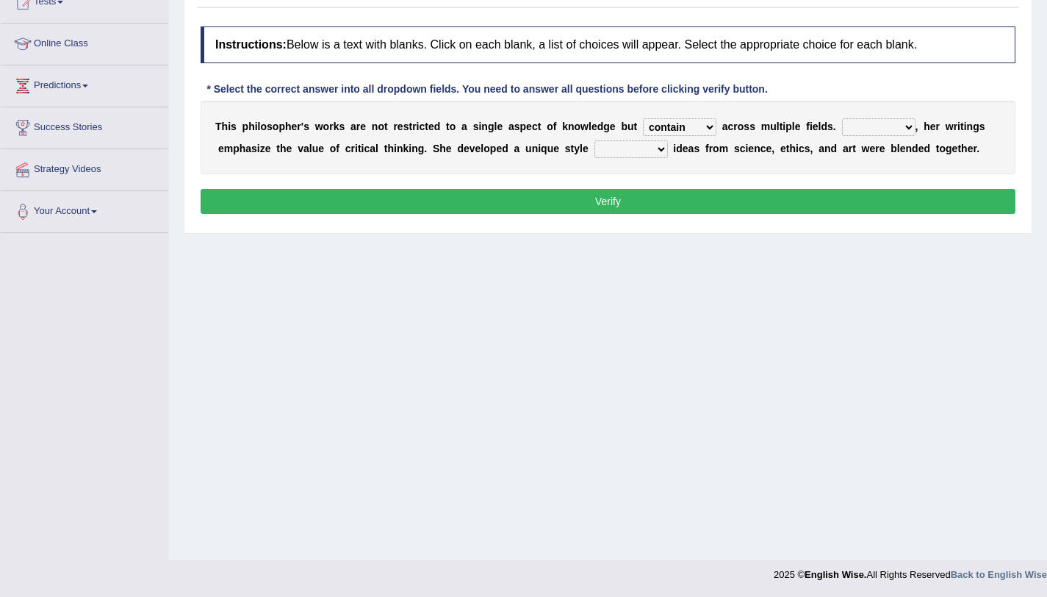
click at [842, 118] on select "Rather So Moreover Likely" at bounding box center [879, 127] width 74 height 18
click at [637, 152] on select "in that that which in which" at bounding box center [632, 149] width 74 height 18
select select "which"
click at [595, 140] on select "in that that which in which" at bounding box center [632, 149] width 74 height 18
click at [642, 205] on button "Verify" at bounding box center [608, 201] width 815 height 25
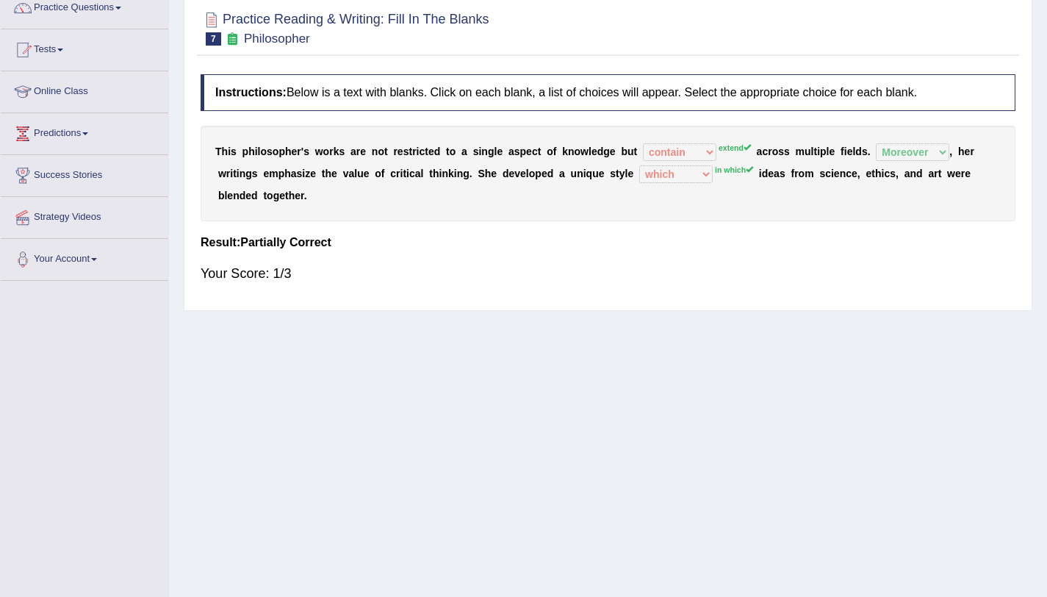
scroll to position [92, 0]
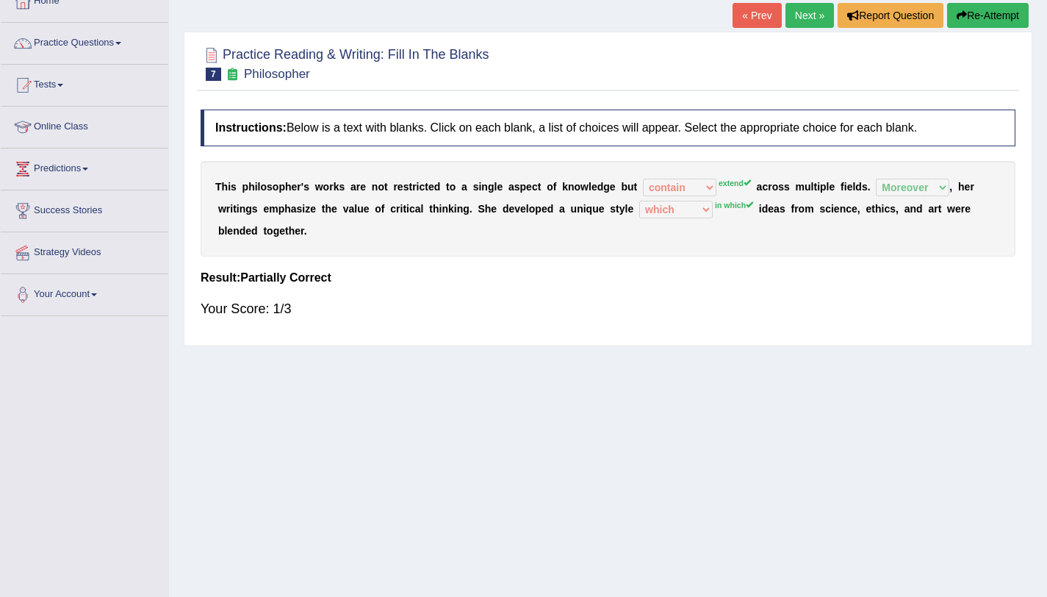
click at [996, 9] on button "Re-Attempt" at bounding box center [988, 15] width 82 height 25
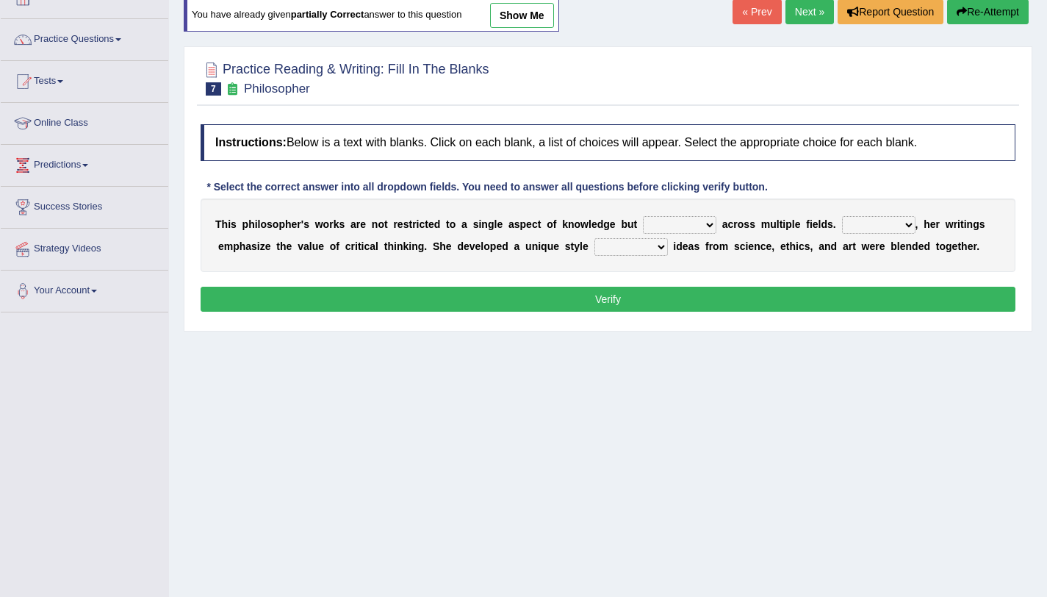
scroll to position [92, 0]
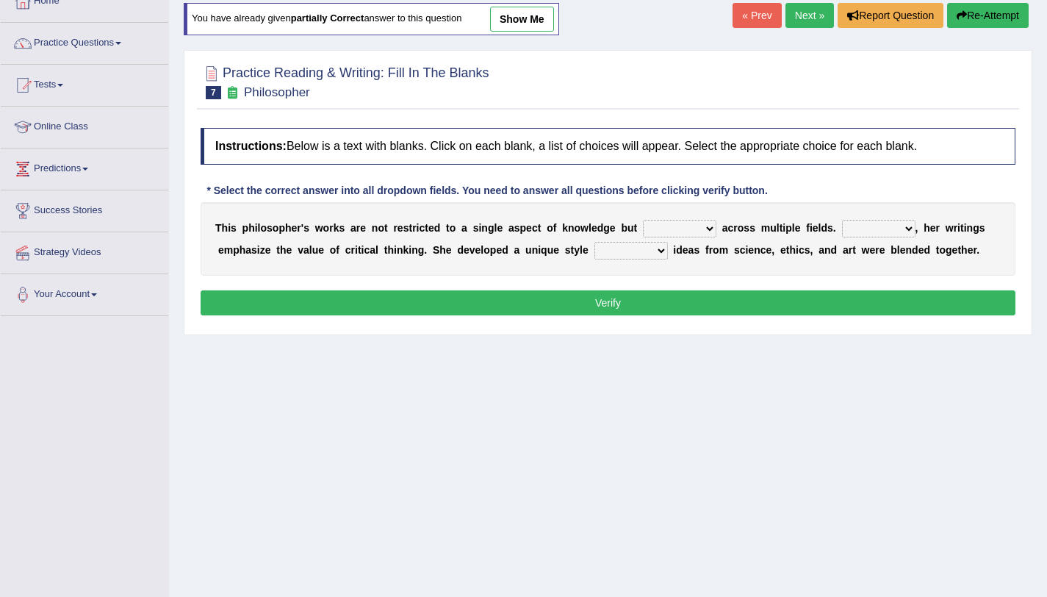
click at [689, 226] on select "constrain contain assemble extend" at bounding box center [680, 229] width 74 height 18
select select "extend"
click at [643, 220] on select "constrain contain assemble extend" at bounding box center [680, 229] width 74 height 18
click at [867, 223] on select "Rather So Moreover Likely" at bounding box center [879, 229] width 74 height 18
select select "Moreover"
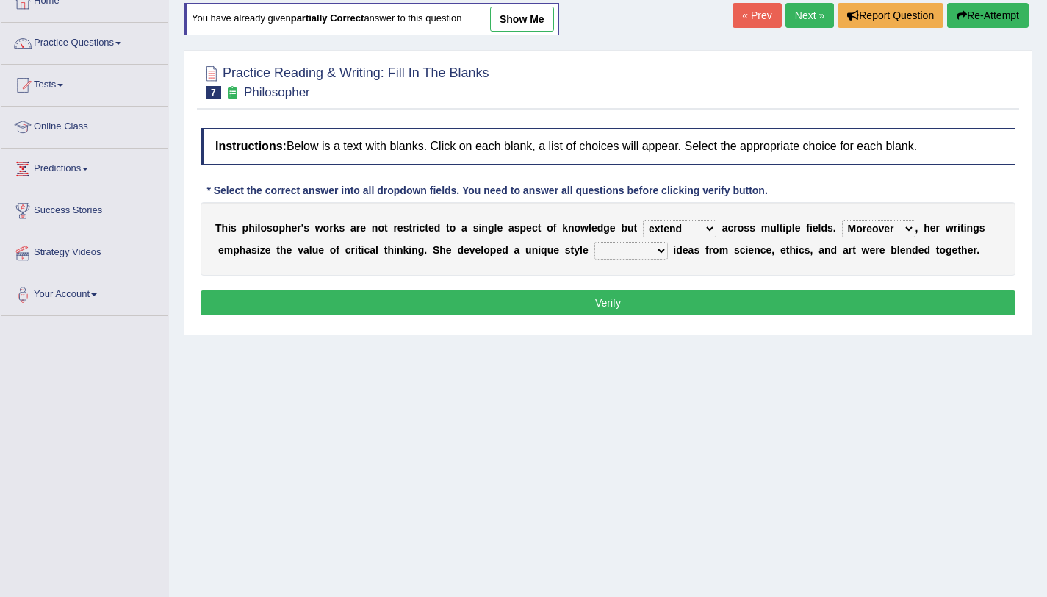
click at [842, 220] on select "Rather So Moreover Likely" at bounding box center [879, 229] width 74 height 18
click at [609, 255] on select "in that that which in which" at bounding box center [632, 251] width 74 height 18
select select "in which"
click at [595, 242] on select "in that that which in which" at bounding box center [632, 251] width 74 height 18
click at [639, 311] on button "Verify" at bounding box center [608, 302] width 815 height 25
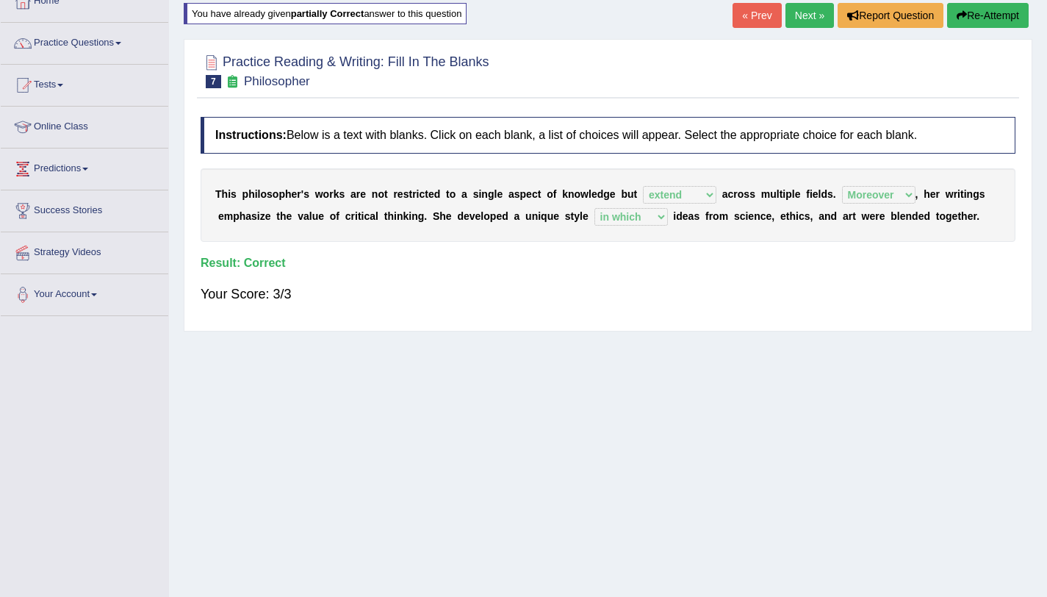
click at [800, 22] on link "Next »" at bounding box center [810, 15] width 49 height 25
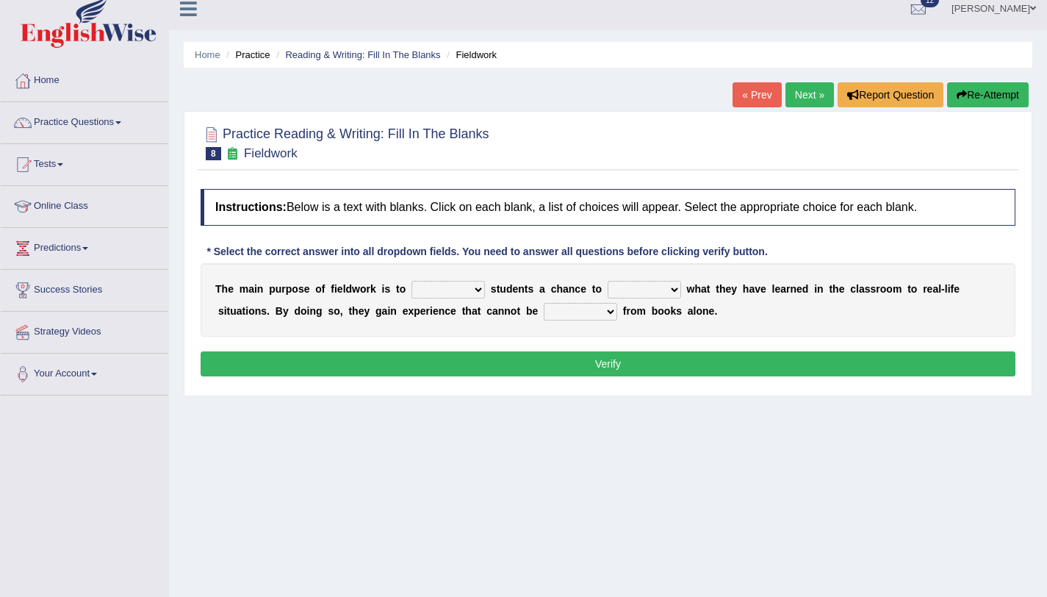
scroll to position [28, 0]
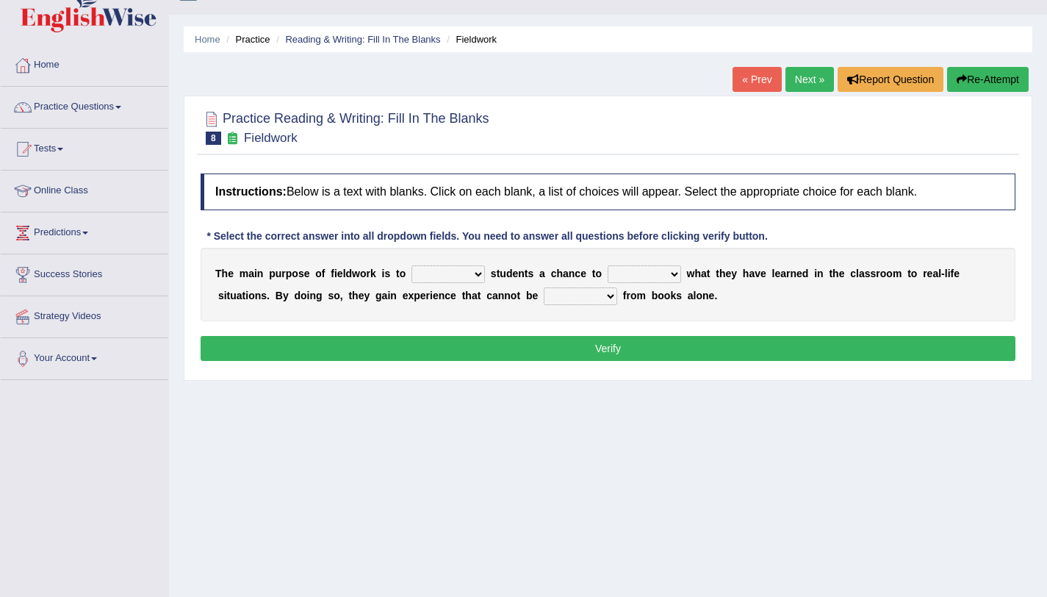
click at [469, 273] on select "resemble stow rave offer" at bounding box center [449, 274] width 74 height 18
select select "offer"
click at [412, 265] on select "resemble stow rave offer" at bounding box center [449, 274] width 74 height 18
click at [476, 279] on select "resemble stow rave offer" at bounding box center [449, 274] width 74 height 18
click at [663, 270] on select "compare align apply dismount" at bounding box center [645, 274] width 74 height 18
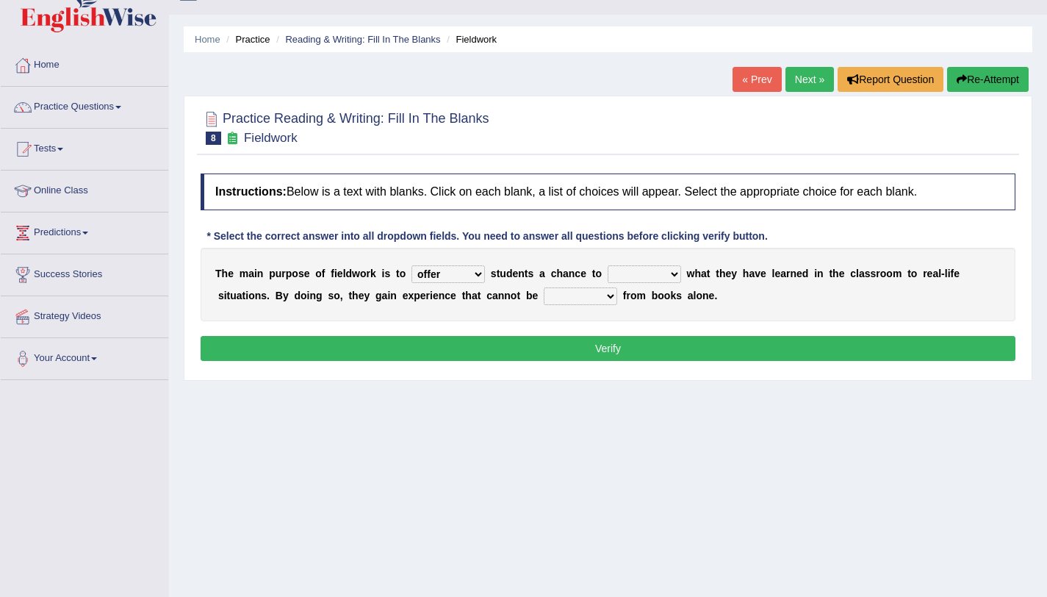
click at [608, 265] on select "compare align apply dismount" at bounding box center [645, 274] width 74 height 18
click at [642, 273] on select "compare align apply dismount" at bounding box center [645, 274] width 74 height 18
select select "compare"
click at [608, 265] on select "compare align apply dismount" at bounding box center [645, 274] width 74 height 18
click at [459, 273] on select "resemble stow rave offer" at bounding box center [449, 274] width 74 height 18
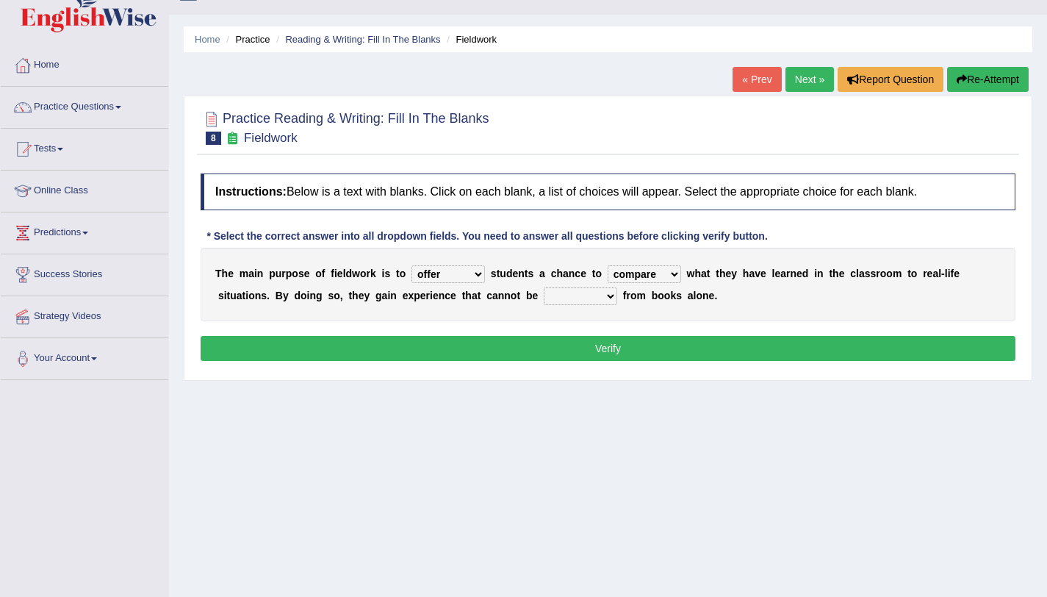
click at [574, 298] on select "originated prepared obtained touted" at bounding box center [581, 296] width 74 height 18
select select "obtained"
click at [544, 287] on select "originated prepared obtained touted" at bounding box center [581, 296] width 74 height 18
click at [562, 348] on button "Verify" at bounding box center [608, 348] width 815 height 25
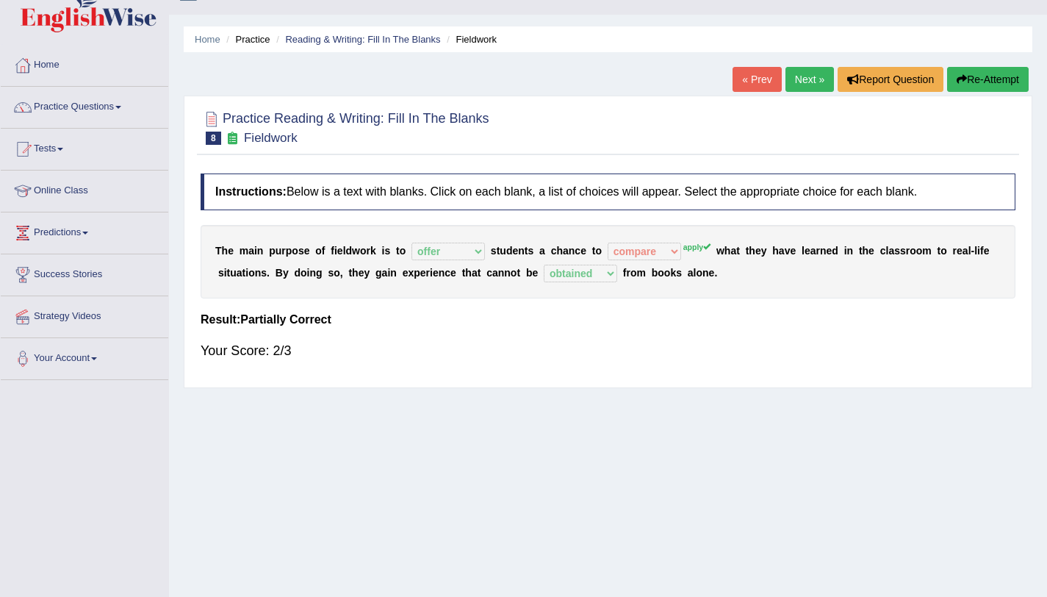
click at [806, 84] on link "Next »" at bounding box center [810, 79] width 49 height 25
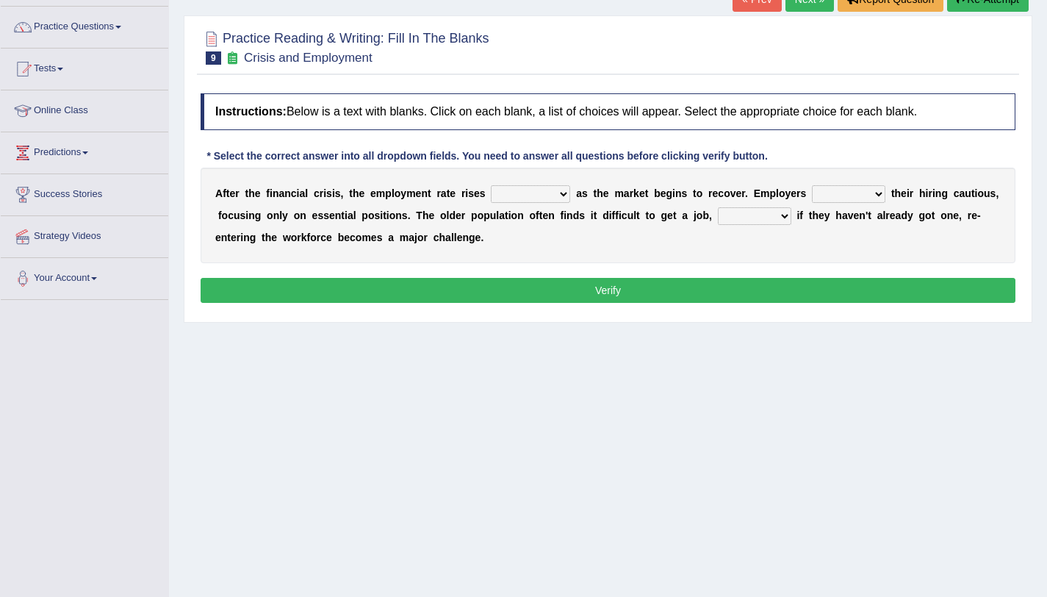
scroll to position [110, 0]
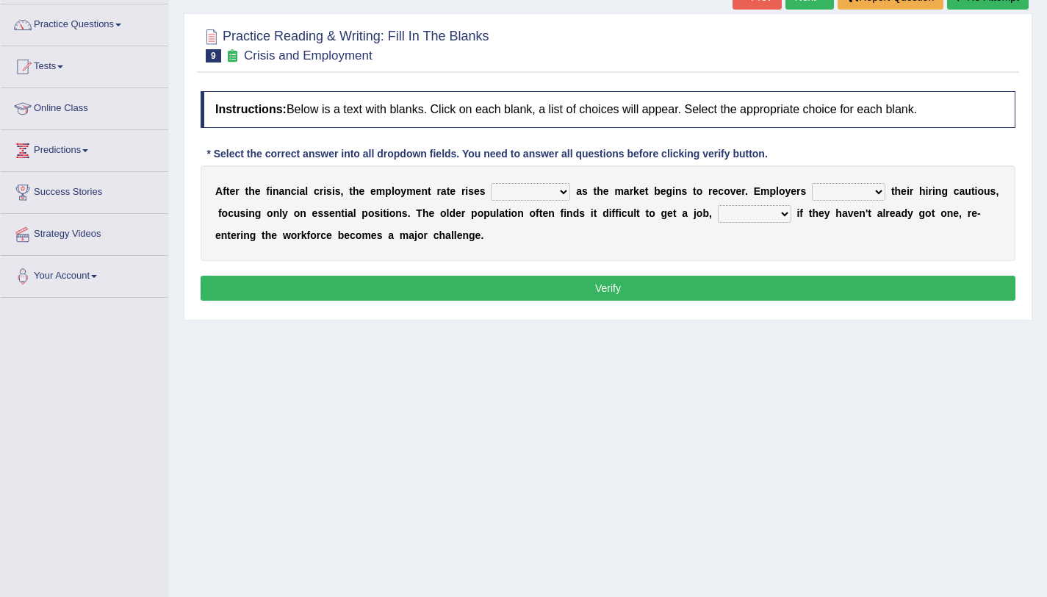
click at [540, 196] on select "normally conversely strenuously sharply" at bounding box center [530, 192] width 79 height 18
select select "normally"
click at [491, 183] on select "normally conversely strenuously sharply" at bounding box center [530, 192] width 79 height 18
click at [851, 190] on select "keeping kept keep are kept" at bounding box center [849, 192] width 74 height 18
select select "are kept"
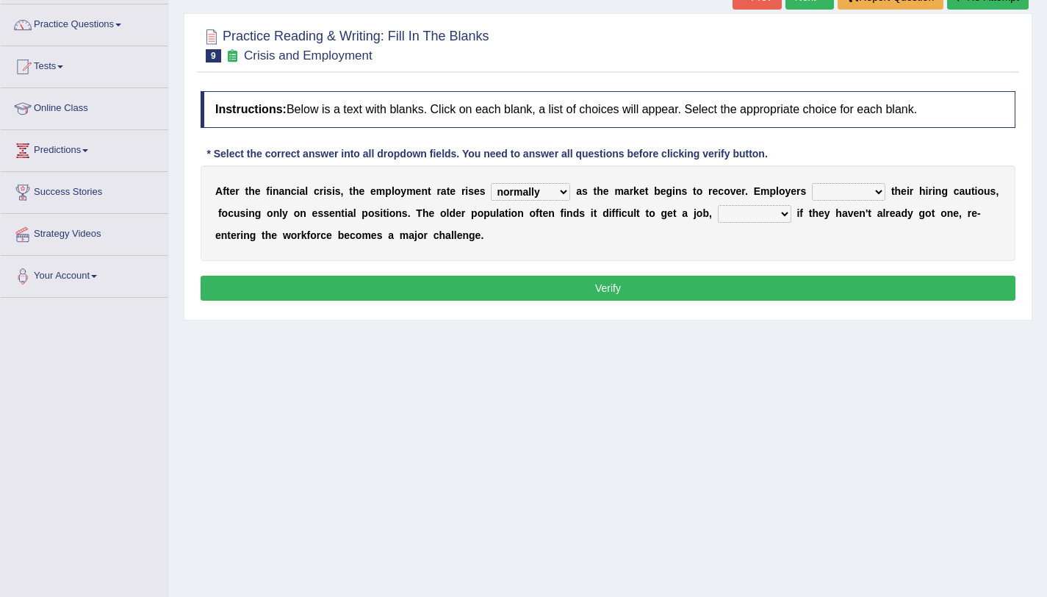
click at [812, 183] on select "keeping kept keep are kept" at bounding box center [849, 192] width 74 height 18
click at [745, 212] on select "although while then because" at bounding box center [755, 214] width 74 height 18
select select "because"
click at [718, 205] on select "although while then because" at bounding box center [755, 214] width 74 height 18
click at [558, 284] on button "Verify" at bounding box center [608, 288] width 815 height 25
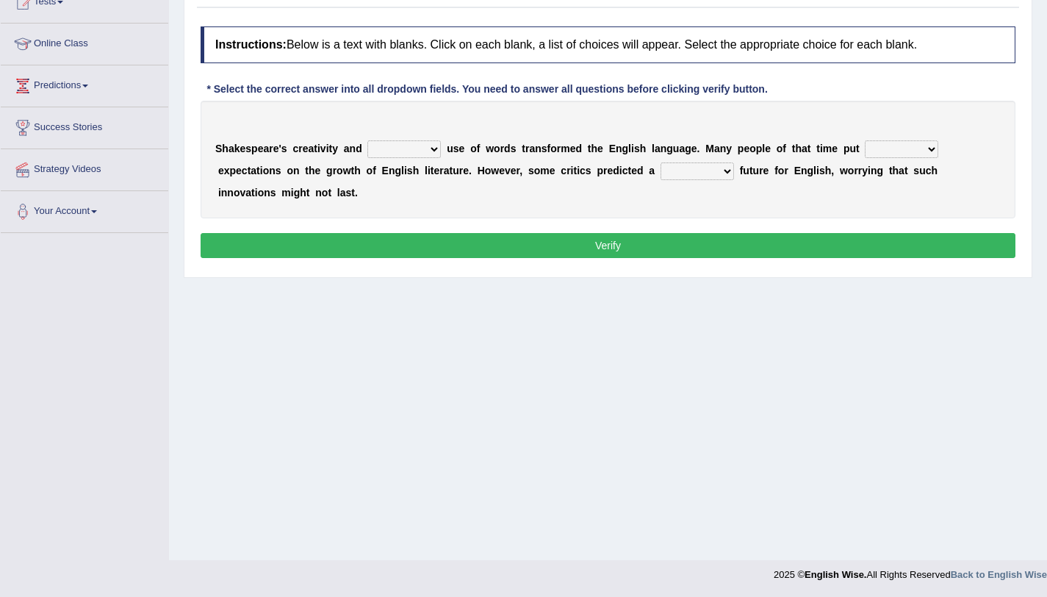
click at [394, 151] on select "idealized intensive fancied inventive" at bounding box center [405, 149] width 74 height 18
click at [368, 140] on select "idealized intensive fancied inventive" at bounding box center [405, 149] width 74 height 18
click at [435, 143] on select "idealized intensive fancied inventive" at bounding box center [405, 149] width 74 height 18
click at [425, 148] on select "idealized intensive fancied inventive" at bounding box center [405, 149] width 74 height 18
select select "idealized"
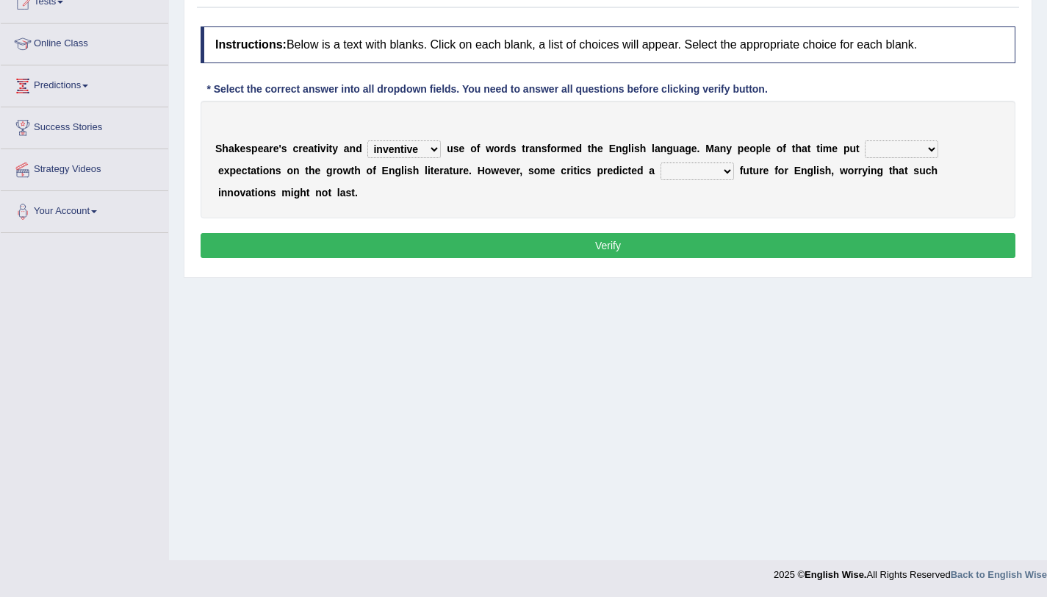
click at [368, 140] on select "idealized intensive fancied inventive" at bounding box center [405, 149] width 74 height 18
click at [883, 150] on select "wide much high more" at bounding box center [902, 149] width 74 height 18
select select "high"
click at [865, 140] on select "wide much high more" at bounding box center [902, 149] width 74 height 18
click at [687, 176] on select "monetary promising irresistible daunting" at bounding box center [698, 171] width 74 height 18
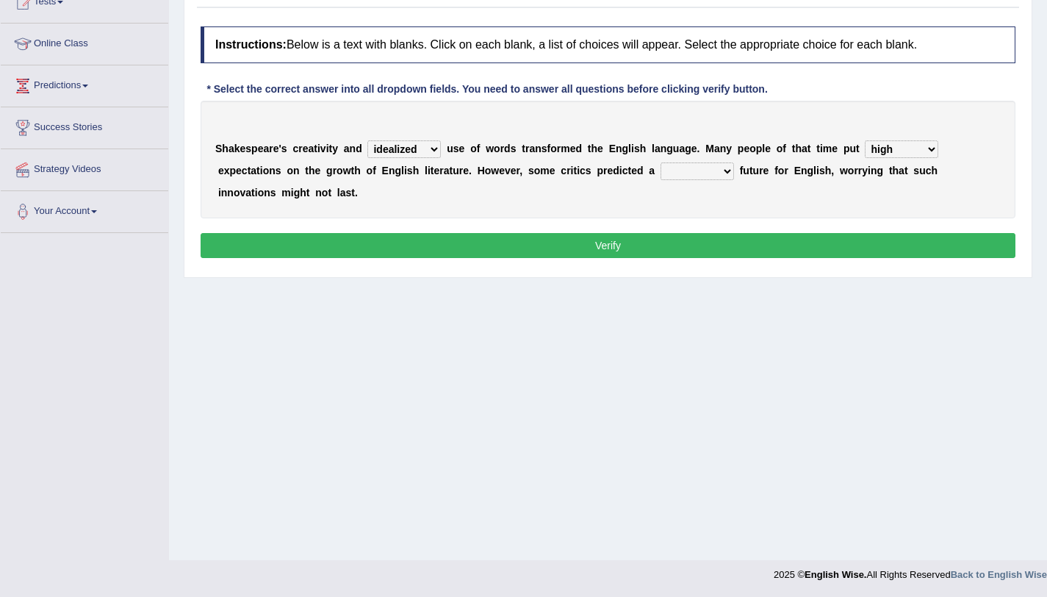
select select "promising"
click at [661, 162] on select "monetary promising irresistible daunting" at bounding box center [698, 171] width 74 height 18
click at [656, 234] on button "Verify" at bounding box center [608, 245] width 815 height 25
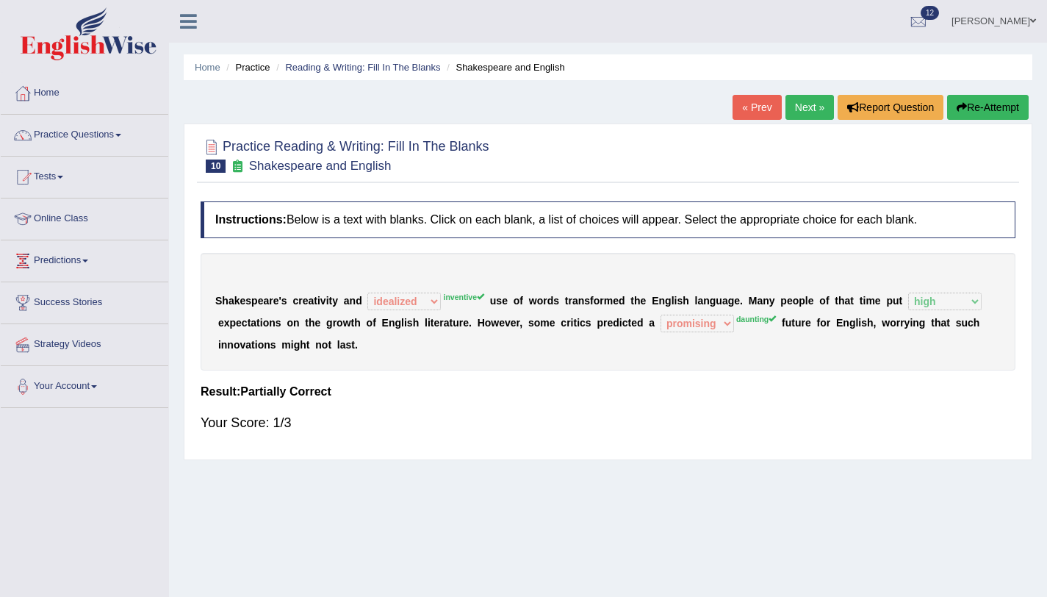
click at [989, 114] on button "Re-Attempt" at bounding box center [988, 107] width 82 height 25
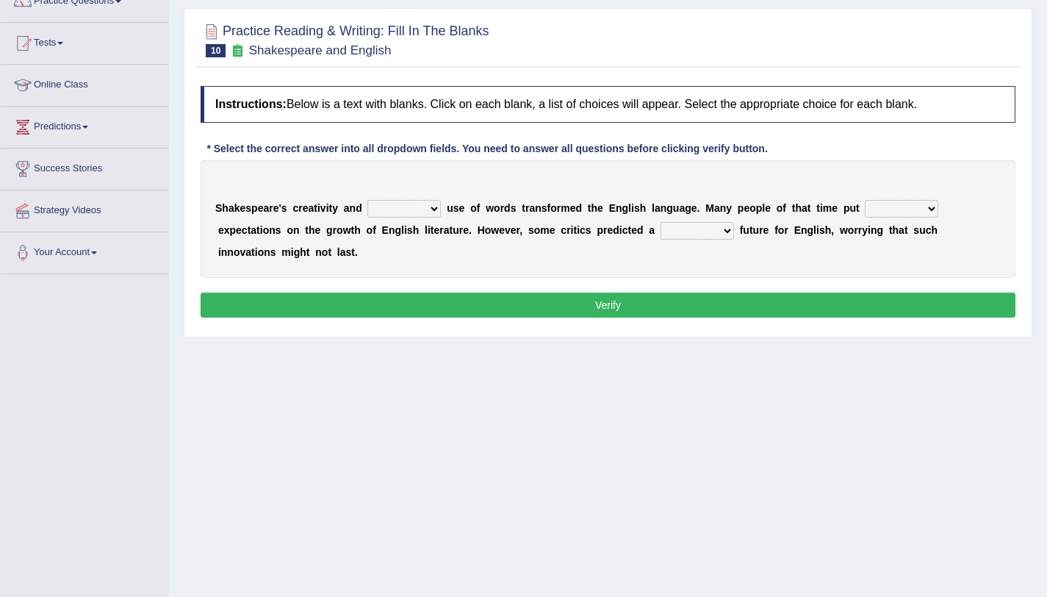
scroll to position [175, 0]
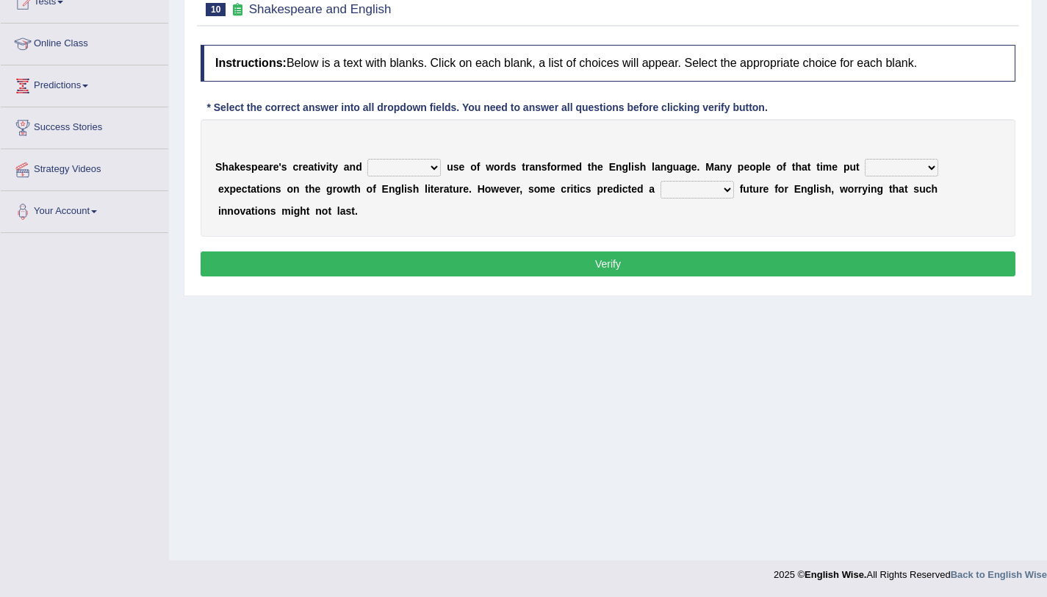
click at [394, 175] on select "idealized intensive fancied inventive" at bounding box center [405, 168] width 74 height 18
select select "inventive"
click at [368, 159] on select "idealized intensive fancied inventive" at bounding box center [405, 168] width 74 height 18
click at [906, 165] on select "wide much high more" at bounding box center [902, 168] width 74 height 18
select select "more"
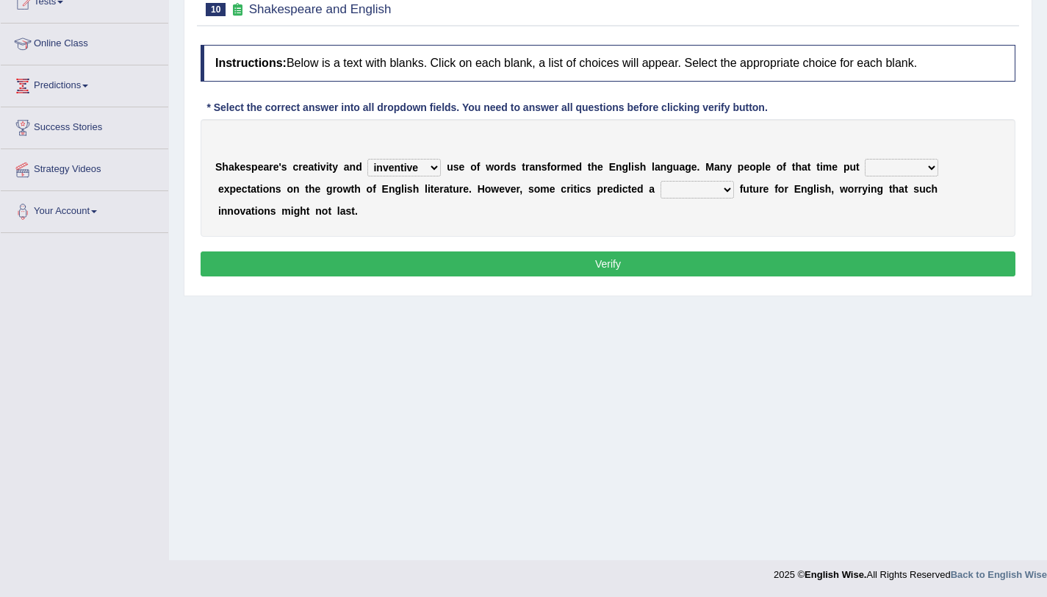
click at [865, 159] on select "wide much high more" at bounding box center [902, 168] width 74 height 18
click at [717, 194] on select "monetary promising irresistible daunting" at bounding box center [698, 190] width 74 height 18
select select "daunting"
click at [661, 181] on select "monetary promising irresistible daunting" at bounding box center [698, 190] width 74 height 18
click at [706, 255] on button "Verify" at bounding box center [608, 263] width 815 height 25
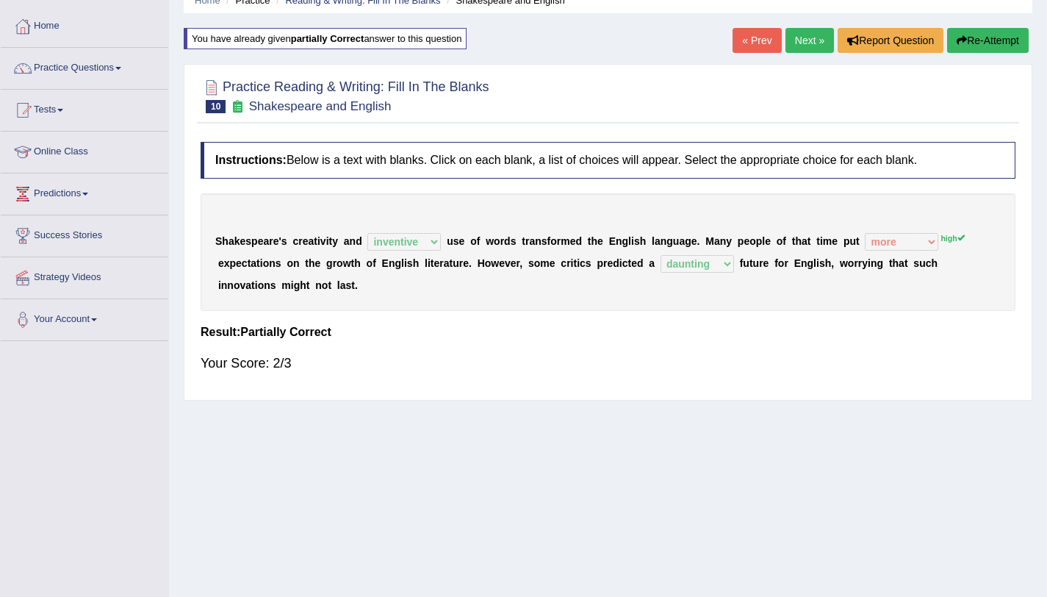
scroll to position [26, 0]
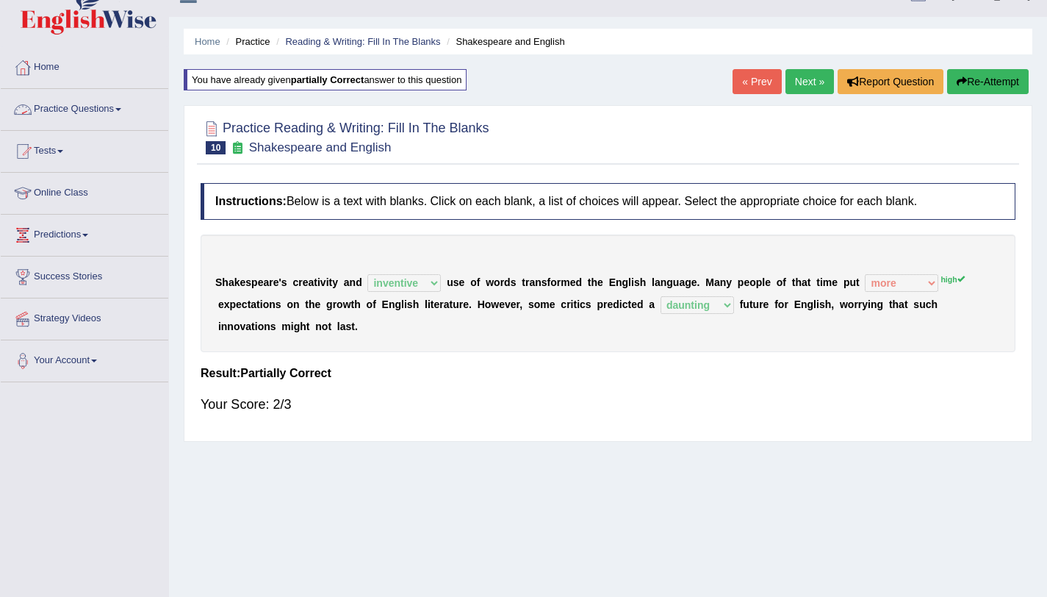
click at [88, 111] on link "Practice Questions" at bounding box center [85, 107] width 168 height 37
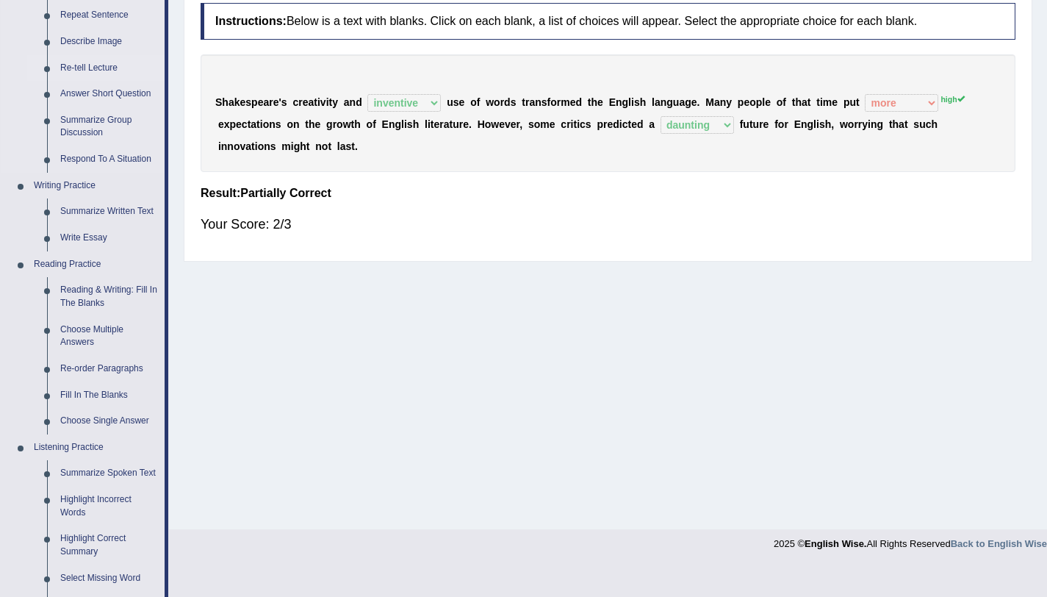
scroll to position [307, 0]
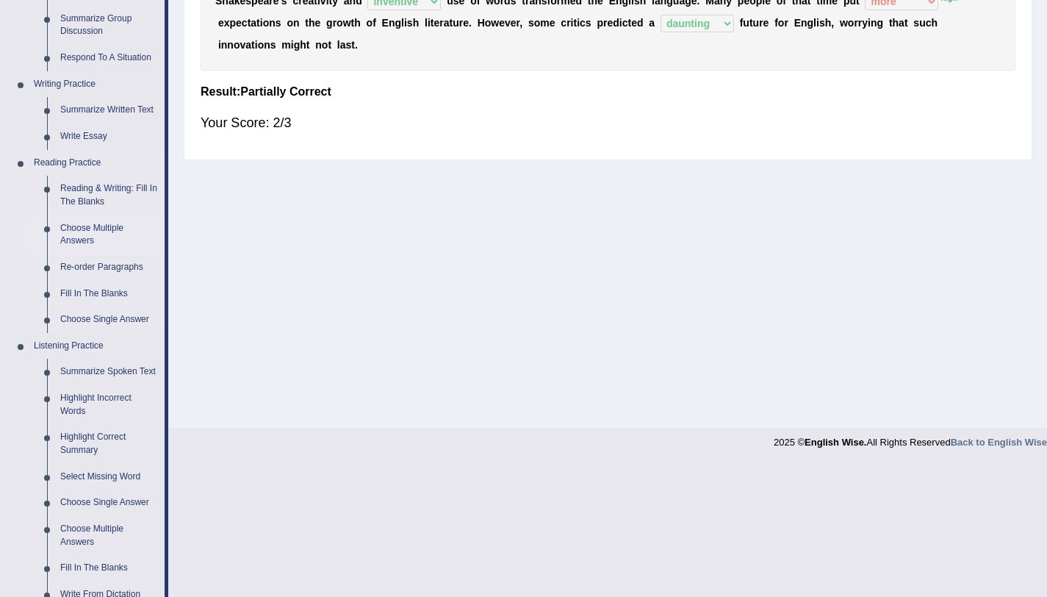
click at [102, 229] on link "Choose Multiple Answers" at bounding box center [109, 234] width 111 height 39
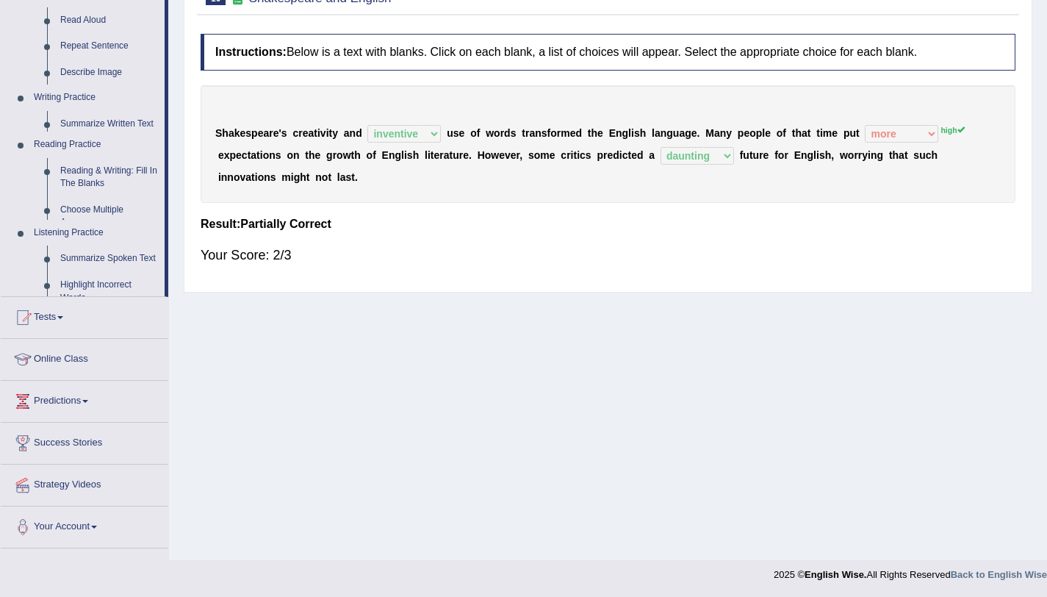
scroll to position [175, 0]
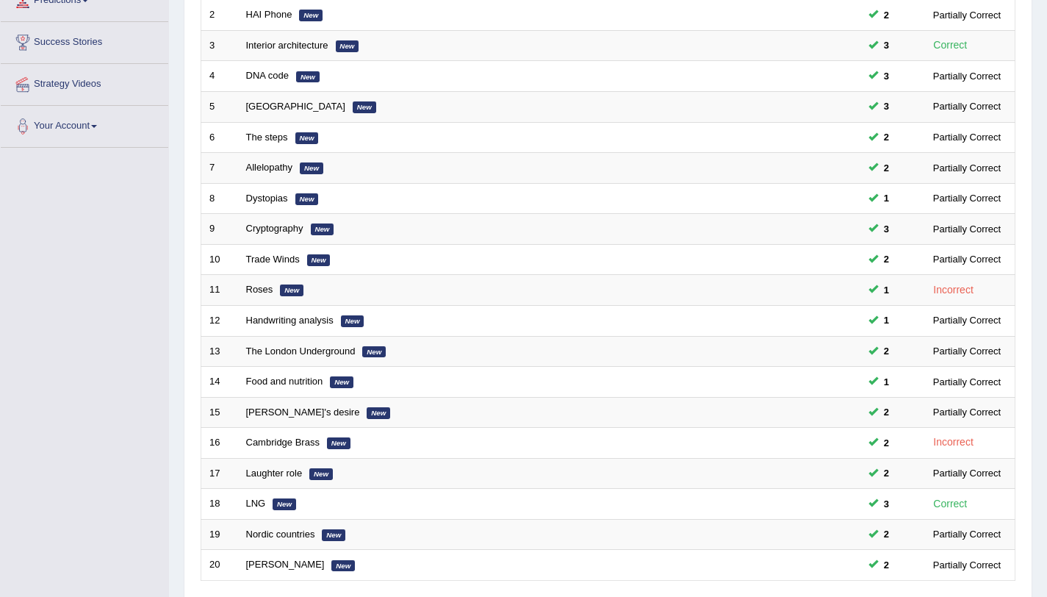
scroll to position [376, 0]
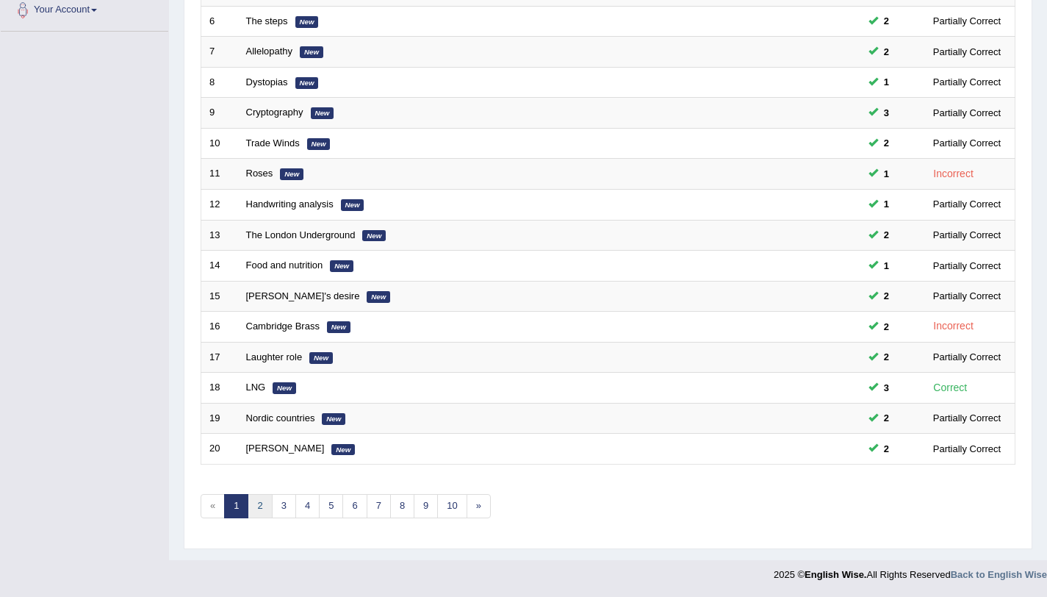
click at [262, 499] on link "2" at bounding box center [260, 506] width 24 height 24
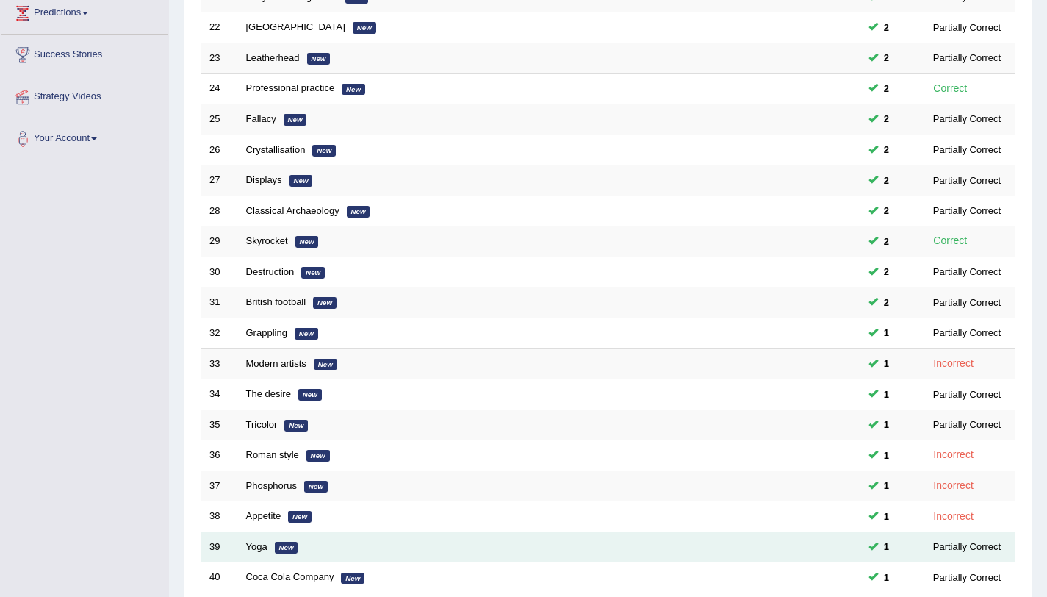
scroll to position [376, 0]
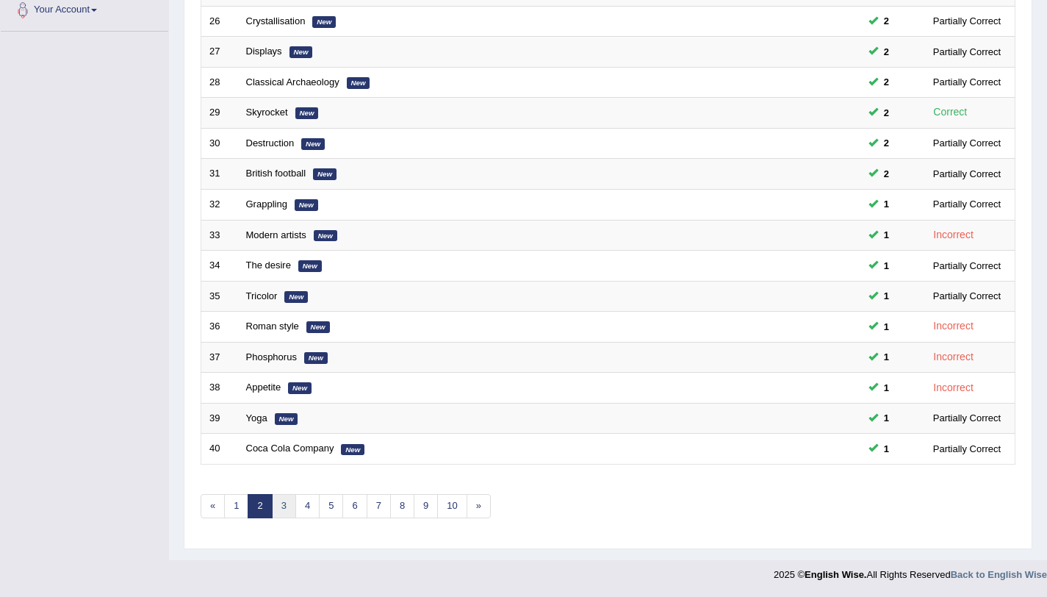
click at [281, 513] on link "3" at bounding box center [284, 506] width 24 height 24
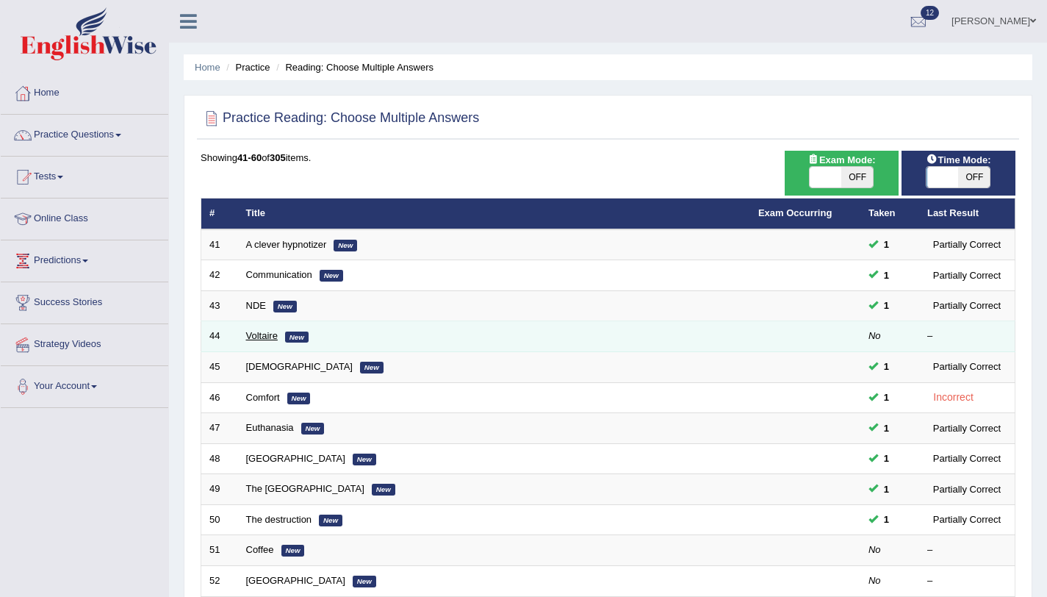
click at [255, 341] on link "Voltaire" at bounding box center [262, 335] width 32 height 11
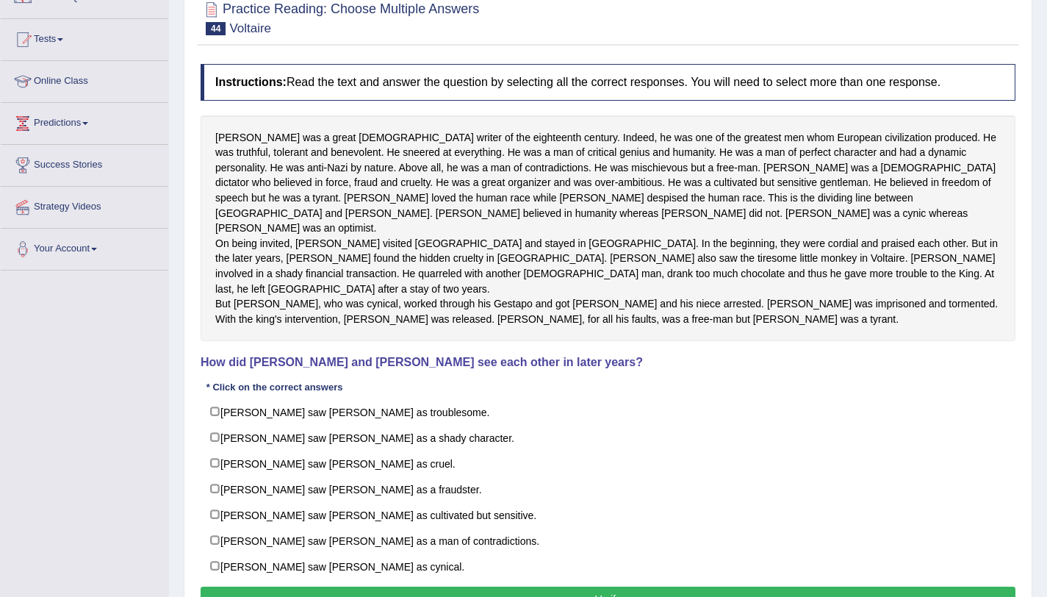
scroll to position [217, 0]
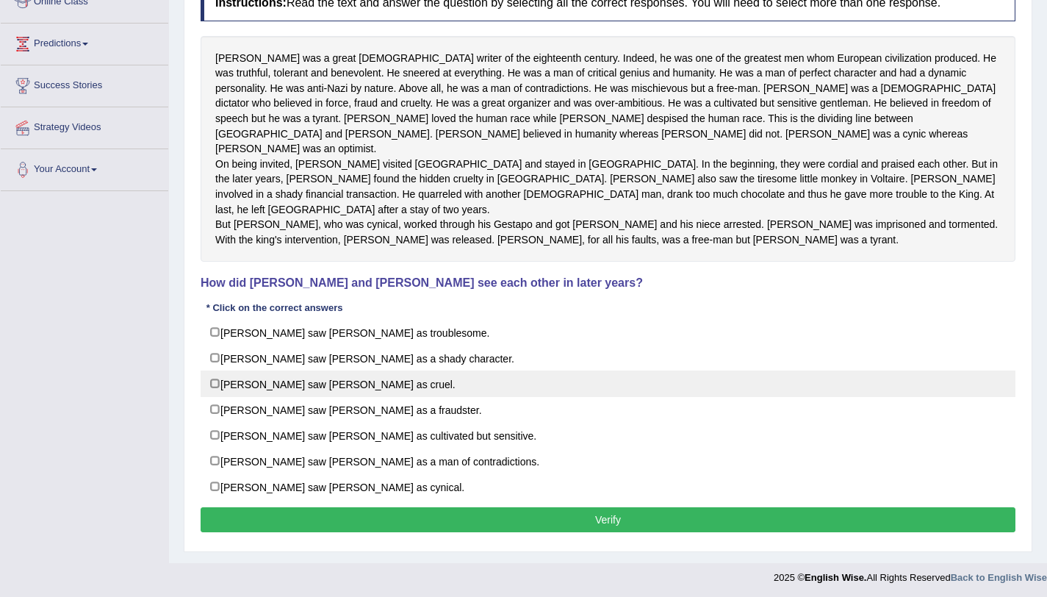
click at [214, 379] on label "[PERSON_NAME] saw [PERSON_NAME] as cruel." at bounding box center [608, 383] width 815 height 26
checkbox input "true"
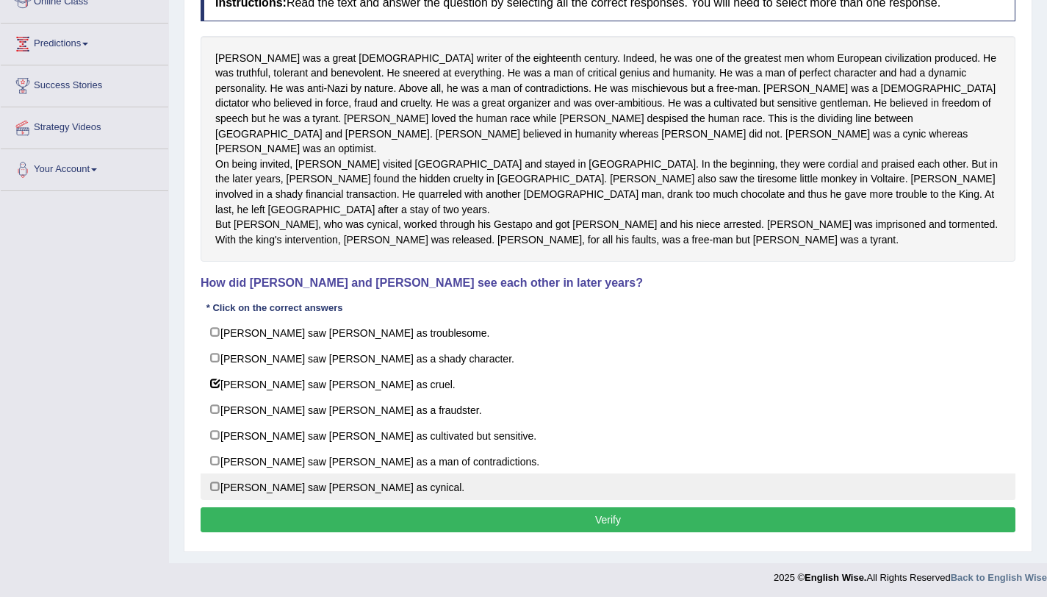
click at [218, 484] on label "Voltaire saw Fredrick as cynical." at bounding box center [608, 486] width 815 height 26
checkbox input "true"
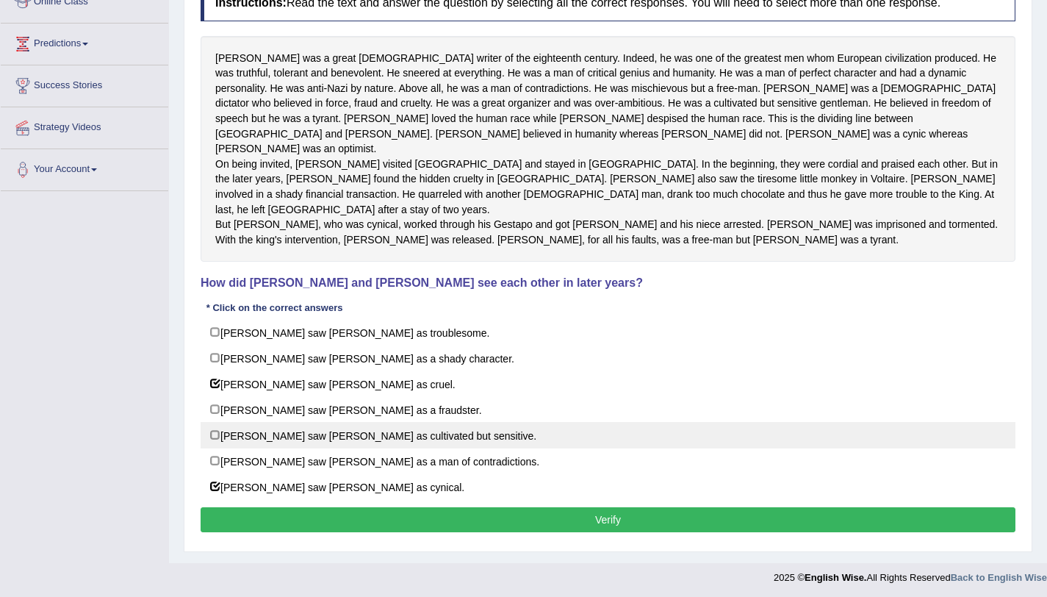
click at [215, 431] on label "Voltaire saw Fredrick as cultivated but sensitive." at bounding box center [608, 435] width 815 height 26
checkbox input "true"
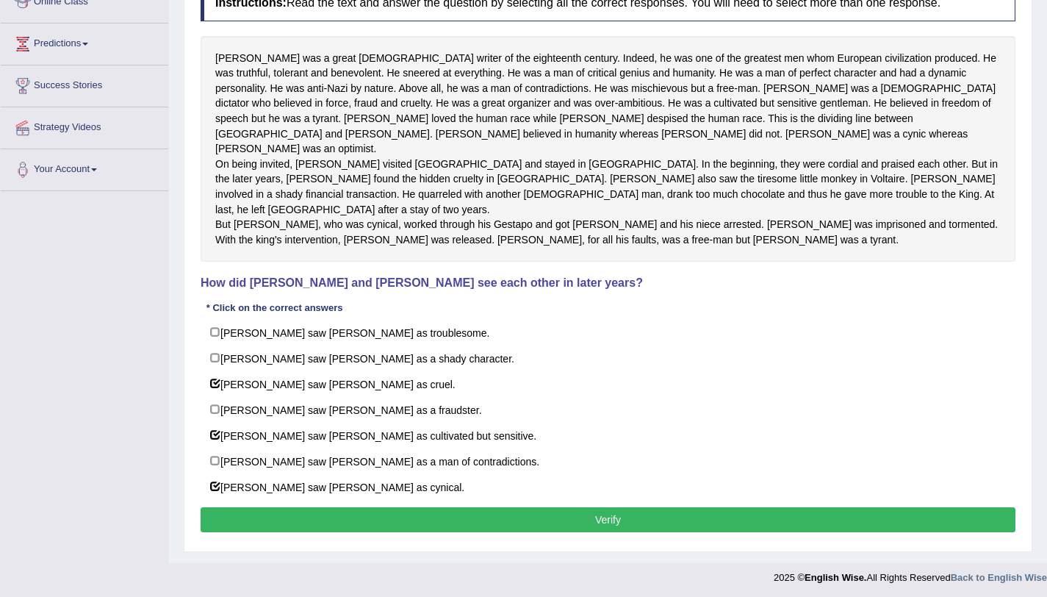
click at [240, 512] on button "Verify" at bounding box center [608, 519] width 815 height 25
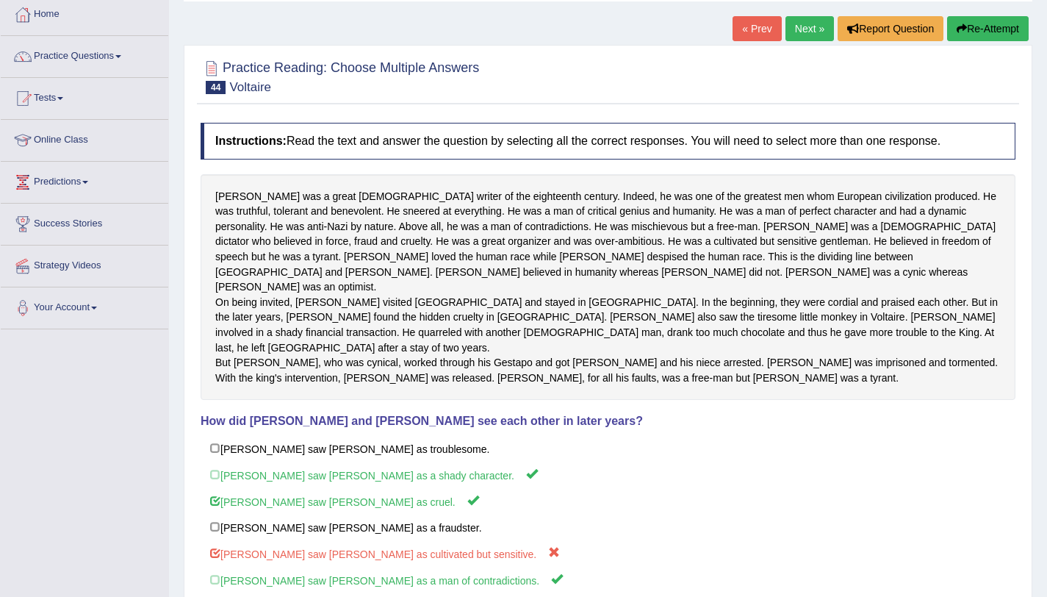
scroll to position [0, 0]
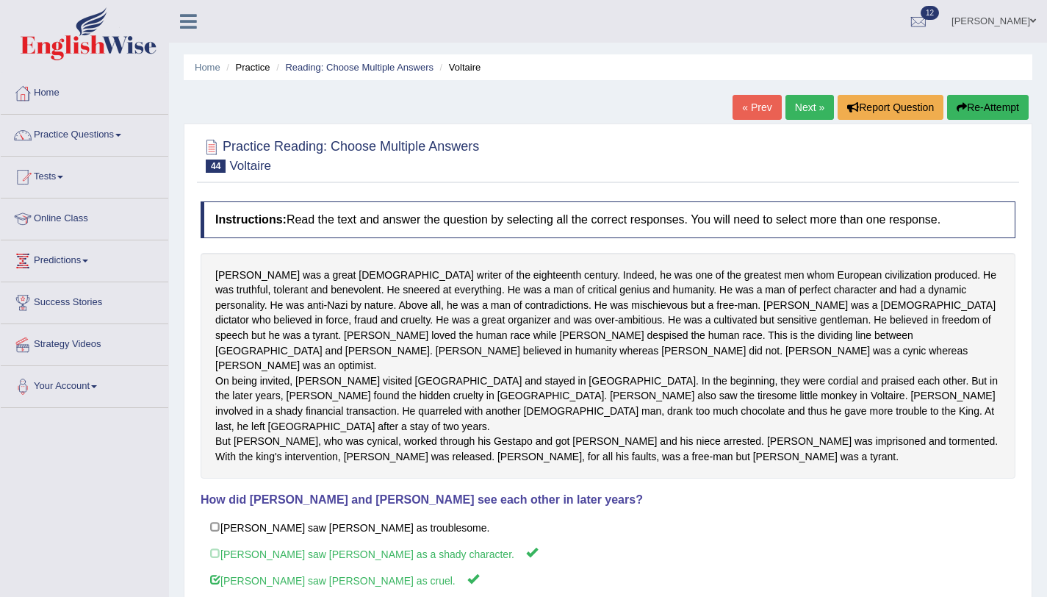
click at [814, 118] on link "Next »" at bounding box center [810, 107] width 49 height 25
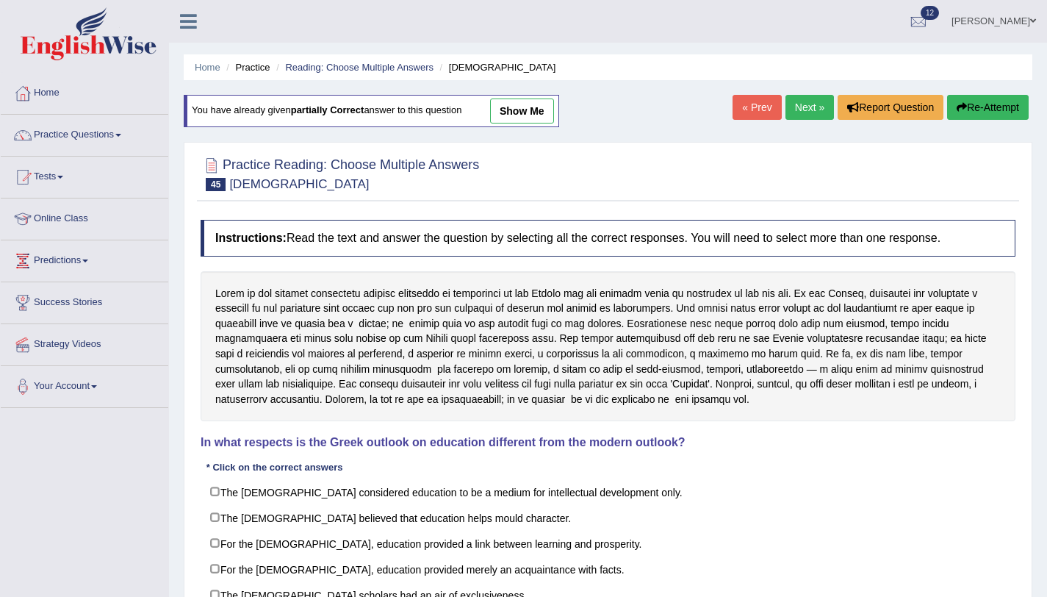
scroll to position [175, 0]
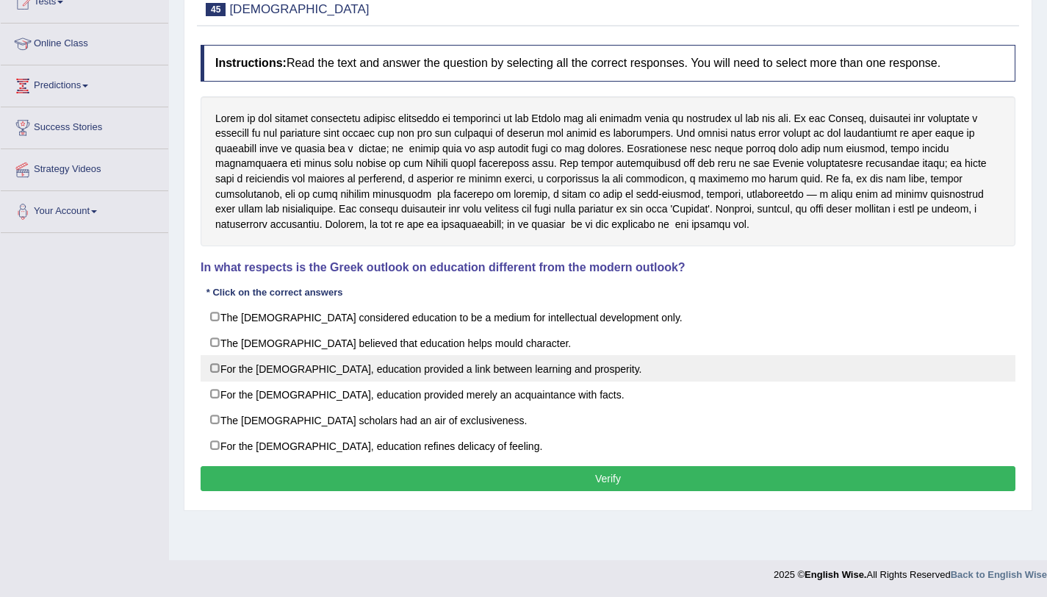
click at [220, 364] on label "For the [DEMOGRAPHIC_DATA], education provided a link between learning and pros…" at bounding box center [608, 368] width 815 height 26
checkbox input "true"
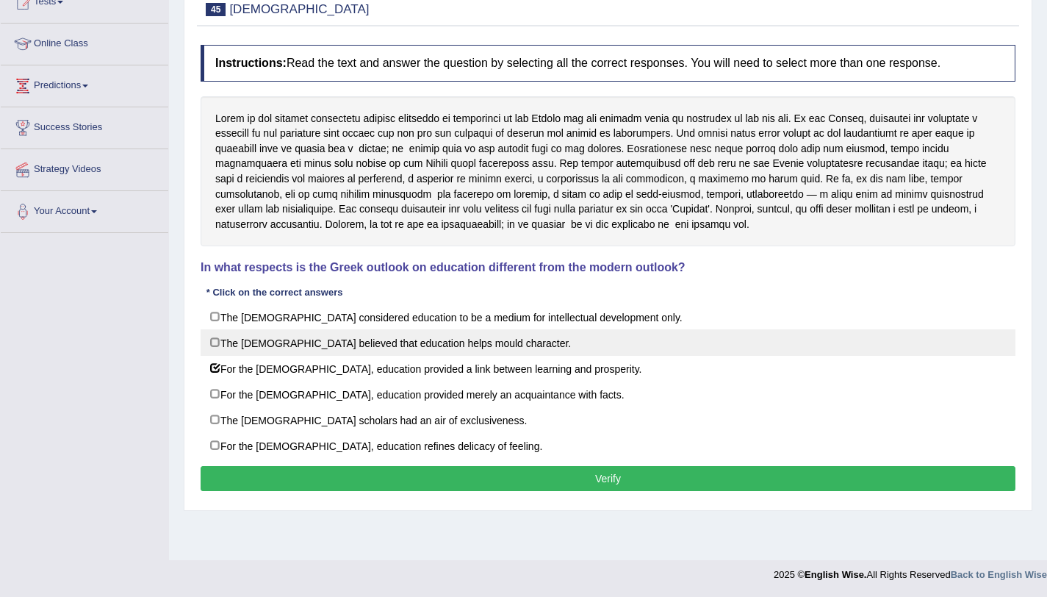
click at [220, 349] on label "The [DEMOGRAPHIC_DATA] believed that education helps mould character." at bounding box center [608, 342] width 815 height 26
checkbox input "true"
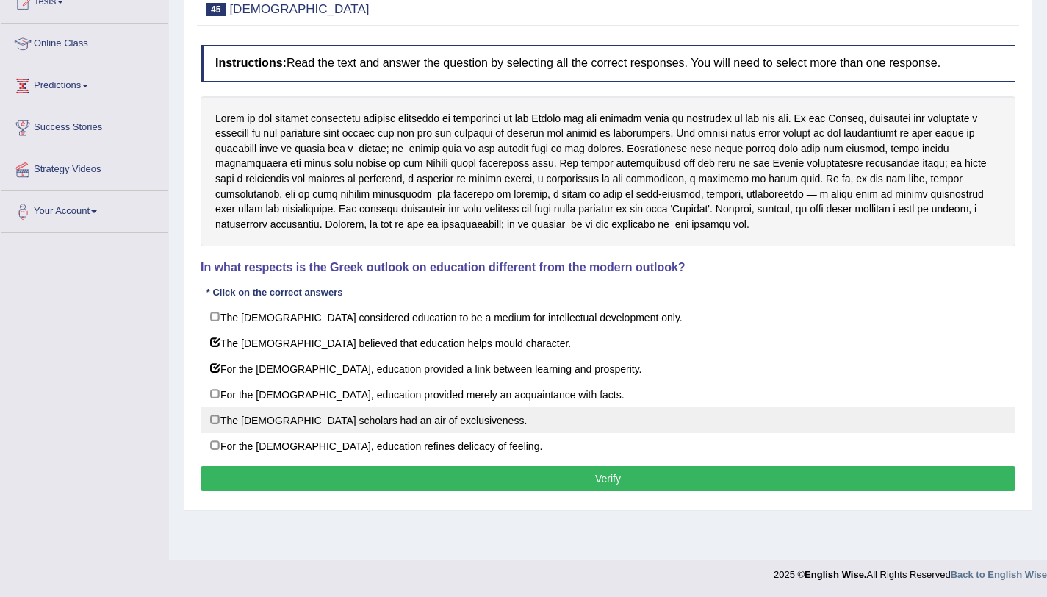
click at [222, 412] on label "The [DEMOGRAPHIC_DATA] scholars had an air of exclusiveness." at bounding box center [608, 419] width 815 height 26
checkbox input "true"
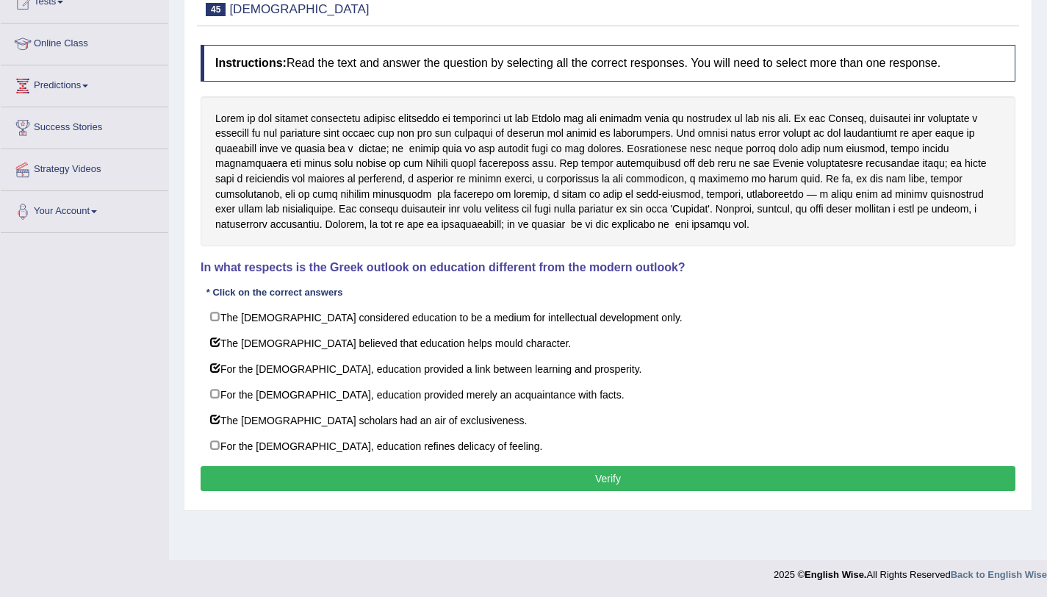
click at [254, 466] on button "Verify" at bounding box center [608, 478] width 815 height 25
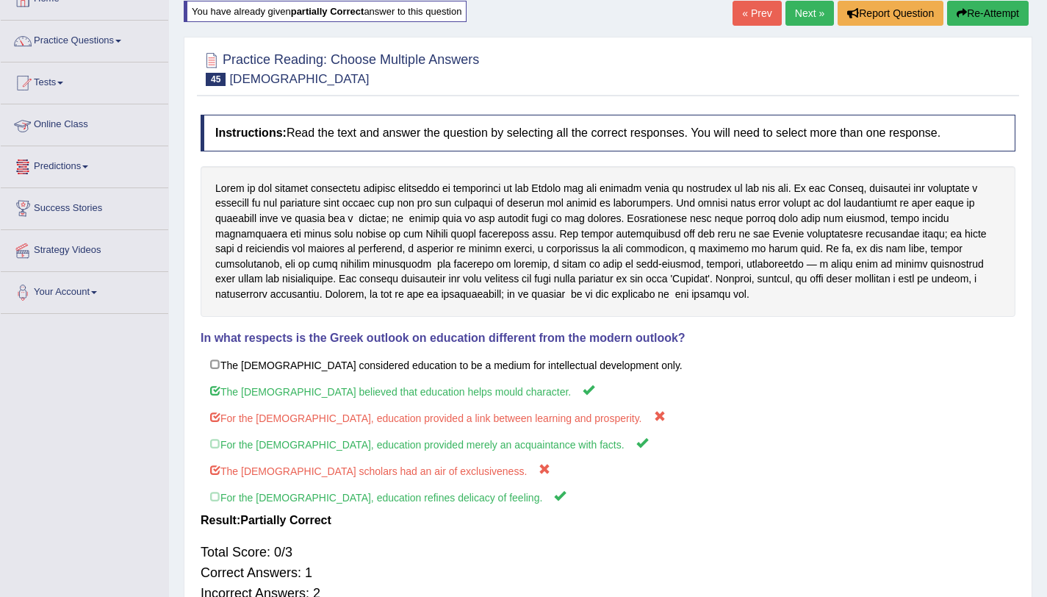
scroll to position [35, 0]
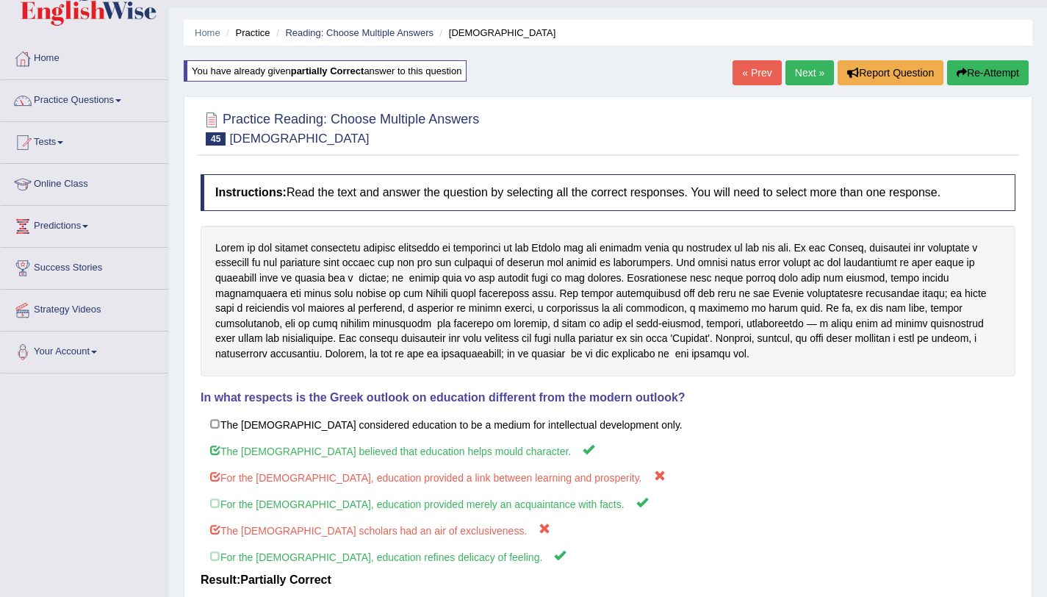
click at [806, 78] on link "Next »" at bounding box center [810, 72] width 49 height 25
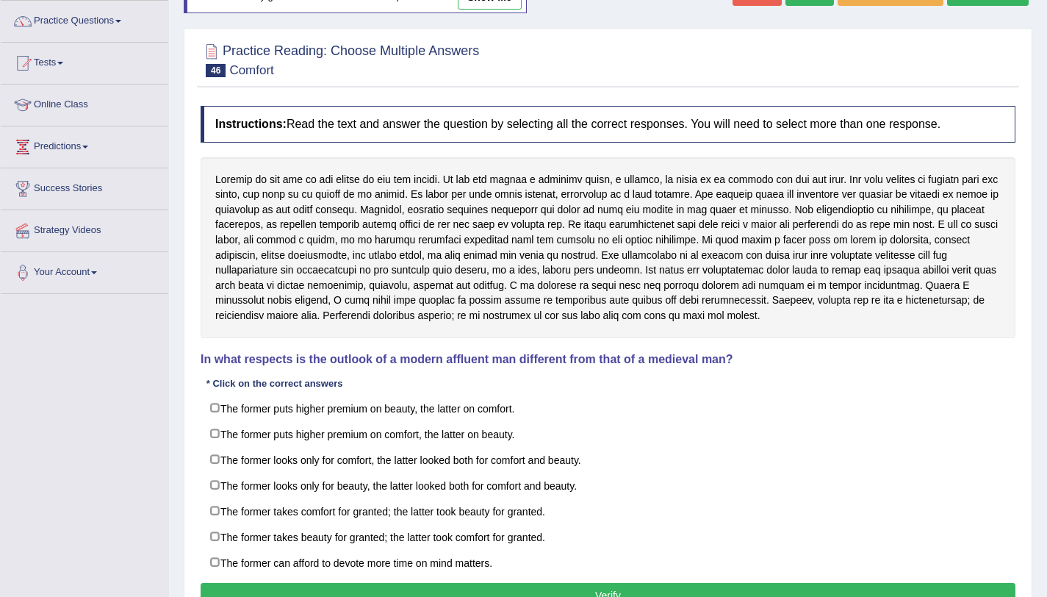
scroll to position [190, 0]
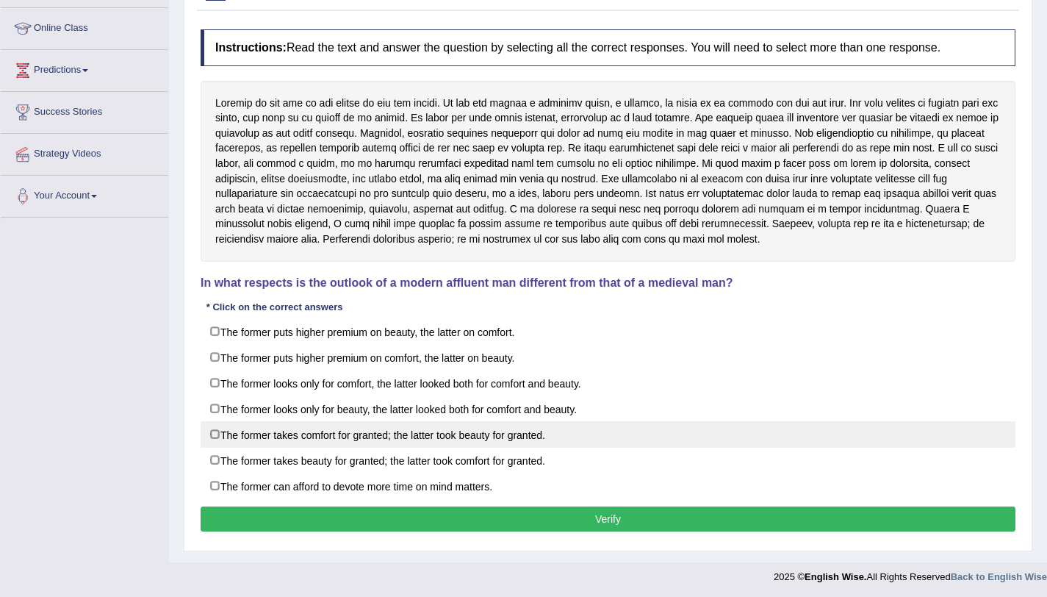
click at [215, 429] on label "The former takes comfort for granted; the latter took beauty for granted." at bounding box center [608, 434] width 815 height 26
checkbox input "true"
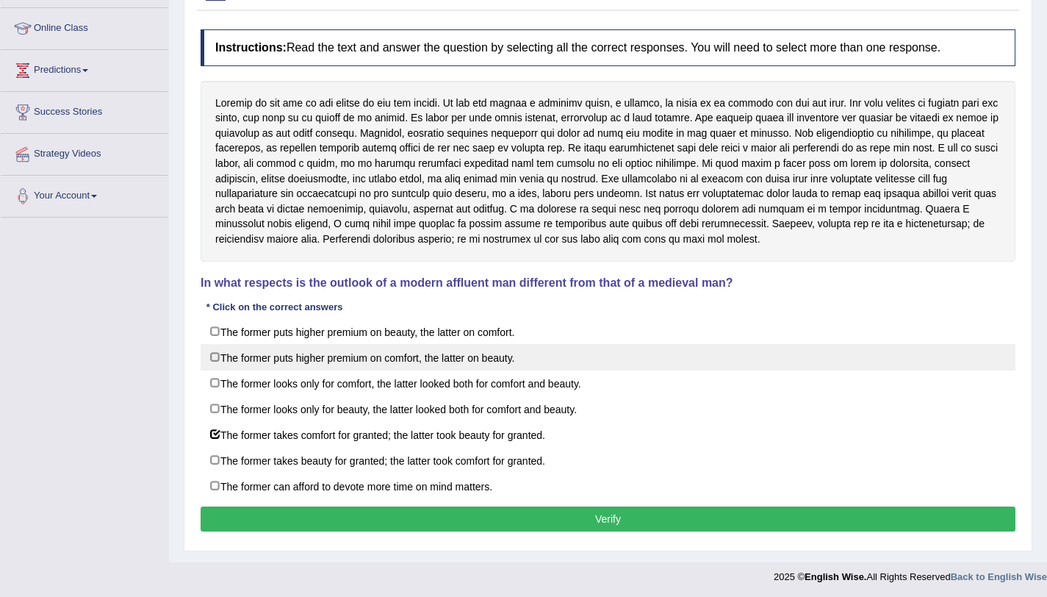
click at [216, 356] on label "The former puts higher premium on comfort, the latter on beauty." at bounding box center [608, 357] width 815 height 26
checkbox input "true"
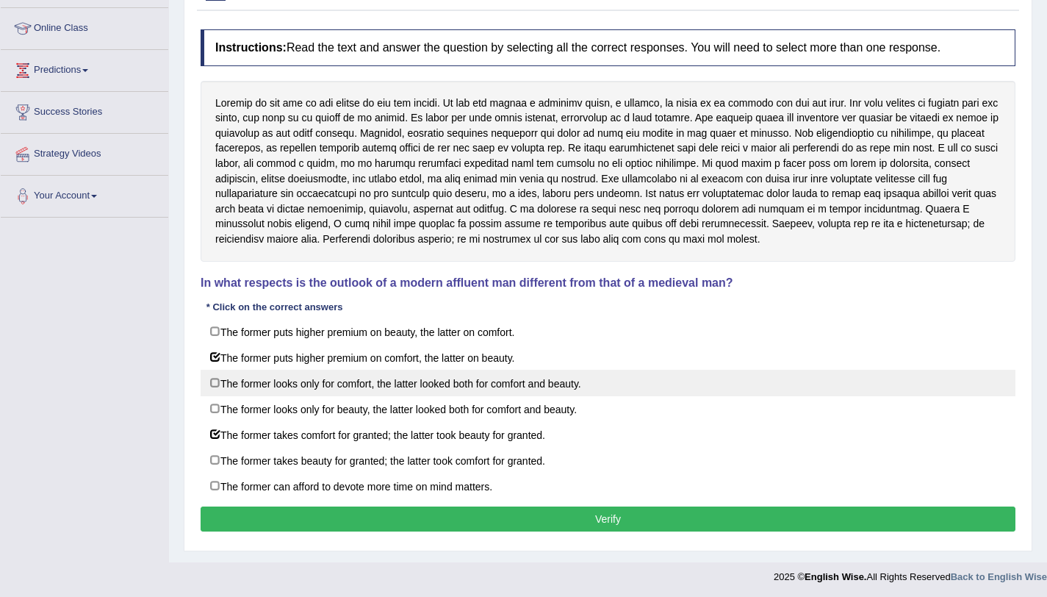
click at [215, 384] on label "The former looks only for comfort, the latter looked both for comfort and beaut…" at bounding box center [608, 383] width 815 height 26
checkbox input "true"
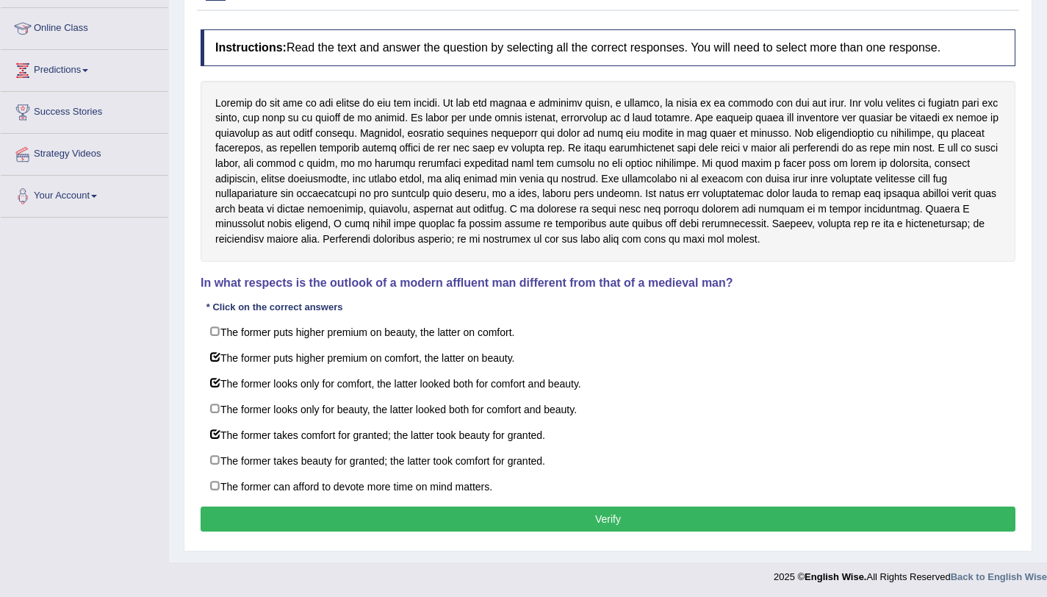
click at [273, 521] on button "Verify" at bounding box center [608, 518] width 815 height 25
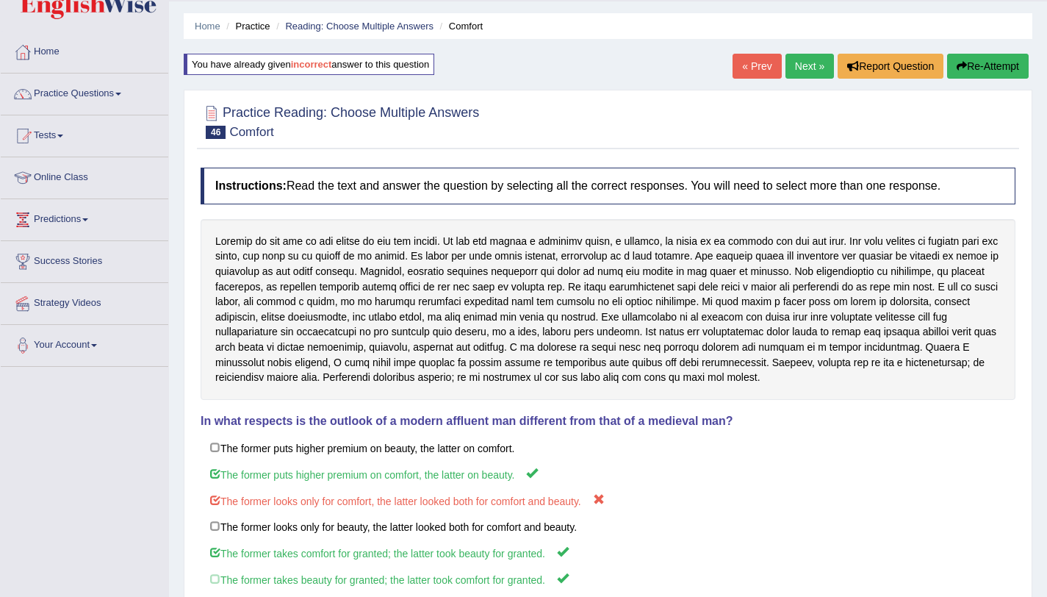
scroll to position [0, 0]
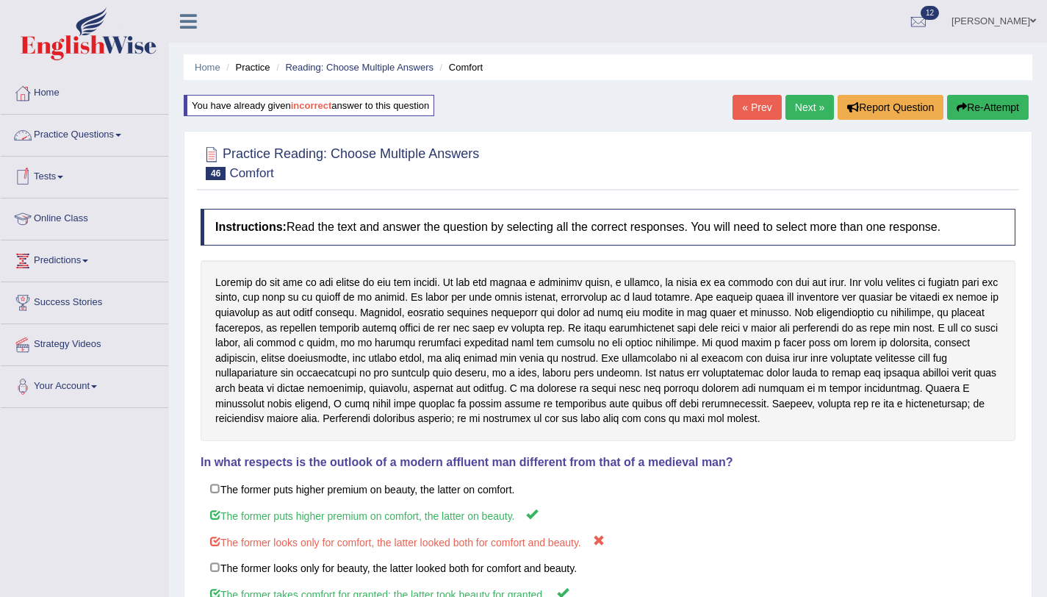
click at [107, 123] on link "Practice Questions" at bounding box center [85, 133] width 168 height 37
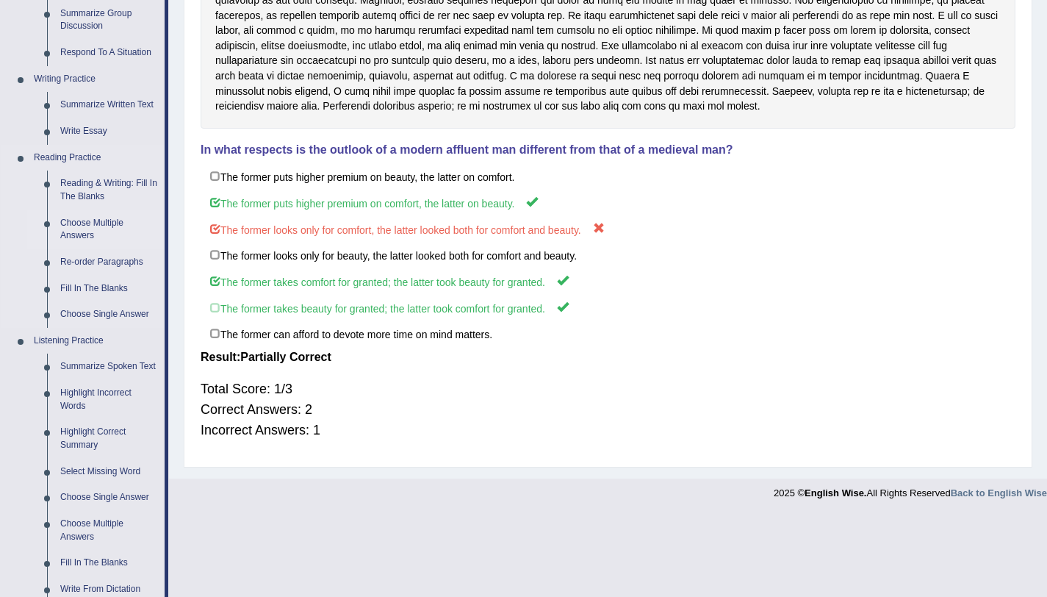
scroll to position [480, 0]
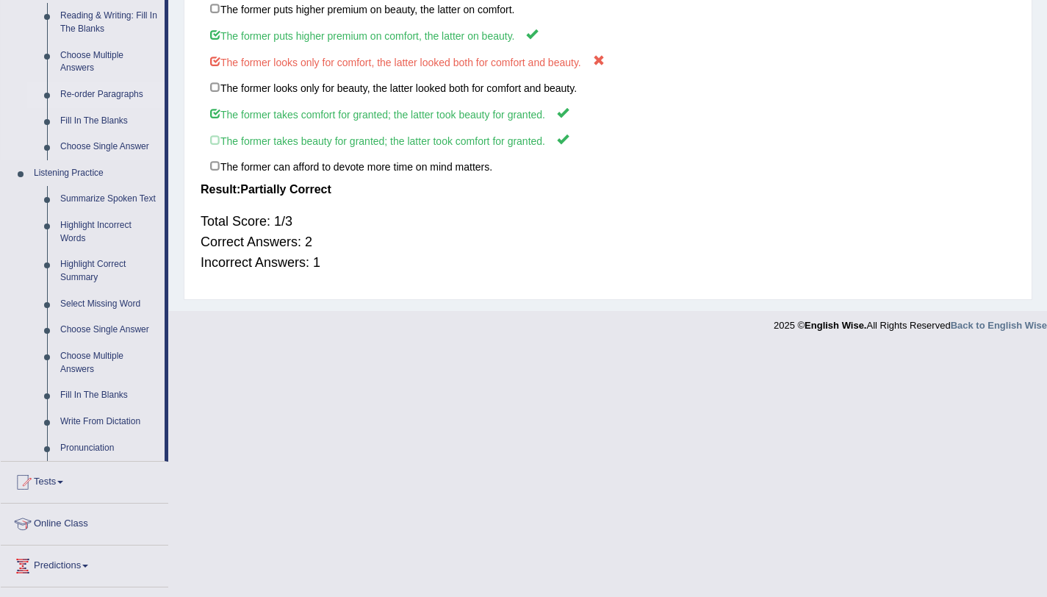
click at [96, 96] on link "Re-order Paragraphs" at bounding box center [109, 95] width 111 height 26
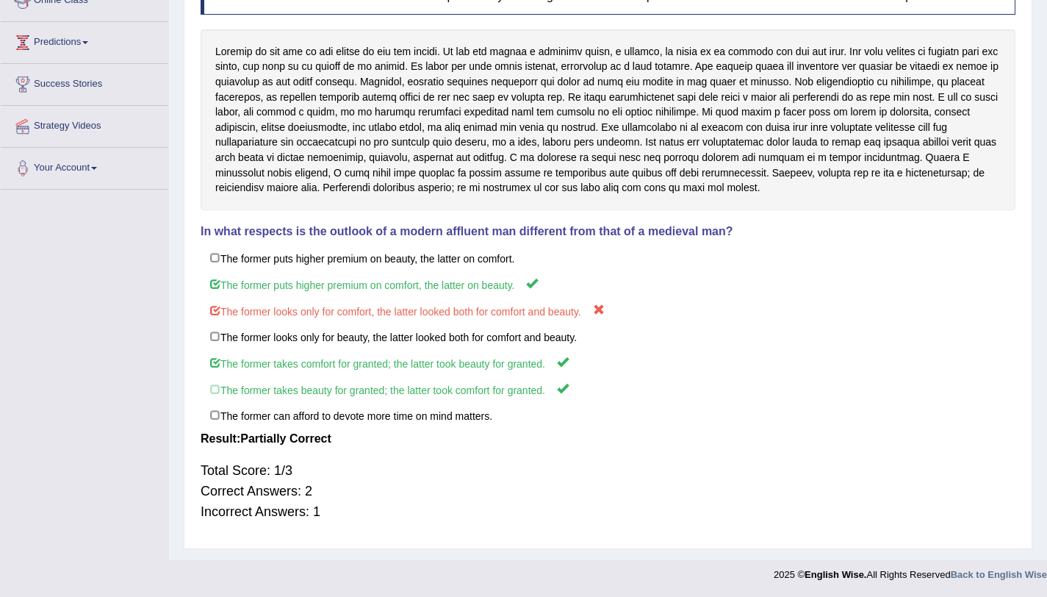
scroll to position [232, 0]
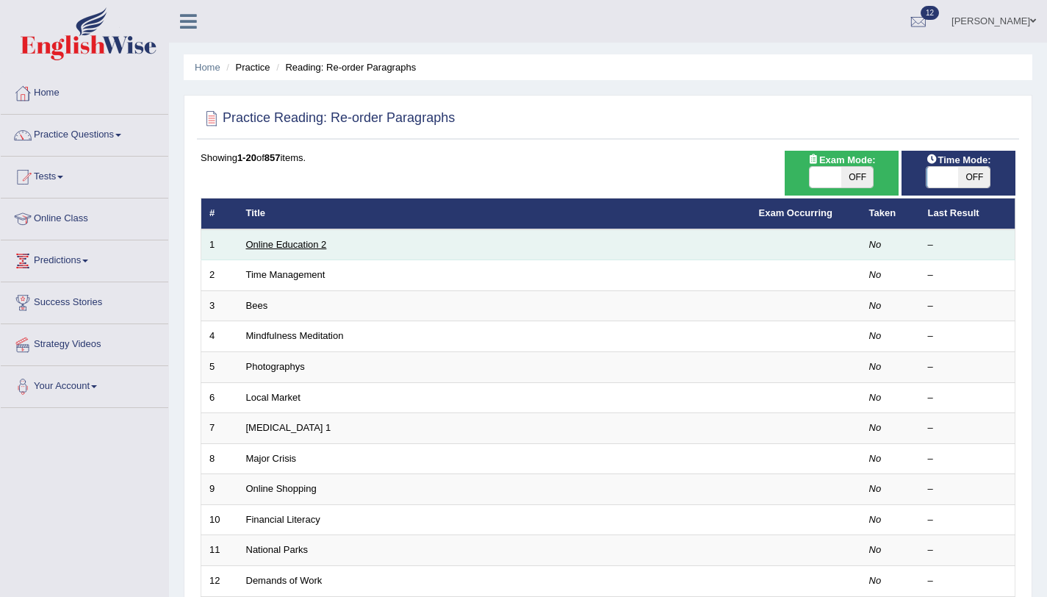
click at [259, 240] on link "Online Education 2" at bounding box center [286, 244] width 81 height 11
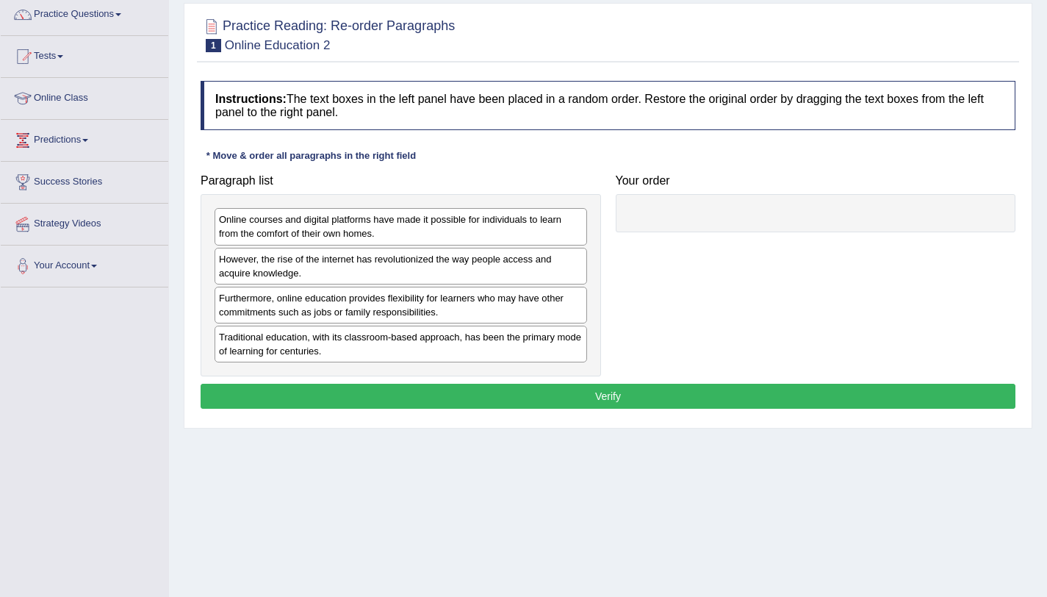
scroll to position [175, 0]
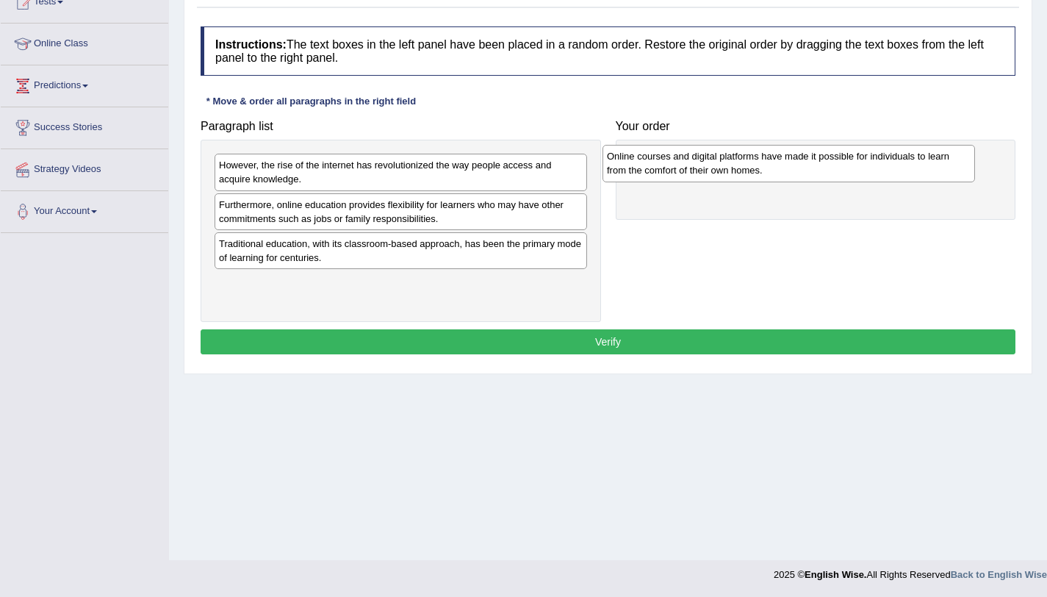
drag, startPoint x: 255, startPoint y: 178, endPoint x: 651, endPoint y: 165, distance: 396.4
click at [651, 165] on div "Online courses and digital platforms have made it possible for individuals to l…" at bounding box center [789, 163] width 373 height 37
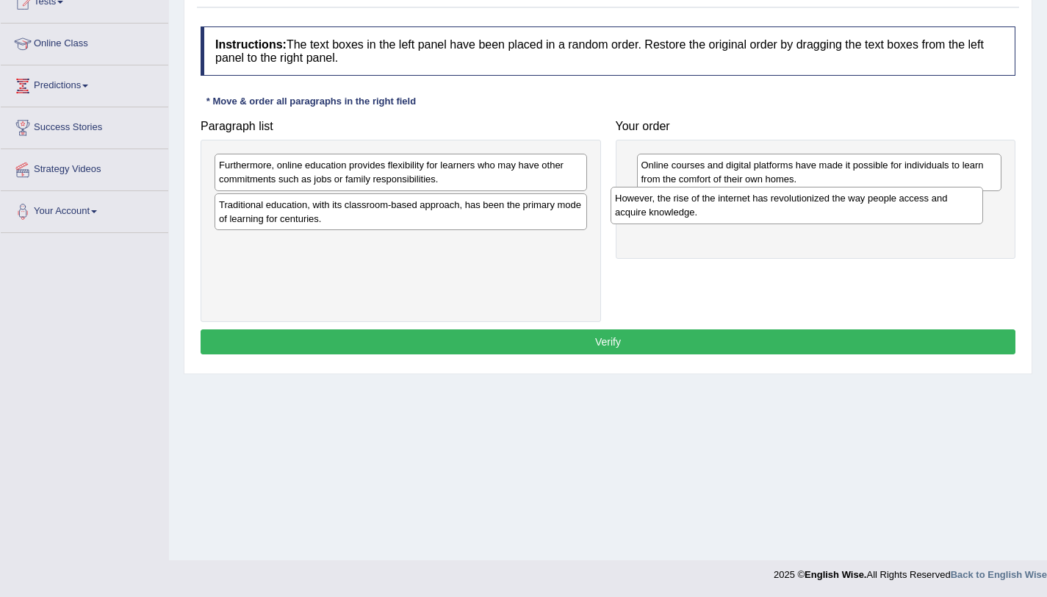
drag, startPoint x: 273, startPoint y: 176, endPoint x: 678, endPoint y: 209, distance: 405.7
click at [678, 209] on div "However, the rise of the internet has revolutionized the way people access and …" at bounding box center [797, 205] width 373 height 37
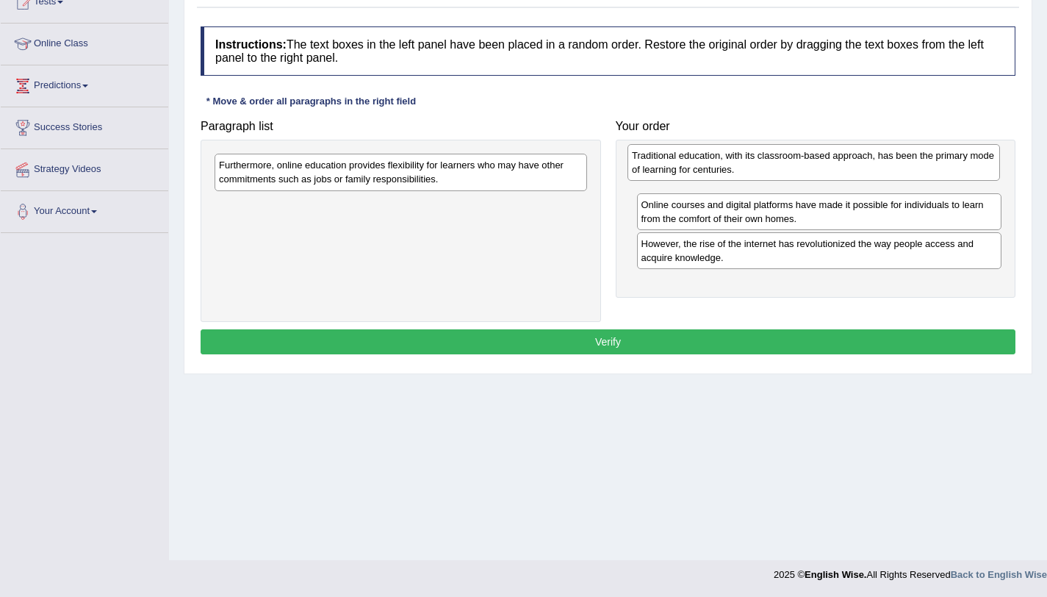
drag, startPoint x: 270, startPoint y: 219, endPoint x: 684, endPoint y: 171, distance: 417.4
click at [684, 171] on div "Traditional education, with its classroom-based approach, has been the primary …" at bounding box center [814, 162] width 373 height 37
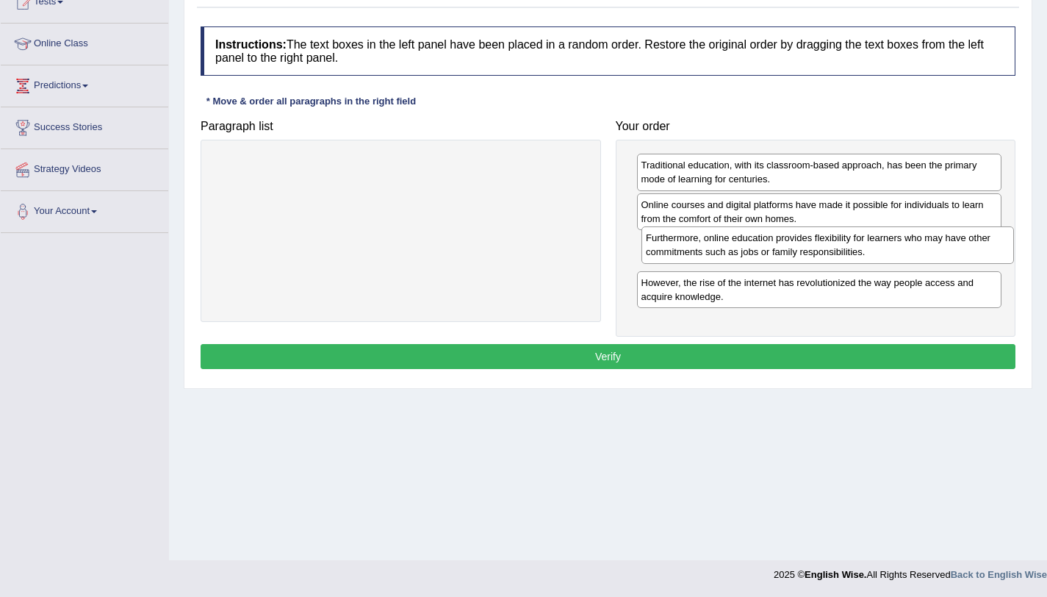
drag, startPoint x: 389, startPoint y: 169, endPoint x: 815, endPoint y: 242, distance: 432.5
click at [815, 242] on div "Furthermore, online education provides flexibility for learners who may have ot…" at bounding box center [828, 244] width 373 height 37
click at [803, 355] on button "Verify" at bounding box center [608, 356] width 815 height 25
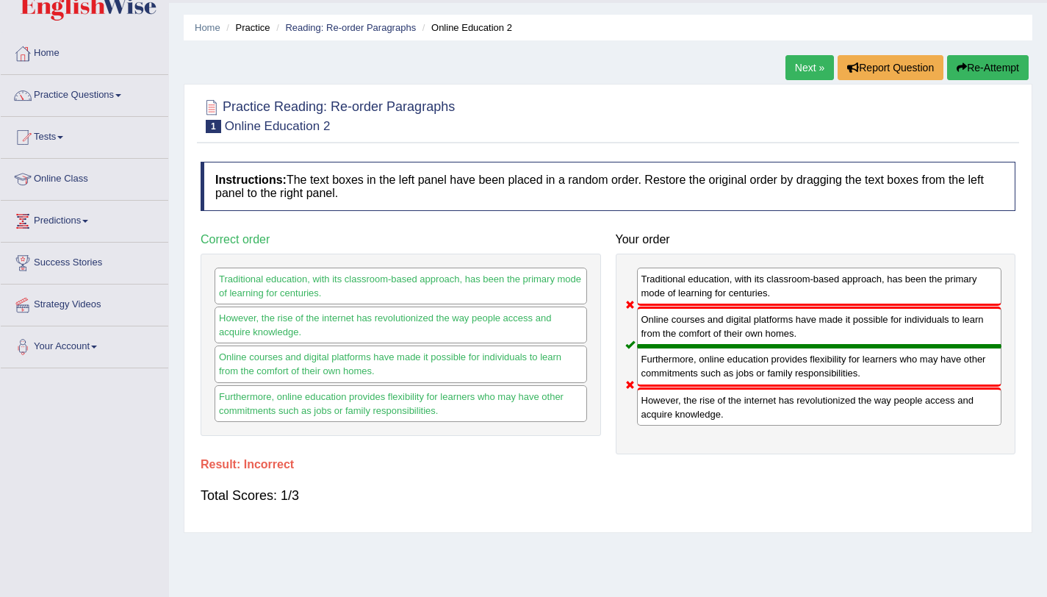
scroll to position [35, 0]
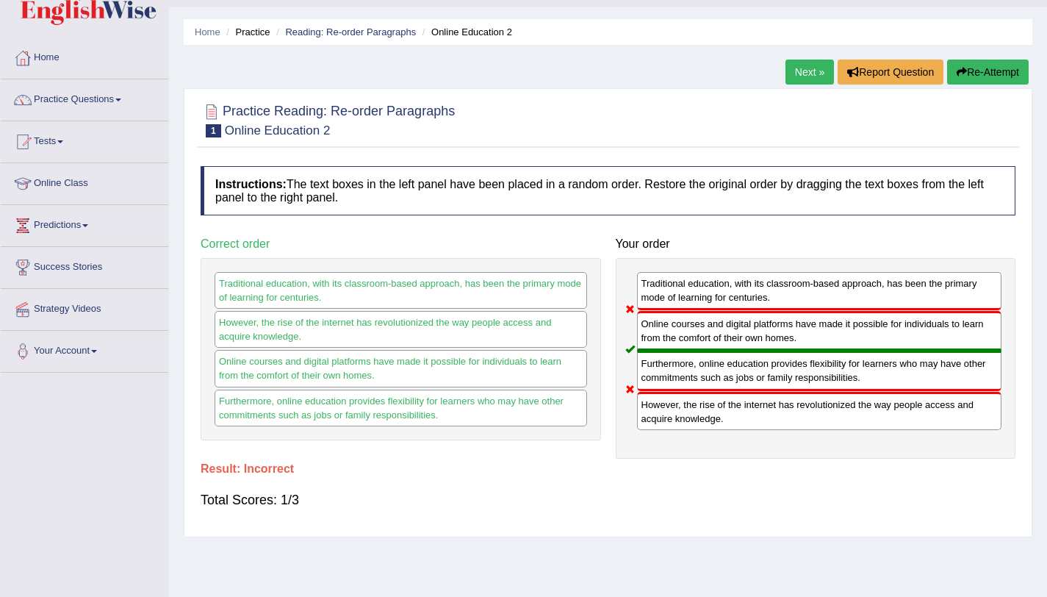
click at [962, 76] on icon "button" at bounding box center [962, 72] width 10 height 10
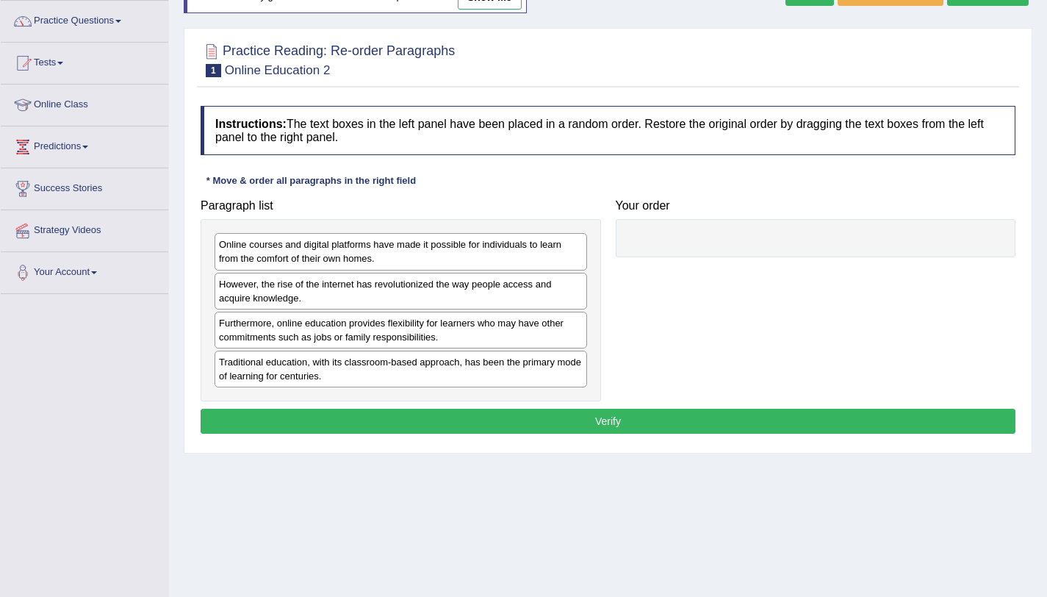
scroll to position [175, 0]
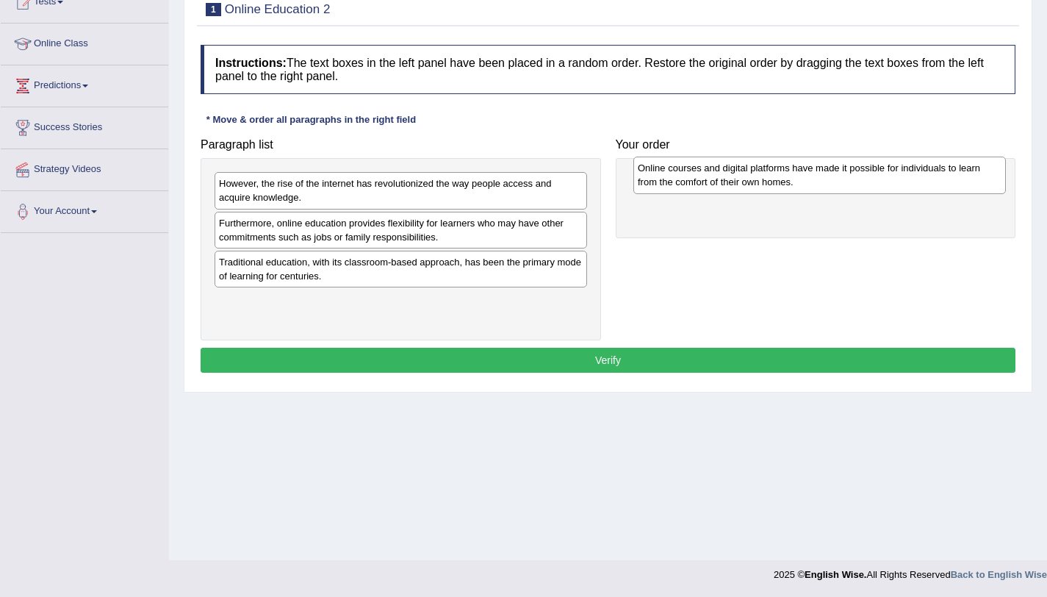
drag, startPoint x: 373, startPoint y: 181, endPoint x: 791, endPoint y: 165, distance: 418.5
click at [791, 165] on div "Online courses and digital platforms have made it possible for individuals to l…" at bounding box center [820, 175] width 373 height 37
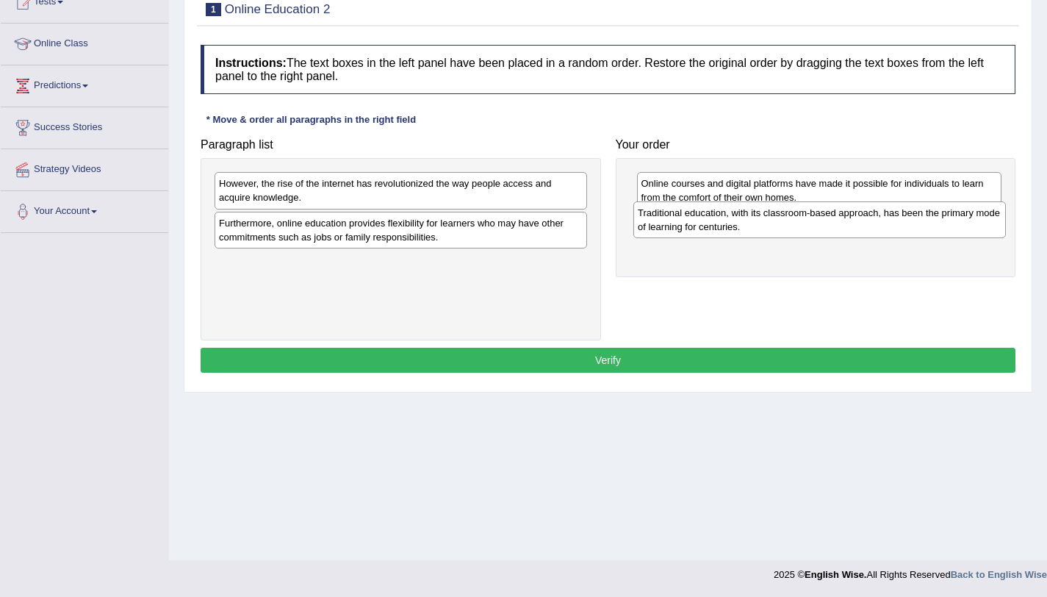
drag, startPoint x: 390, startPoint y: 269, endPoint x: 809, endPoint y: 218, distance: 422.1
click at [812, 222] on div "Traditional education, with its classroom-based approach, has been the primary …" at bounding box center [820, 219] width 373 height 37
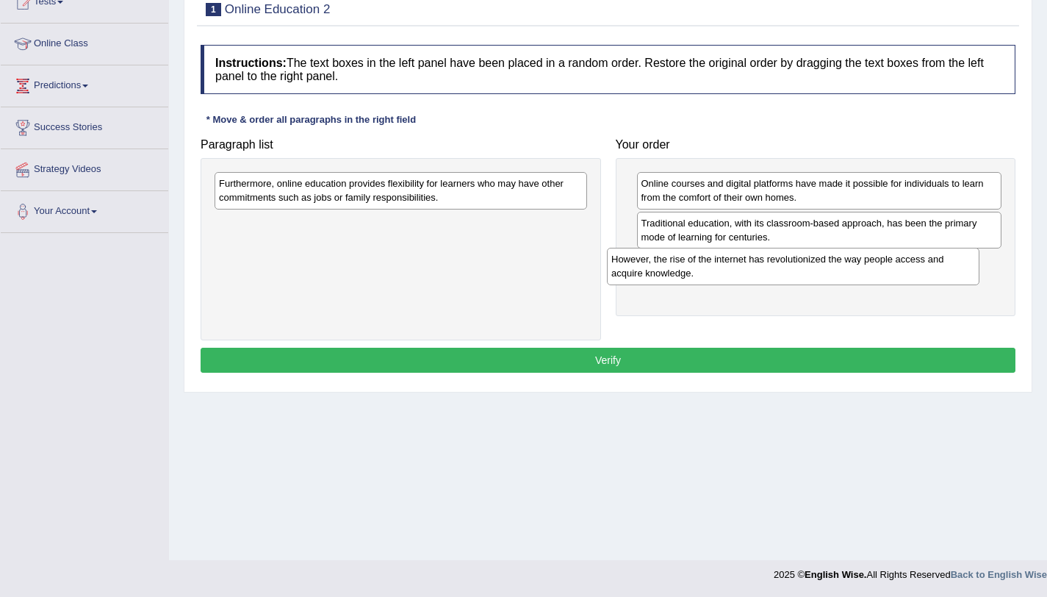
drag, startPoint x: 293, startPoint y: 219, endPoint x: 688, endPoint y: 266, distance: 397.5
click at [688, 266] on div "However, the rise of the internet has revolutionized the way people access and …" at bounding box center [793, 266] width 373 height 37
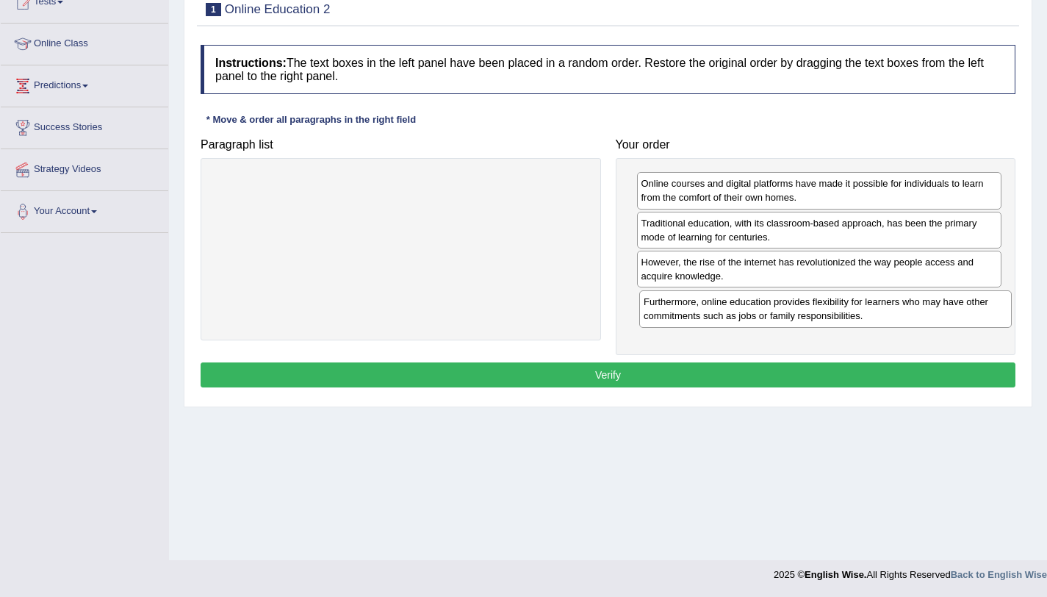
drag, startPoint x: 411, startPoint y: 196, endPoint x: 847, endPoint y: 312, distance: 451.3
click at [847, 312] on div "Furthermore, online education provides flexibility for learners who may have ot…" at bounding box center [825, 308] width 373 height 37
click at [824, 379] on button "Verify" at bounding box center [608, 374] width 815 height 25
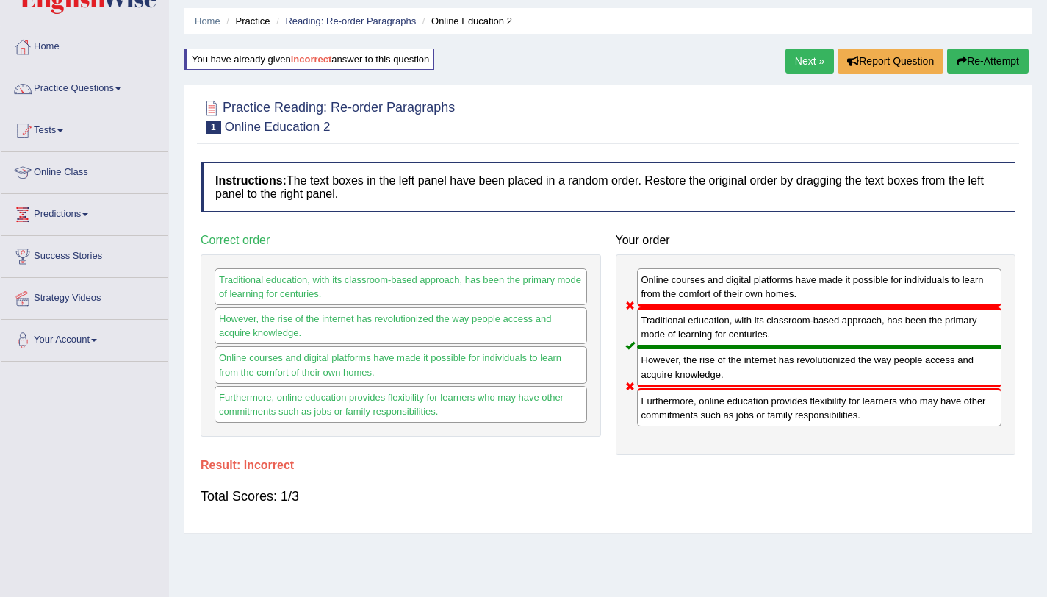
scroll to position [0, 0]
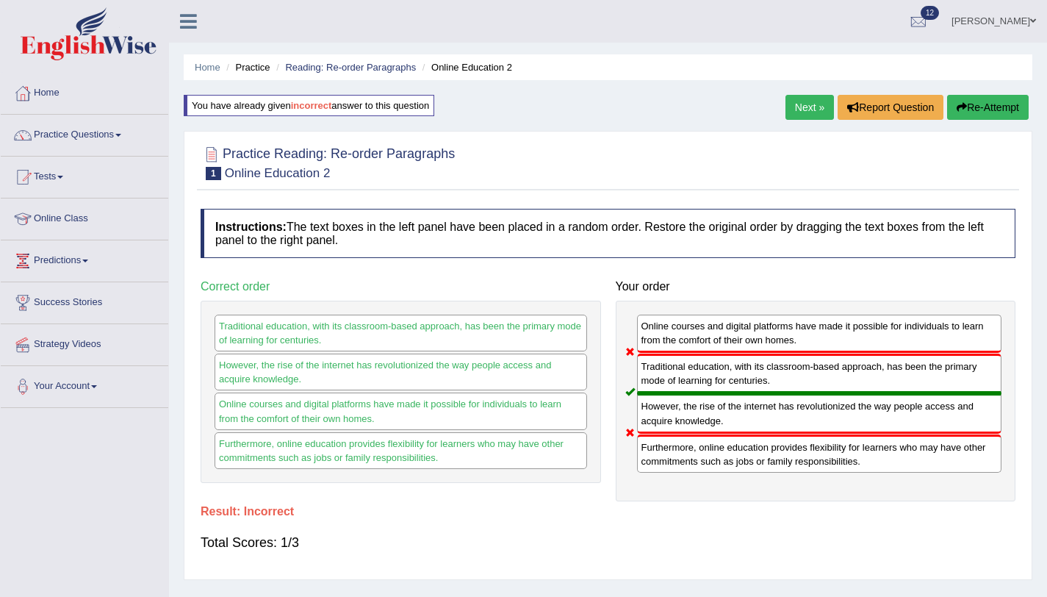
click at [987, 118] on button "Re-Attempt" at bounding box center [988, 107] width 82 height 25
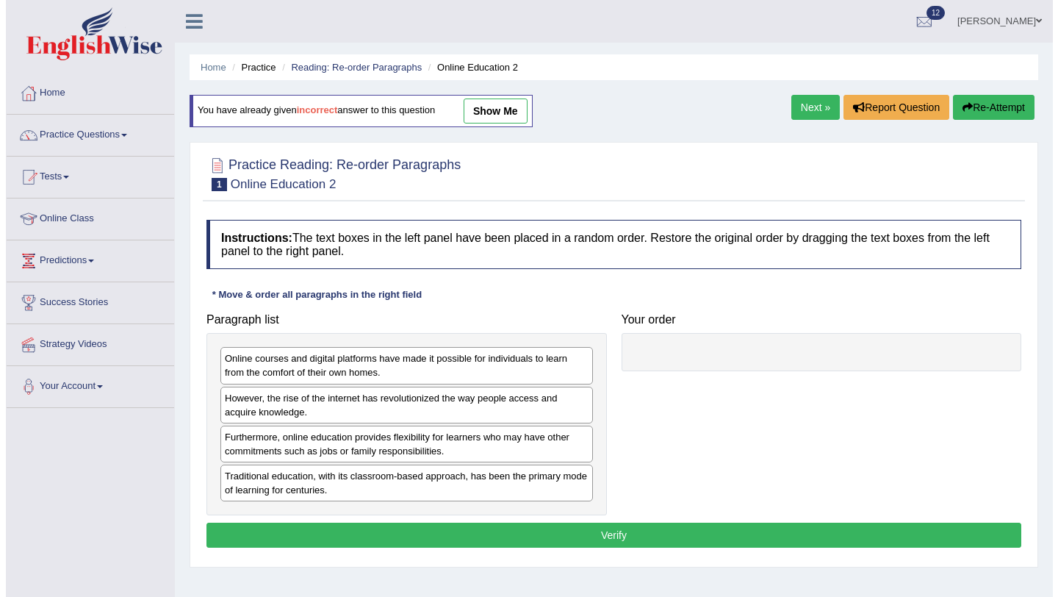
scroll to position [175, 0]
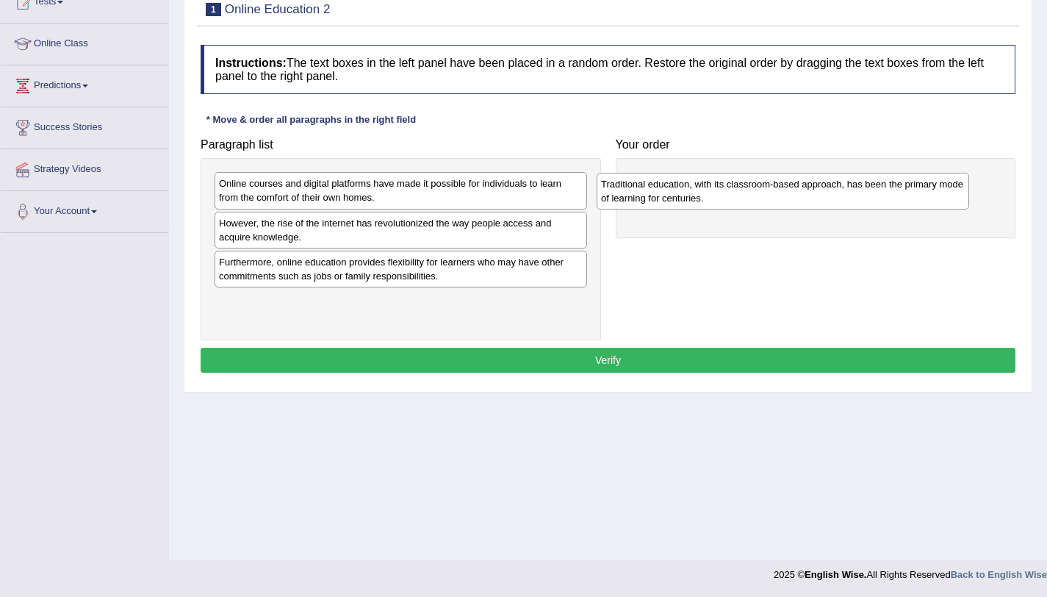
drag, startPoint x: 382, startPoint y: 310, endPoint x: 753, endPoint y: 196, distance: 387.6
click at [753, 196] on div "Traditional education, with its classroom-based approach, has been the primary …" at bounding box center [783, 191] width 373 height 37
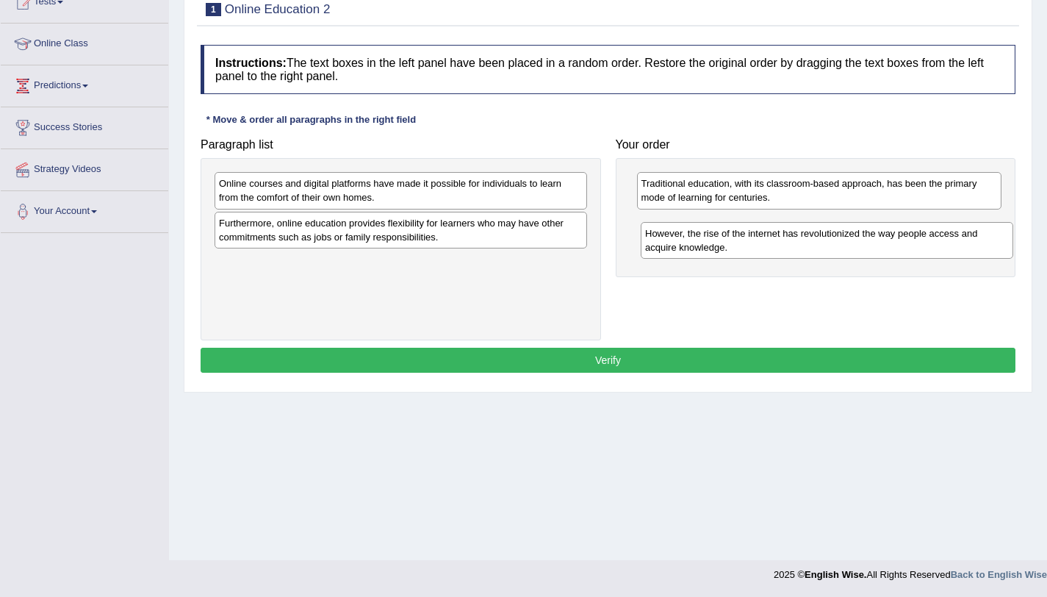
drag, startPoint x: 491, startPoint y: 234, endPoint x: 878, endPoint y: 223, distance: 386.8
click at [883, 229] on div "However, the rise of the internet has revolutionized the way people access and …" at bounding box center [827, 240] width 373 height 37
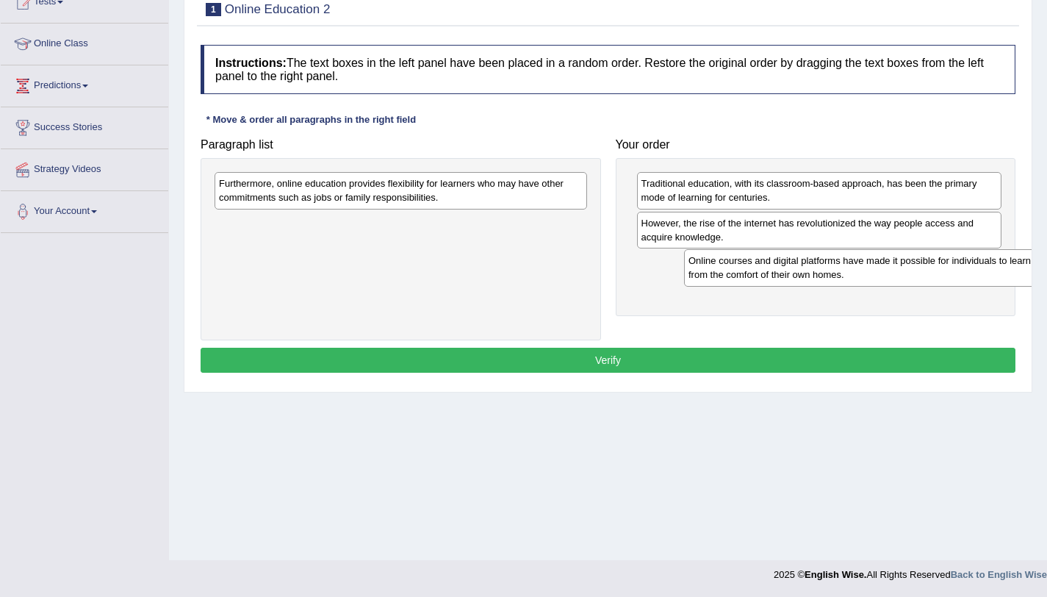
drag, startPoint x: 441, startPoint y: 198, endPoint x: 797, endPoint y: 265, distance: 362.0
click at [910, 275] on div "Online courses and digital platforms have made it possible for individuals to l…" at bounding box center [870, 267] width 373 height 37
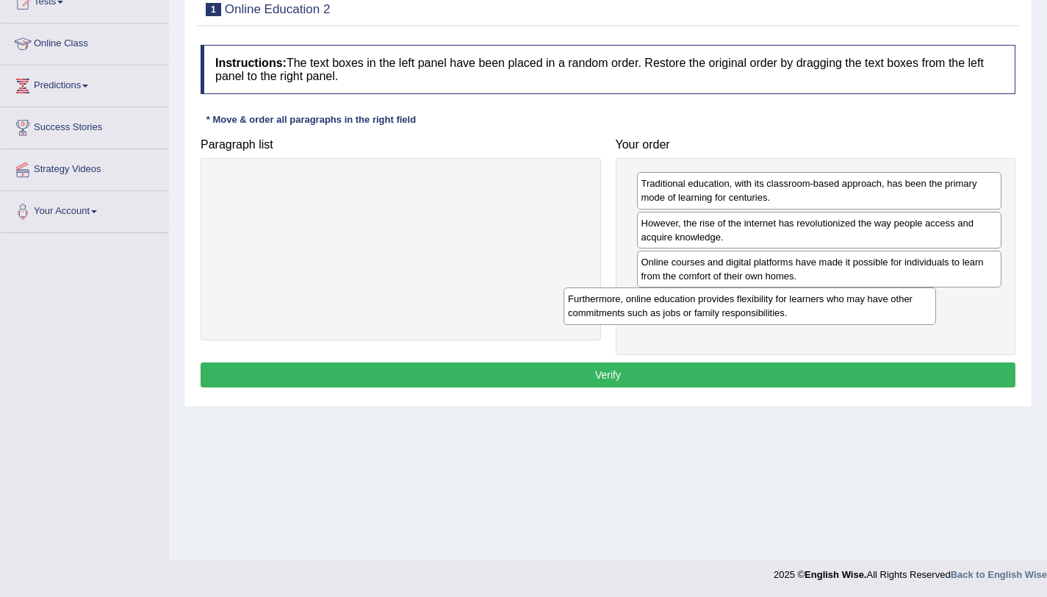
drag, startPoint x: 557, startPoint y: 202, endPoint x: 914, endPoint y: 318, distance: 375.4
click at [914, 318] on div "Furthermore, online education provides flexibility for learners who may have ot…" at bounding box center [750, 305] width 373 height 37
click at [897, 384] on button "Verify" at bounding box center [608, 374] width 815 height 25
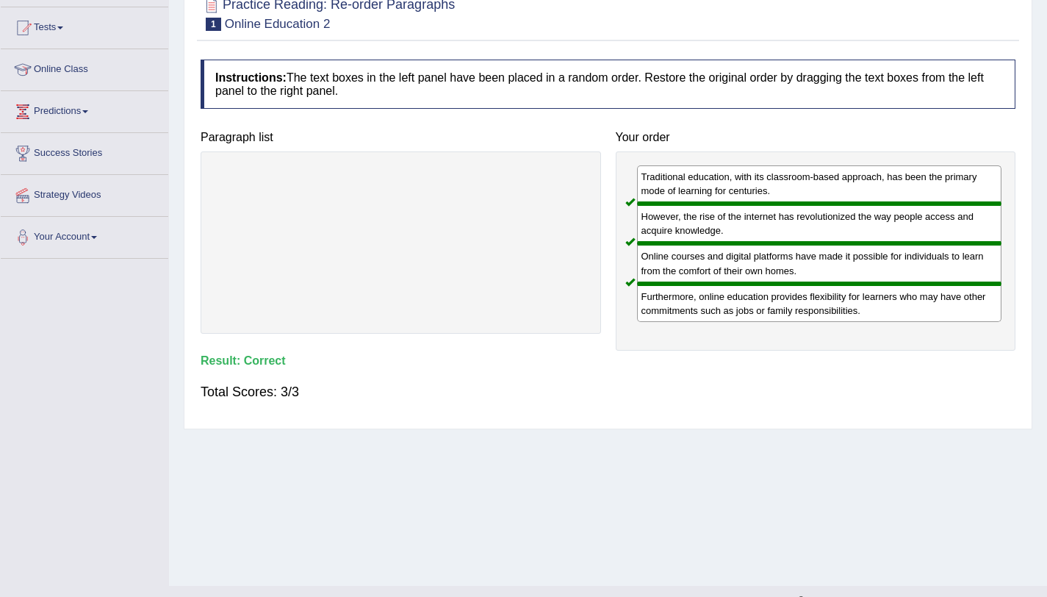
scroll to position [35, 0]
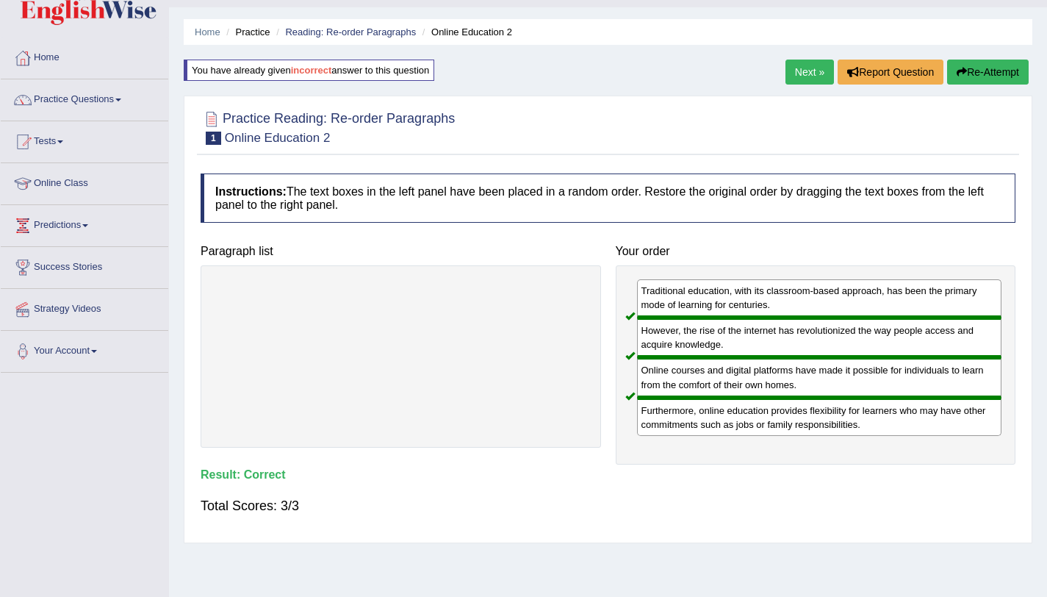
click at [803, 77] on link "Next »" at bounding box center [810, 72] width 49 height 25
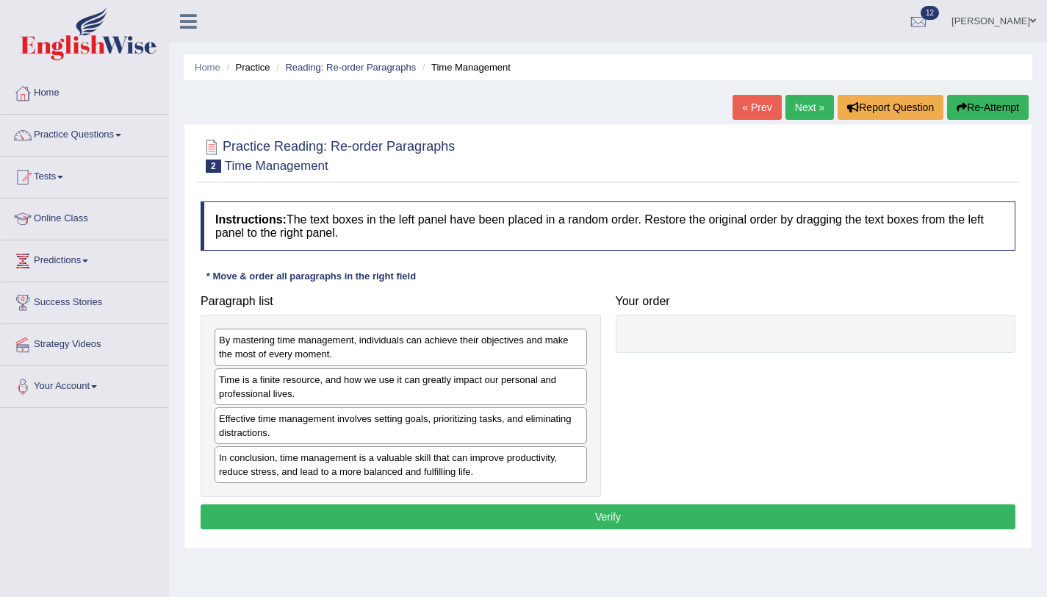
scroll to position [135, 0]
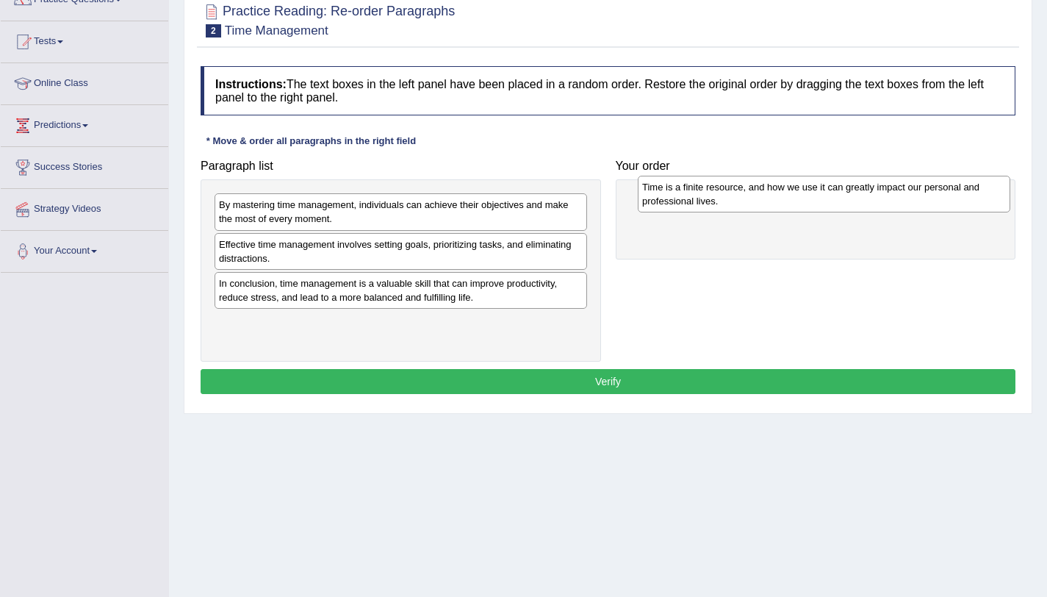
drag, startPoint x: 309, startPoint y: 251, endPoint x: 733, endPoint y: 193, distance: 427.3
click at [733, 193] on div "Time is a finite resource, and how we use it can greatly impact our personal an…" at bounding box center [824, 194] width 373 height 37
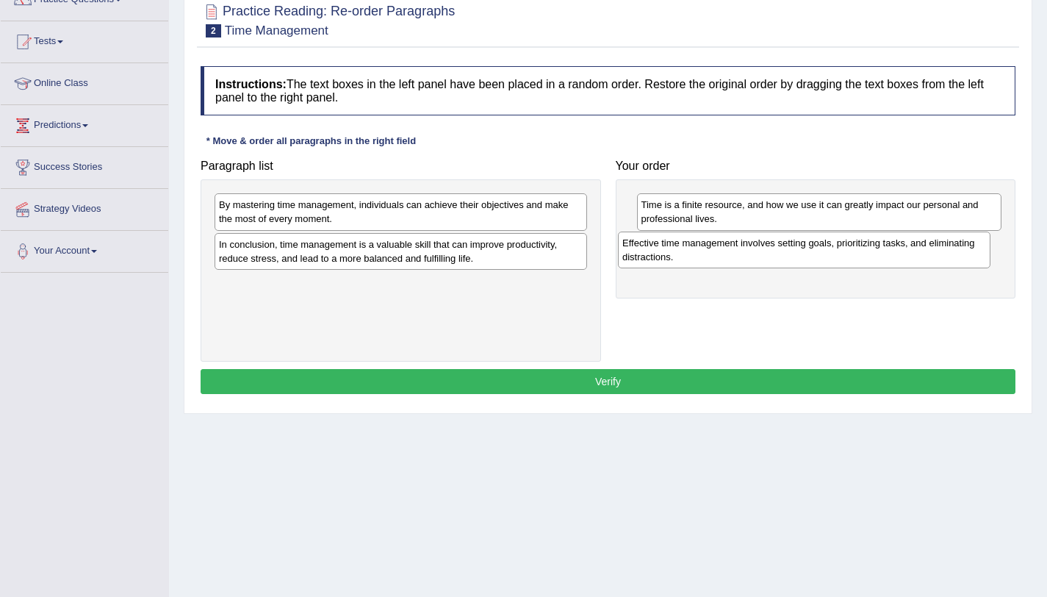
drag, startPoint x: 381, startPoint y: 249, endPoint x: 784, endPoint y: 248, distance: 403.5
click at [784, 248] on div "Effective time management involves setting goals, prioritizing tasks, and elimi…" at bounding box center [804, 250] width 373 height 37
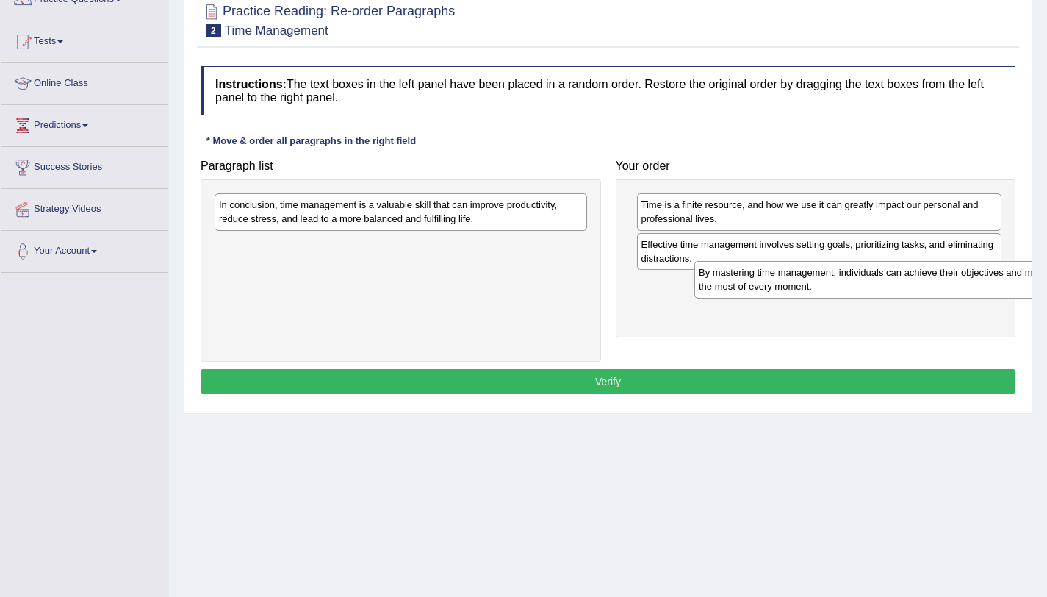
drag, startPoint x: 522, startPoint y: 211, endPoint x: 973, endPoint y: 273, distance: 455.6
click at [973, 273] on div "By mastering time management, individuals can achieve their objectives and make…" at bounding box center [881, 279] width 373 height 37
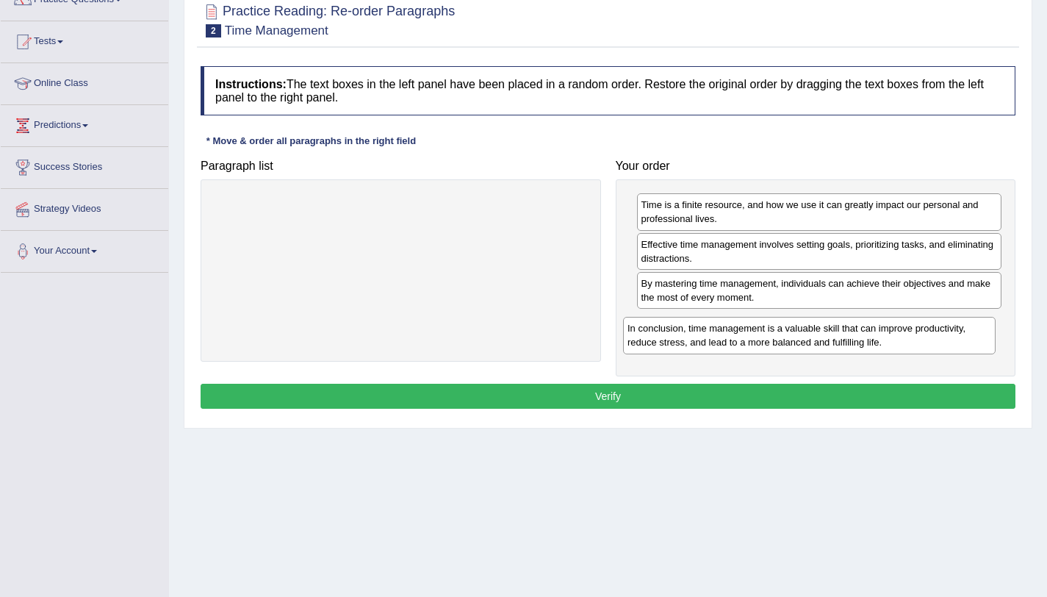
drag, startPoint x: 568, startPoint y: 205, endPoint x: 977, endPoint y: 328, distance: 426.7
click at [977, 328] on div "In conclusion, time management is a valuable skill that can improve productivit…" at bounding box center [809, 335] width 373 height 37
click at [950, 401] on button "Verify" at bounding box center [608, 396] width 815 height 25
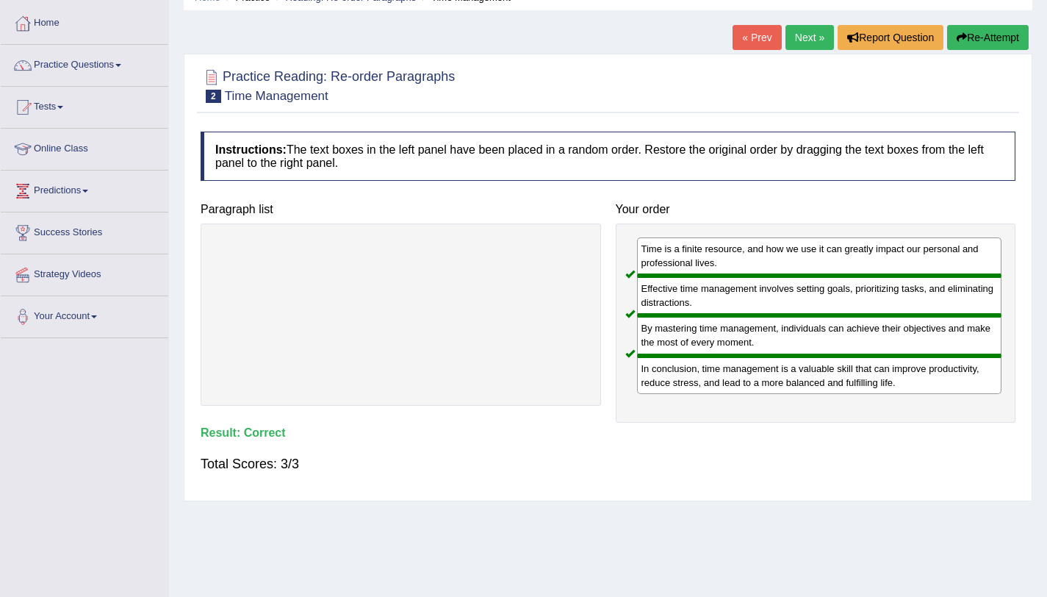
scroll to position [0, 0]
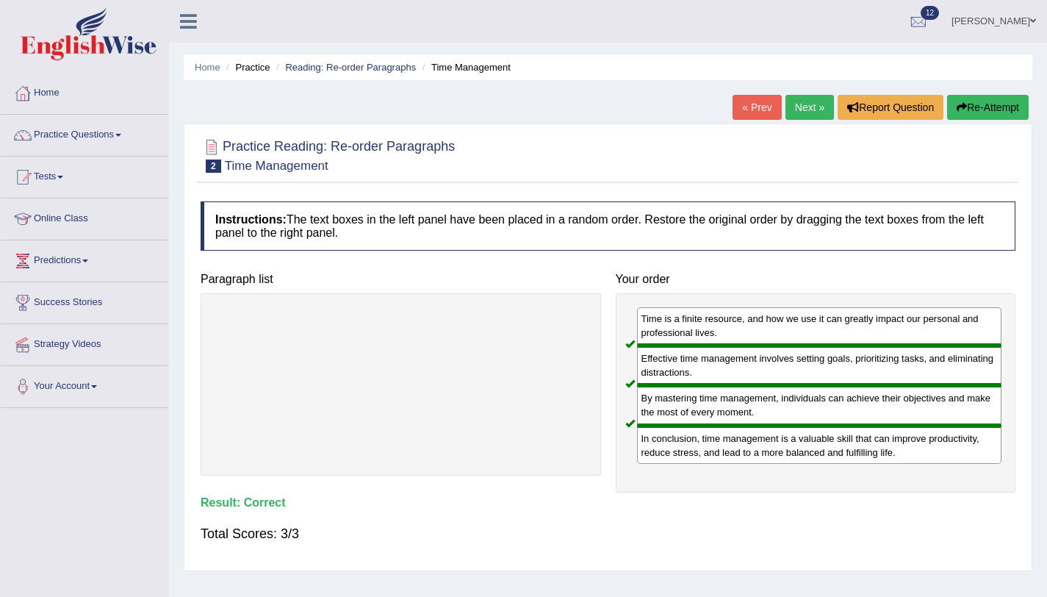
click at [802, 104] on link "Next »" at bounding box center [810, 107] width 49 height 25
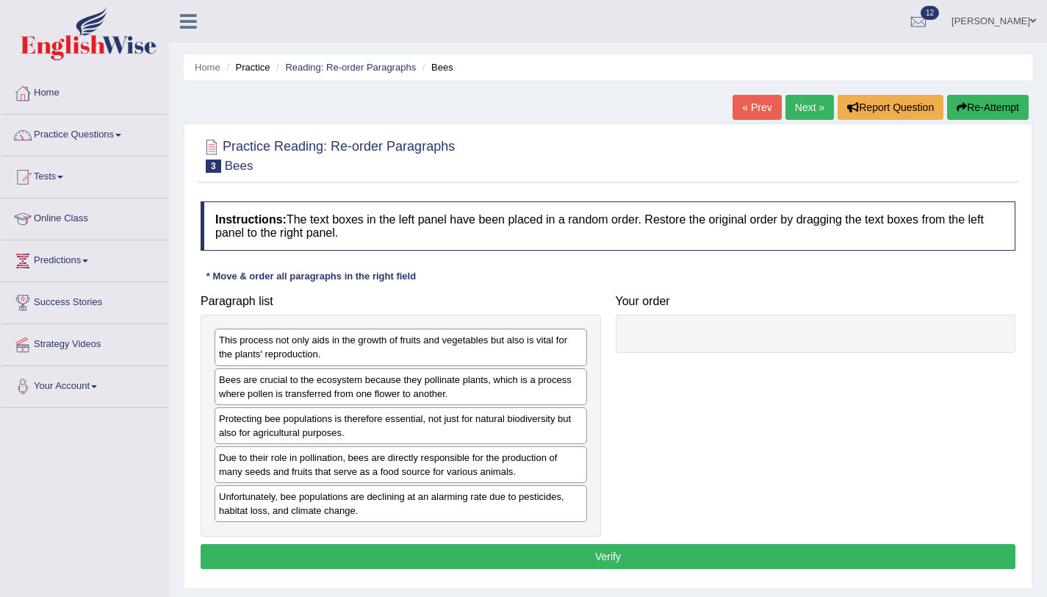
scroll to position [125, 0]
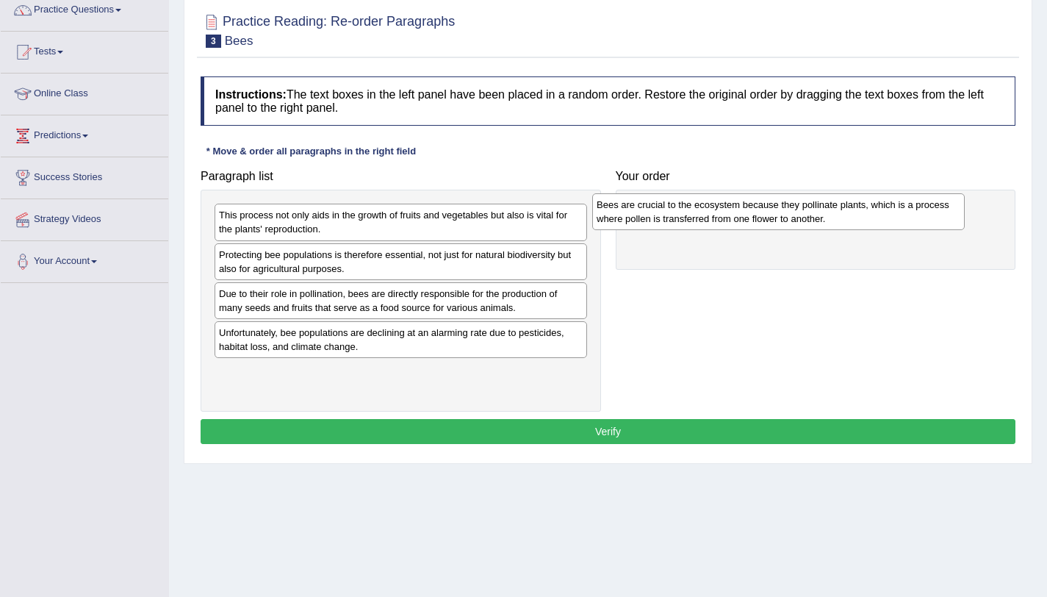
drag, startPoint x: 354, startPoint y: 261, endPoint x: 701, endPoint y: 212, distance: 351.0
click at [731, 211] on div "Bees are crucial to the ecosystem because they pollinate plants, which is a pro…" at bounding box center [778, 211] width 373 height 37
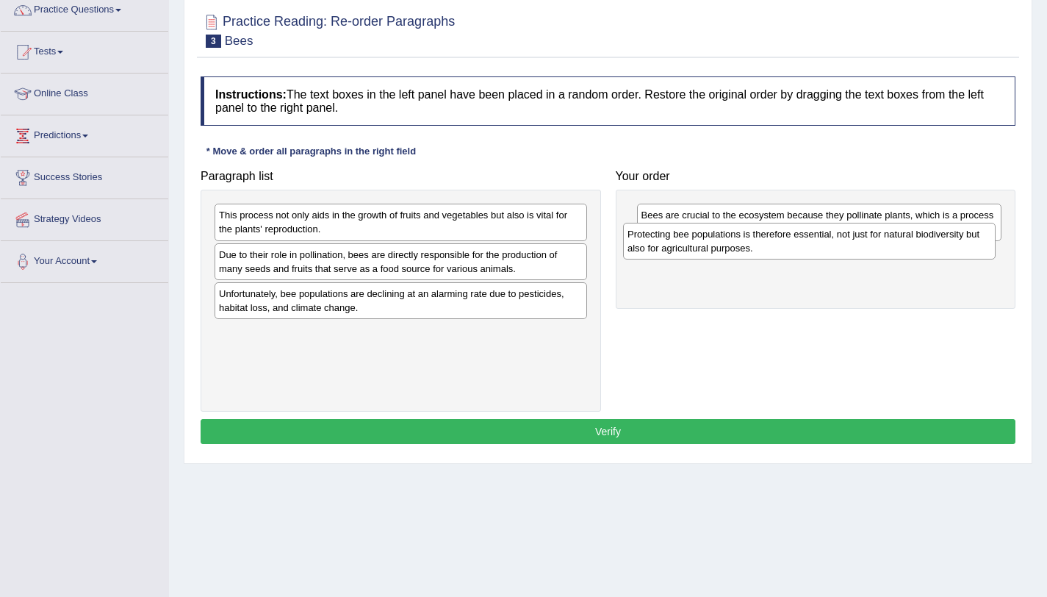
drag, startPoint x: 370, startPoint y: 268, endPoint x: 779, endPoint y: 248, distance: 409.2
click at [779, 248] on div "Protecting bee populations is therefore essential, not just for natural biodive…" at bounding box center [809, 241] width 373 height 37
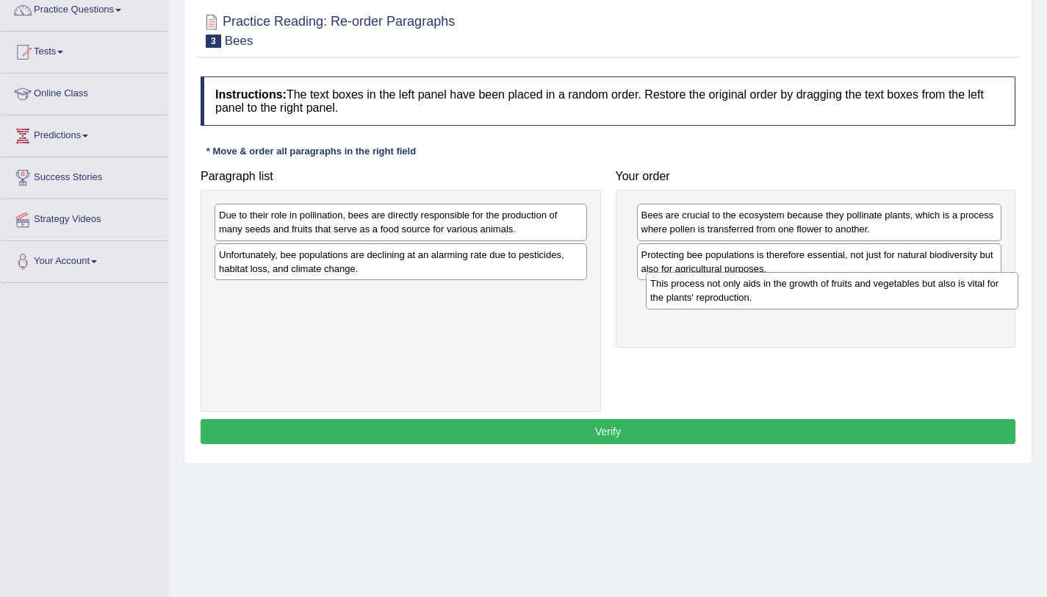
drag, startPoint x: 515, startPoint y: 220, endPoint x: 946, endPoint y: 288, distance: 436.8
click at [946, 288] on div "This process not only aids in the growth of fruits and vegetables but also is v…" at bounding box center [832, 290] width 373 height 37
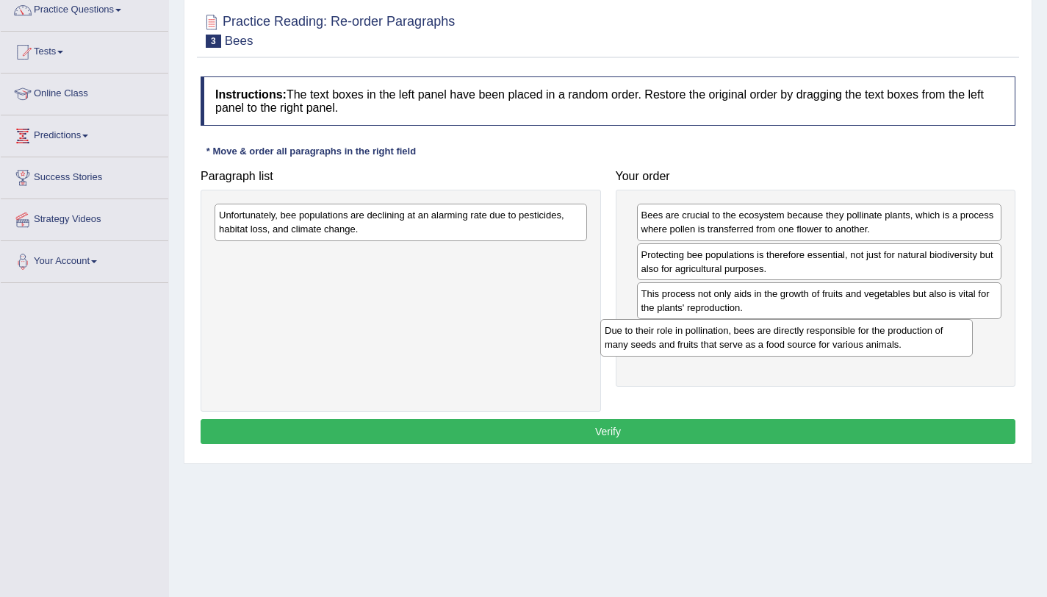
drag, startPoint x: 503, startPoint y: 228, endPoint x: 894, endPoint y: 338, distance: 406.3
click at [894, 339] on div "Due to their role in pollination, bees are directly responsible for the product…" at bounding box center [787, 337] width 373 height 37
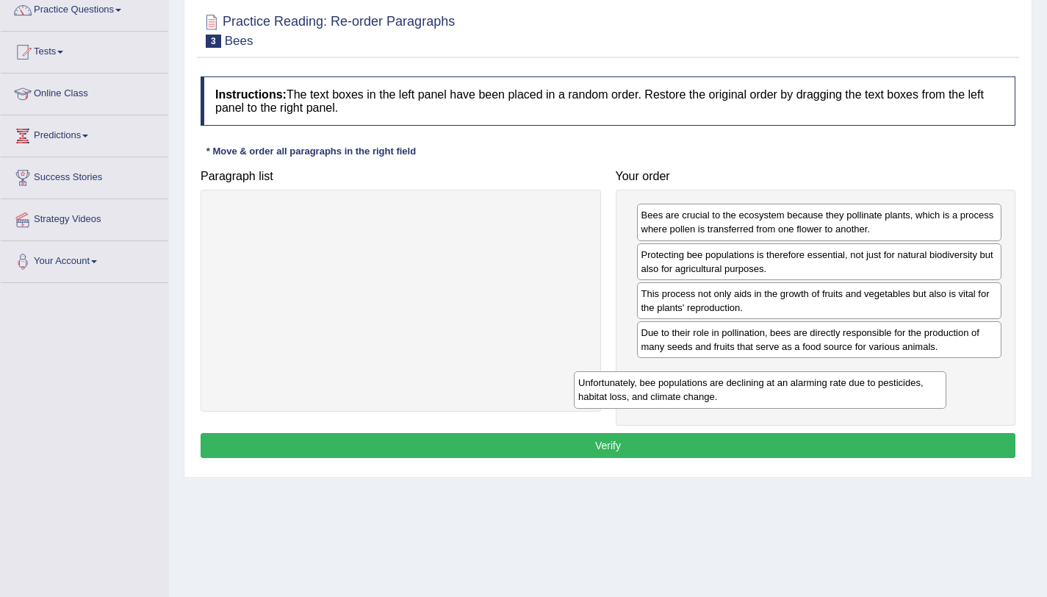
drag, startPoint x: 571, startPoint y: 232, endPoint x: 946, endPoint y: 399, distance: 410.6
click at [934, 400] on div "Unfortunately, bee populations are declining at an alarming rate due to pestici…" at bounding box center [760, 389] width 373 height 37
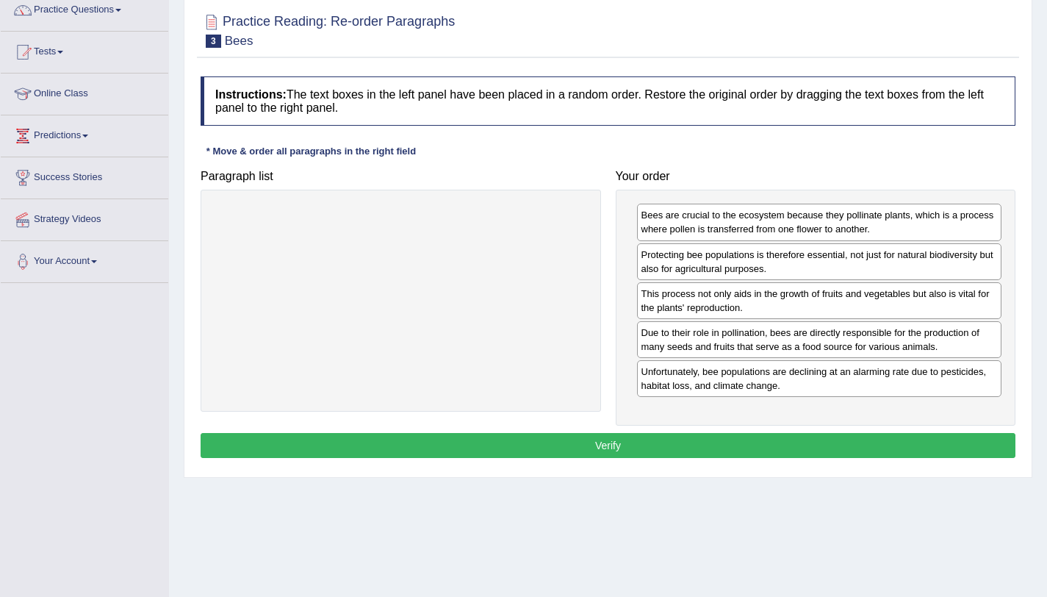
click at [911, 451] on button "Verify" at bounding box center [608, 445] width 815 height 25
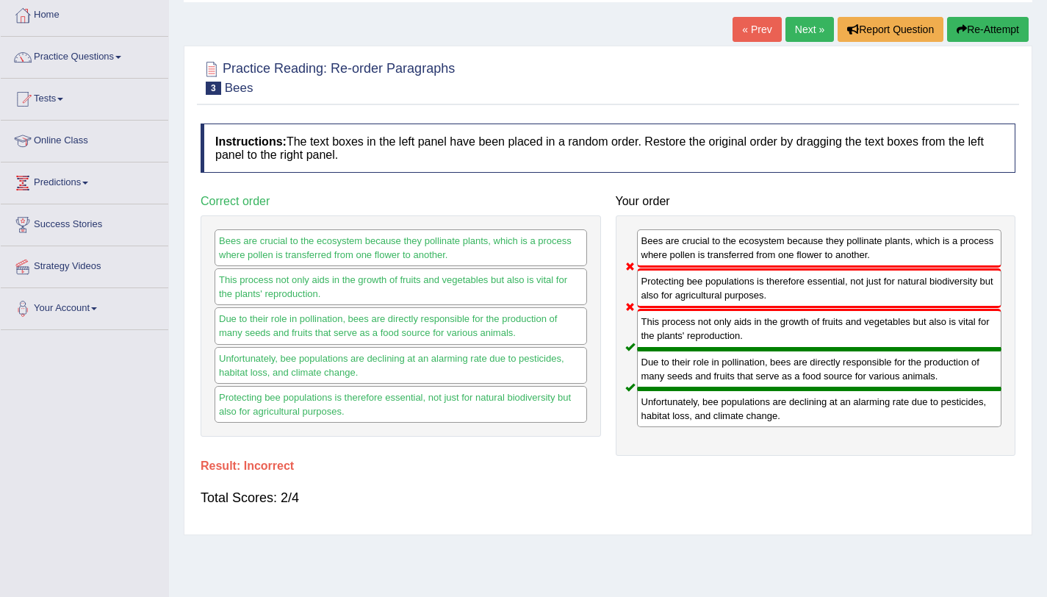
scroll to position [48, 0]
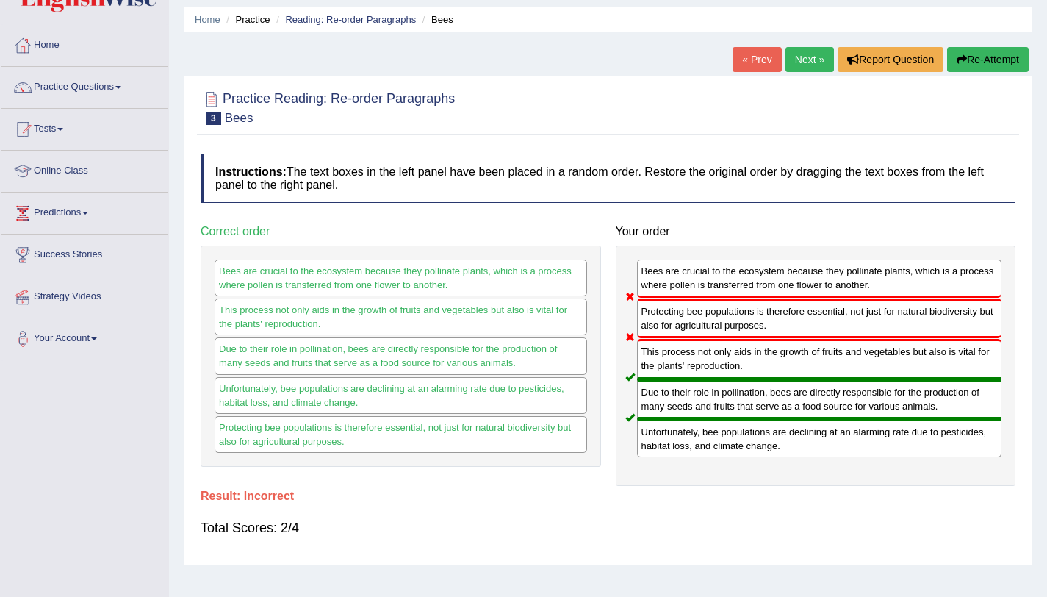
click at [976, 53] on button "Re-Attempt" at bounding box center [988, 59] width 82 height 25
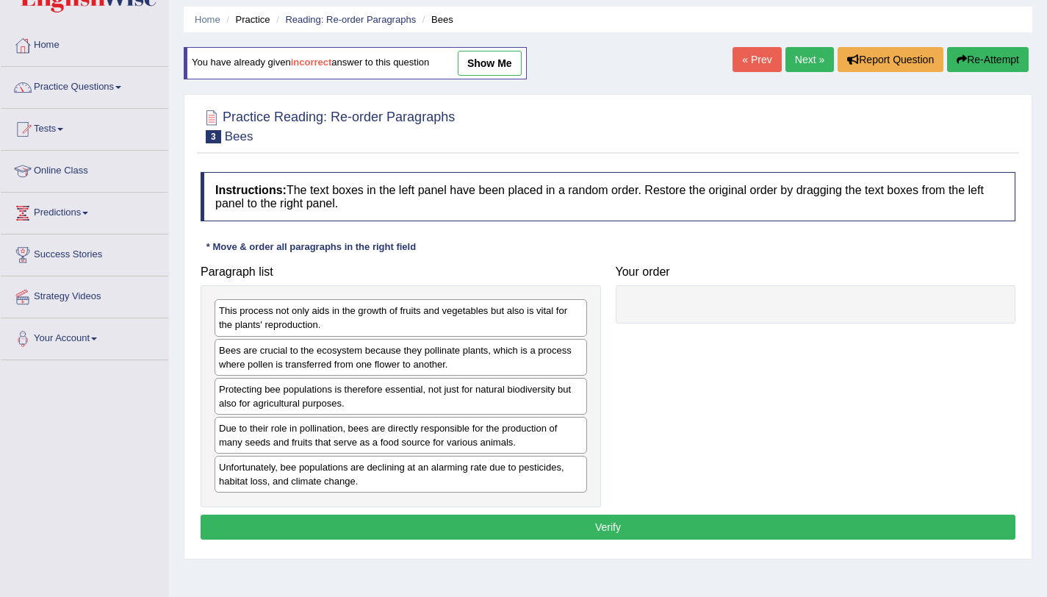
scroll to position [48, 0]
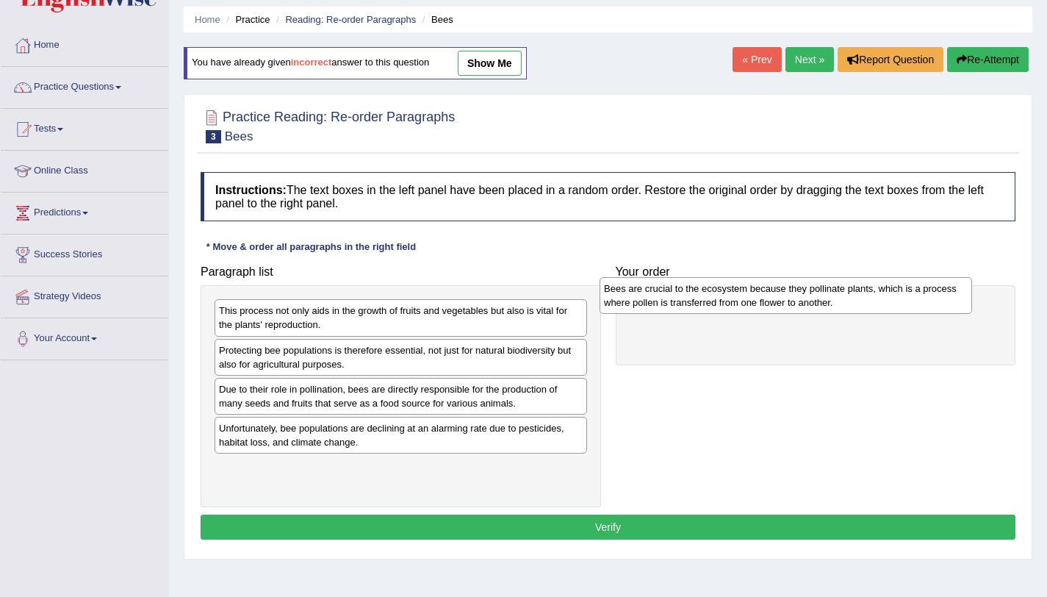
drag, startPoint x: 254, startPoint y: 364, endPoint x: 639, endPoint y: 301, distance: 390.3
click at [640, 301] on div "Bees are crucial to the ecosystem because they pollinate plants, which is a pro…" at bounding box center [786, 295] width 373 height 37
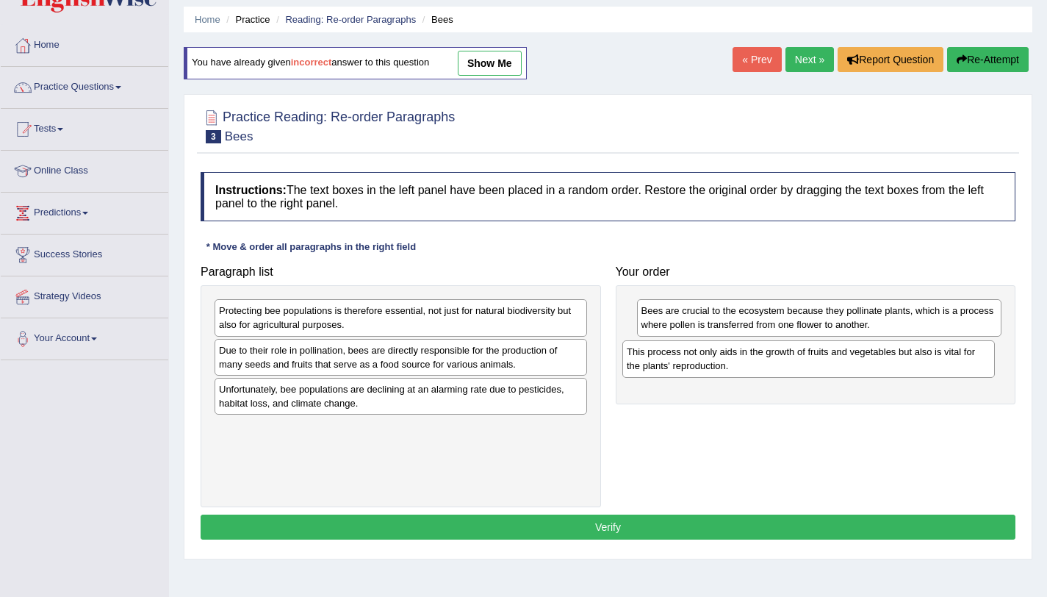
drag, startPoint x: 266, startPoint y: 324, endPoint x: 665, endPoint y: 359, distance: 400.7
click at [665, 359] on div "This process not only aids in the growth of fruits and vegetables but also is v…" at bounding box center [809, 358] width 373 height 37
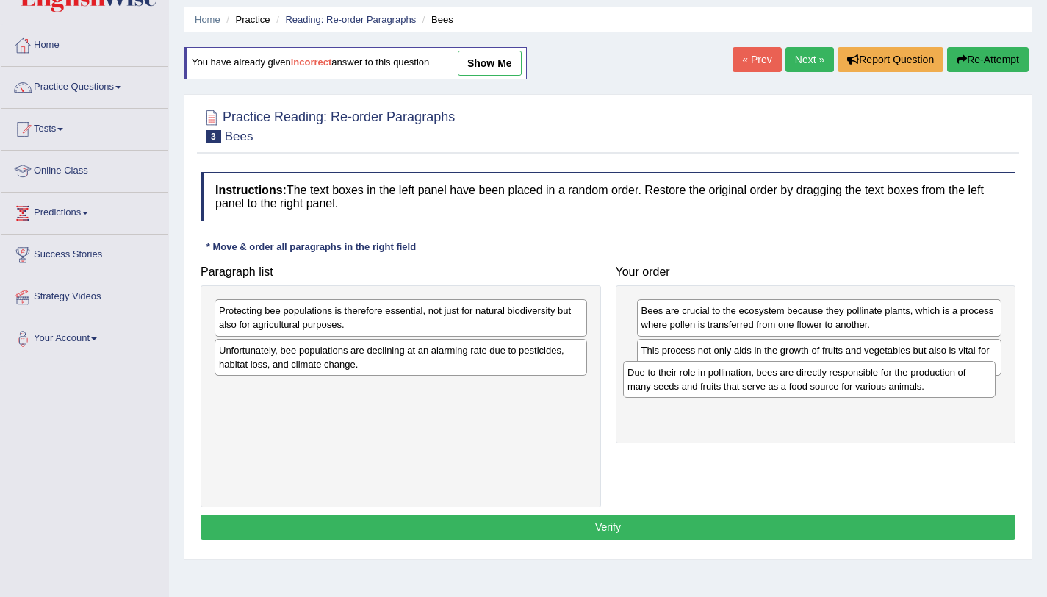
drag, startPoint x: 287, startPoint y: 356, endPoint x: 667, endPoint y: 373, distance: 380.4
click at [667, 373] on div "Due to their role in pollination, bees are directly responsible for the product…" at bounding box center [809, 379] width 373 height 37
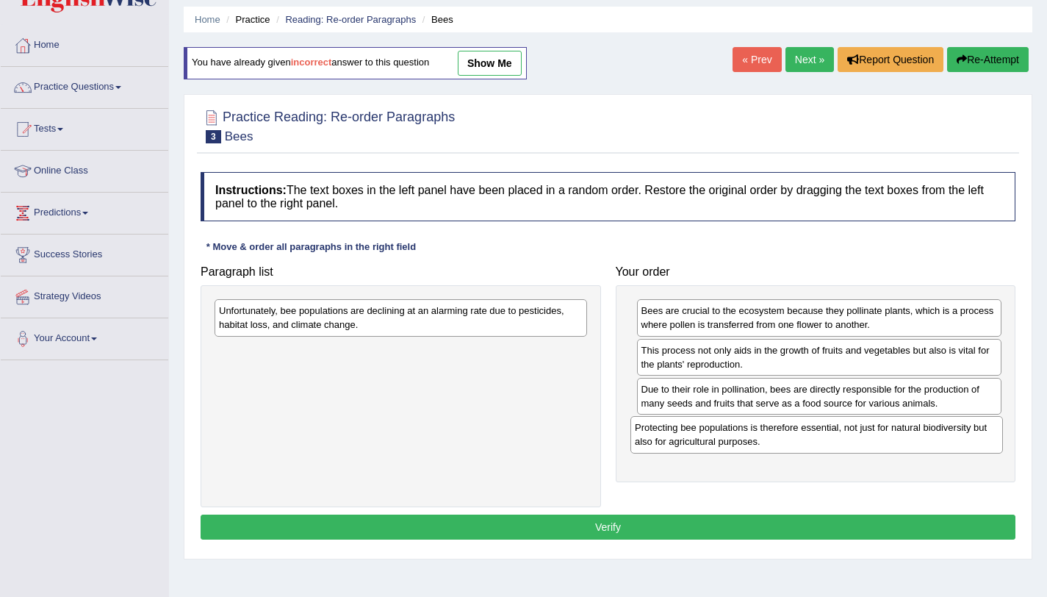
drag, startPoint x: 366, startPoint y: 332, endPoint x: 790, endPoint y: 444, distance: 438.6
click at [791, 445] on div "Protecting bee populations is therefore essential, not just for natural biodive…" at bounding box center [817, 434] width 373 height 37
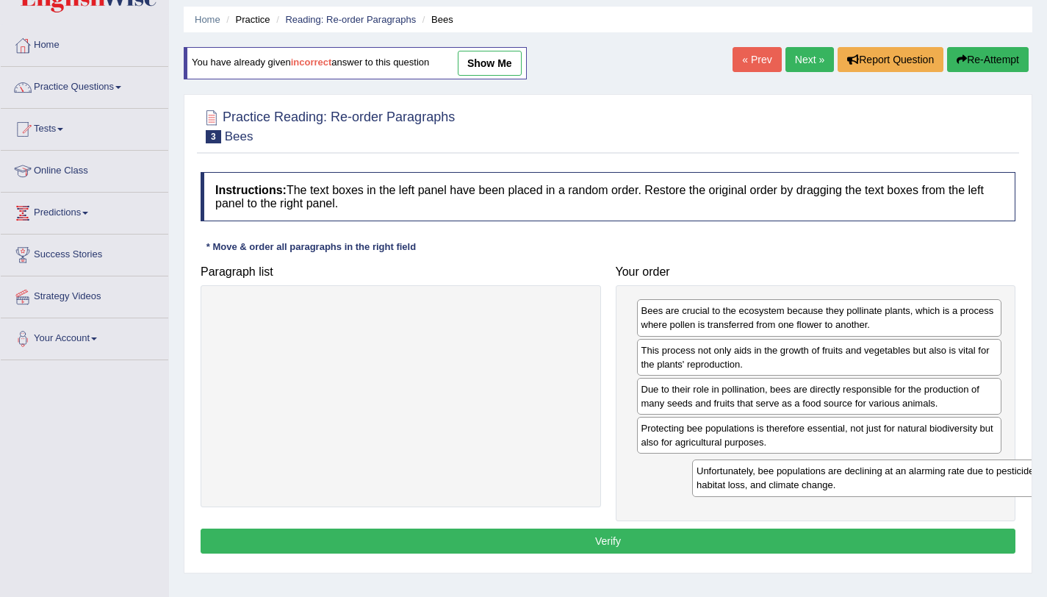
drag, startPoint x: 458, startPoint y: 331, endPoint x: 917, endPoint y: 486, distance: 484.9
click at [928, 483] on div "Unfortunately, bee populations are declining at an alarming rate due to pestici…" at bounding box center [878, 477] width 373 height 37
click at [876, 537] on button "Verify" at bounding box center [608, 540] width 815 height 25
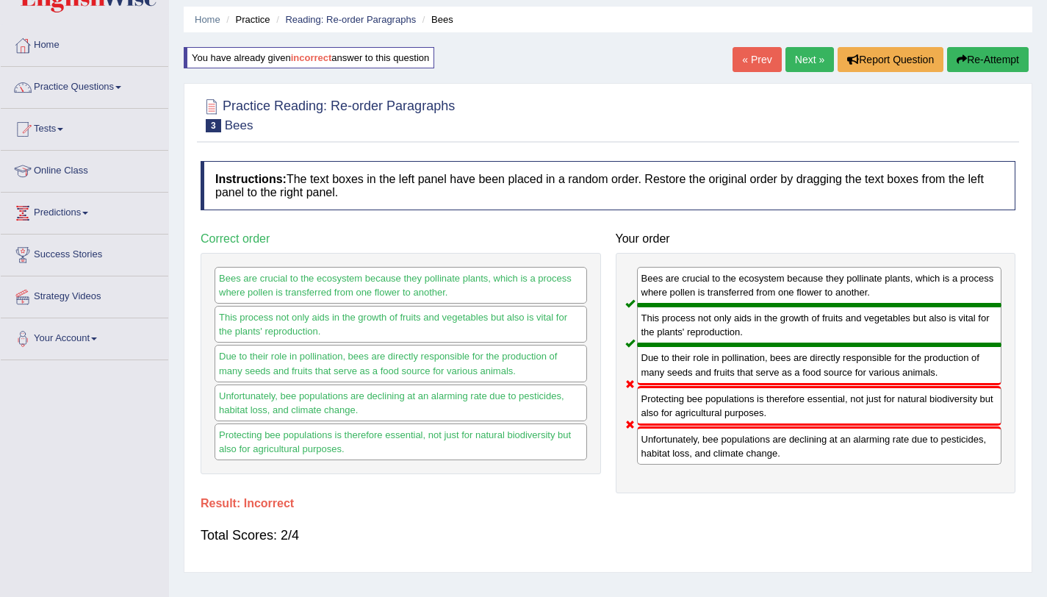
click at [809, 65] on link "Next »" at bounding box center [810, 59] width 49 height 25
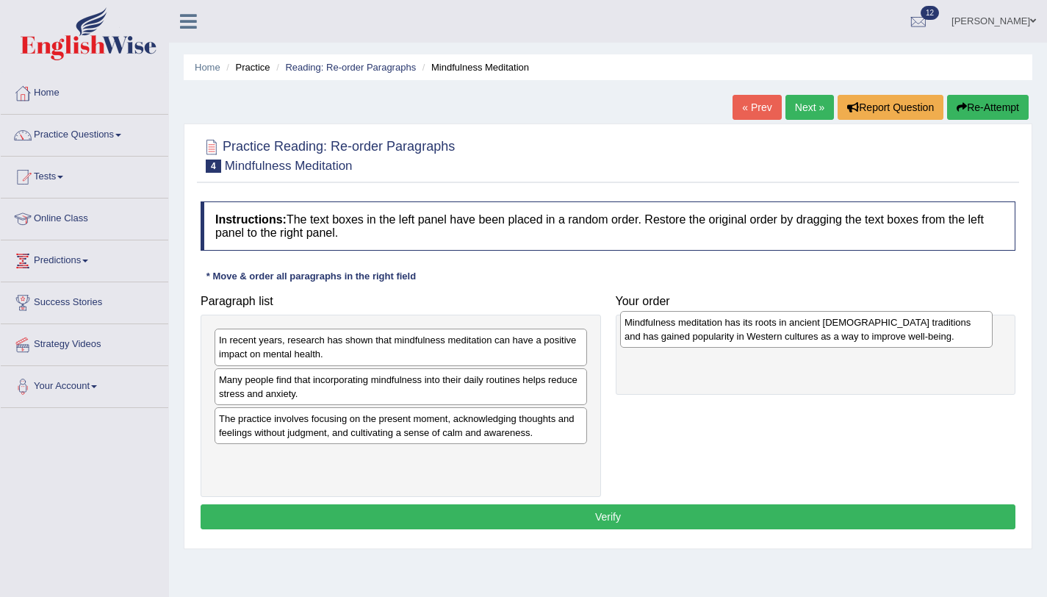
drag, startPoint x: 381, startPoint y: 390, endPoint x: 787, endPoint y: 332, distance: 409.9
click at [787, 332] on div "Mindfulness meditation has its roots in ancient [DEMOGRAPHIC_DATA] traditions a…" at bounding box center [806, 329] width 373 height 37
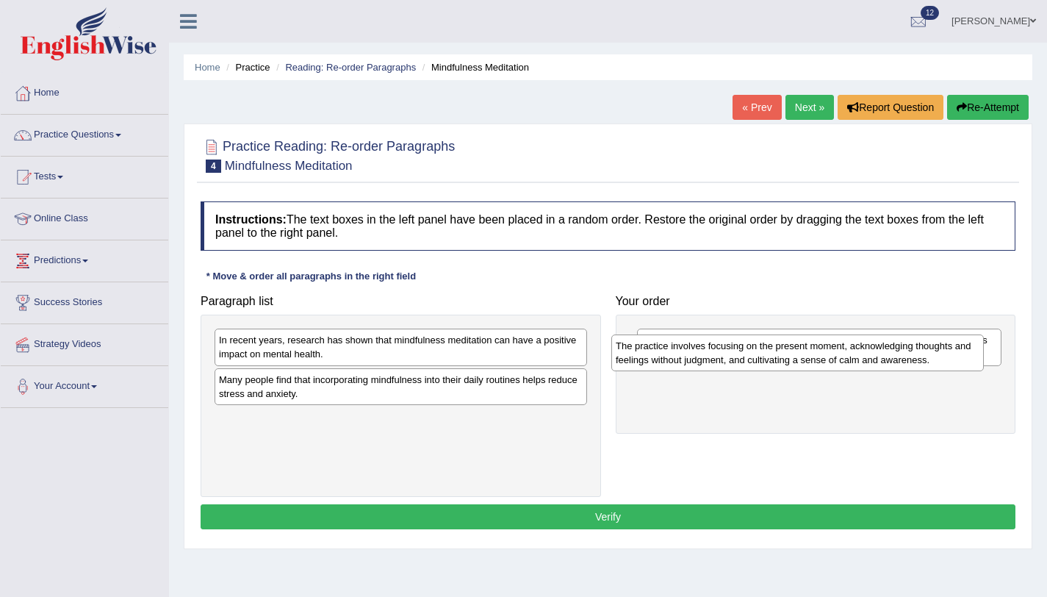
drag, startPoint x: 400, startPoint y: 429, endPoint x: 797, endPoint y: 356, distance: 403.5
click at [797, 356] on div "The practice involves focusing on the present moment, acknowledging thoughts an…" at bounding box center [798, 352] width 373 height 37
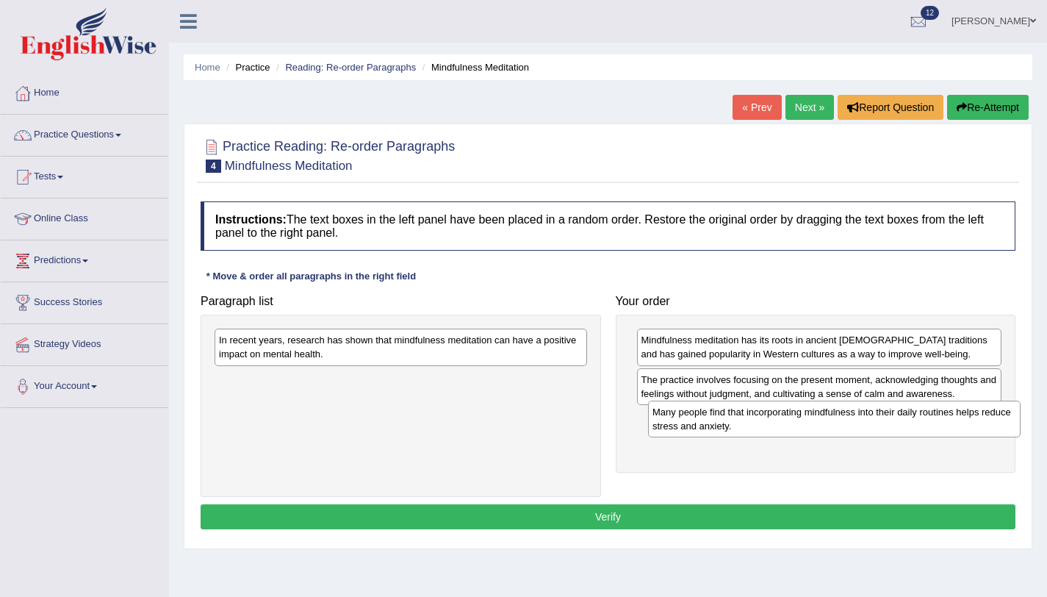
drag, startPoint x: 374, startPoint y: 384, endPoint x: 806, endPoint y: 413, distance: 432.5
click at [806, 413] on div "Many people find that incorporating mindfulness into their daily routines helps…" at bounding box center [834, 419] width 373 height 37
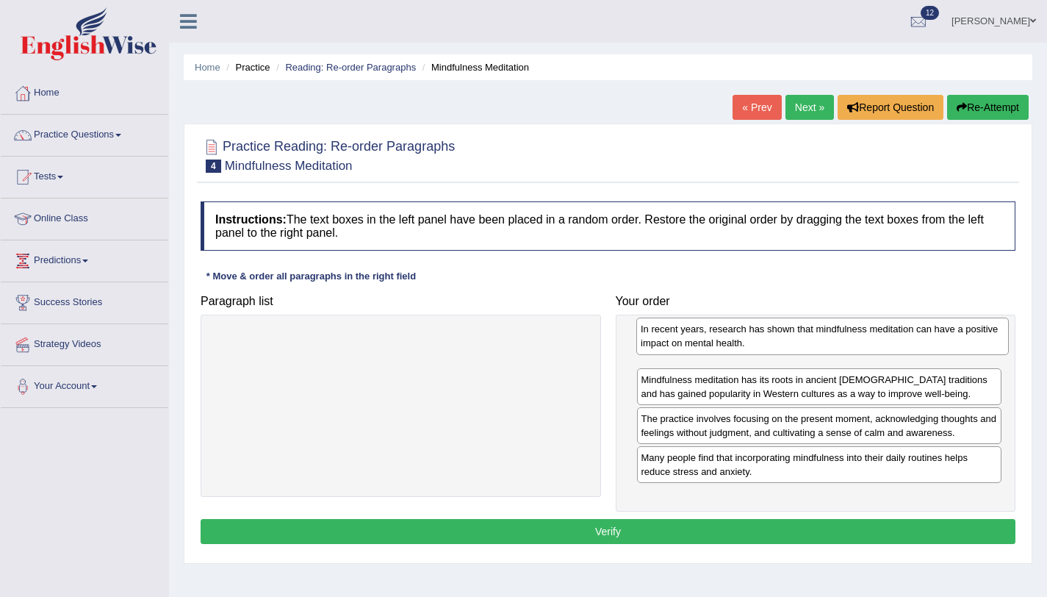
drag, startPoint x: 425, startPoint y: 350, endPoint x: 847, endPoint y: 340, distance: 422.7
click at [847, 340] on div "In recent years, research has shown that mindfulness meditation can have a posi…" at bounding box center [823, 336] width 373 height 37
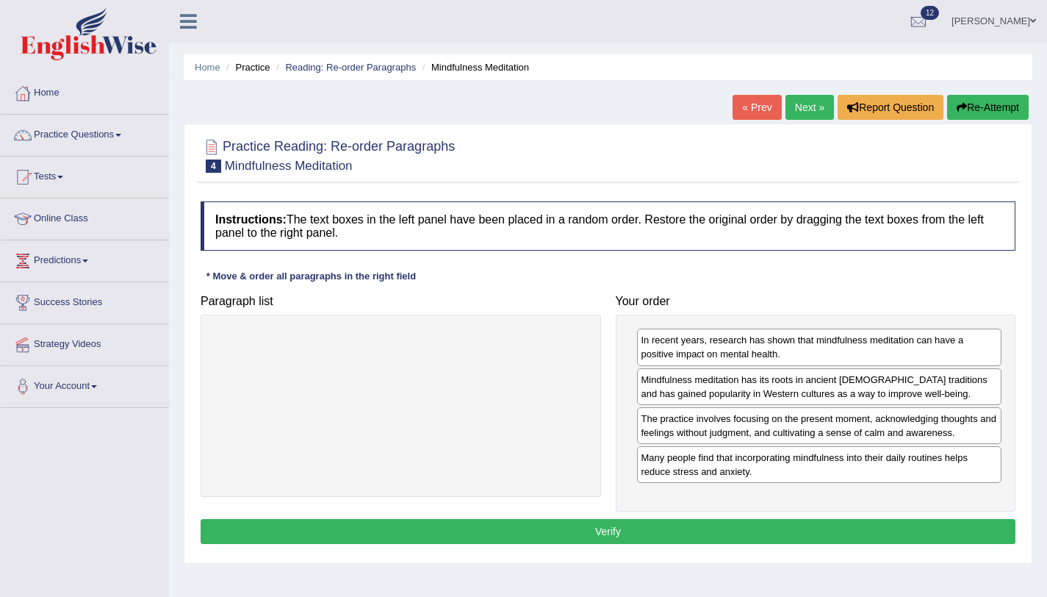
click at [805, 526] on button "Verify" at bounding box center [608, 531] width 815 height 25
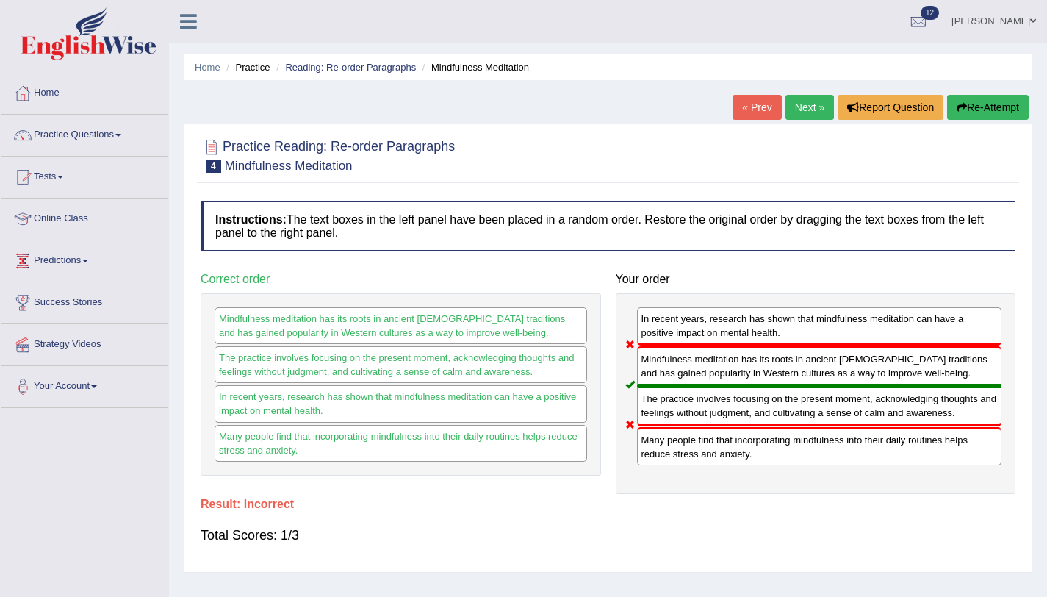
click at [975, 105] on button "Re-Attempt" at bounding box center [988, 107] width 82 height 25
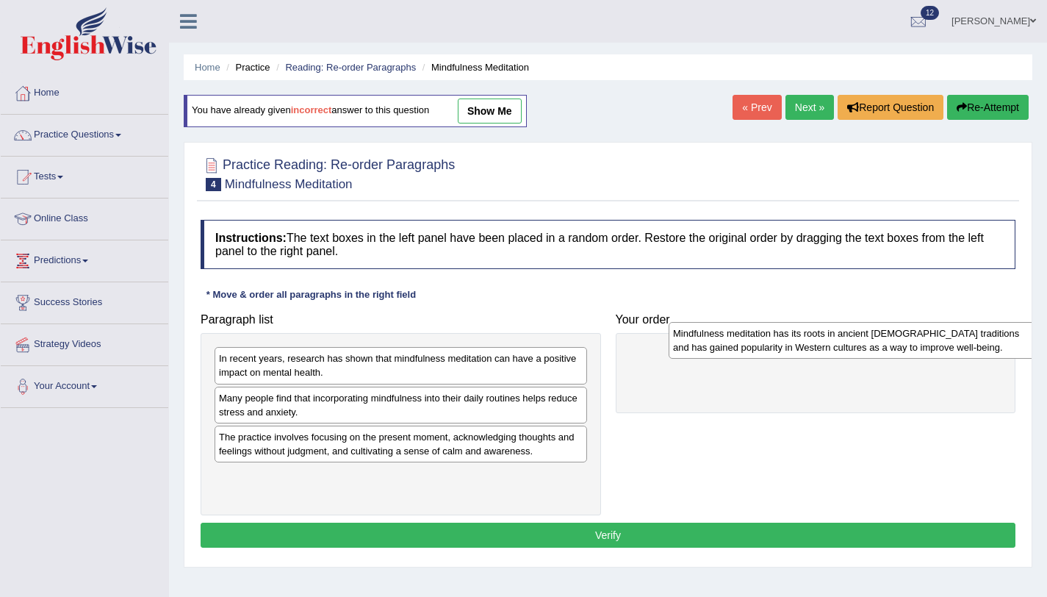
drag, startPoint x: 262, startPoint y: 411, endPoint x: 703, endPoint y: 348, distance: 445.5
click at [703, 348] on div "Mindfulness meditation has its roots in ancient [DEMOGRAPHIC_DATA] traditions a…" at bounding box center [855, 340] width 373 height 37
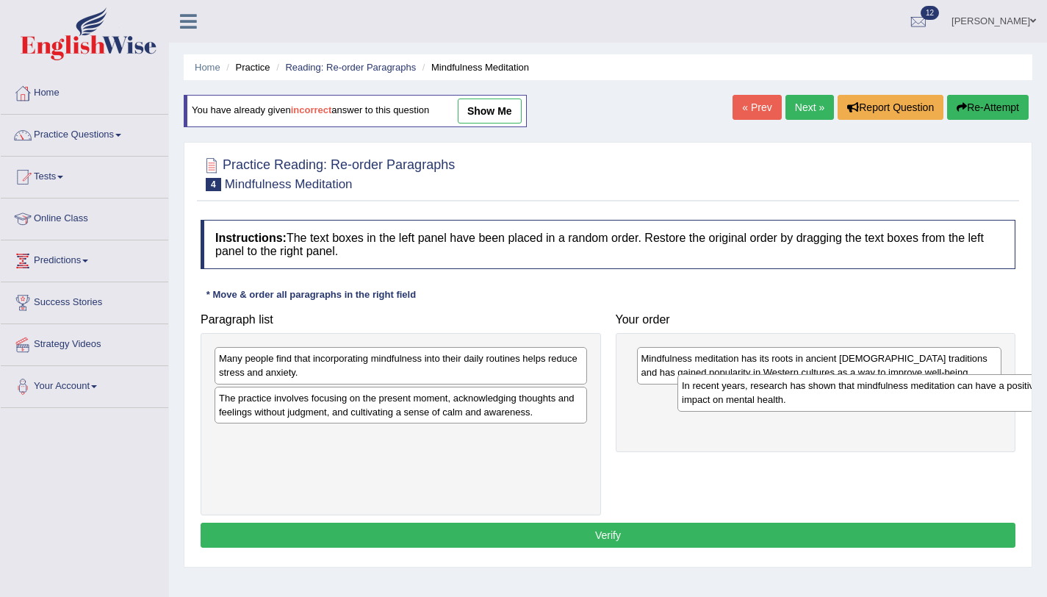
drag, startPoint x: 364, startPoint y: 373, endPoint x: 820, endPoint y: 400, distance: 456.5
click at [822, 401] on div "In recent years, research has shown that mindfulness meditation can have a posi…" at bounding box center [864, 392] width 373 height 37
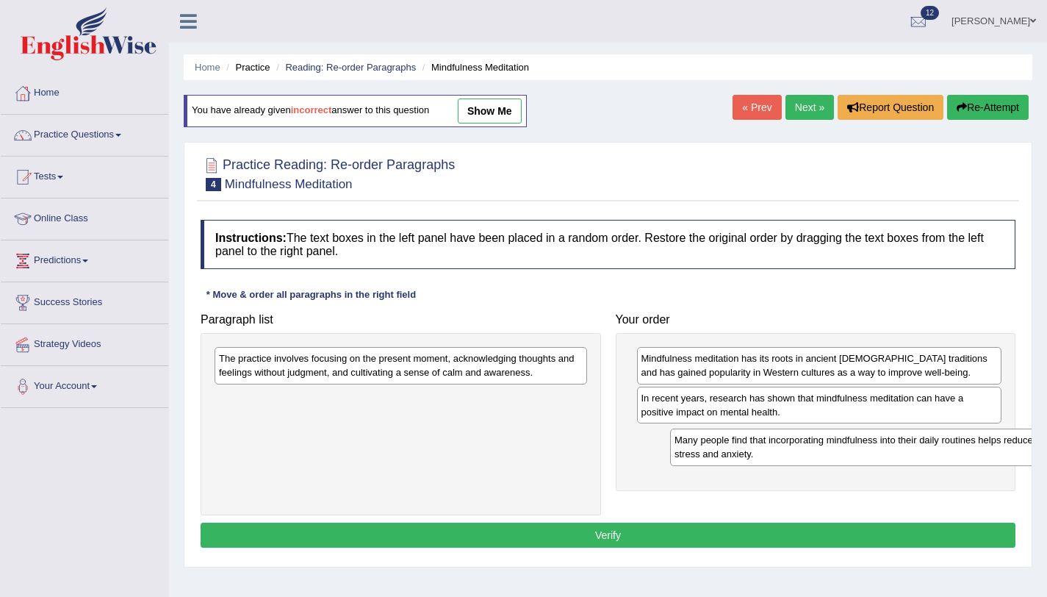
drag, startPoint x: 484, startPoint y: 365, endPoint x: 928, endPoint y: 429, distance: 448.5
click at [940, 444] on div "Many people find that incorporating mindfulness into their daily routines helps…" at bounding box center [856, 447] width 373 height 37
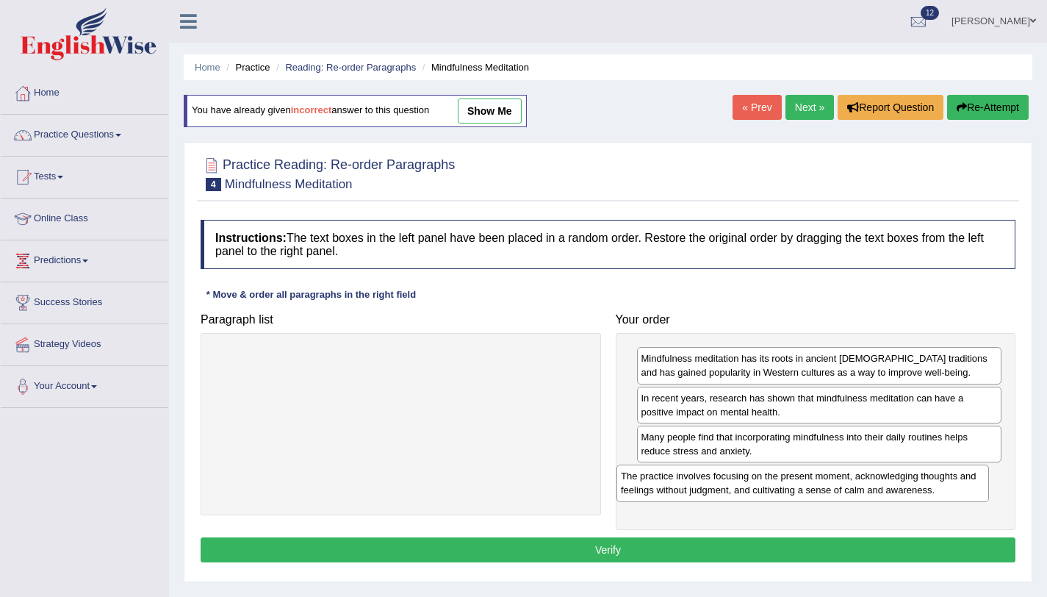
drag, startPoint x: 495, startPoint y: 359, endPoint x: 897, endPoint y: 477, distance: 418.9
click at [897, 477] on div "The practice involves focusing on the present moment, acknowledging thoughts an…" at bounding box center [803, 483] width 373 height 37
click at [825, 554] on button "Verify" at bounding box center [608, 549] width 815 height 25
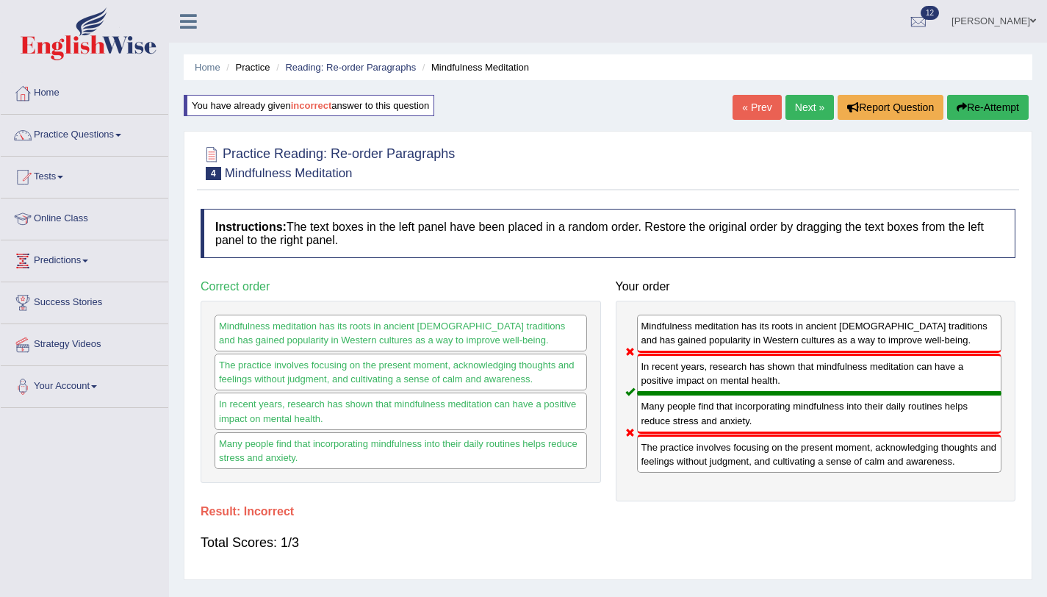
click at [969, 93] on div "Home Practice Reading: Re-order Paragraphs Mindfulness Meditation You have alre…" at bounding box center [608, 367] width 878 height 735
click at [985, 115] on button "Re-Attempt" at bounding box center [988, 107] width 82 height 25
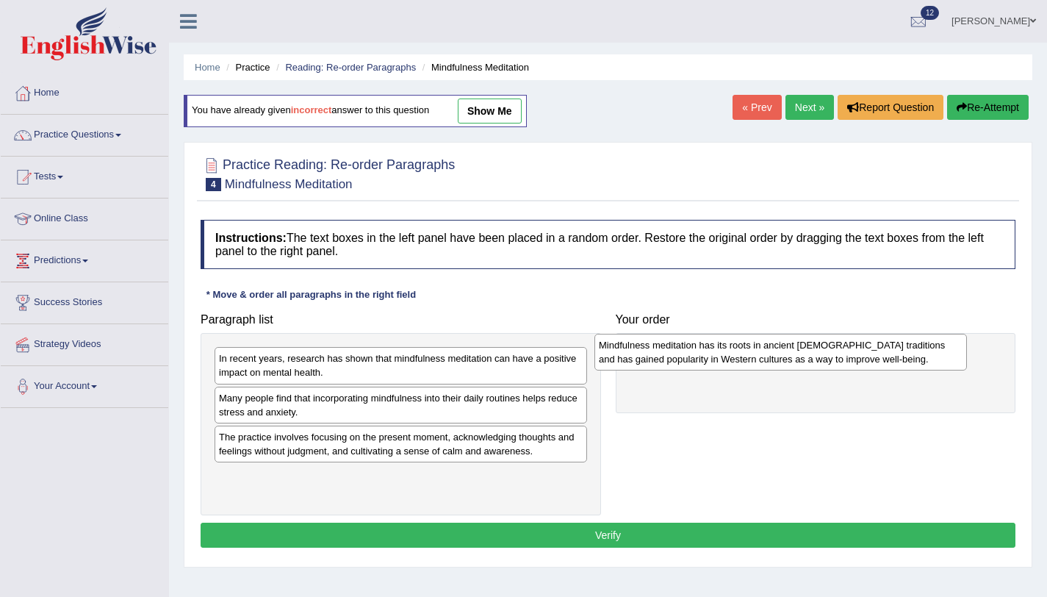
drag, startPoint x: 401, startPoint y: 394, endPoint x: 650, endPoint y: 361, distance: 250.6
click at [650, 361] on div "Mindfulness meditation has its roots in ancient [DEMOGRAPHIC_DATA] traditions a…" at bounding box center [781, 352] width 373 height 37
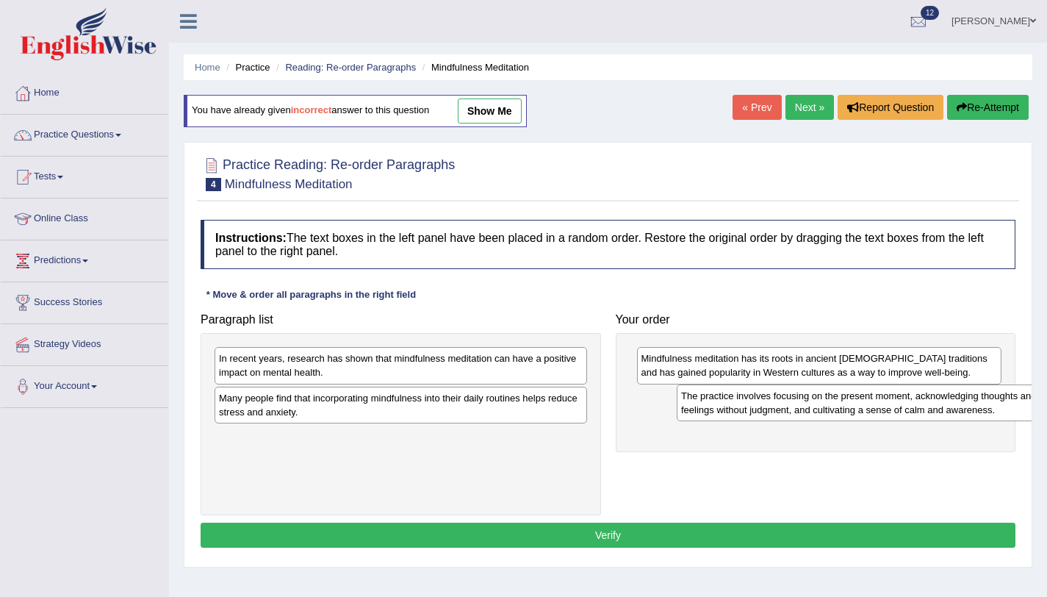
drag, startPoint x: 417, startPoint y: 458, endPoint x: 879, endPoint y: 417, distance: 464.2
click at [879, 417] on div "The practice involves focusing on the present moment, acknowledging thoughts an…" at bounding box center [863, 402] width 373 height 37
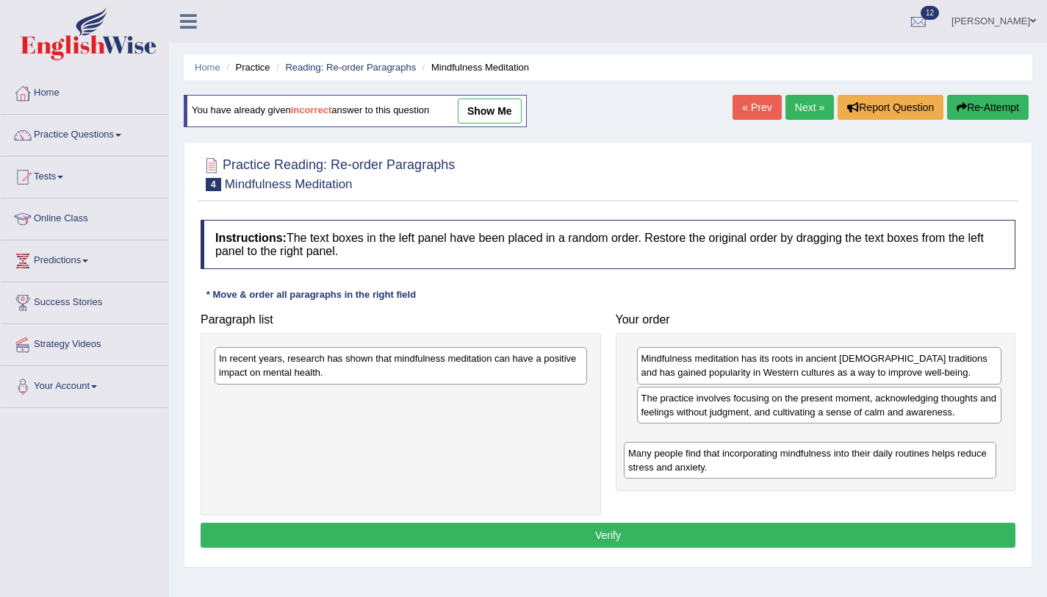
drag, startPoint x: 438, startPoint y: 392, endPoint x: 904, endPoint y: 438, distance: 468.3
click at [904, 442] on div "Many people find that incorporating mindfulness into their daily routines helps…" at bounding box center [810, 460] width 373 height 37
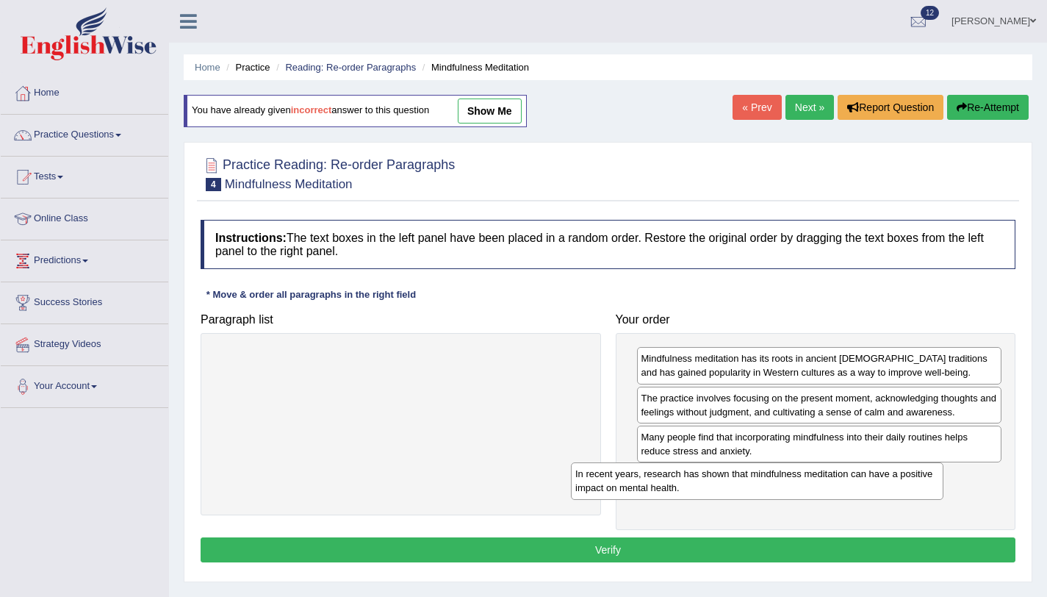
drag, startPoint x: 419, startPoint y: 362, endPoint x: 852, endPoint y: 465, distance: 444.8
click at [852, 465] on div "In recent years, research has shown that mindfulness meditation can have a posi…" at bounding box center [757, 480] width 373 height 37
click at [775, 544] on button "Verify" at bounding box center [608, 549] width 815 height 25
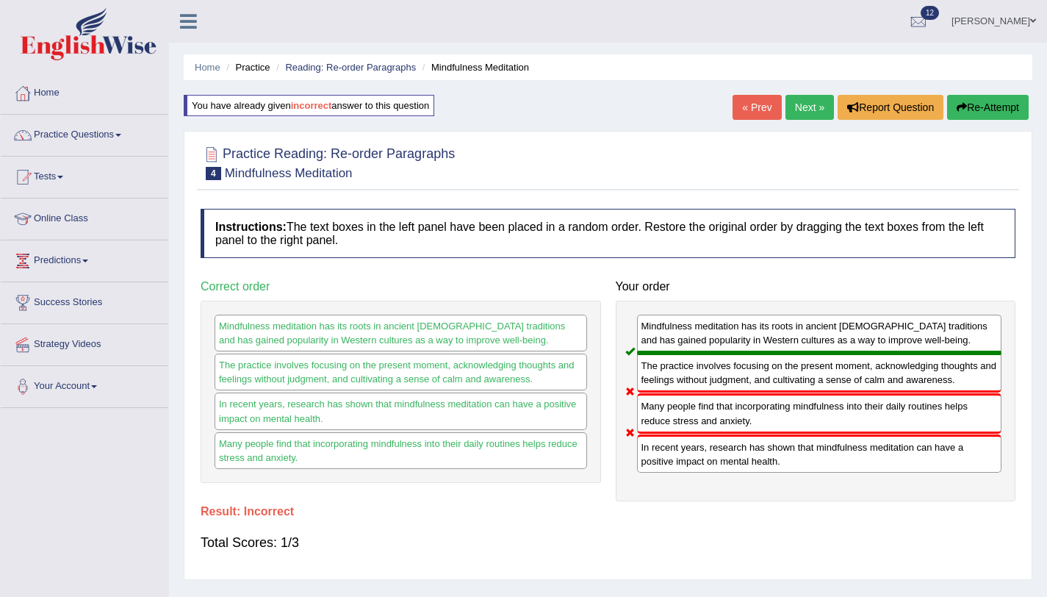
click at [988, 101] on button "Re-Attempt" at bounding box center [988, 107] width 82 height 25
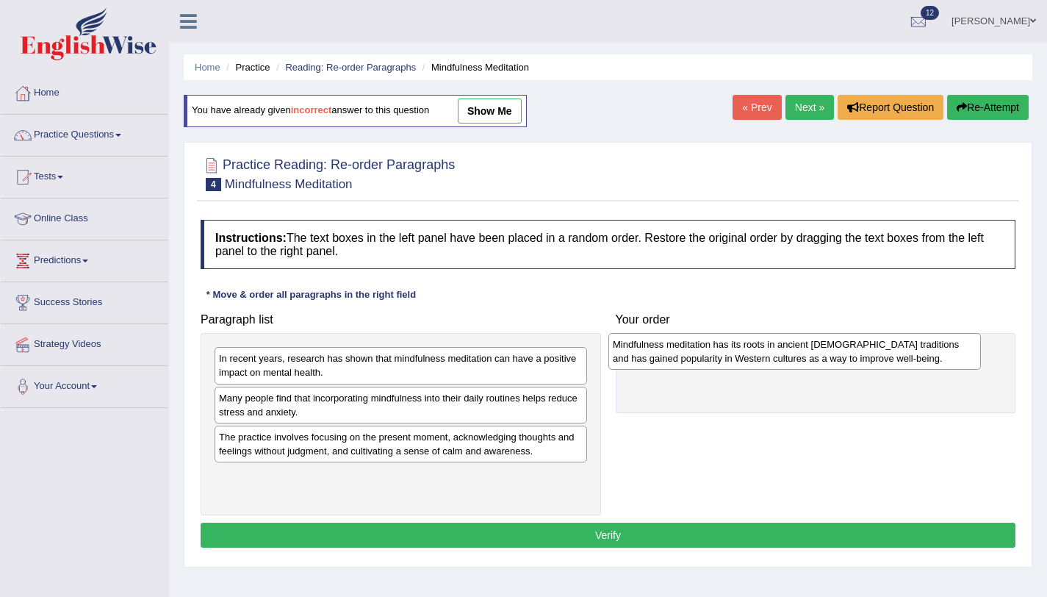
drag, startPoint x: 429, startPoint y: 409, endPoint x: 834, endPoint y: 354, distance: 408.7
click at [833, 354] on div "Mindfulness meditation has its roots in ancient [DEMOGRAPHIC_DATA] traditions a…" at bounding box center [795, 351] width 373 height 37
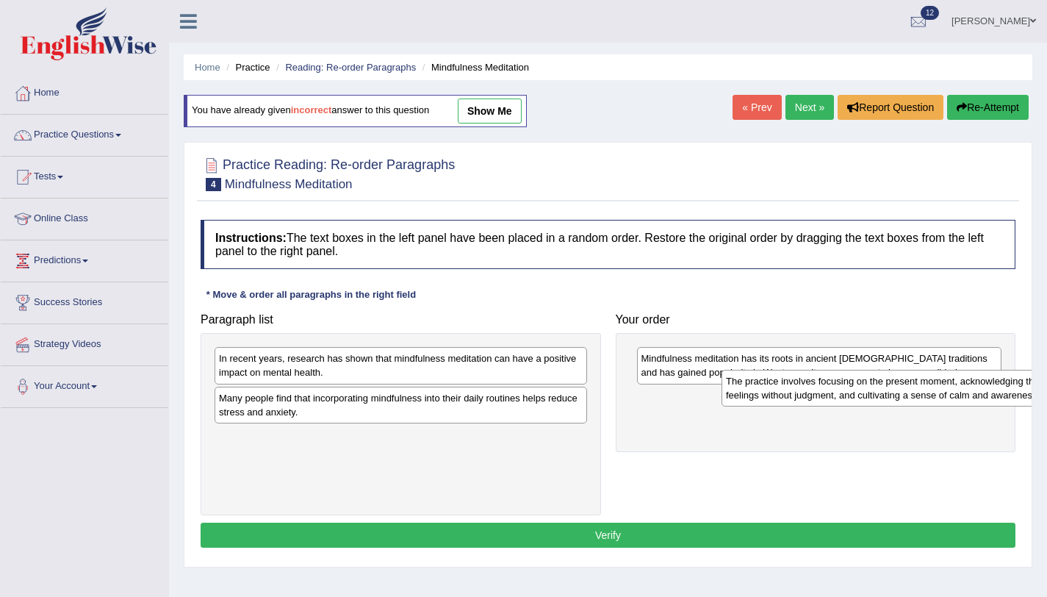
drag, startPoint x: 403, startPoint y: 447, endPoint x: 910, endPoint y: 391, distance: 510.2
click at [910, 391] on div "The practice involves focusing on the present moment, acknowledging thoughts an…" at bounding box center [908, 388] width 373 height 37
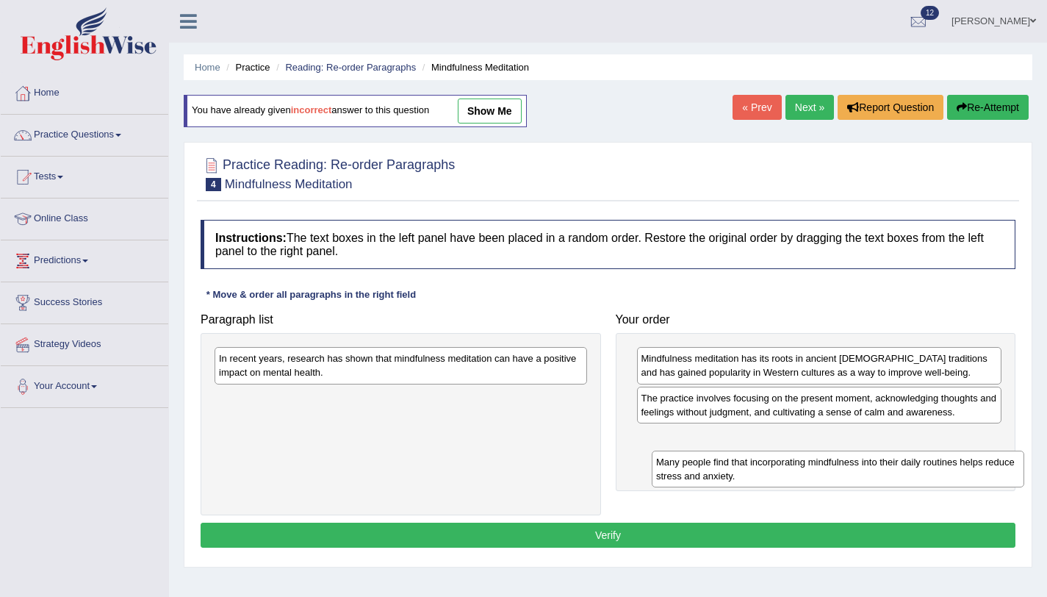
drag, startPoint x: 434, startPoint y: 406, endPoint x: 872, endPoint y: 470, distance: 442.6
click at [872, 470] on div "Many people find that incorporating mindfulness into their daily routines helps…" at bounding box center [838, 469] width 373 height 37
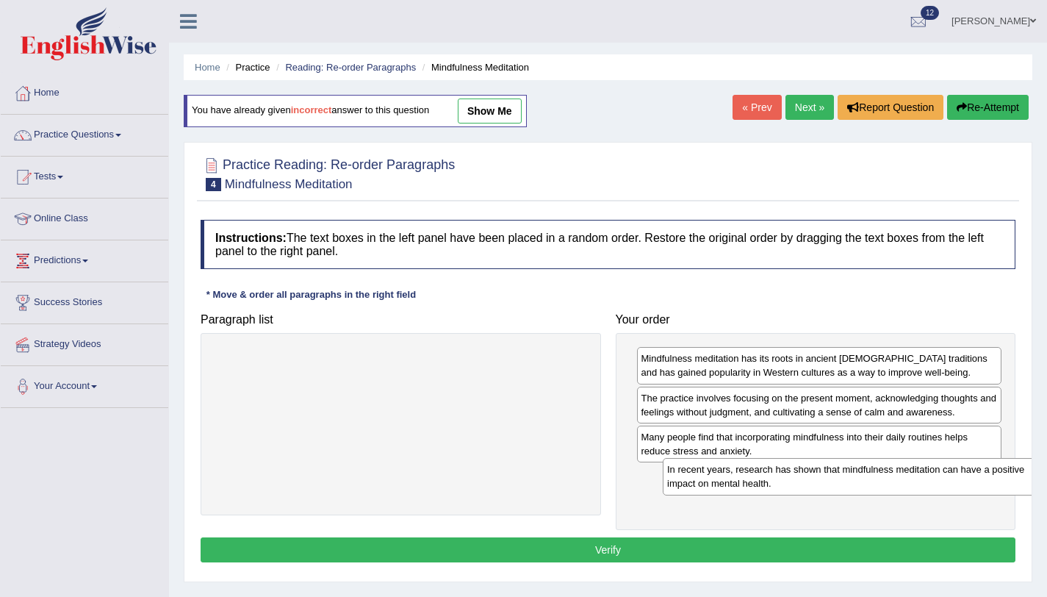
drag, startPoint x: 568, startPoint y: 381, endPoint x: 1017, endPoint y: 492, distance: 461.9
click at [1017, 492] on div "In recent years, research has shown that mindfulness meditation can have a posi…" at bounding box center [849, 476] width 373 height 37
click at [967, 542] on button "Verify" at bounding box center [608, 549] width 815 height 25
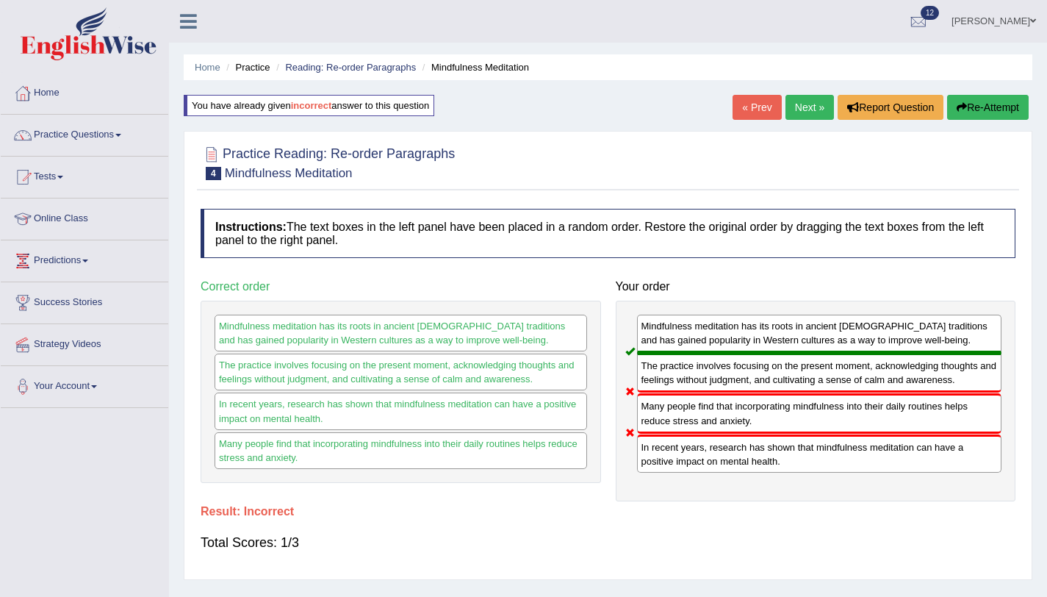
click at [991, 115] on button "Re-Attempt" at bounding box center [988, 107] width 82 height 25
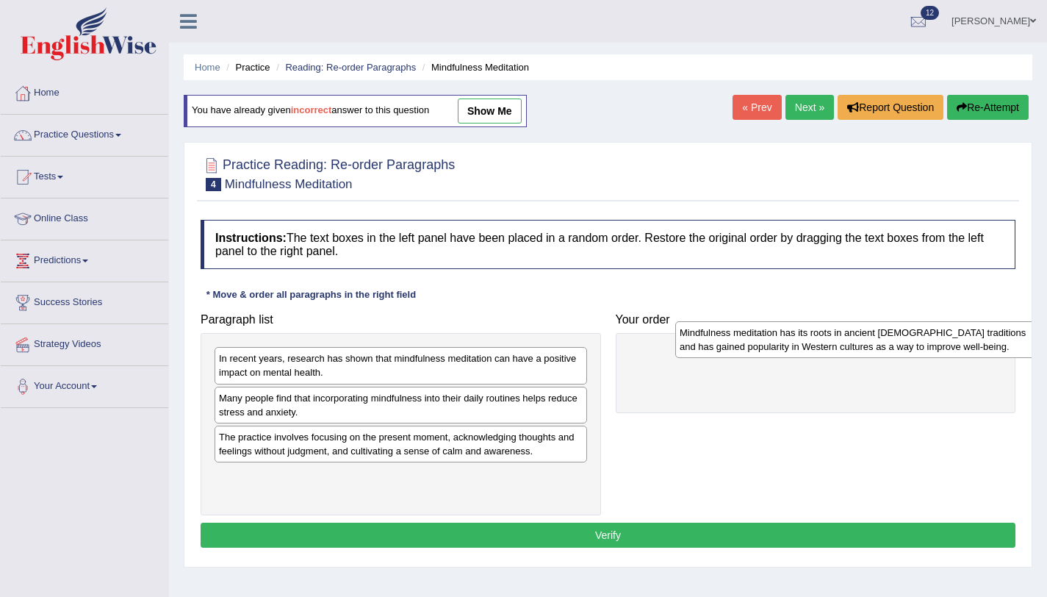
drag, startPoint x: 364, startPoint y: 406, endPoint x: 806, endPoint y: 339, distance: 447.5
click at [806, 339] on div "Mindfulness meditation has its roots in ancient [DEMOGRAPHIC_DATA] traditions a…" at bounding box center [861, 339] width 373 height 37
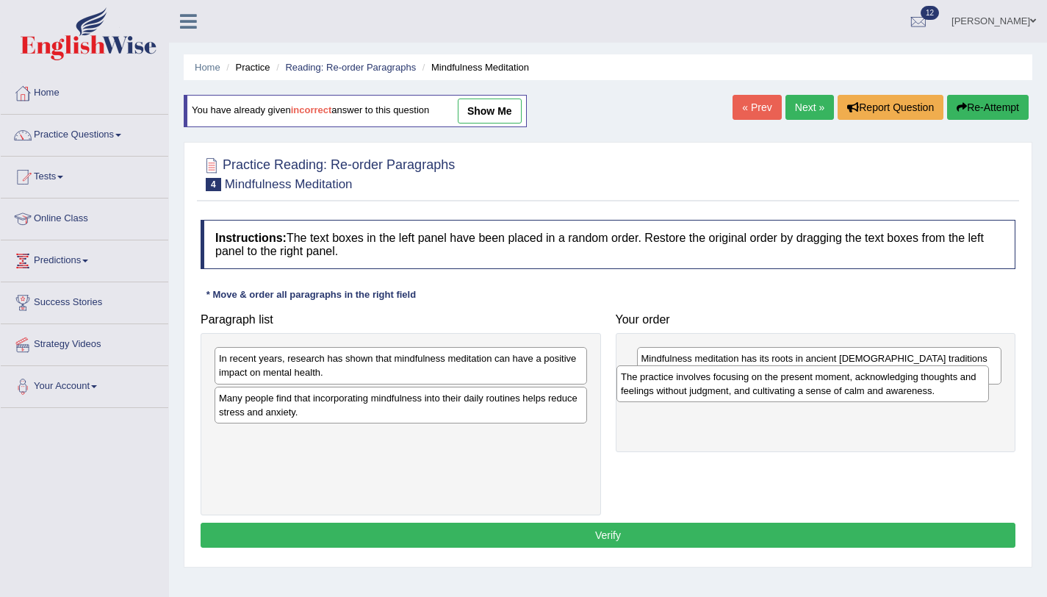
drag, startPoint x: 509, startPoint y: 434, endPoint x: 920, endPoint y: 373, distance: 414.7
click at [920, 373] on div "The practice involves focusing on the present moment, acknowledging thoughts an…" at bounding box center [803, 383] width 373 height 37
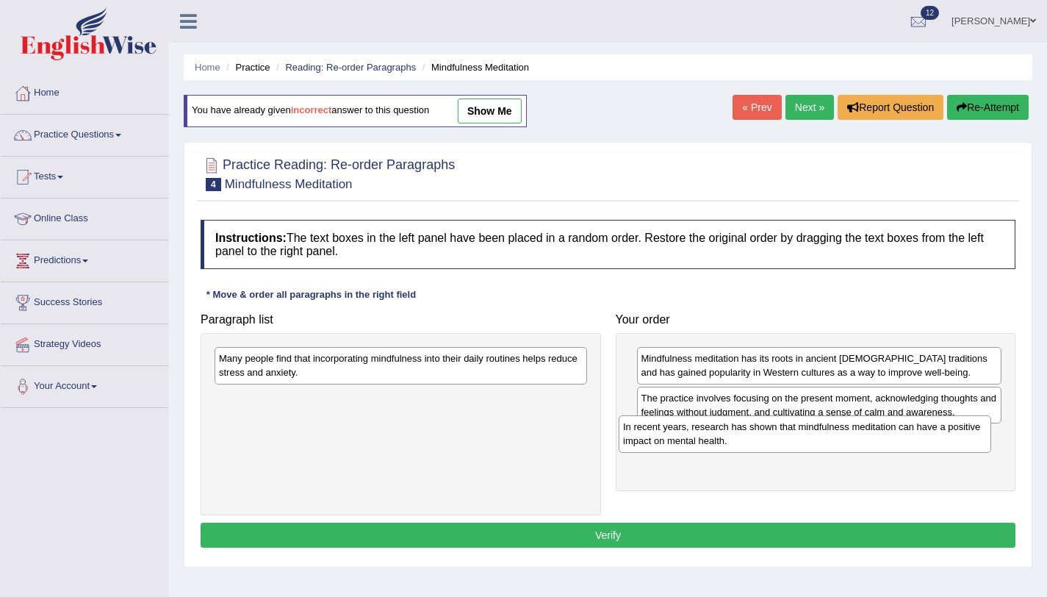
drag, startPoint x: 483, startPoint y: 369, endPoint x: 881, endPoint y: 431, distance: 402.5
click at [892, 437] on div "In recent years, research has shown that mindfulness meditation can have a posi…" at bounding box center [805, 433] width 373 height 37
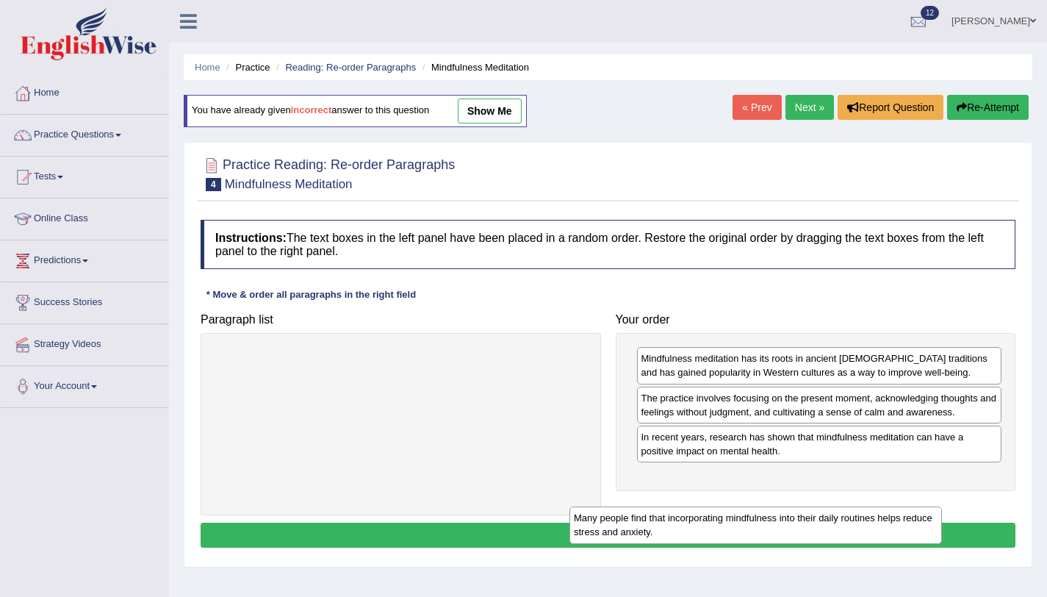
drag, startPoint x: 576, startPoint y: 376, endPoint x: 958, endPoint y: 525, distance: 409.6
click at [942, 526] on div "Many people find that incorporating mindfulness into their daily routines helps…" at bounding box center [756, 524] width 373 height 37
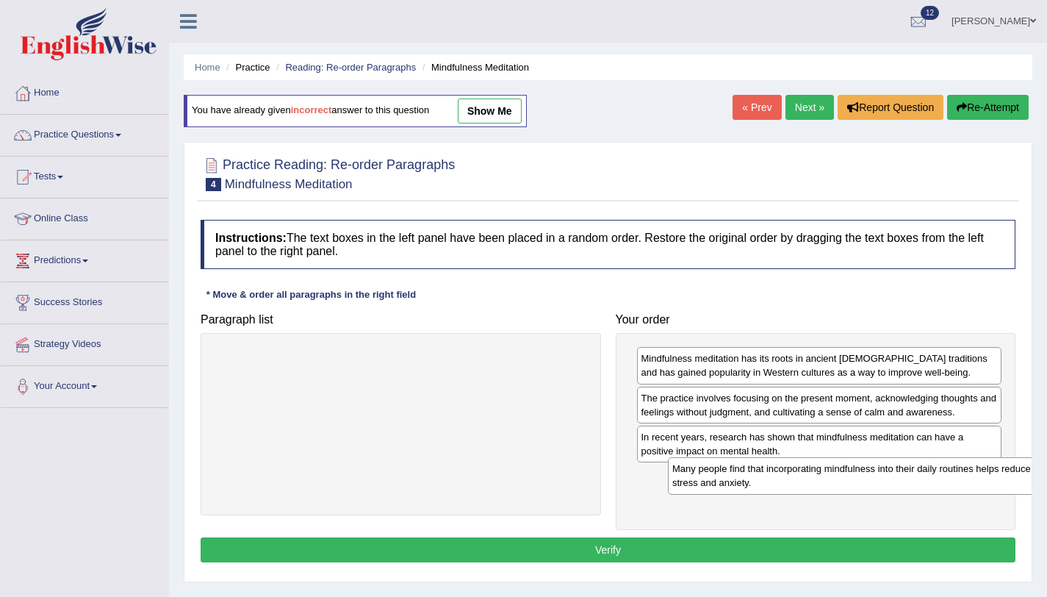
drag, startPoint x: 567, startPoint y: 348, endPoint x: 1020, endPoint y: 459, distance: 466.7
click at [1020, 459] on div "Many people find that incorporating mindfulness into their daily routines helps…" at bounding box center [854, 475] width 373 height 37
click at [934, 545] on button "Verify" at bounding box center [608, 549] width 815 height 25
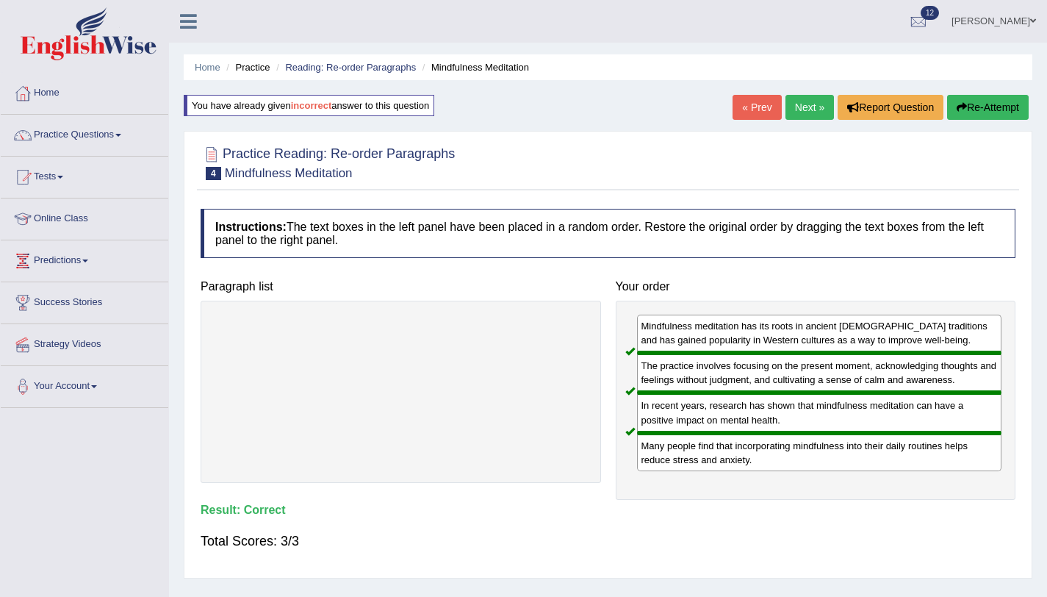
click at [786, 104] on link "Next »" at bounding box center [810, 107] width 49 height 25
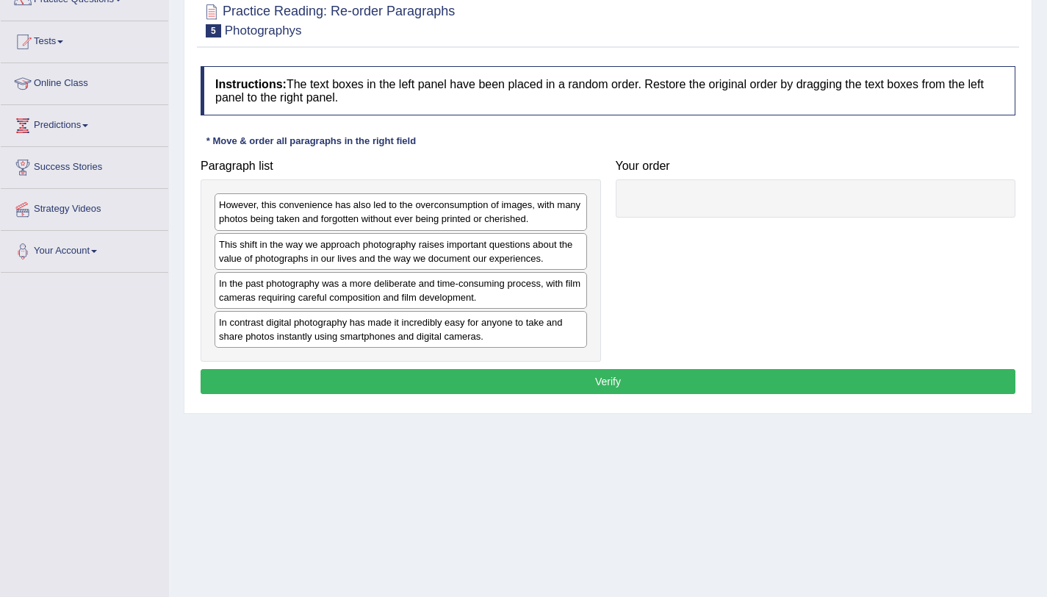
scroll to position [175, 0]
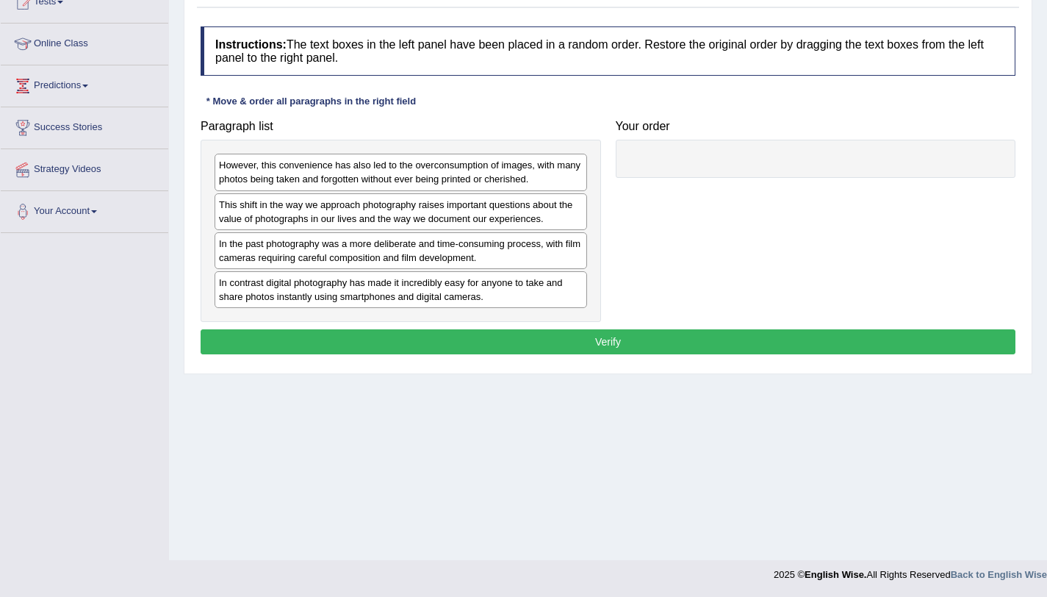
click at [337, 259] on div "In the past photography was a more deliberate and time-consuming process, with …" at bounding box center [401, 250] width 373 height 37
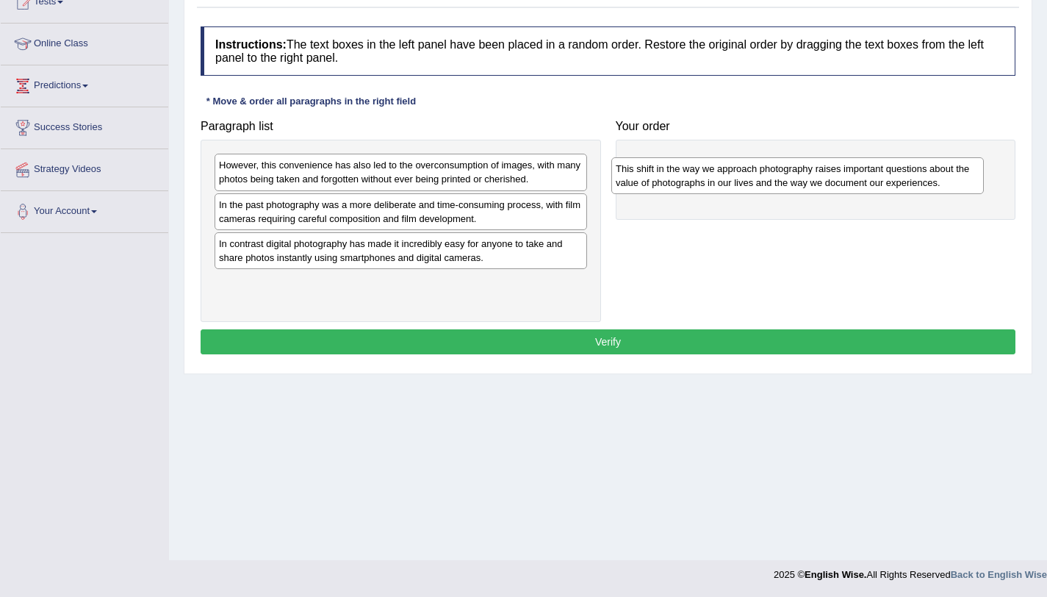
drag, startPoint x: 370, startPoint y: 219, endPoint x: 767, endPoint y: 183, distance: 398.5
click at [767, 183] on div "This shift in the way we approach photography raises important questions about …" at bounding box center [798, 175] width 373 height 37
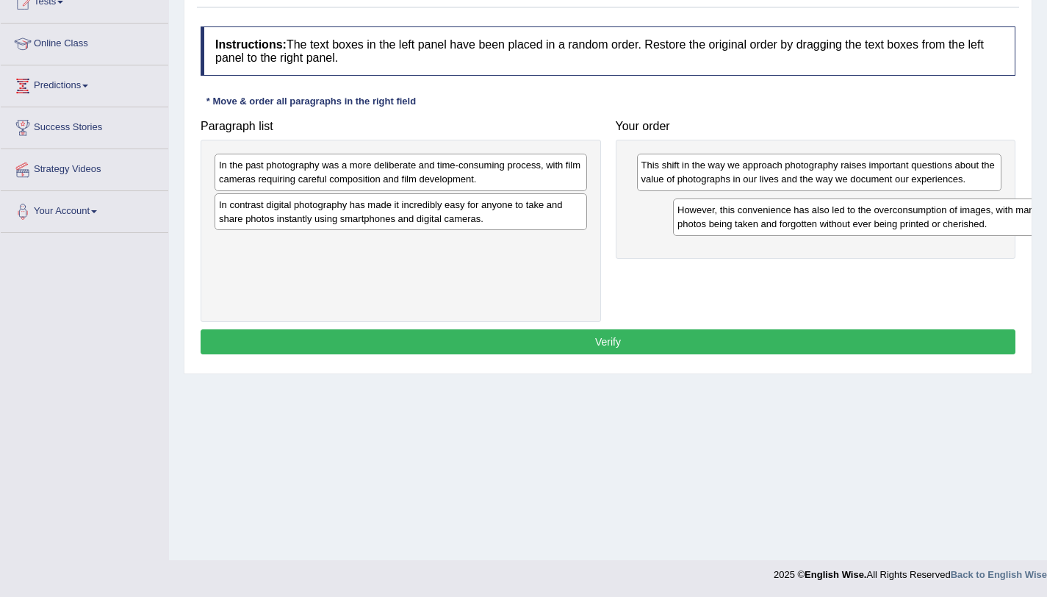
drag, startPoint x: 379, startPoint y: 176, endPoint x: 836, endPoint y: 221, distance: 460.0
click at [836, 221] on div "However, this convenience has also led to the overconsumption of images, with m…" at bounding box center [859, 216] width 373 height 37
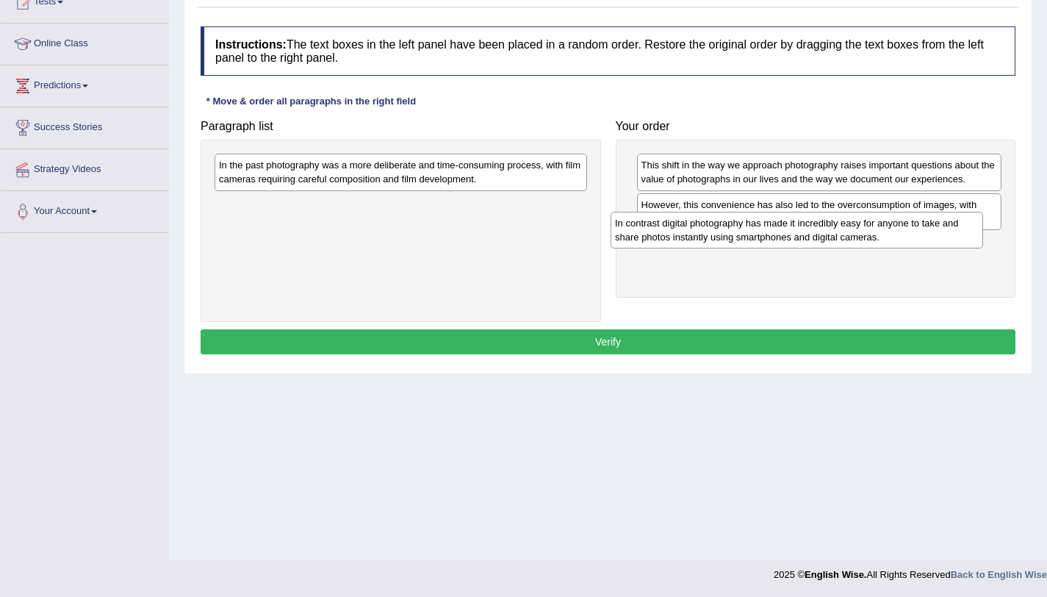
drag, startPoint x: 462, startPoint y: 217, endPoint x: 859, endPoint y: 235, distance: 396.6
click at [859, 235] on div "In contrast digital photography has made it incredibly easy for anyone to take …" at bounding box center [797, 230] width 373 height 37
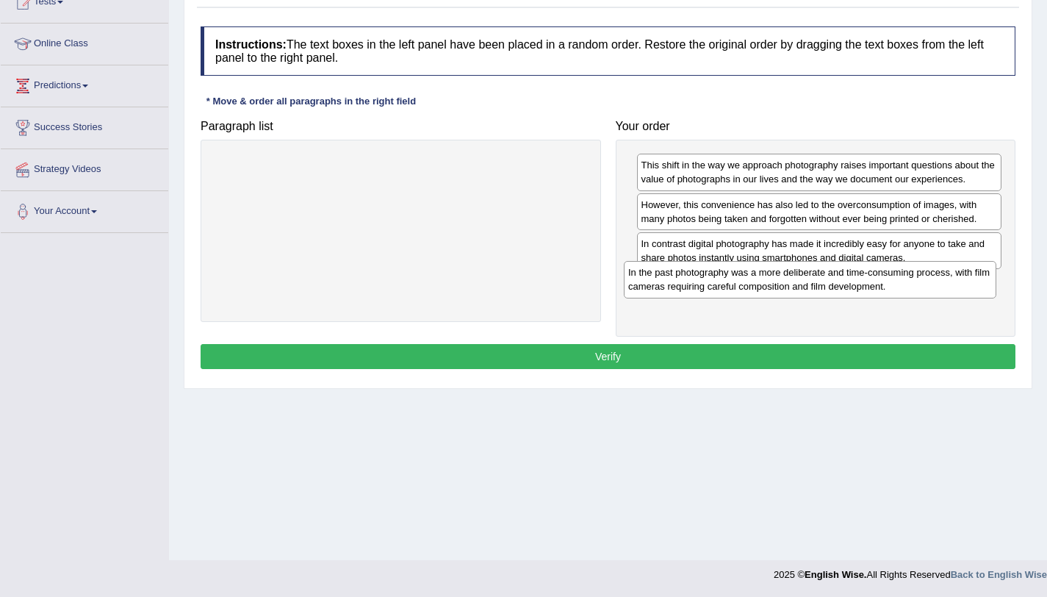
drag, startPoint x: 614, startPoint y: 212, endPoint x: 972, endPoint y: 272, distance: 363.0
click at [972, 272] on div "In the past photography was a more deliberate and time-consuming process, with …" at bounding box center [810, 279] width 373 height 37
click at [900, 352] on button "Verify" at bounding box center [608, 356] width 815 height 25
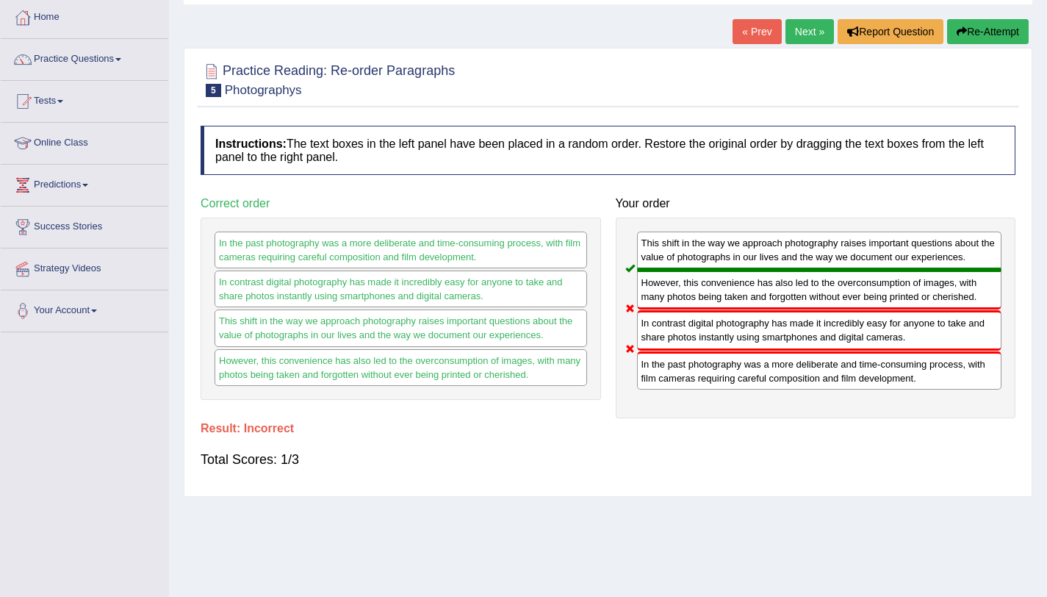
scroll to position [0, 0]
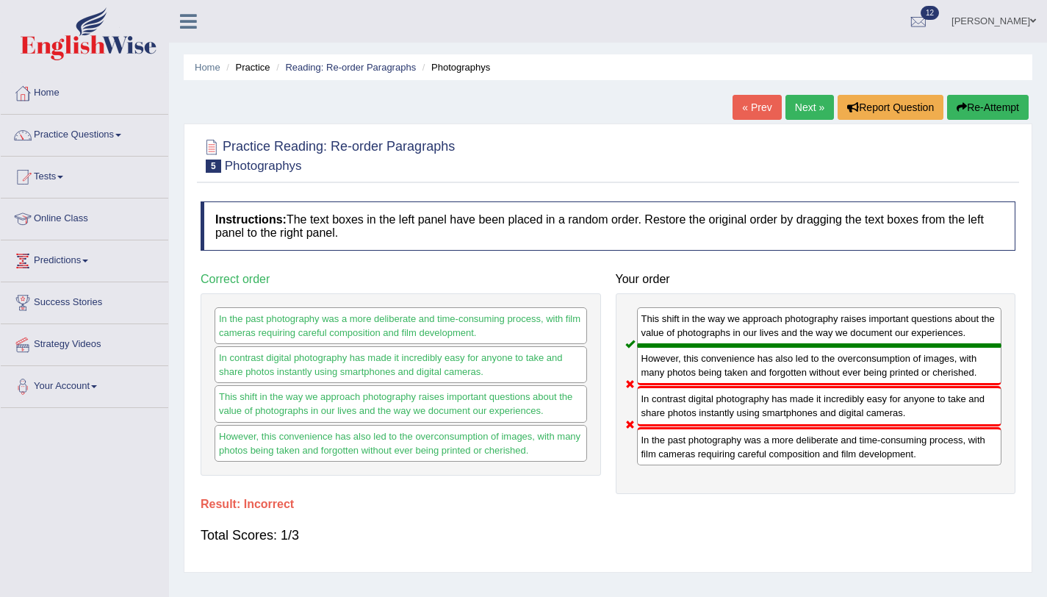
click at [1003, 100] on button "Re-Attempt" at bounding box center [988, 107] width 82 height 25
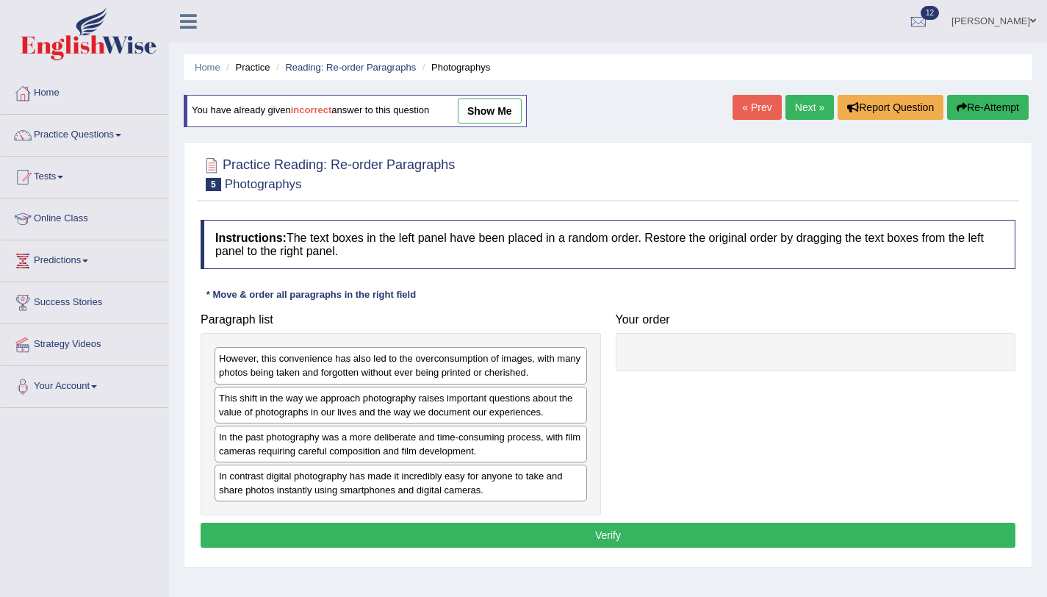
scroll to position [175, 0]
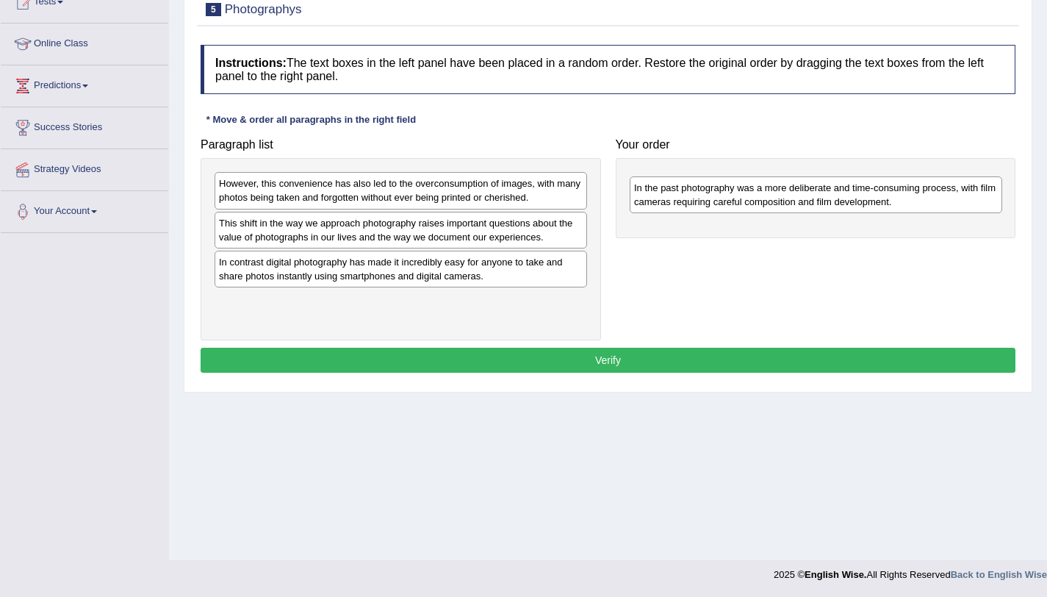
drag, startPoint x: 351, startPoint y: 277, endPoint x: 748, endPoint y: 188, distance: 406.8
click at [756, 200] on div "In the past photography was a more deliberate and time-consuming process, with …" at bounding box center [816, 194] width 373 height 37
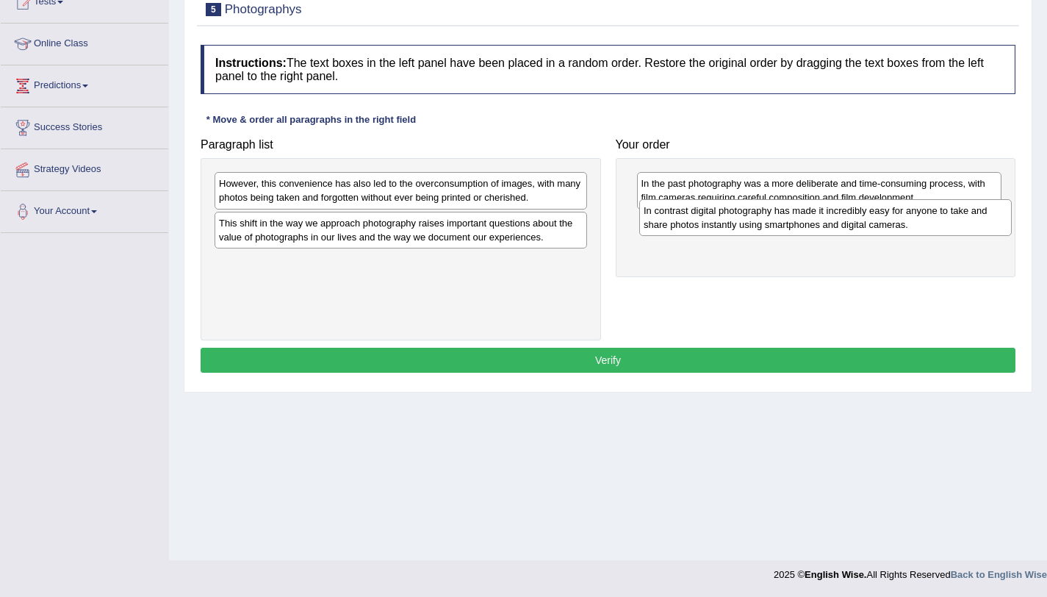
drag, startPoint x: 459, startPoint y: 279, endPoint x: 867, endPoint y: 224, distance: 411.5
click at [867, 224] on div "In contrast digital photography has made it incredibly easy for anyone to take …" at bounding box center [825, 217] width 373 height 37
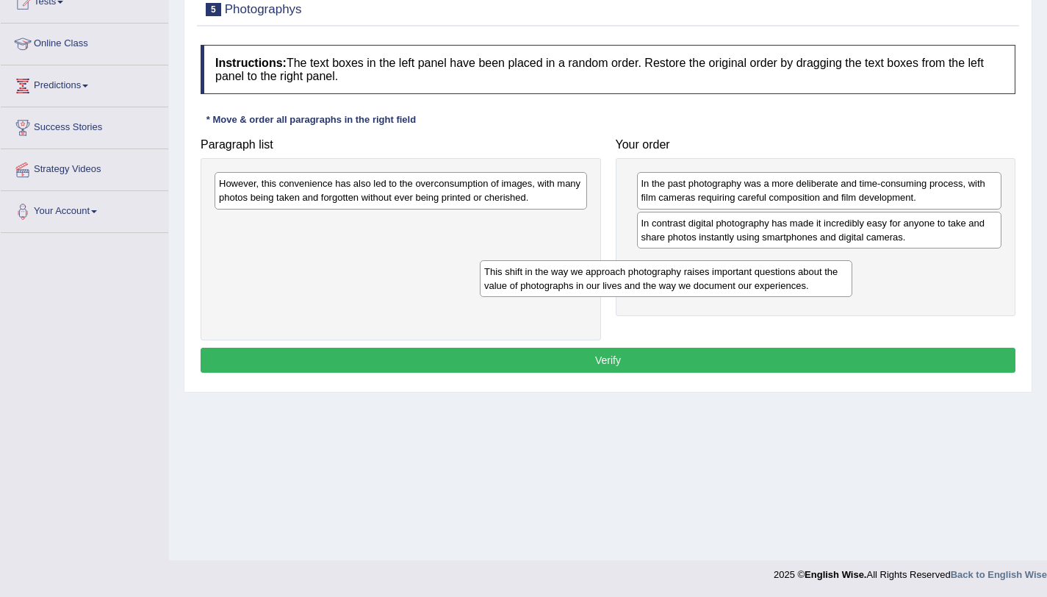
drag, startPoint x: 498, startPoint y: 226, endPoint x: 835, endPoint y: 261, distance: 339.2
click at [835, 261] on div "This shift in the way we approach photography raises important questions about …" at bounding box center [666, 278] width 373 height 37
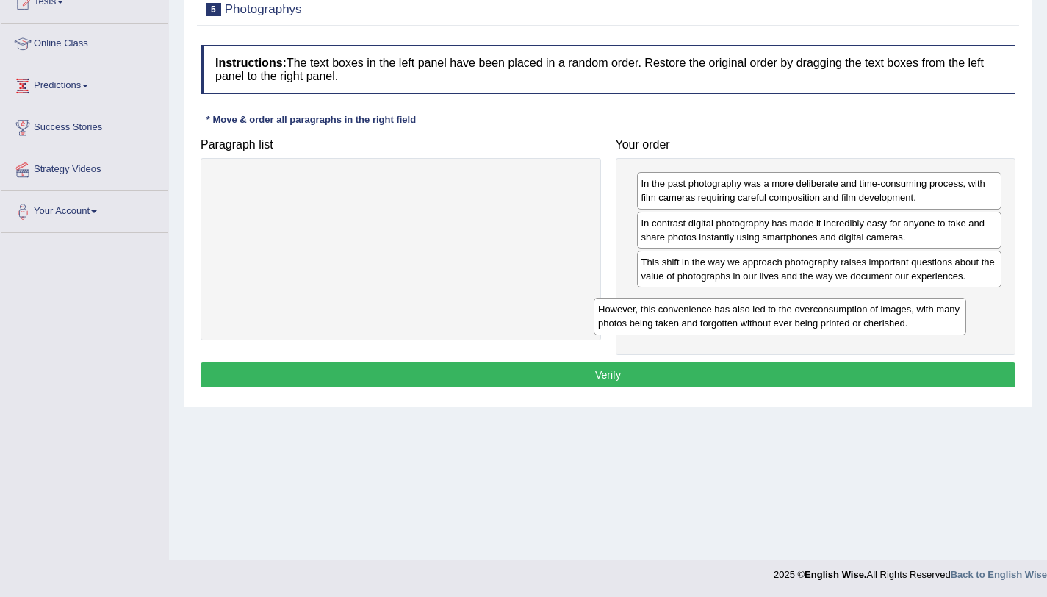
drag, startPoint x: 521, startPoint y: 197, endPoint x: 946, endPoint y: 317, distance: 441.4
click at [946, 317] on div "However, this convenience has also led to the overconsumption of images, with m…" at bounding box center [780, 316] width 373 height 37
click at [886, 364] on button "Verify" at bounding box center [608, 374] width 815 height 25
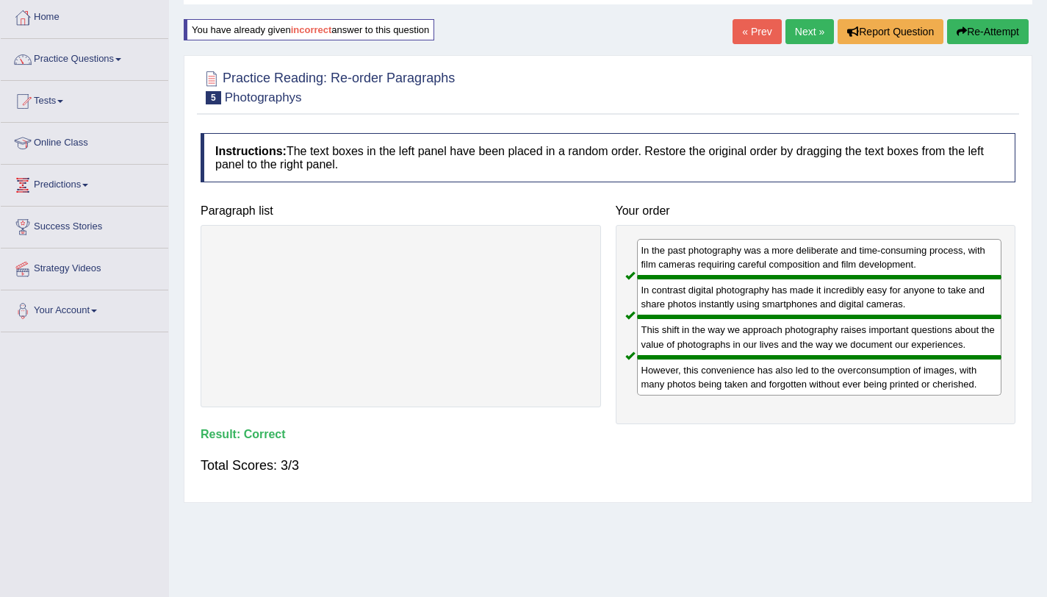
scroll to position [0, 0]
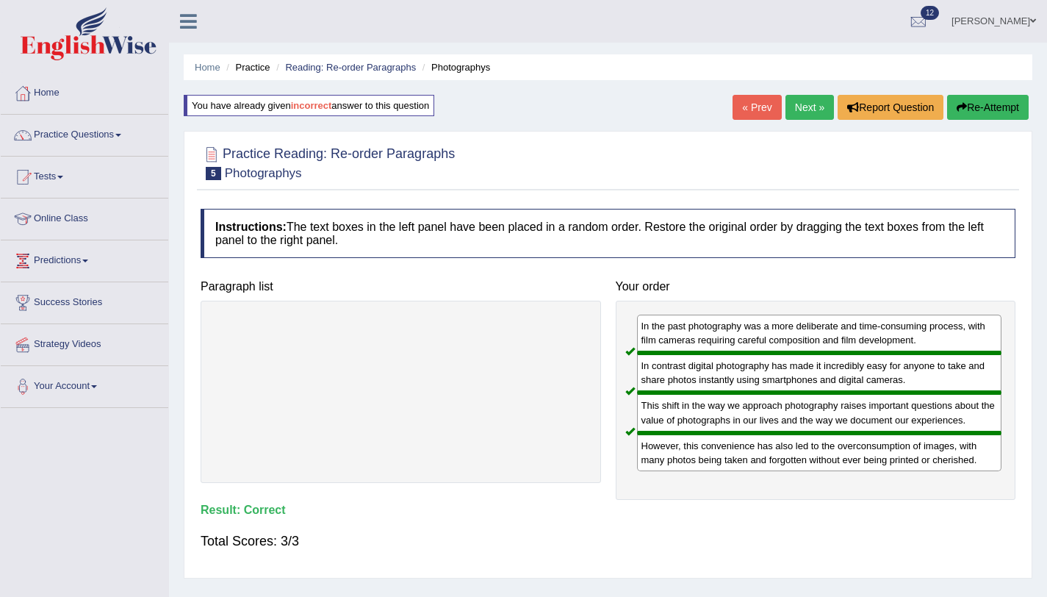
click at [811, 111] on link "Next »" at bounding box center [810, 107] width 49 height 25
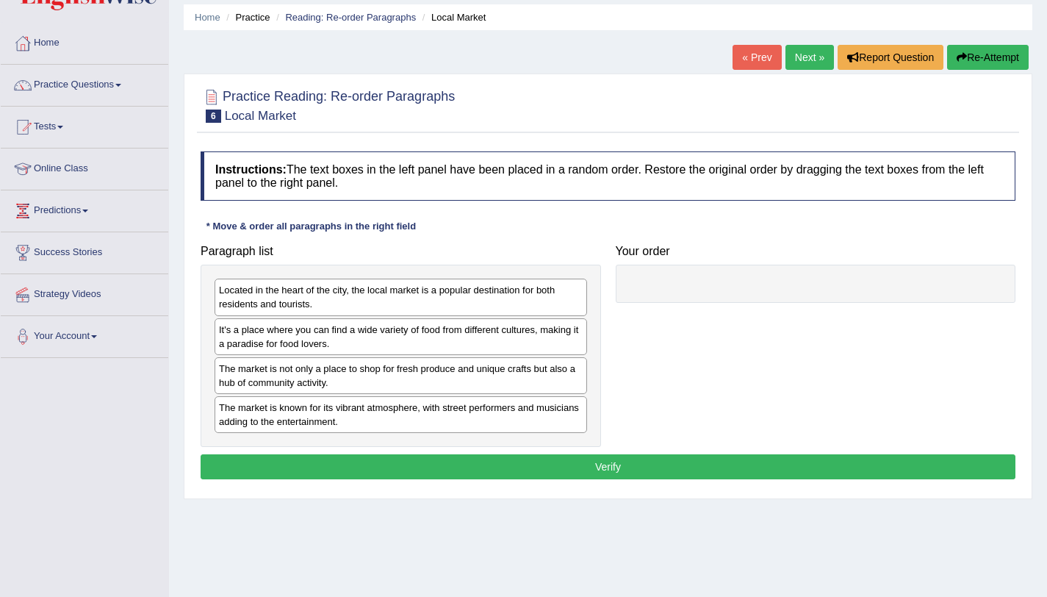
scroll to position [124, 0]
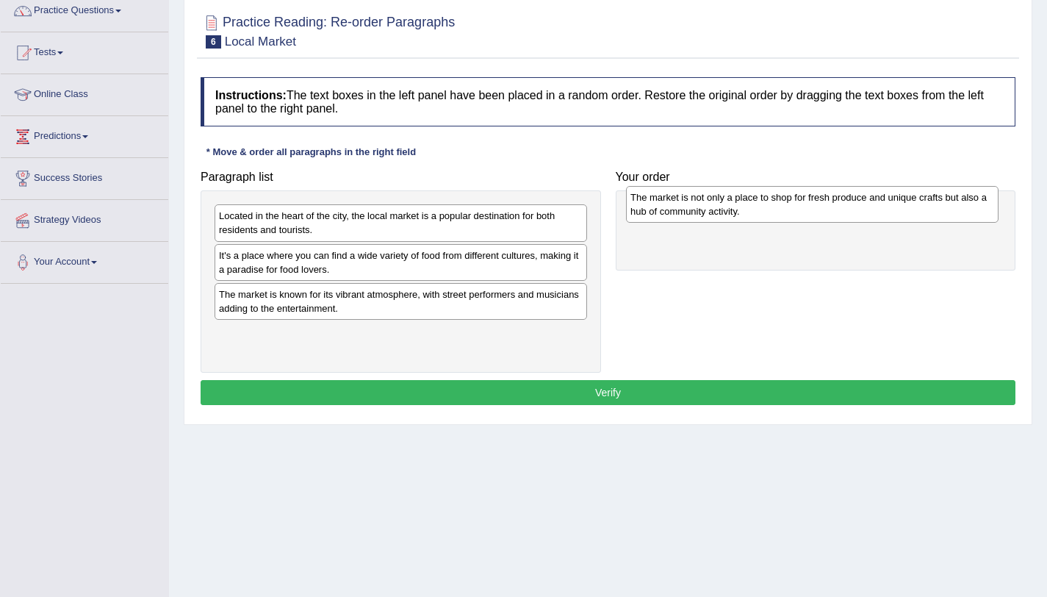
drag, startPoint x: 480, startPoint y: 303, endPoint x: 907, endPoint y: 204, distance: 438.3
click at [907, 204] on div "The market is not only a place to shop for fresh produce and unique crafts but …" at bounding box center [812, 204] width 373 height 37
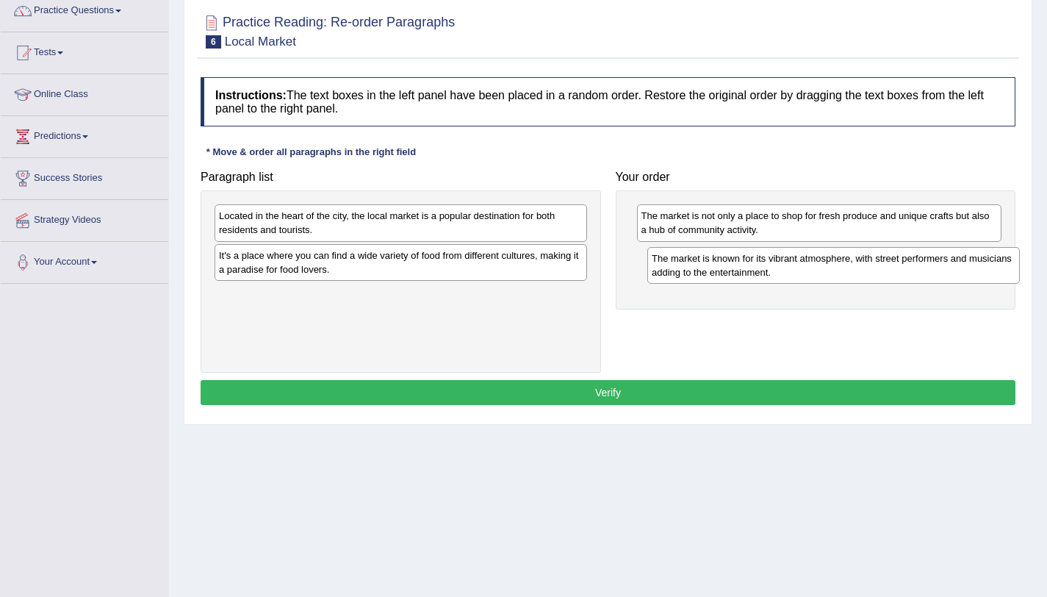
drag, startPoint x: 527, startPoint y: 309, endPoint x: 958, endPoint y: 270, distance: 432.4
click at [960, 272] on div "The market is known for its vibrant atmosphere, with street performers and musi…" at bounding box center [834, 265] width 373 height 37
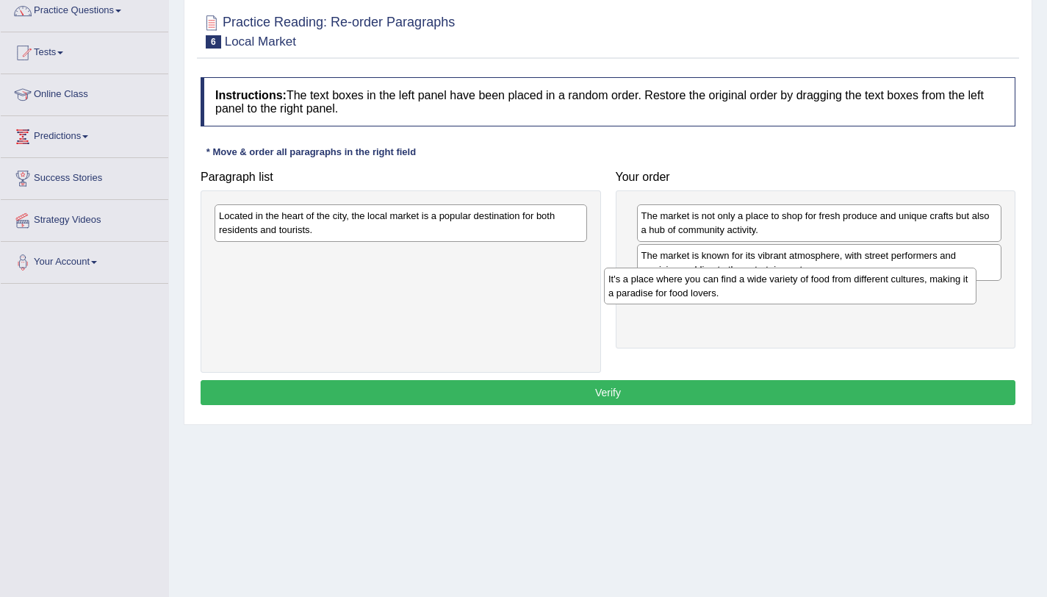
drag, startPoint x: 523, startPoint y: 271, endPoint x: 913, endPoint y: 294, distance: 390.2
click at [913, 294] on div "It's a place where you can find a wide variety of food from different cultures,…" at bounding box center [790, 286] width 373 height 37
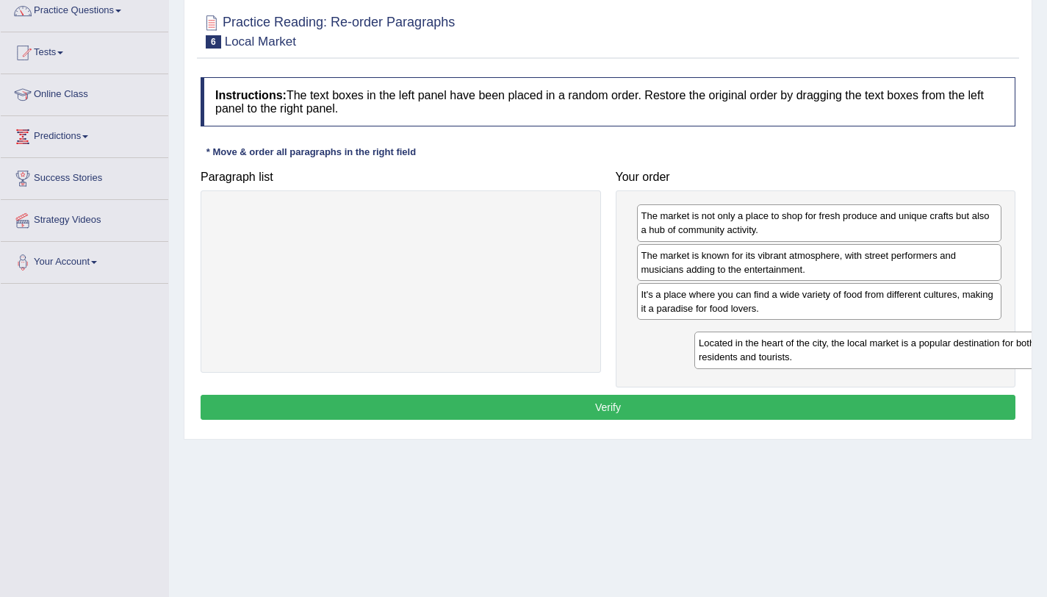
drag, startPoint x: 563, startPoint y: 229, endPoint x: 1007, endPoint y: 365, distance: 464.1
click at [1043, 356] on div "Home Practice Reading: Re-order Paragraphs Local Market « Prev Next » Report Qu…" at bounding box center [608, 243] width 878 height 735
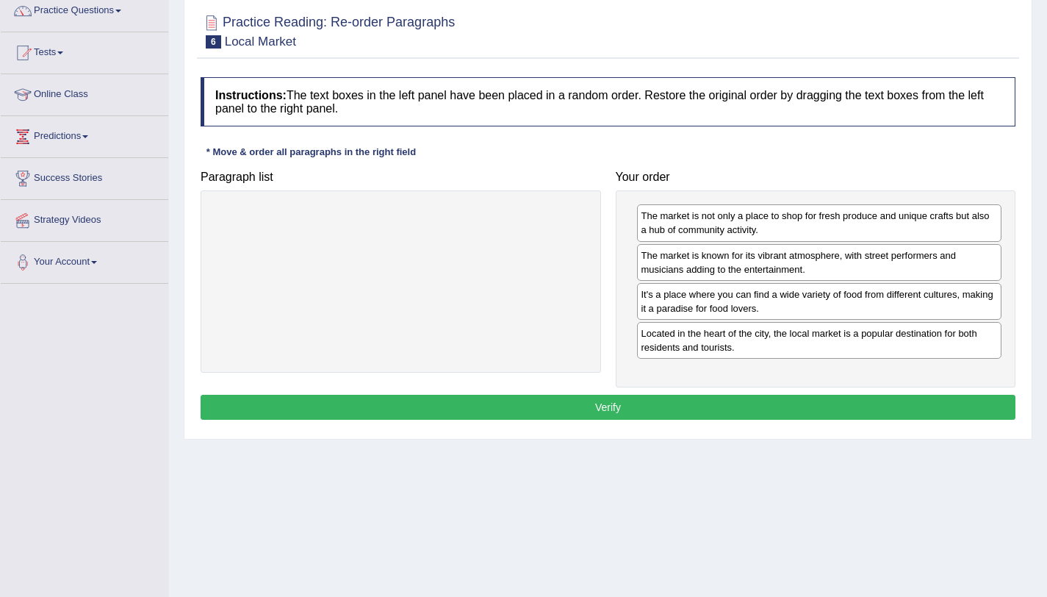
click at [966, 404] on button "Verify" at bounding box center [608, 407] width 815 height 25
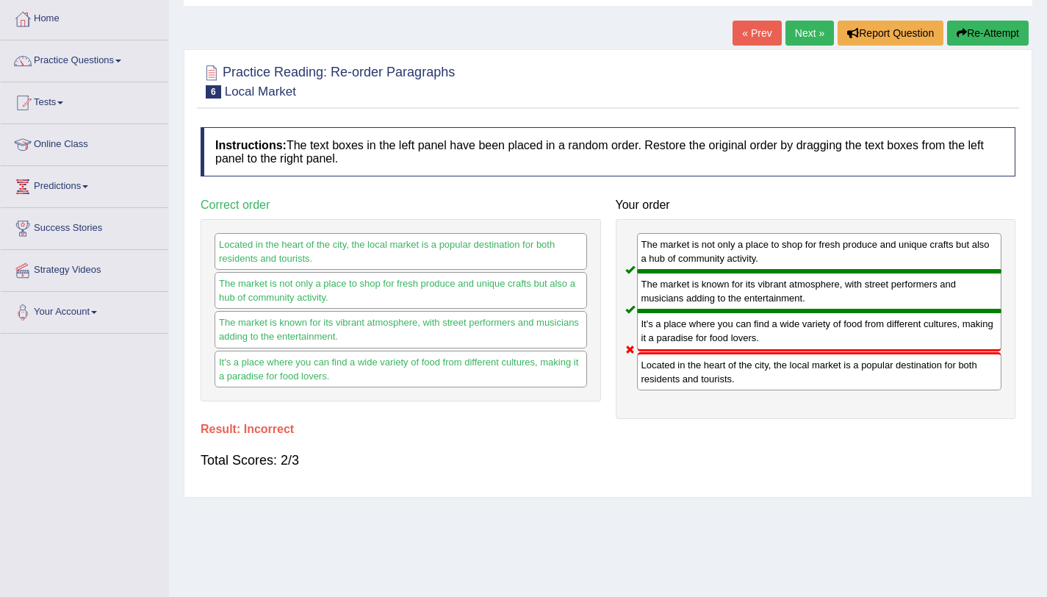
scroll to position [0, 0]
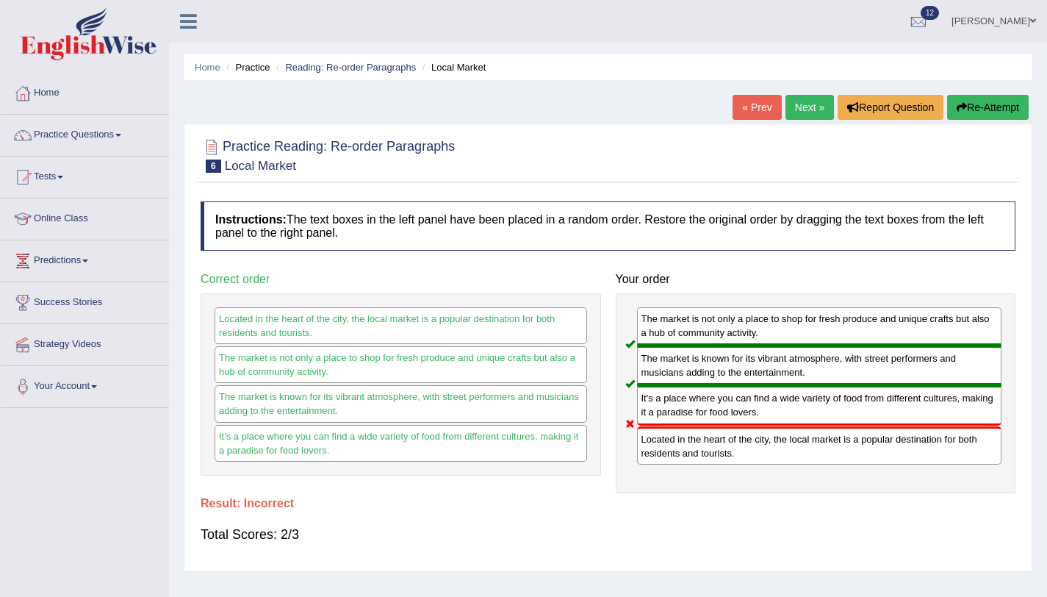
click at [809, 101] on link "Next »" at bounding box center [810, 107] width 49 height 25
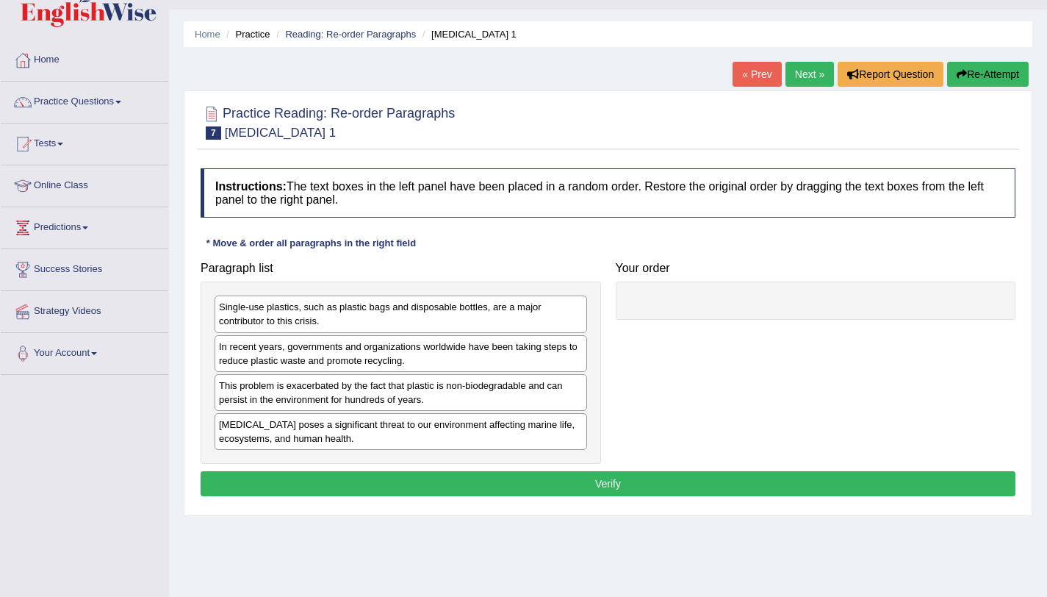
scroll to position [37, 0]
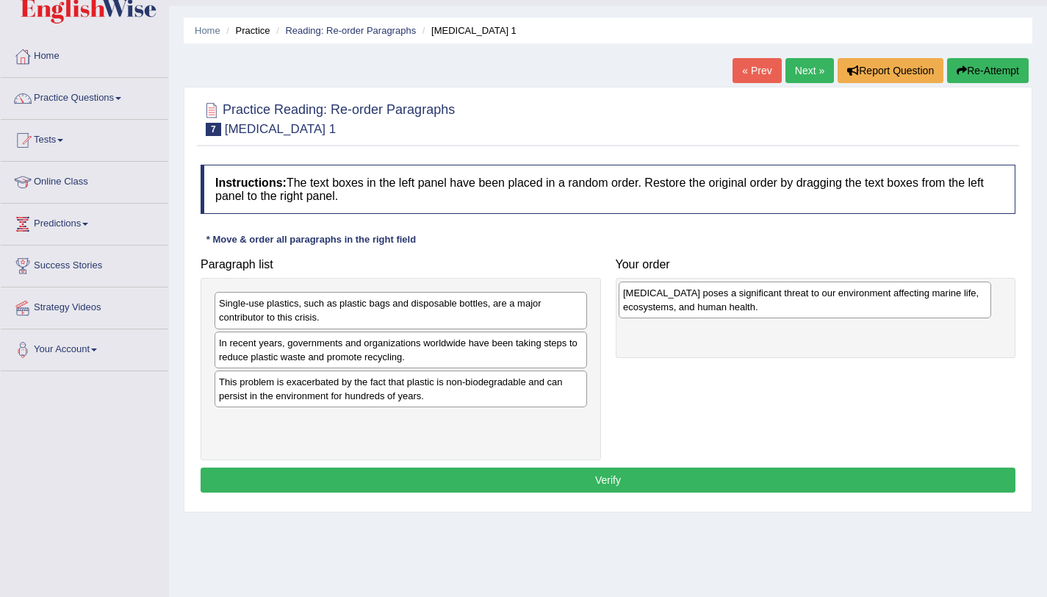
drag, startPoint x: 312, startPoint y: 426, endPoint x: 717, endPoint y: 298, distance: 424.7
click at [717, 298] on div "[MEDICAL_DATA] poses a significant threat to our environment affecting marine l…" at bounding box center [805, 300] width 373 height 37
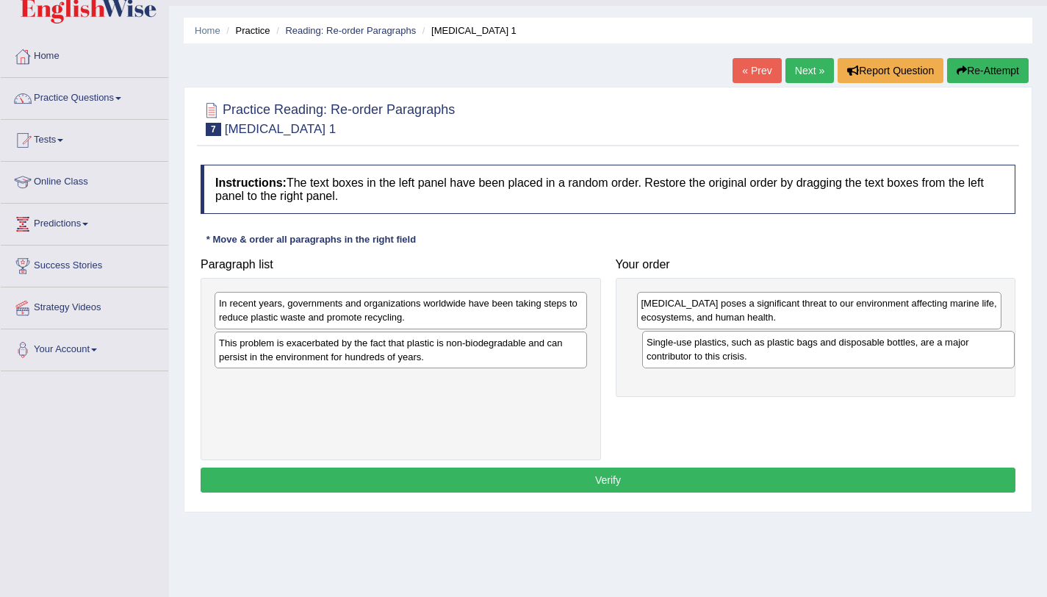
drag, startPoint x: 375, startPoint y: 314, endPoint x: 800, endPoint y: 350, distance: 427.1
click at [800, 350] on div "Single-use plastics, such as plastic bags and disposable bottles, are a major c…" at bounding box center [828, 349] width 373 height 37
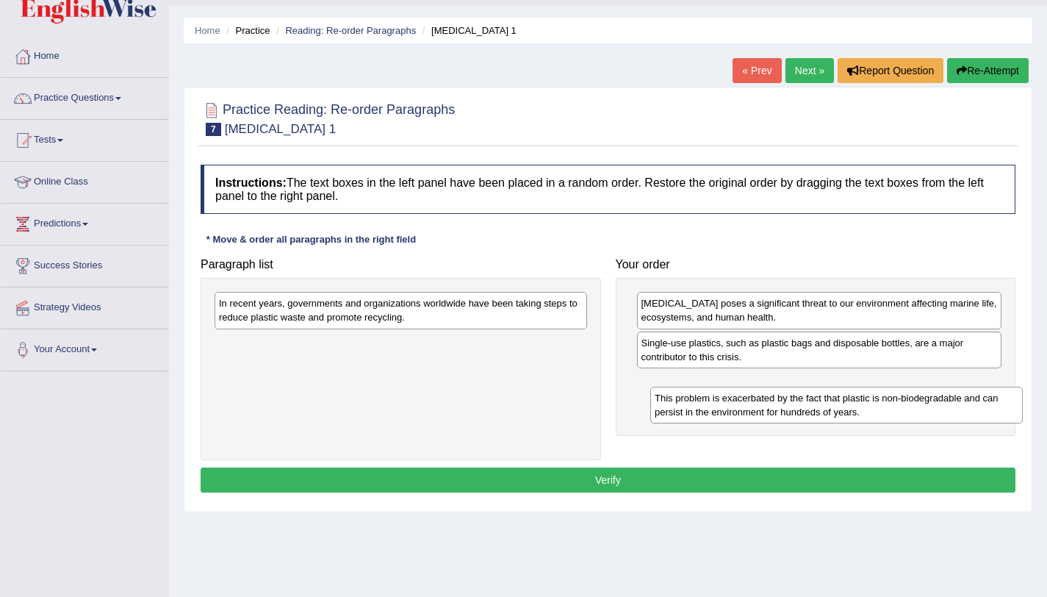
drag, startPoint x: 419, startPoint y: 351, endPoint x: 773, endPoint y: 360, distance: 353.7
click at [846, 392] on div "This problem is exacerbated by the fact that plastic is non-biodegradable and c…" at bounding box center [836, 405] width 373 height 37
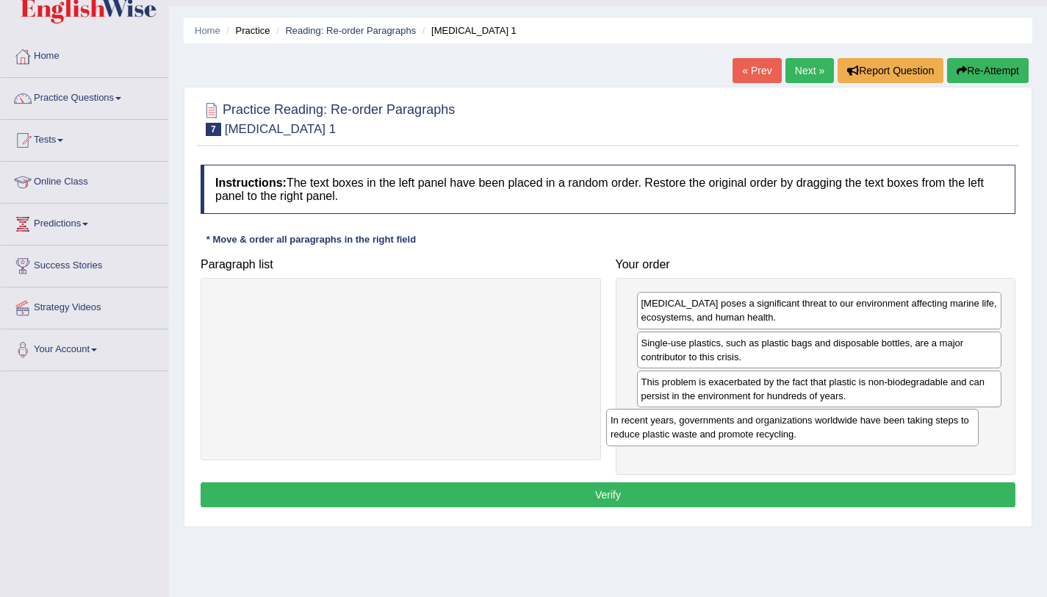
drag, startPoint x: 480, startPoint y: 331, endPoint x: 873, endPoint y: 440, distance: 408.0
click at [873, 440] on div "In recent years, governments and organizations worldwide have been taking steps…" at bounding box center [792, 427] width 373 height 37
click at [860, 488] on button "Verify" at bounding box center [608, 494] width 815 height 25
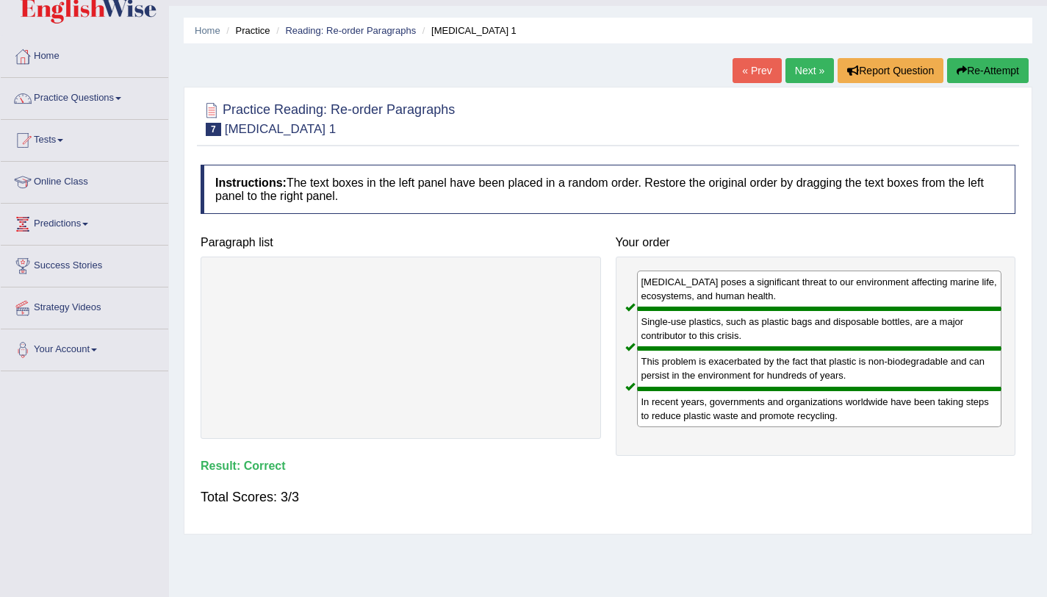
click at [795, 68] on link "Next »" at bounding box center [810, 70] width 49 height 25
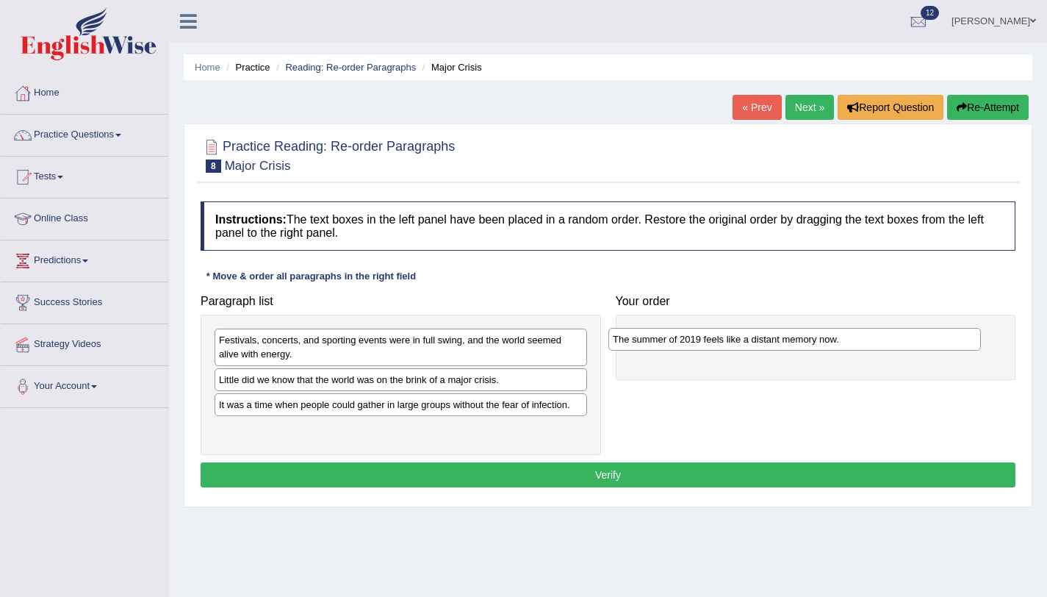
drag, startPoint x: 340, startPoint y: 381, endPoint x: 734, endPoint y: 341, distance: 396.0
click at [734, 341] on div "The summer of 2019 feels like a distant memory now." at bounding box center [795, 339] width 373 height 23
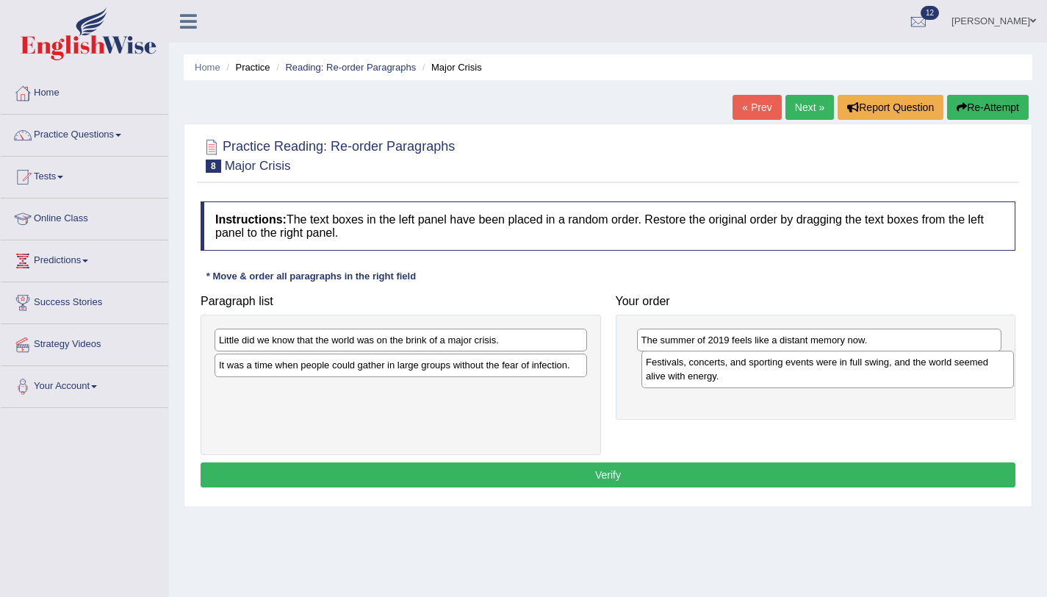
drag, startPoint x: 526, startPoint y: 352, endPoint x: 953, endPoint y: 374, distance: 427.6
click at [953, 374] on div "Festivals, concerts, and sporting events were in full swing, and the world seem…" at bounding box center [828, 369] width 373 height 37
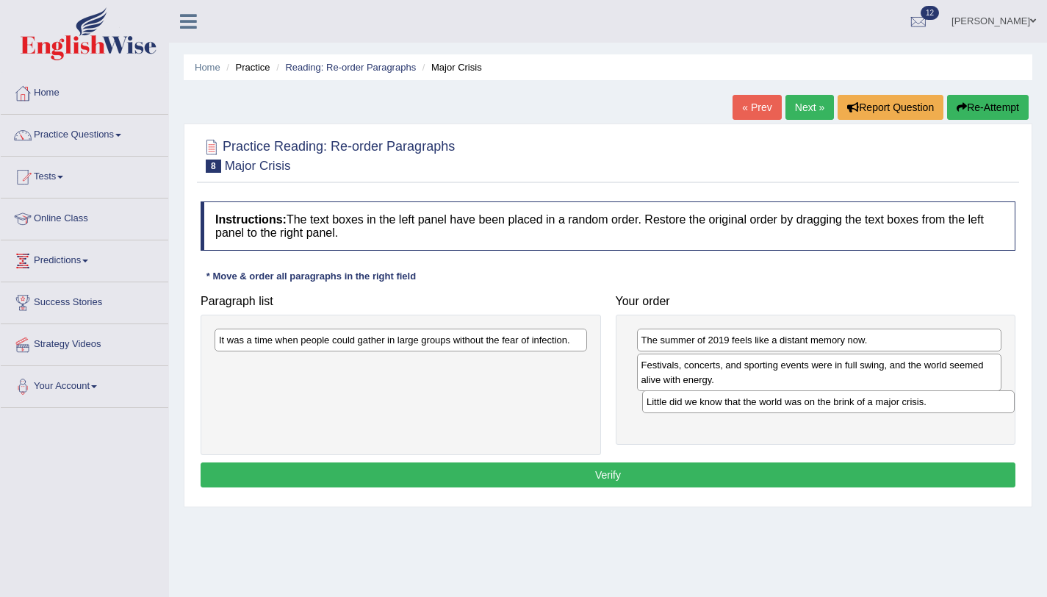
drag, startPoint x: 406, startPoint y: 332, endPoint x: 824, endPoint y: 387, distance: 421.8
click at [824, 390] on div "Little did we know that the world was on the brink of a major crisis." at bounding box center [828, 401] width 373 height 23
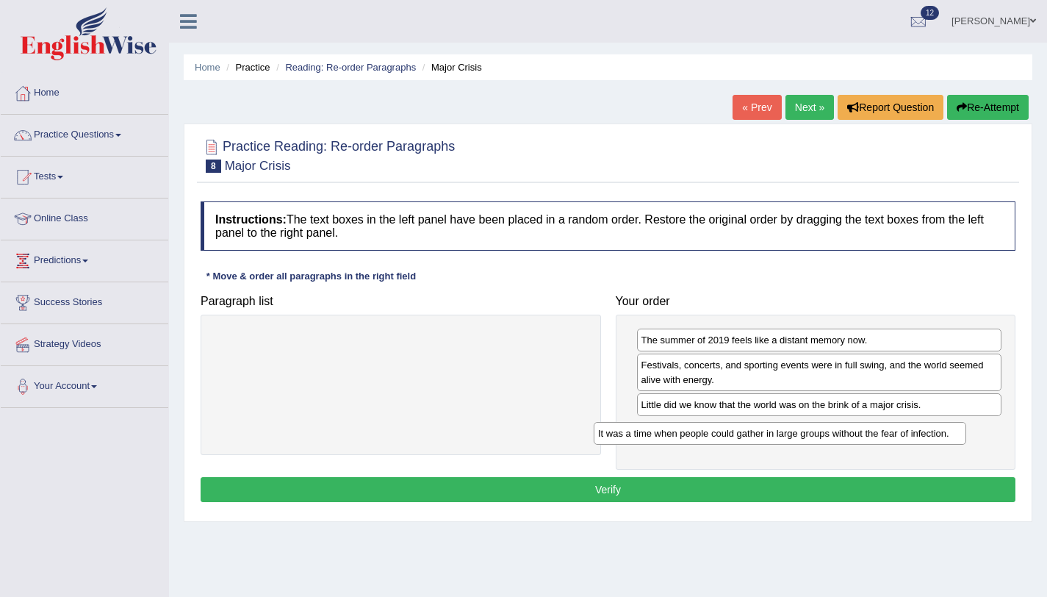
drag, startPoint x: 497, startPoint y: 337, endPoint x: 869, endPoint y: 458, distance: 391.2
click at [877, 430] on div "It was a time when people could gather in large groups without the fear of infe…" at bounding box center [780, 433] width 373 height 23
click at [846, 493] on button "Verify" at bounding box center [608, 489] width 815 height 25
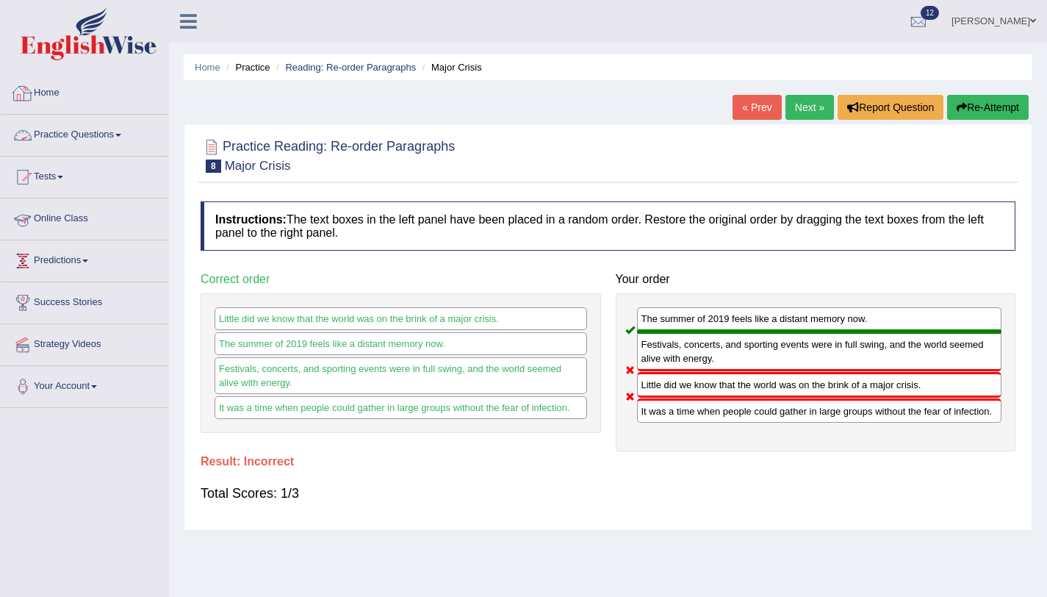
click at [100, 137] on link "Practice Questions" at bounding box center [85, 133] width 168 height 37
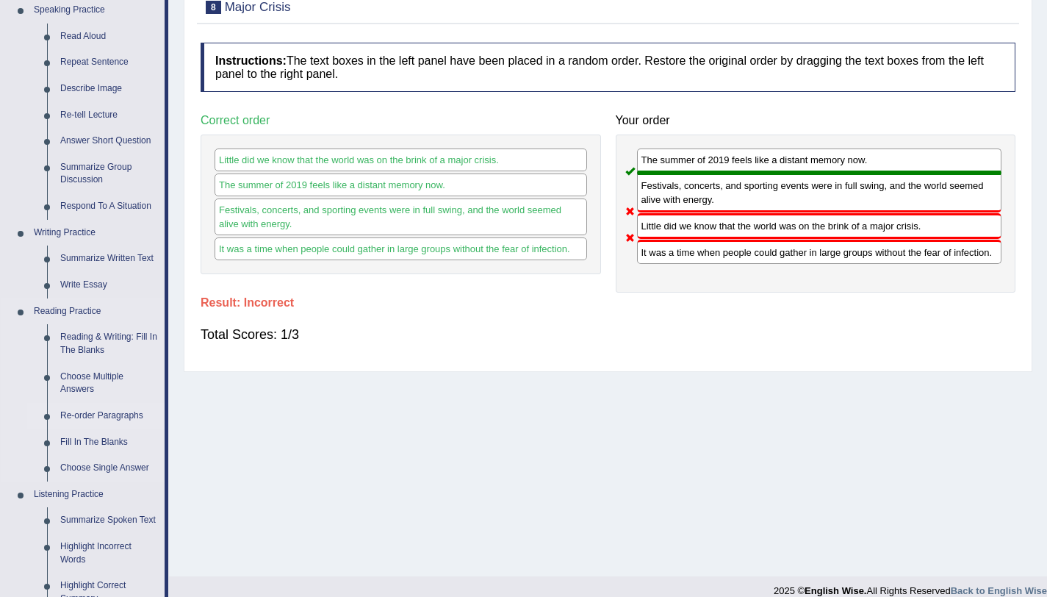
scroll to position [175, 0]
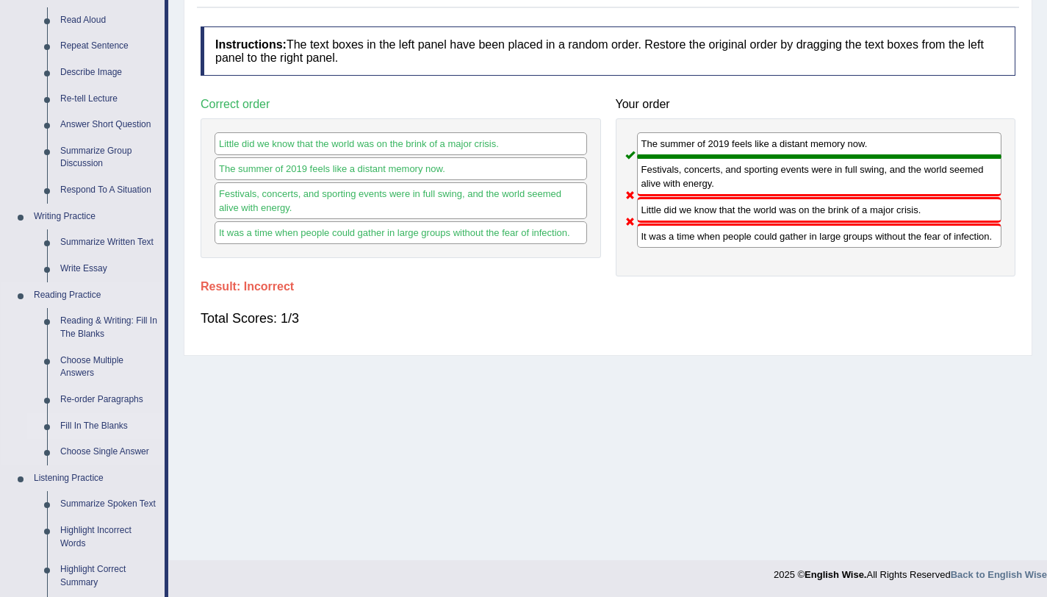
click at [109, 422] on link "Fill In The Blanks" at bounding box center [109, 426] width 111 height 26
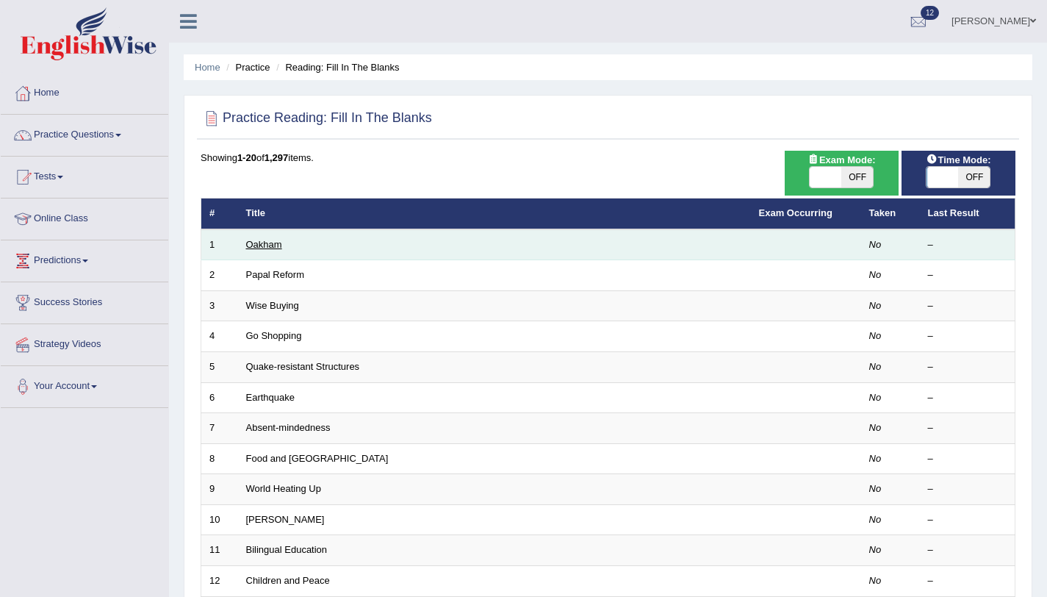
click at [270, 243] on link "Oakham" at bounding box center [264, 244] width 36 height 11
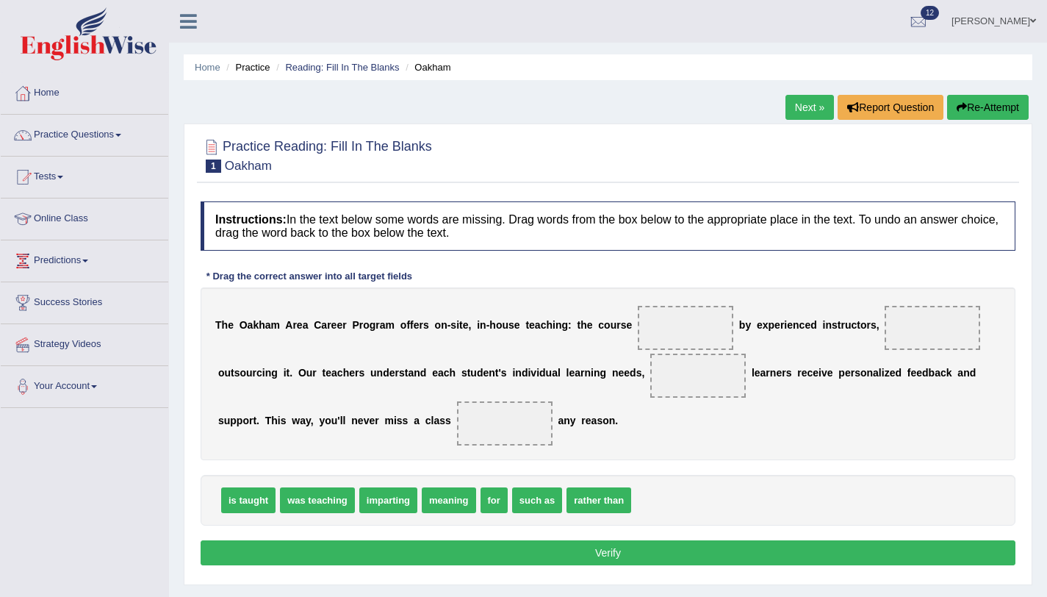
scroll to position [175, 0]
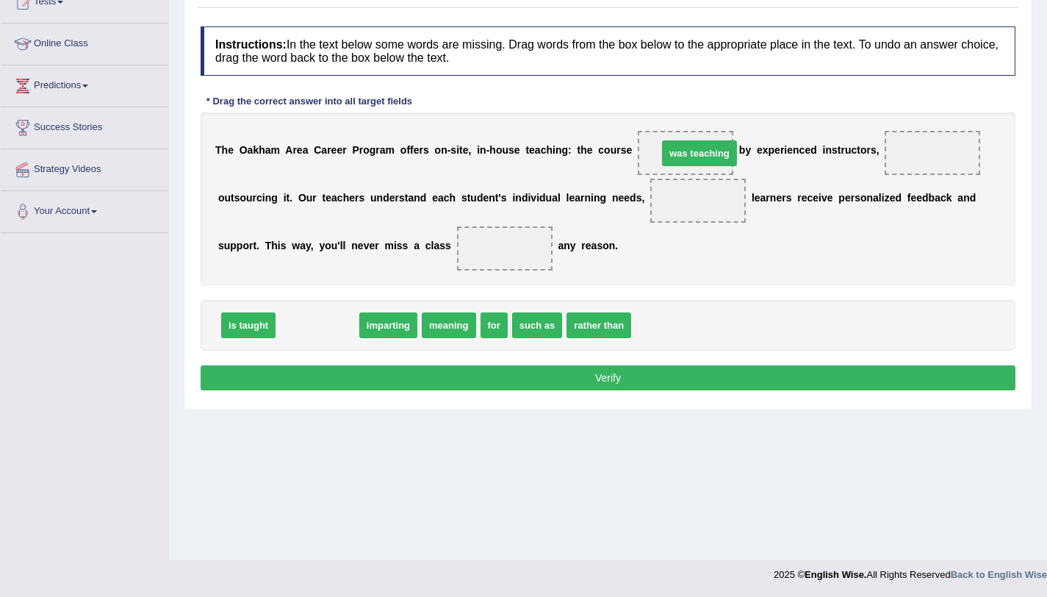
drag, startPoint x: 319, startPoint y: 333, endPoint x: 698, endPoint y: 160, distance: 416.4
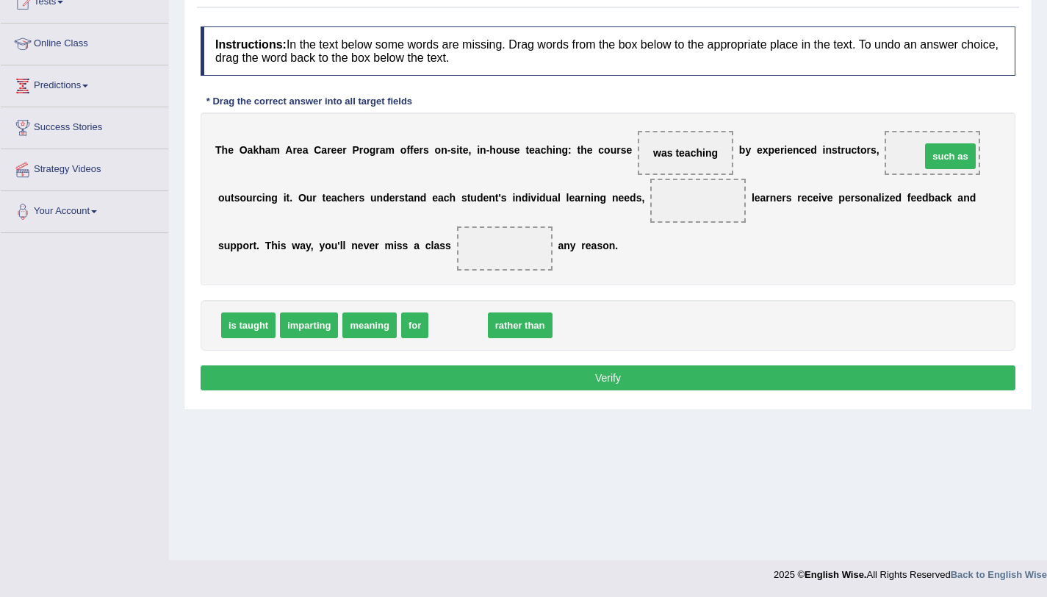
drag, startPoint x: 455, startPoint y: 333, endPoint x: 947, endPoint y: 164, distance: 520.7
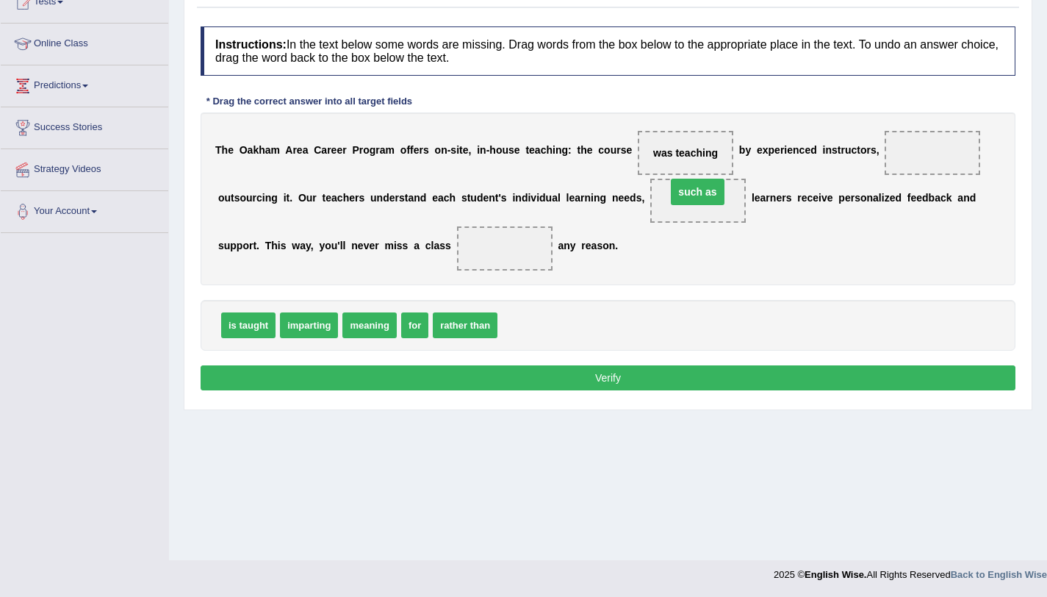
drag, startPoint x: 935, startPoint y: 149, endPoint x: 700, endPoint y: 188, distance: 238.4
drag, startPoint x: 464, startPoint y: 330, endPoint x: 926, endPoint y: 161, distance: 492.3
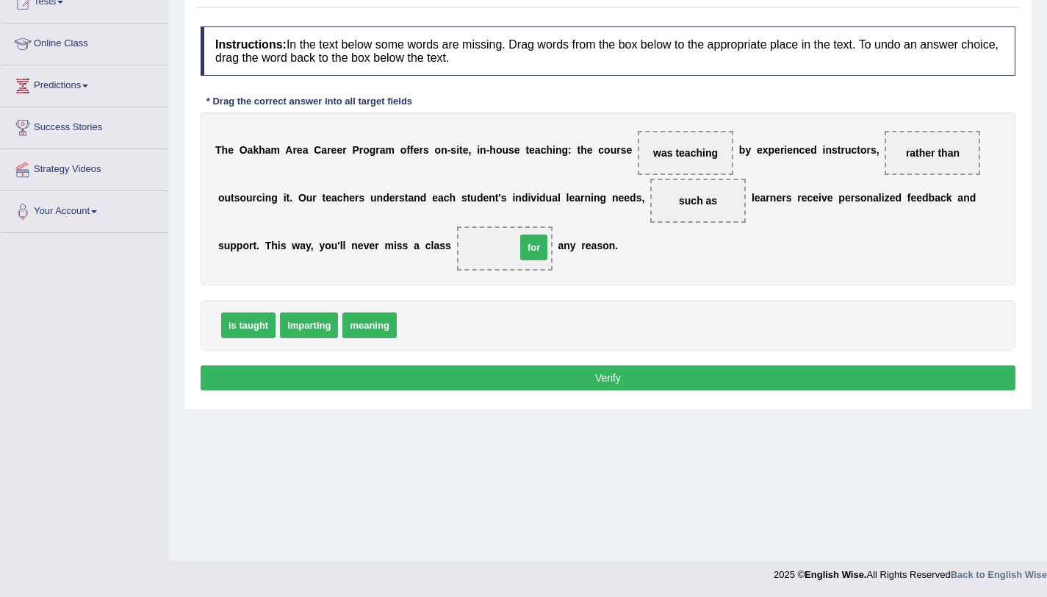
drag, startPoint x: 405, startPoint y: 335, endPoint x: 524, endPoint y: 257, distance: 142.3
click at [557, 382] on button "Verify" at bounding box center [608, 377] width 815 height 25
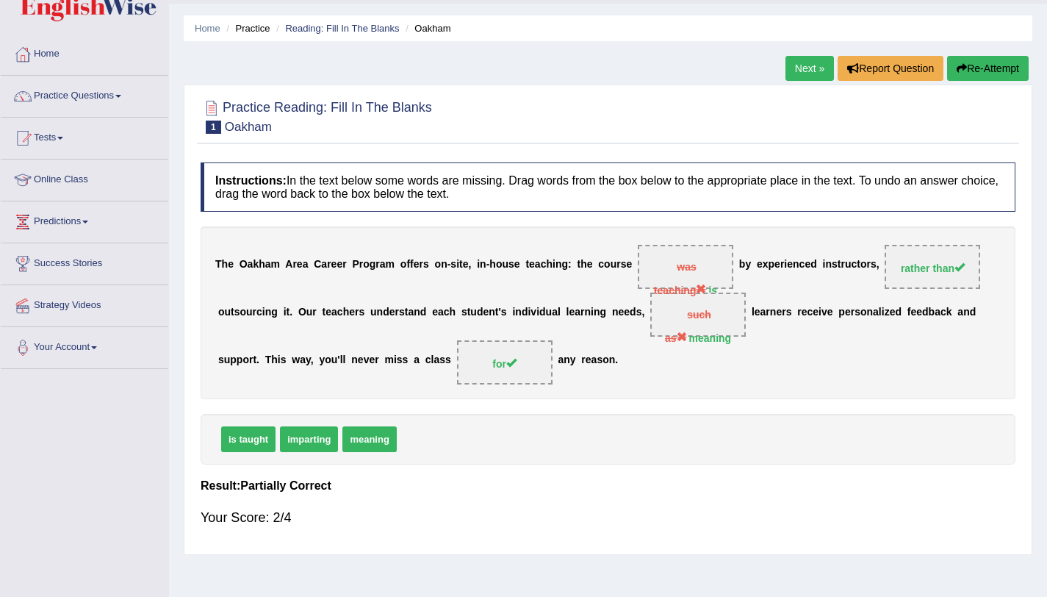
scroll to position [0, 0]
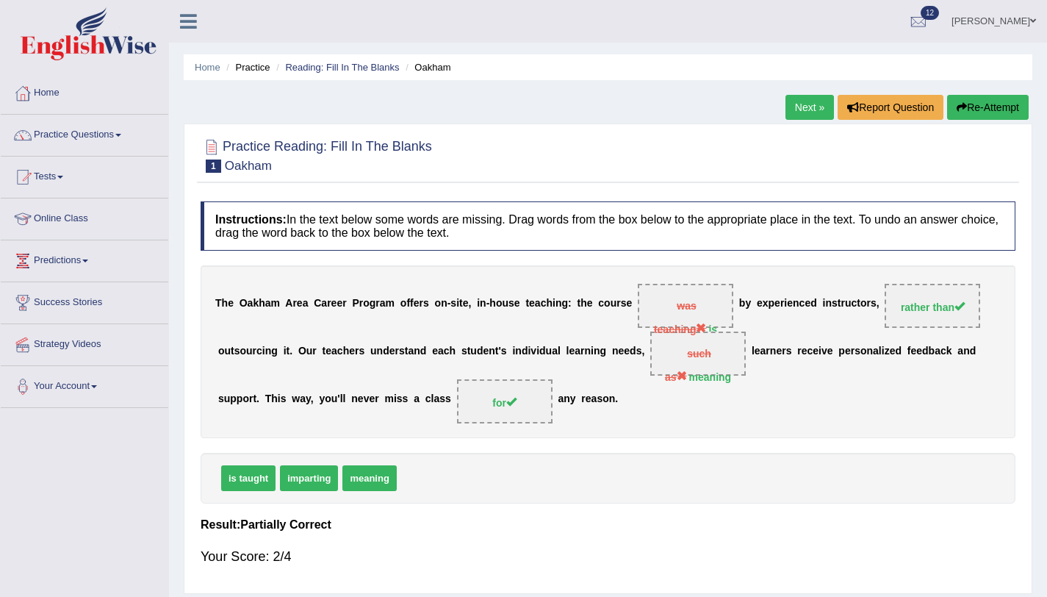
click at [1004, 111] on button "Re-Attempt" at bounding box center [988, 107] width 82 height 25
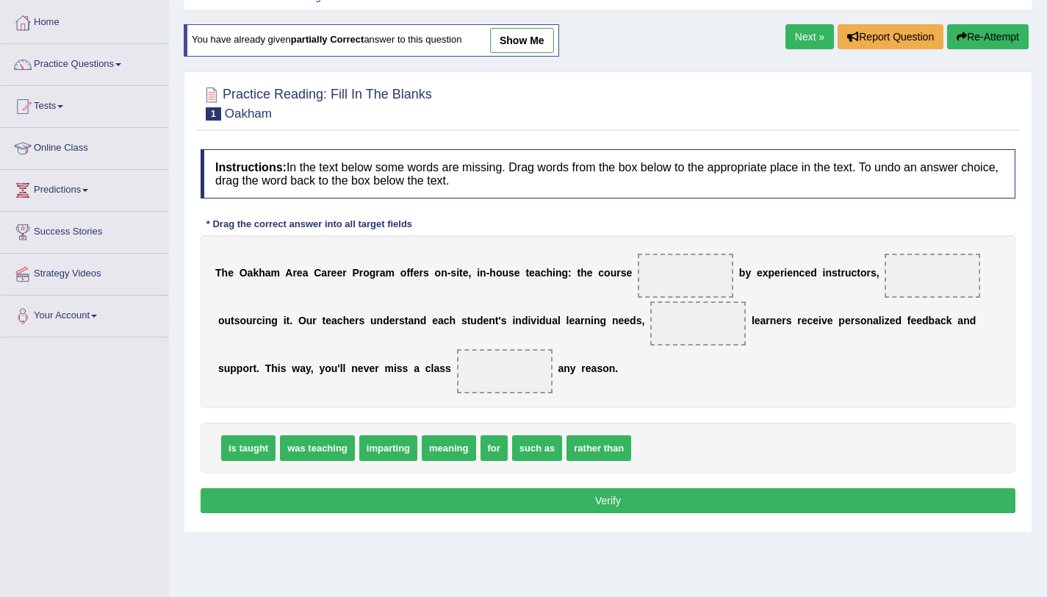
scroll to position [86, 0]
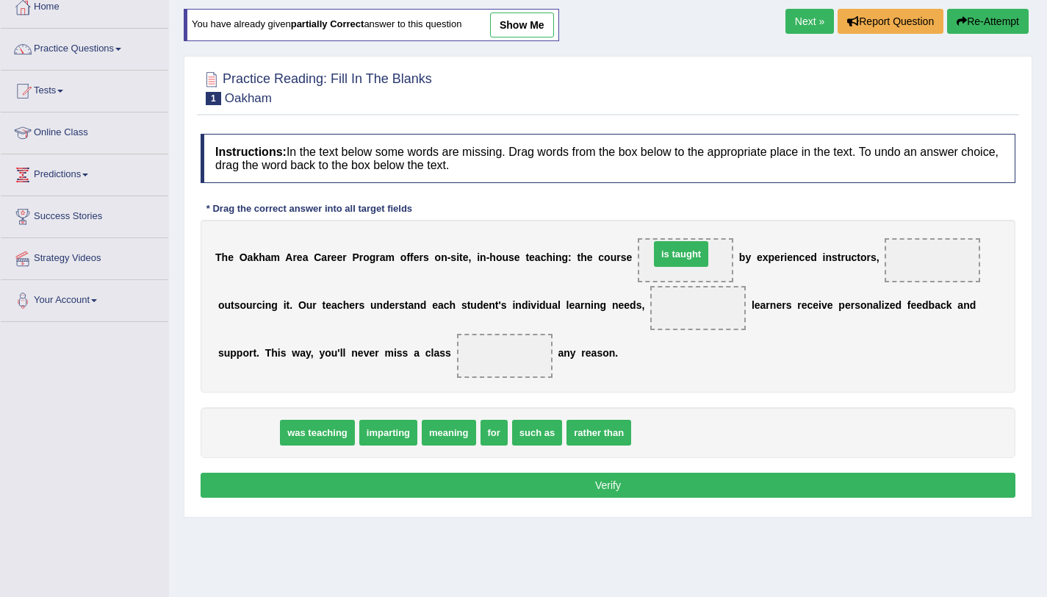
drag, startPoint x: 245, startPoint y: 434, endPoint x: 678, endPoint y: 256, distance: 468.0
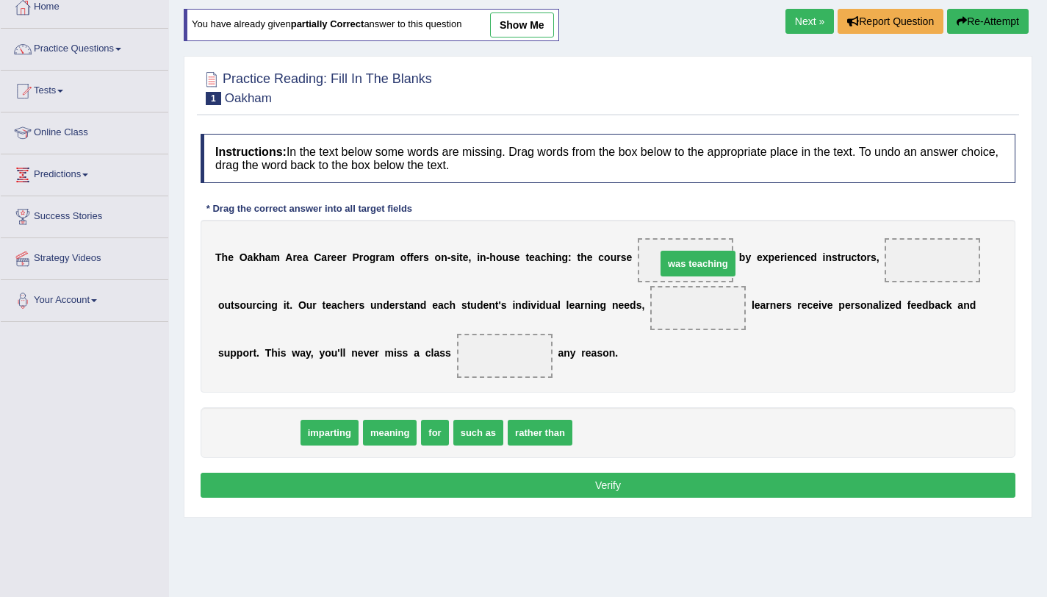
drag, startPoint x: 245, startPoint y: 437, endPoint x: 685, endPoint y: 266, distance: 471.5
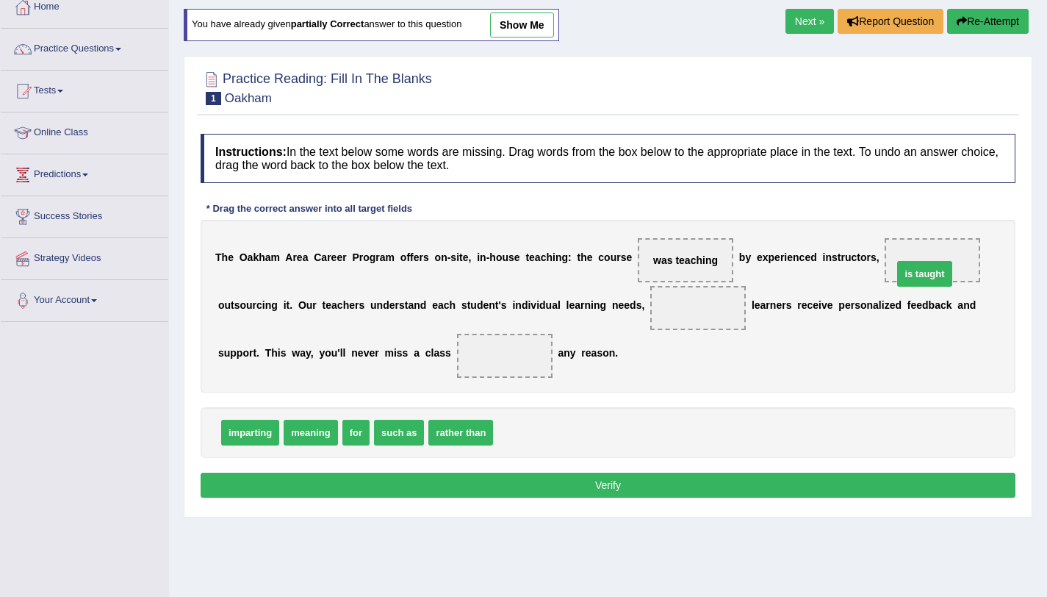
drag, startPoint x: 527, startPoint y: 433, endPoint x: 928, endPoint y: 273, distance: 431.2
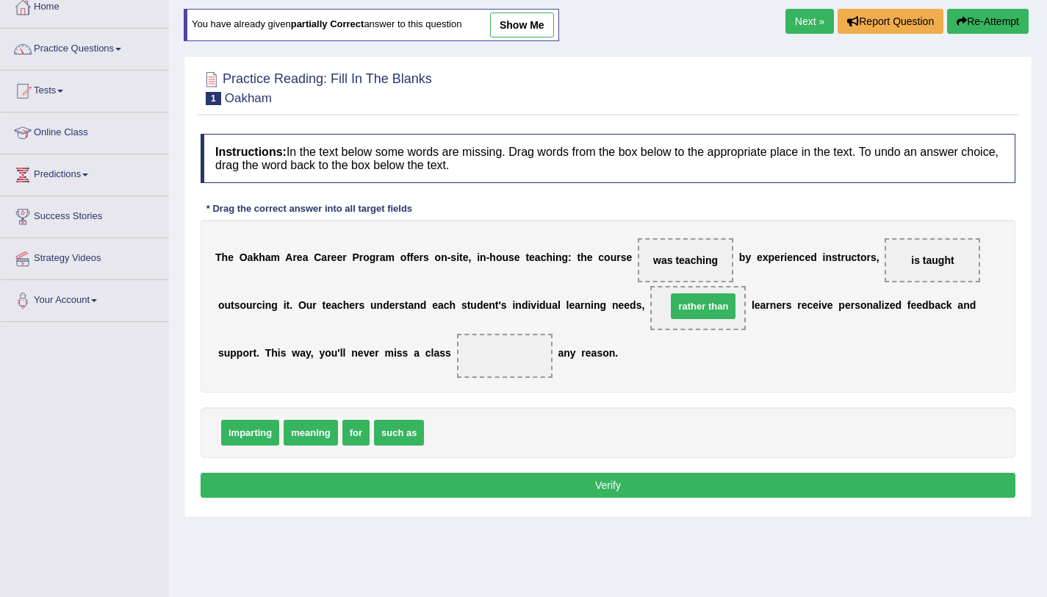
drag, startPoint x: 461, startPoint y: 435, endPoint x: 703, endPoint y: 309, distance: 273.5
drag, startPoint x: 349, startPoint y: 432, endPoint x: 508, endPoint y: 367, distance: 171.7
click at [492, 484] on button "Verify" at bounding box center [608, 485] width 815 height 25
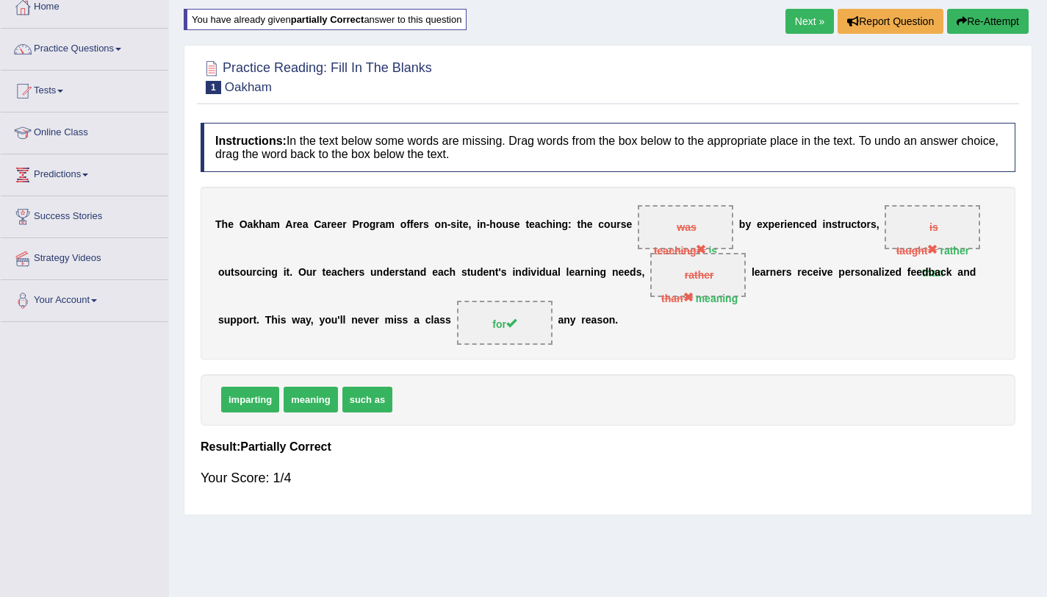
click at [991, 19] on button "Re-Attempt" at bounding box center [988, 21] width 82 height 25
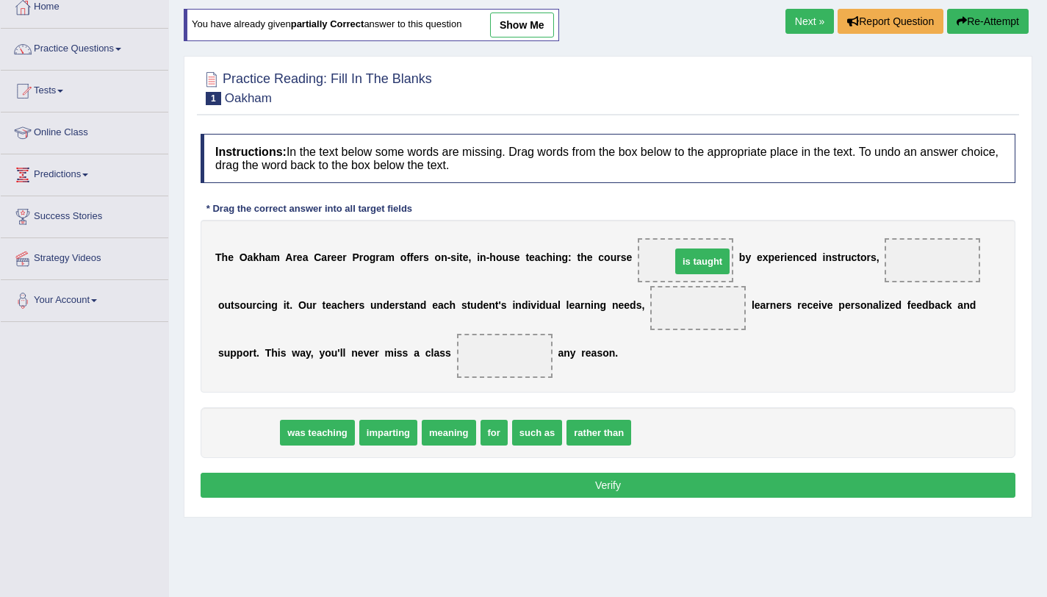
drag, startPoint x: 258, startPoint y: 436, endPoint x: 712, endPoint y: 265, distance: 485.5
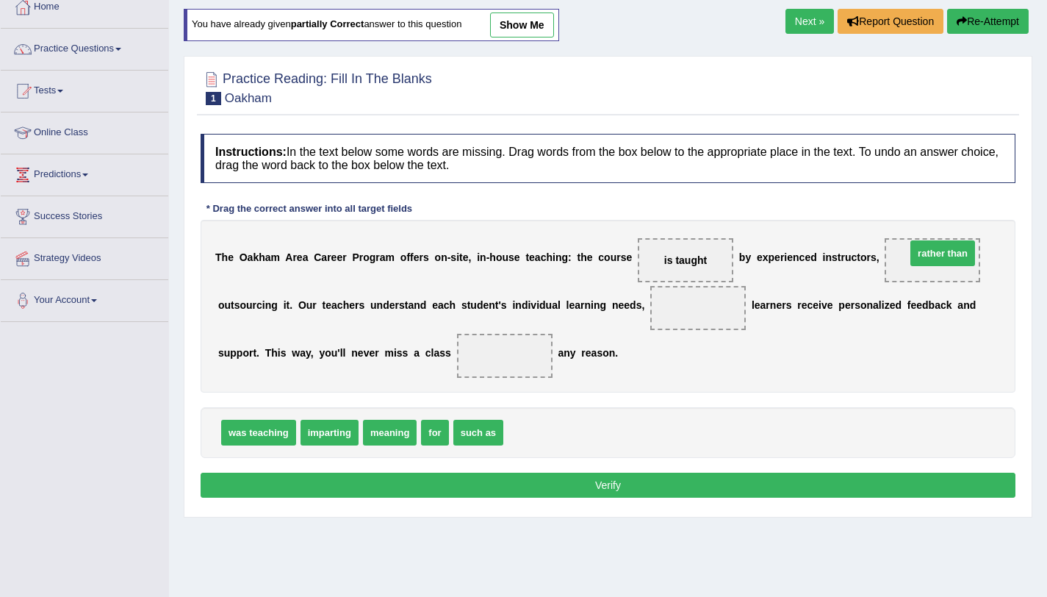
drag, startPoint x: 529, startPoint y: 433, endPoint x: 932, endPoint y: 254, distance: 440.9
drag, startPoint x: 452, startPoint y: 420, endPoint x: 510, endPoint y: 354, distance: 88.0
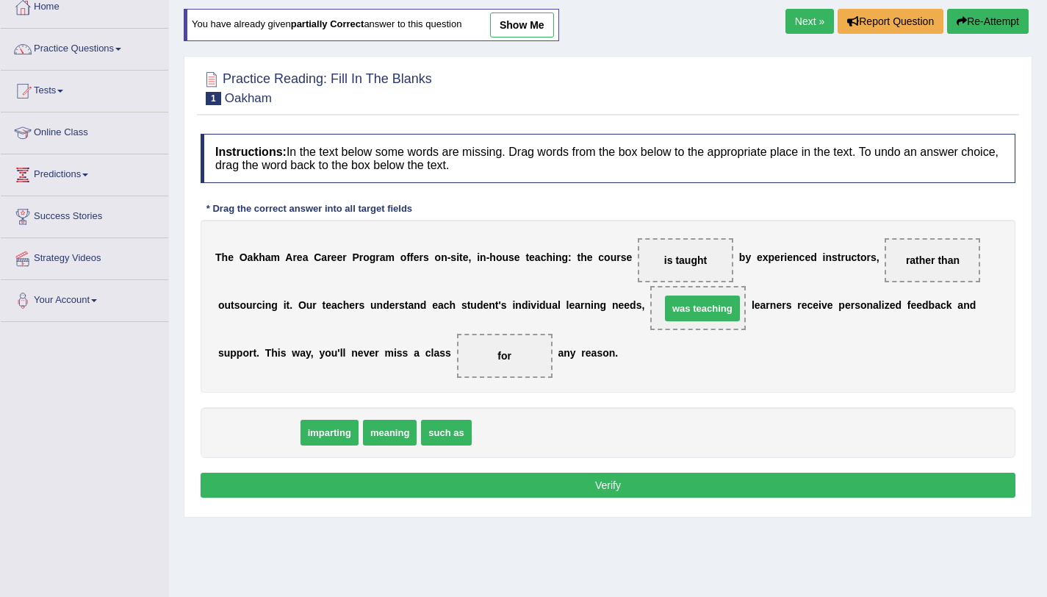
drag, startPoint x: 276, startPoint y: 439, endPoint x: 720, endPoint y: 312, distance: 460.9
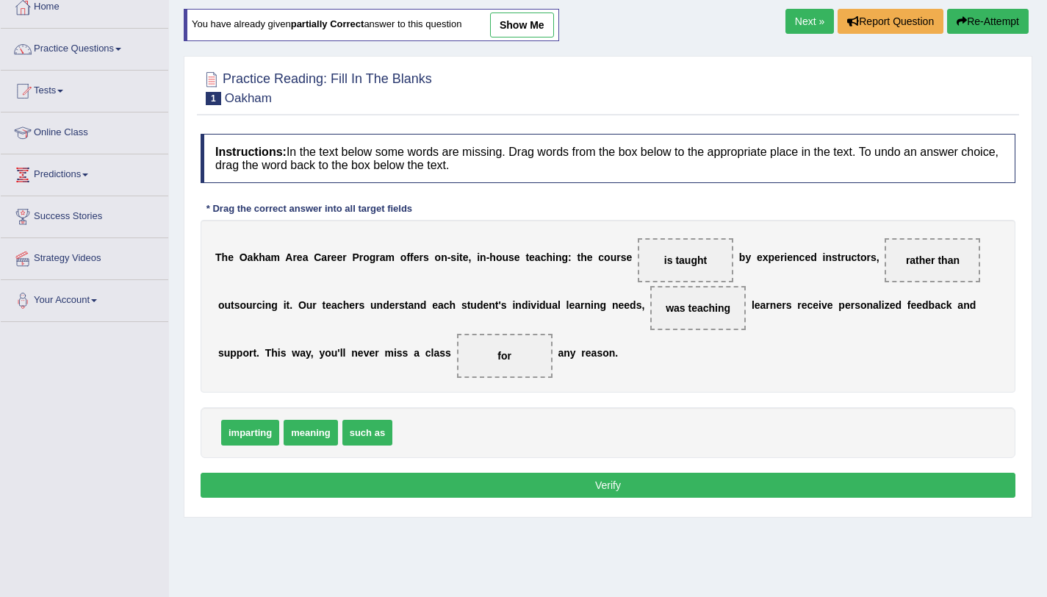
click at [620, 473] on button "Verify" at bounding box center [608, 485] width 815 height 25
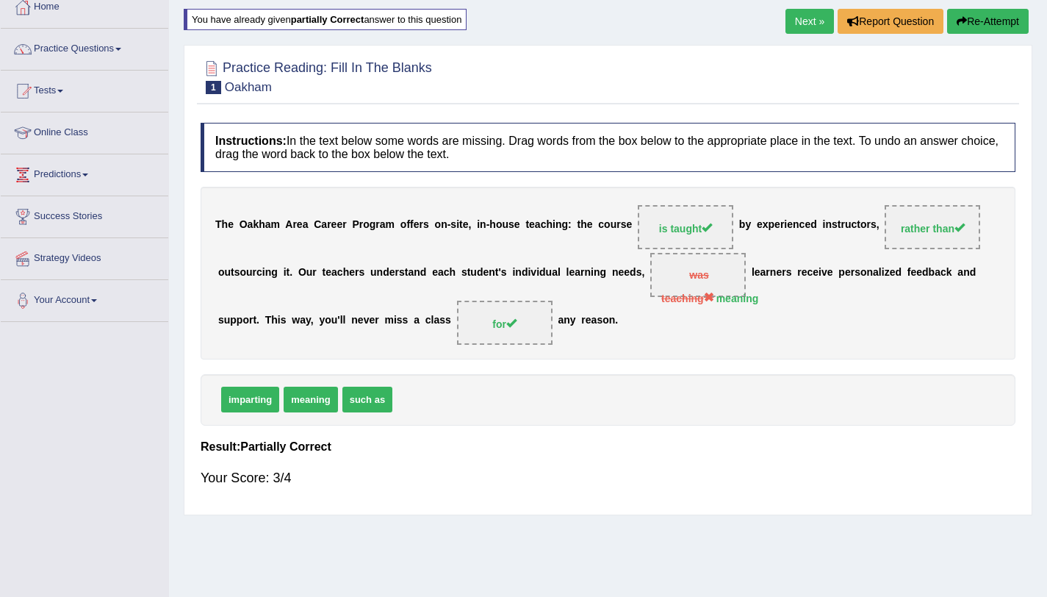
drag, startPoint x: 317, startPoint y: 406, endPoint x: 615, endPoint y: 329, distance: 308.2
click at [614, 329] on div "Instructions: In the text below some words are missing. Drag words from the box…" at bounding box center [608, 311] width 822 height 392
click at [794, 24] on link "Next »" at bounding box center [810, 21] width 49 height 25
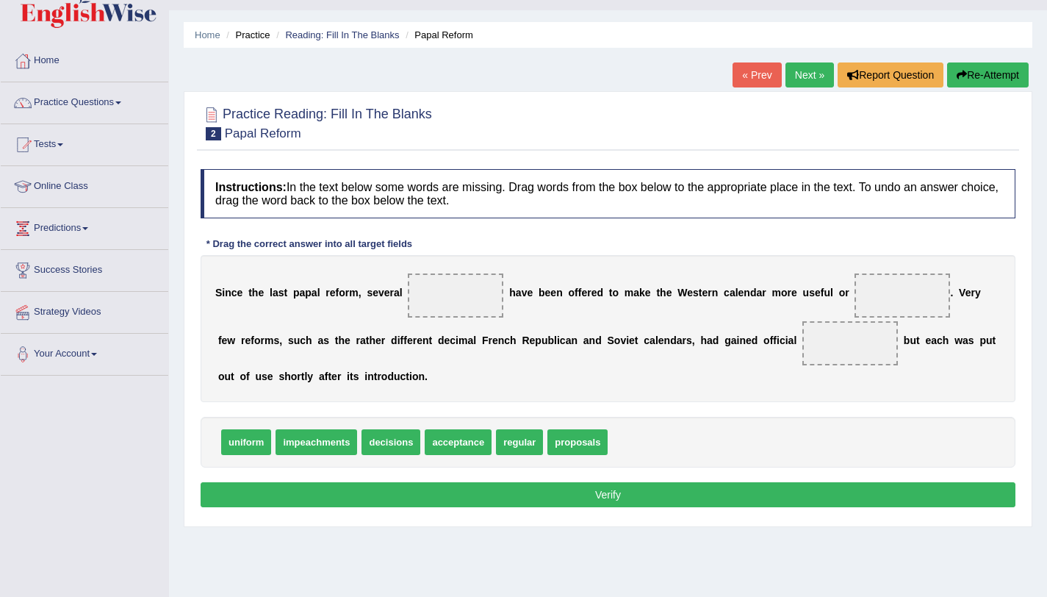
scroll to position [175, 0]
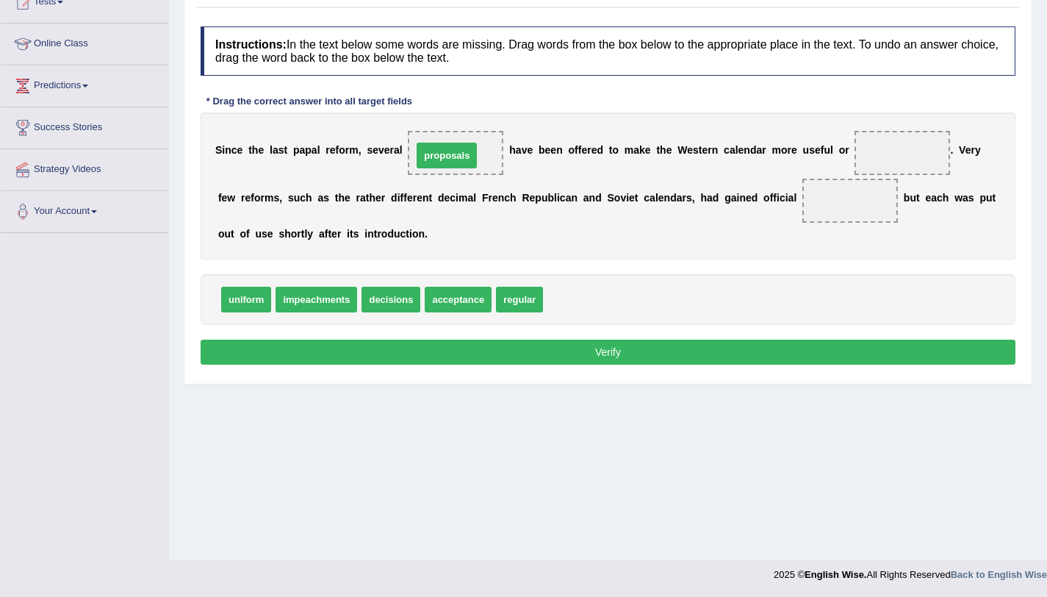
drag, startPoint x: 592, startPoint y: 304, endPoint x: 461, endPoint y: 160, distance: 194.6
drag, startPoint x: 248, startPoint y: 304, endPoint x: 870, endPoint y: 196, distance: 631.3
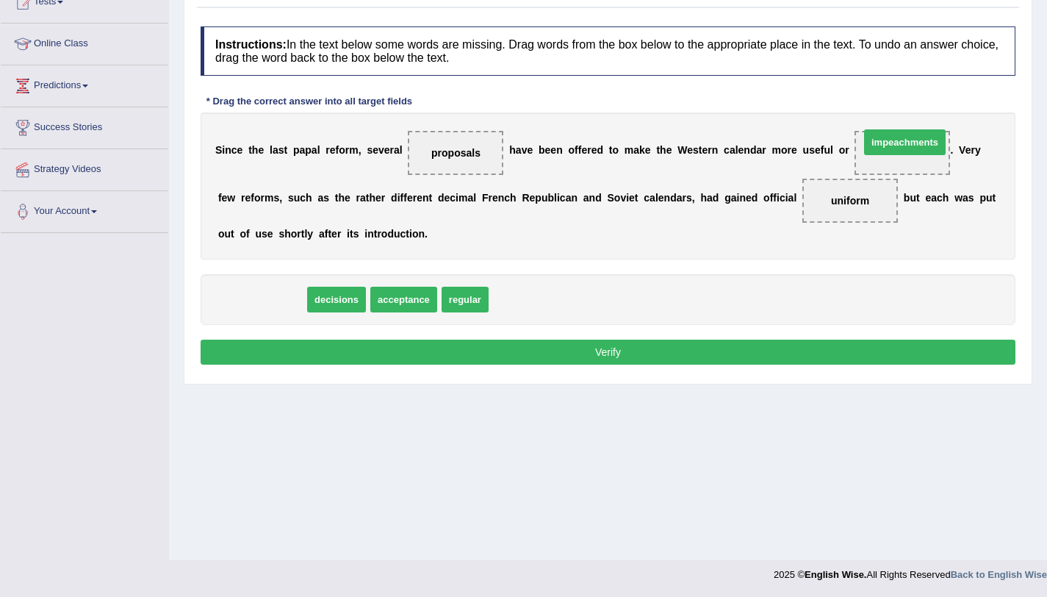
drag, startPoint x: 254, startPoint y: 309, endPoint x: 897, endPoint y: 152, distance: 662.1
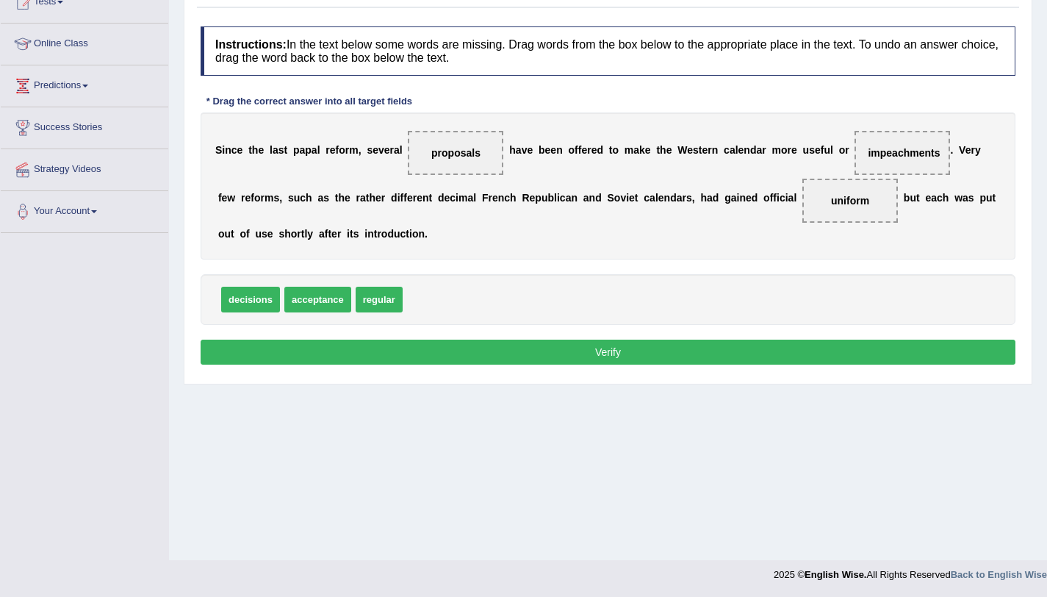
click at [773, 348] on button "Verify" at bounding box center [608, 352] width 815 height 25
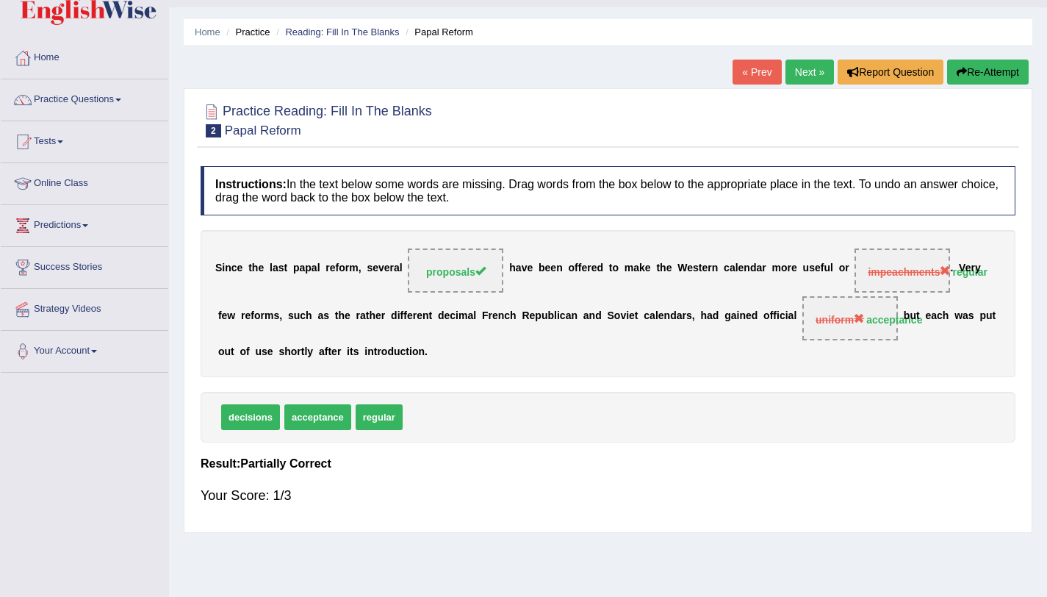
scroll to position [0, 0]
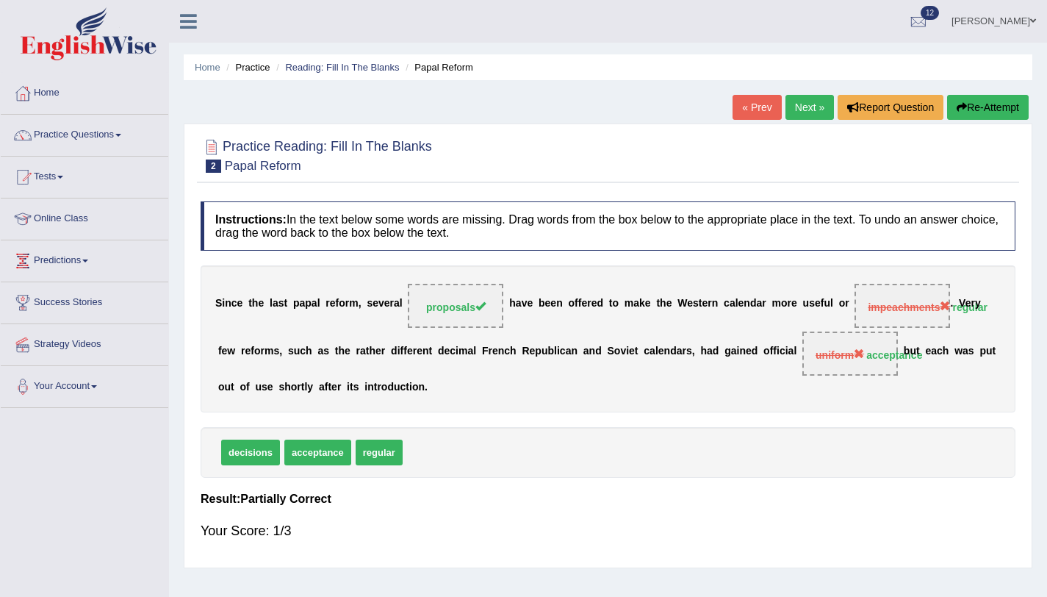
click at [965, 110] on button "Re-Attempt" at bounding box center [988, 107] width 82 height 25
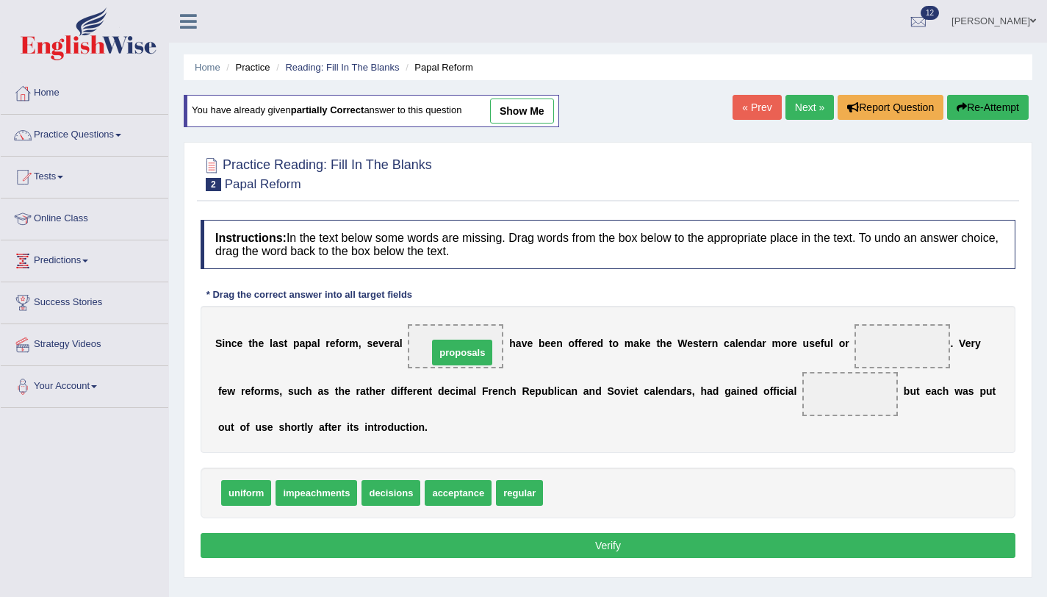
drag, startPoint x: 556, startPoint y: 463, endPoint x: 470, endPoint y: 350, distance: 142.6
drag, startPoint x: 515, startPoint y: 492, endPoint x: 891, endPoint y: 340, distance: 405.5
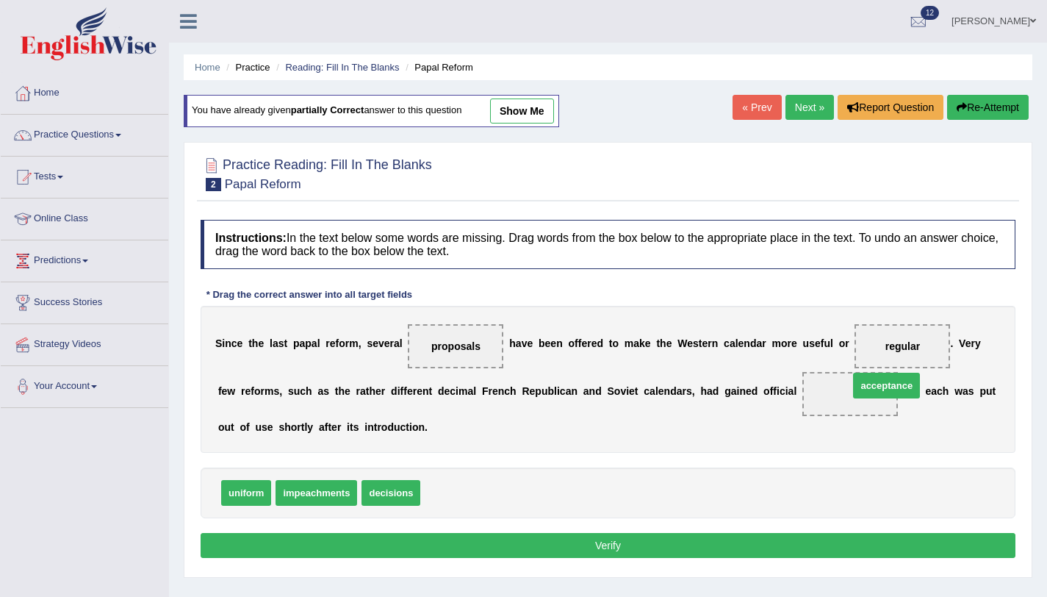
drag, startPoint x: 451, startPoint y: 490, endPoint x: 879, endPoint y: 382, distance: 441.8
click at [792, 548] on button "Verify" at bounding box center [608, 545] width 815 height 25
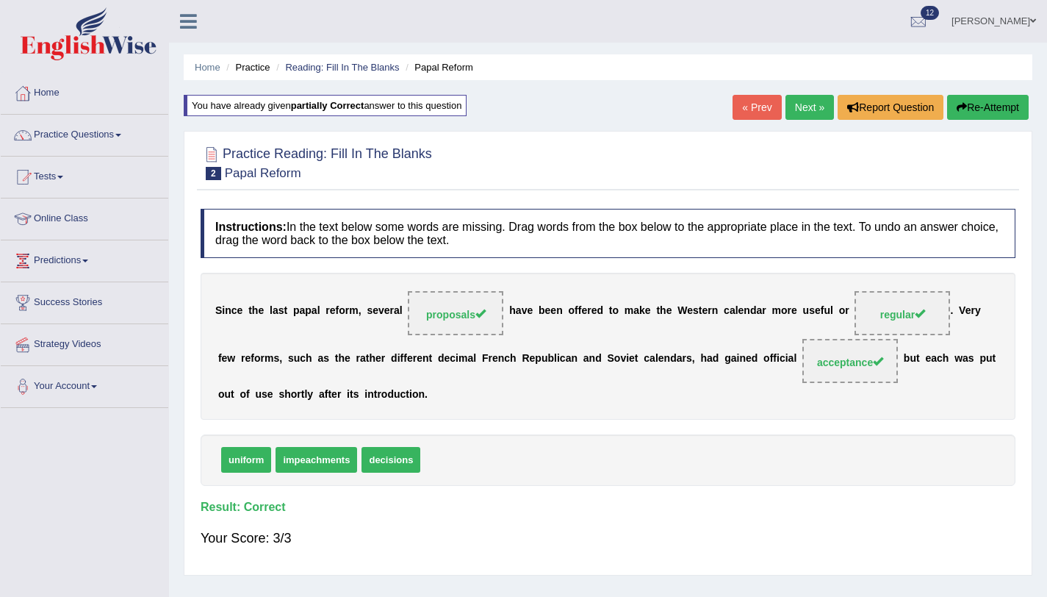
click at [815, 117] on link "Next »" at bounding box center [810, 107] width 49 height 25
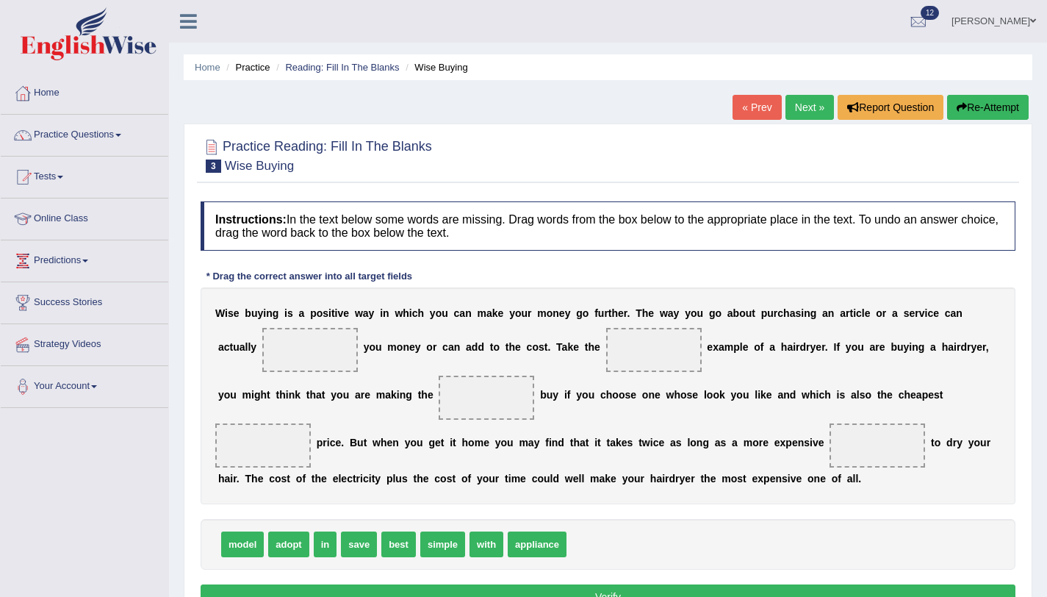
scroll to position [175, 0]
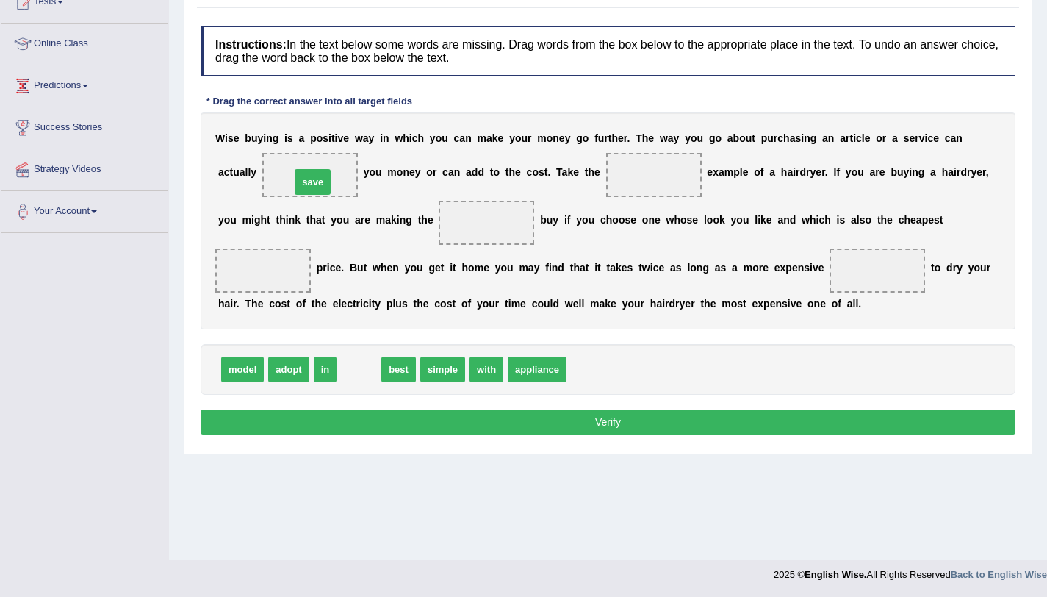
drag, startPoint x: 351, startPoint y: 379, endPoint x: 305, endPoint y: 190, distance: 194.3
drag, startPoint x: 354, startPoint y: 369, endPoint x: 653, endPoint y: 171, distance: 358.6
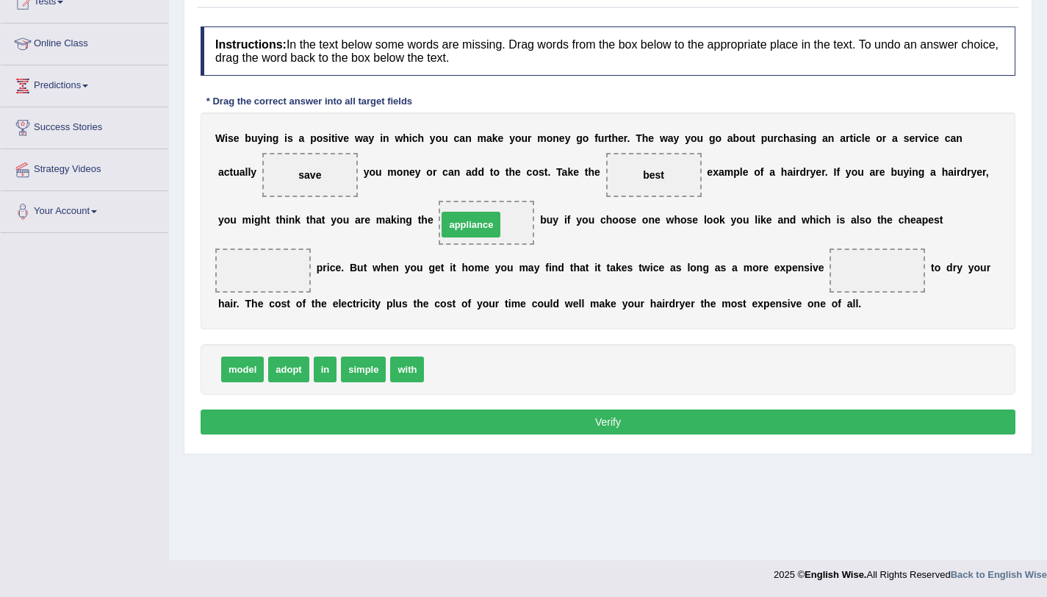
drag, startPoint x: 467, startPoint y: 370, endPoint x: 481, endPoint y: 225, distance: 145.4
drag, startPoint x: 243, startPoint y: 376, endPoint x: 274, endPoint y: 271, distance: 108.8
drag, startPoint x: 477, startPoint y: 215, endPoint x: 627, endPoint y: 226, distance: 150.3
click at [705, 238] on div "W i s e b u y i n g i s a p o s i t i v e w a y i n w h i c h y o u c a n m a k…" at bounding box center [608, 220] width 815 height 217
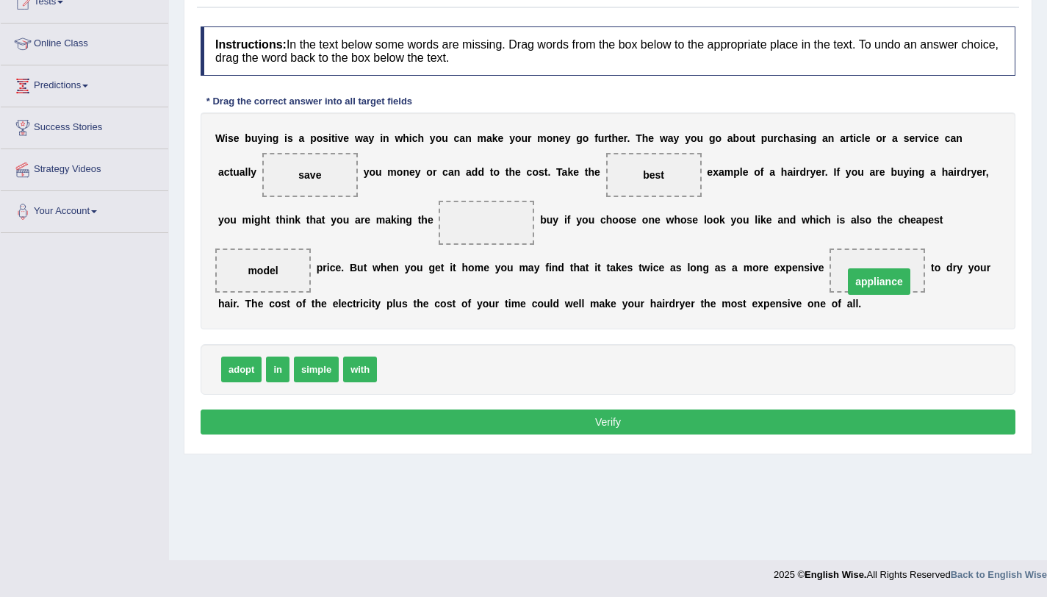
drag, startPoint x: 498, startPoint y: 221, endPoint x: 890, endPoint y: 278, distance: 396.6
drag, startPoint x: 647, startPoint y: 168, endPoint x: 539, endPoint y: 251, distance: 135.8
click at [539, 251] on div "W i s e b u y i n g i s a p o s i t i v e w a y i n w h i c h y o u c a n m a k…" at bounding box center [608, 220] width 815 height 217
drag, startPoint x: 653, startPoint y: 173, endPoint x: 487, endPoint y: 209, distance: 170.1
drag, startPoint x: 314, startPoint y: 370, endPoint x: 661, endPoint y: 180, distance: 395.7
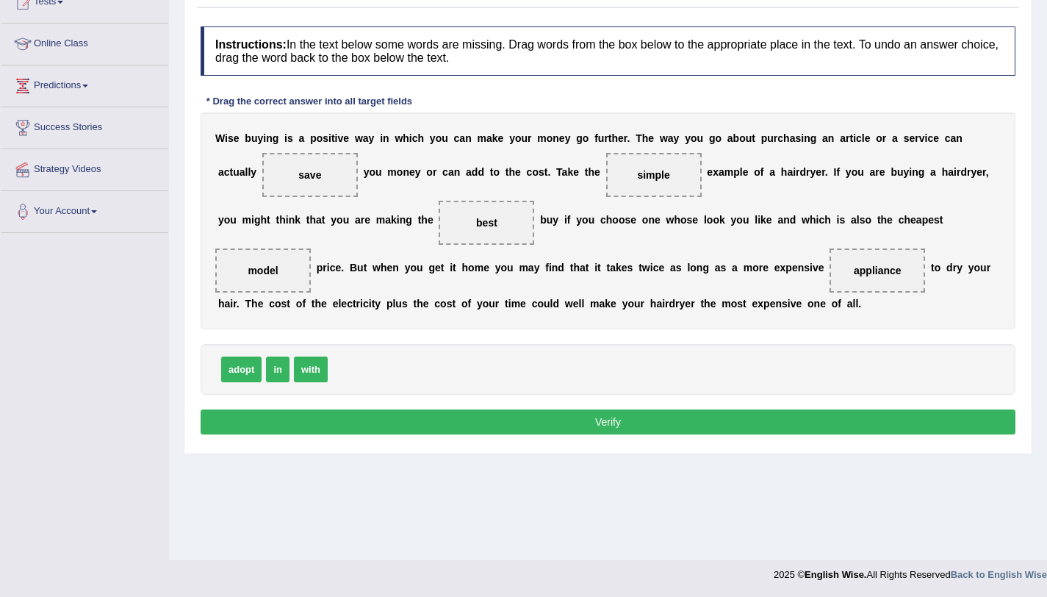
click at [531, 419] on button "Verify" at bounding box center [608, 421] width 815 height 25
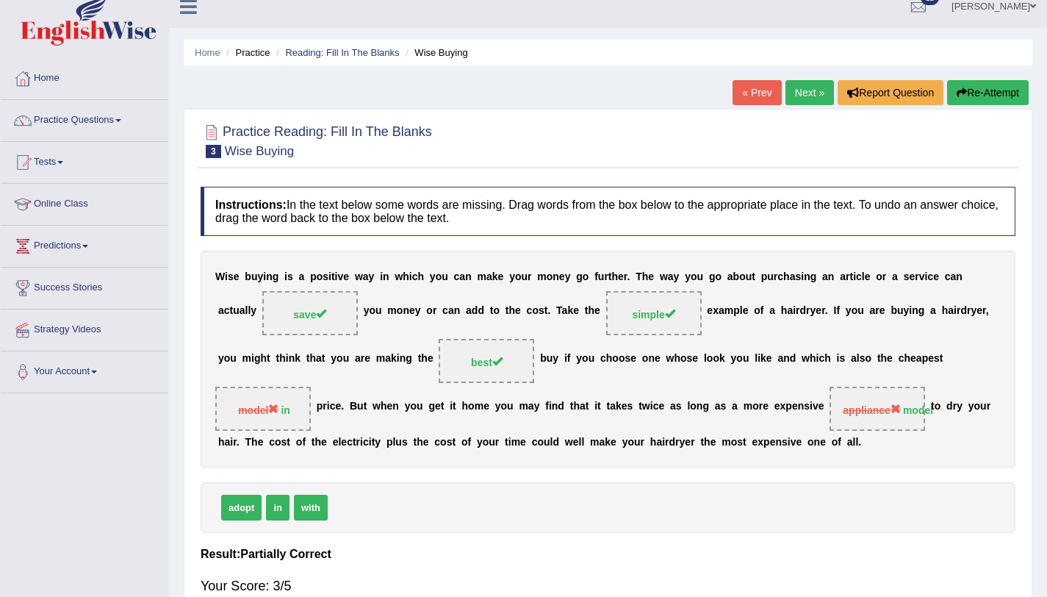
scroll to position [0, 0]
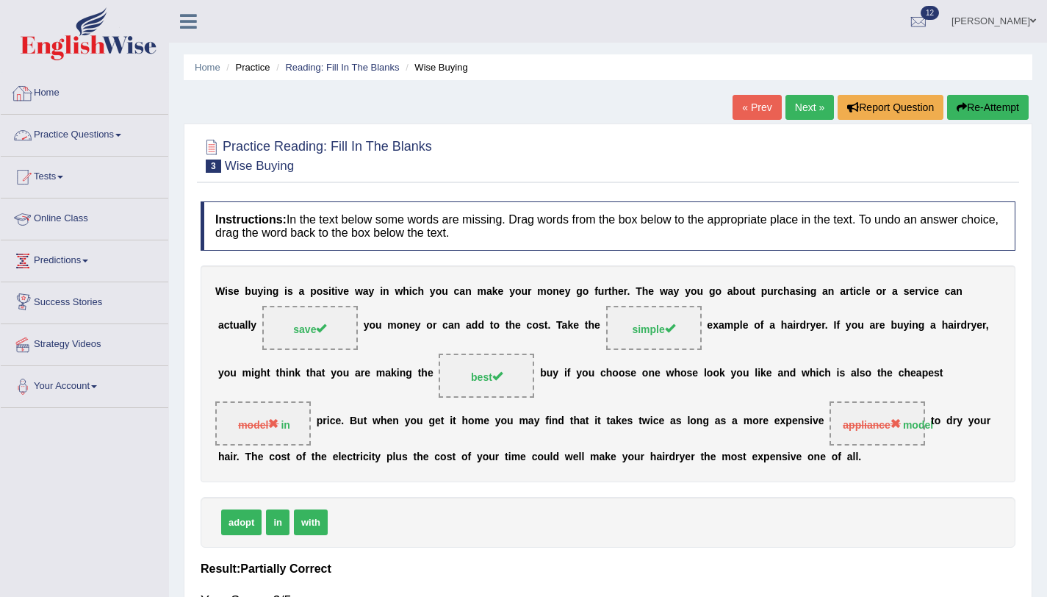
click at [88, 132] on link "Practice Questions" at bounding box center [85, 133] width 168 height 37
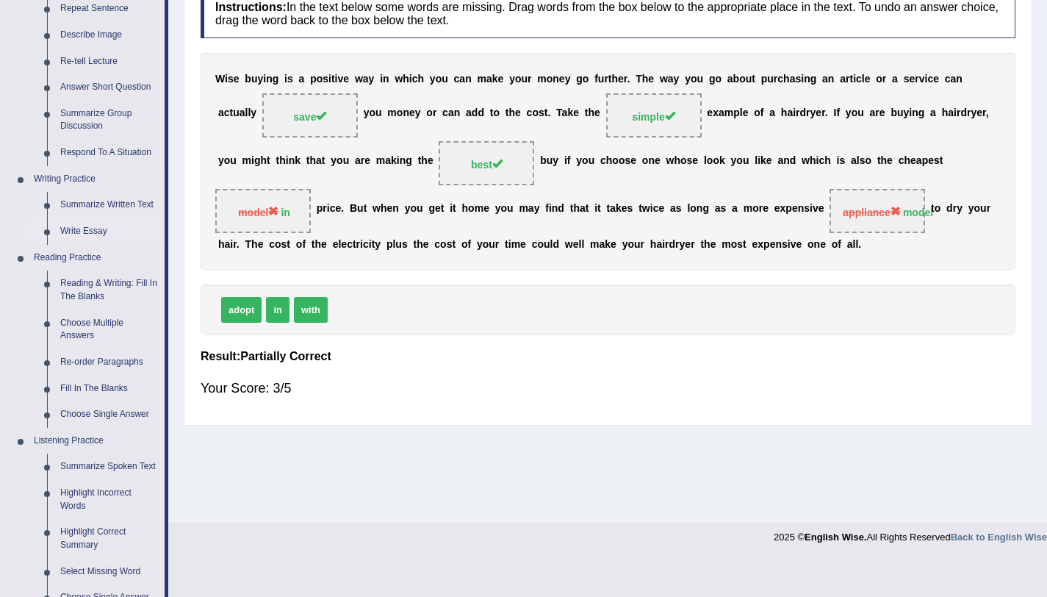
scroll to position [454, 0]
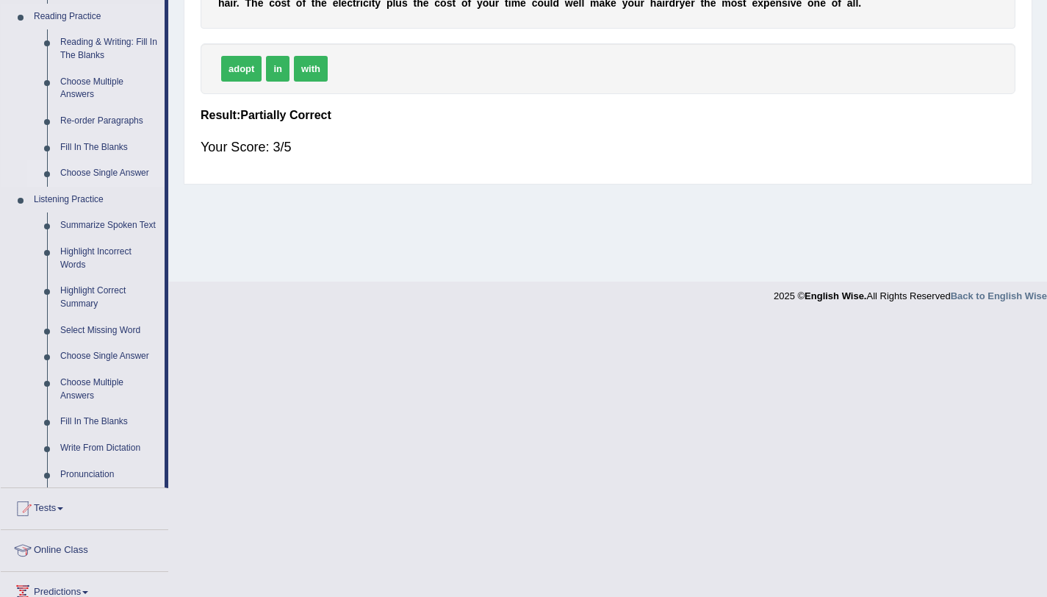
click at [112, 176] on link "Choose Single Answer" at bounding box center [109, 173] width 111 height 26
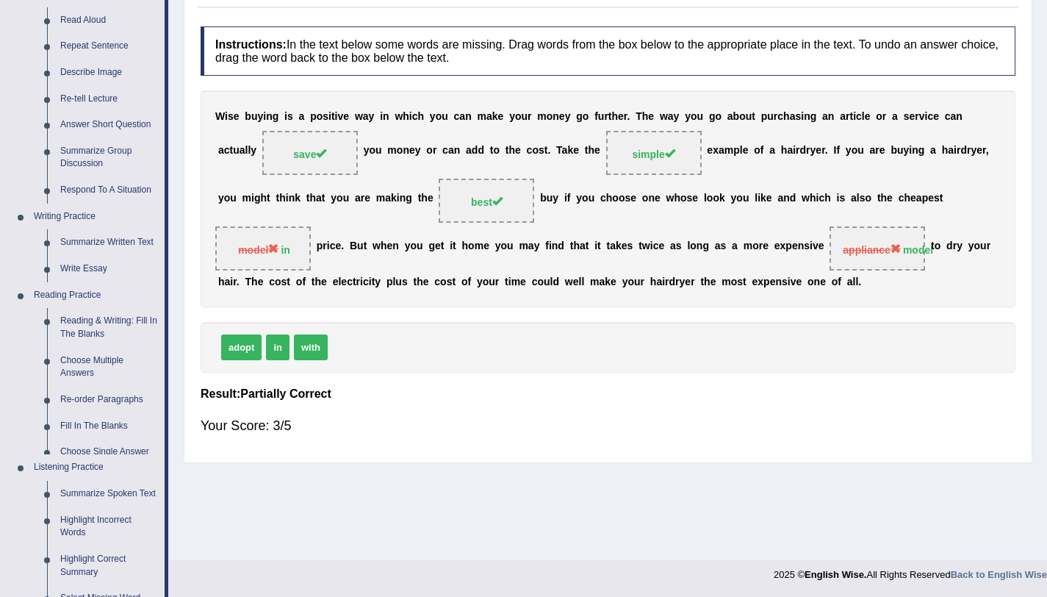
scroll to position [579, 0]
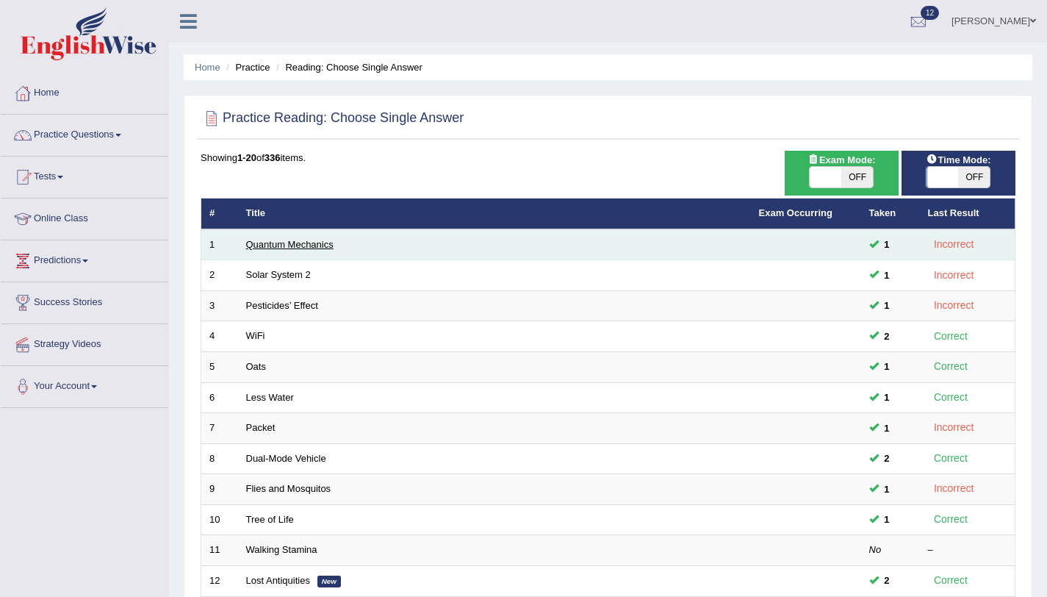
click at [257, 243] on link "Quantum Mechanics" at bounding box center [289, 244] width 87 height 11
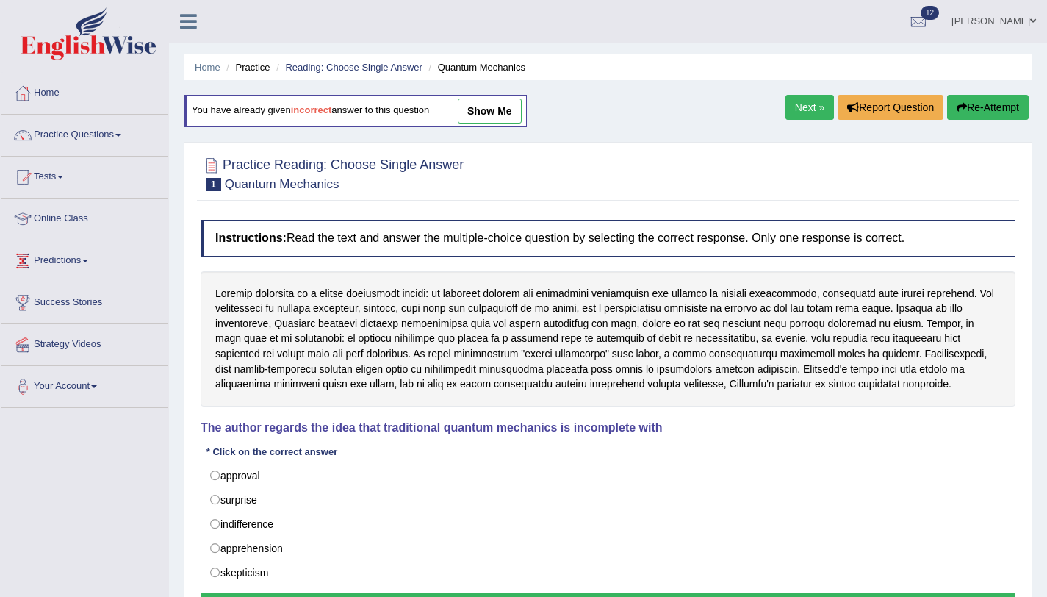
scroll to position [138, 0]
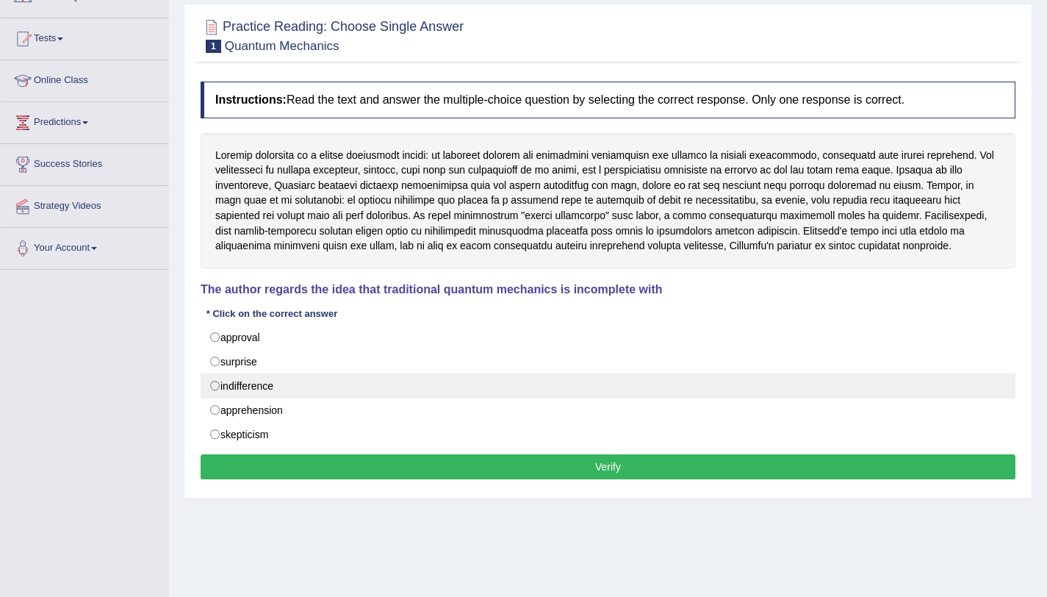
click at [211, 379] on label "indifference" at bounding box center [608, 385] width 815 height 25
radio input "true"
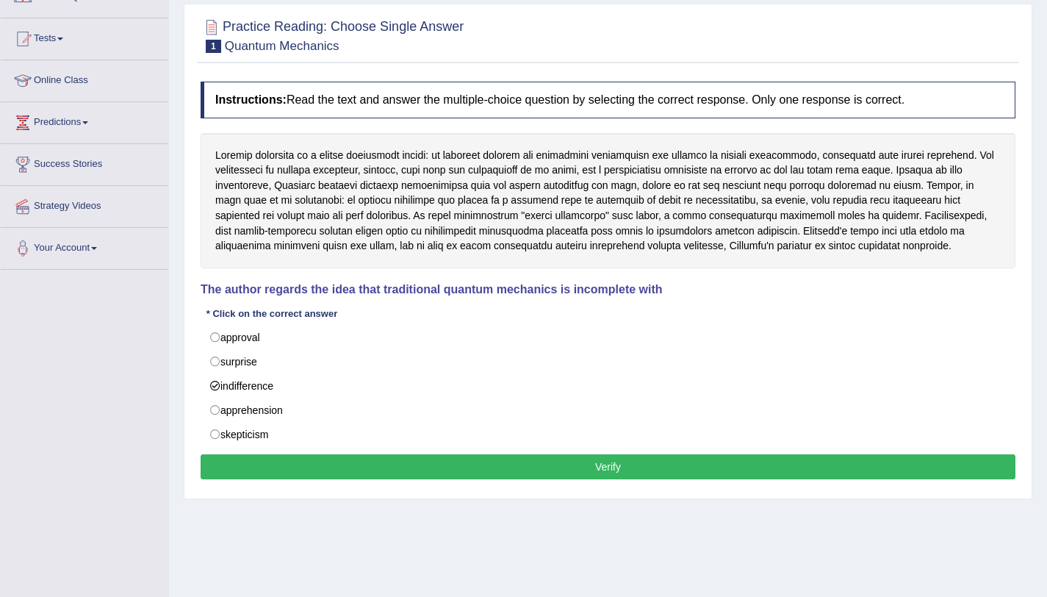
click at [250, 475] on button "Verify" at bounding box center [608, 466] width 815 height 25
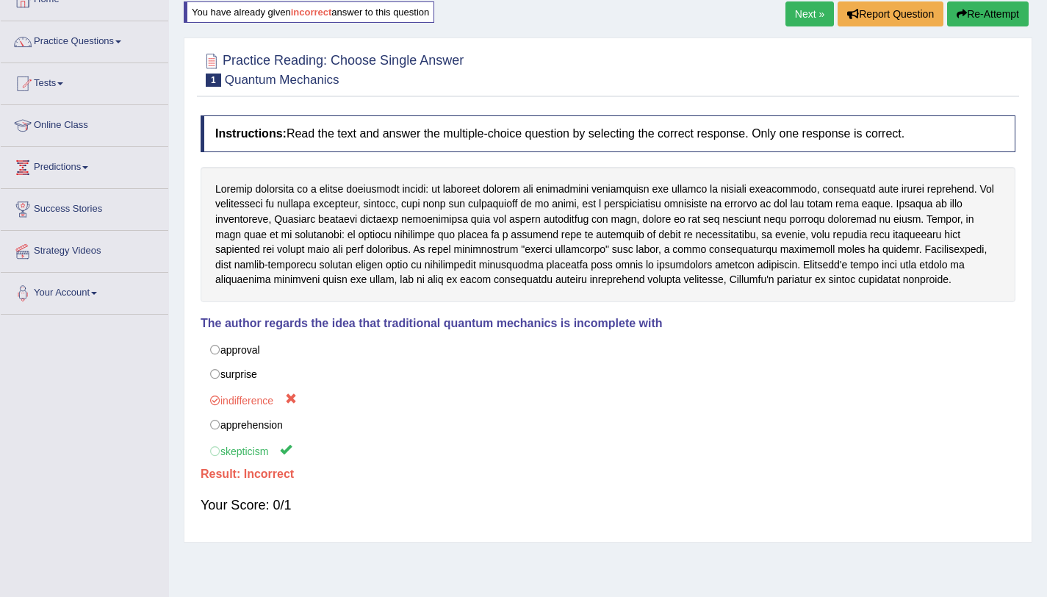
scroll to position [10, 0]
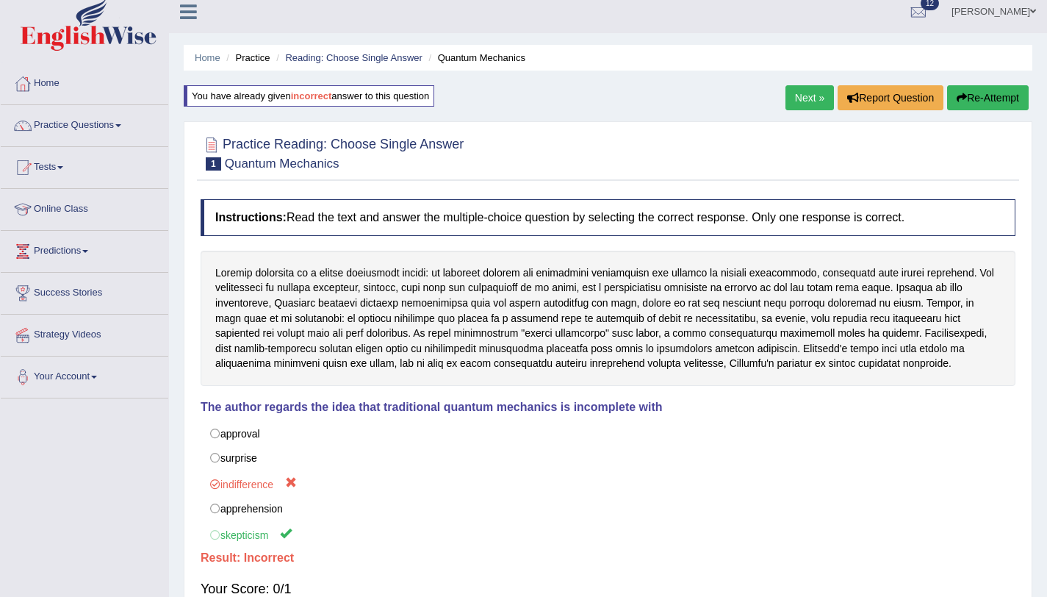
click at [806, 99] on link "Next »" at bounding box center [810, 97] width 49 height 25
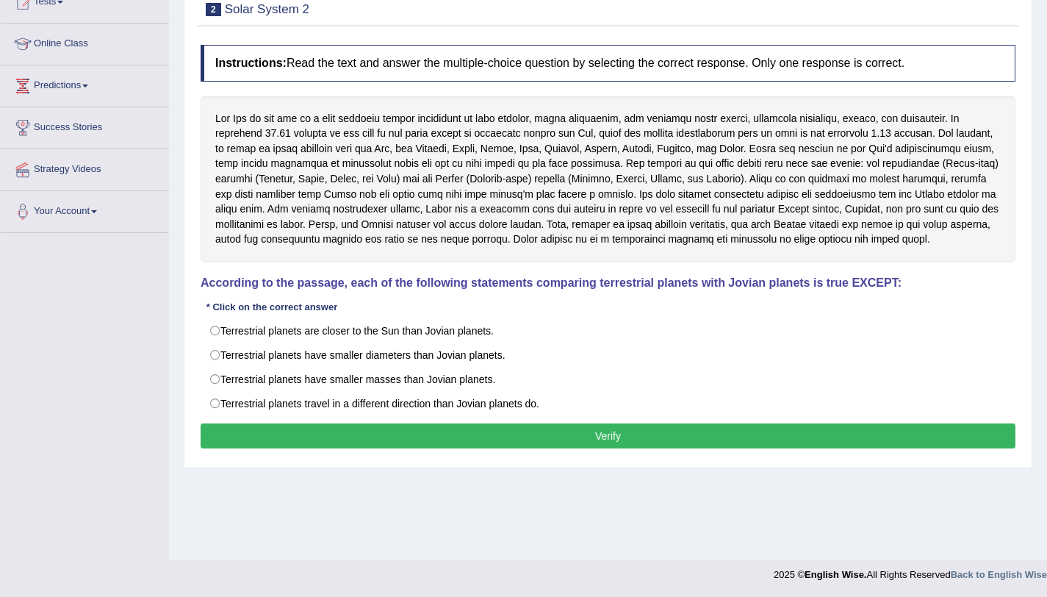
scroll to position [175, 0]
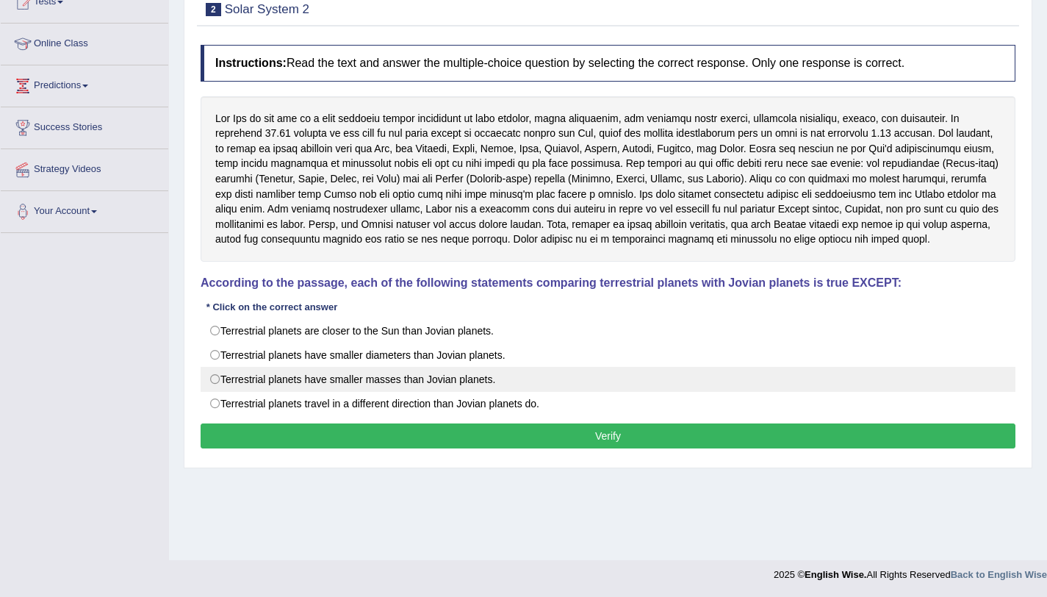
click at [222, 379] on label "Terrestrial planets have smaller masses than Jovian planets." at bounding box center [608, 379] width 815 height 25
radio input "true"
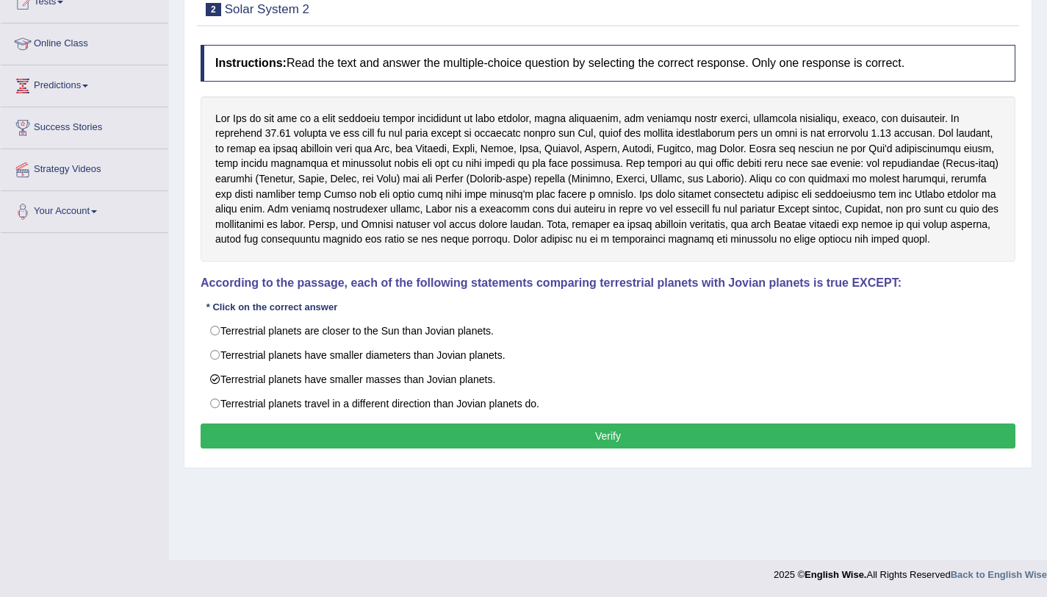
click at [257, 434] on button "Verify" at bounding box center [608, 435] width 815 height 25
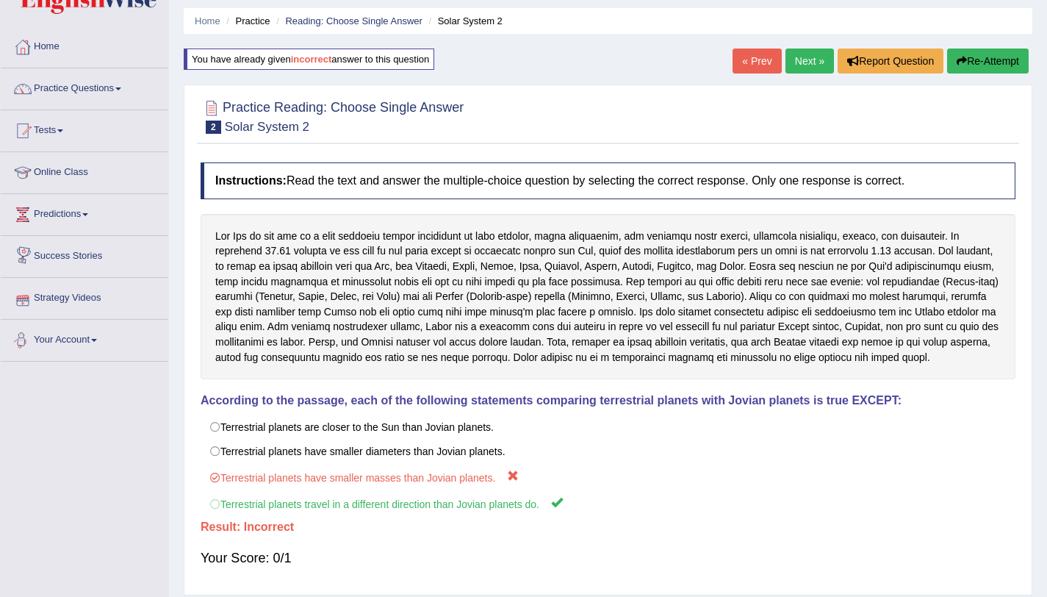
scroll to position [0, 0]
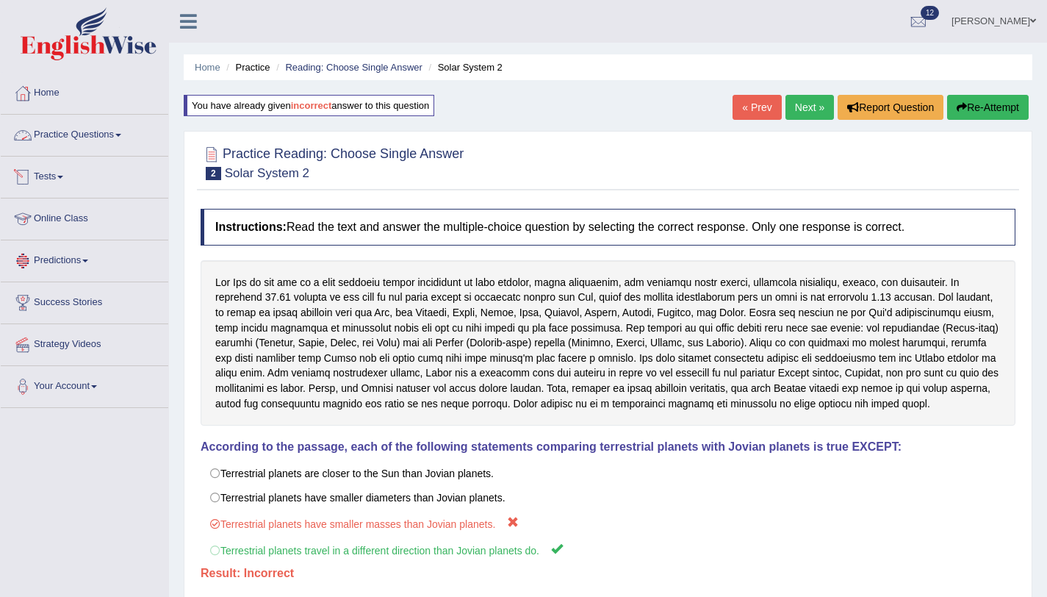
click at [93, 137] on link "Practice Questions" at bounding box center [85, 133] width 168 height 37
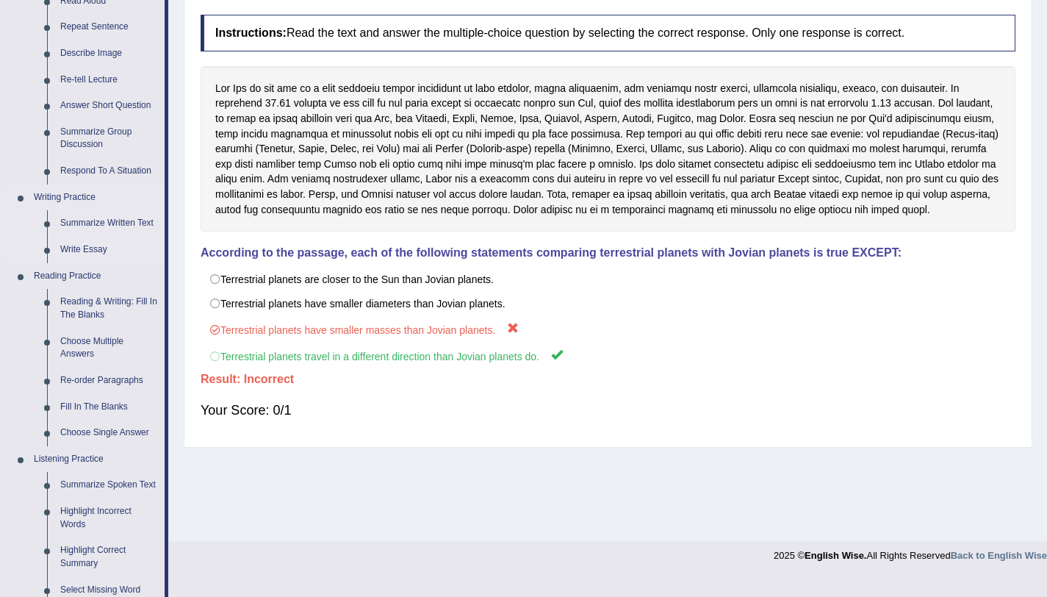
scroll to position [493, 0]
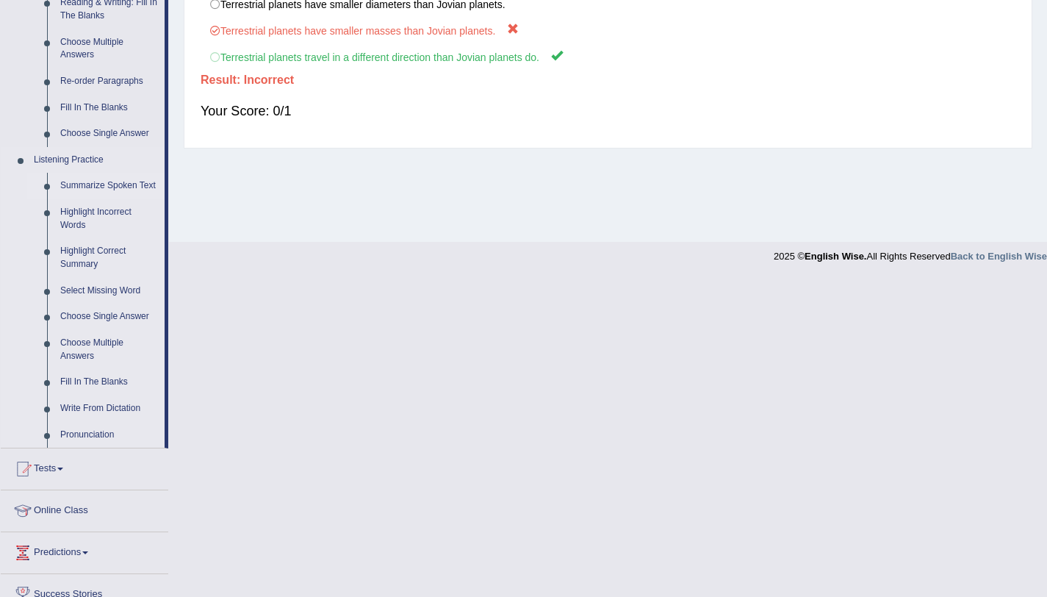
click at [85, 185] on link "Summarize Spoken Text" at bounding box center [109, 186] width 111 height 26
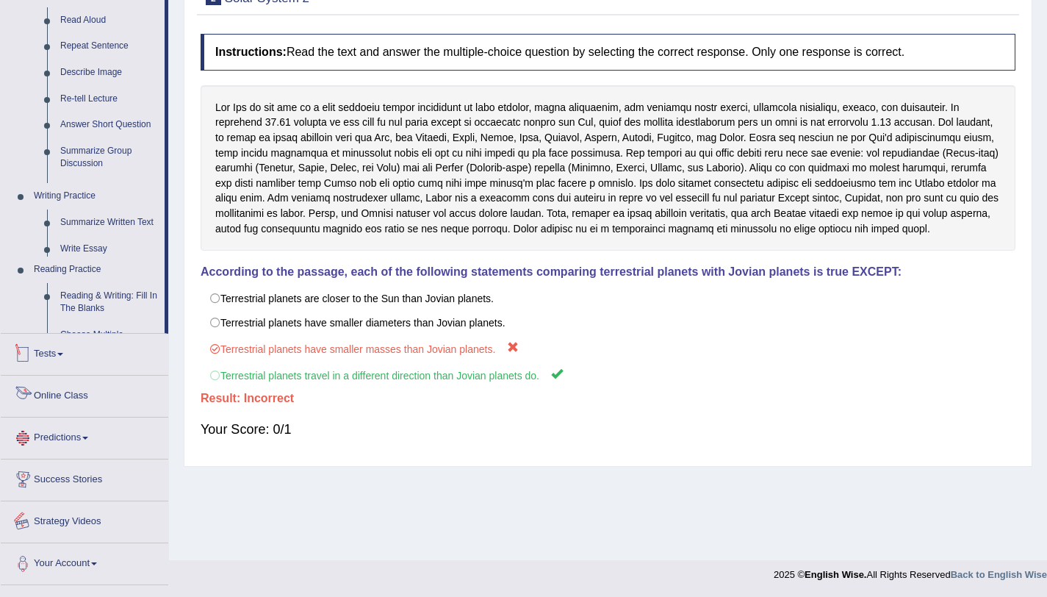
scroll to position [198, 0]
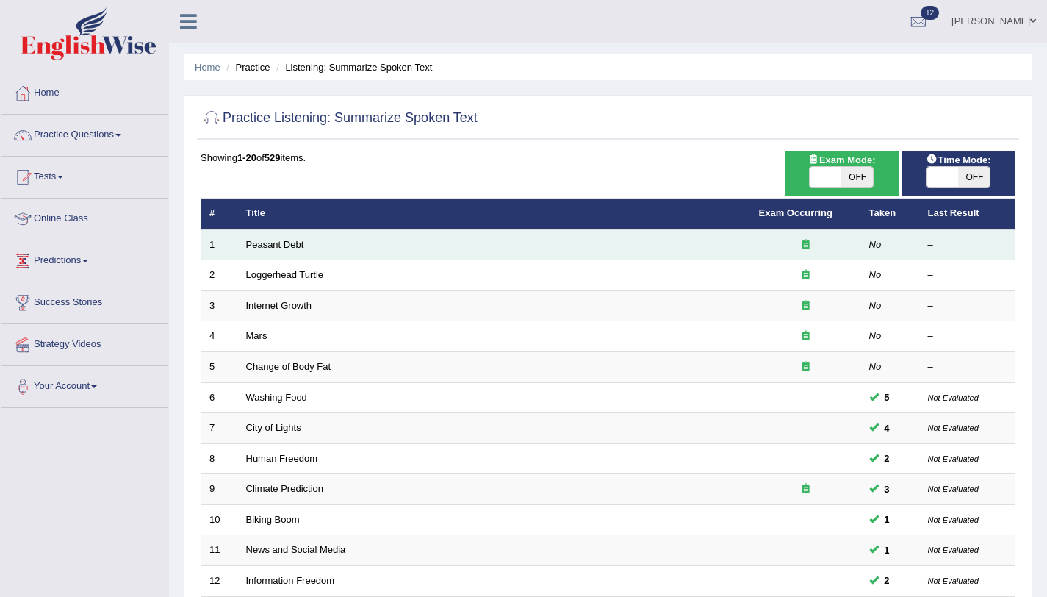
click at [276, 242] on link "Peasant Debt" at bounding box center [275, 244] width 58 height 11
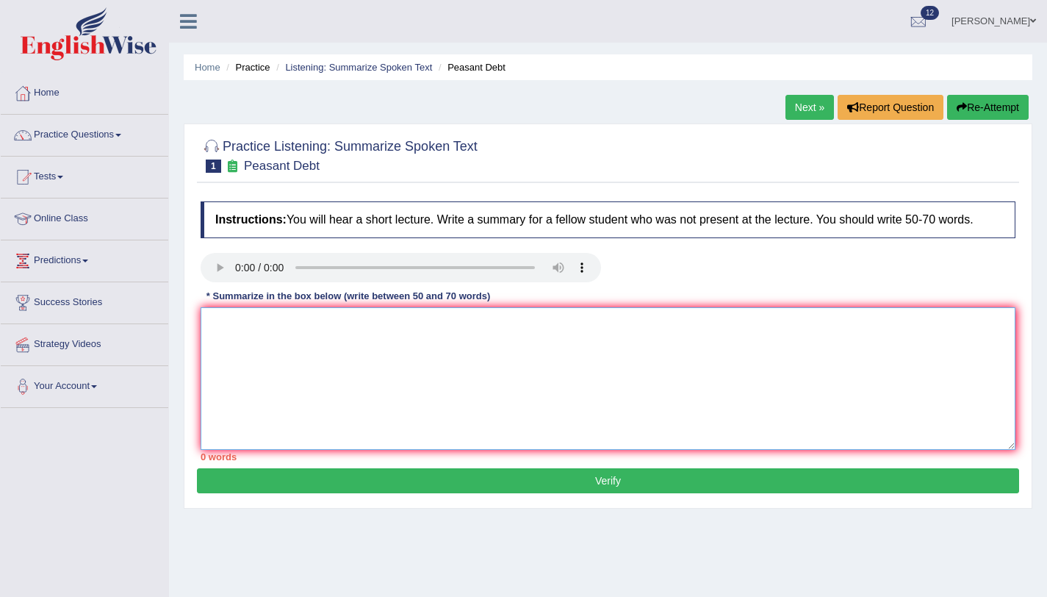
click at [308, 373] on textarea at bounding box center [608, 378] width 815 height 143
click at [301, 337] on textarea "The speaker gives iprovided important" at bounding box center [608, 378] width 815 height 143
drag, startPoint x: 312, startPoint y: 340, endPoint x: 328, endPoint y: 340, distance: 16.2
click at [313, 340] on textarea "The speaker provided important" at bounding box center [608, 378] width 815 height 143
click at [368, 343] on textarea "The speaker provided important" at bounding box center [608, 378] width 815 height 143
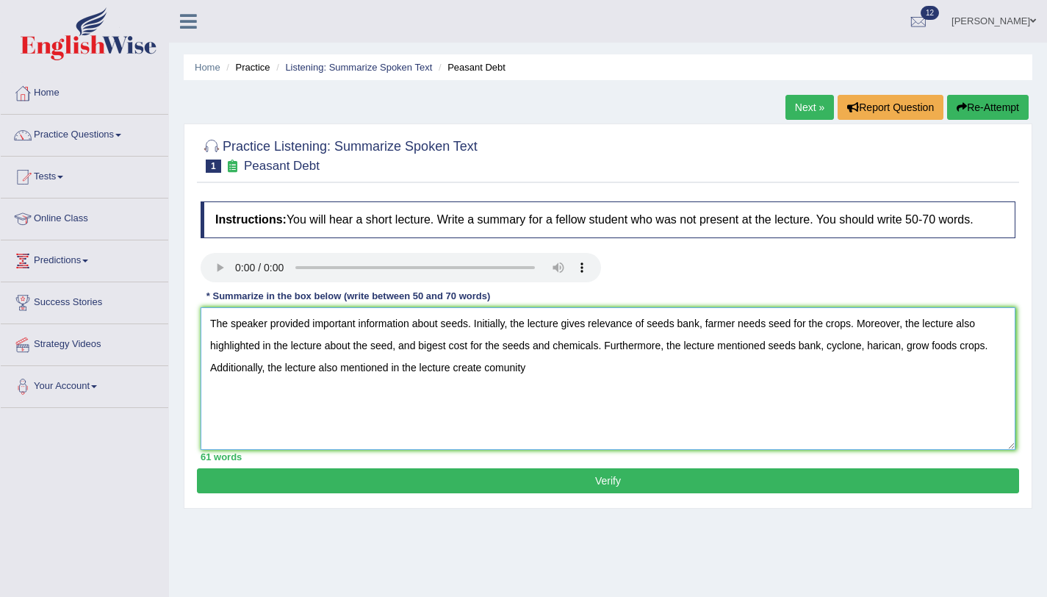
click at [507, 386] on textarea "The speaker provided important information about seeds. Initially, the lecture …" at bounding box center [608, 378] width 815 height 143
click at [541, 386] on textarea "The speaker provided important information about seeds. Initially, the lecture …" at bounding box center [608, 378] width 815 height 143
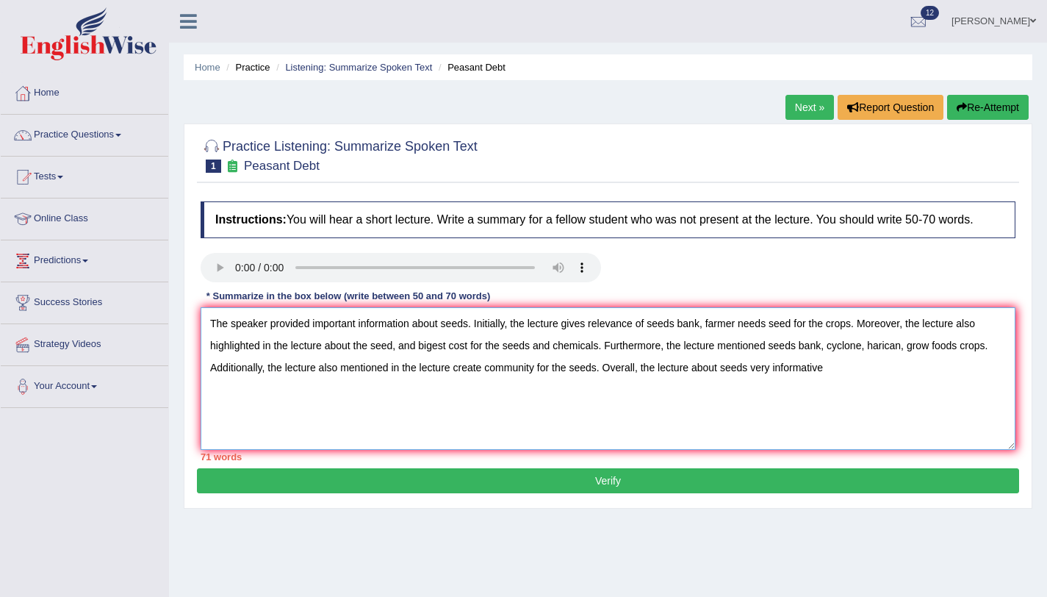
click at [662, 386] on textarea "The speaker provided important information about seeds. Initially, the lecture …" at bounding box center [608, 378] width 815 height 143
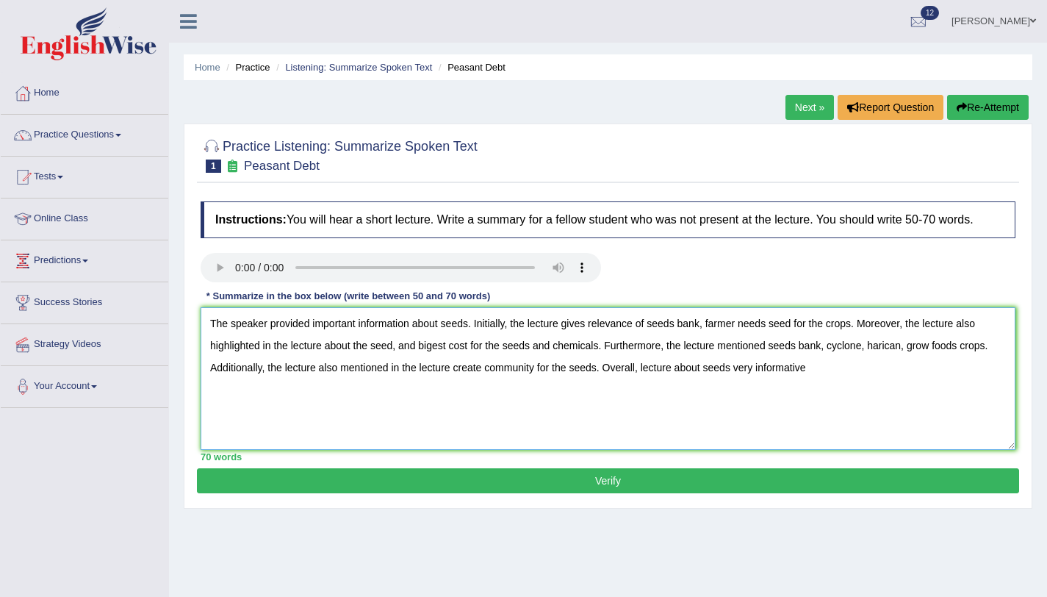
click at [815, 390] on textarea "The speaker provided important information about seeds. Initially, the lecture …" at bounding box center [608, 378] width 815 height 143
type textarea "The speaker provided important information about seeds. Initially, the lecture …"
click at [756, 493] on button "Verify" at bounding box center [608, 480] width 822 height 25
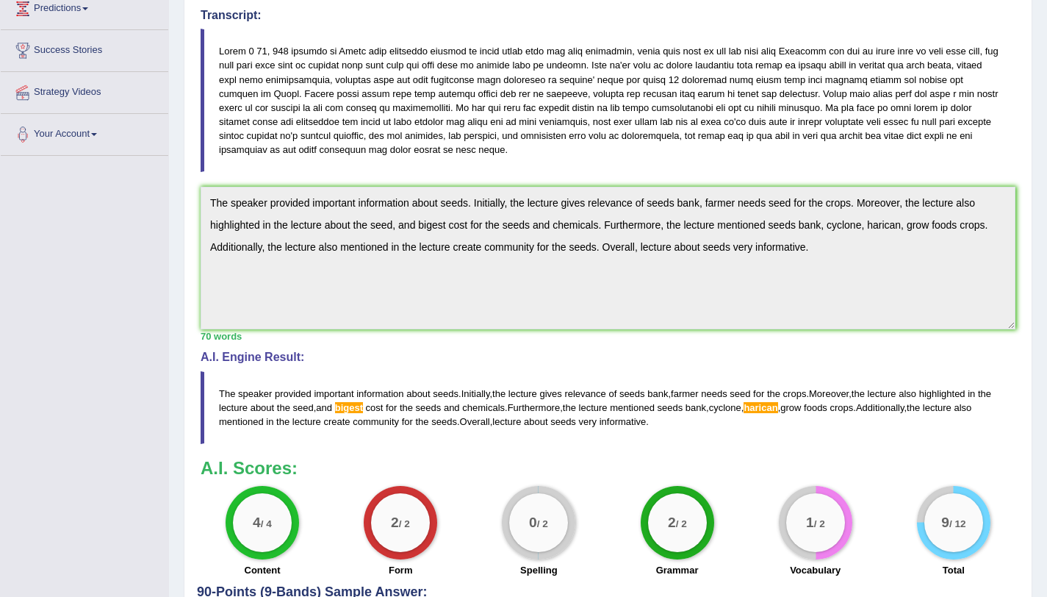
scroll to position [391, 0]
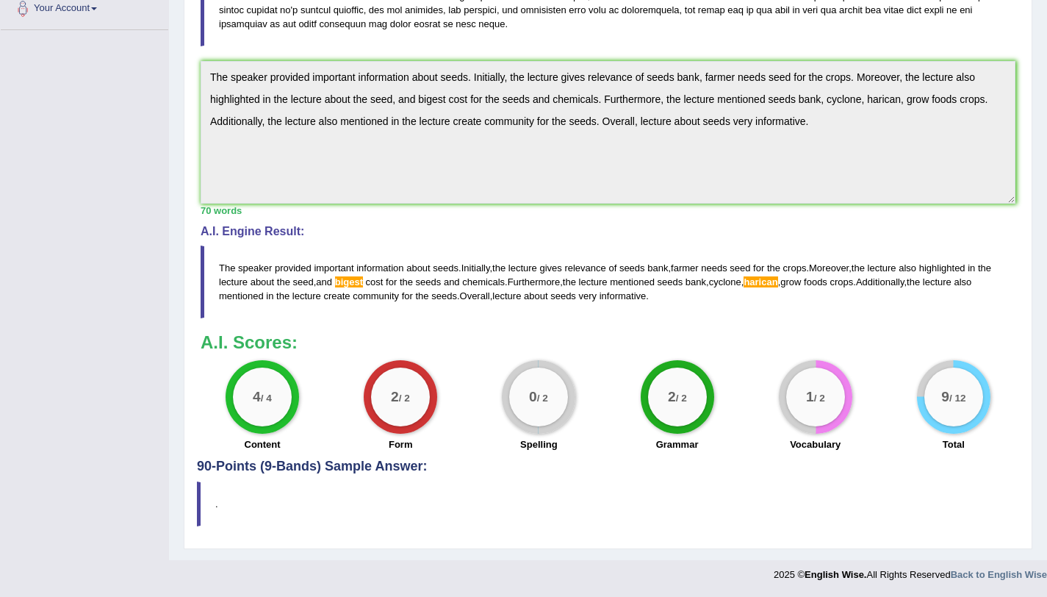
click at [356, 285] on span "bigest" at bounding box center [349, 281] width 28 height 11
click at [363, 279] on span "bigest" at bounding box center [349, 281] width 28 height 11
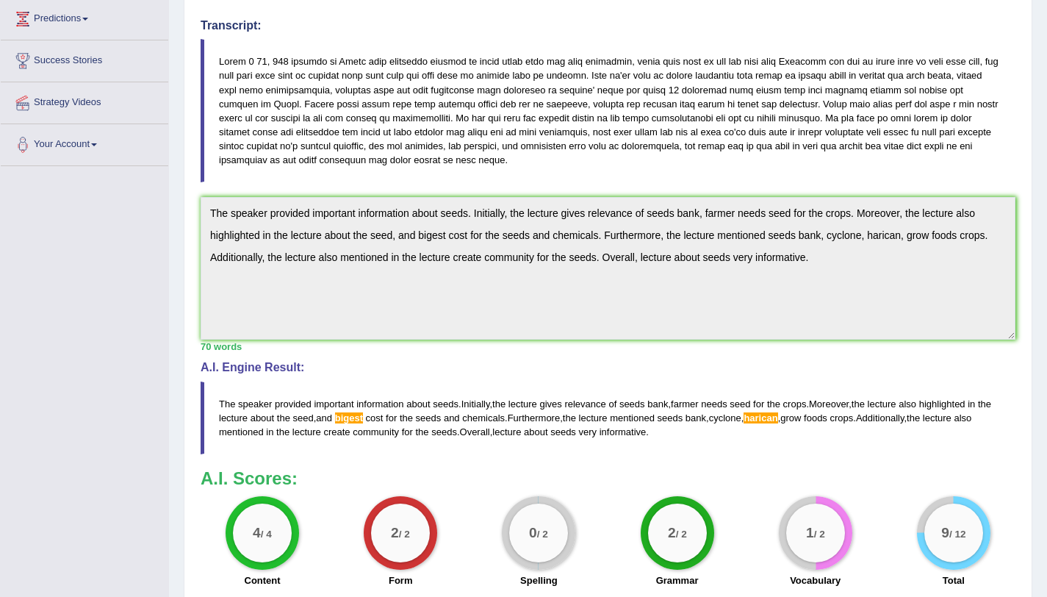
scroll to position [0, 0]
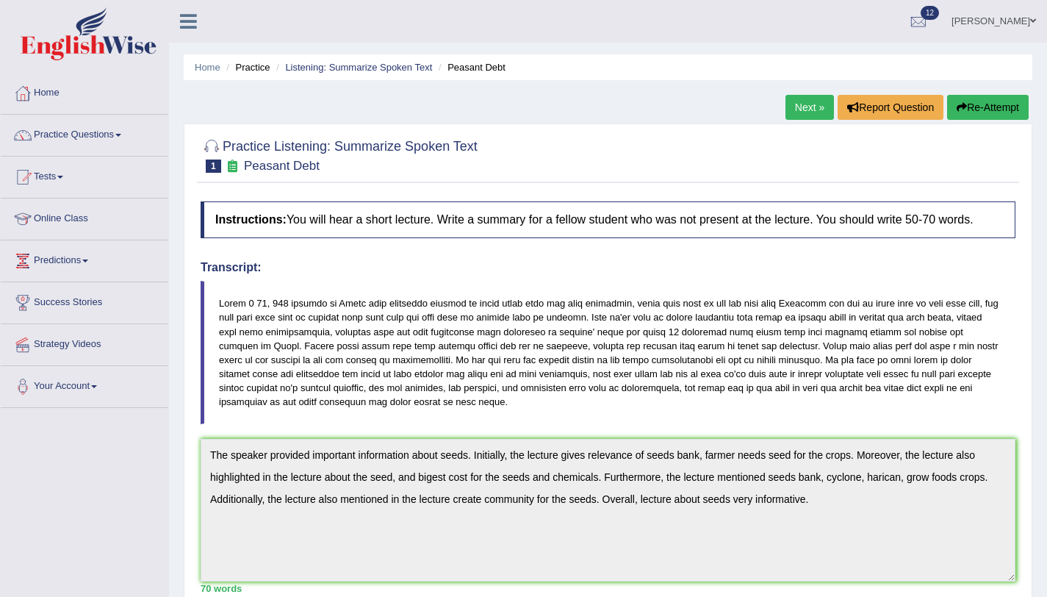
click at [115, 139] on link "Practice Questions" at bounding box center [85, 133] width 168 height 37
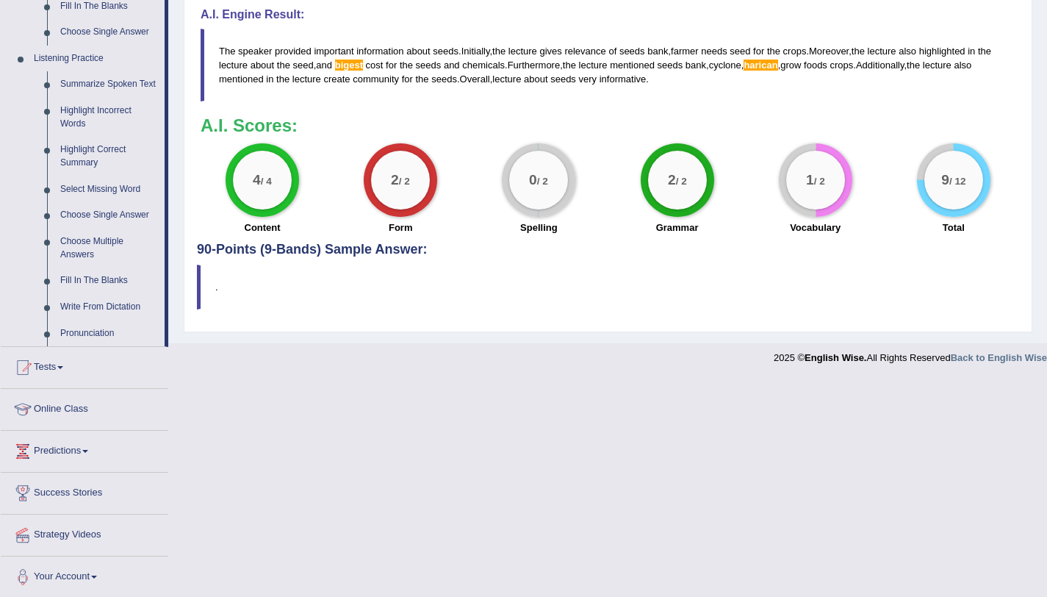
scroll to position [584, 0]
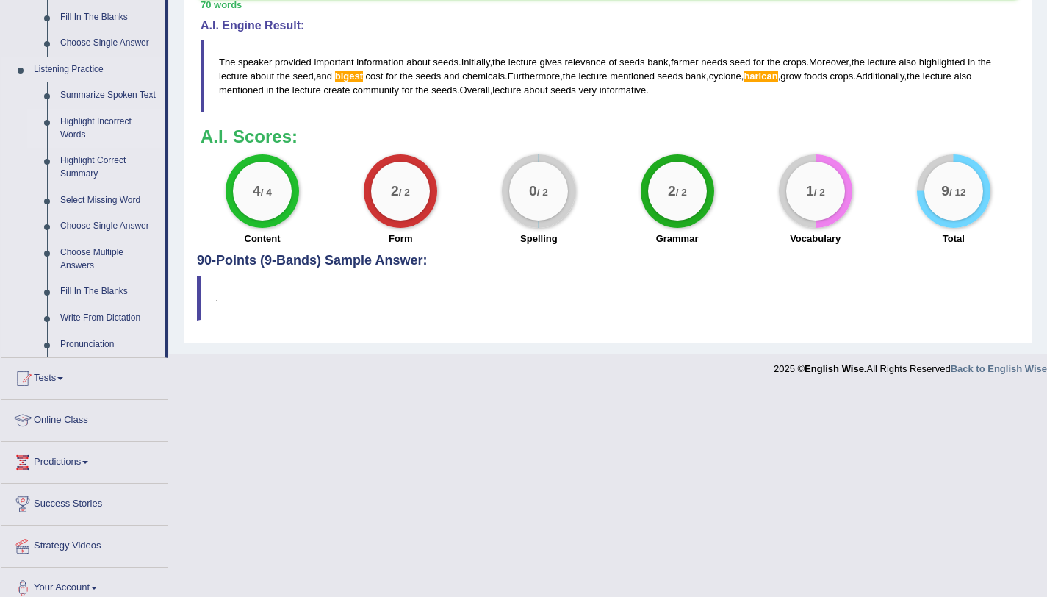
click at [112, 131] on link "Highlight Incorrect Words" at bounding box center [109, 128] width 111 height 39
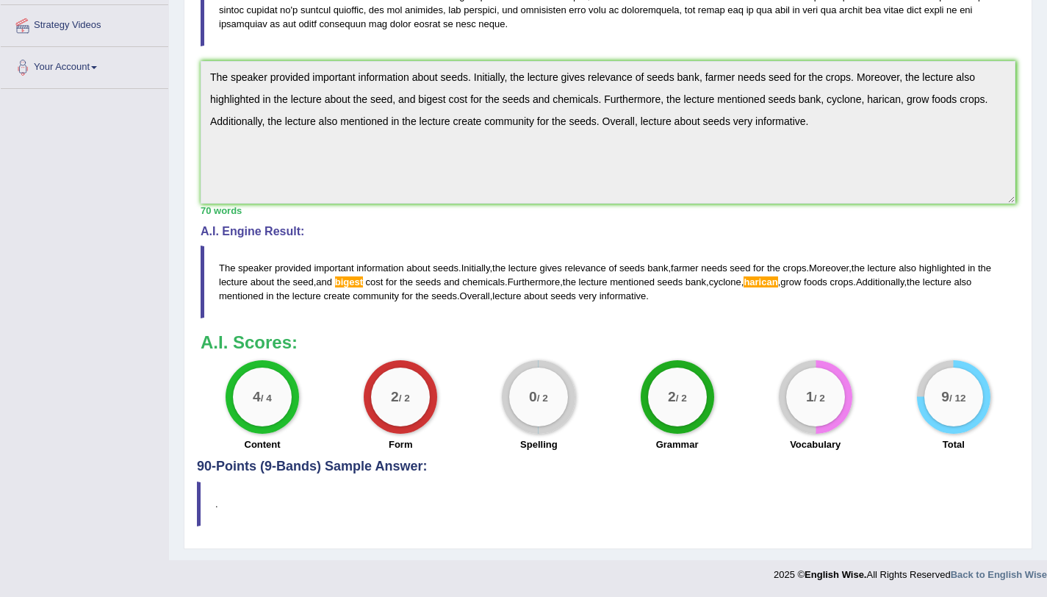
scroll to position [186, 0]
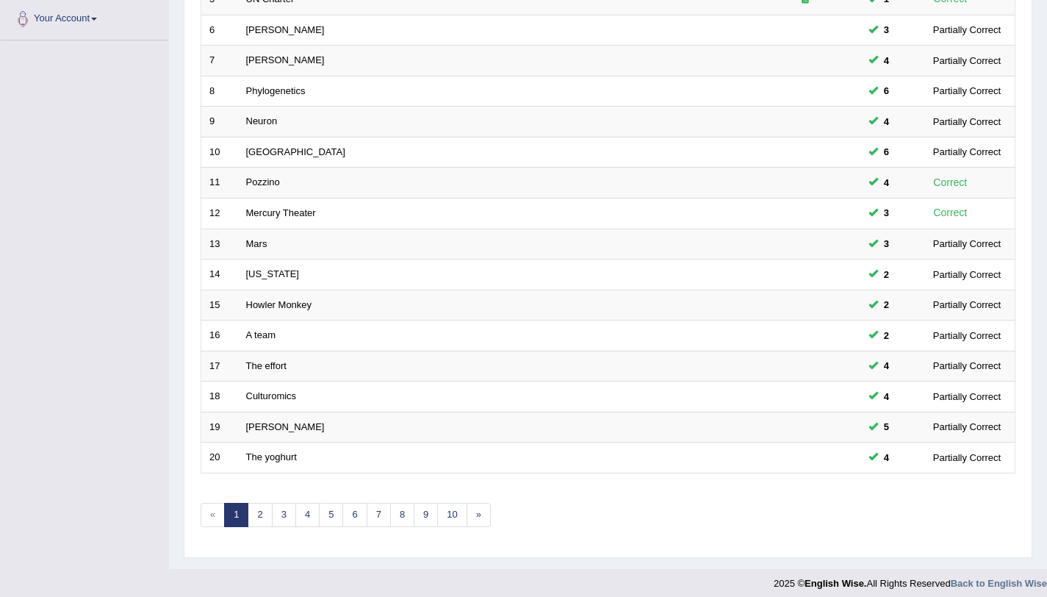
scroll to position [376, 0]
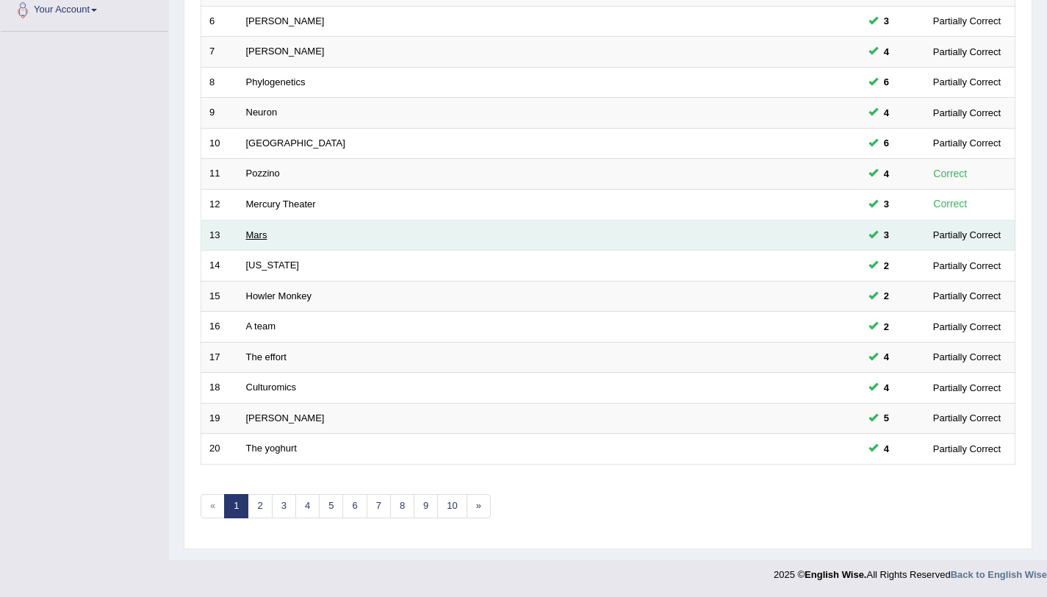
click at [254, 234] on link "Mars" at bounding box center [256, 234] width 21 height 11
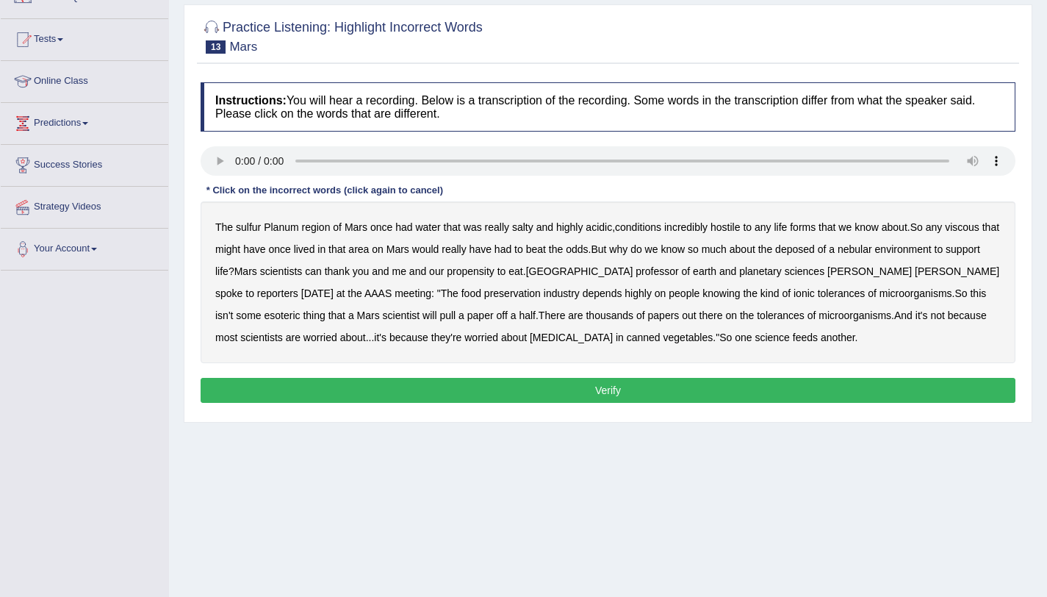
scroll to position [175, 0]
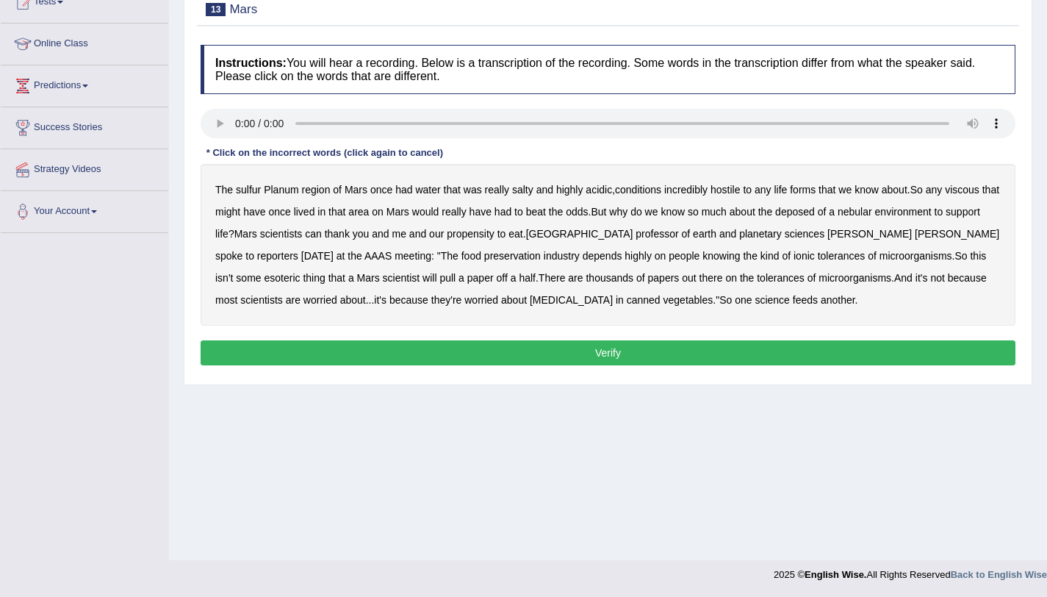
click at [975, 184] on b "viscous" at bounding box center [962, 190] width 35 height 12
click at [815, 213] on b "deposed" at bounding box center [795, 212] width 40 height 12
click at [872, 217] on b "nebular" at bounding box center [855, 212] width 35 height 12
click at [642, 343] on button "Verify" at bounding box center [608, 352] width 815 height 25
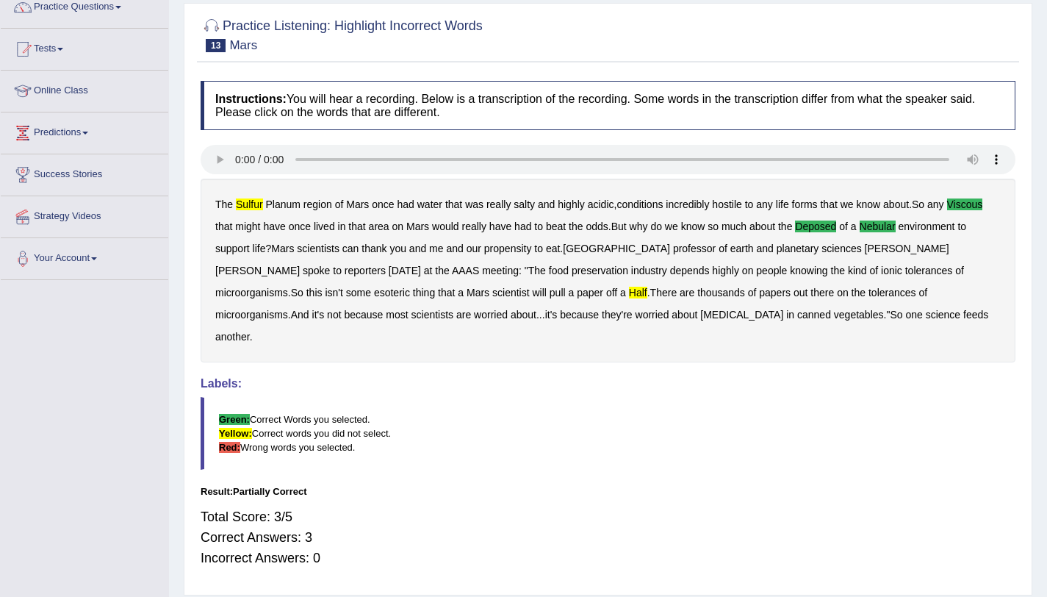
scroll to position [0, 0]
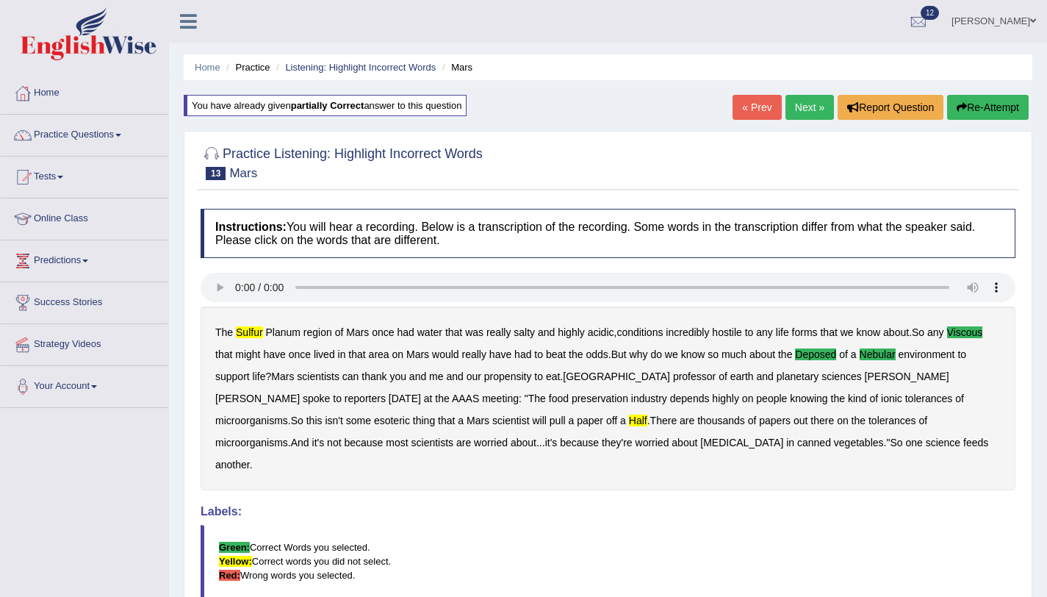
click at [805, 115] on link "Next »" at bounding box center [810, 107] width 49 height 25
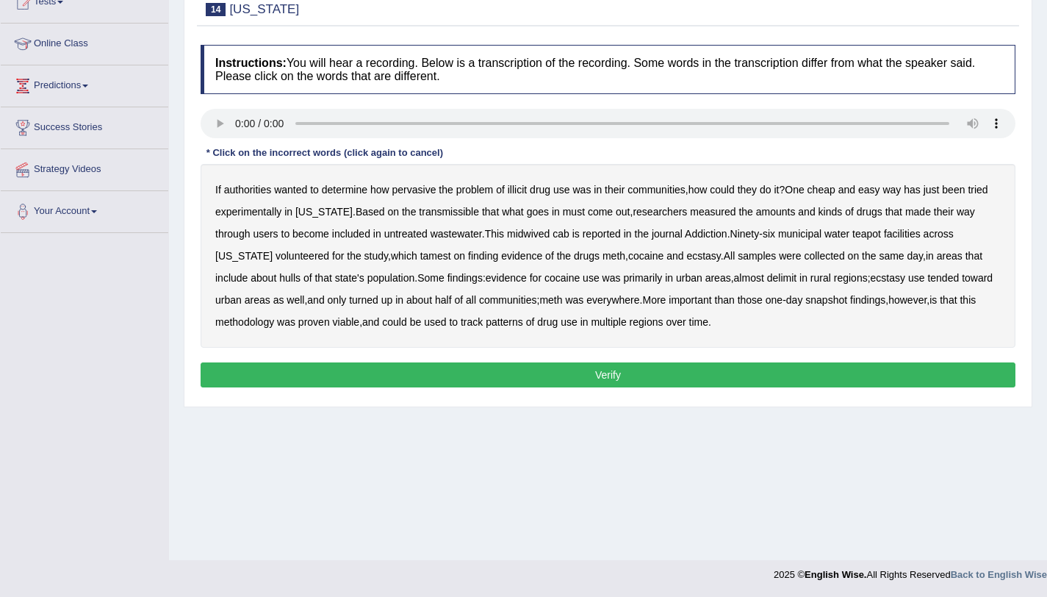
click at [474, 217] on b "transmissible" at bounding box center [449, 212] width 60 height 12
click at [428, 261] on b "tamest" at bounding box center [435, 256] width 31 height 12
click at [797, 281] on b "delimit" at bounding box center [781, 278] width 29 height 12
click at [698, 370] on button "Verify" at bounding box center [608, 374] width 815 height 25
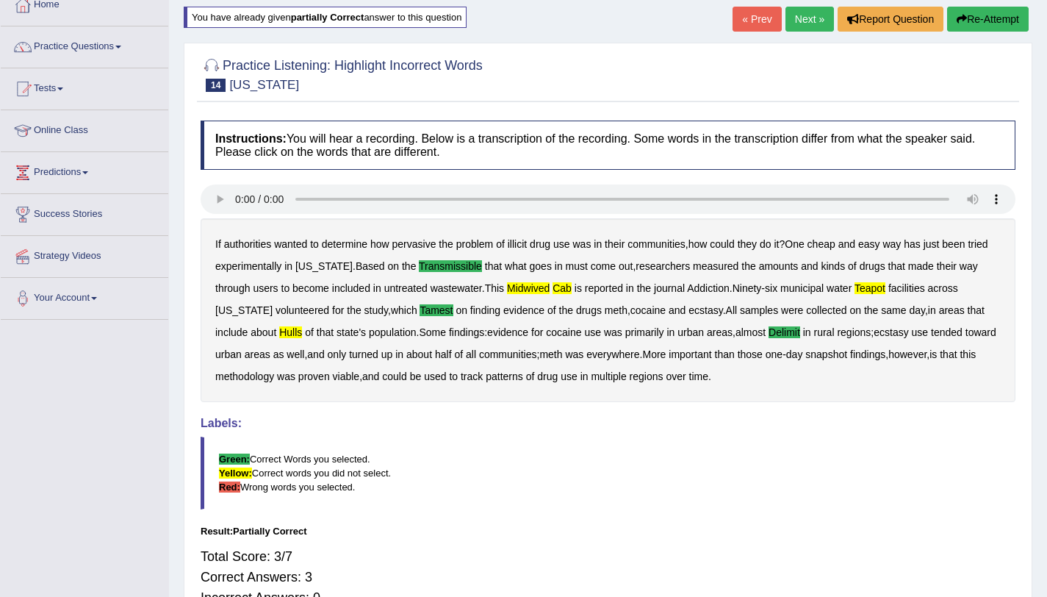
scroll to position [88, 0]
click at [799, 26] on link "Next »" at bounding box center [810, 19] width 49 height 25
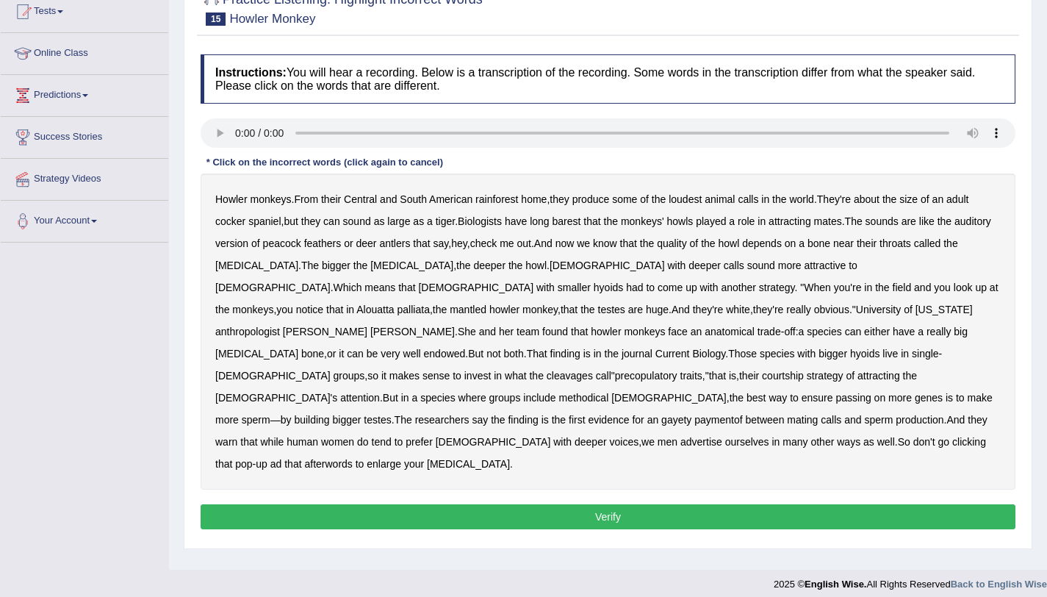
scroll to position [175, 0]
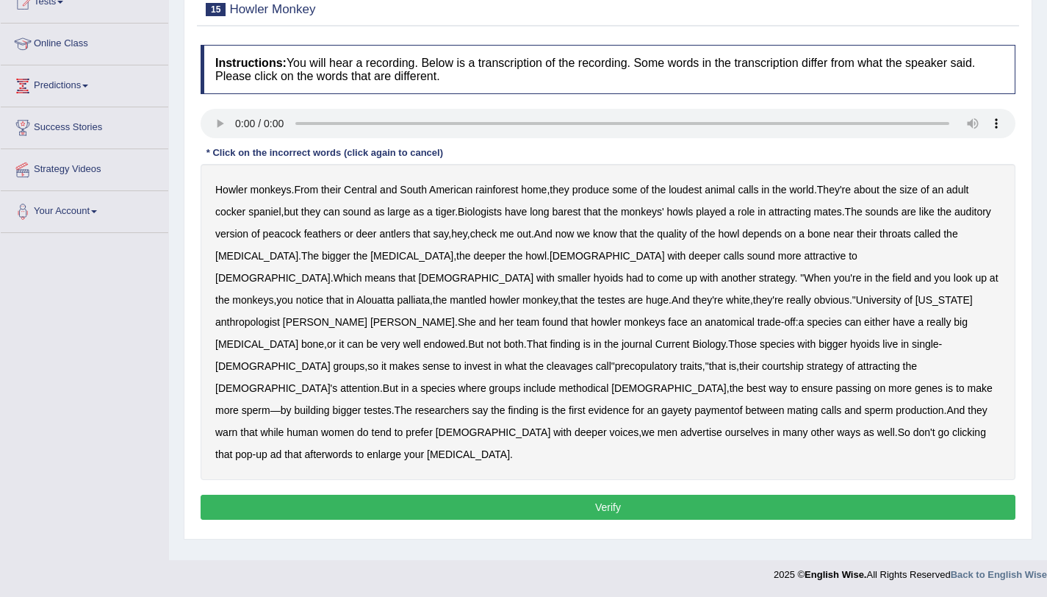
click at [574, 212] on b "barest" at bounding box center [567, 212] width 29 height 12
click at [579, 360] on b "cleavages" at bounding box center [570, 366] width 46 height 12
click at [559, 382] on b "methodical" at bounding box center [584, 388] width 50 height 12
click at [662, 404] on b "gayety" at bounding box center [677, 410] width 30 height 12
click at [695, 404] on b "paymentof" at bounding box center [719, 410] width 48 height 12
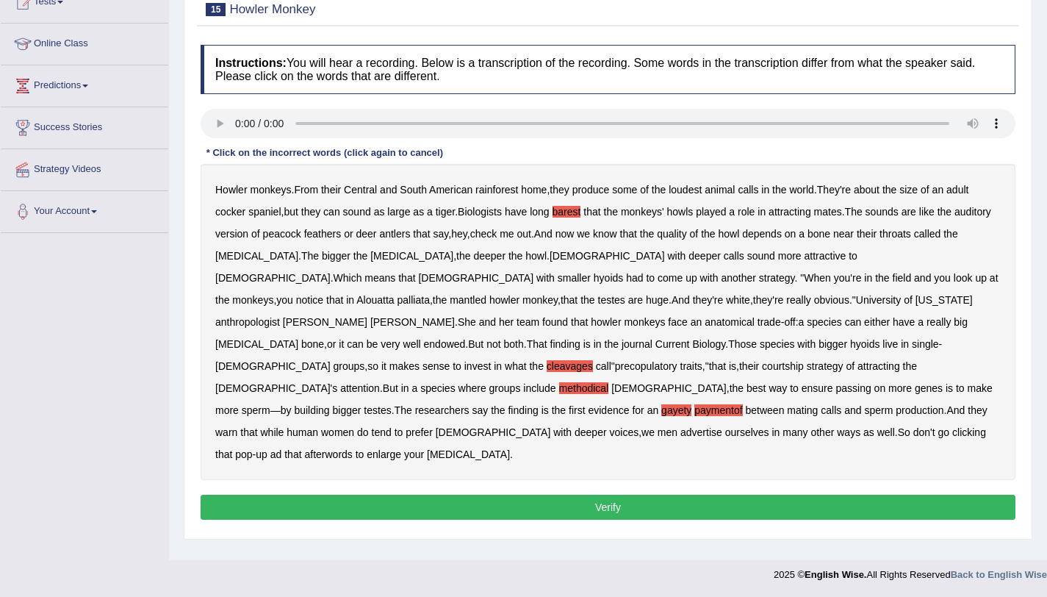
click at [794, 495] on button "Verify" at bounding box center [608, 507] width 815 height 25
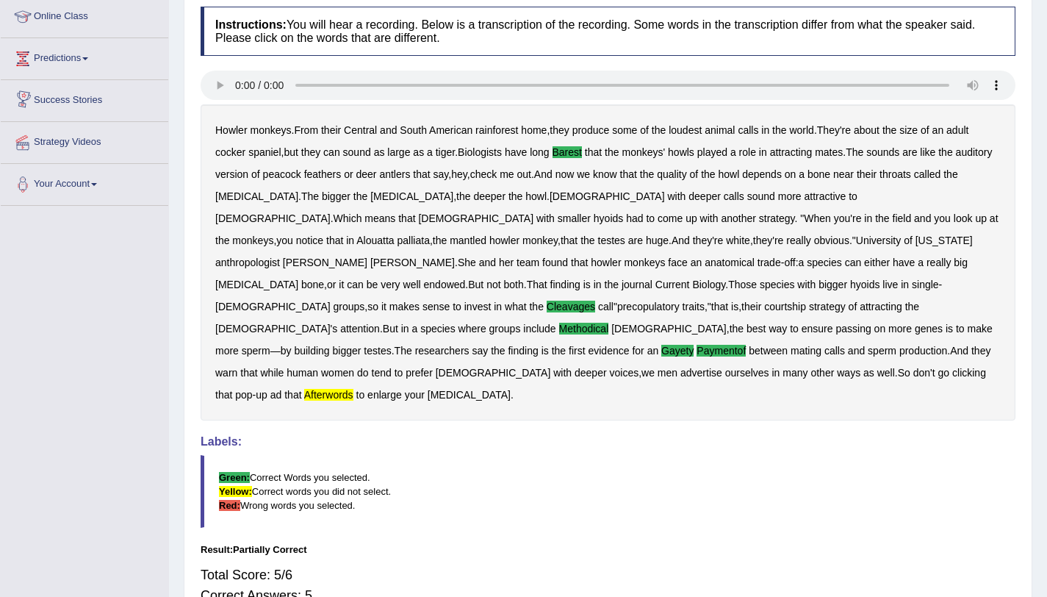
scroll to position [0, 0]
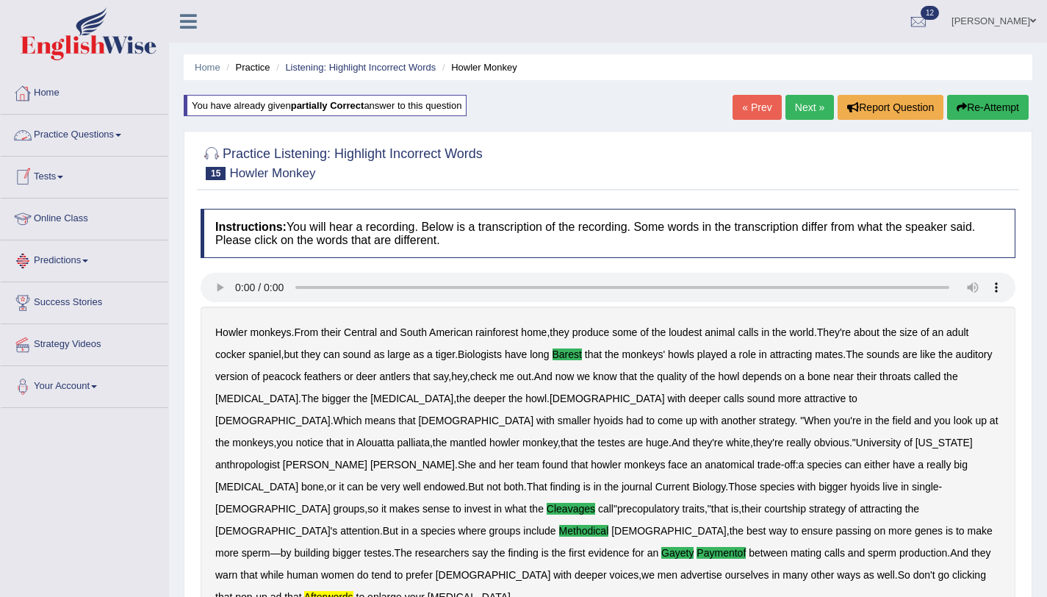
click at [107, 133] on link "Practice Questions" at bounding box center [85, 133] width 168 height 37
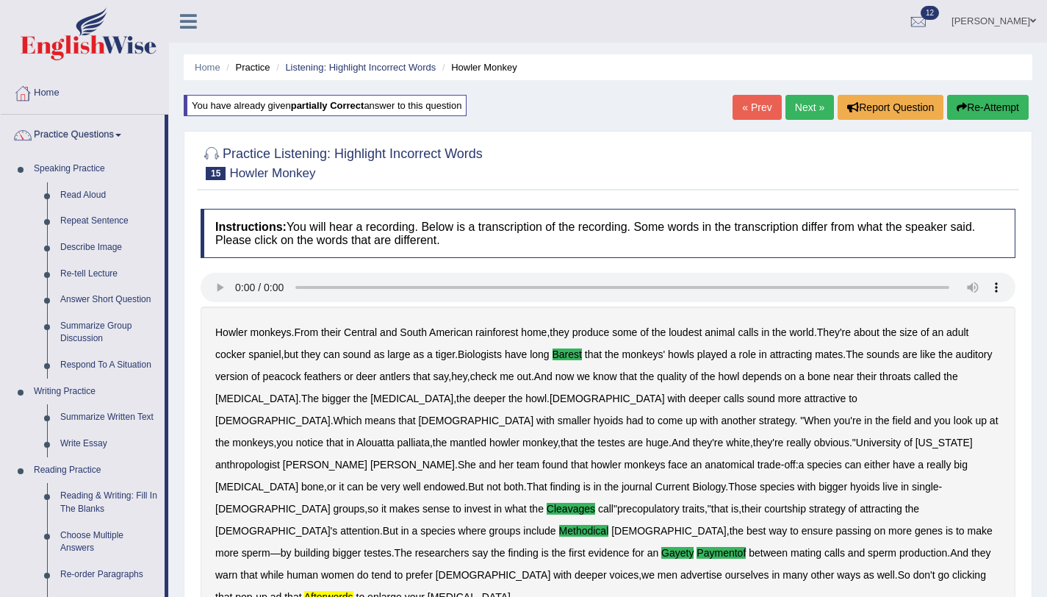
scroll to position [610, 0]
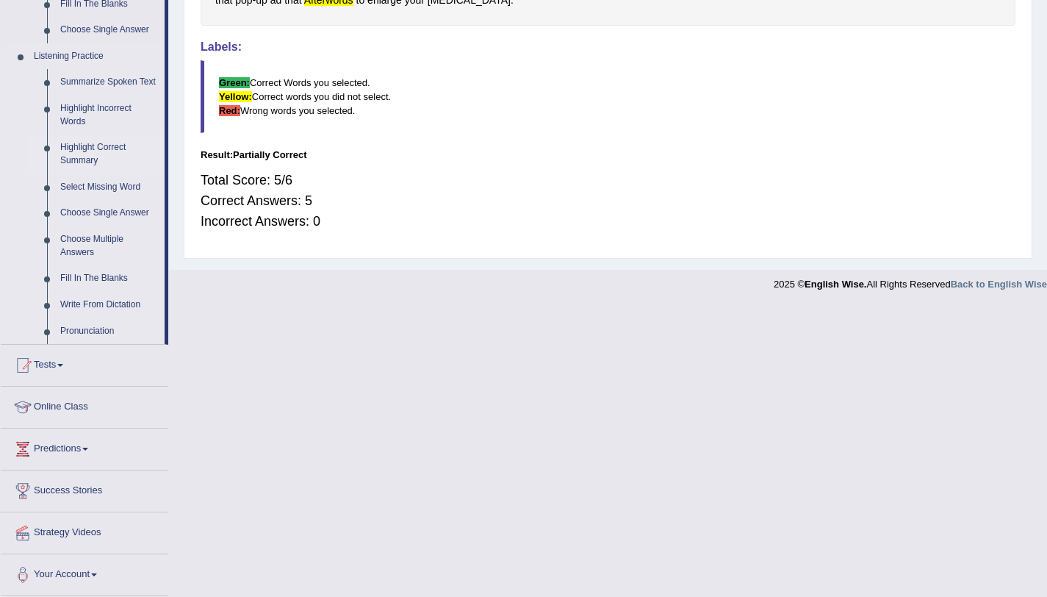
click at [76, 152] on link "Highlight Correct Summary" at bounding box center [109, 154] width 111 height 39
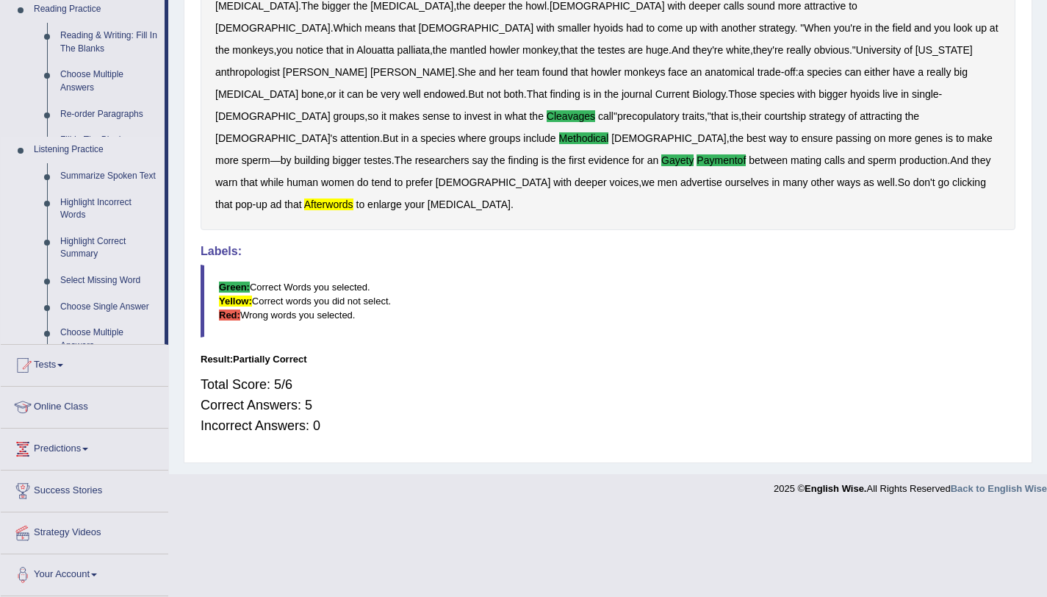
scroll to position [262, 0]
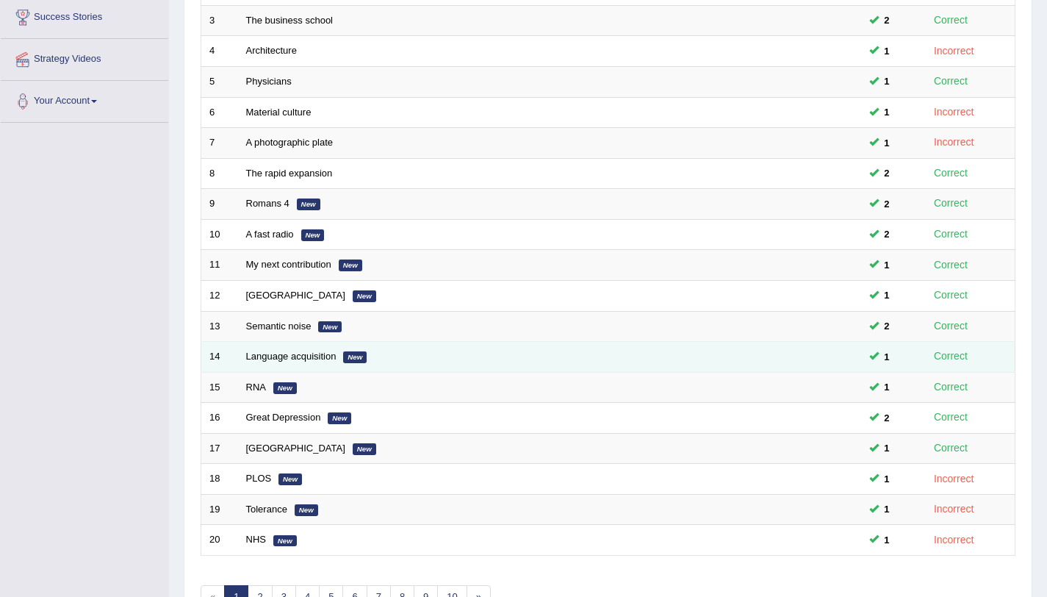
scroll to position [376, 0]
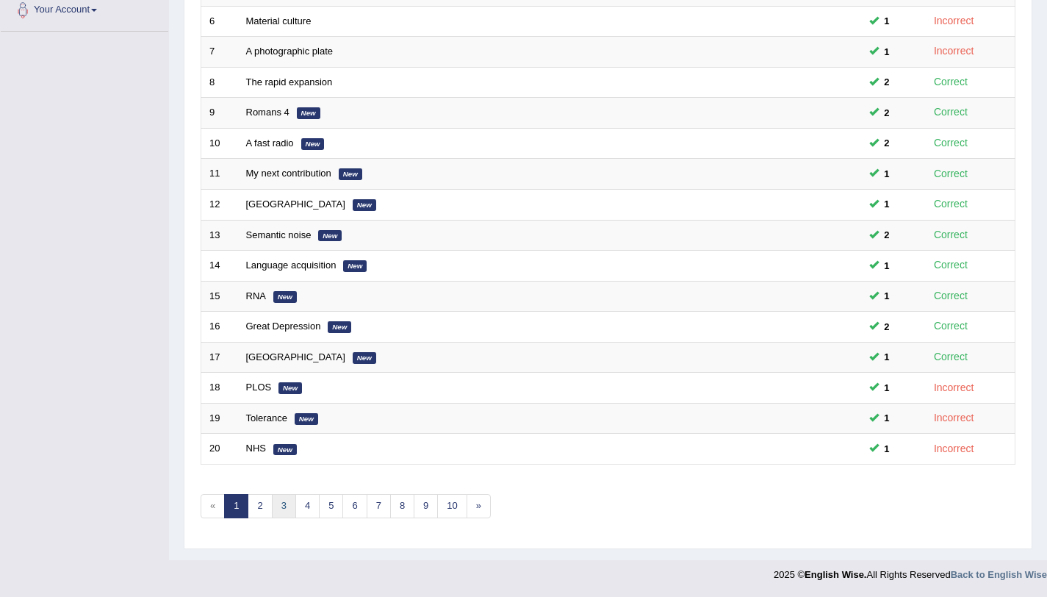
click at [283, 514] on link "3" at bounding box center [284, 506] width 24 height 24
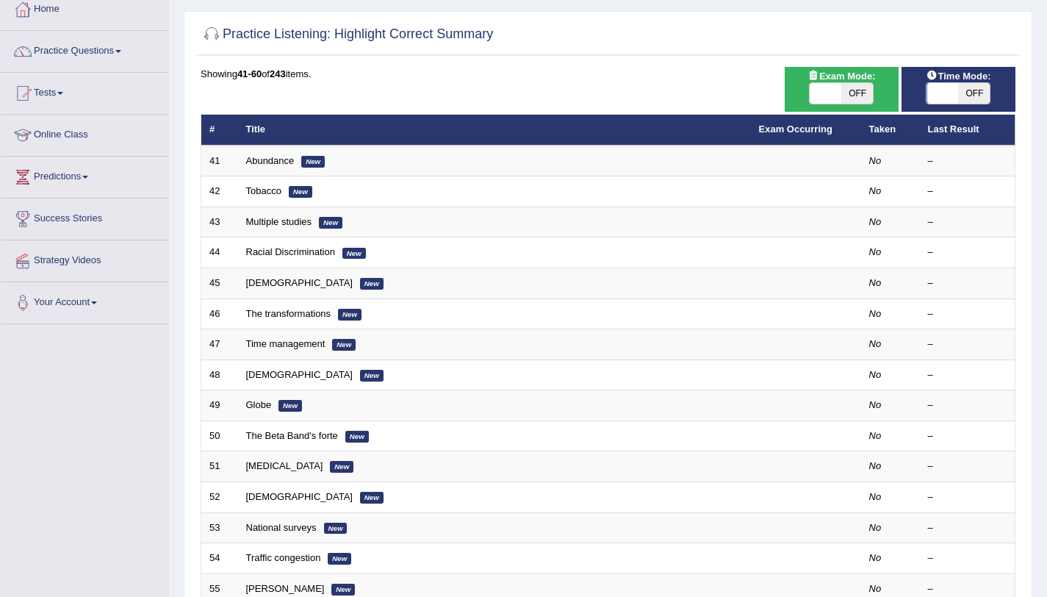
scroll to position [282, 0]
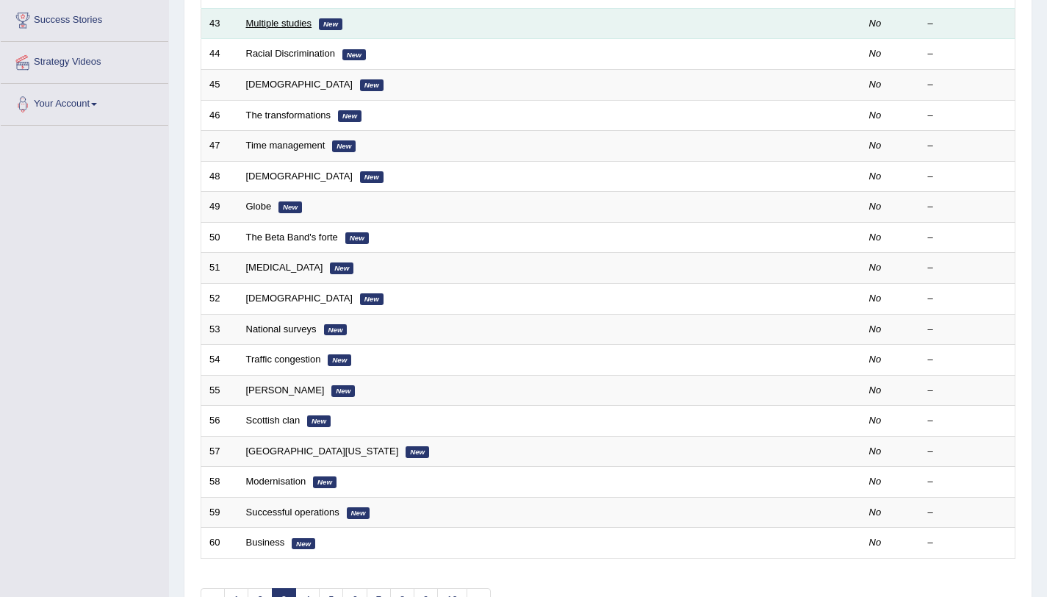
click at [259, 28] on link "Multiple studies" at bounding box center [279, 23] width 66 height 11
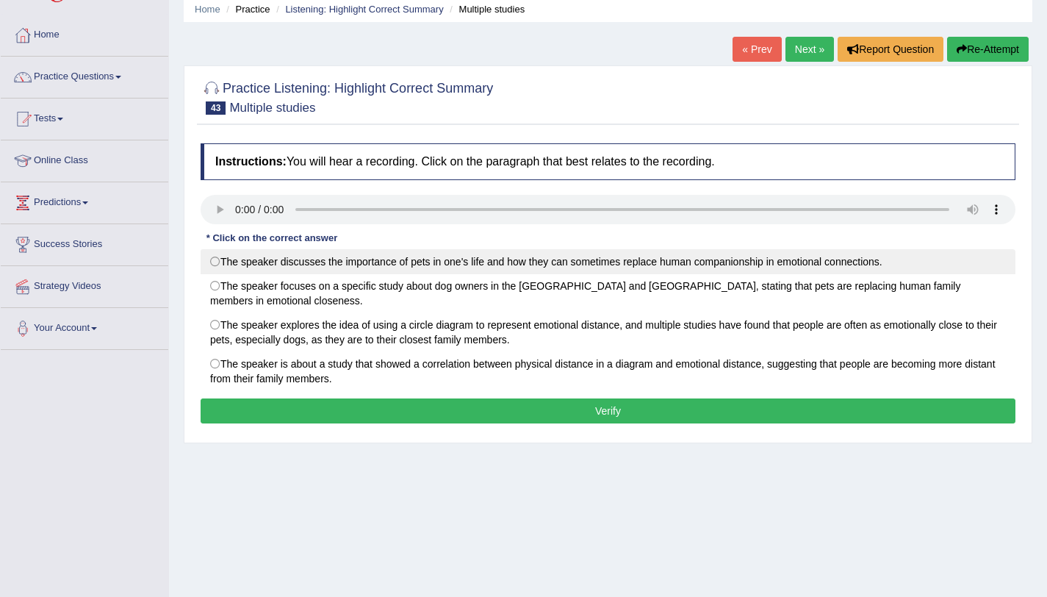
scroll to position [66, 0]
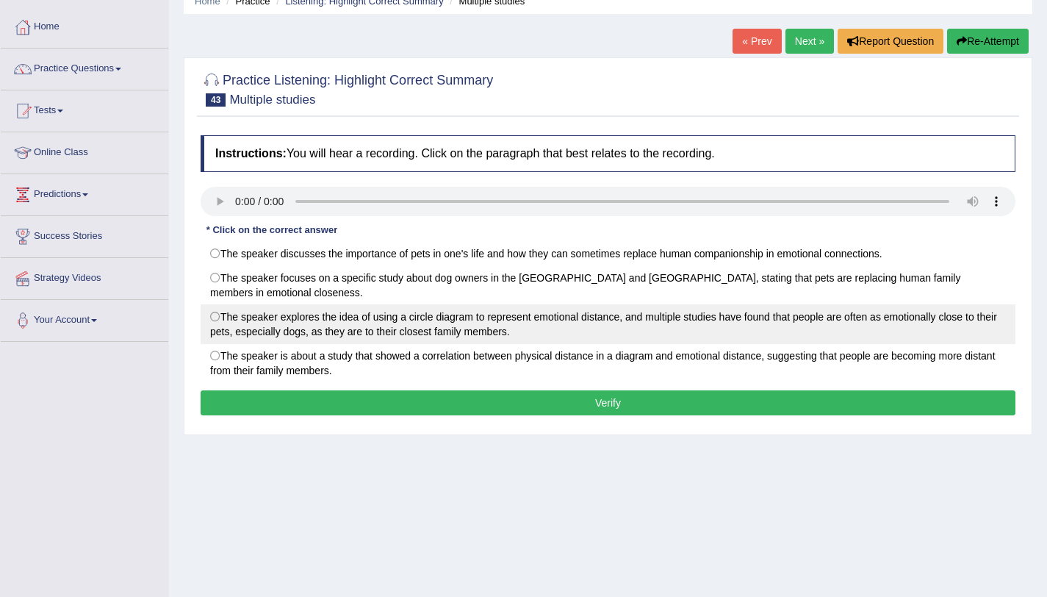
click at [215, 304] on label "The speaker explores the idea of using a circle diagram to represent emotional …" at bounding box center [608, 324] width 815 height 40
radio input "true"
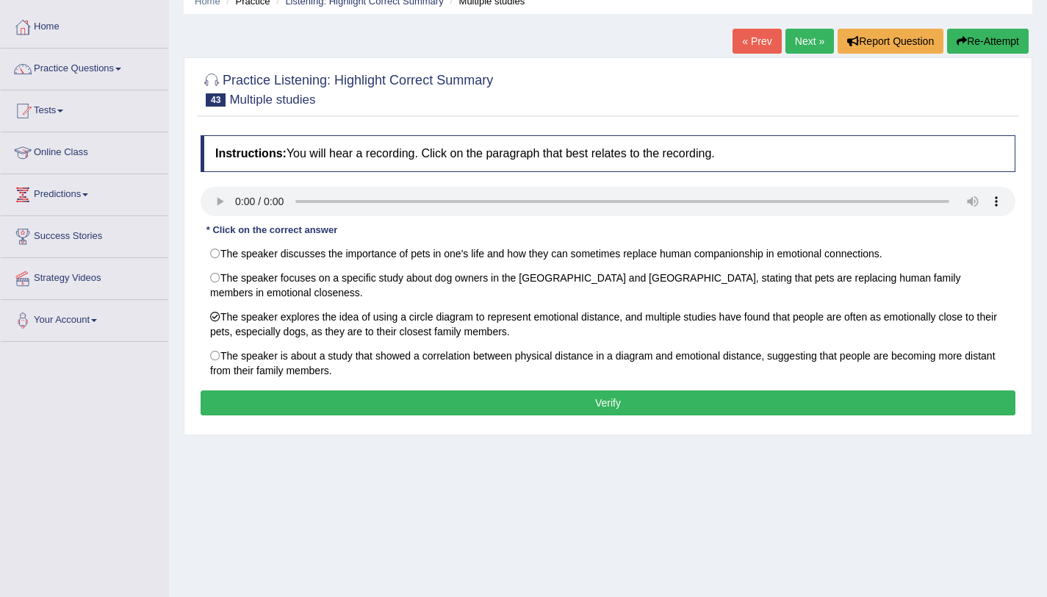
click at [333, 390] on button "Verify" at bounding box center [608, 402] width 815 height 25
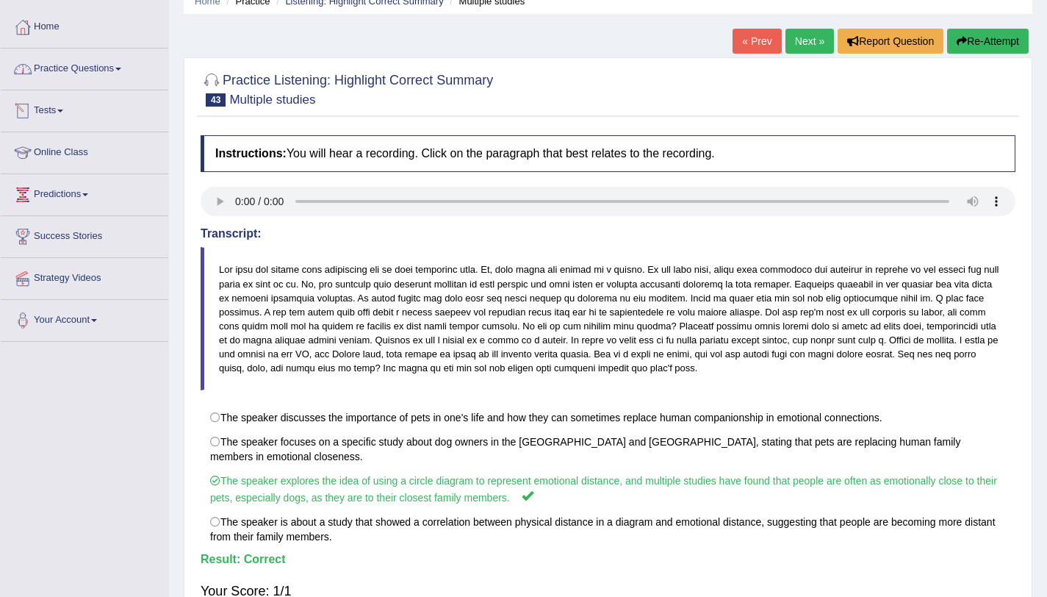
click at [101, 69] on link "Practice Questions" at bounding box center [85, 67] width 168 height 37
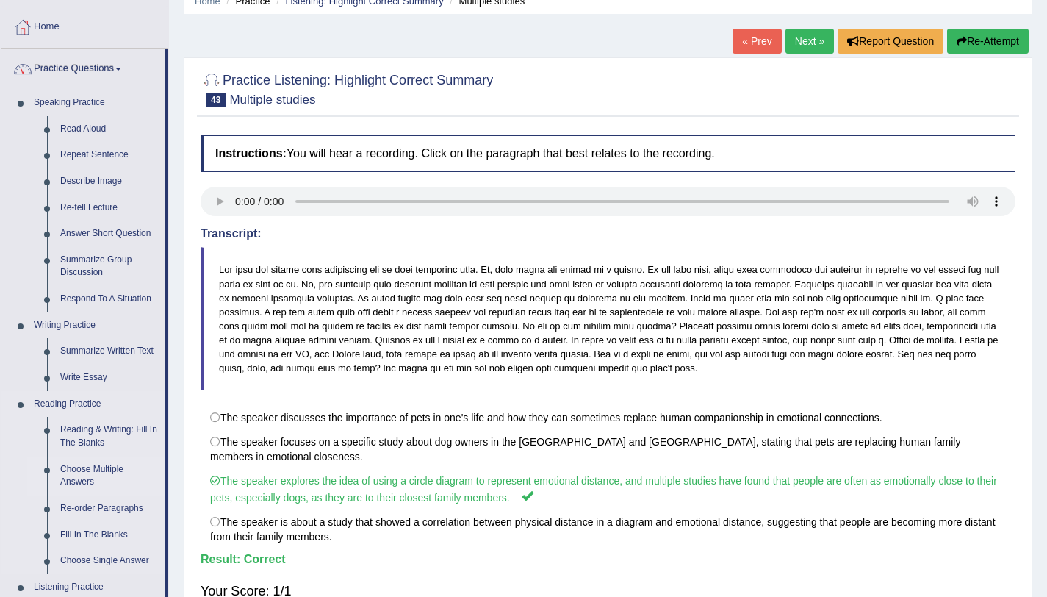
scroll to position [562, 0]
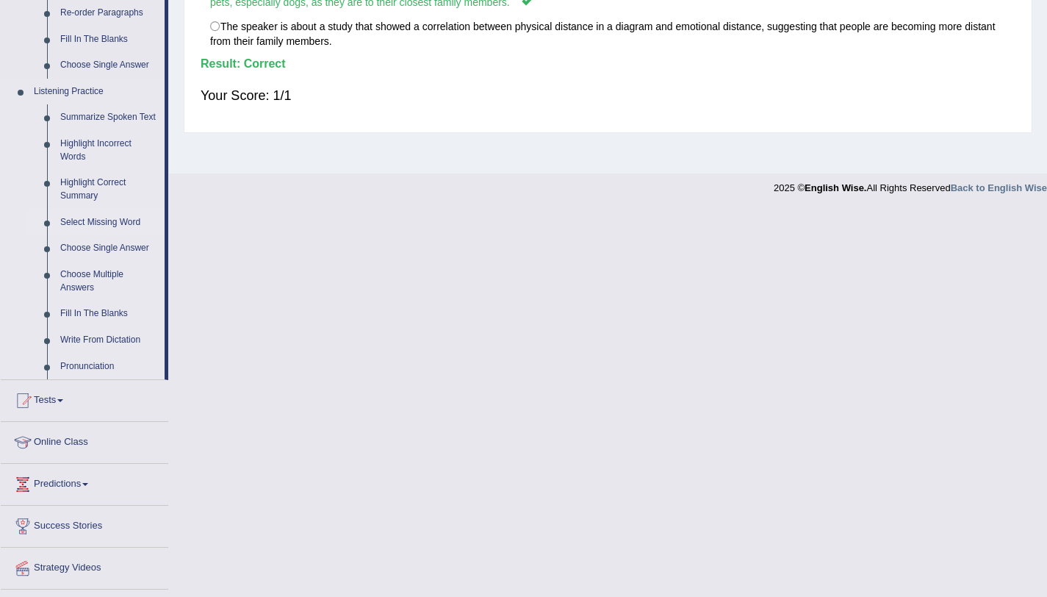
click at [89, 234] on link "Select Missing Word" at bounding box center [109, 222] width 111 height 26
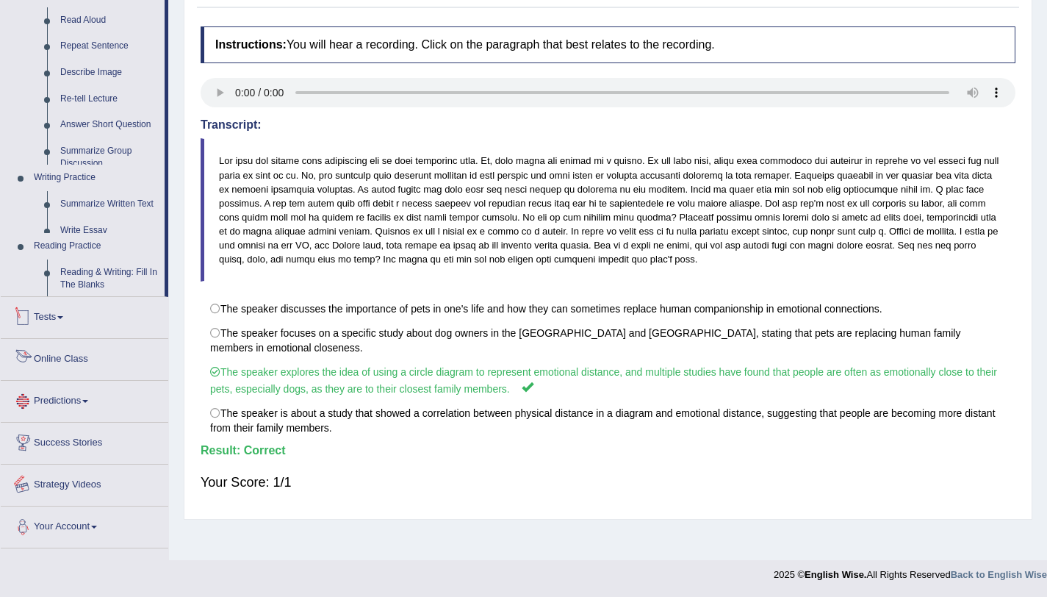
scroll to position [178, 0]
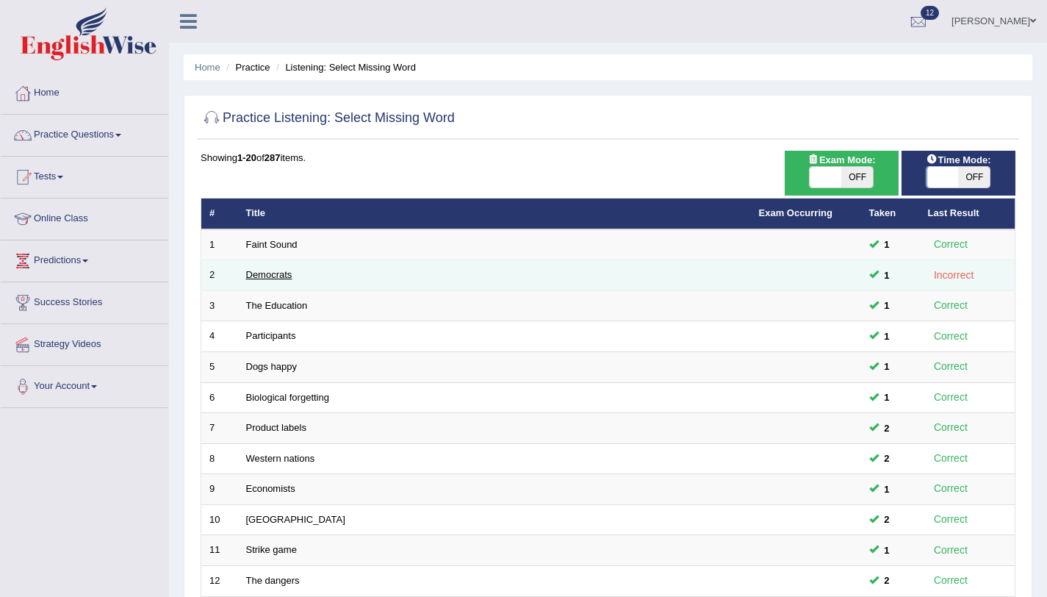
click at [251, 280] on link "Democrats" at bounding box center [269, 274] width 46 height 11
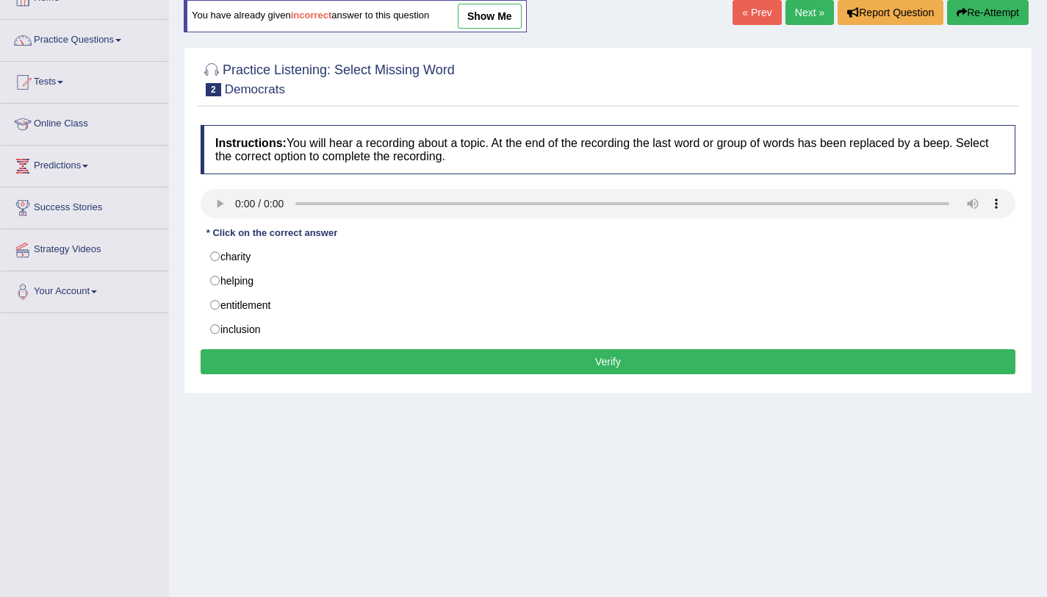
scroll to position [175, 0]
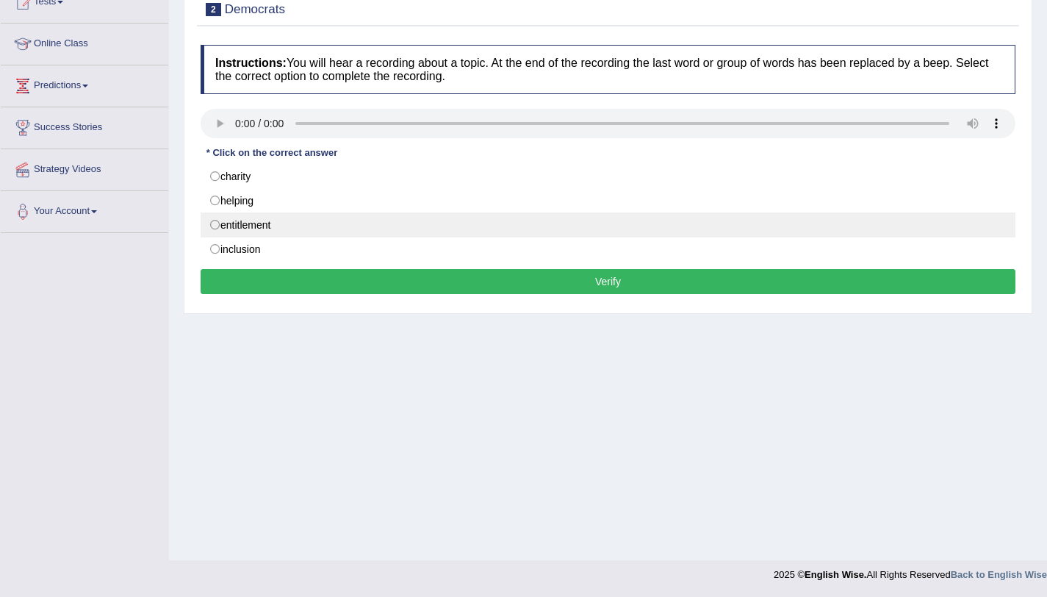
click at [213, 226] on label "entitlement" at bounding box center [608, 224] width 815 height 25
radio input "true"
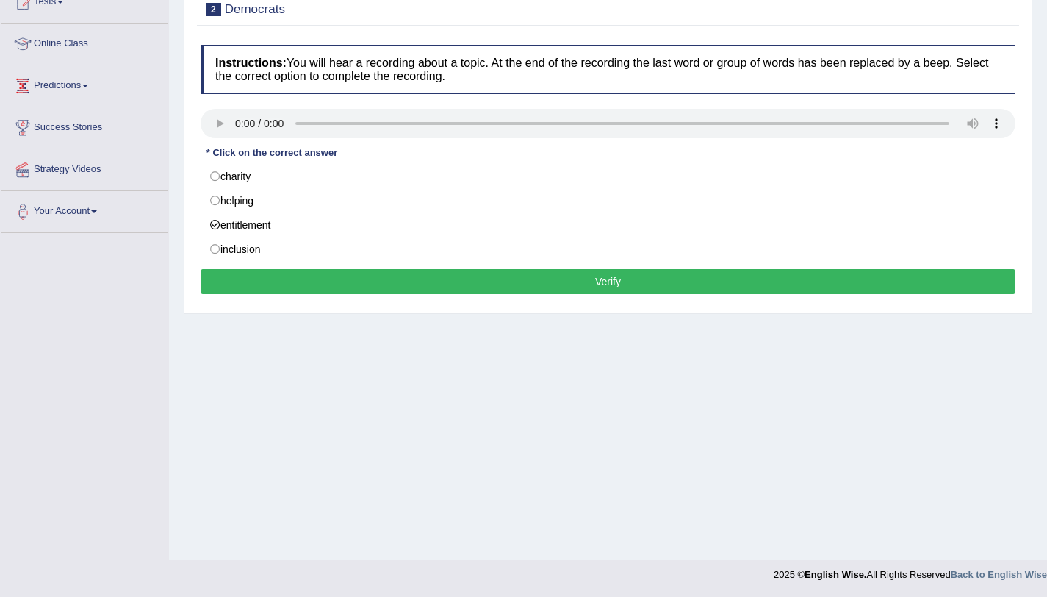
click at [259, 284] on button "Verify" at bounding box center [608, 281] width 815 height 25
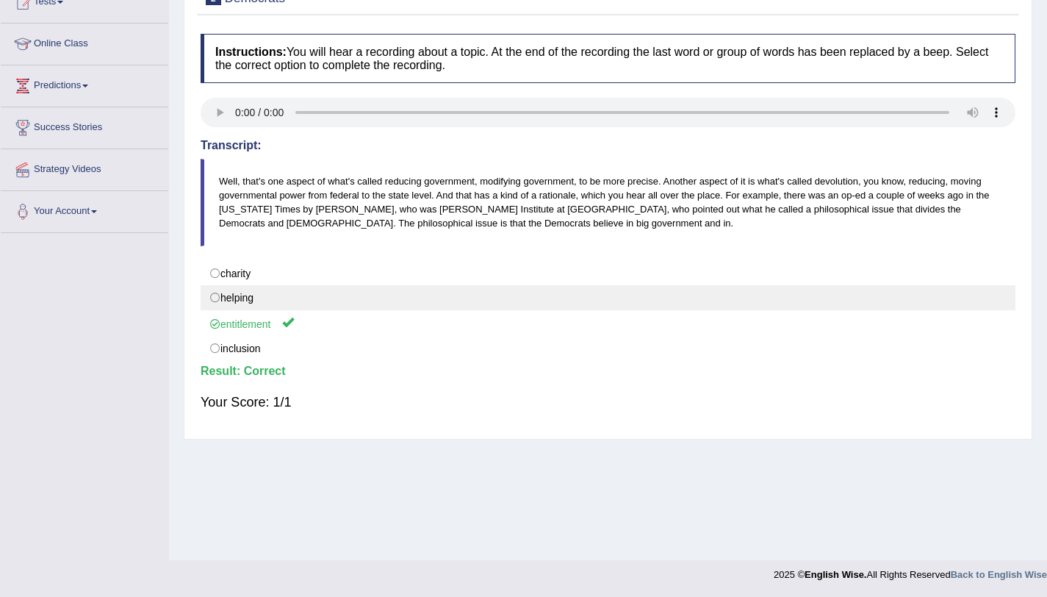
scroll to position [0, 0]
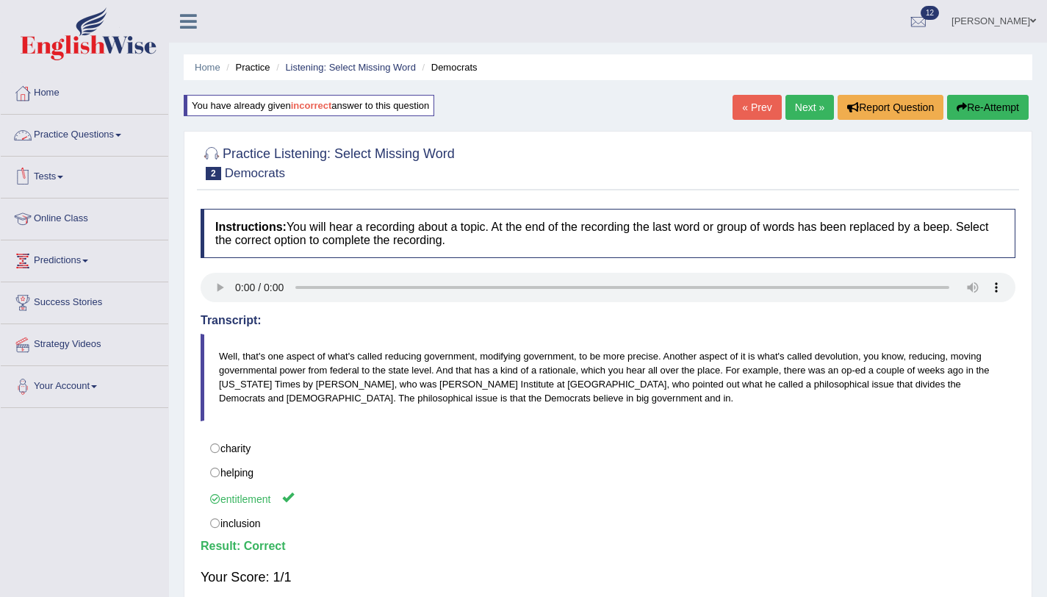
click at [93, 140] on link "Practice Questions" at bounding box center [85, 133] width 168 height 37
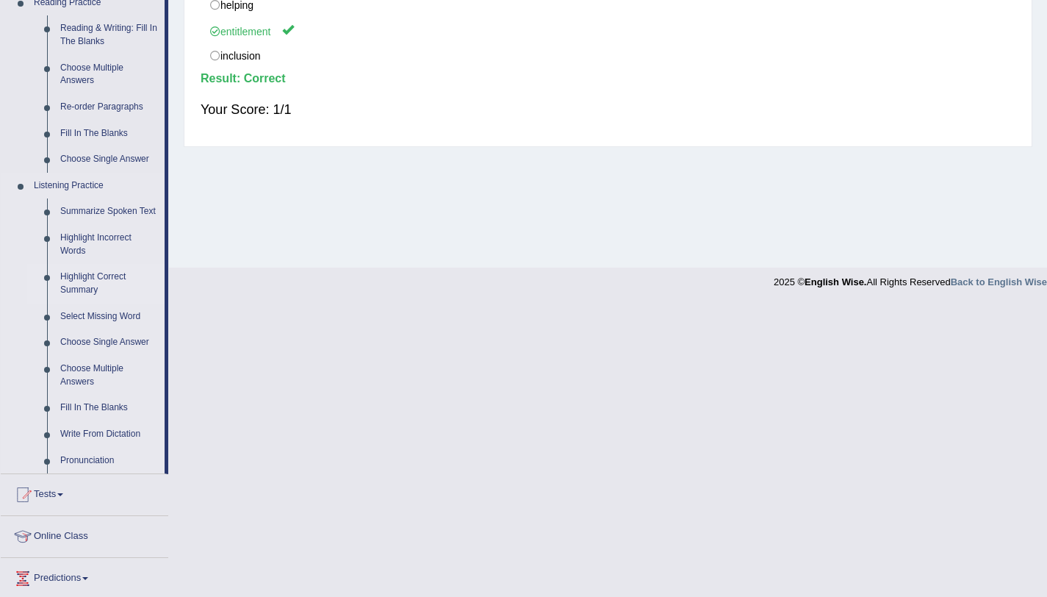
scroll to position [542, 0]
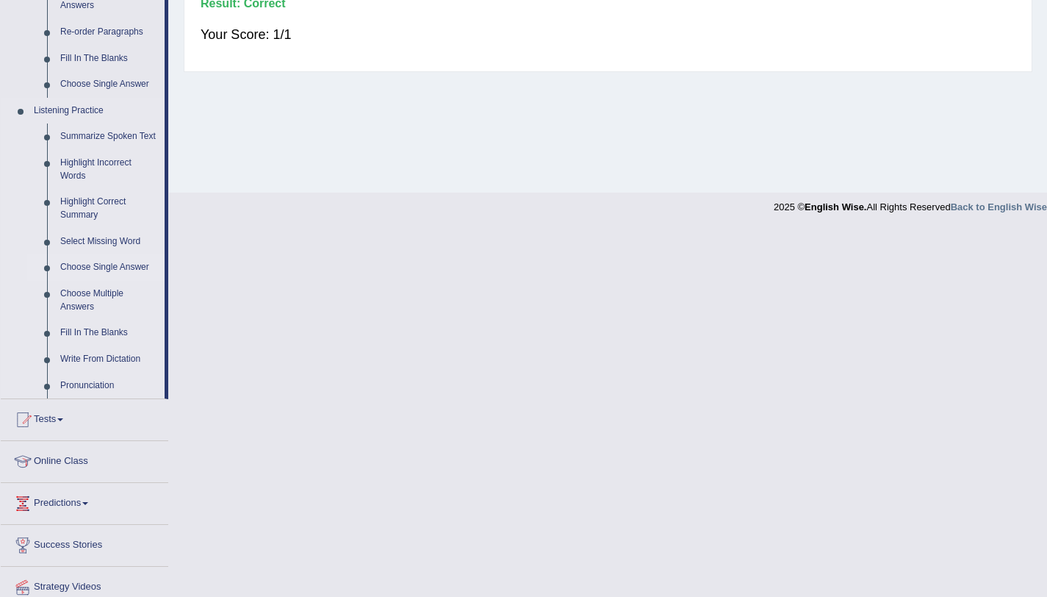
click at [121, 281] on link "Choose Single Answer" at bounding box center [109, 267] width 111 height 26
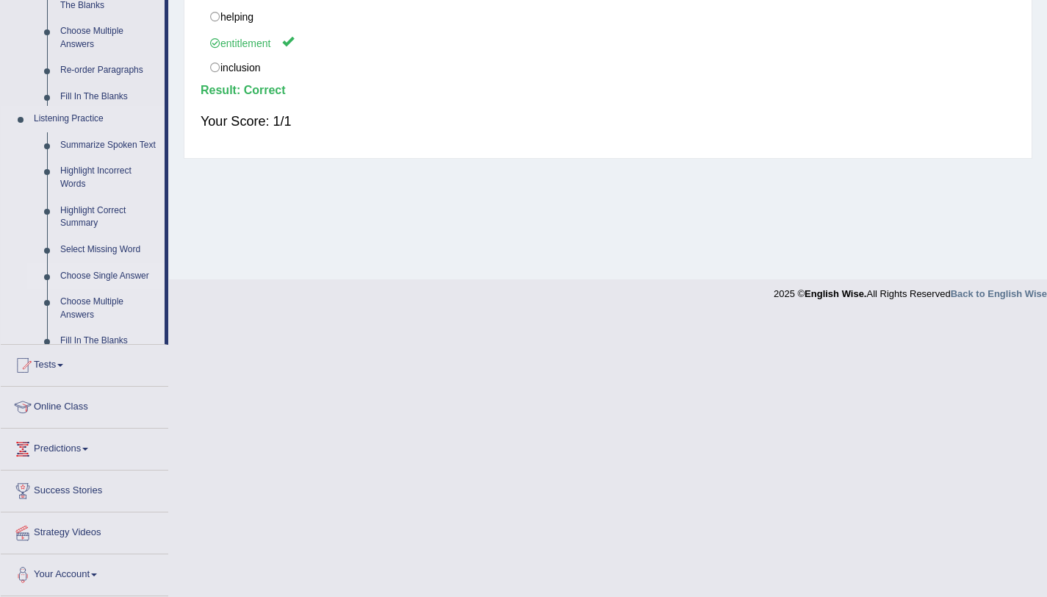
scroll to position [175, 0]
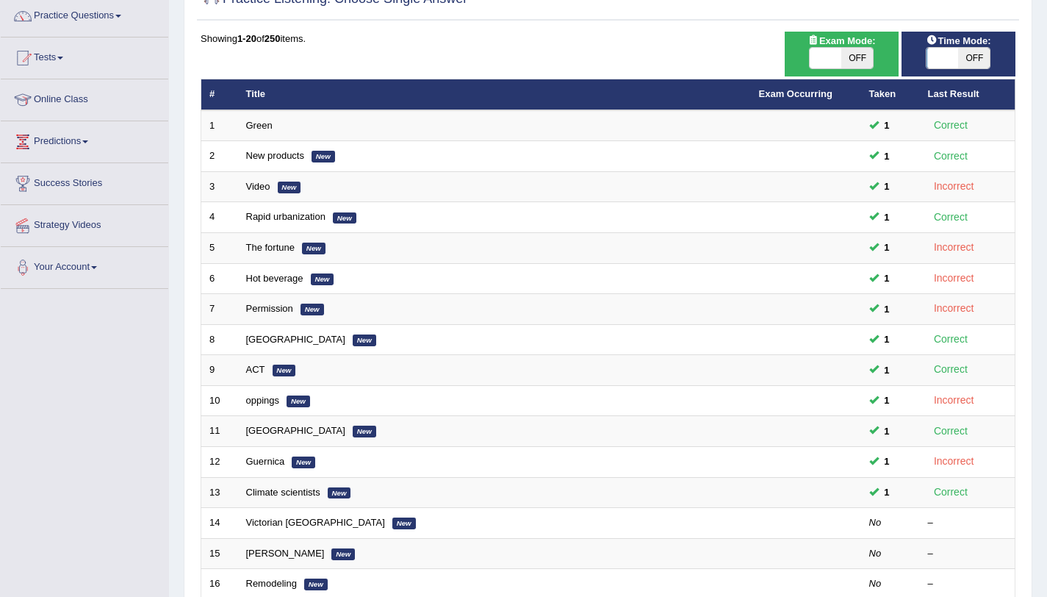
scroll to position [120, 0]
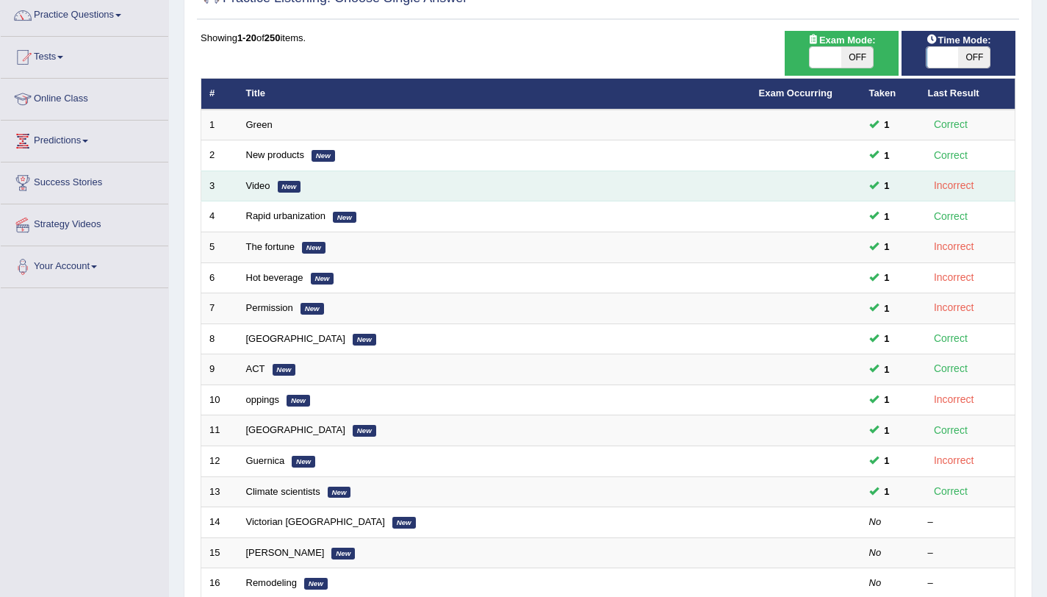
click at [244, 186] on td "Video New" at bounding box center [494, 186] width 513 height 31
click at [252, 186] on link "Video" at bounding box center [258, 185] width 24 height 11
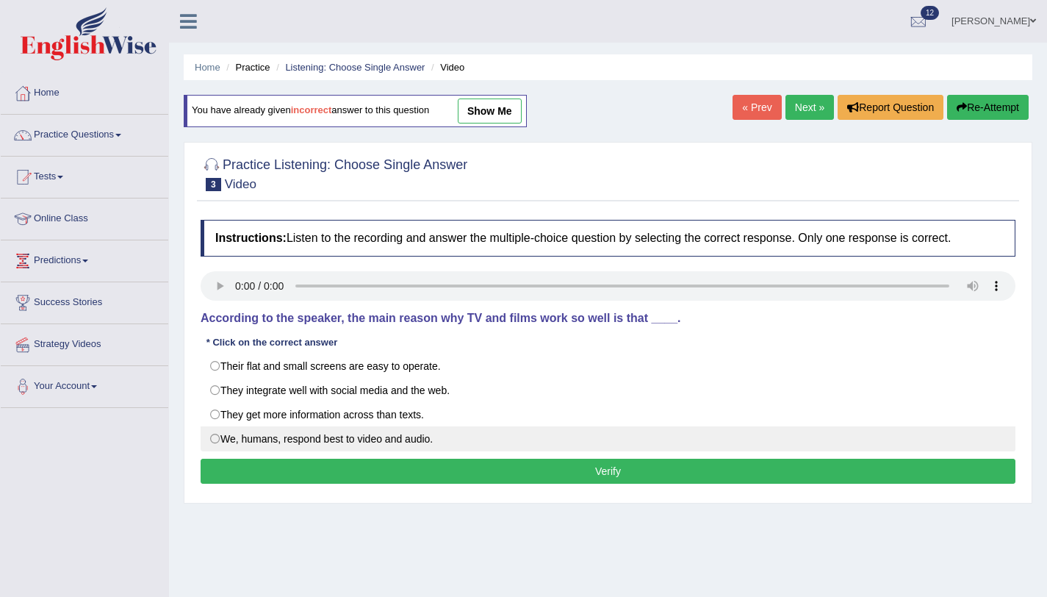
click at [215, 442] on label "We, humans, respond best to video and audio." at bounding box center [608, 438] width 815 height 25
radio input "true"
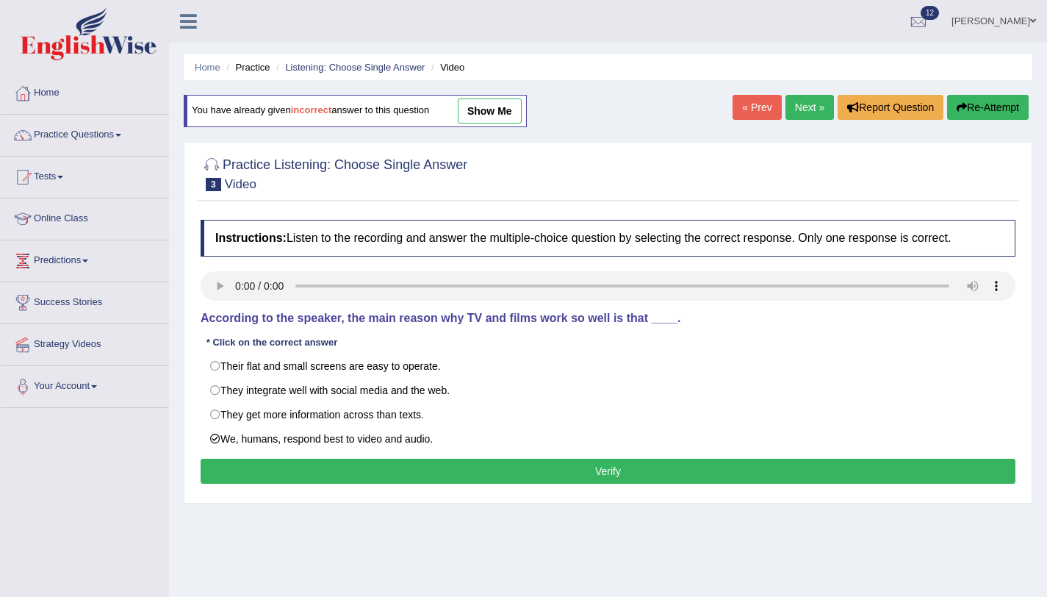
click at [252, 471] on button "Verify" at bounding box center [608, 471] width 815 height 25
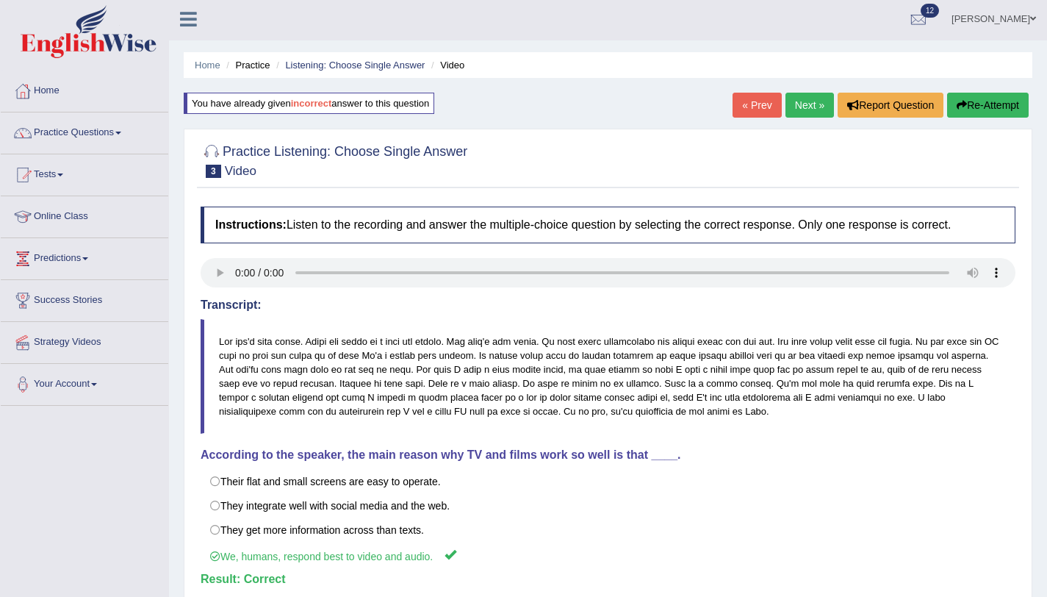
scroll to position [3, 0]
click at [96, 131] on link "Practice Questions" at bounding box center [85, 130] width 168 height 37
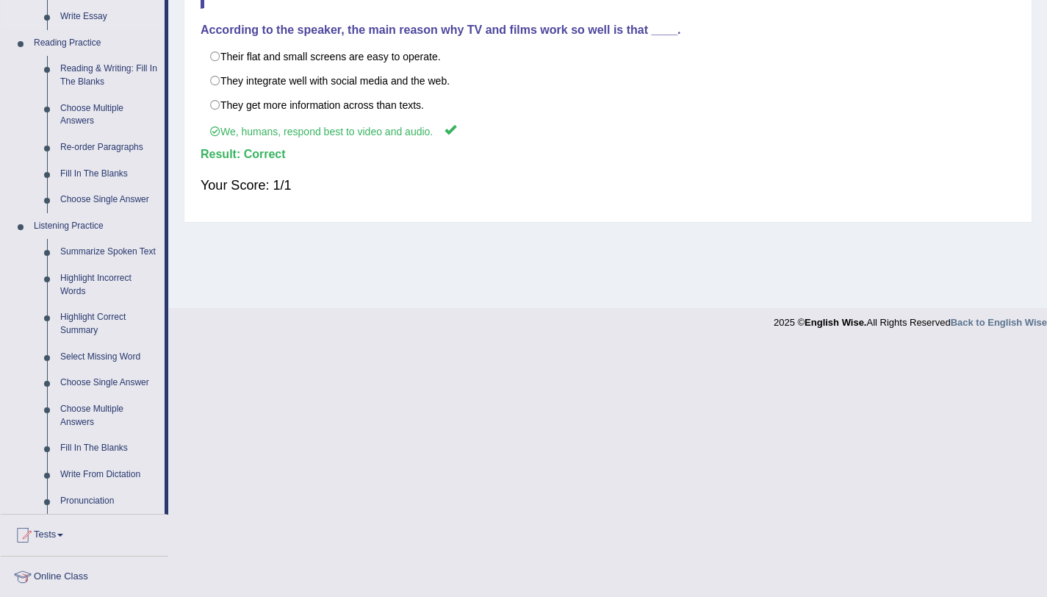
scroll to position [610, 0]
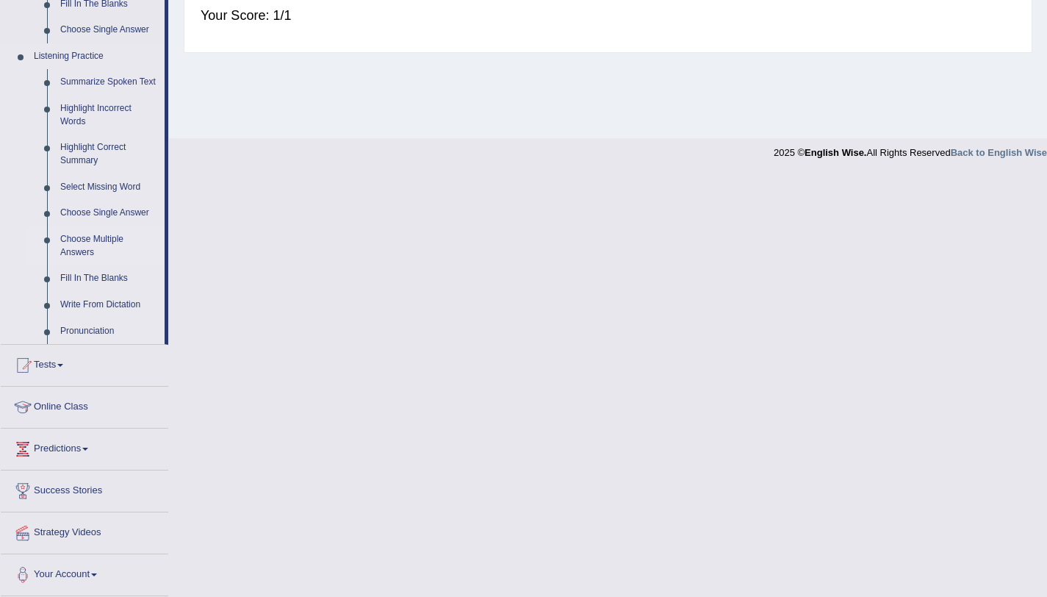
click at [83, 249] on link "Choose Multiple Answers" at bounding box center [109, 245] width 111 height 39
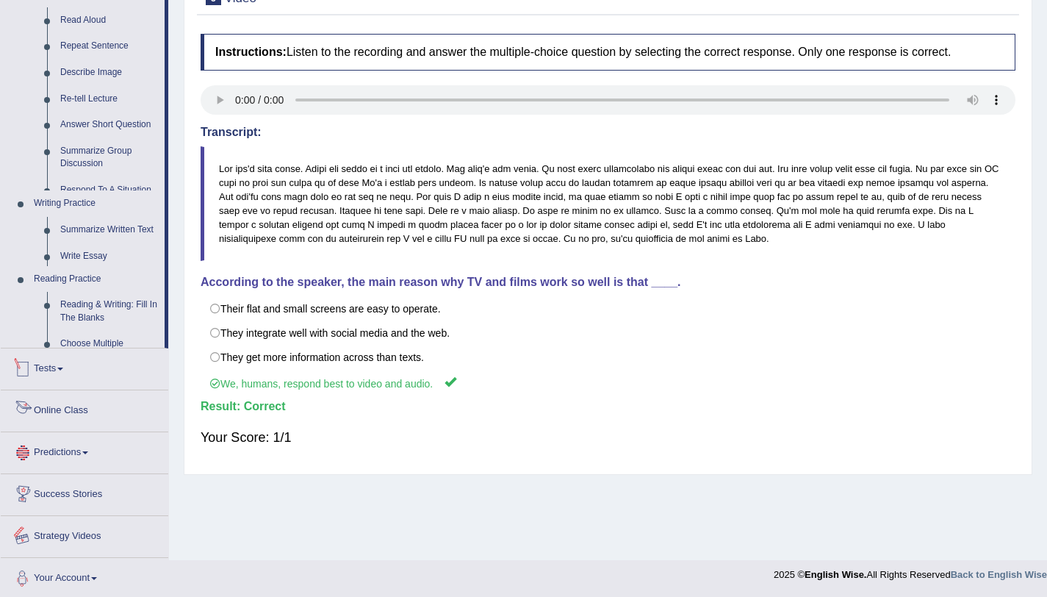
scroll to position [203, 0]
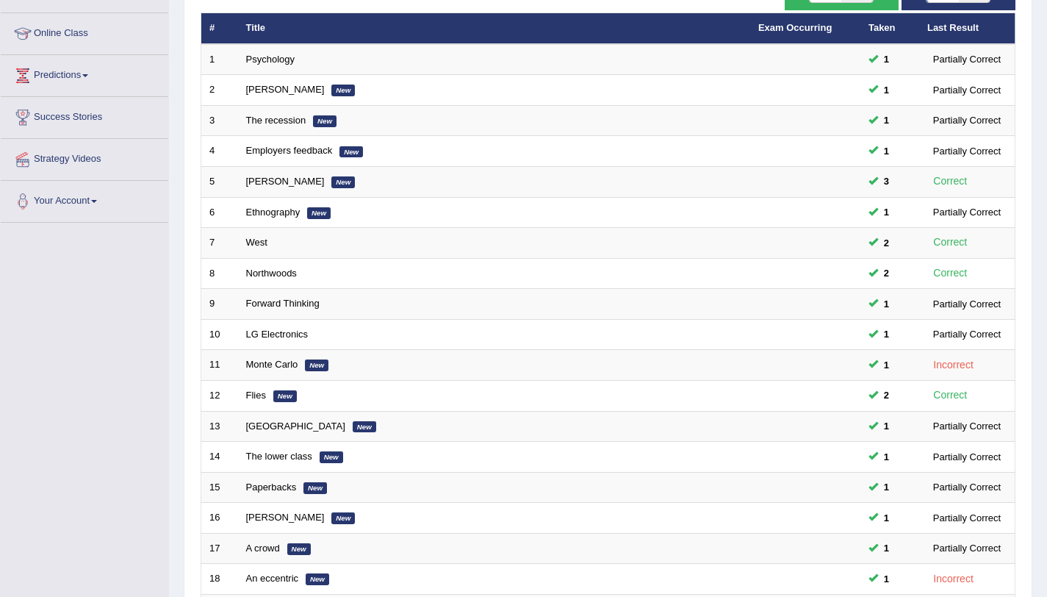
scroll to position [207, 0]
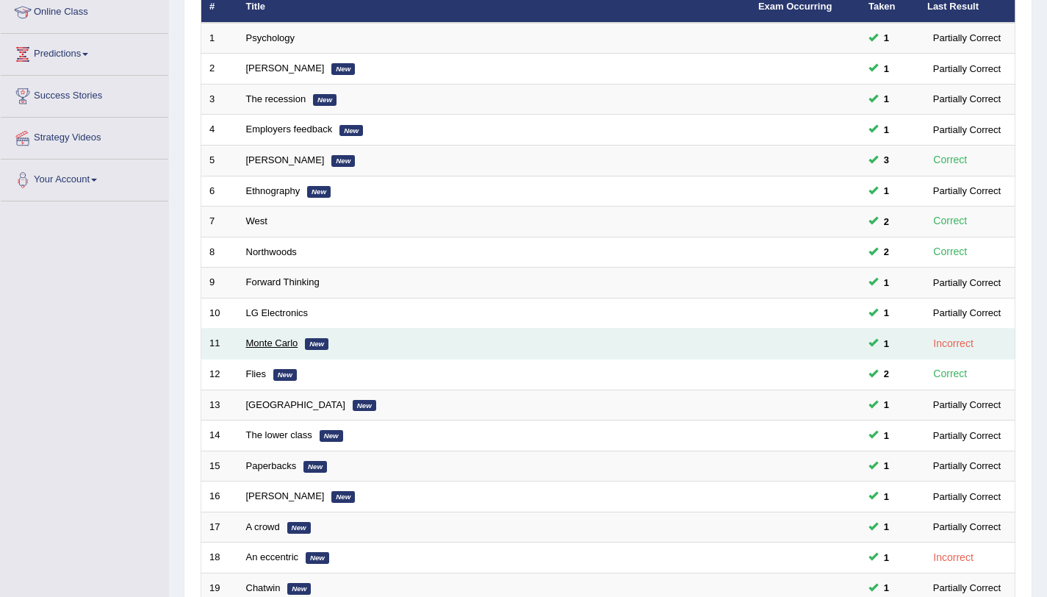
click at [253, 347] on link "Monte Carlo" at bounding box center [272, 342] width 52 height 11
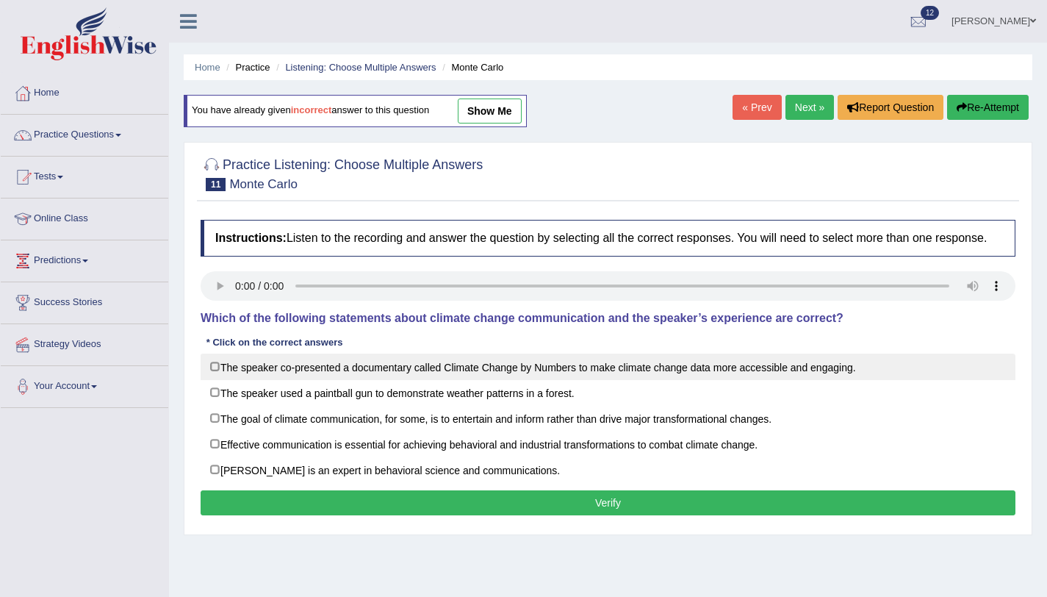
click at [216, 376] on label "The speaker co-presented a documentary called Climate Change by Numbers to make…" at bounding box center [608, 367] width 815 height 26
checkbox input "true"
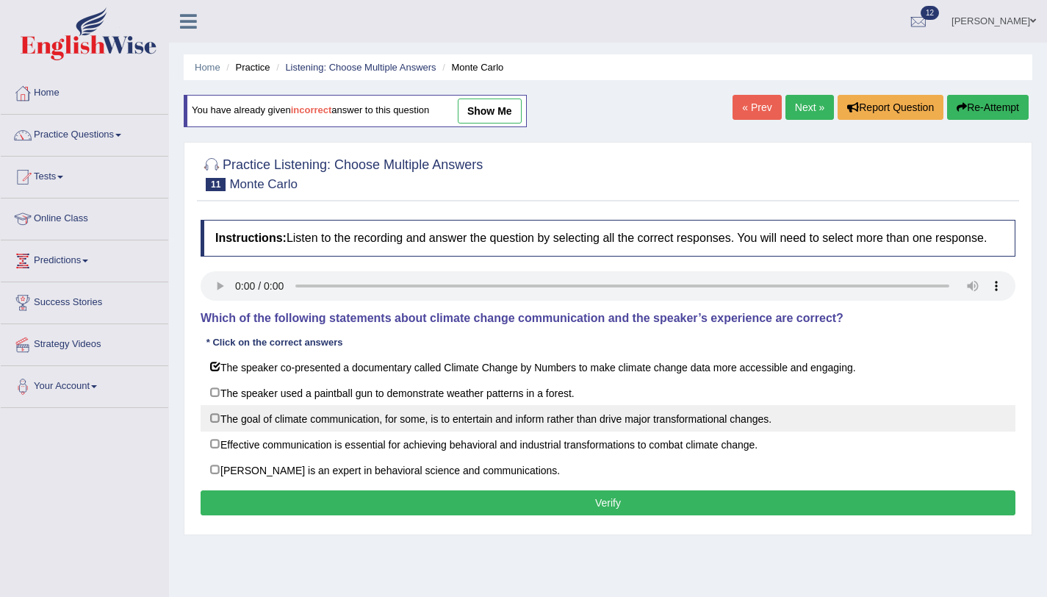
click at [212, 431] on label "The goal of climate communication, for some, is to entertain and inform rather …" at bounding box center [608, 418] width 815 height 26
checkbox input "true"
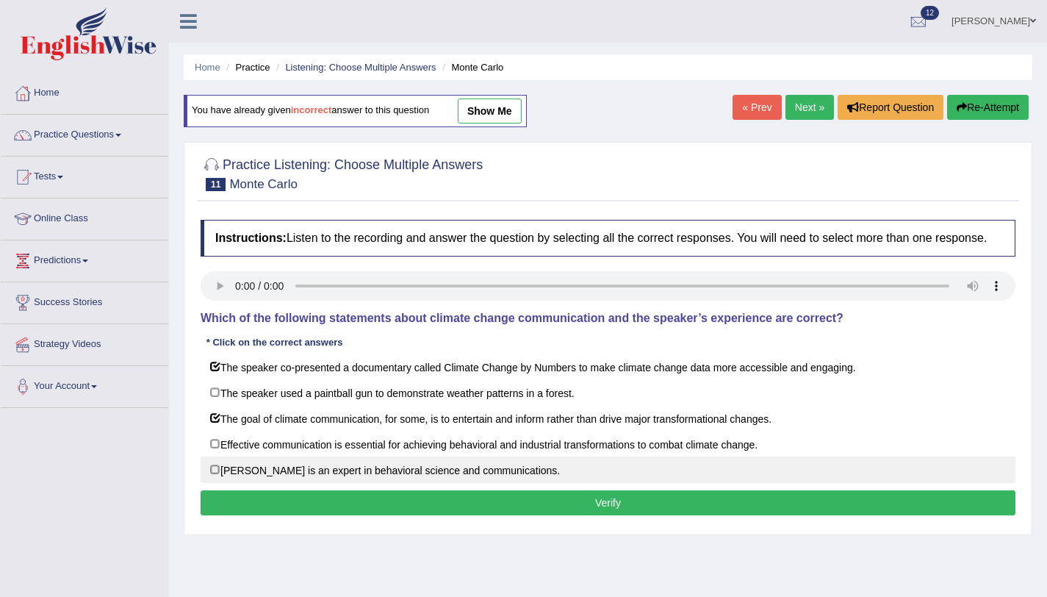
click at [215, 483] on label "Dr. Emily Shuckburgh is an expert in behavioral science and communications." at bounding box center [608, 469] width 815 height 26
checkbox input "true"
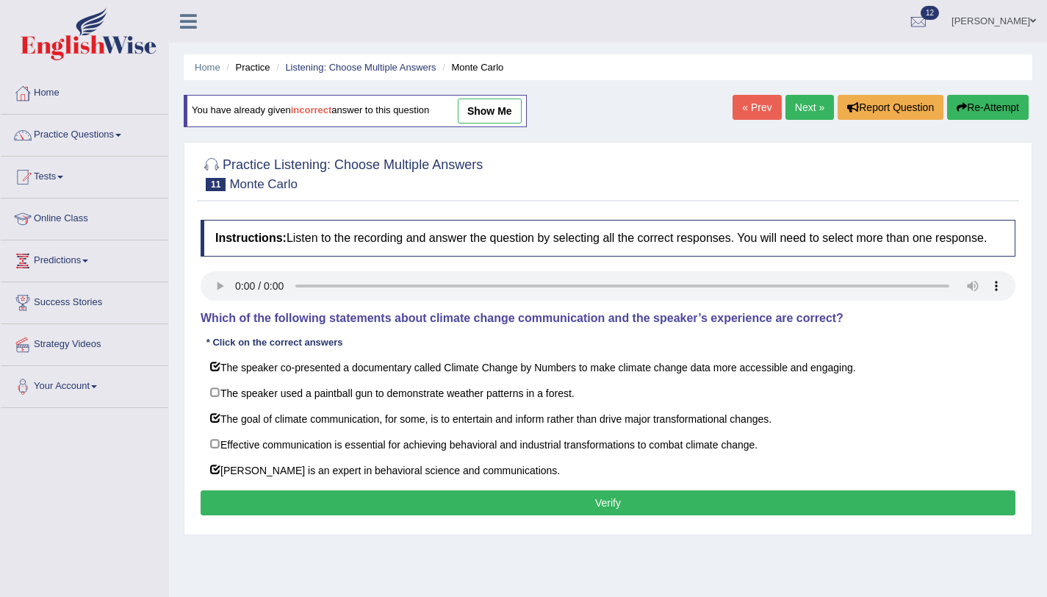
click at [242, 506] on button "Verify" at bounding box center [608, 502] width 815 height 25
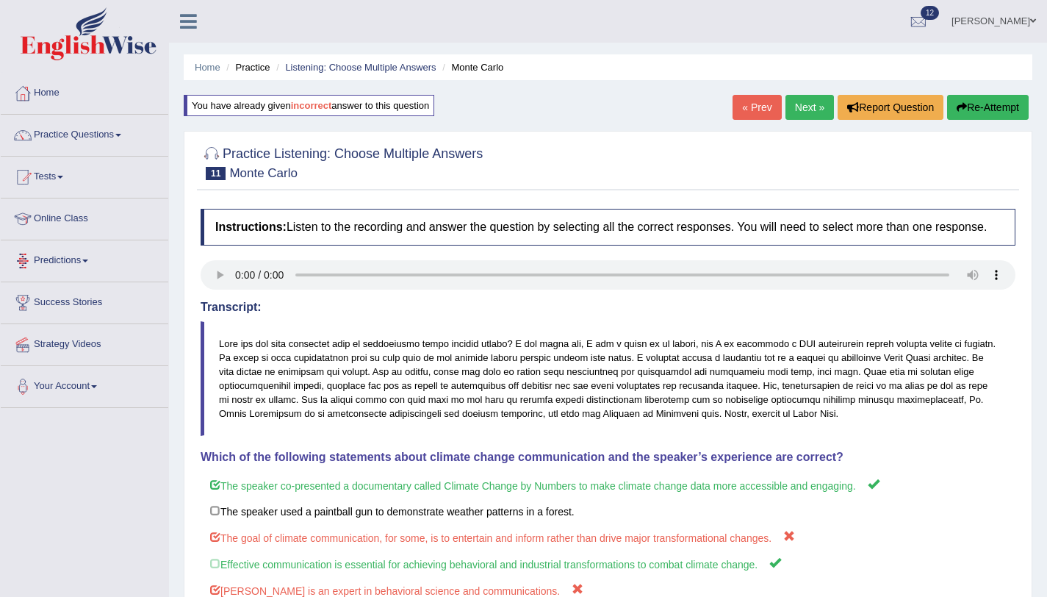
click at [803, 101] on link "Next »" at bounding box center [810, 107] width 49 height 25
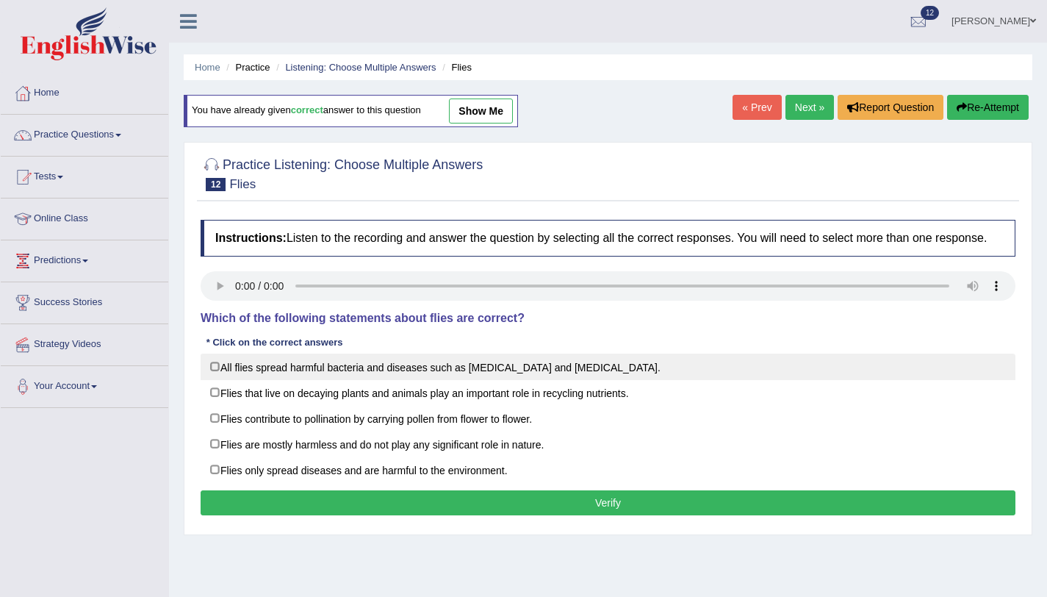
click at [395, 380] on label "All flies spread harmful bacteria and diseases such as [MEDICAL_DATA] and [MEDI…" at bounding box center [608, 367] width 815 height 26
checkbox input "true"
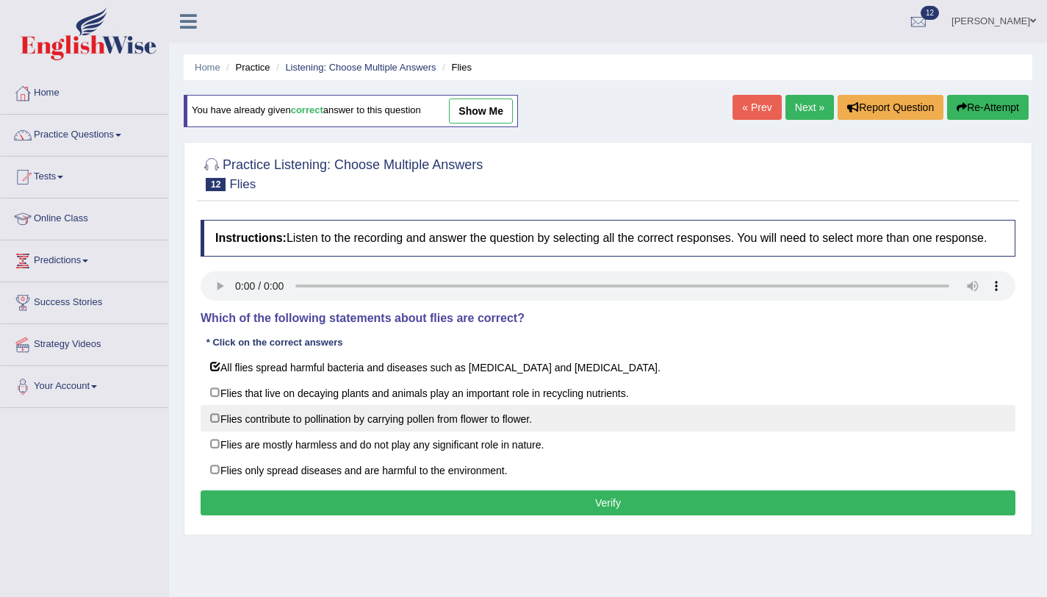
click at [295, 431] on label "Flies contribute to pollination by carrying pollen from flower to flower." at bounding box center [608, 418] width 815 height 26
checkbox input "true"
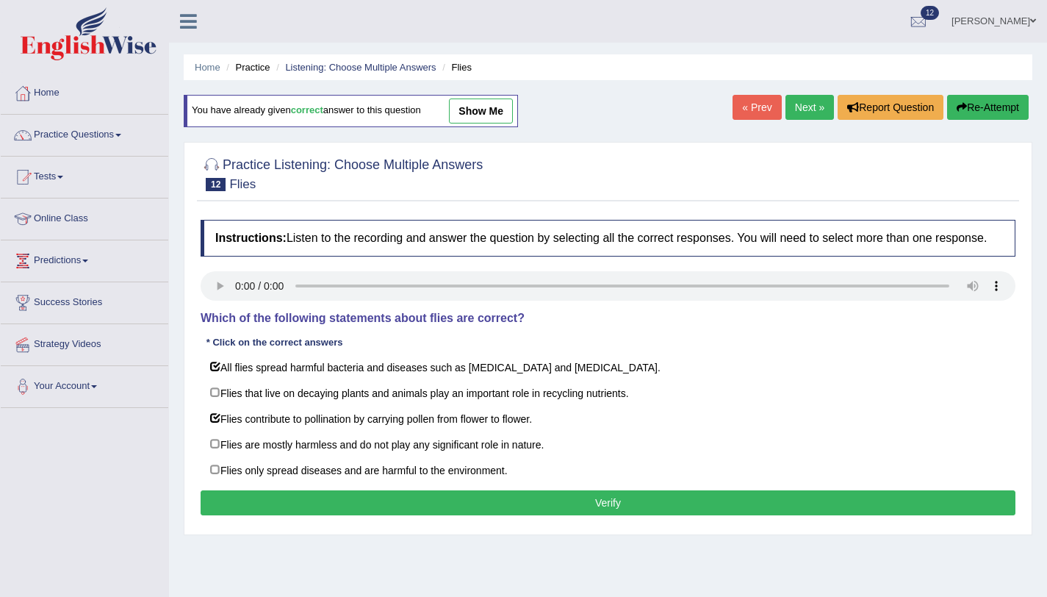
click at [390, 503] on button "Verify" at bounding box center [608, 502] width 815 height 25
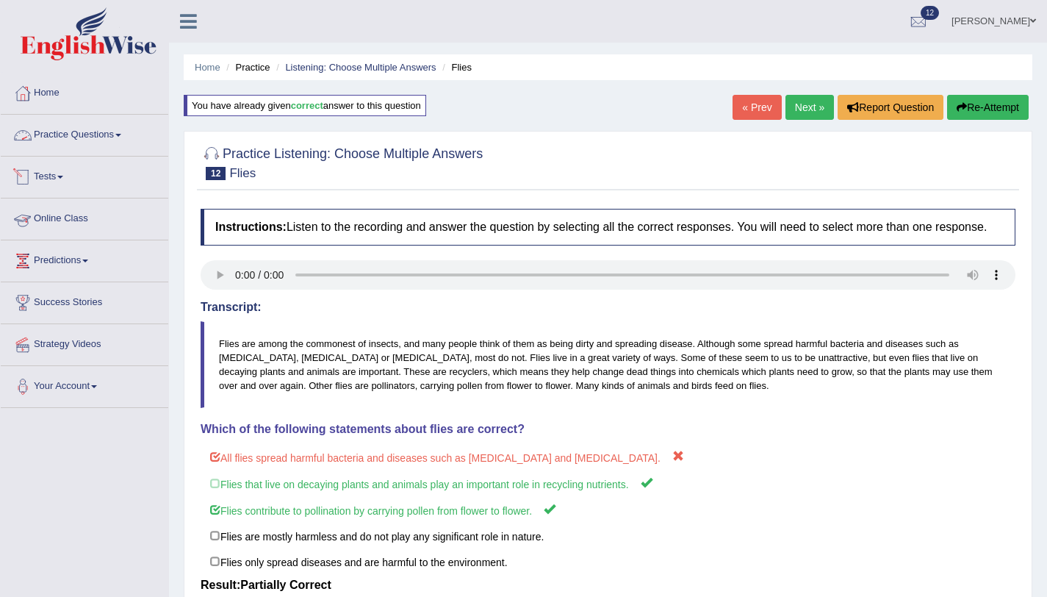
click at [121, 129] on link "Practice Questions" at bounding box center [85, 133] width 168 height 37
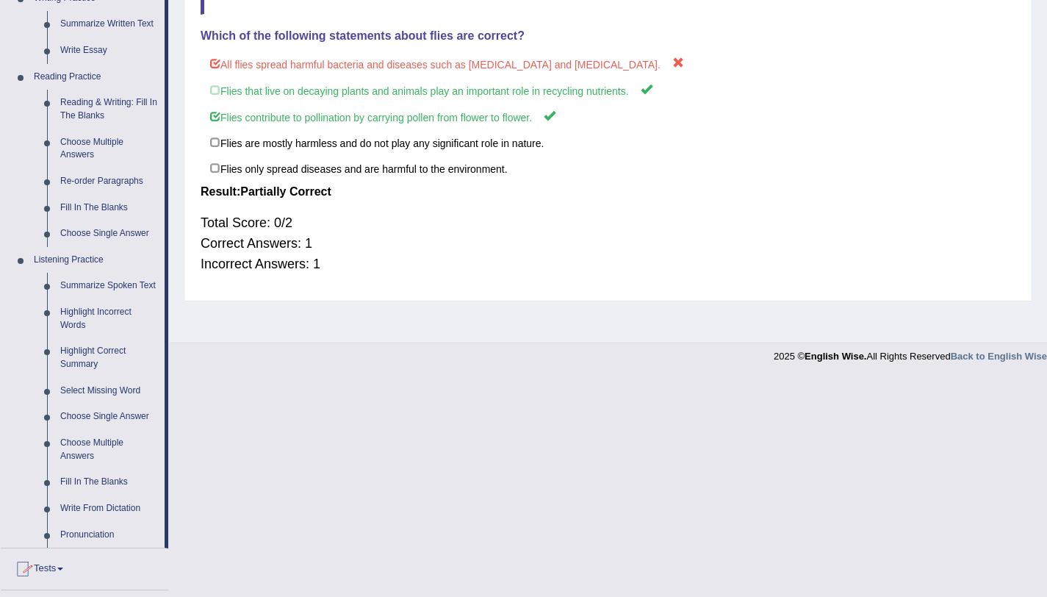
scroll to position [509, 0]
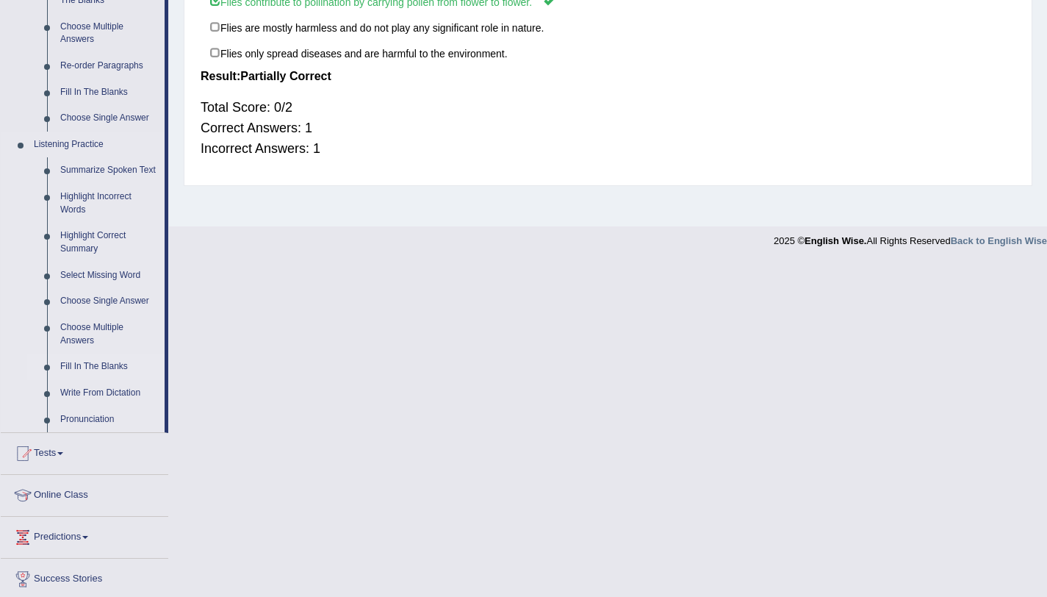
click at [101, 380] on link "Fill In The Blanks" at bounding box center [109, 367] width 111 height 26
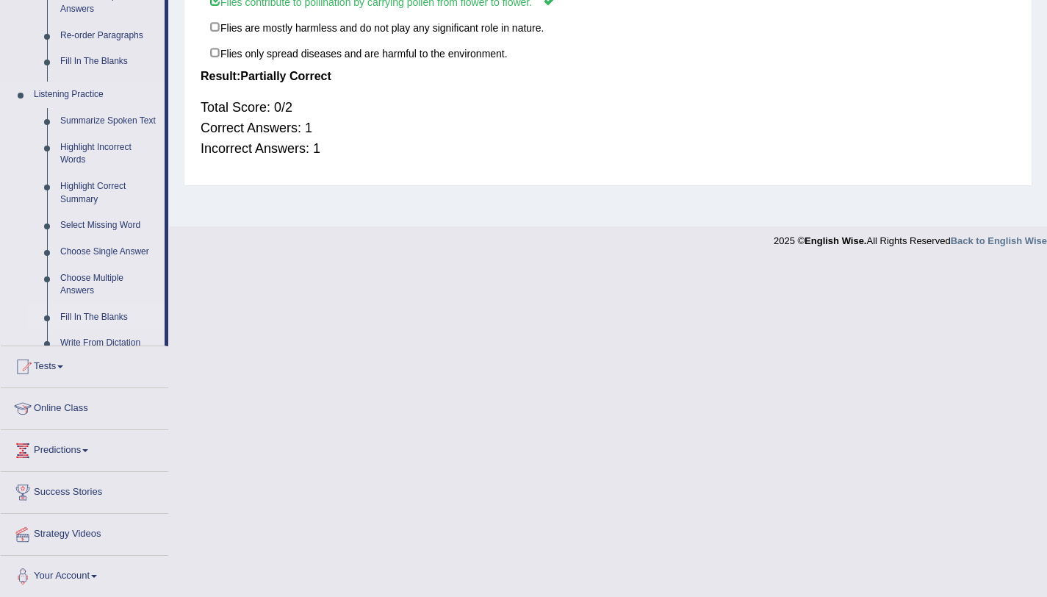
scroll to position [175, 0]
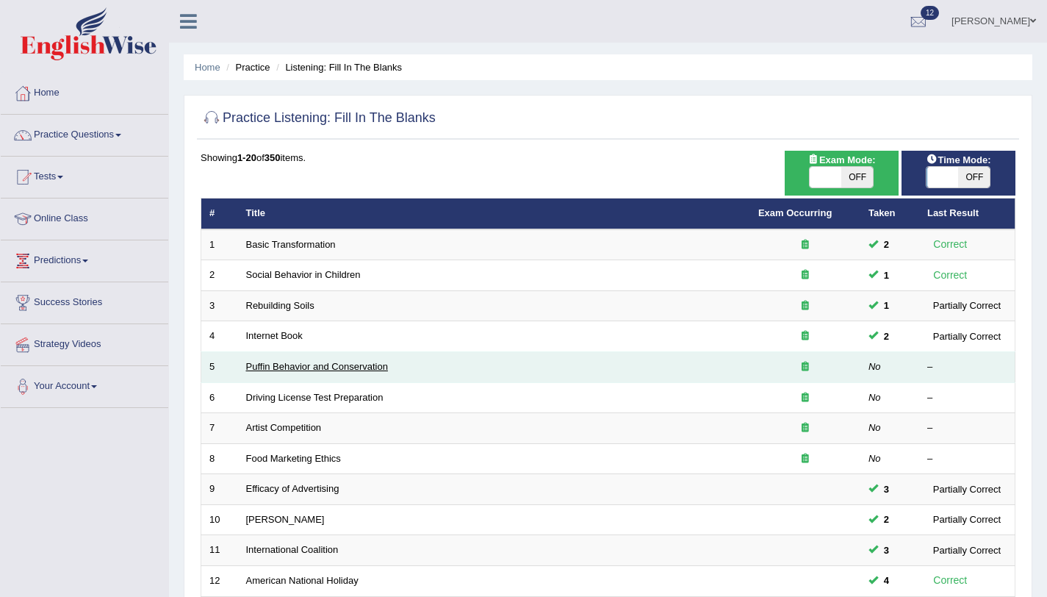
click at [278, 370] on link "Puffin Behavior and Conservation" at bounding box center [317, 366] width 142 height 11
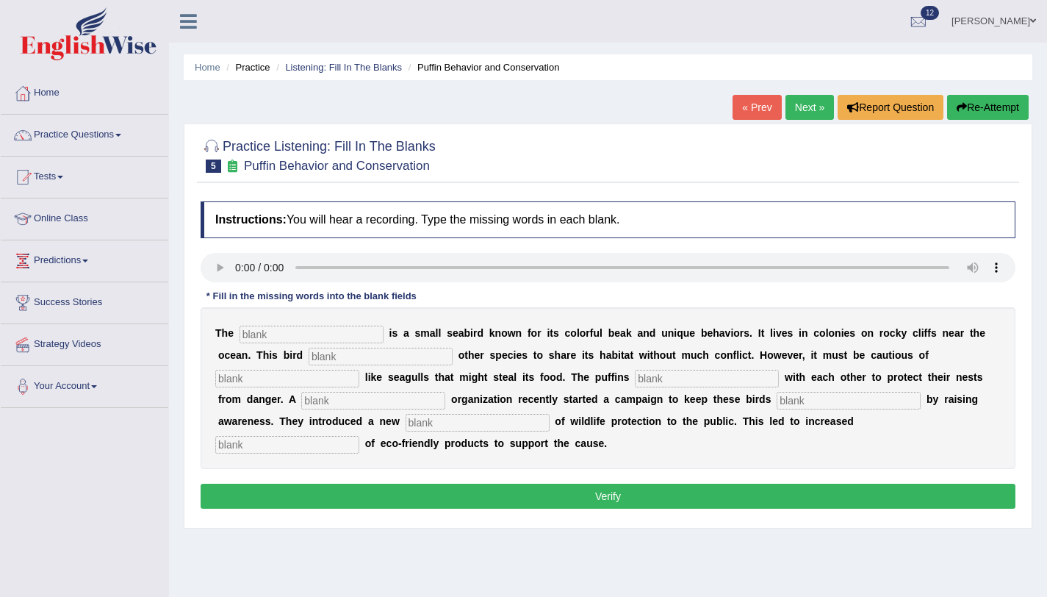
click at [284, 341] on input "text" at bounding box center [312, 335] width 144 height 18
type input "puffin"
click at [340, 357] on input "text" at bounding box center [381, 357] width 144 height 18
type input "allows"
click at [359, 370] on input "text" at bounding box center [287, 379] width 144 height 18
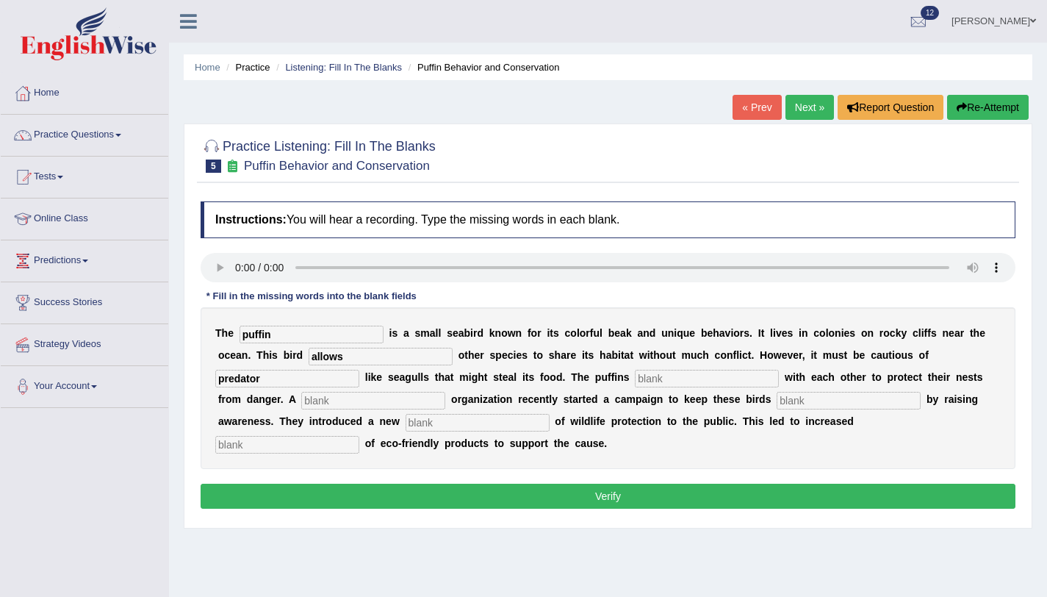
type input "predator"
click at [635, 382] on input "text" at bounding box center [707, 379] width 144 height 18
type input "colabrate"
click at [318, 404] on input "text" at bounding box center [373, 401] width 144 height 18
click at [777, 404] on input "text" at bounding box center [849, 401] width 144 height 18
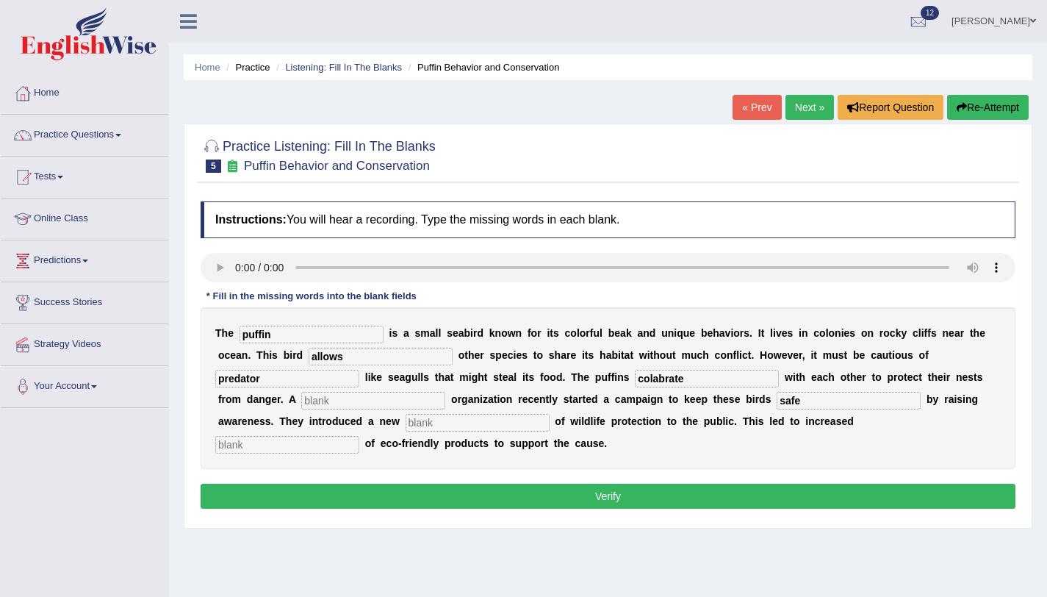
type input "safe"
click at [635, 380] on input "colabrate" at bounding box center [707, 379] width 144 height 18
type input "collabrate"
click at [315, 403] on input "text" at bounding box center [373, 401] width 144 height 18
type input "recently"
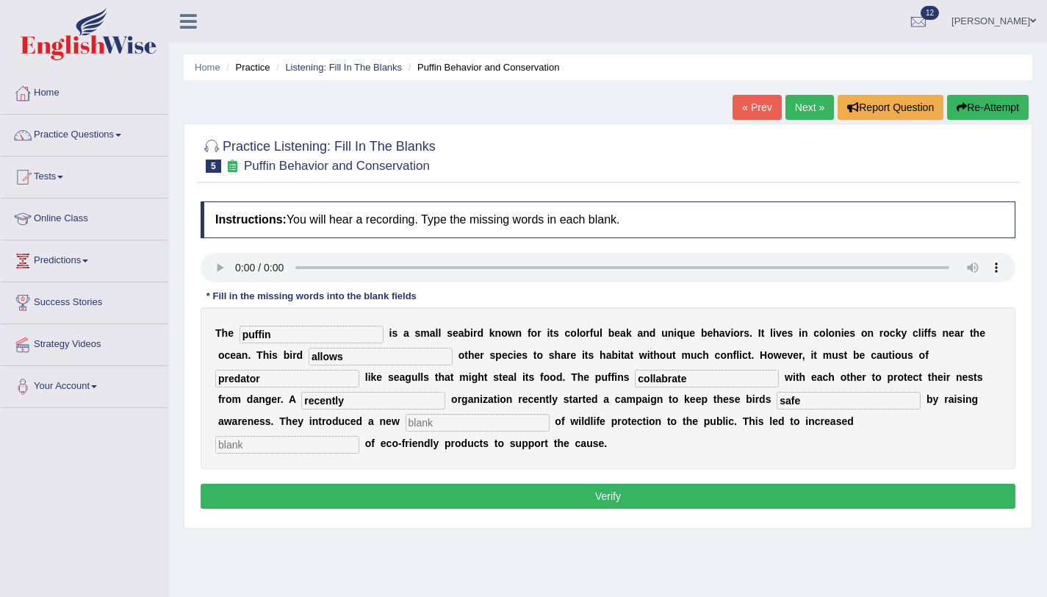
click at [359, 436] on input "text" at bounding box center [287, 445] width 144 height 18
type input "consumptions"
click at [359, 370] on input "predator" at bounding box center [287, 379] width 144 height 18
type input "predators"
click at [406, 422] on input "text" at bounding box center [478, 423] width 144 height 18
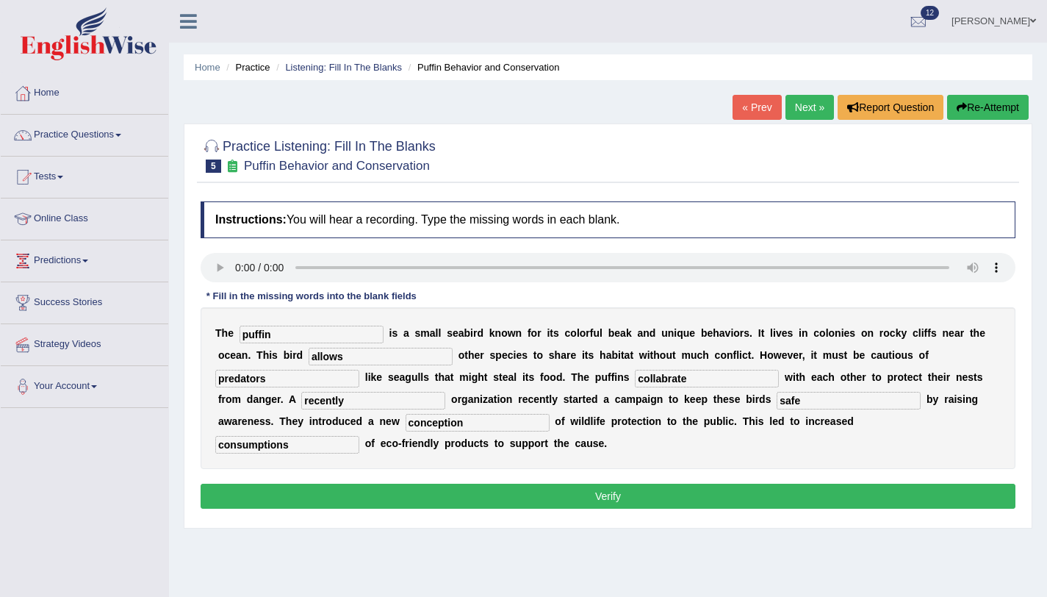
type input "conception"
click at [301, 407] on input "recently" at bounding box center [373, 401] width 144 height 18
type input "r"
type input "co operate"
click at [317, 493] on button "Verify" at bounding box center [608, 496] width 815 height 25
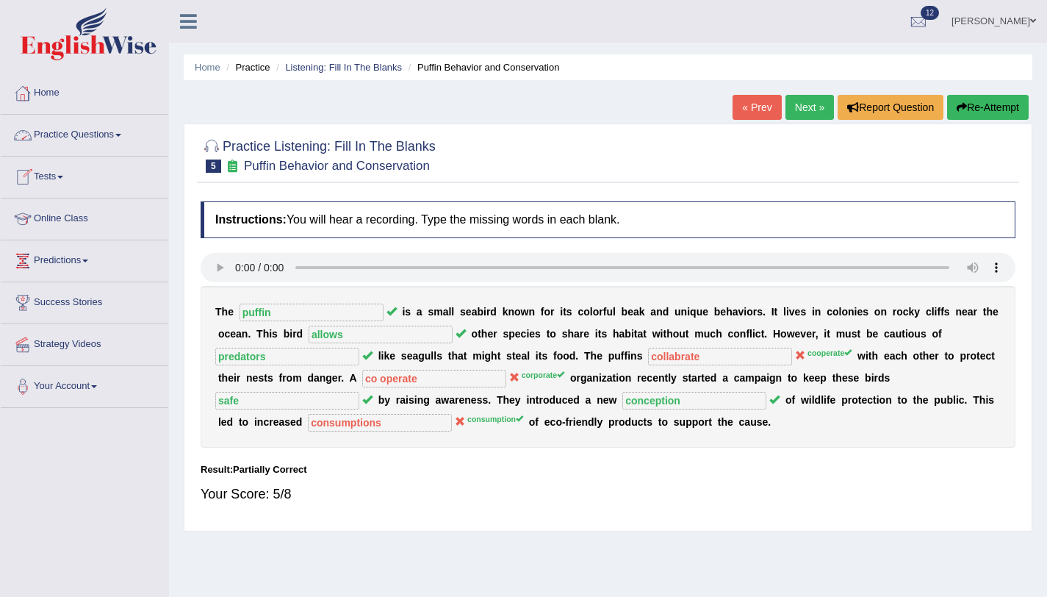
click at [110, 137] on link "Practice Questions" at bounding box center [85, 133] width 168 height 37
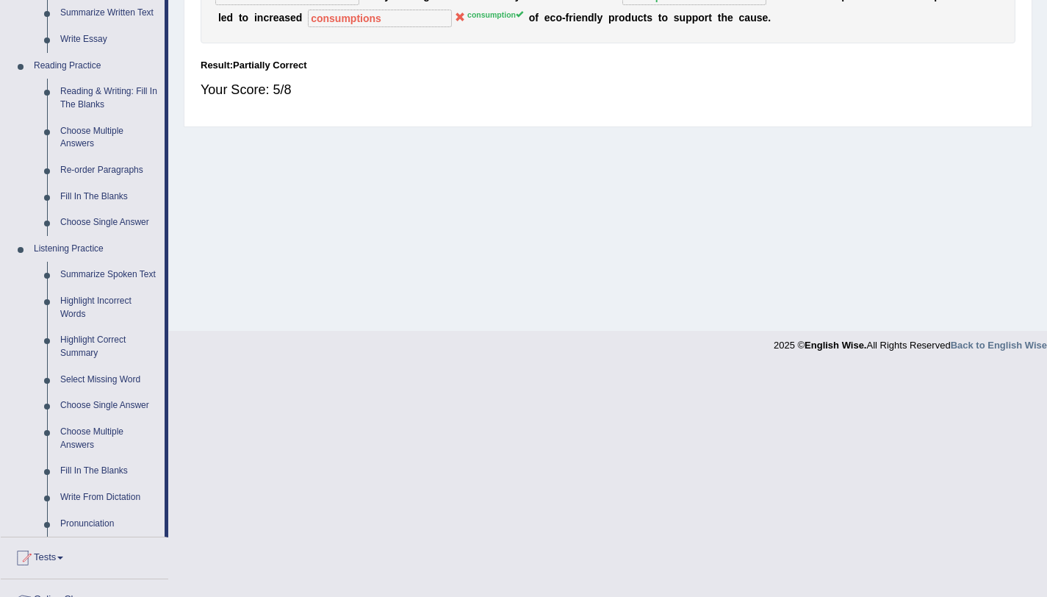
scroll to position [610, 0]
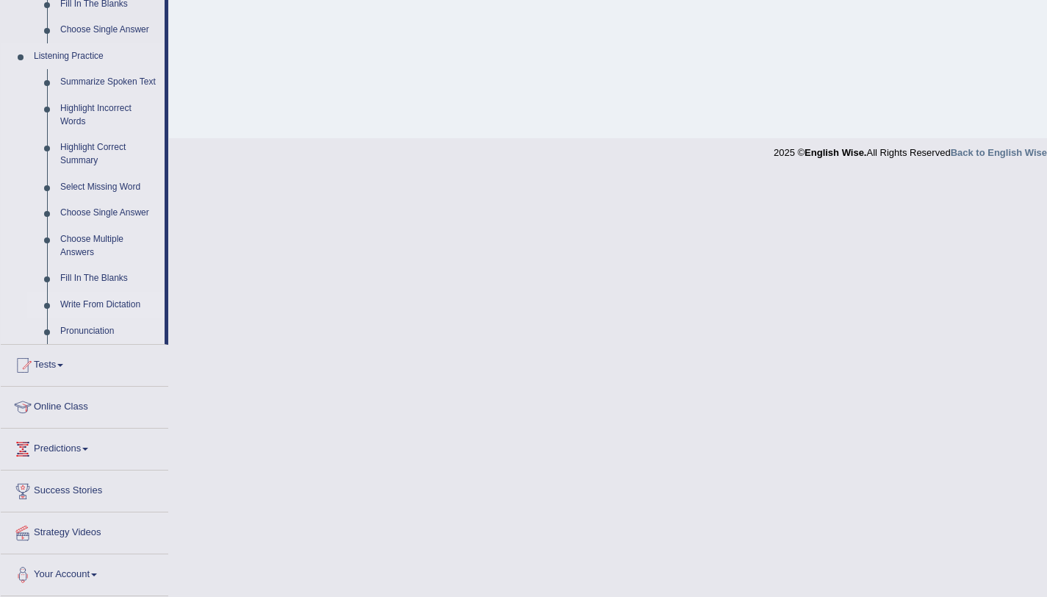
click at [126, 301] on link "Write From Dictation" at bounding box center [109, 305] width 111 height 26
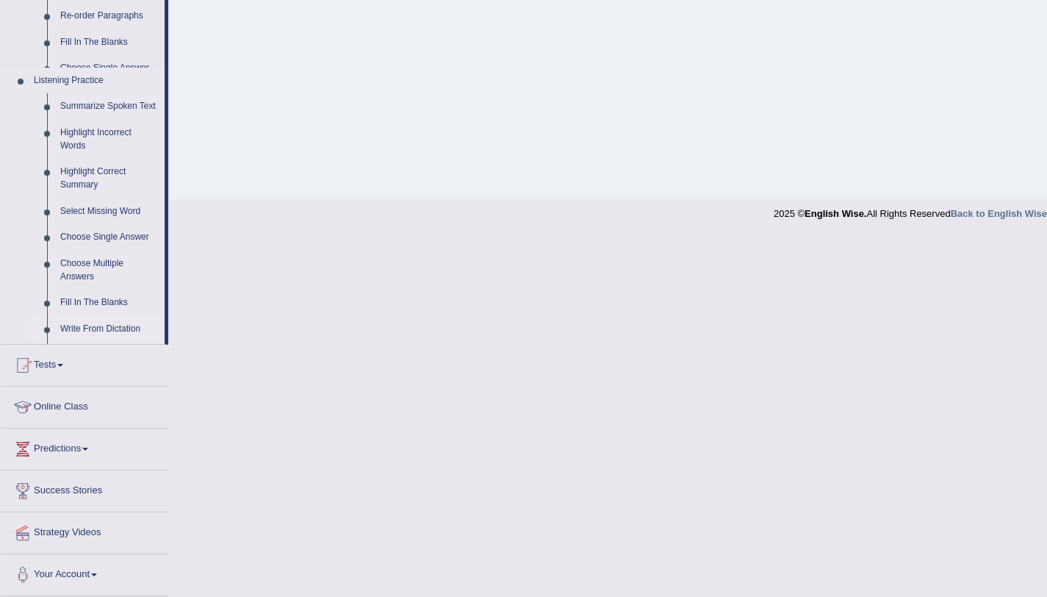
scroll to position [175, 0]
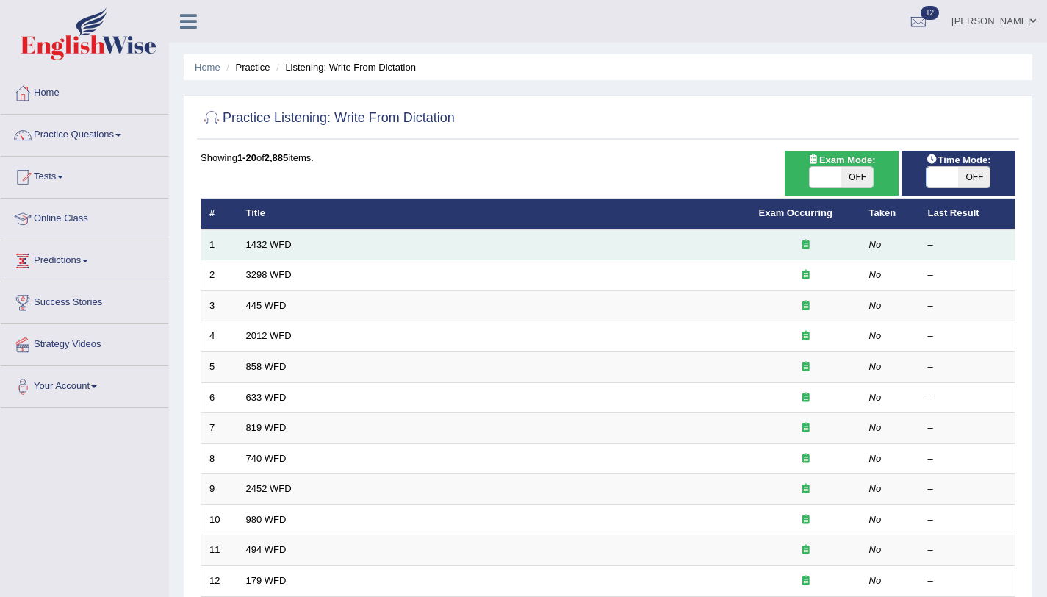
click at [280, 239] on link "1432 WFD" at bounding box center [269, 244] width 46 height 11
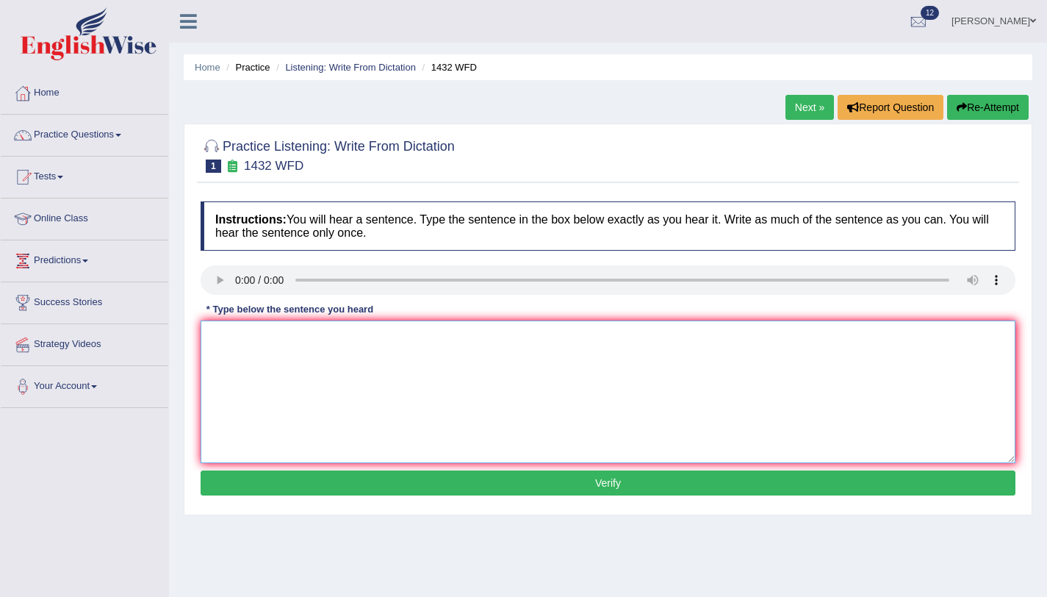
click at [268, 384] on textarea at bounding box center [608, 391] width 815 height 143
type textarea "More physical activities beneficial for health."
click at [320, 488] on button "Verify" at bounding box center [608, 482] width 815 height 25
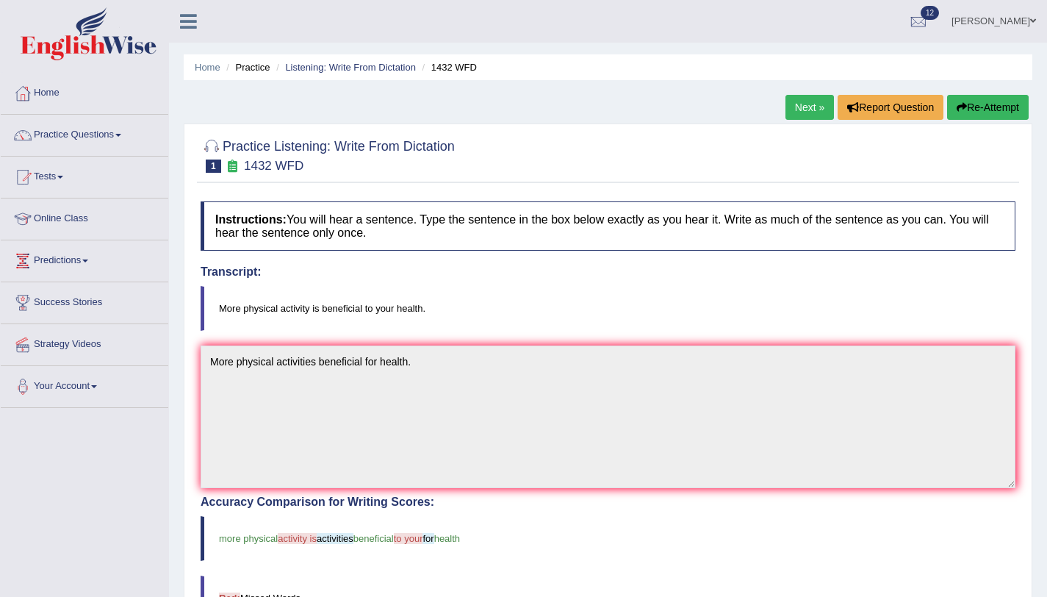
click at [970, 98] on button "Re-Attempt" at bounding box center [988, 107] width 82 height 25
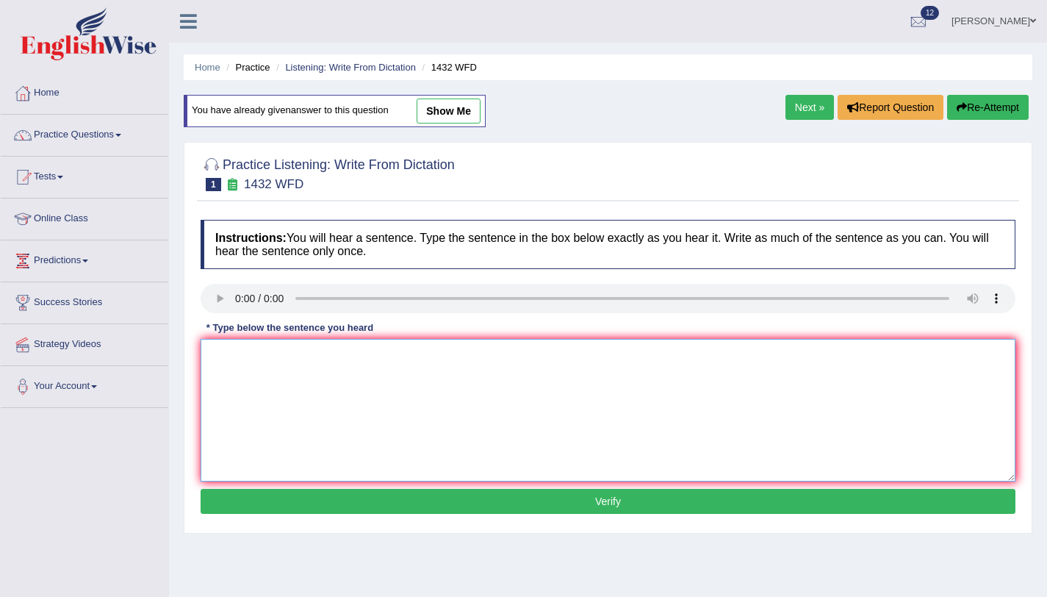
click at [232, 356] on textarea at bounding box center [608, 410] width 815 height 143
type textarea "More physical activity beneficial to your health."
click at [218, 500] on button "Verify" at bounding box center [608, 501] width 815 height 25
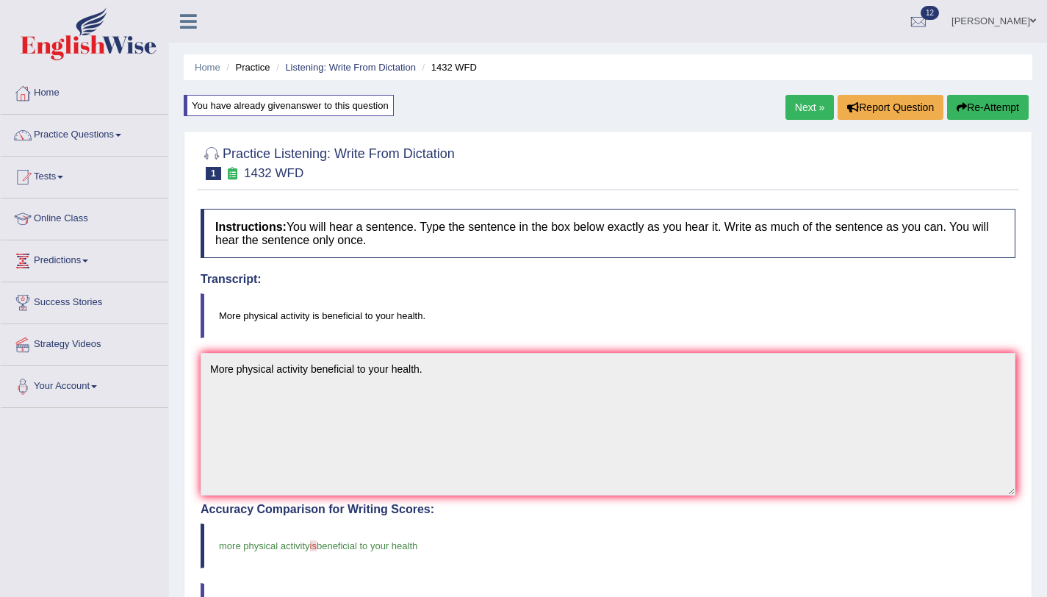
click at [803, 112] on link "Next »" at bounding box center [810, 107] width 49 height 25
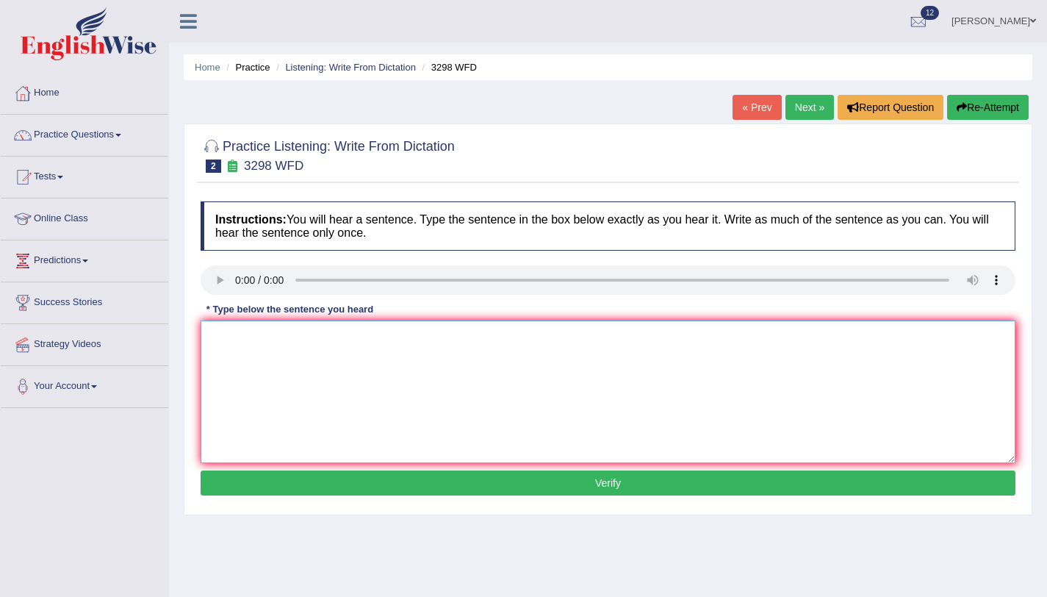
click at [273, 385] on textarea at bounding box center [608, 391] width 815 height 143
click at [271, 354] on textarea "Animal and" at bounding box center [608, 391] width 815 height 143
click at [292, 342] on textarea "Animal behaviour out of humans" at bounding box center [608, 391] width 815 height 143
click at [435, 343] on textarea "Animal behaviour both distinguish out of humans" at bounding box center [608, 391] width 815 height 143
type textarea "Animal behaviour both distinguish out of humans."
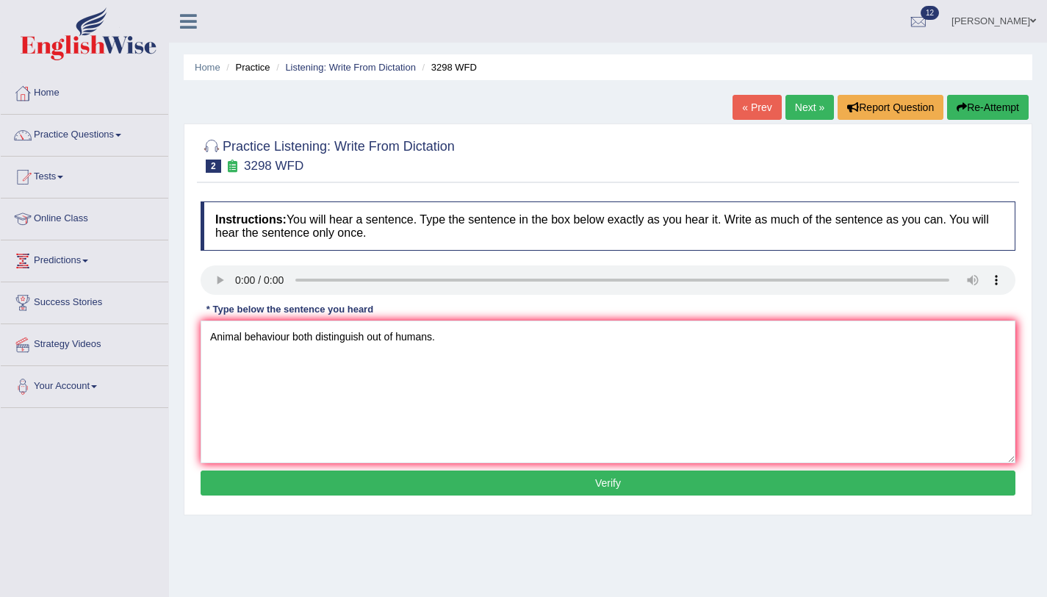
click at [444, 479] on button "Verify" at bounding box center [608, 482] width 815 height 25
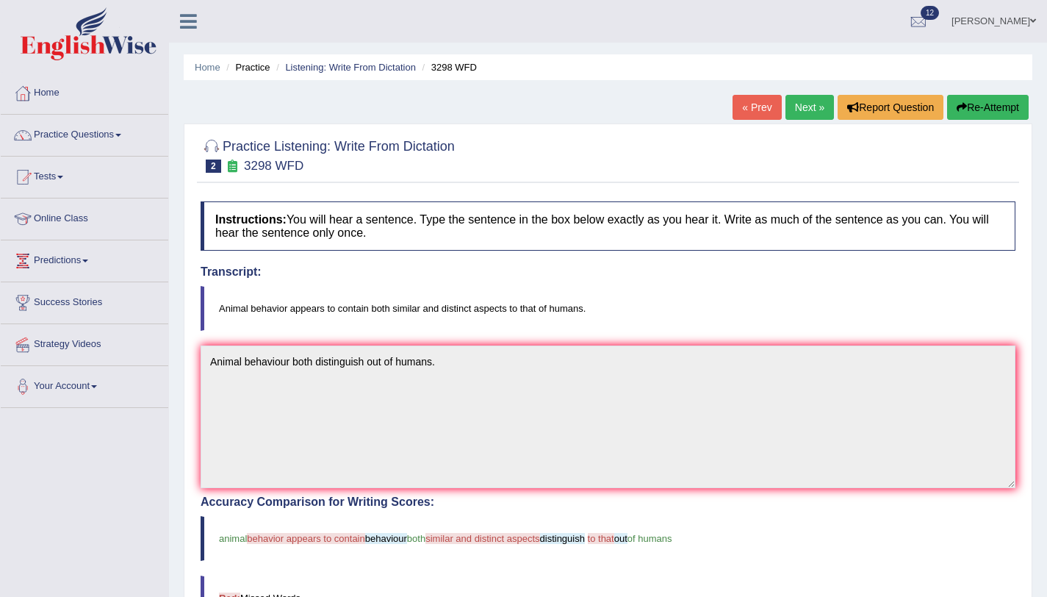
click at [798, 111] on link "Next »" at bounding box center [810, 107] width 49 height 25
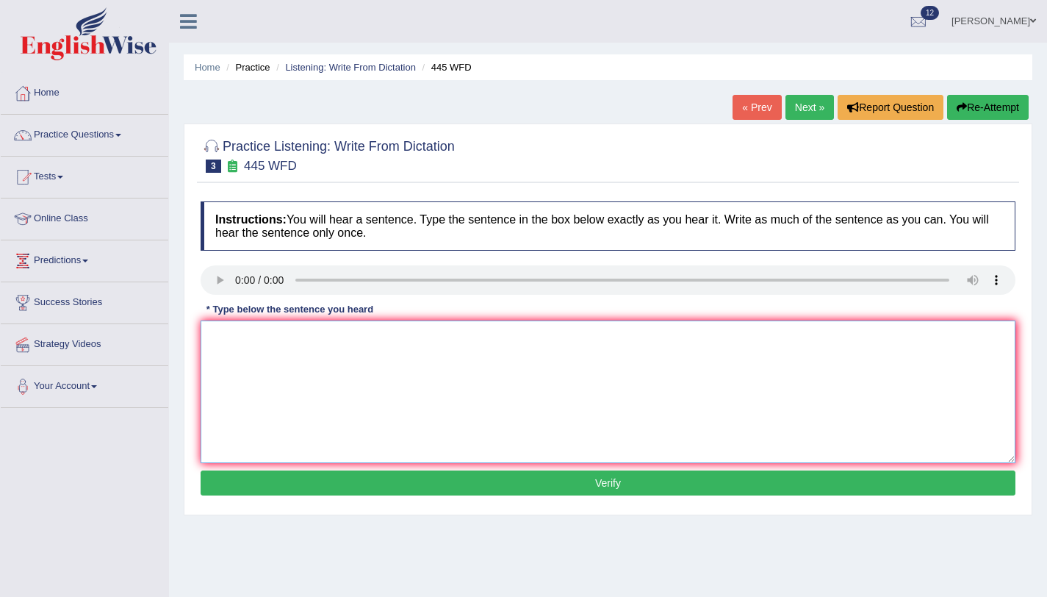
click at [320, 411] on textarea at bounding box center [608, 391] width 815 height 143
click at [503, 425] on textarea at bounding box center [608, 391] width 815 height 143
click at [1014, 21] on link "[PERSON_NAME]" at bounding box center [994, 19] width 107 height 38
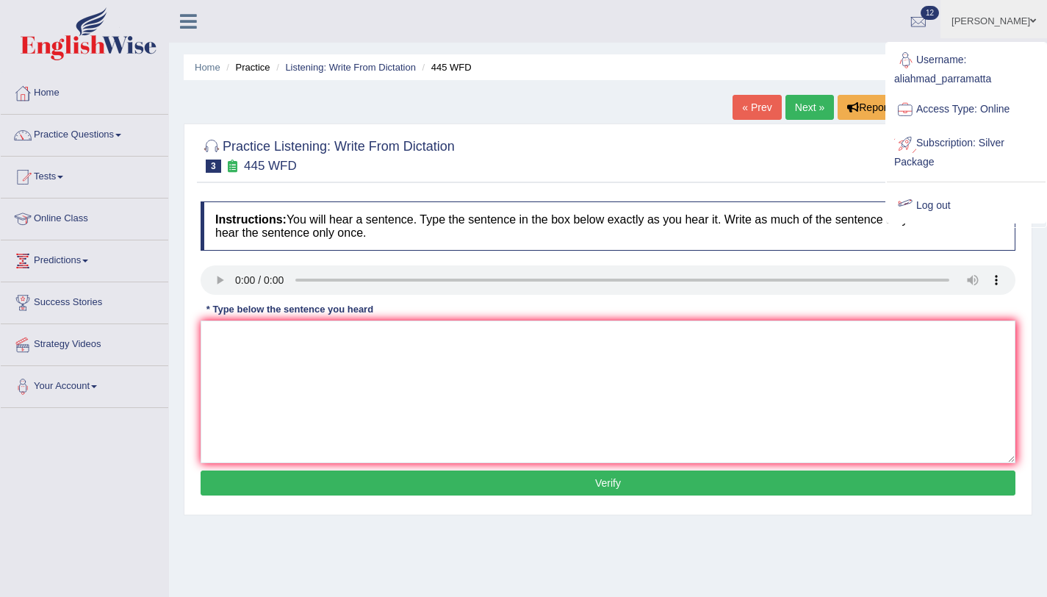
click at [933, 206] on link "Log out" at bounding box center [966, 206] width 159 height 34
